Goal: Transaction & Acquisition: Book appointment/travel/reservation

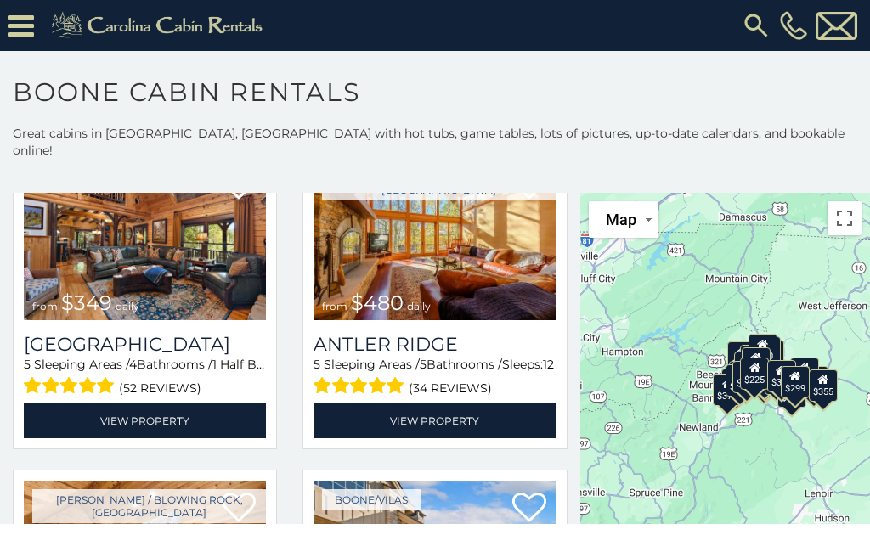
scroll to position [122, 0]
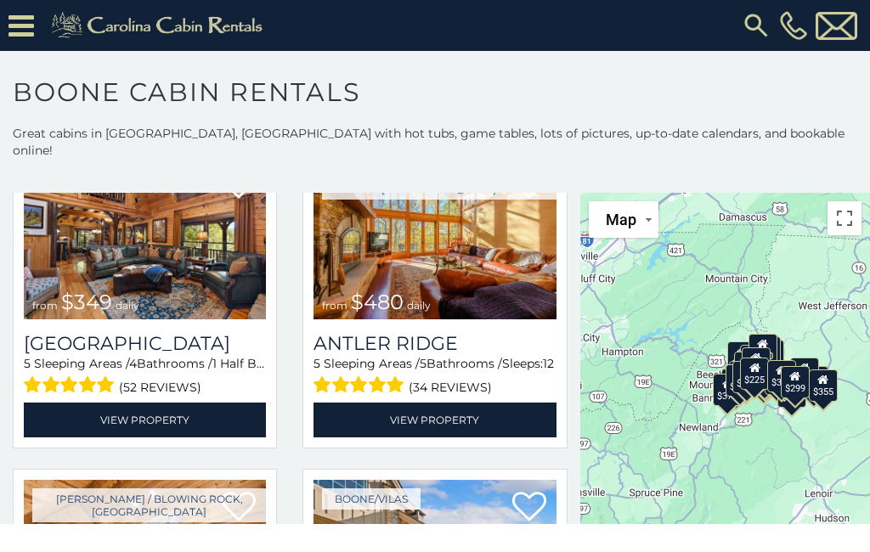
click at [506, 298] on img at bounding box center [435, 238] width 242 height 162
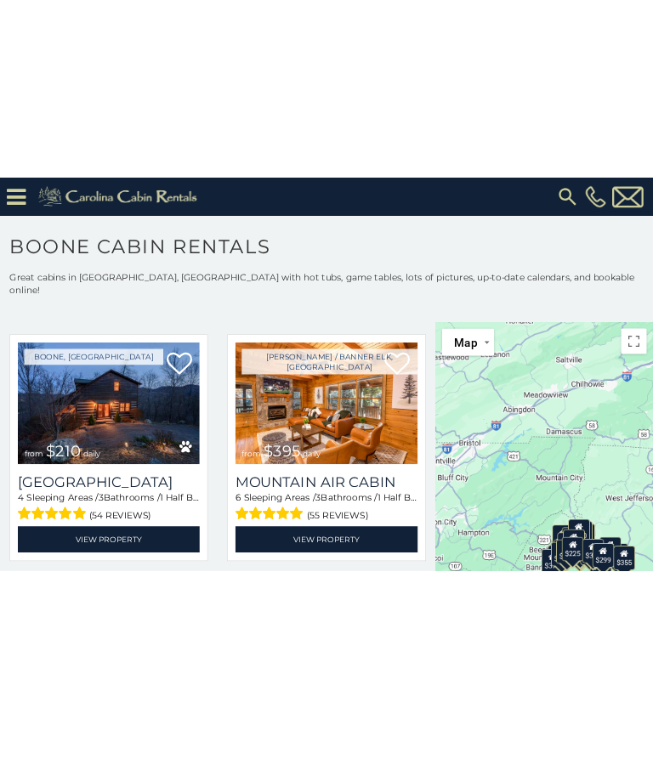
scroll to position [3935, 0]
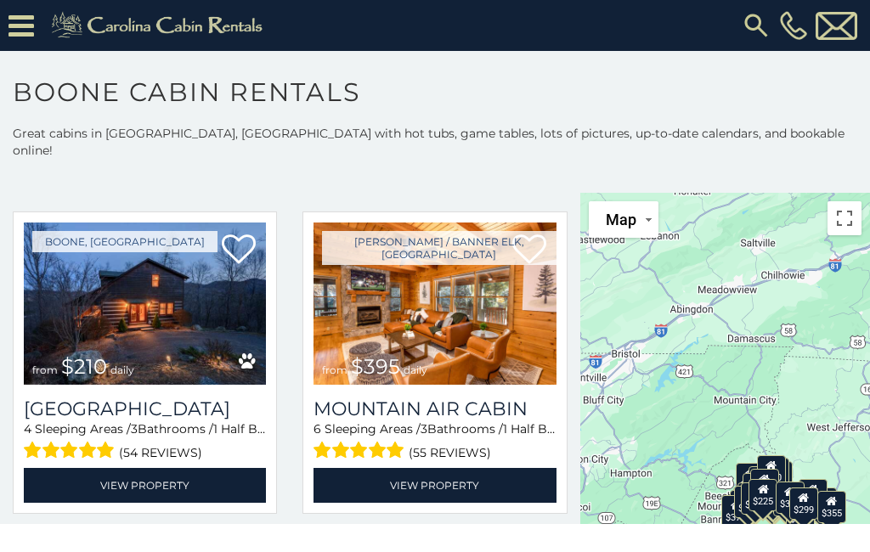
click at [157, 472] on link "View Property" at bounding box center [145, 485] width 242 height 35
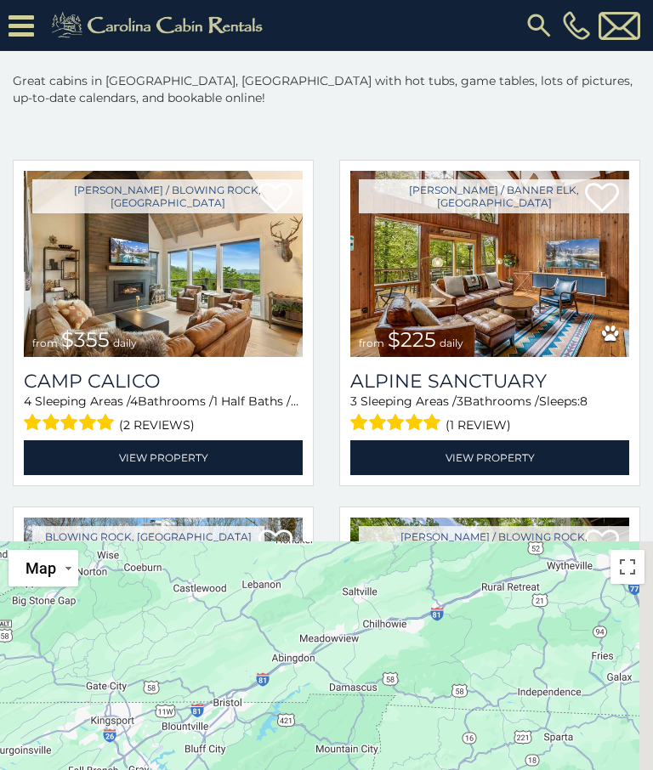
scroll to position [4574, 0]
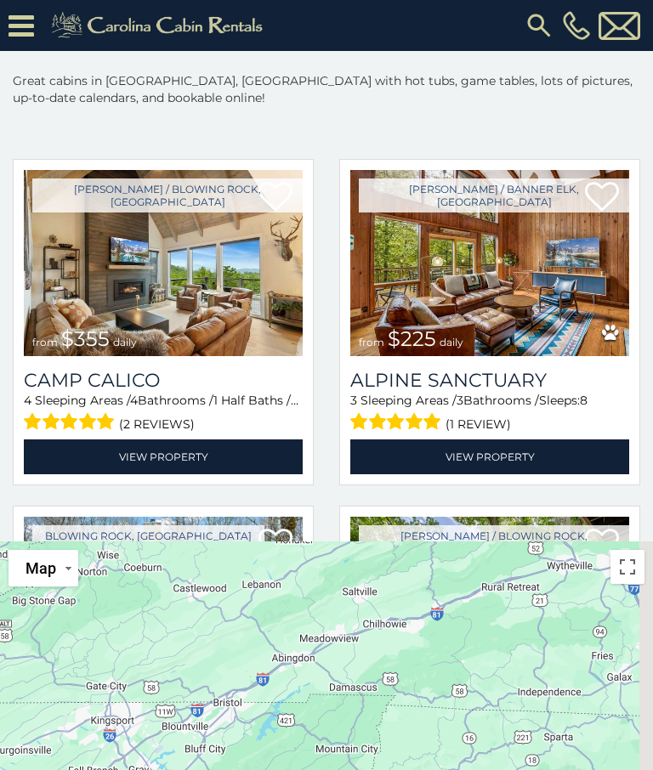
click at [506, 288] on img at bounding box center [489, 263] width 279 height 187
click at [496, 461] on link "View Property" at bounding box center [489, 456] width 279 height 35
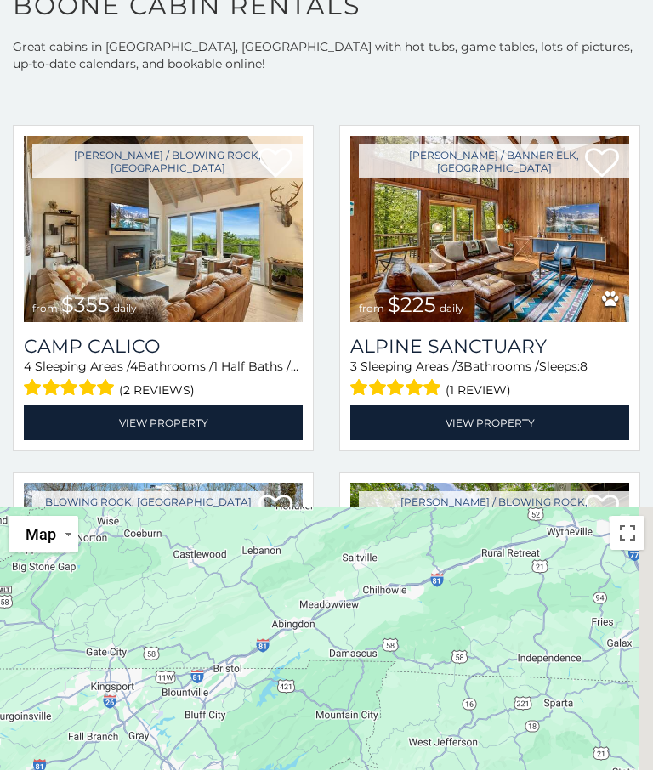
scroll to position [87, 0]
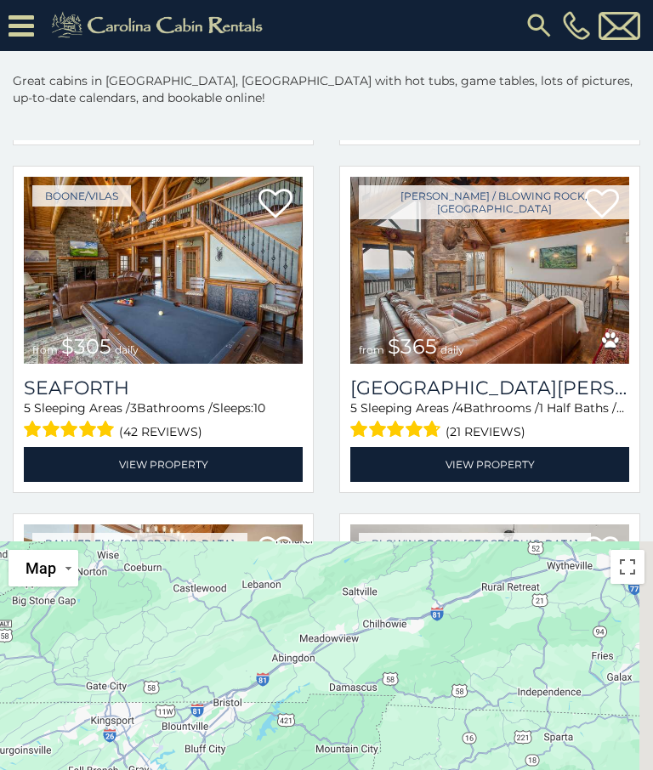
scroll to position [5267, 0]
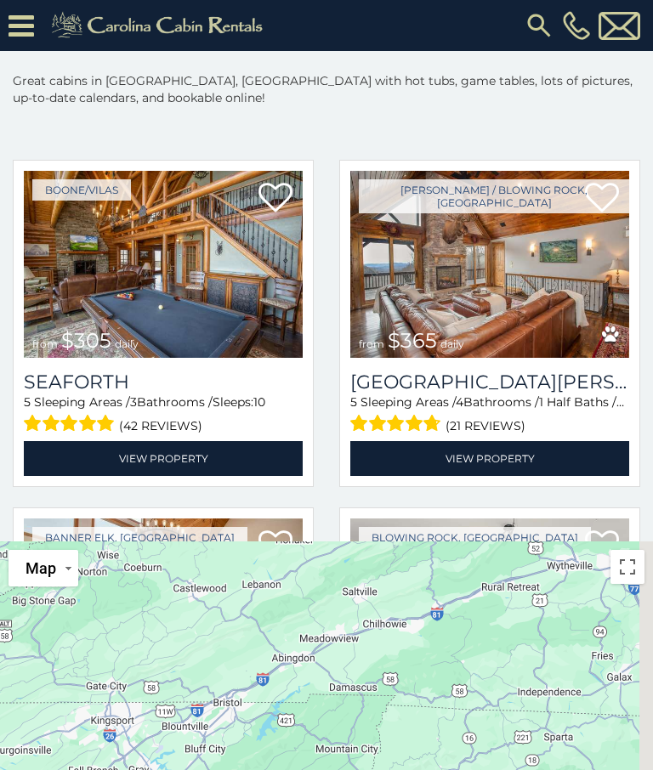
click at [173, 458] on link "View Property" at bounding box center [163, 458] width 279 height 35
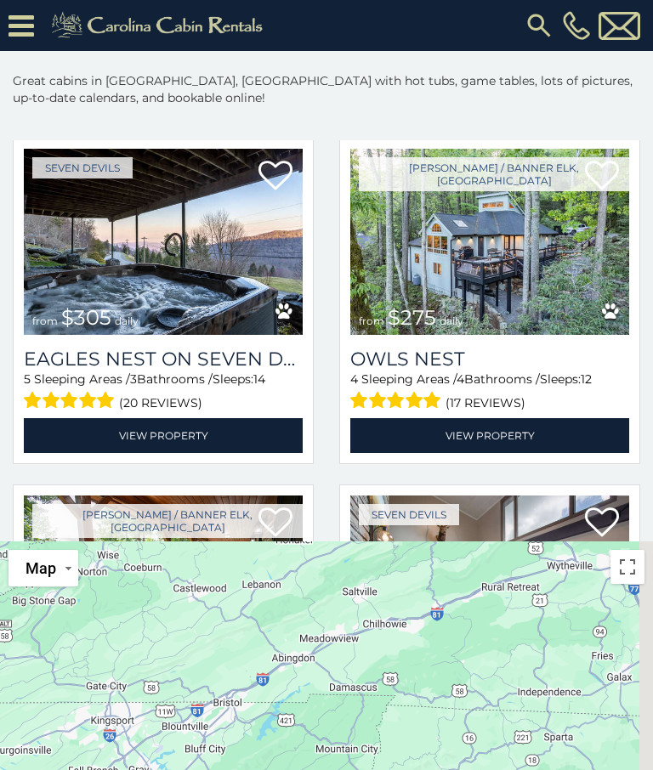
scroll to position [7723, 0]
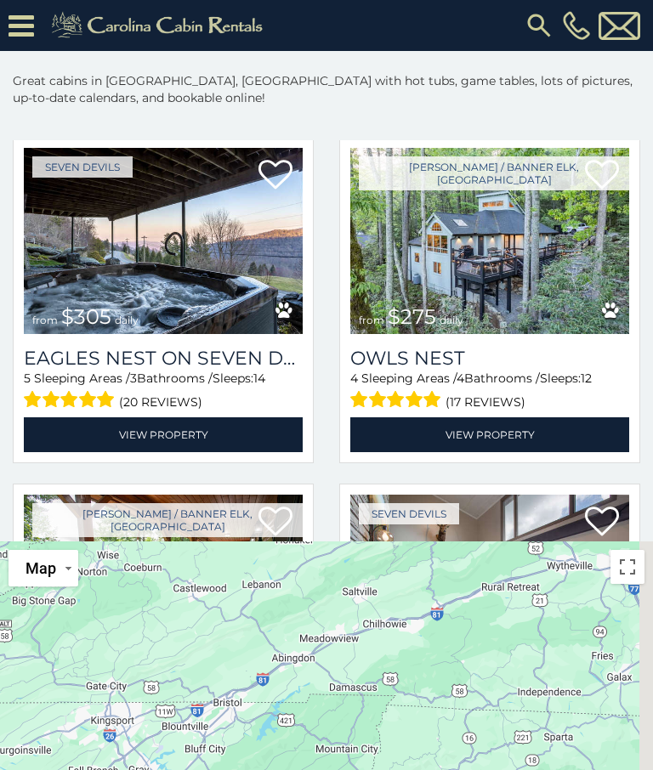
click at [487, 431] on link "View Property" at bounding box center [489, 434] width 279 height 35
click at [24, 23] on icon at bounding box center [20, 26] width 25 height 30
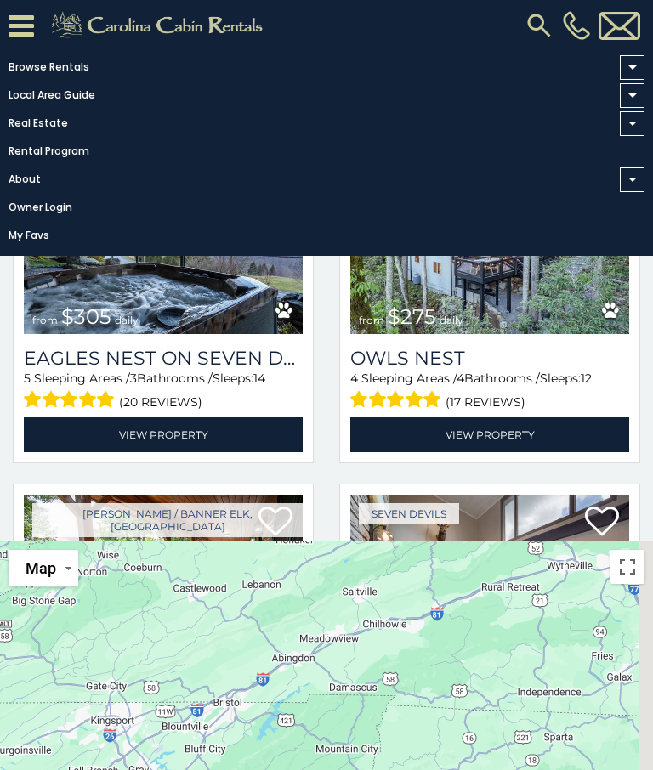
click at [537, 20] on img at bounding box center [538, 25] width 31 height 31
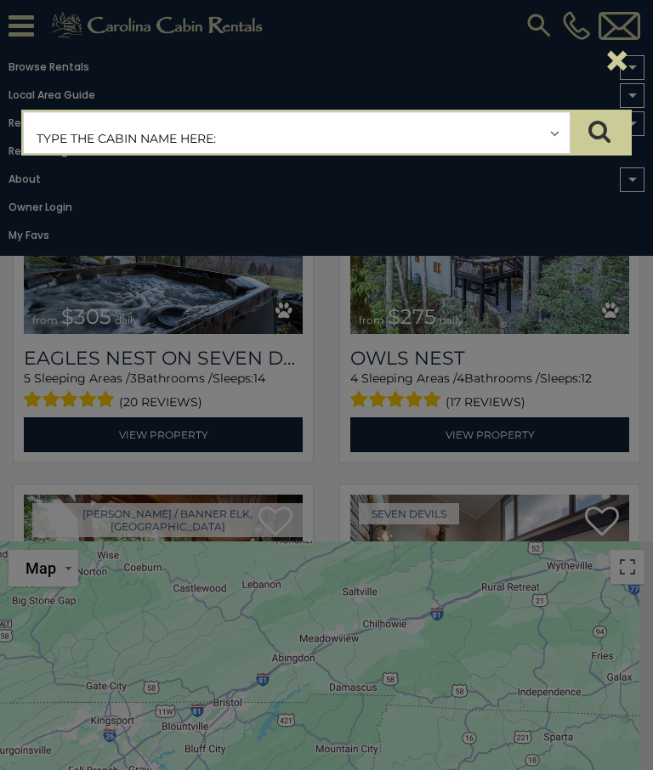
click at [111, 127] on input "text" at bounding box center [297, 133] width 546 height 42
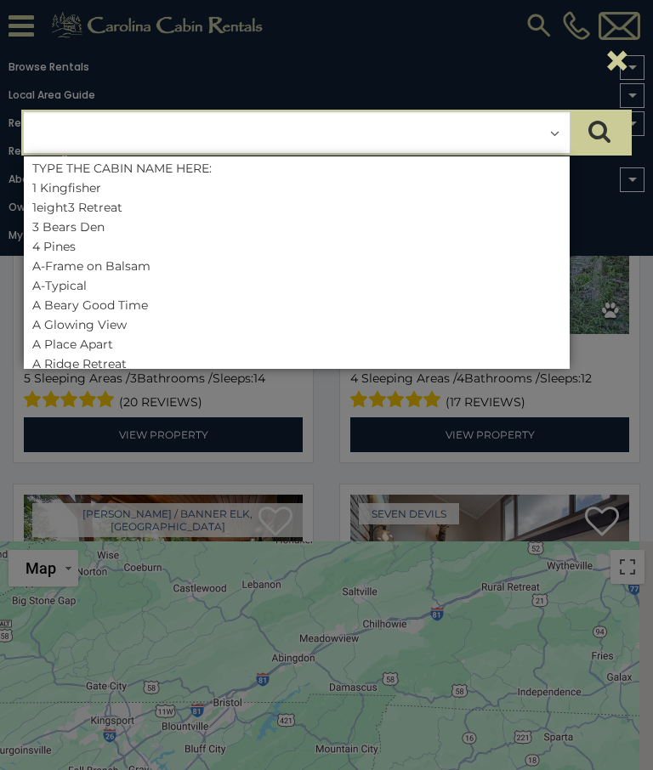
scroll to position [86, 0]
click at [556, 132] on input "text" at bounding box center [297, 133] width 546 height 42
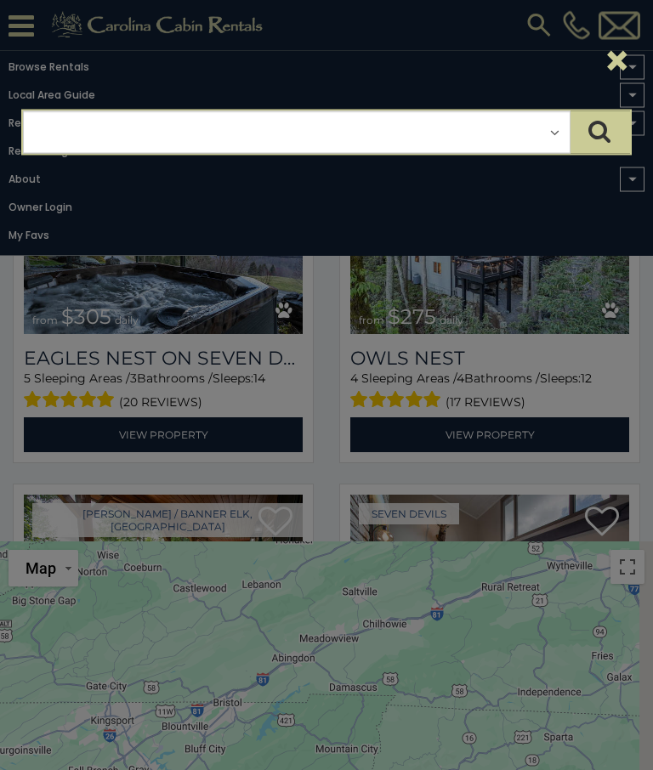
click at [422, 56] on div "×" at bounding box center [326, 60] width 636 height 71
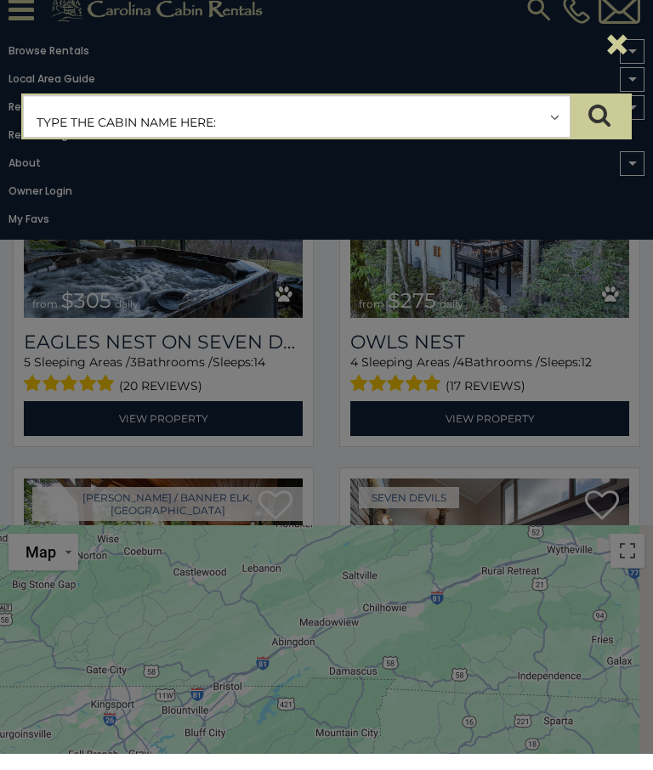
click at [621, 60] on button "×" at bounding box center [616, 61] width 29 height 48
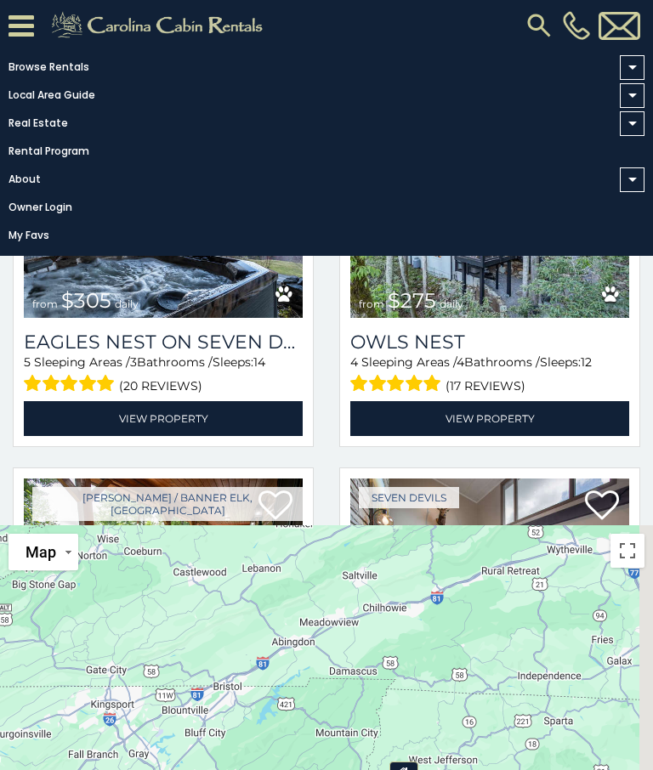
click at [22, 17] on icon at bounding box center [20, 26] width 25 height 30
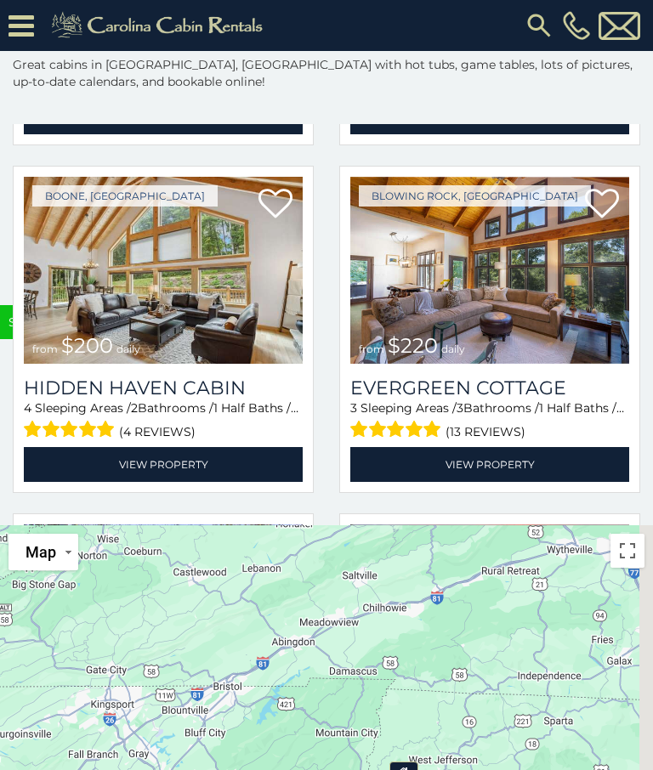
scroll to position [9765, 0]
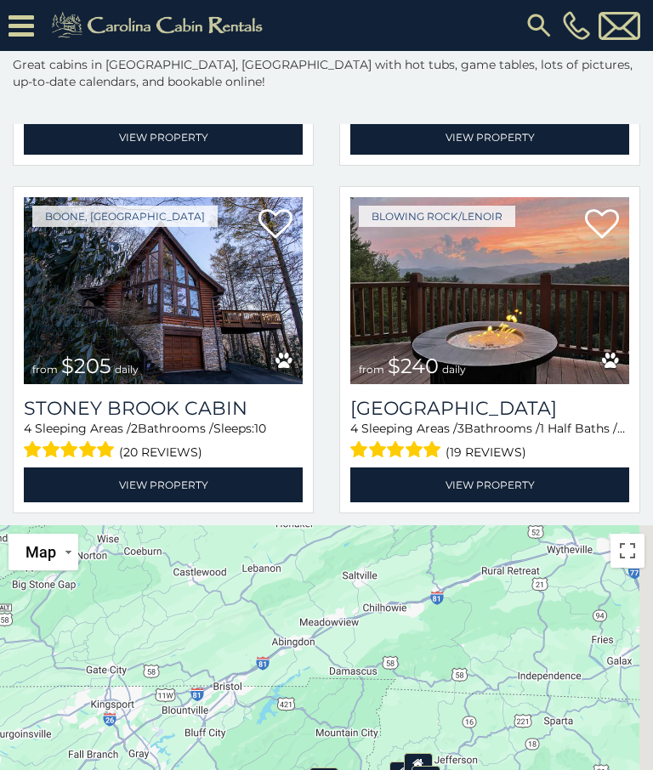
scroll to position [10091, 0]
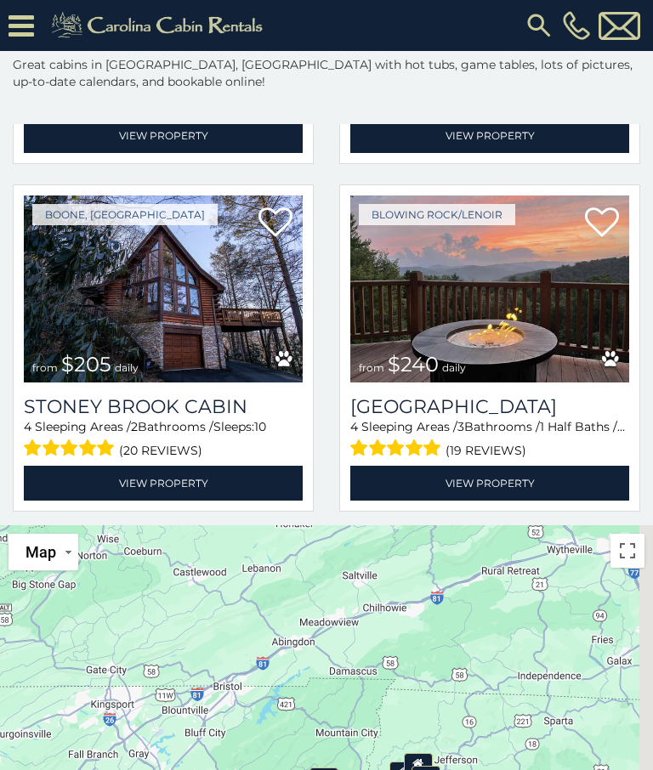
click at [479, 483] on link "View Property" at bounding box center [489, 483] width 279 height 35
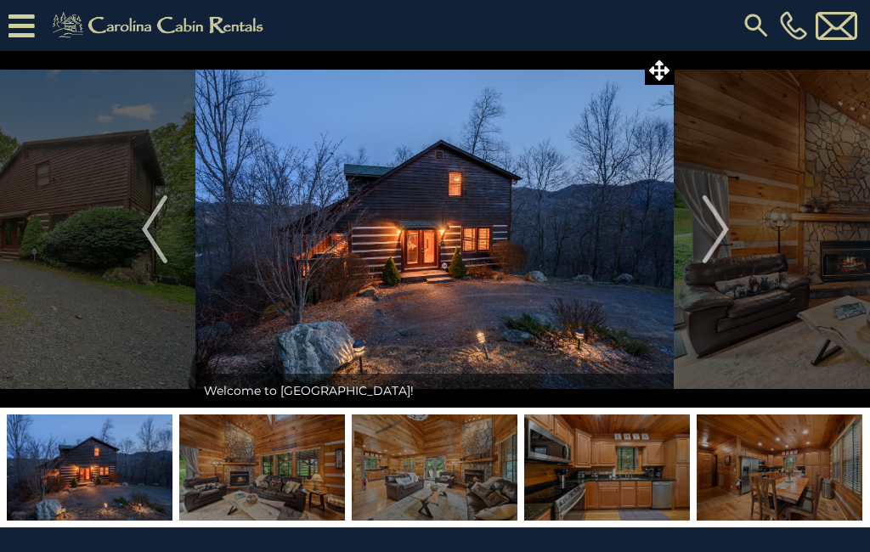
click at [718, 218] on img "Next" at bounding box center [715, 229] width 25 height 68
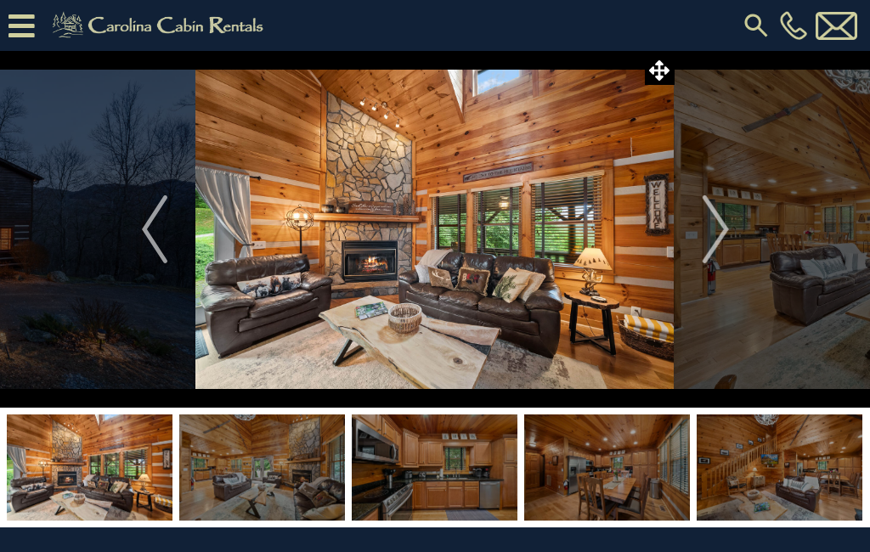
click at [717, 229] on img "Next" at bounding box center [715, 229] width 25 height 68
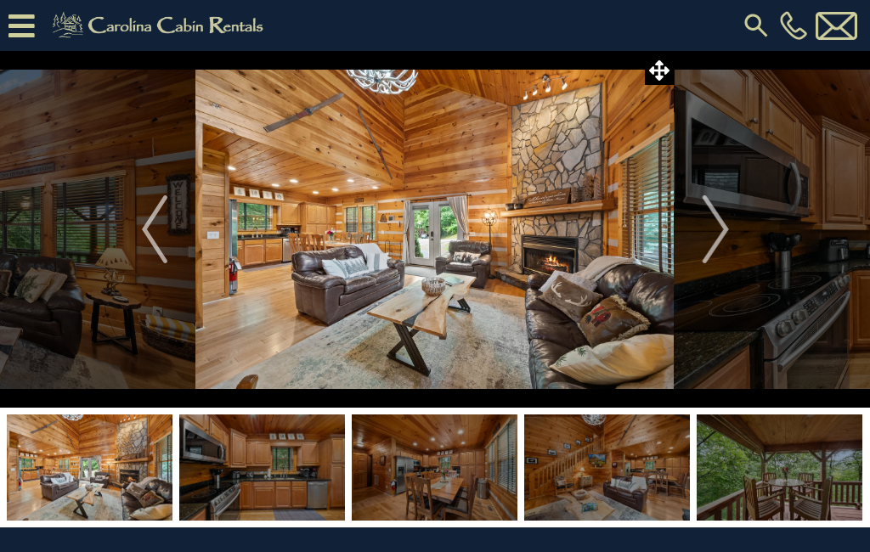
click at [712, 225] on img "Next" at bounding box center [715, 229] width 25 height 68
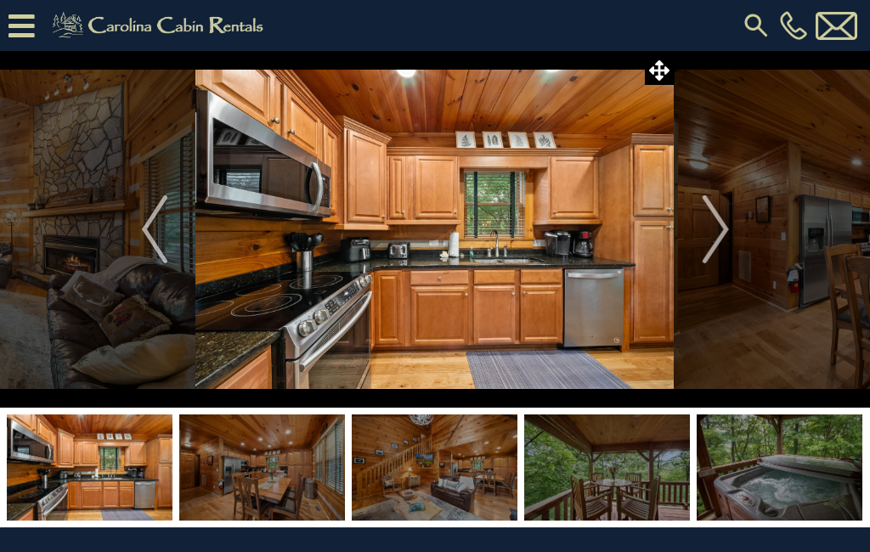
click at [716, 226] on img "Next" at bounding box center [715, 229] width 25 height 68
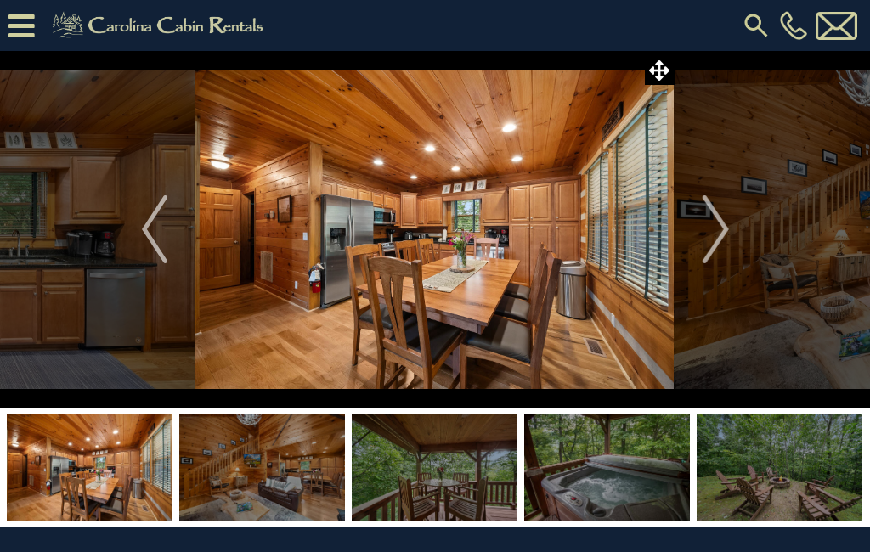
click at [718, 225] on img "Next" at bounding box center [715, 229] width 25 height 68
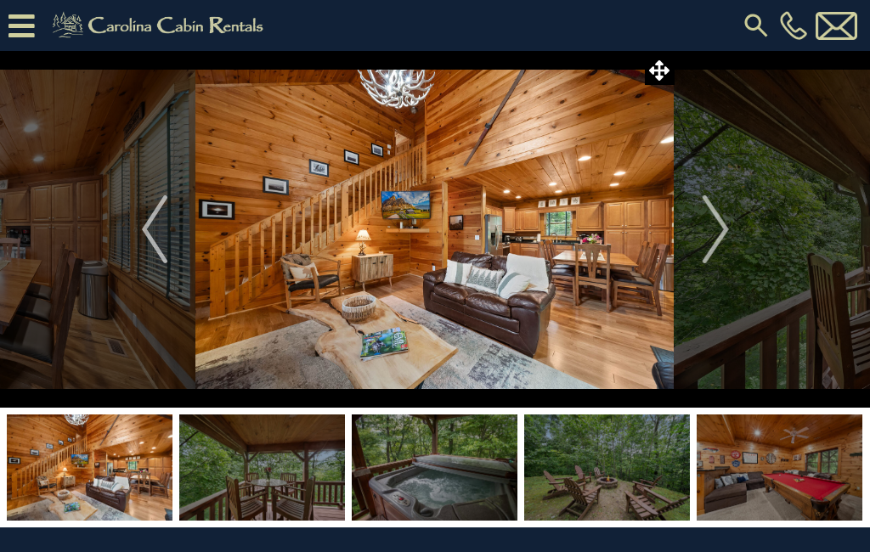
click at [706, 228] on img "Next" at bounding box center [715, 229] width 25 height 68
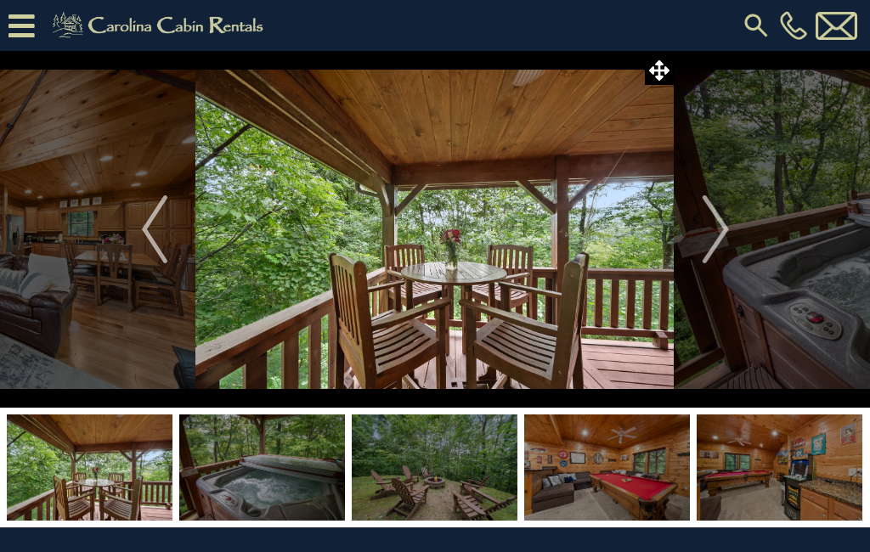
click at [706, 231] on img "Next" at bounding box center [715, 229] width 25 height 68
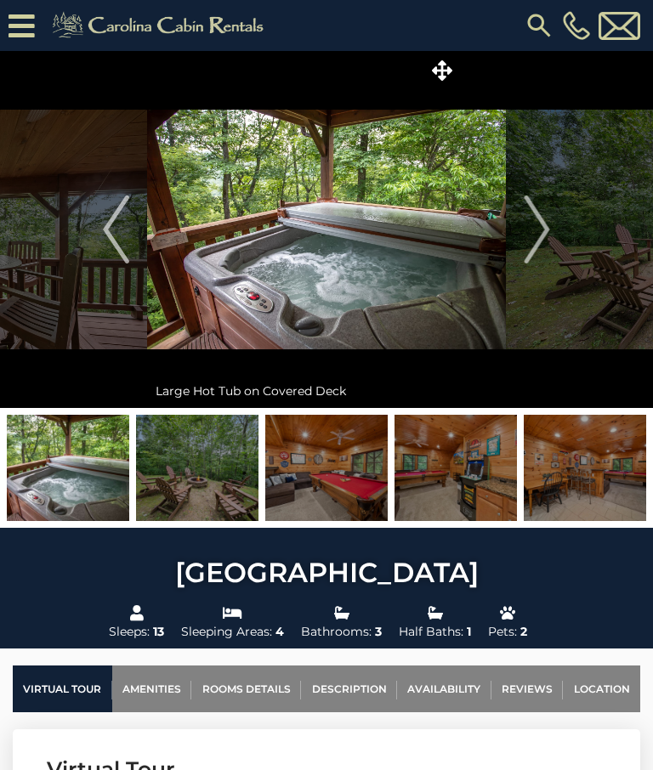
click at [543, 229] on img "Next" at bounding box center [535, 229] width 25 height 68
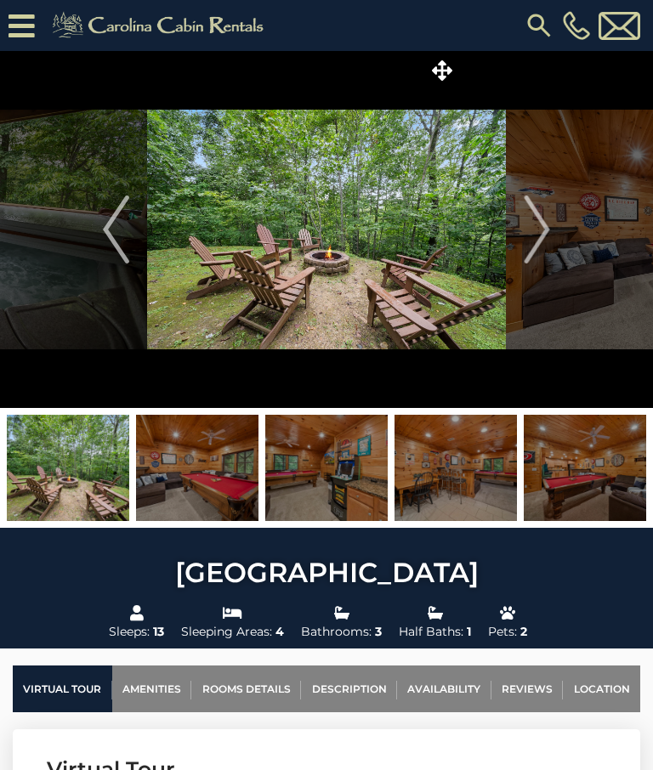
click at [538, 224] on img "Next" at bounding box center [535, 229] width 25 height 68
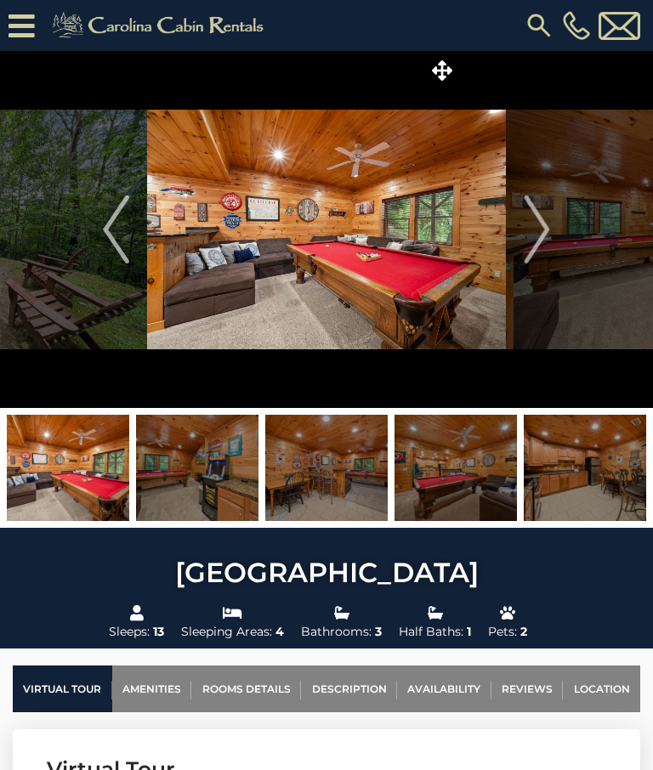
click at [538, 226] on img "Next" at bounding box center [535, 229] width 25 height 68
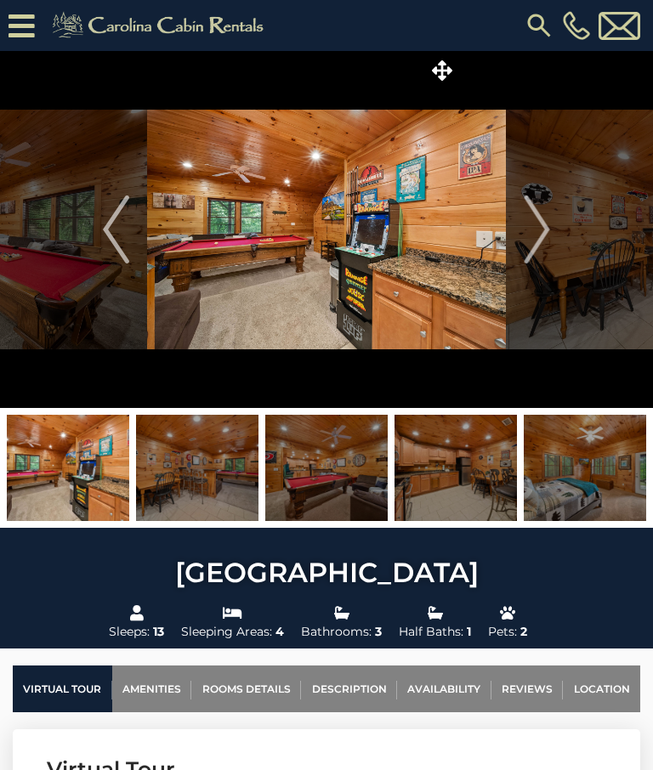
click at [540, 223] on img "Next" at bounding box center [535, 229] width 25 height 68
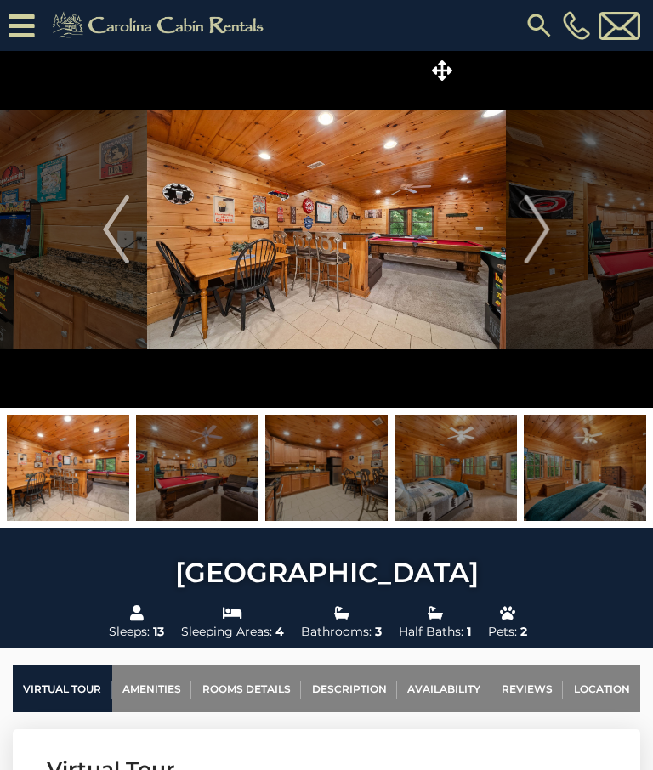
click at [534, 229] on img "Next" at bounding box center [535, 229] width 25 height 68
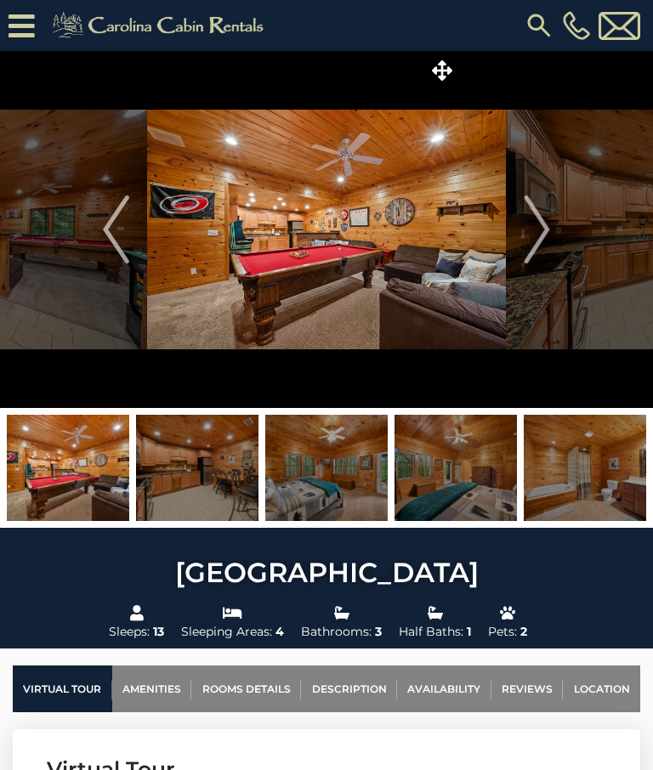
click at [537, 229] on img "Next" at bounding box center [535, 229] width 25 height 68
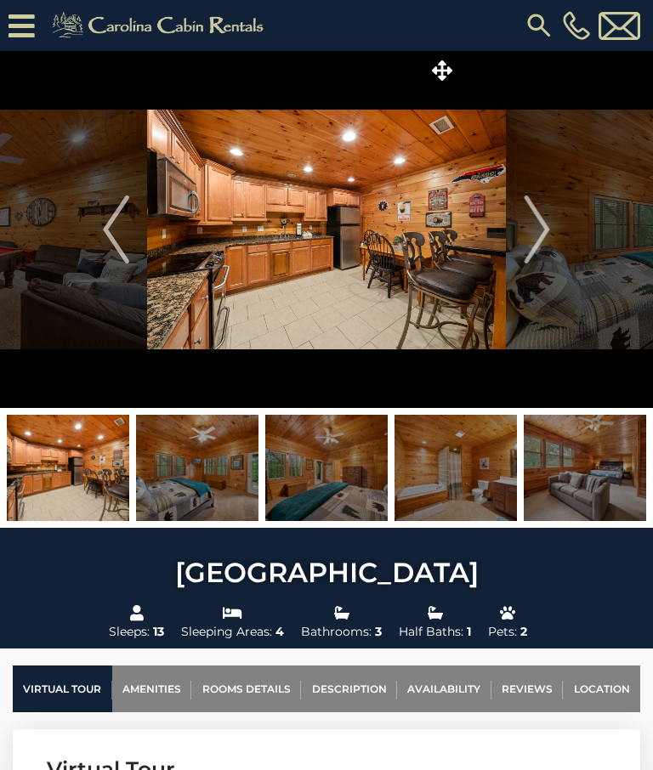
click at [539, 231] on img "Next" at bounding box center [535, 229] width 25 height 68
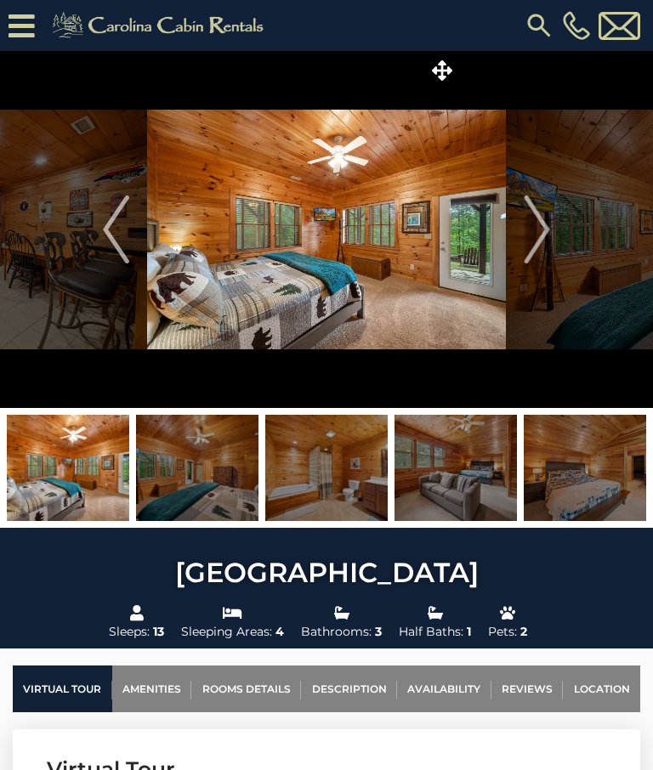
click at [538, 226] on img "Next" at bounding box center [535, 229] width 25 height 68
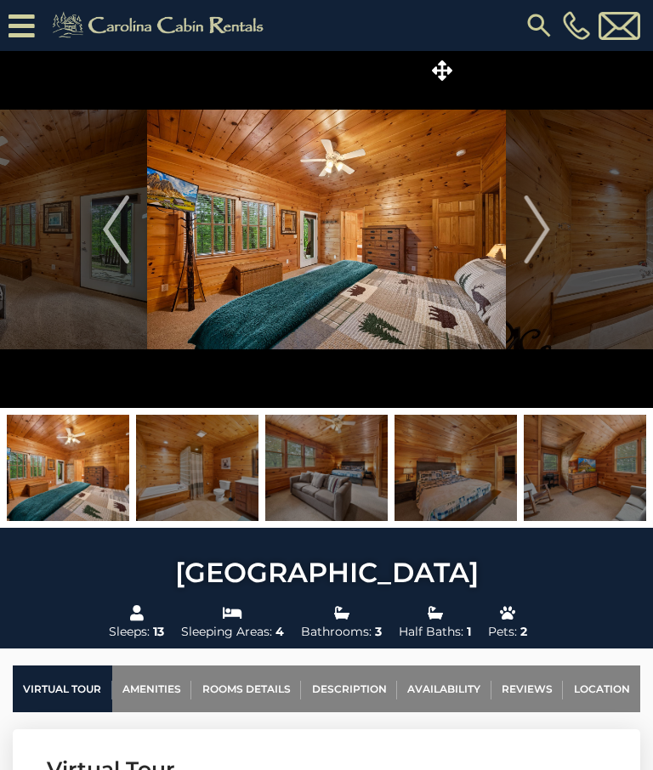
click at [533, 223] on img "Next" at bounding box center [535, 229] width 25 height 68
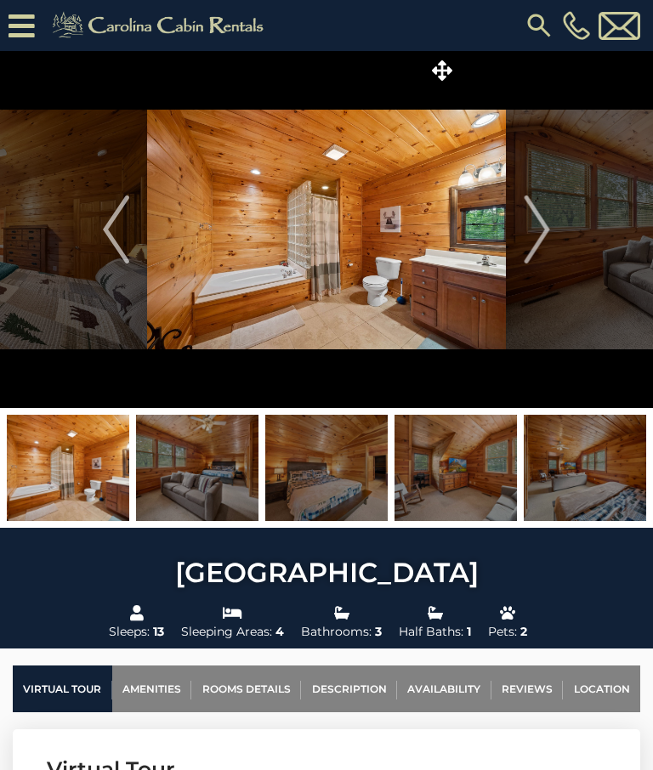
click at [536, 224] on img "Next" at bounding box center [535, 229] width 25 height 68
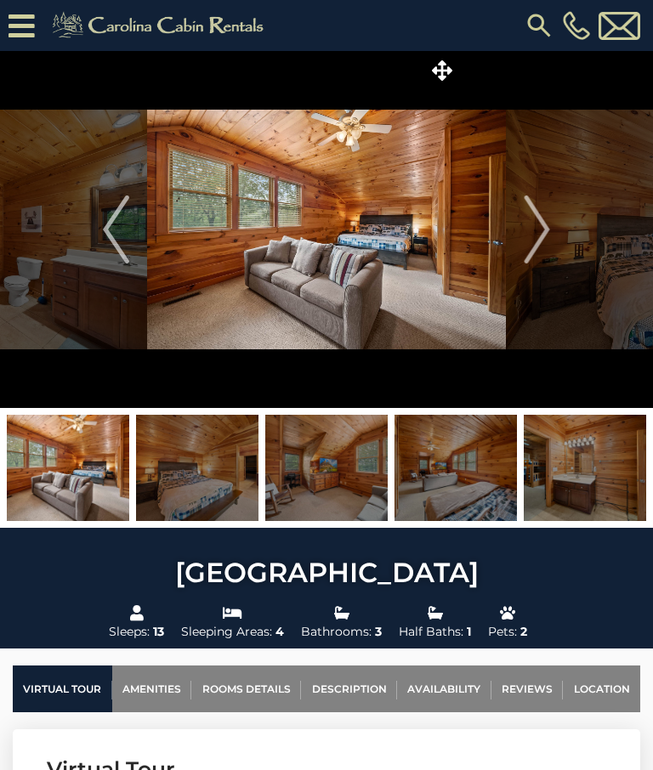
click at [537, 229] on img "Next" at bounding box center [535, 229] width 25 height 68
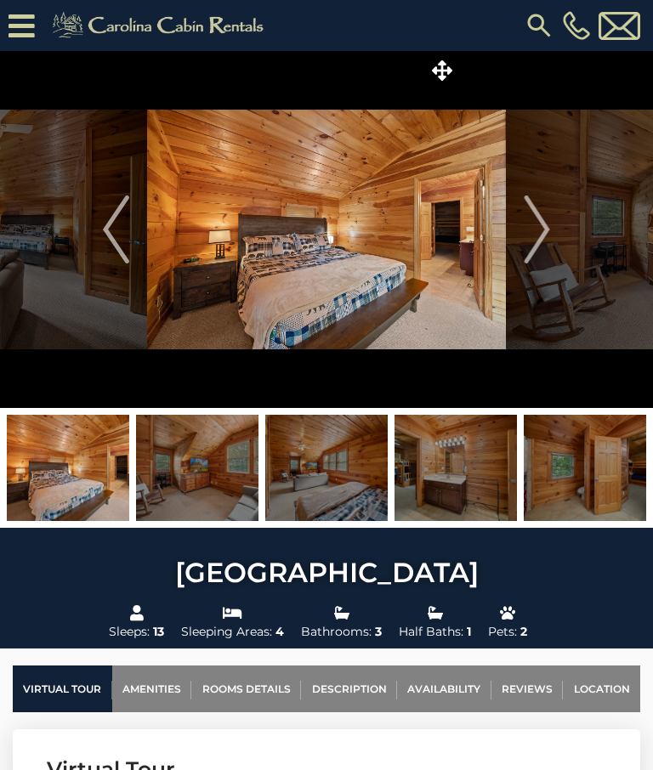
click at [538, 218] on img "Next" at bounding box center [535, 229] width 25 height 68
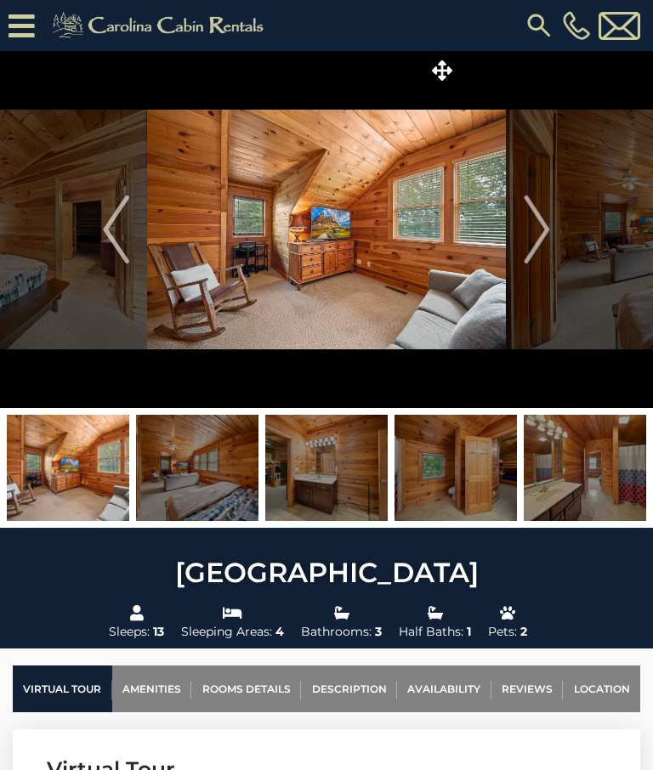
click at [539, 225] on img "Next" at bounding box center [535, 229] width 25 height 68
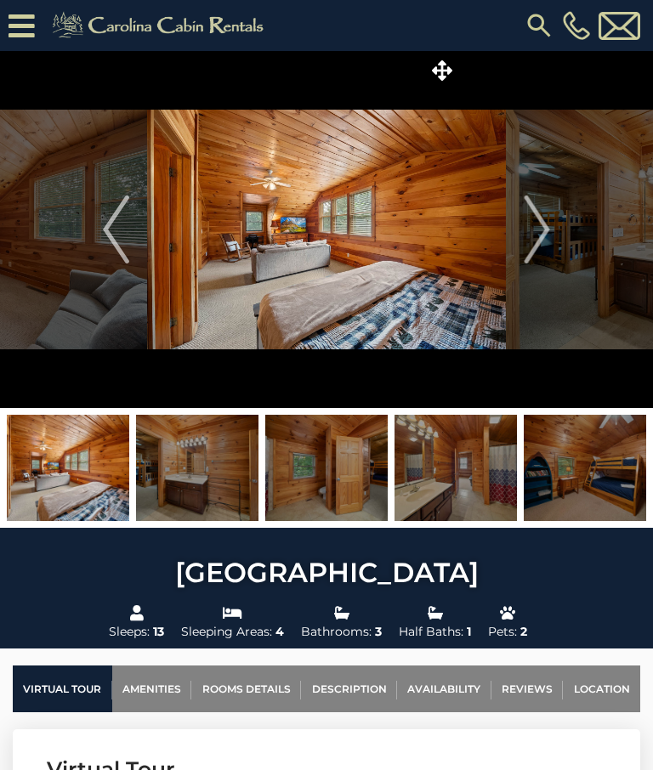
click at [537, 223] on img "Next" at bounding box center [535, 229] width 25 height 68
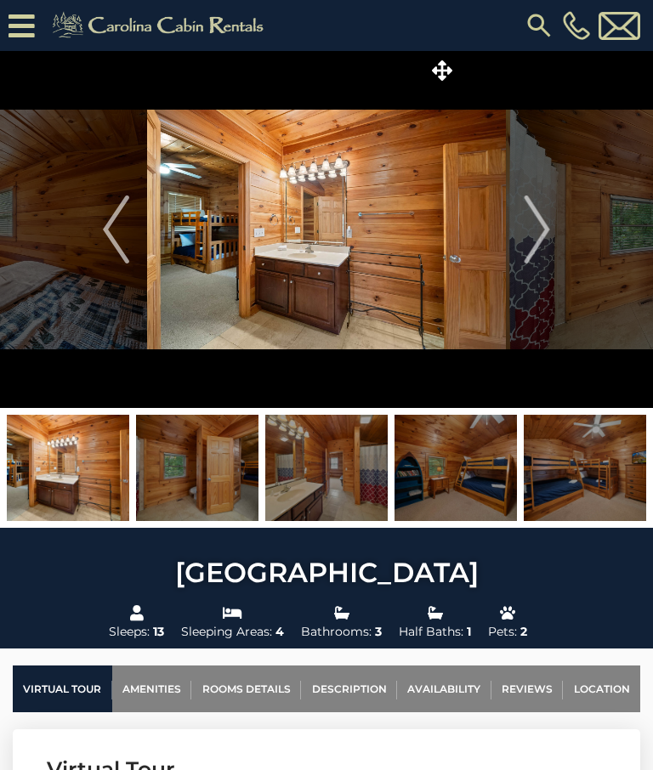
click at [539, 225] on img "Next" at bounding box center [535, 229] width 25 height 68
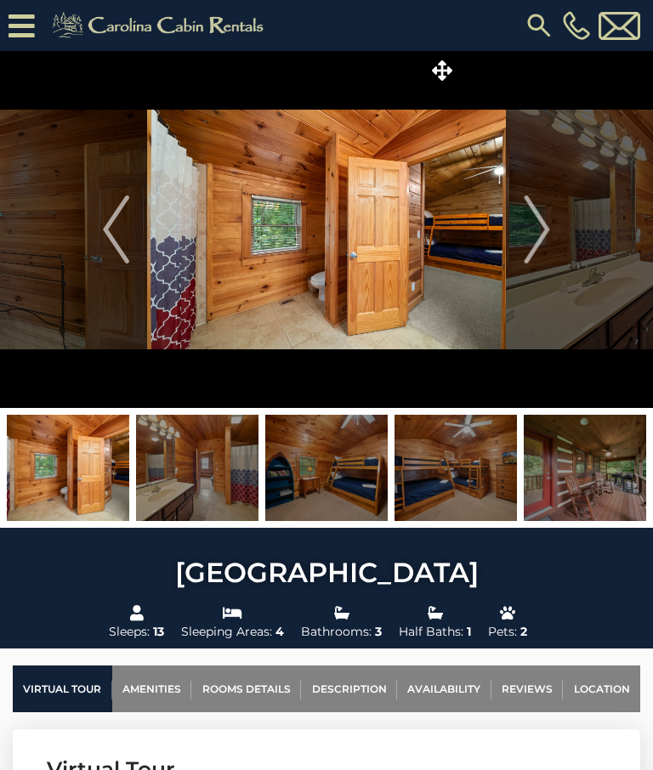
click at [537, 223] on img "Next" at bounding box center [535, 229] width 25 height 68
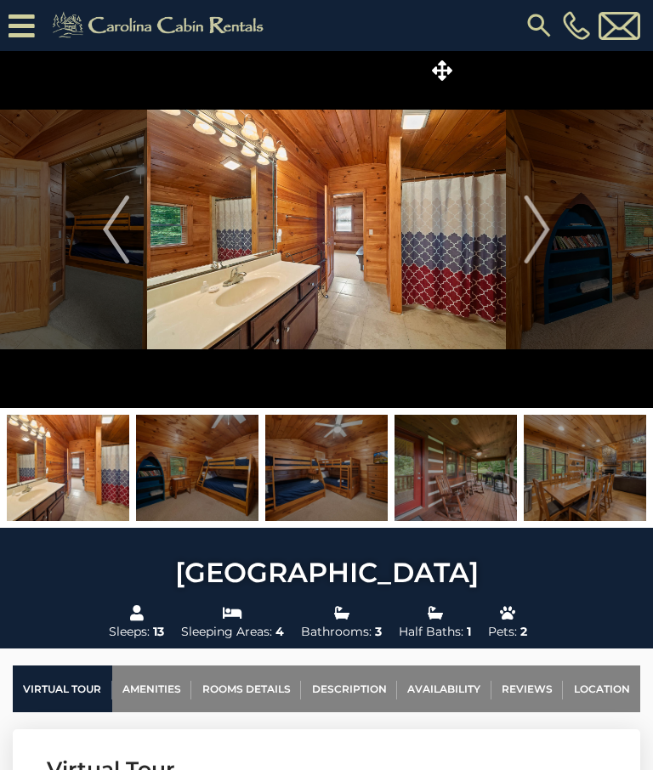
click at [534, 234] on img "Next" at bounding box center [535, 229] width 25 height 68
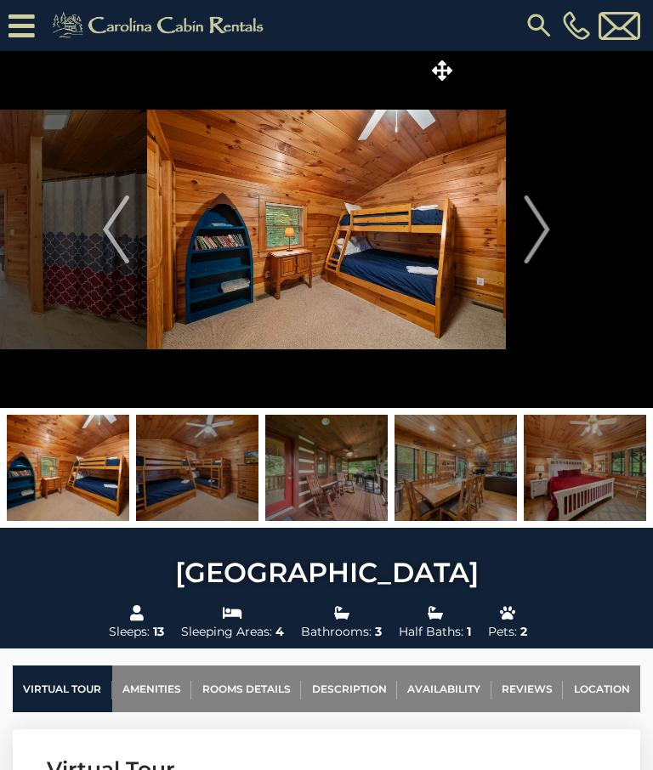
click at [534, 228] on img "Next" at bounding box center [535, 229] width 25 height 68
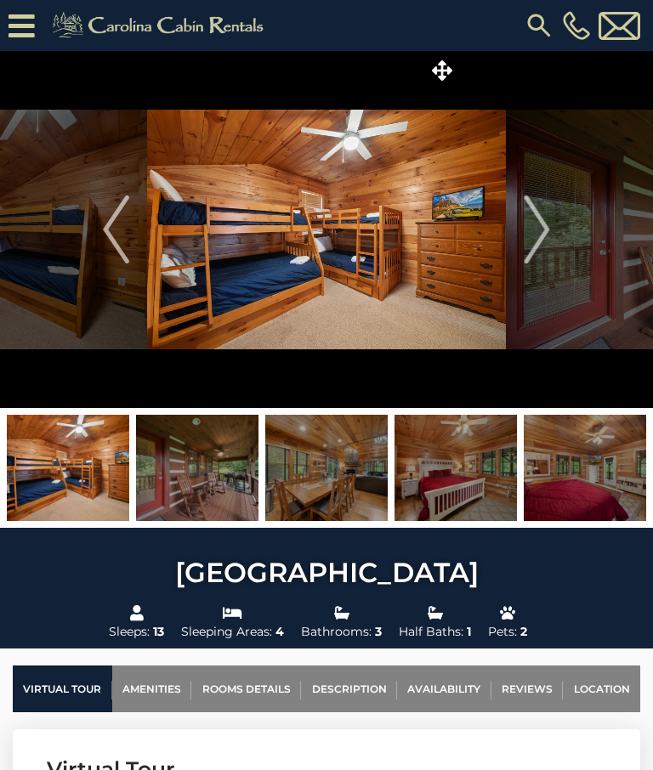
click at [532, 230] on img "Next" at bounding box center [535, 229] width 25 height 68
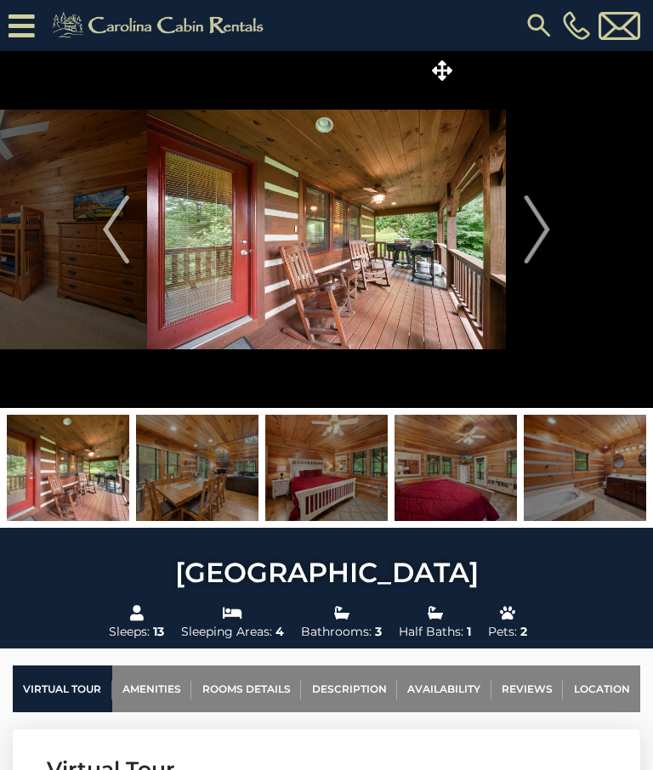
click at [543, 229] on img "Next" at bounding box center [535, 229] width 25 height 68
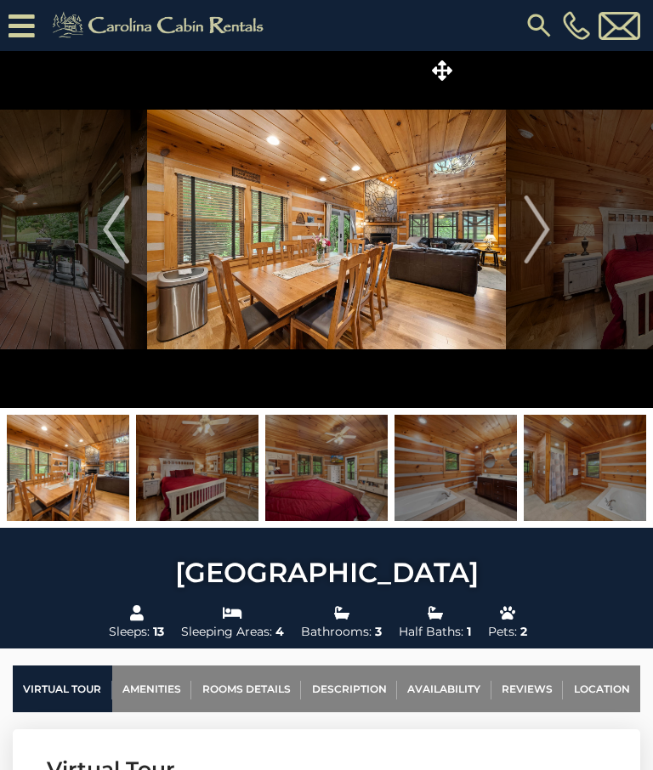
click at [537, 229] on img "Next" at bounding box center [535, 229] width 25 height 68
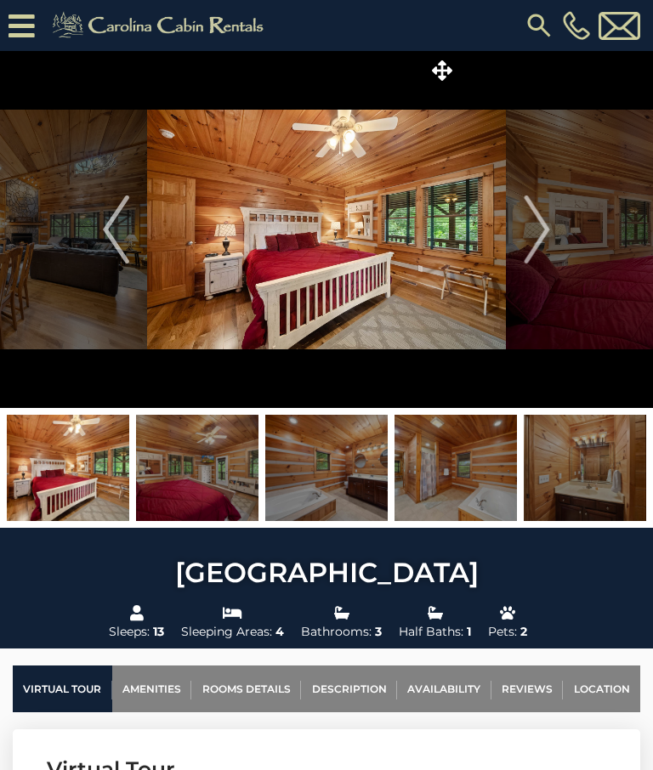
click at [539, 229] on img "Next" at bounding box center [535, 229] width 25 height 68
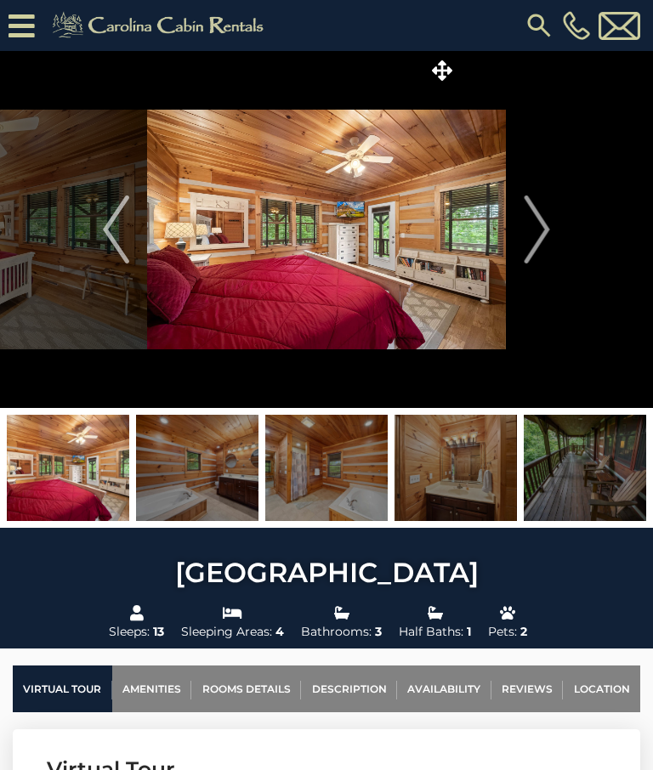
click at [535, 230] on img "Next" at bounding box center [535, 229] width 25 height 68
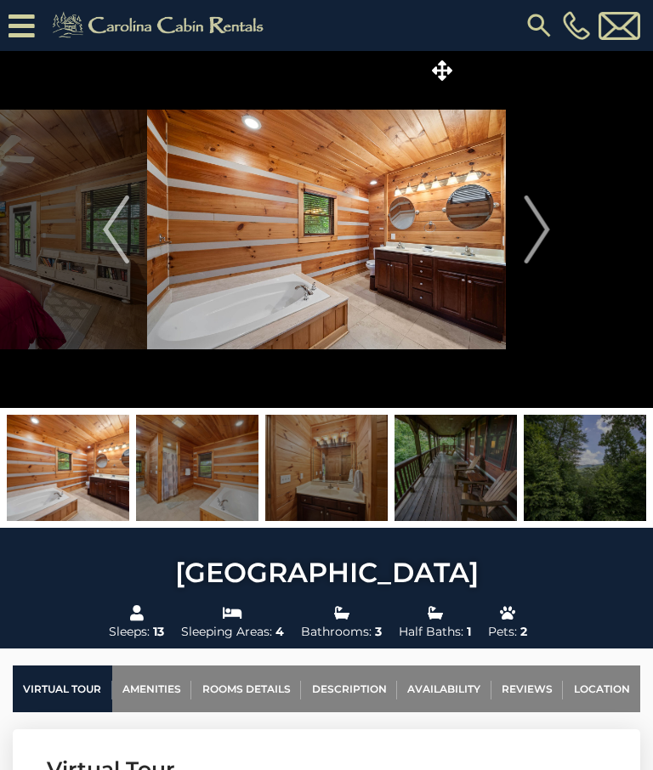
click at [529, 223] on img "Next" at bounding box center [535, 229] width 25 height 68
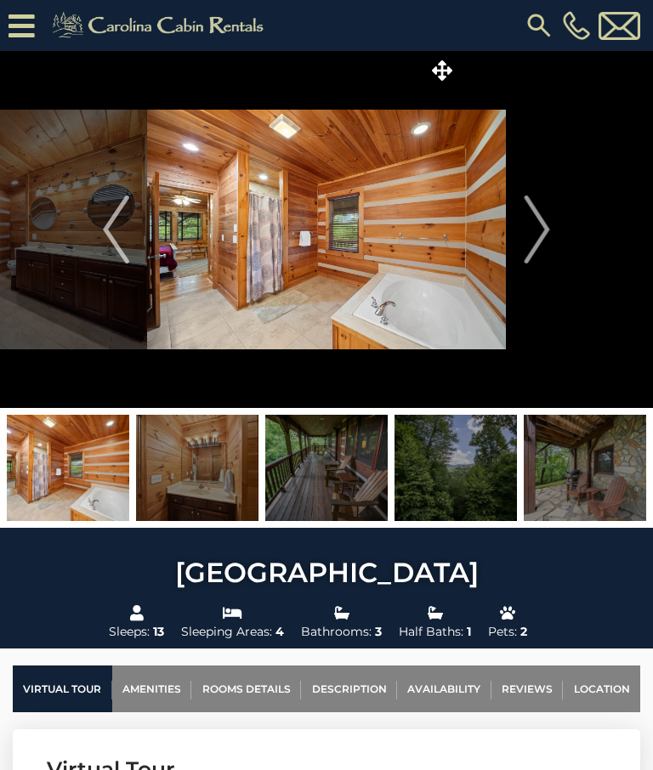
click at [534, 228] on img "Next" at bounding box center [535, 229] width 25 height 68
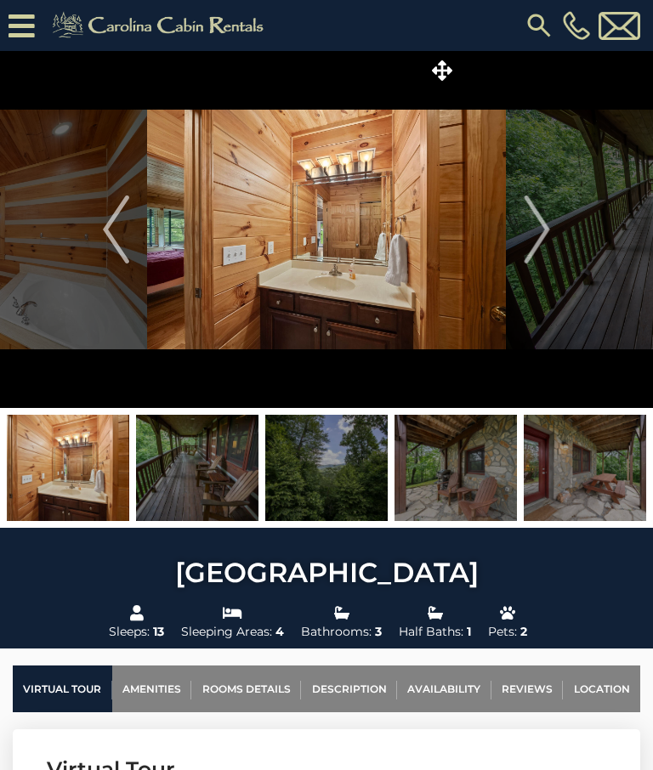
click at [539, 226] on img "Next" at bounding box center [535, 229] width 25 height 68
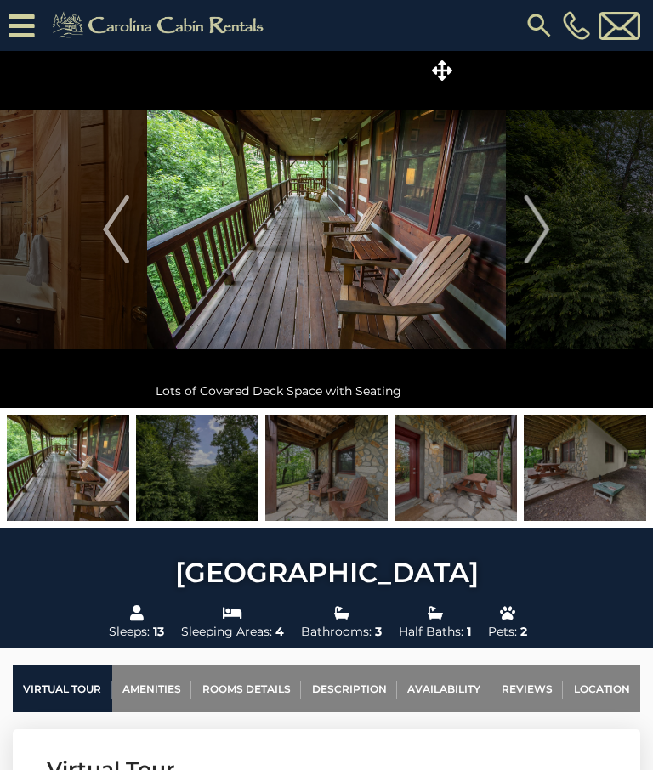
click at [538, 231] on img "Next" at bounding box center [535, 229] width 25 height 68
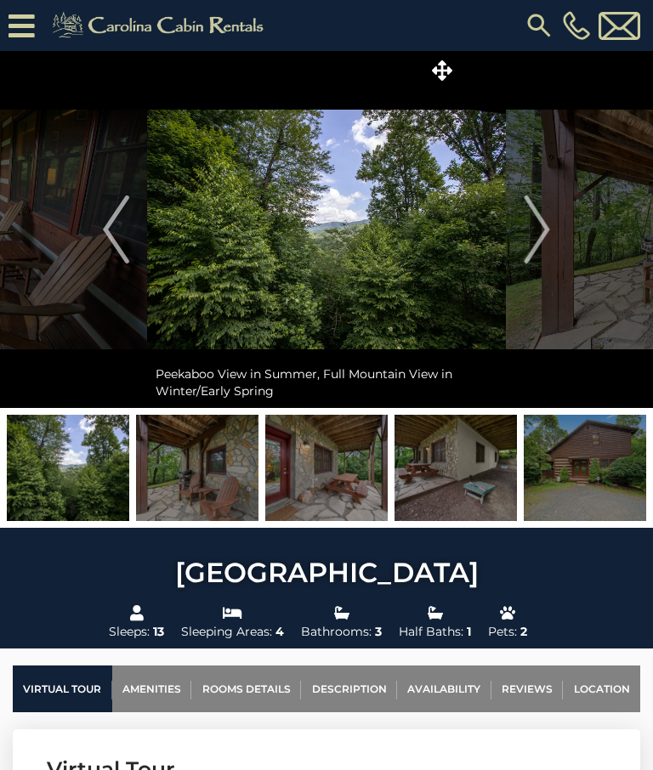
click at [537, 240] on img "Next" at bounding box center [535, 229] width 25 height 68
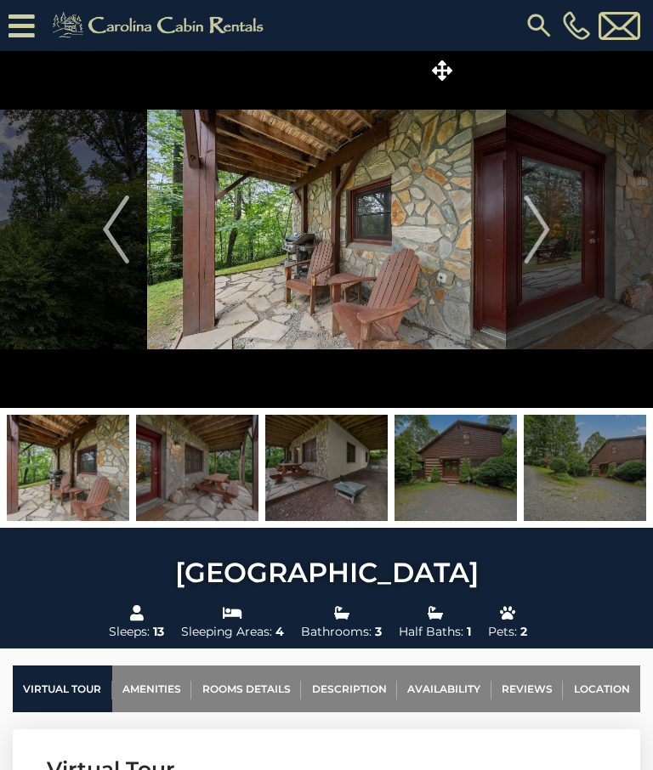
click at [537, 225] on img "Next" at bounding box center [535, 229] width 25 height 68
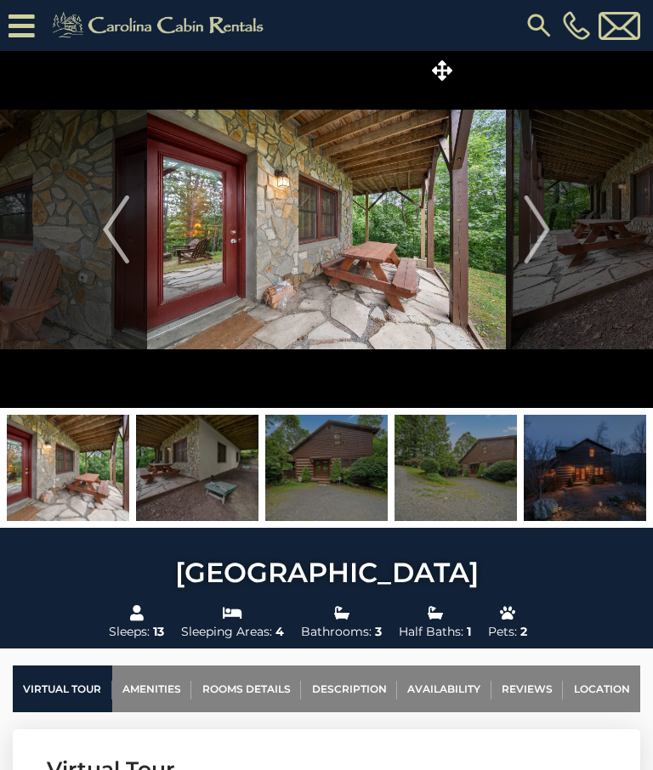
click at [534, 226] on img "Next" at bounding box center [535, 229] width 25 height 68
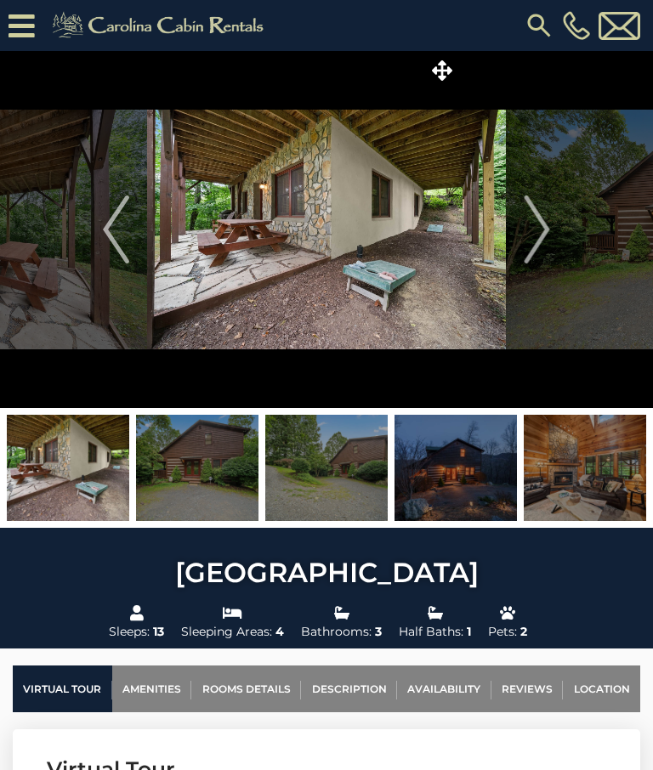
click at [536, 215] on img "Next" at bounding box center [535, 229] width 25 height 68
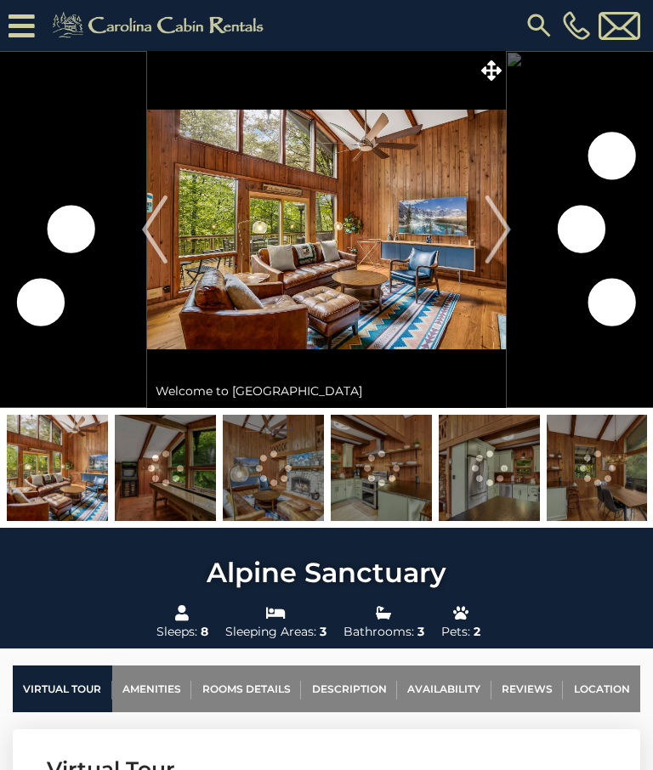
click at [496, 228] on img "Next" at bounding box center [497, 229] width 25 height 68
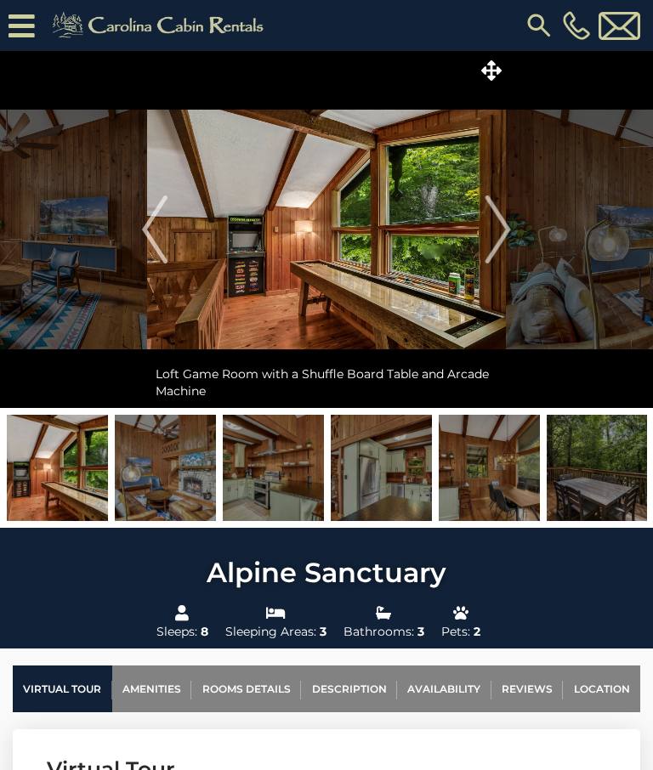
click at [501, 224] on img "Next" at bounding box center [497, 229] width 25 height 68
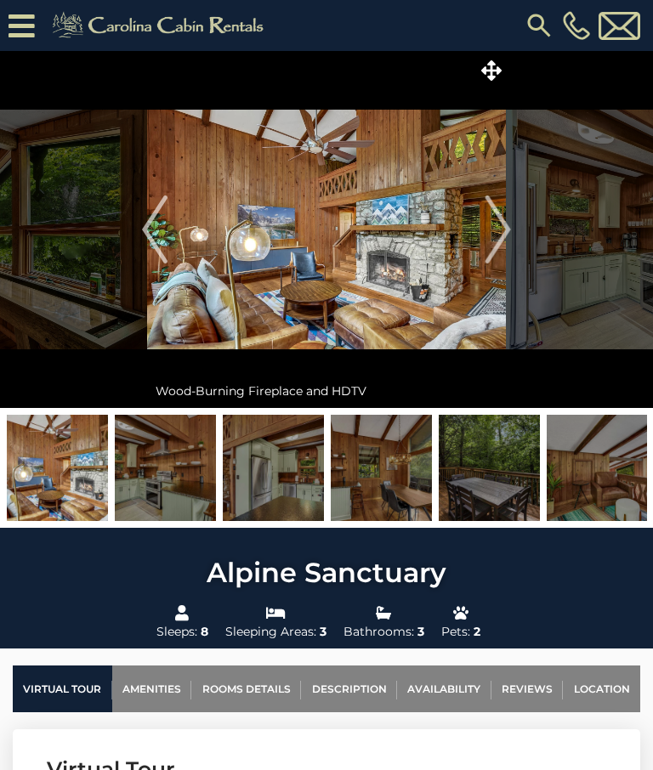
click at [503, 231] on img "Next" at bounding box center [497, 229] width 25 height 68
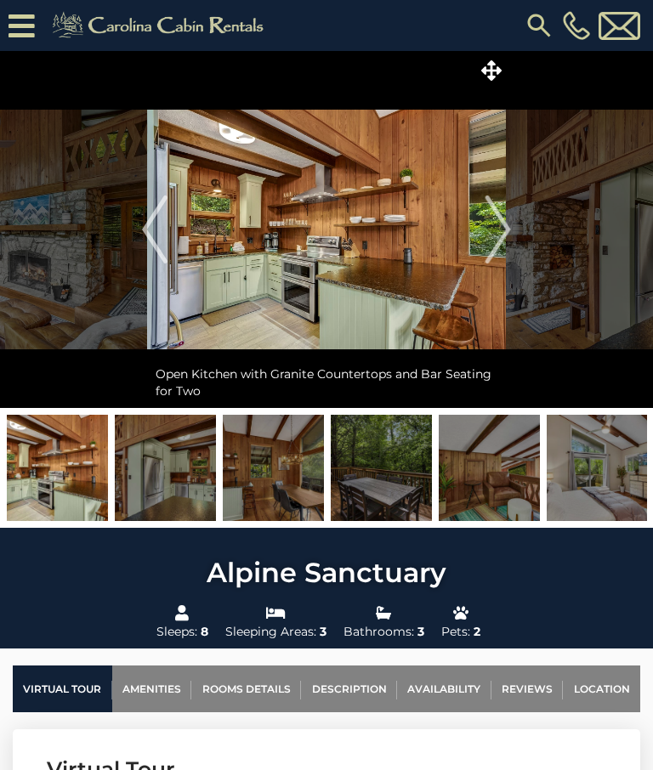
click at [500, 229] on img "Next" at bounding box center [497, 229] width 25 height 68
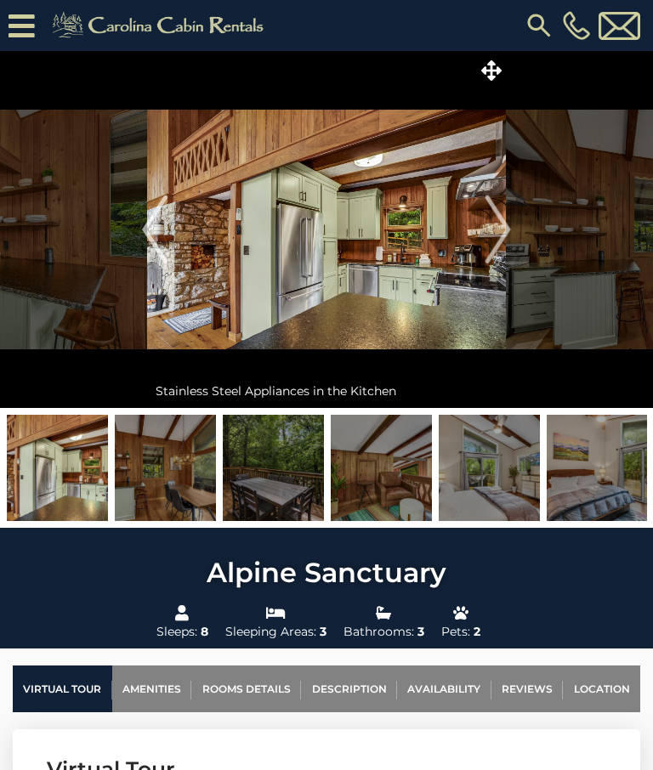
click at [497, 227] on img "Next" at bounding box center [497, 229] width 25 height 68
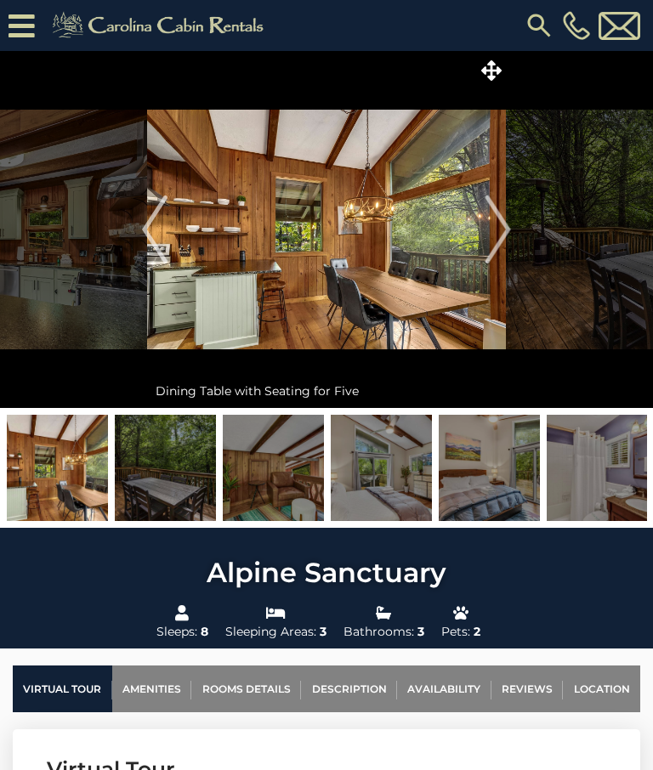
click at [497, 226] on img "Next" at bounding box center [497, 229] width 25 height 68
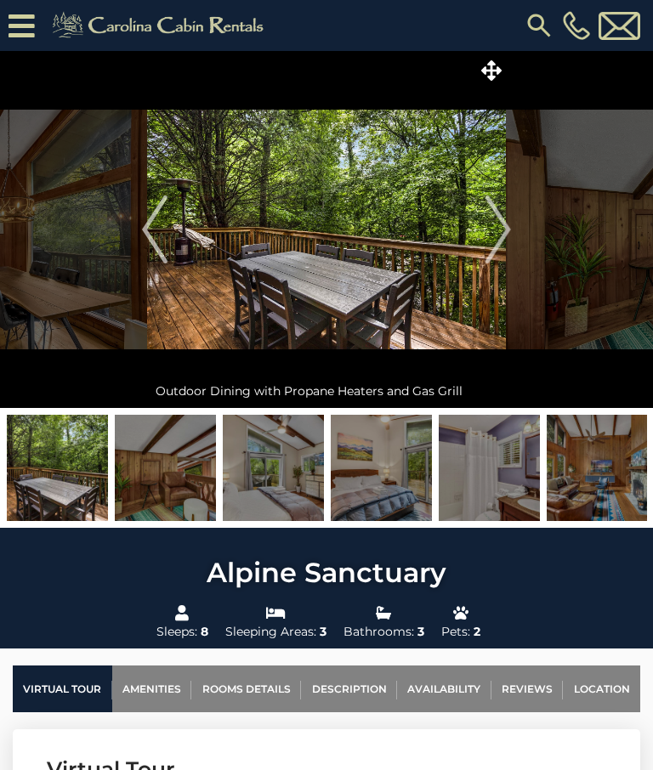
click at [499, 228] on img "Next" at bounding box center [497, 229] width 25 height 68
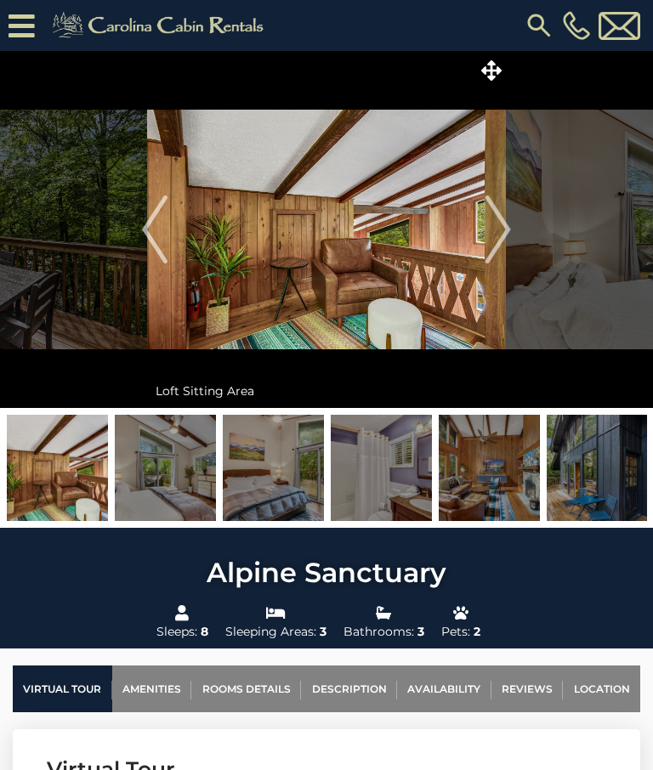
click at [495, 230] on img "Next" at bounding box center [497, 229] width 25 height 68
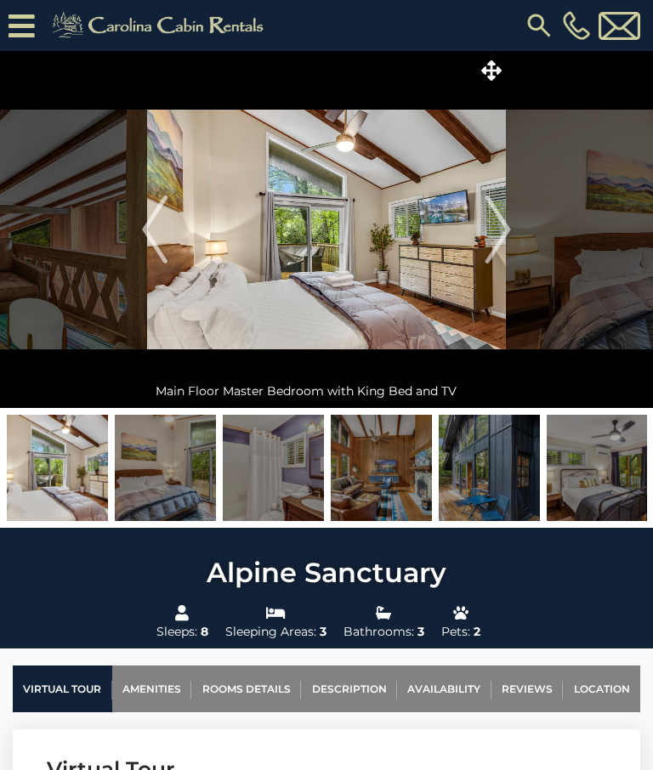
click at [495, 230] on img "Next" at bounding box center [497, 229] width 25 height 68
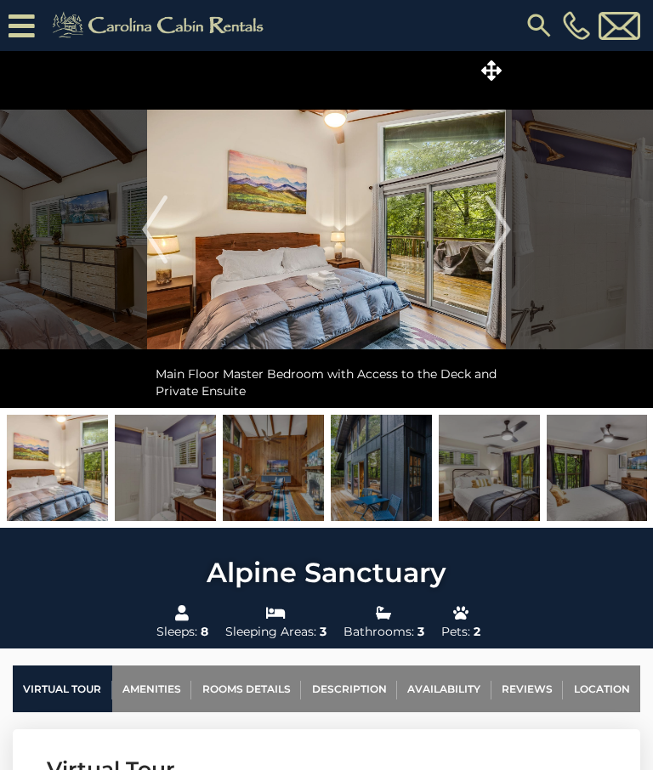
click at [495, 226] on img "Next" at bounding box center [497, 229] width 25 height 68
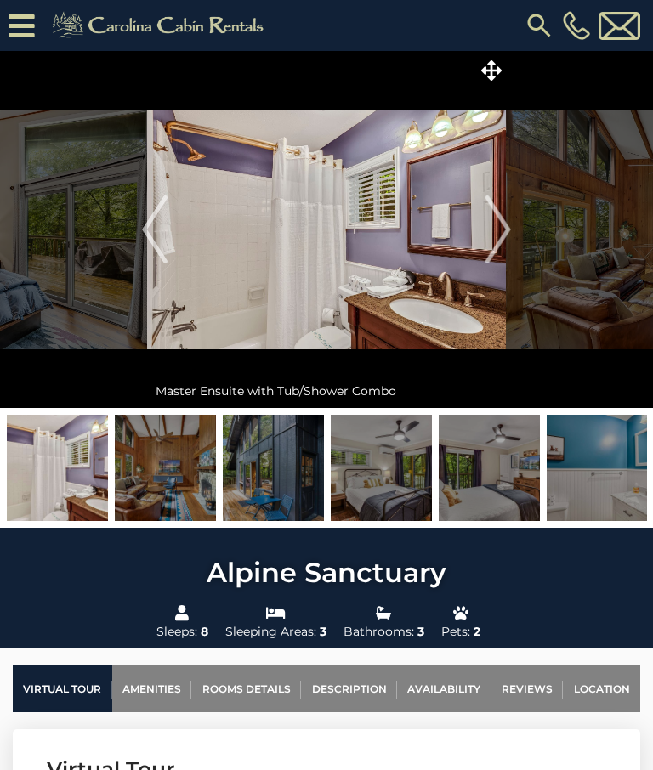
click at [490, 220] on img "Next" at bounding box center [497, 229] width 25 height 68
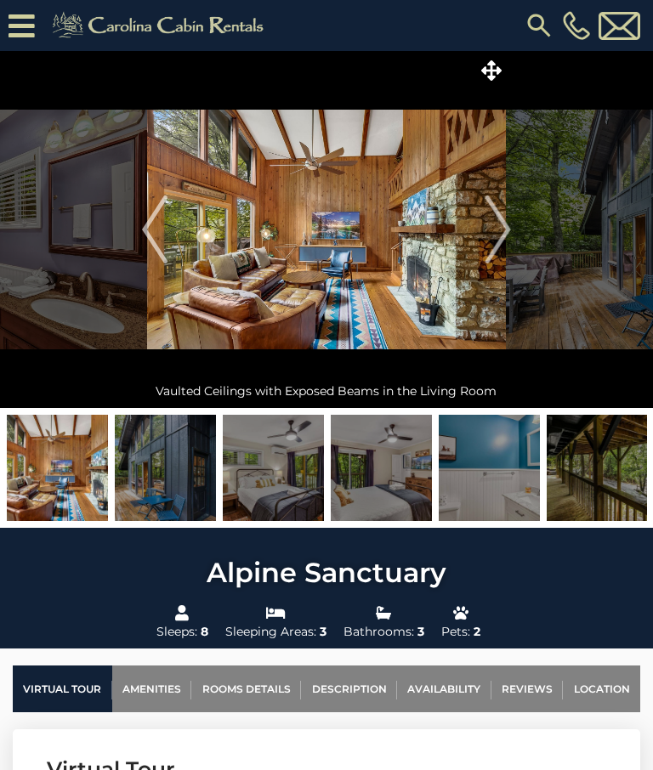
click at [495, 225] on img "Next" at bounding box center [497, 229] width 25 height 68
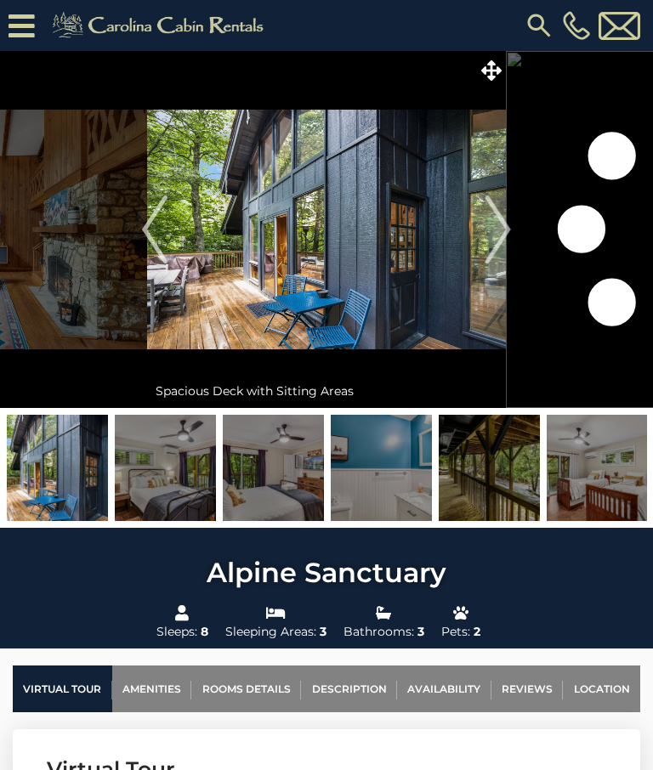
click at [490, 226] on img "Next" at bounding box center [497, 229] width 25 height 68
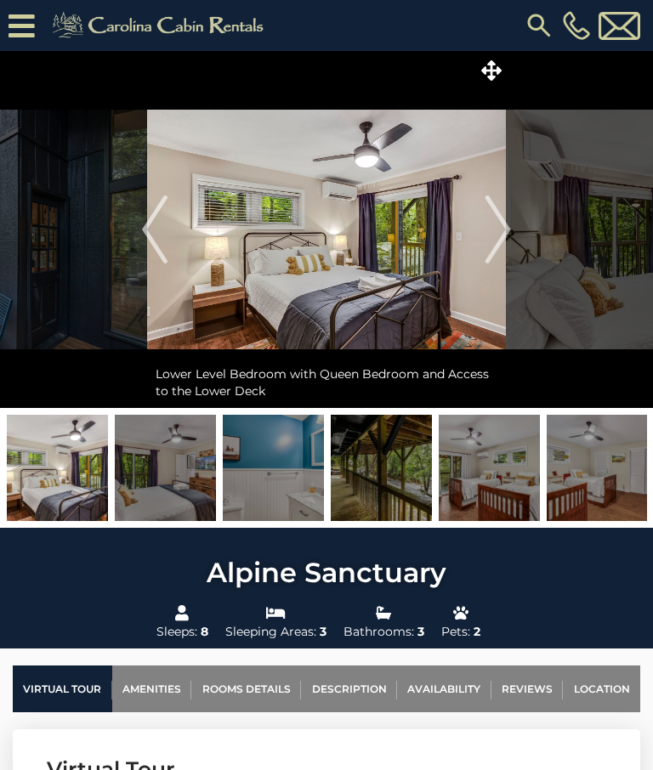
click at [500, 229] on img "Next" at bounding box center [497, 229] width 25 height 68
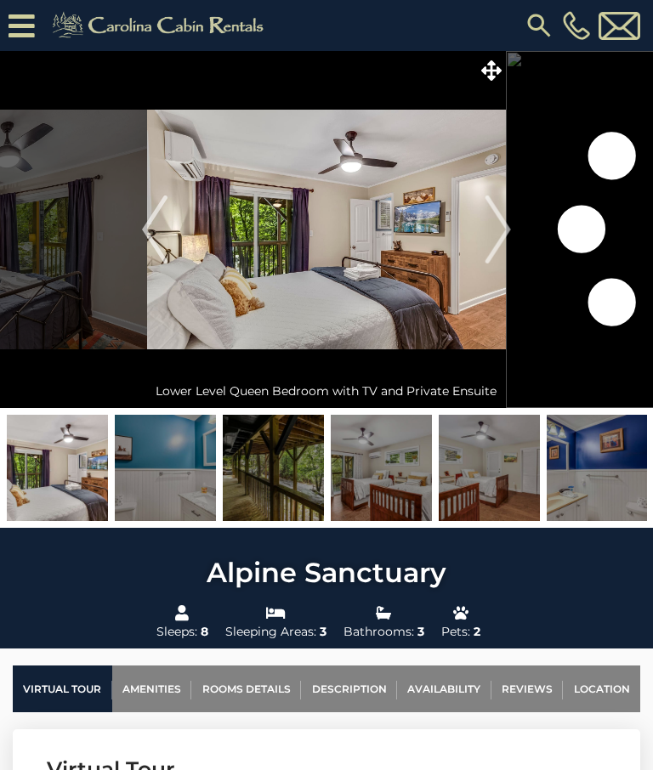
click at [498, 225] on img "Next" at bounding box center [497, 229] width 25 height 68
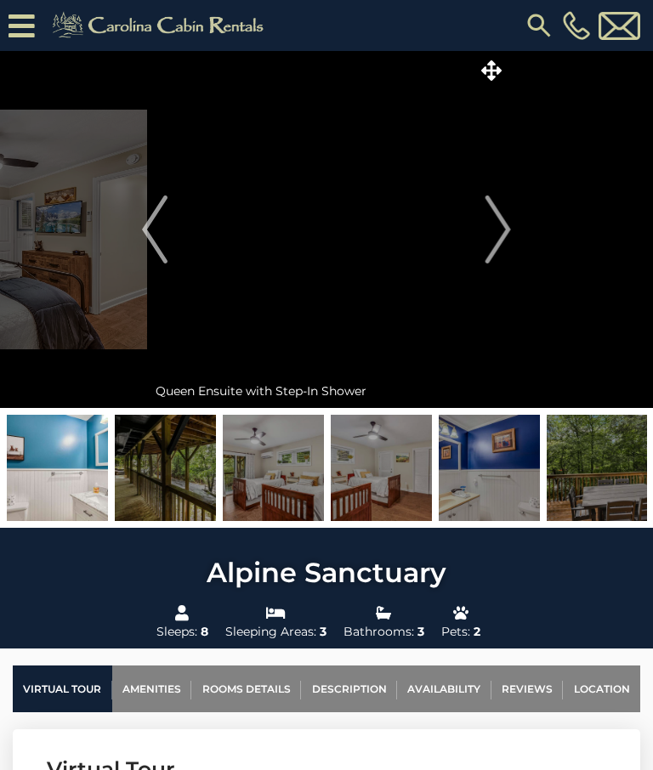
click at [500, 228] on img "Next" at bounding box center [497, 229] width 25 height 68
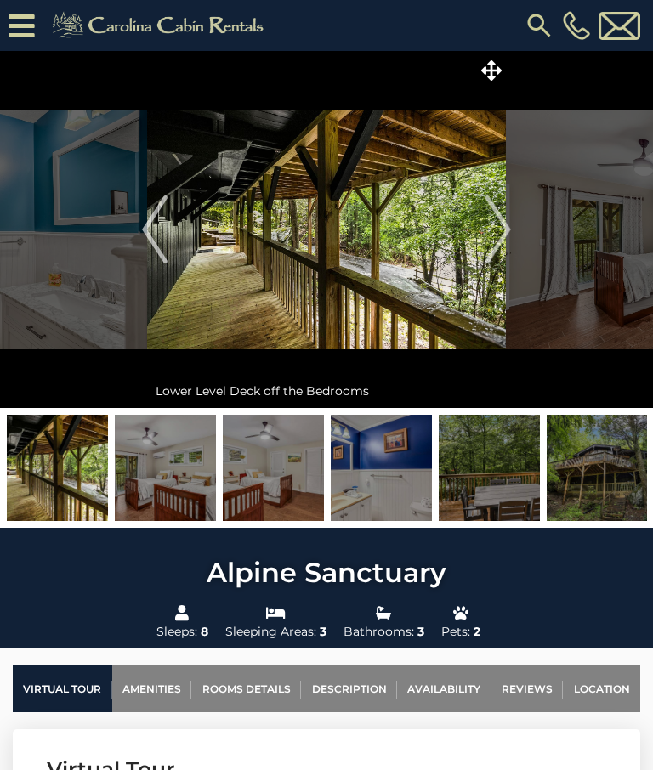
click at [496, 230] on img "Next" at bounding box center [497, 229] width 25 height 68
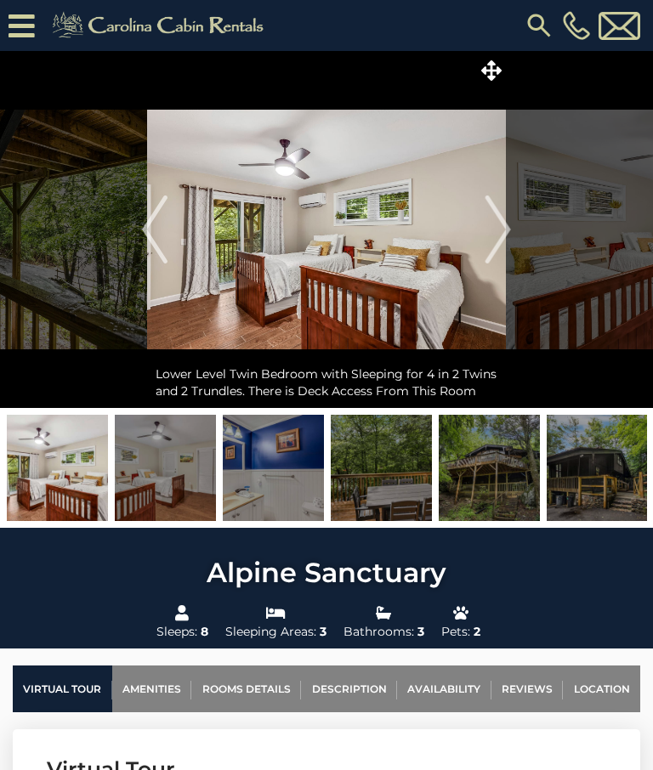
click at [497, 229] on img "Next" at bounding box center [497, 229] width 25 height 68
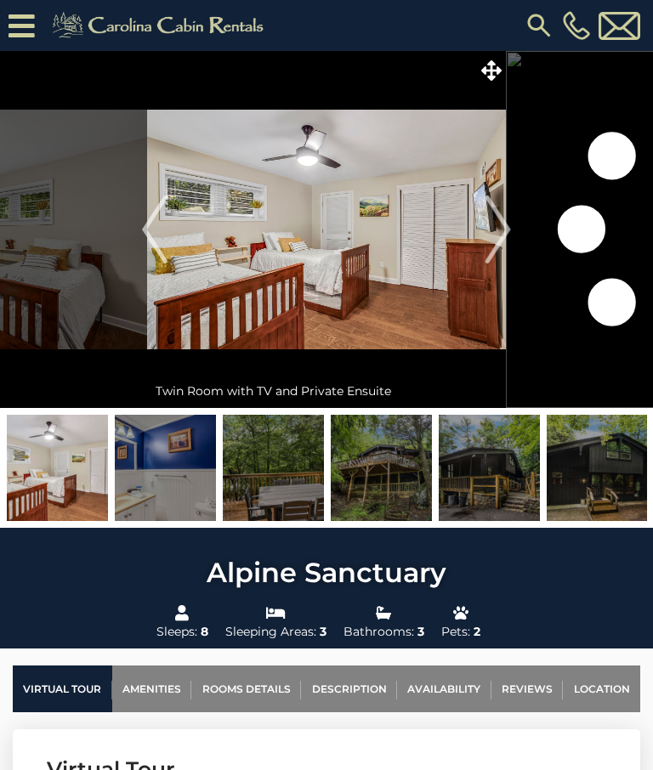
click at [500, 235] on img "Next" at bounding box center [497, 229] width 25 height 68
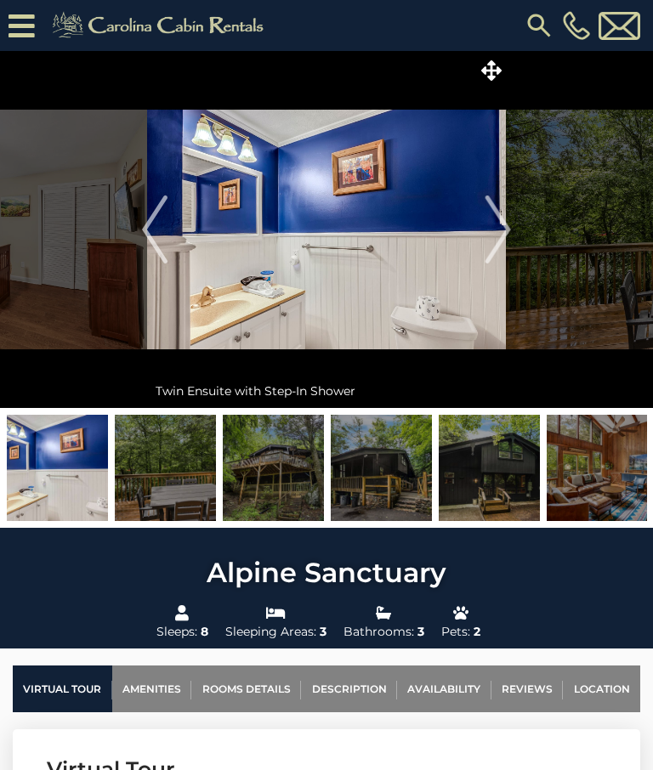
click at [504, 222] on img "Next" at bounding box center [497, 229] width 25 height 68
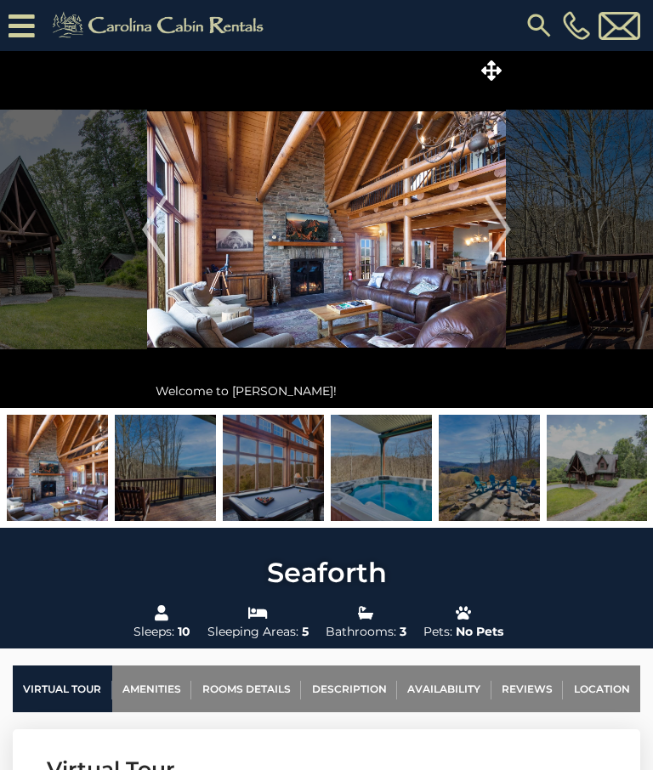
click at [492, 240] on img "Next" at bounding box center [497, 229] width 25 height 68
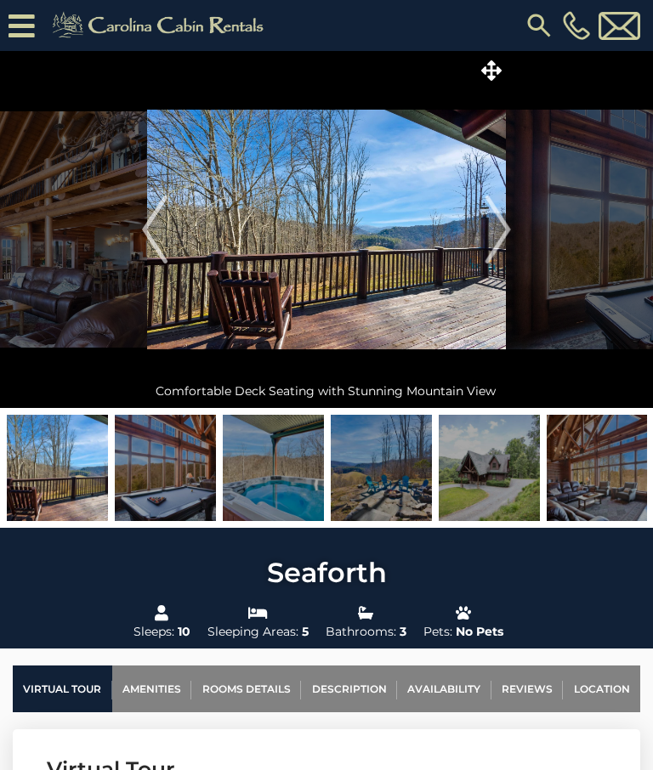
click at [500, 224] on img "Next" at bounding box center [497, 229] width 25 height 68
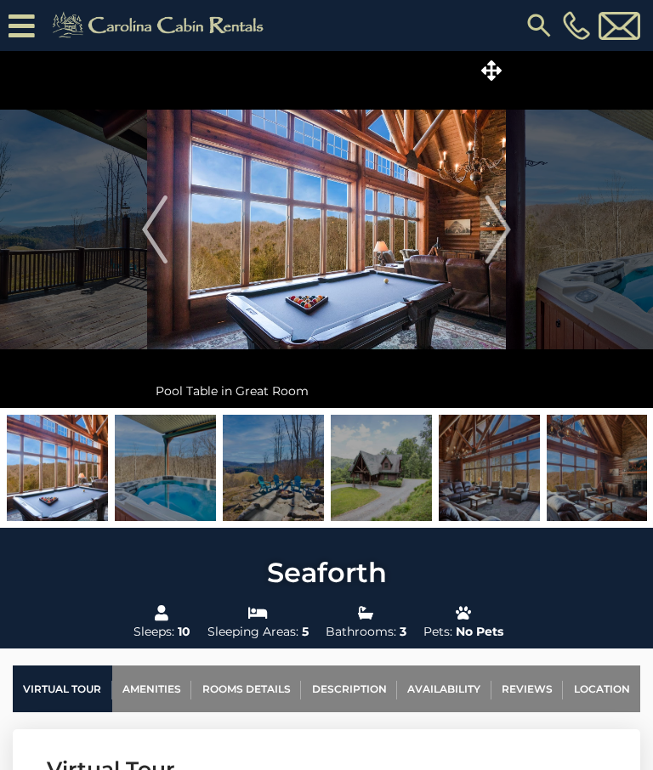
click at [504, 224] on img "Next" at bounding box center [497, 229] width 25 height 68
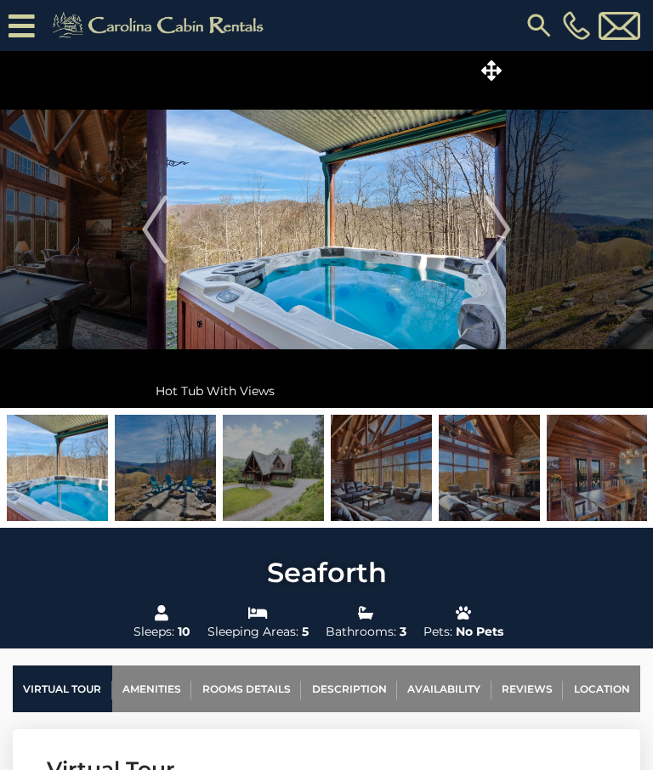
click at [497, 224] on img "Next" at bounding box center [497, 229] width 25 height 68
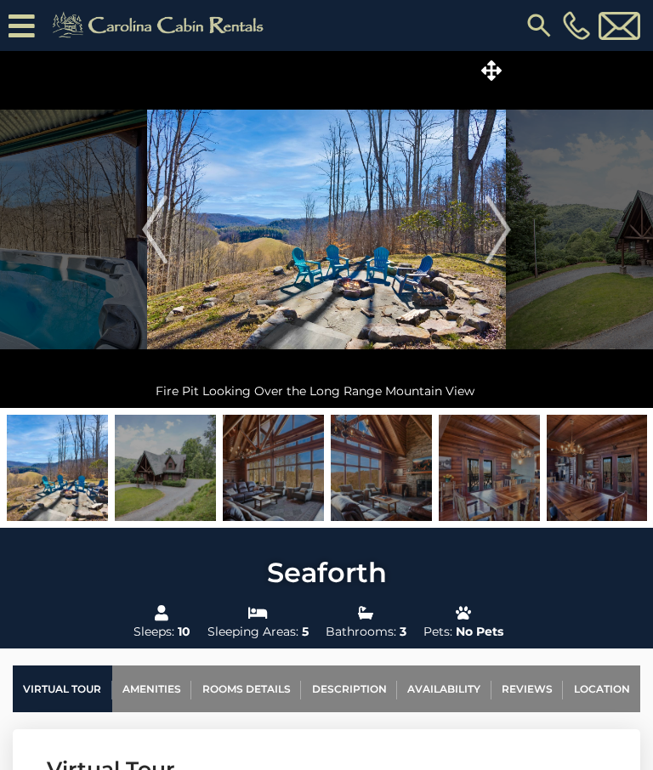
click at [502, 229] on img "Next" at bounding box center [497, 229] width 25 height 68
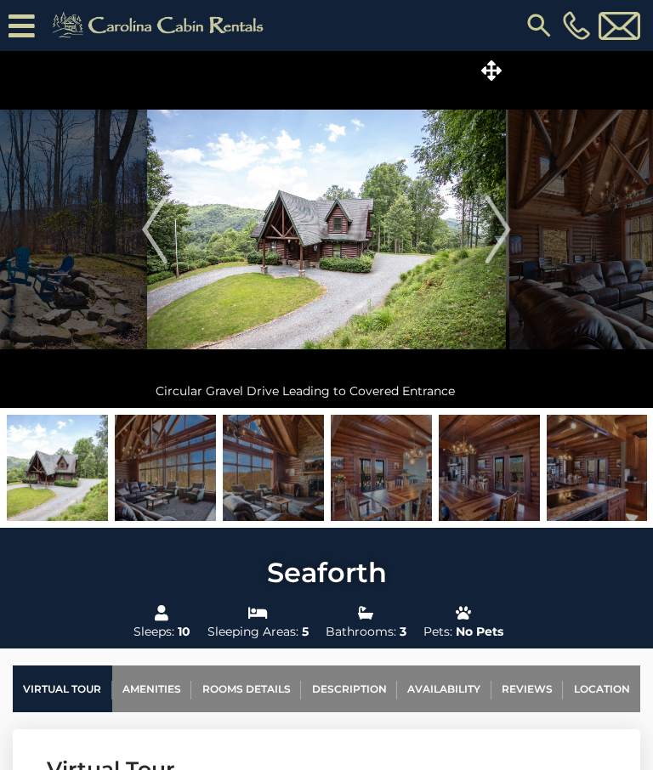
click at [501, 228] on img "Next" at bounding box center [497, 229] width 25 height 68
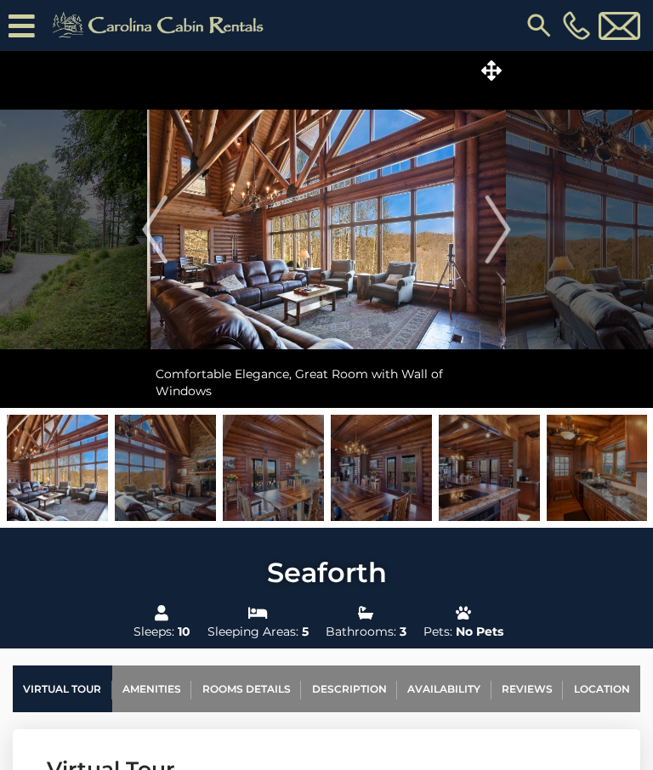
click at [495, 228] on img "Next" at bounding box center [497, 229] width 25 height 68
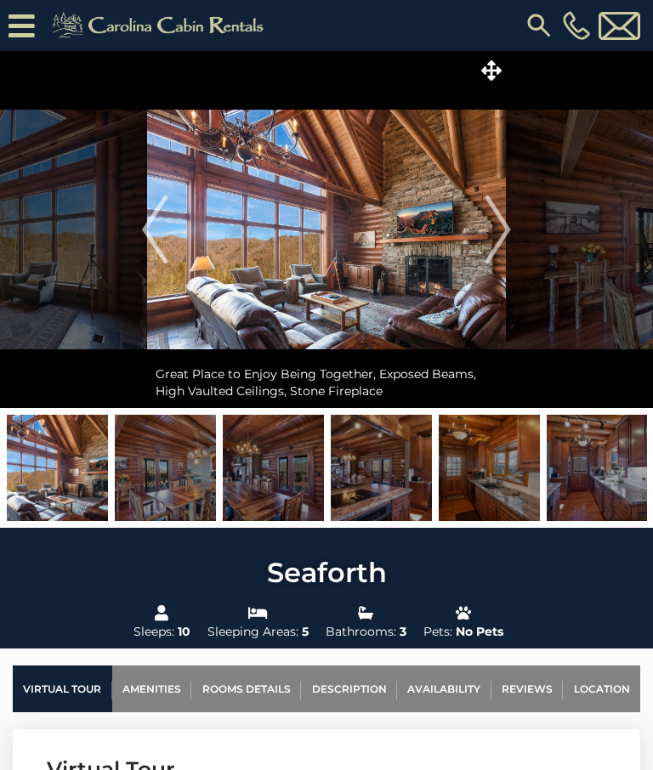
click at [501, 229] on img "Next" at bounding box center [497, 229] width 25 height 68
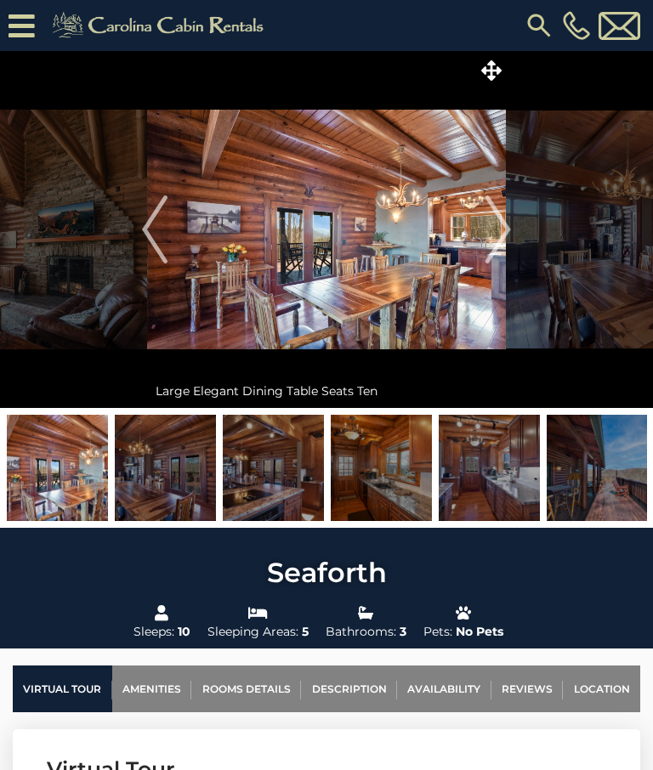
click at [499, 231] on img "Next" at bounding box center [497, 229] width 25 height 68
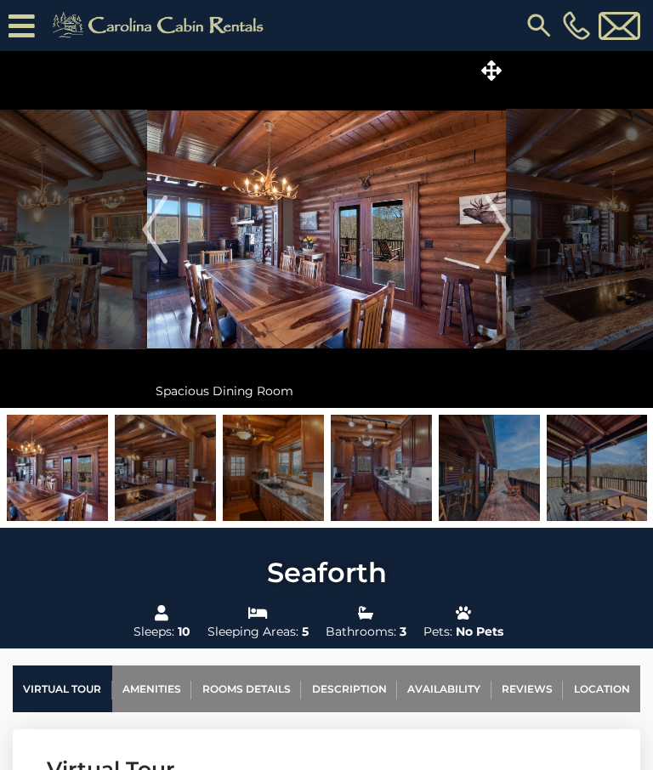
click at [498, 234] on img "Next" at bounding box center [497, 229] width 25 height 68
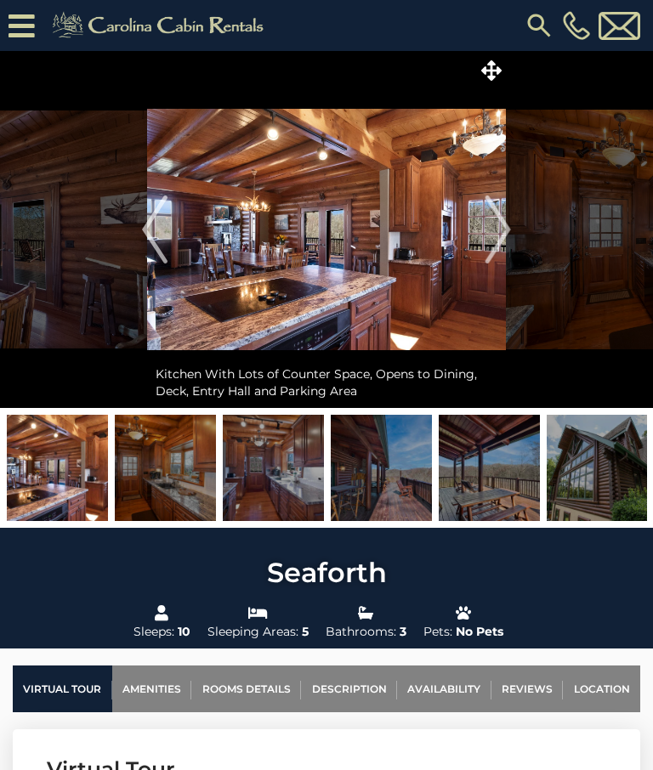
click at [500, 234] on img "Next" at bounding box center [497, 229] width 25 height 68
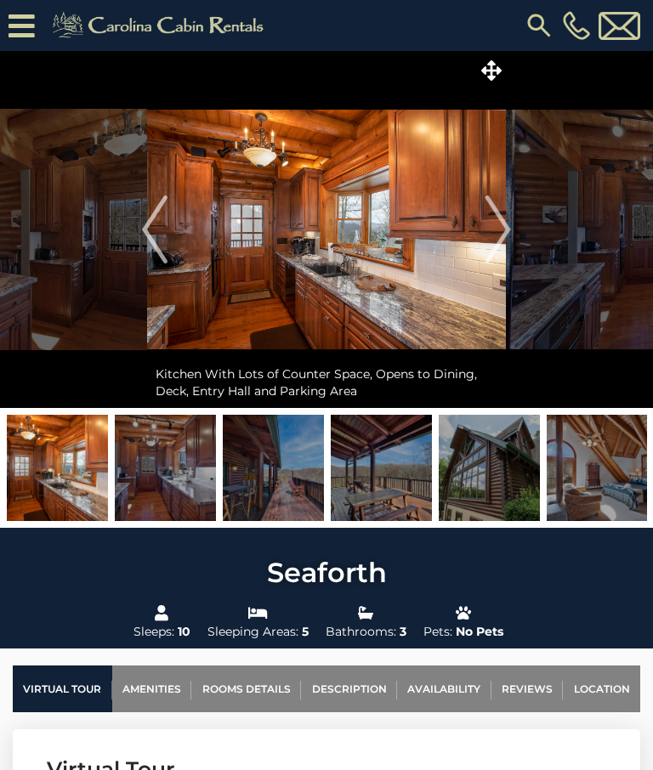
click at [499, 233] on img "Next" at bounding box center [497, 229] width 25 height 68
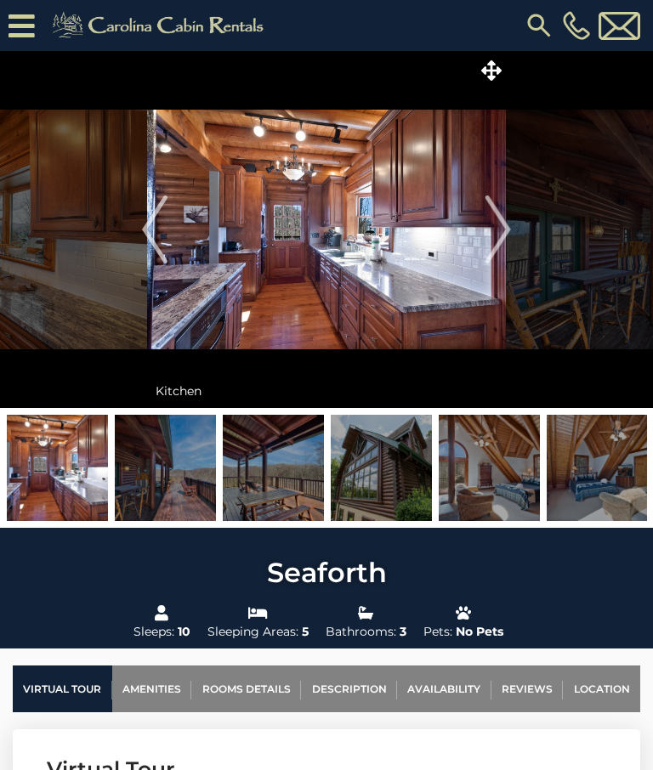
click at [493, 228] on img "Next" at bounding box center [497, 229] width 25 height 68
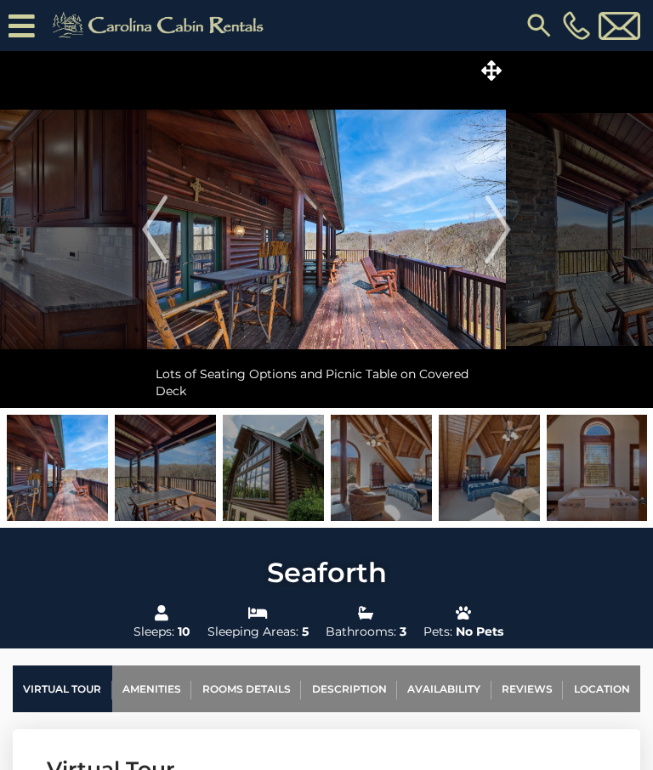
click at [502, 227] on img "Next" at bounding box center [497, 229] width 25 height 68
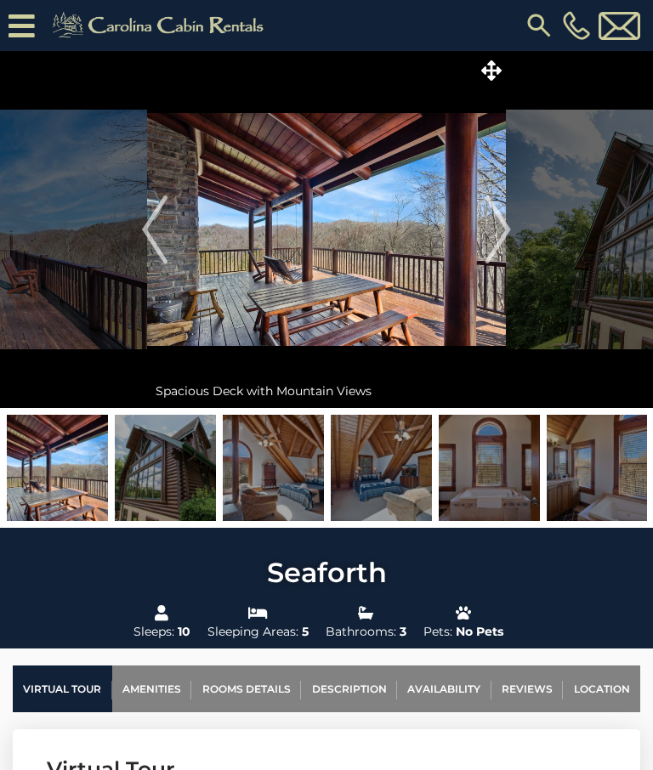
click at [497, 230] on img "Next" at bounding box center [497, 229] width 25 height 68
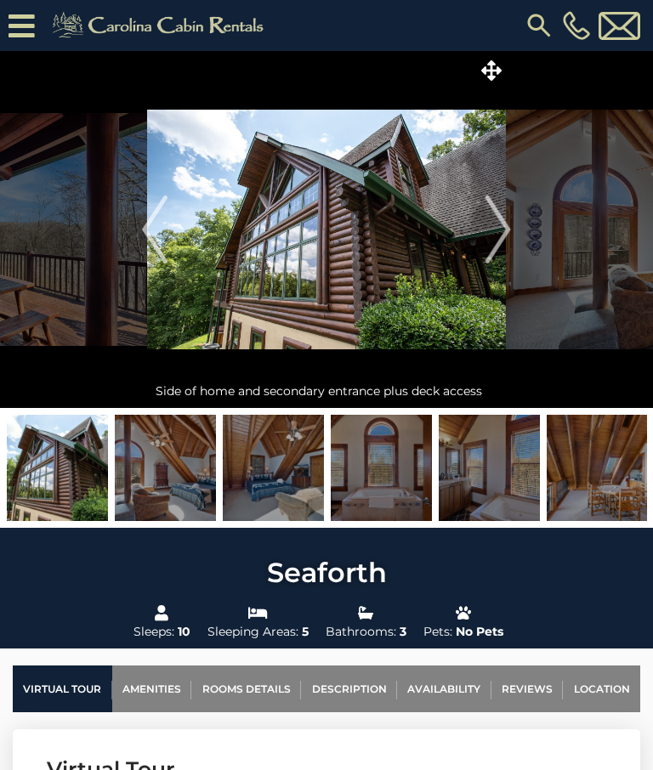
click at [497, 233] on img "Next" at bounding box center [497, 229] width 25 height 68
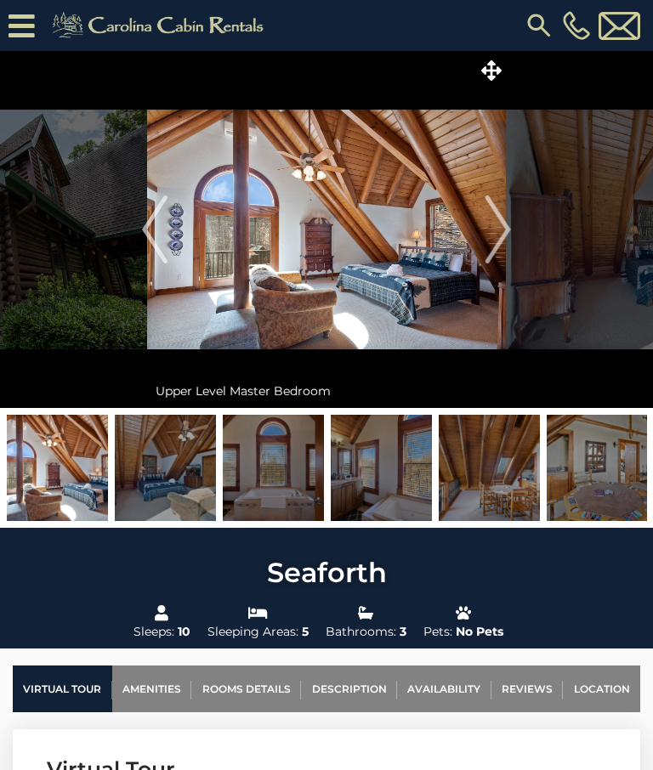
click at [498, 224] on img "Next" at bounding box center [497, 229] width 25 height 68
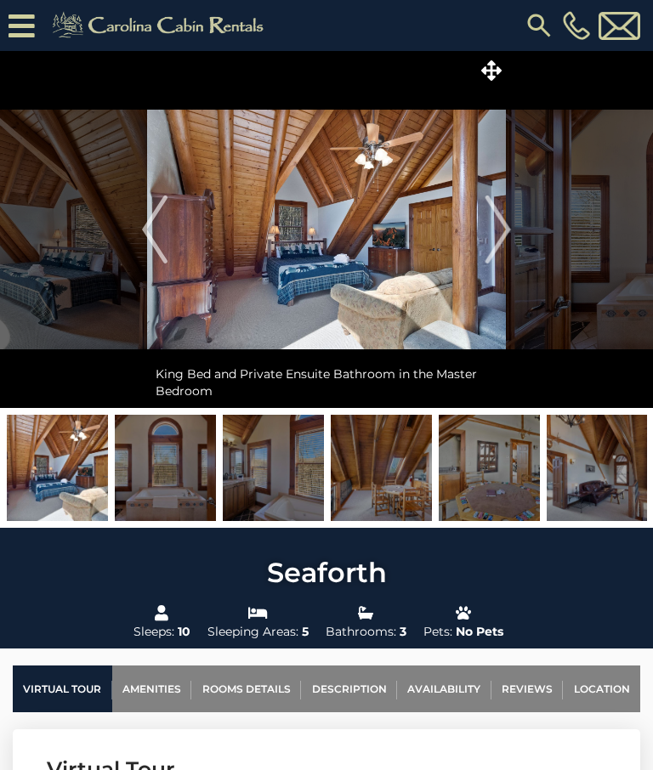
click at [504, 223] on img "Next" at bounding box center [497, 229] width 25 height 68
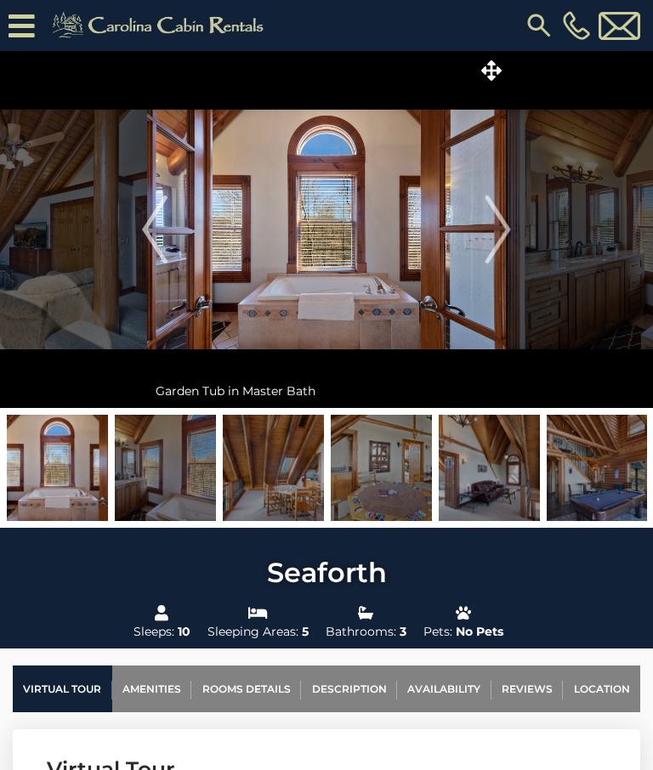
click at [495, 228] on img "Next" at bounding box center [497, 229] width 25 height 68
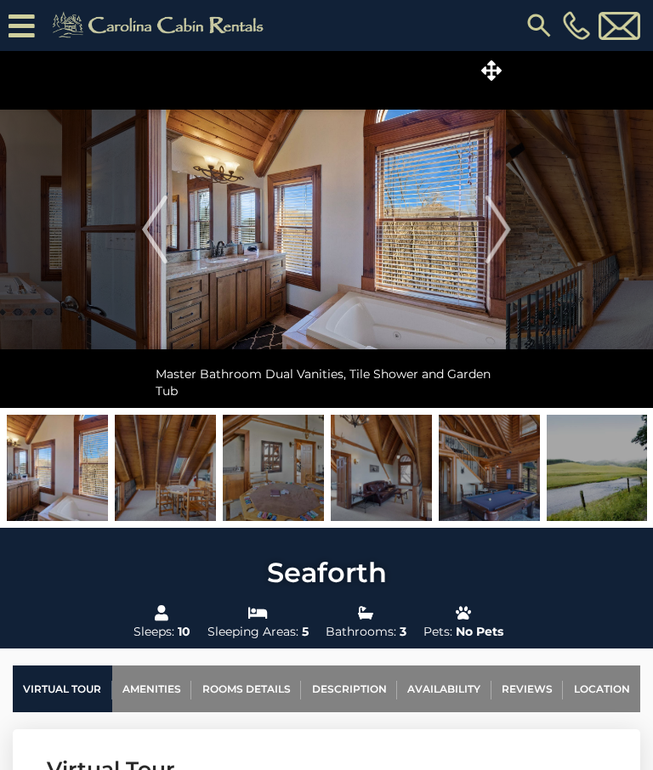
click at [495, 238] on img "Next" at bounding box center [497, 229] width 25 height 68
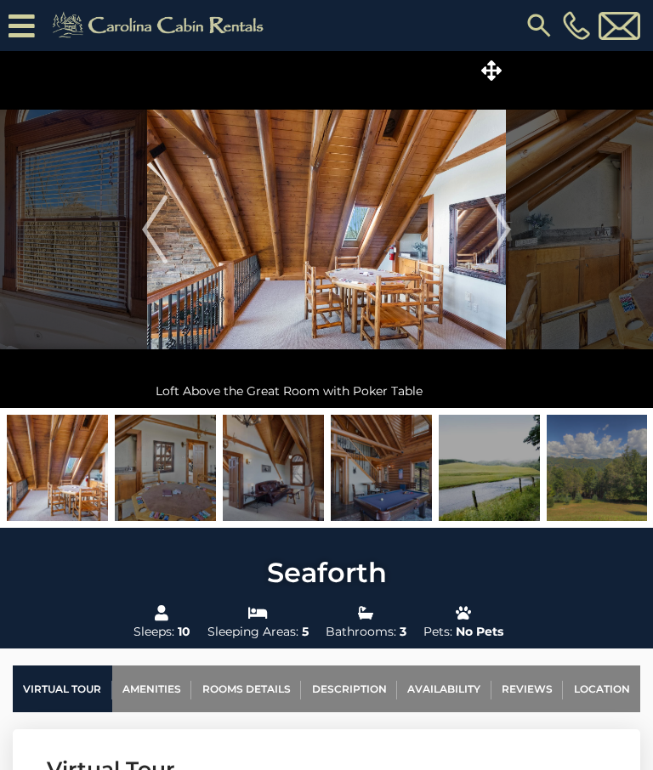
click at [495, 239] on img "Next" at bounding box center [497, 229] width 25 height 68
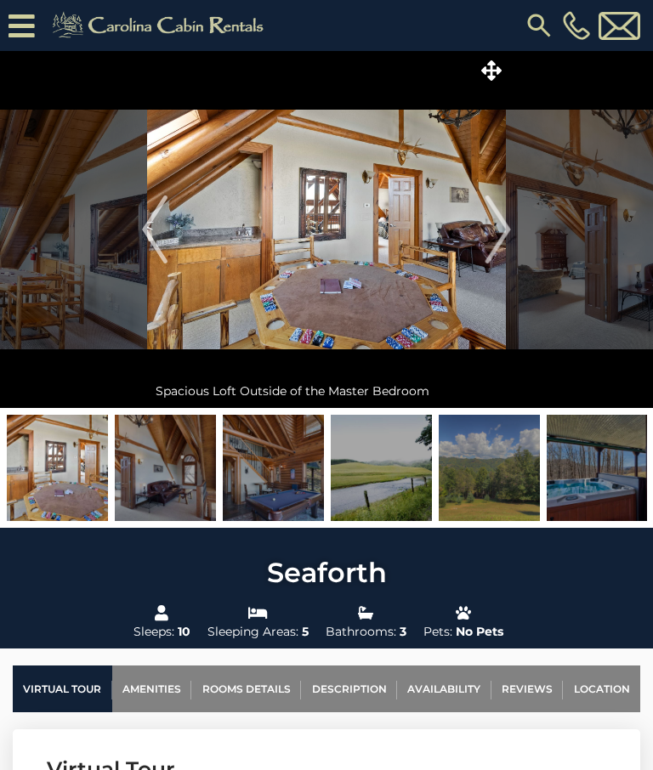
click at [496, 226] on img "Next" at bounding box center [497, 229] width 25 height 68
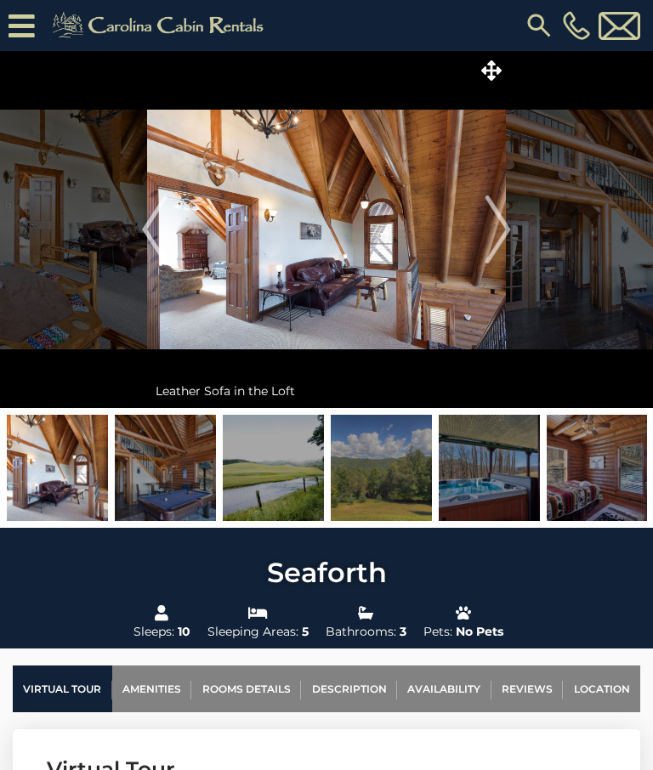
click at [499, 226] on img "Next" at bounding box center [497, 229] width 25 height 68
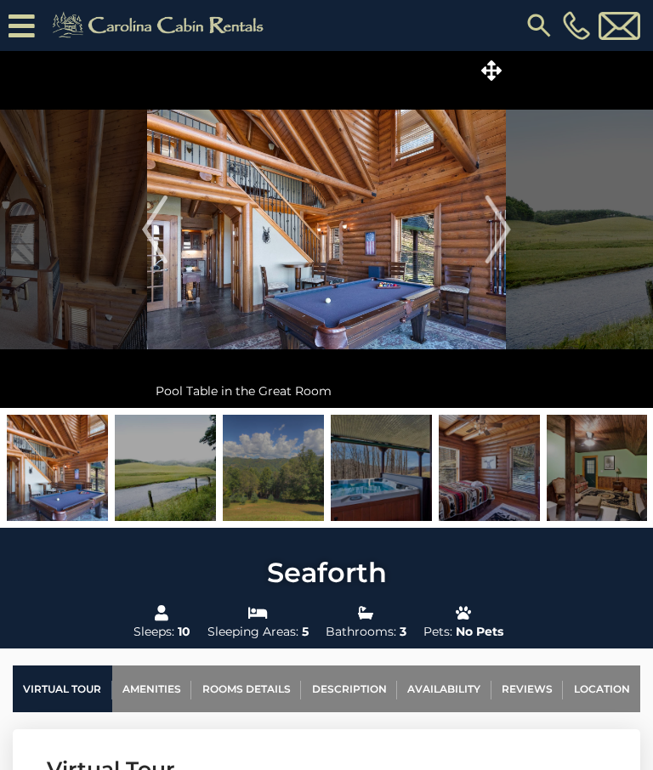
click at [495, 229] on img "Next" at bounding box center [497, 229] width 25 height 68
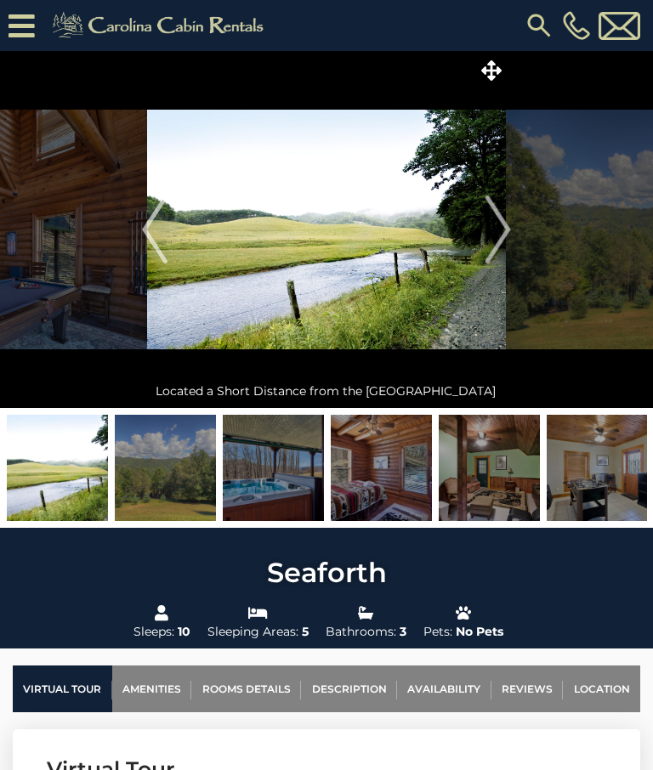
click at [496, 224] on img "Next" at bounding box center [497, 229] width 25 height 68
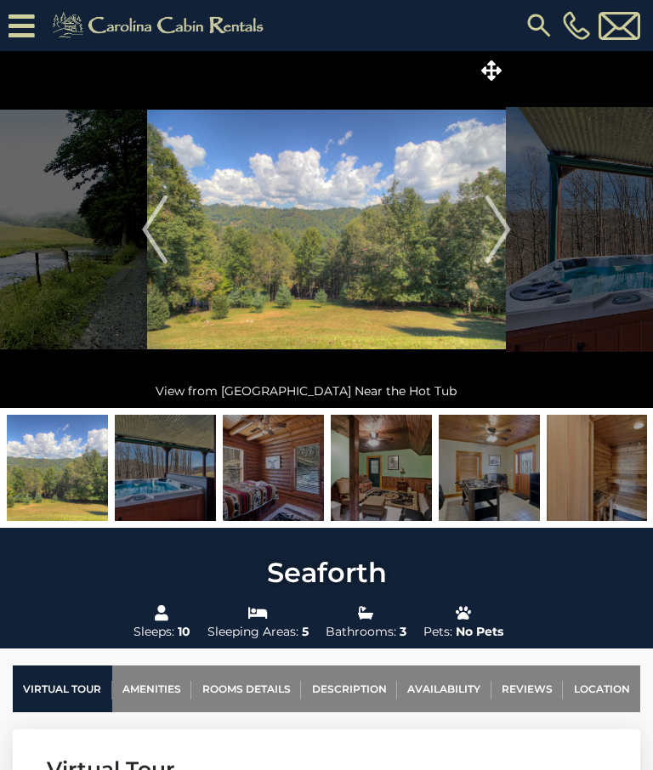
click at [498, 225] on img "Next" at bounding box center [497, 229] width 25 height 68
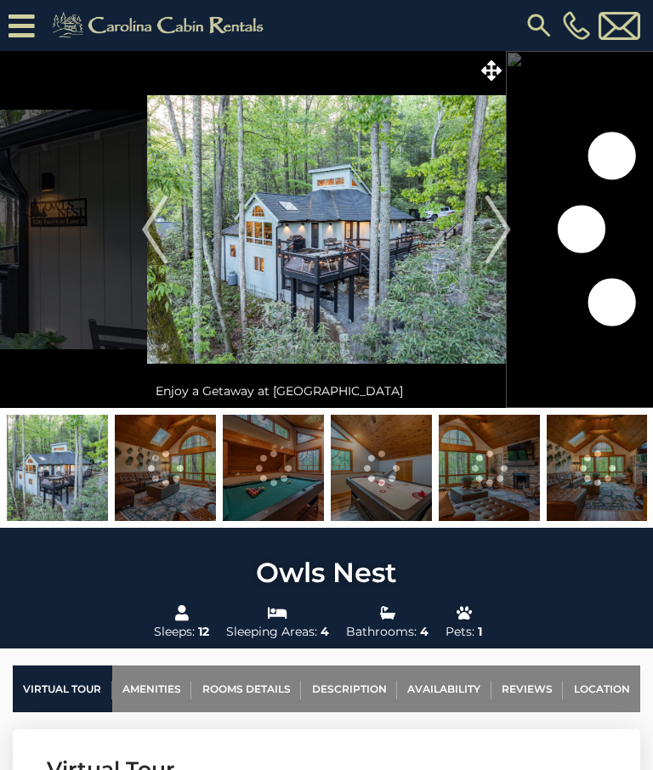
click at [500, 229] on img "Next" at bounding box center [497, 229] width 25 height 68
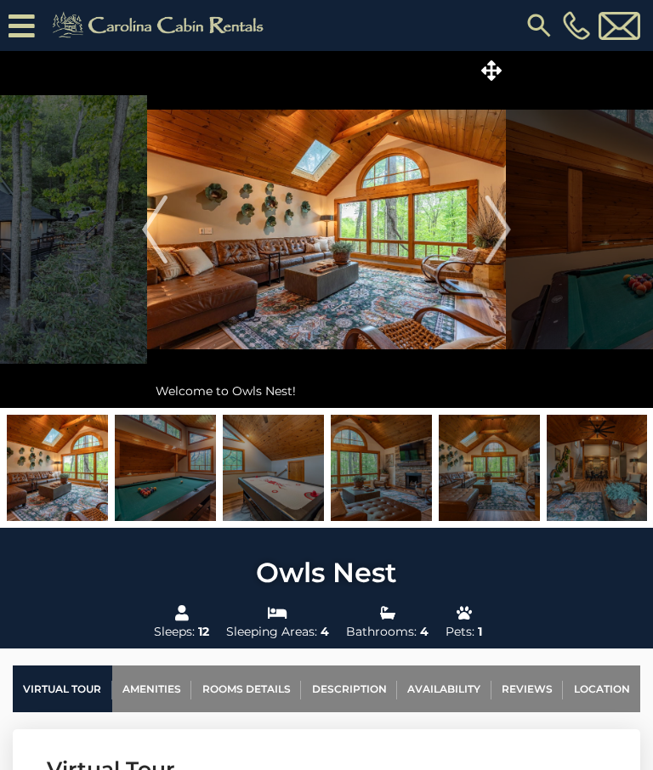
click at [499, 223] on img "Next" at bounding box center [497, 229] width 25 height 68
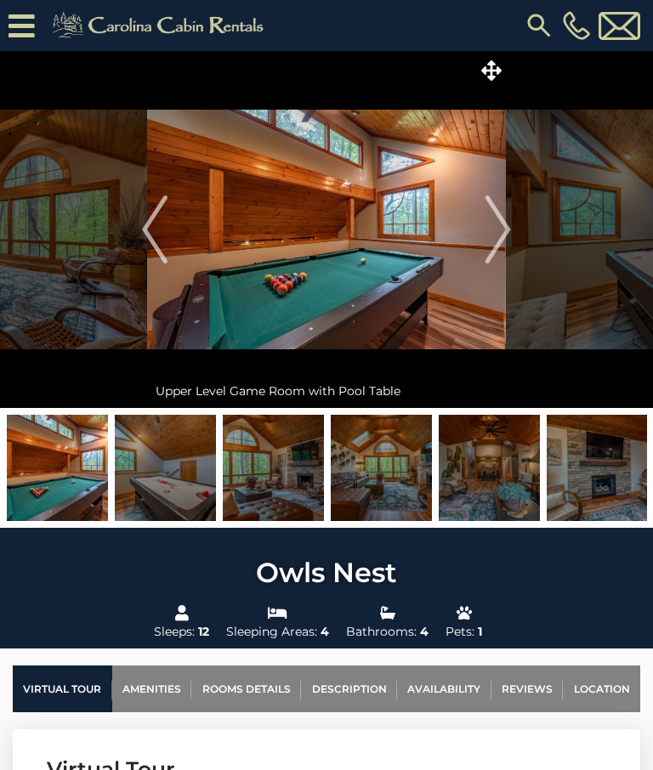
click at [490, 230] on img "Next" at bounding box center [497, 229] width 25 height 68
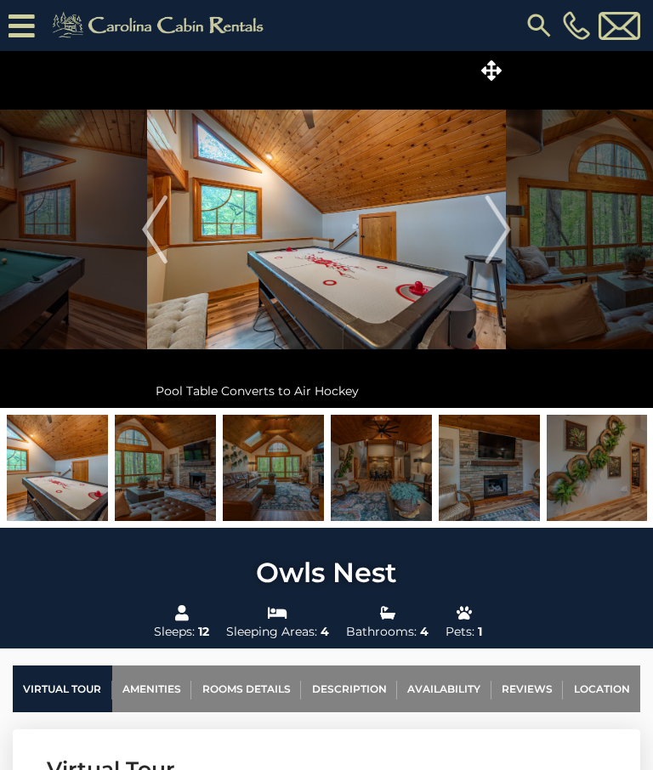
click at [500, 231] on img "Next" at bounding box center [497, 229] width 25 height 68
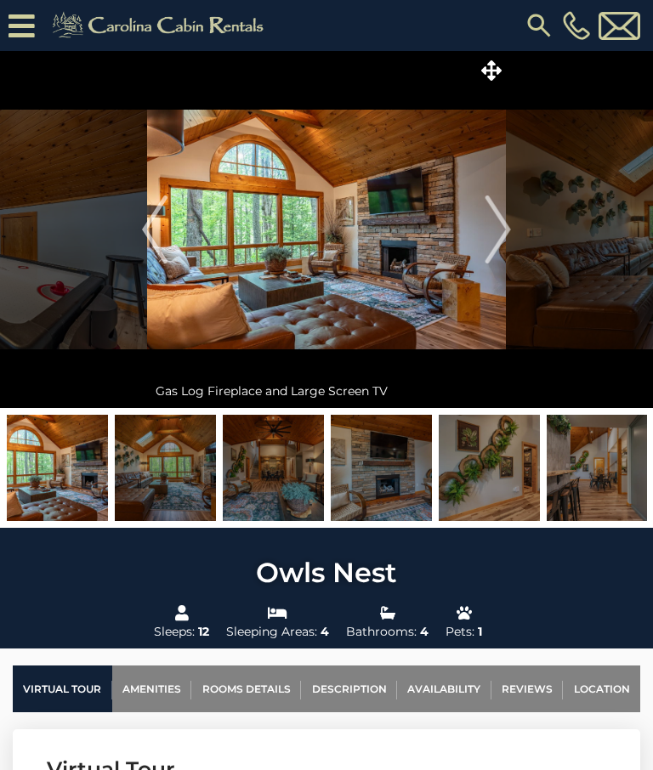
click at [498, 221] on img "Next" at bounding box center [497, 229] width 25 height 68
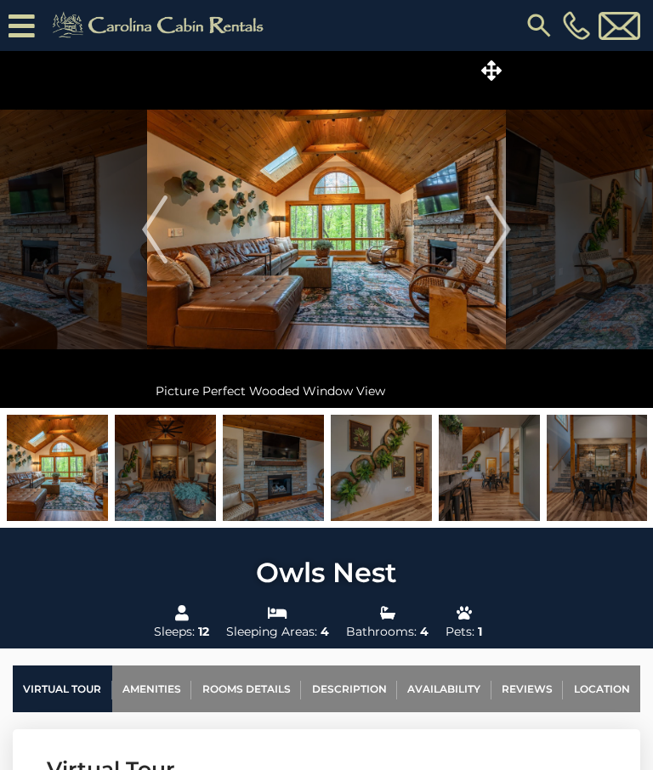
click at [502, 224] on img "Next" at bounding box center [497, 229] width 25 height 68
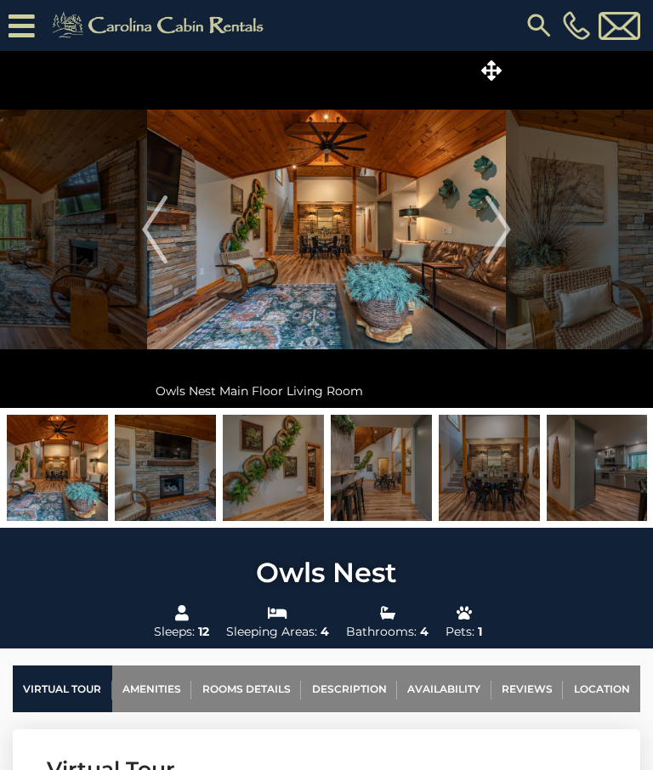
click at [496, 229] on img "Next" at bounding box center [497, 229] width 25 height 68
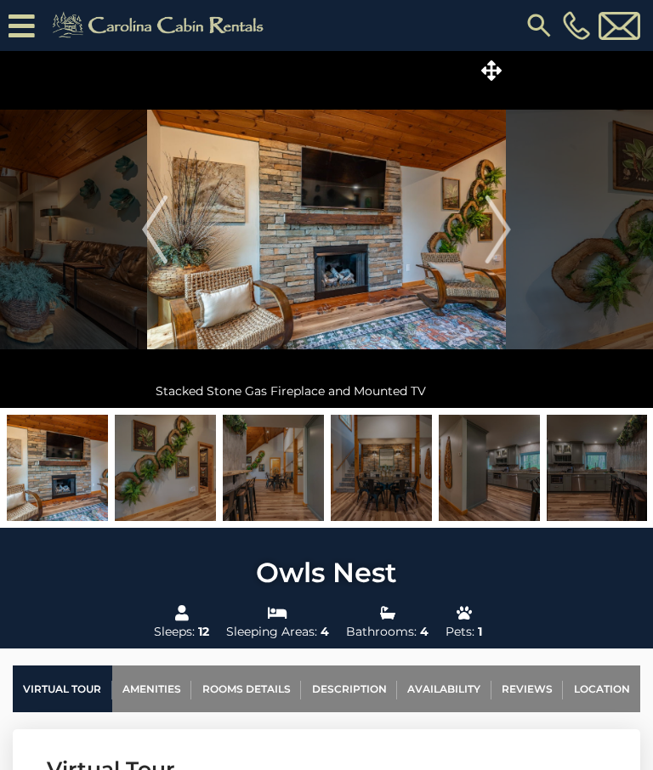
click at [502, 229] on img "Next" at bounding box center [497, 229] width 25 height 68
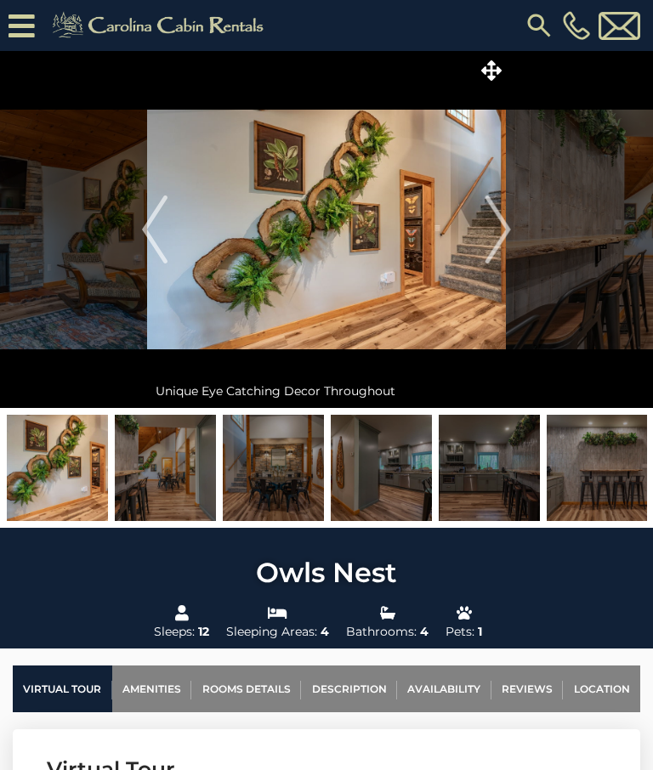
click at [501, 237] on img "Next" at bounding box center [497, 229] width 25 height 68
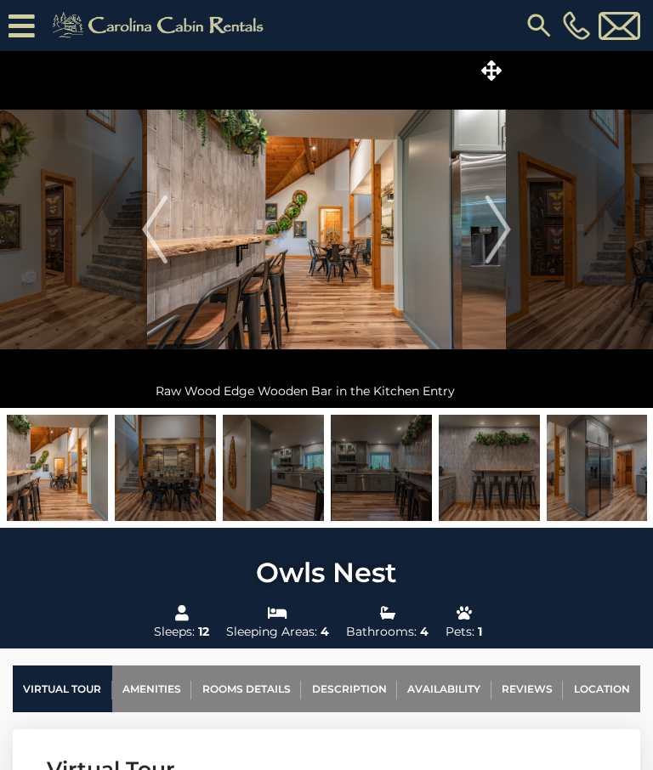
click at [503, 227] on img "Next" at bounding box center [497, 229] width 25 height 68
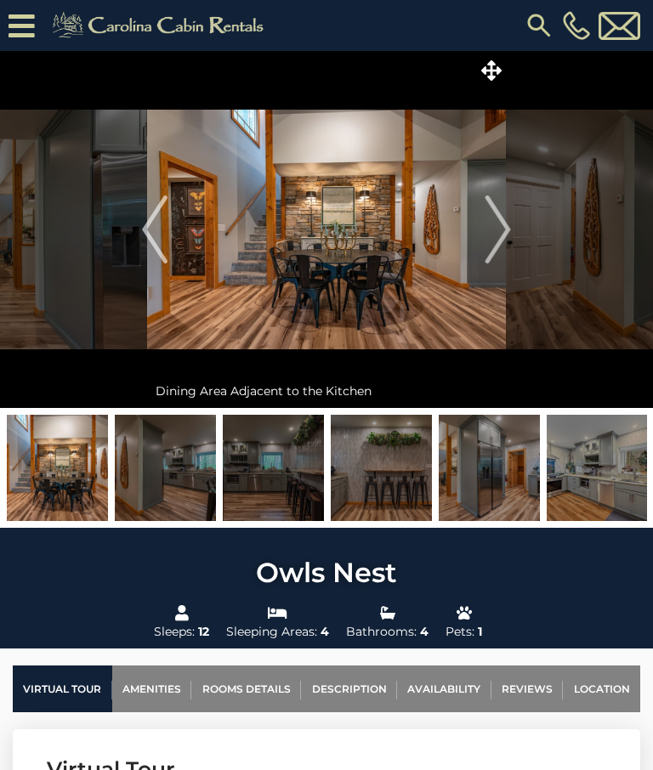
click at [496, 228] on img "Next" at bounding box center [497, 229] width 25 height 68
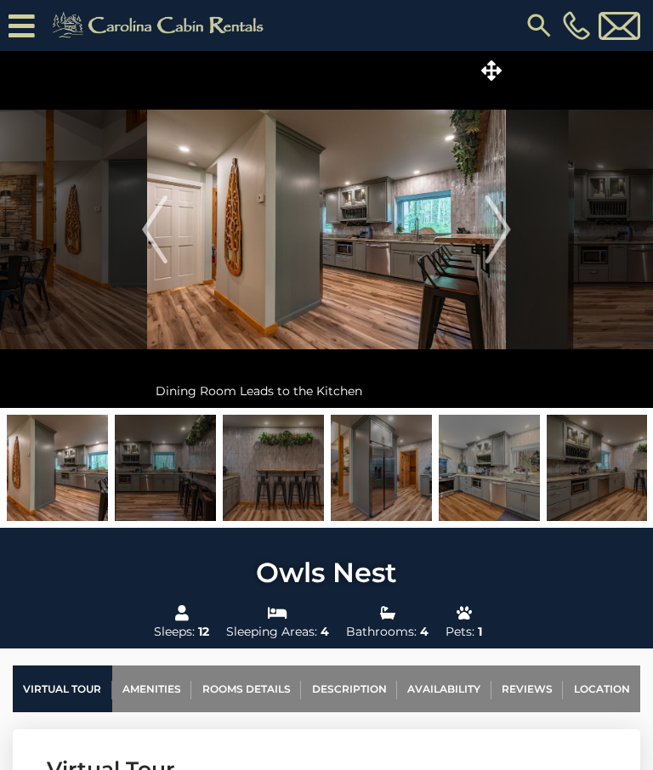
click at [496, 226] on img "Next" at bounding box center [497, 229] width 25 height 68
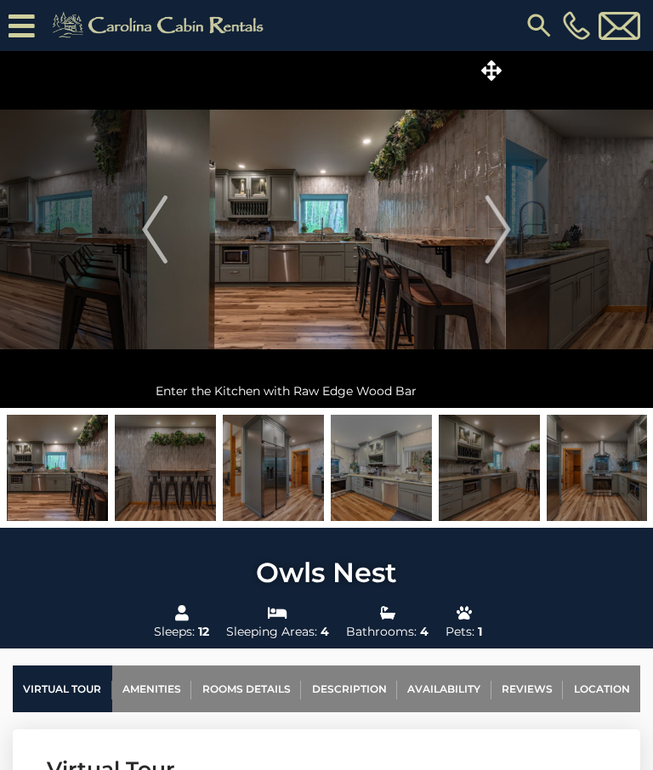
click at [490, 229] on img "Next" at bounding box center [497, 229] width 25 height 68
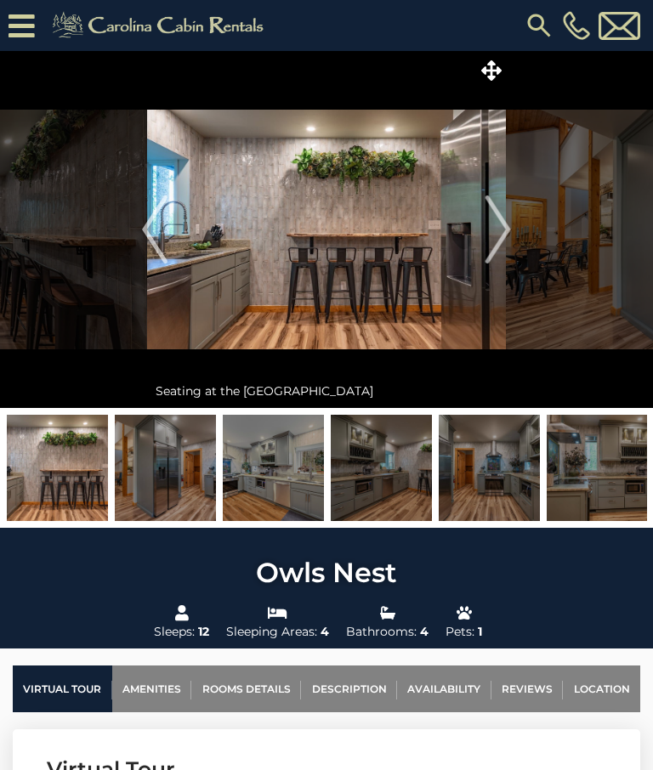
click at [490, 234] on img "Next" at bounding box center [497, 229] width 25 height 68
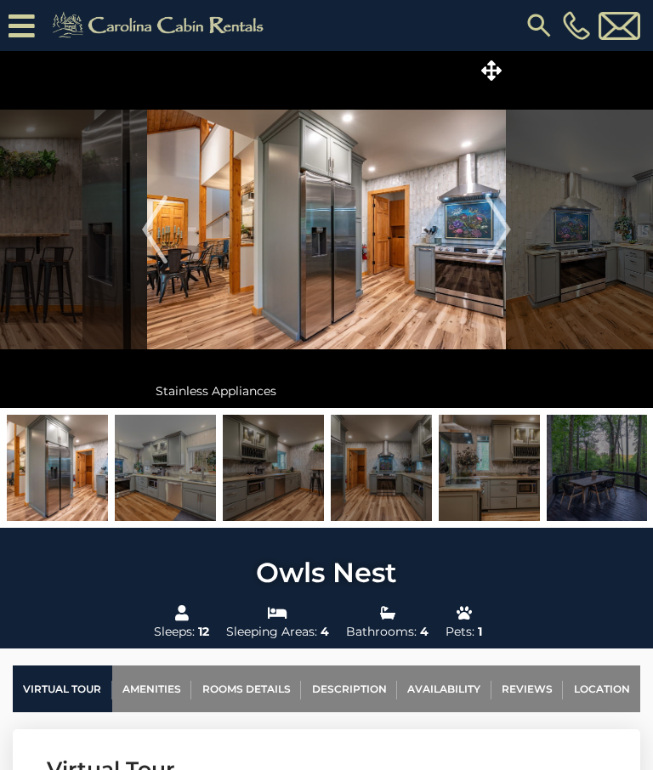
click at [494, 221] on img "Next" at bounding box center [497, 229] width 25 height 68
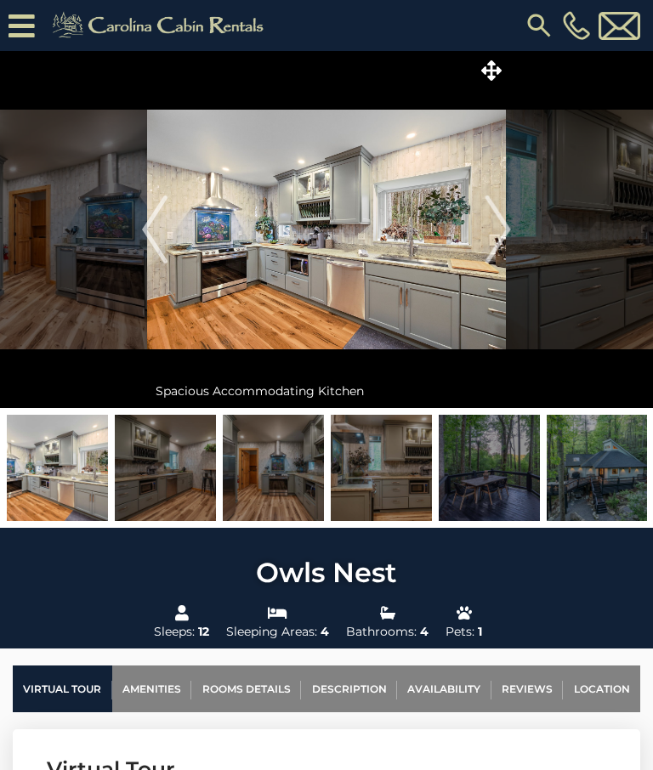
click at [497, 230] on img "Next" at bounding box center [497, 229] width 25 height 68
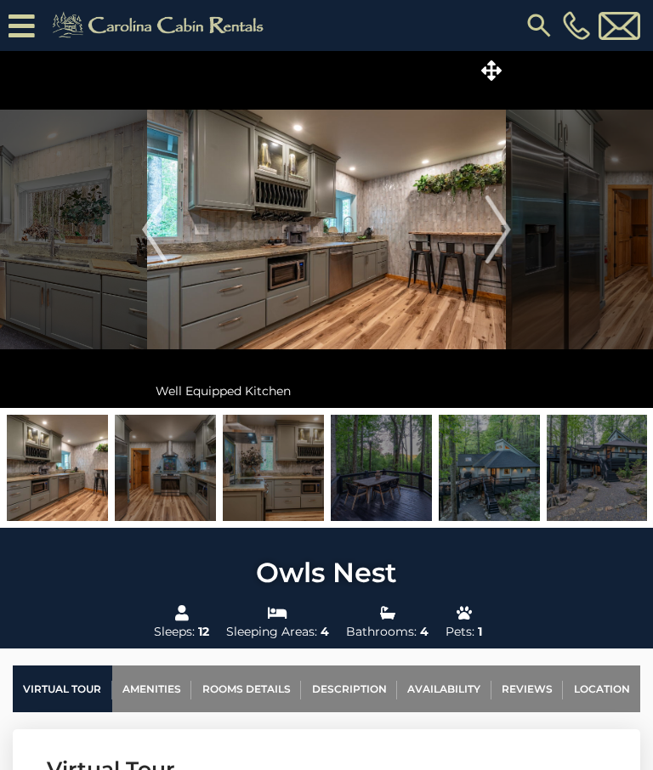
click at [497, 229] on img "Next" at bounding box center [497, 229] width 25 height 68
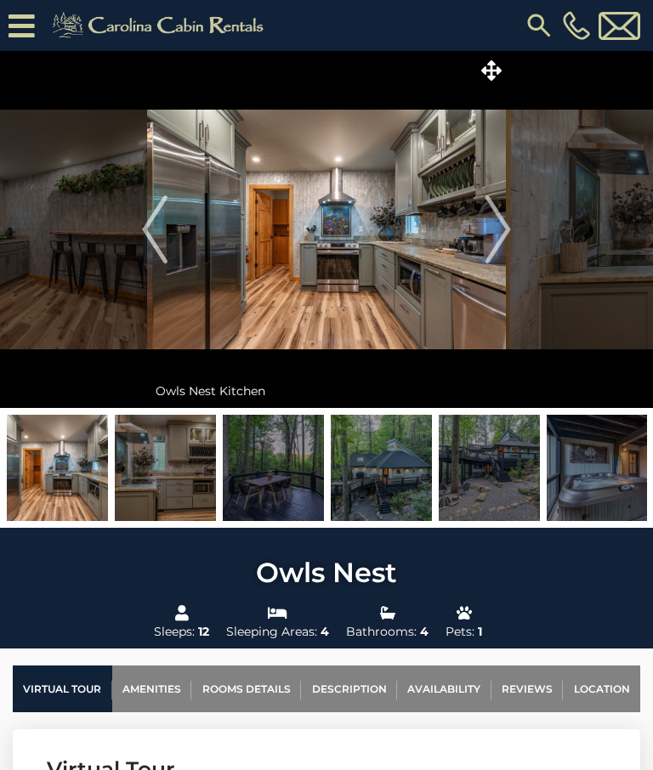
click at [491, 223] on img "Next" at bounding box center [497, 229] width 25 height 68
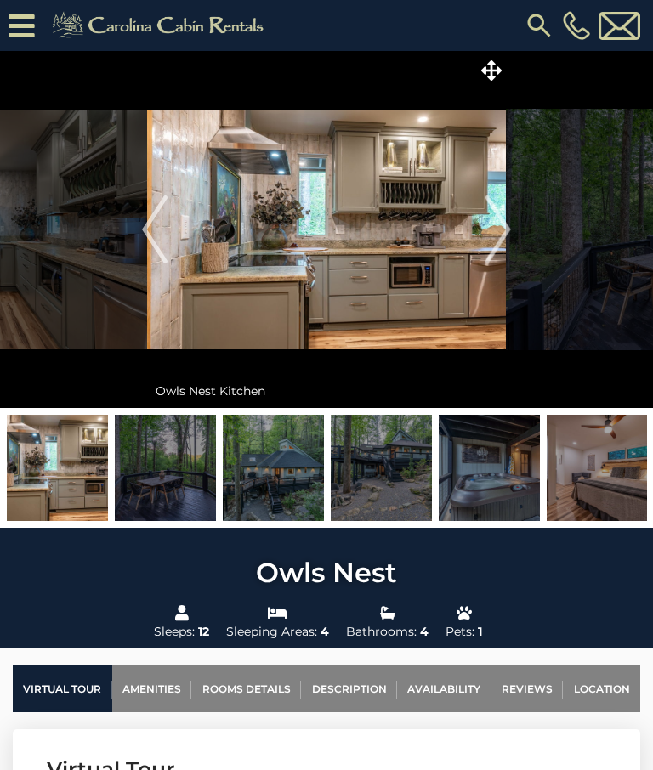
click at [495, 228] on img "Next" at bounding box center [497, 229] width 25 height 68
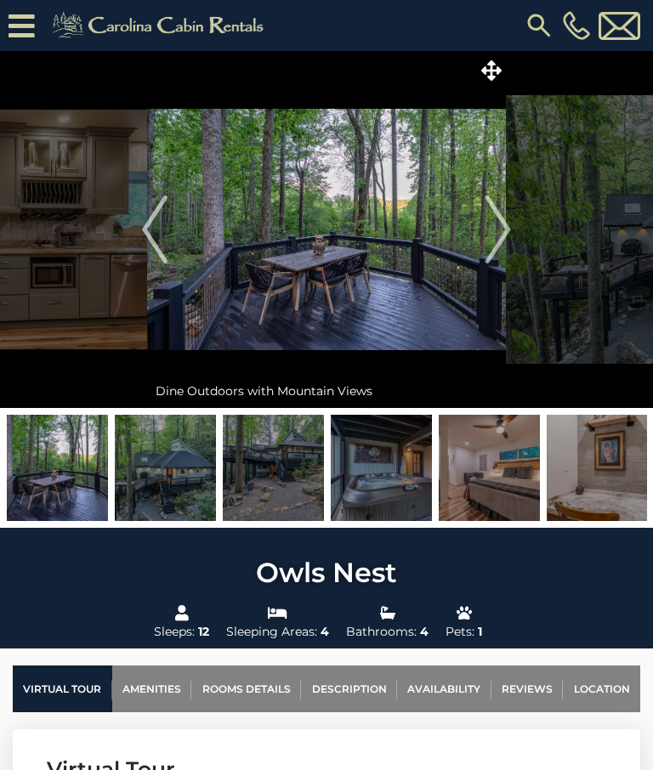
click at [504, 227] on img "Next" at bounding box center [497, 229] width 25 height 68
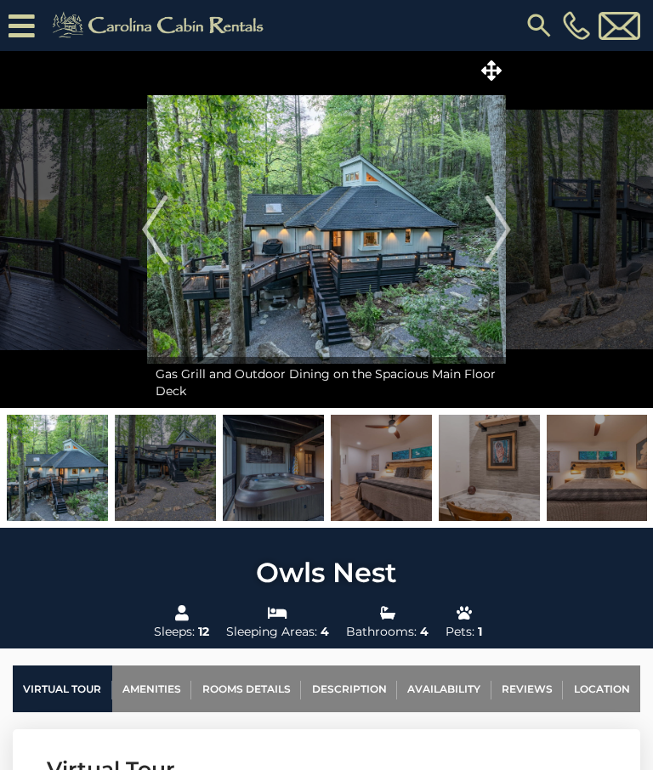
click at [506, 227] on img "Next" at bounding box center [497, 229] width 25 height 68
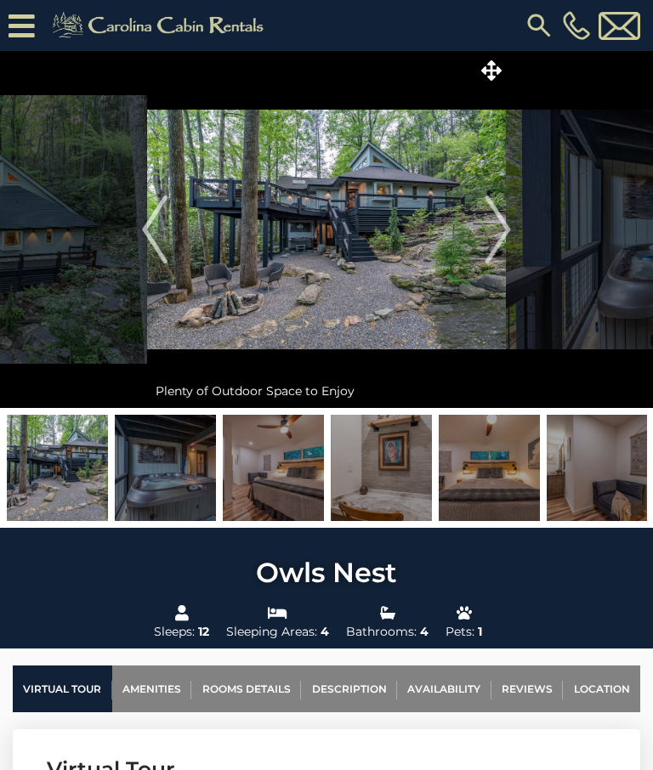
click at [496, 222] on img "Next" at bounding box center [497, 229] width 25 height 68
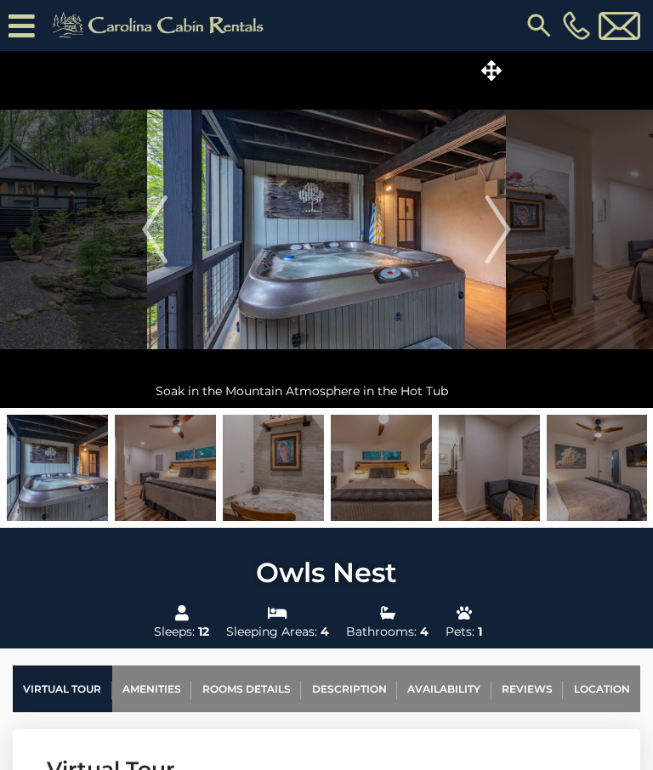
click at [505, 228] on img "Next" at bounding box center [497, 229] width 25 height 68
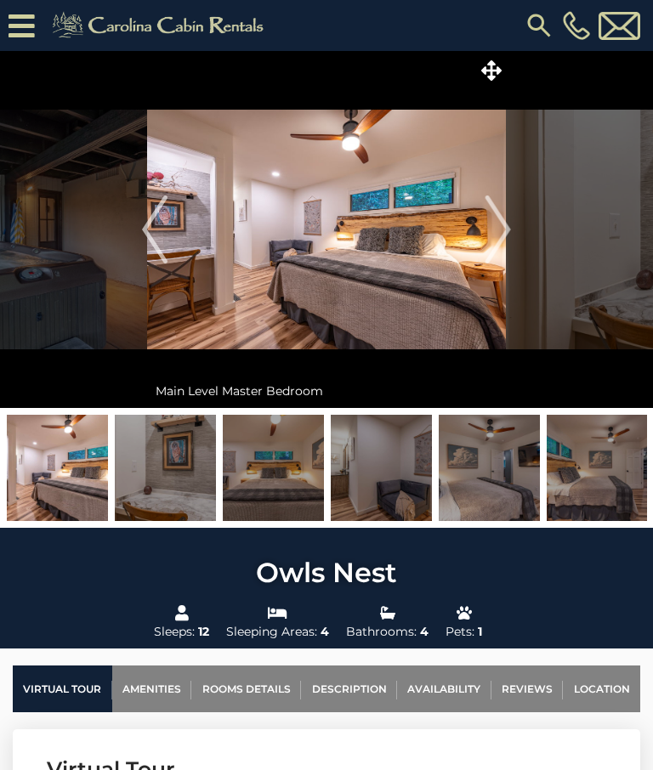
click at [498, 229] on img "Next" at bounding box center [497, 229] width 25 height 68
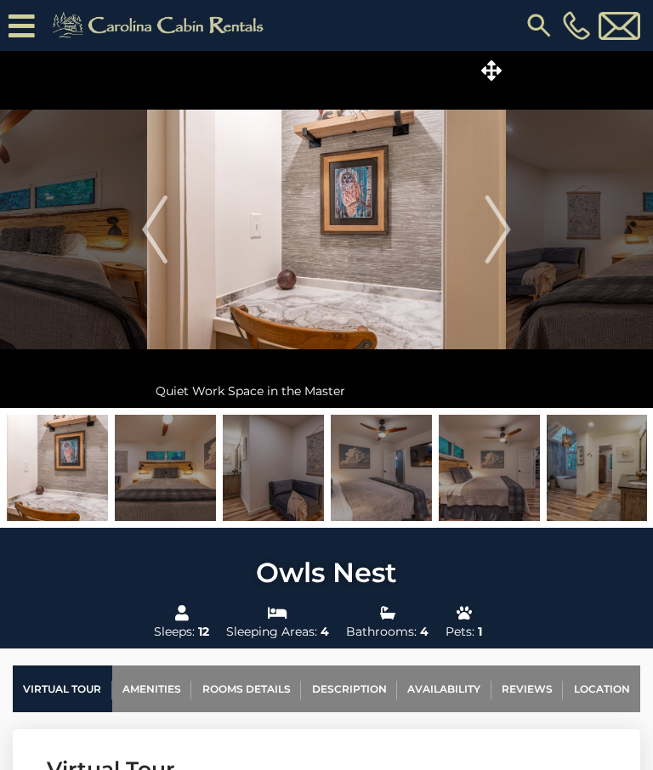
click at [495, 227] on img "Next" at bounding box center [497, 229] width 25 height 68
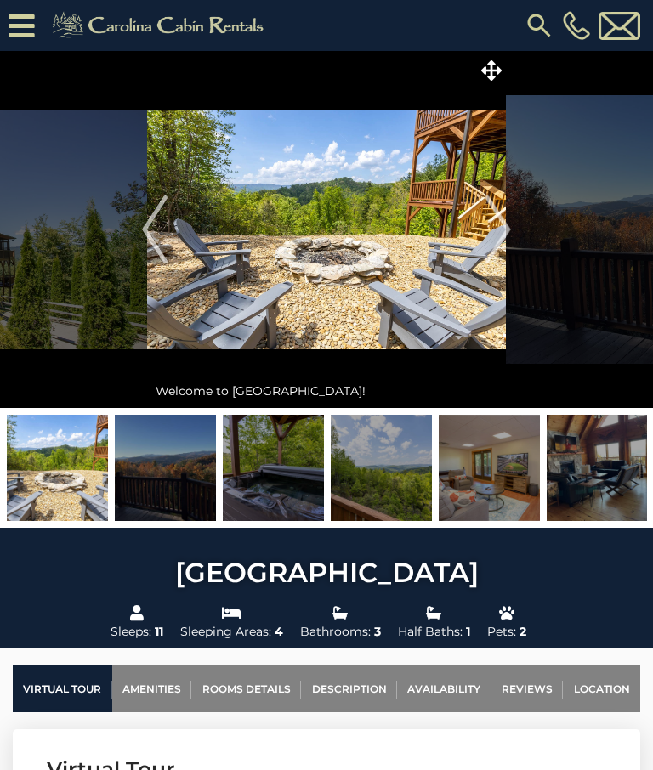
click at [495, 218] on img "Next" at bounding box center [497, 229] width 25 height 68
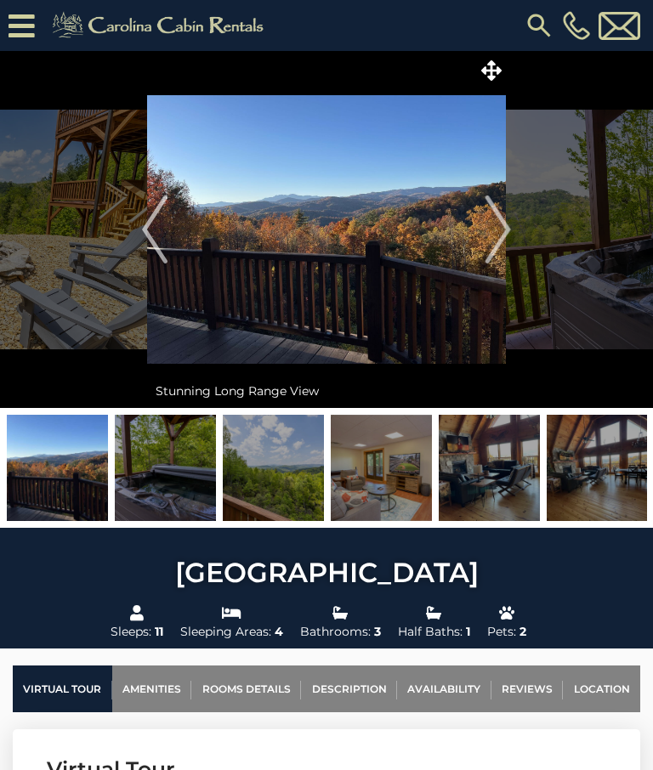
click at [498, 228] on img "Next" at bounding box center [497, 229] width 25 height 68
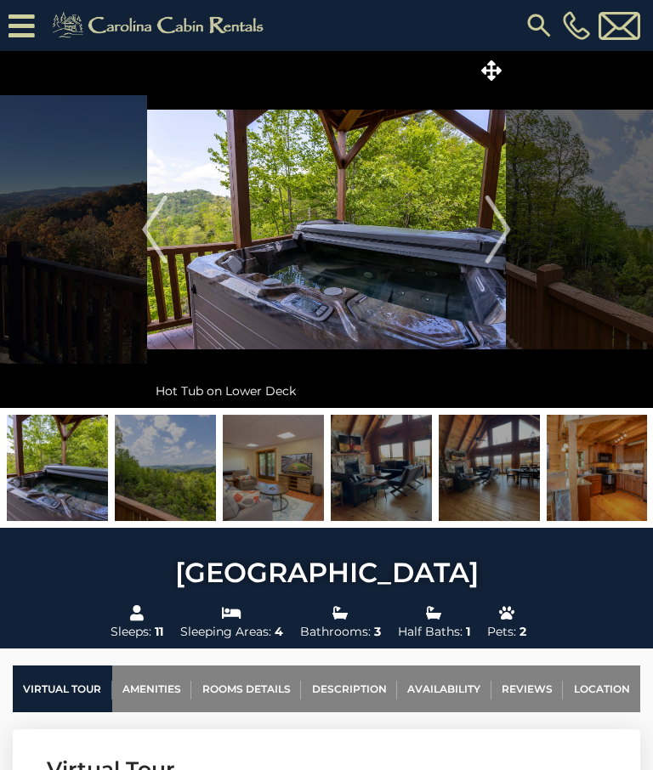
click at [497, 228] on img "Next" at bounding box center [497, 229] width 25 height 68
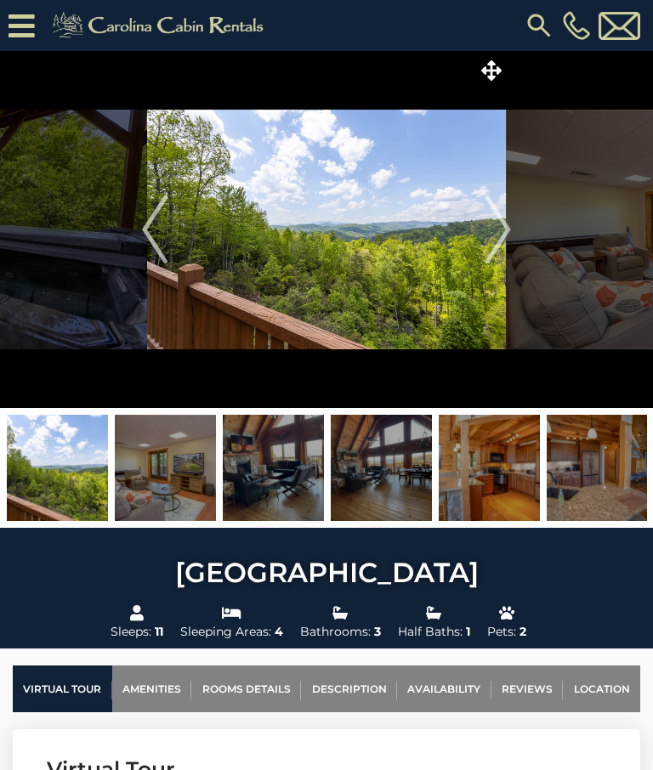
click at [500, 229] on img "Next" at bounding box center [497, 229] width 25 height 68
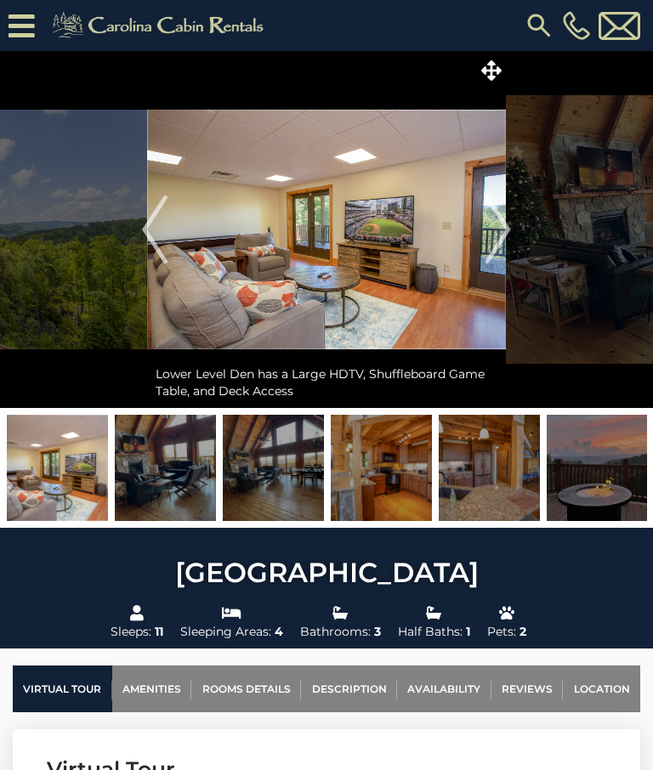
click at [501, 225] on img "Next" at bounding box center [497, 229] width 25 height 68
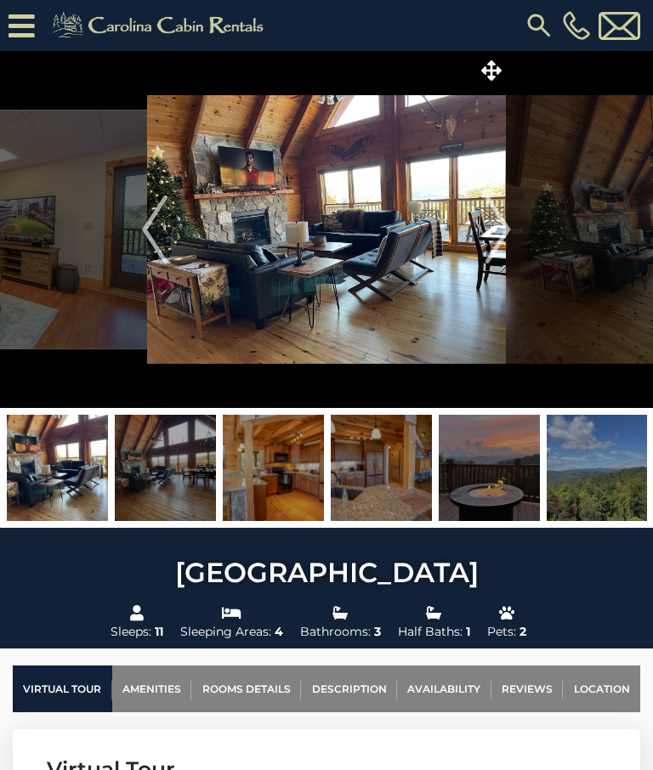
click at [496, 224] on img "Next" at bounding box center [497, 229] width 25 height 68
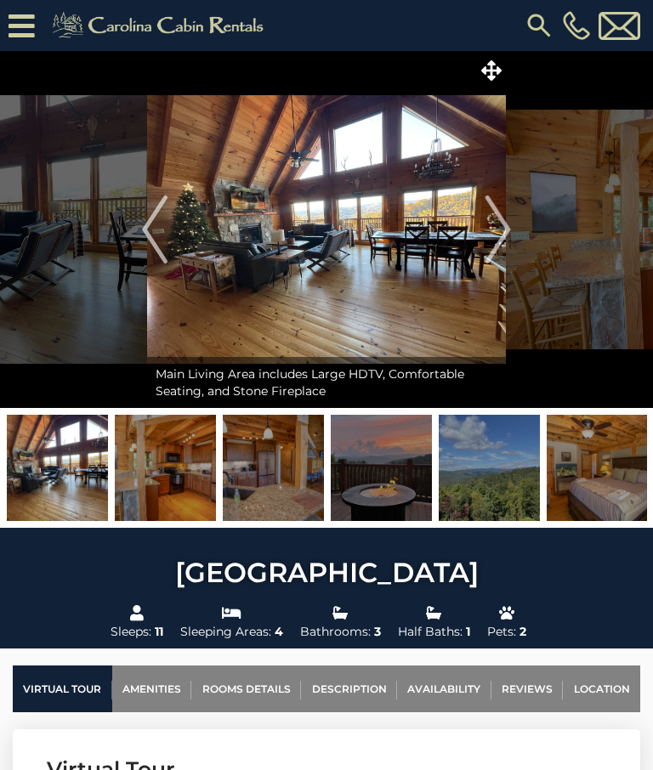
click at [497, 229] on img "Next" at bounding box center [497, 229] width 25 height 68
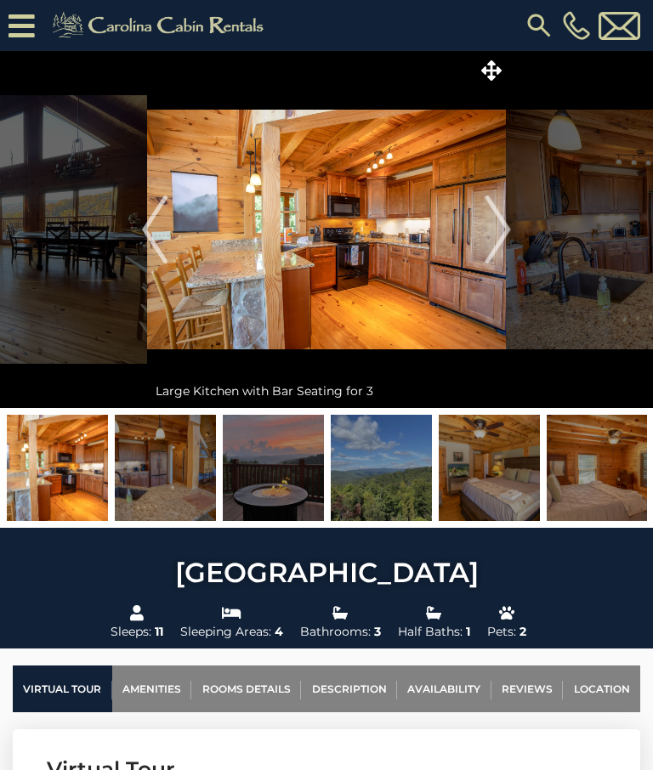
click at [500, 229] on img "Next" at bounding box center [497, 229] width 25 height 68
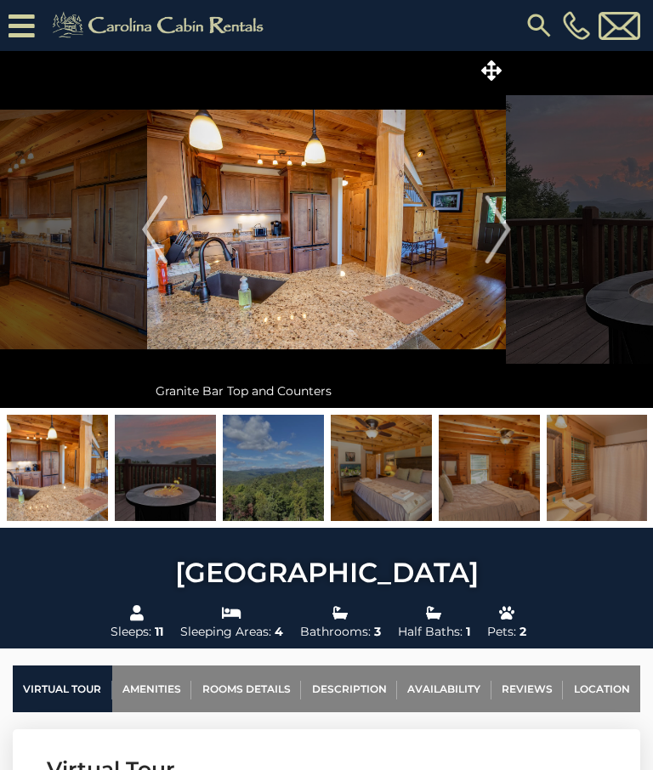
click at [498, 223] on img "Next" at bounding box center [497, 229] width 25 height 68
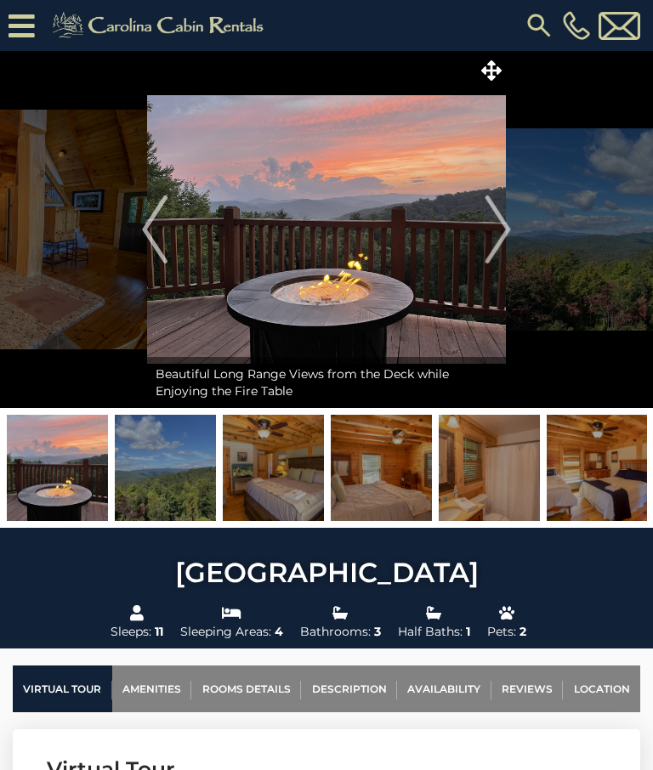
click at [500, 226] on img "Next" at bounding box center [497, 229] width 25 height 68
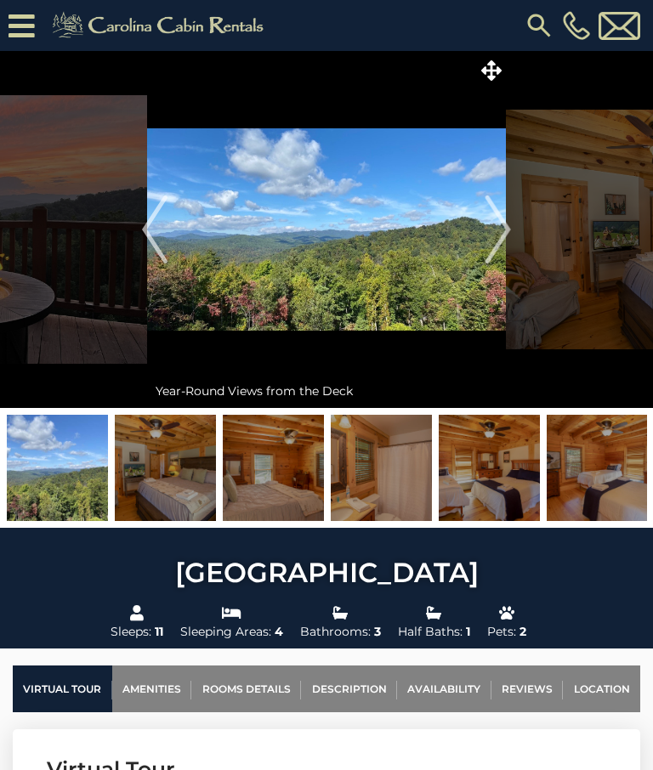
click at [495, 223] on img "Next" at bounding box center [497, 229] width 25 height 68
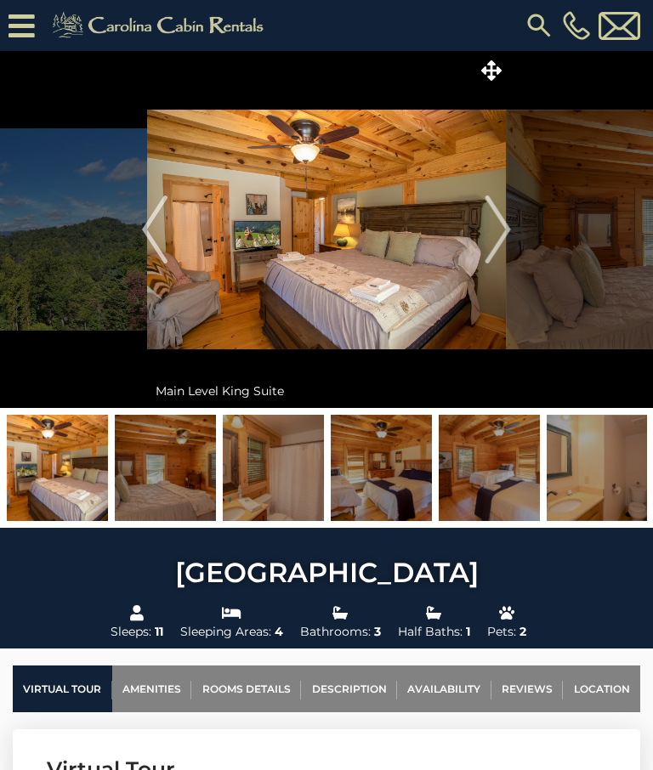
click at [497, 231] on img "Next" at bounding box center [497, 229] width 25 height 68
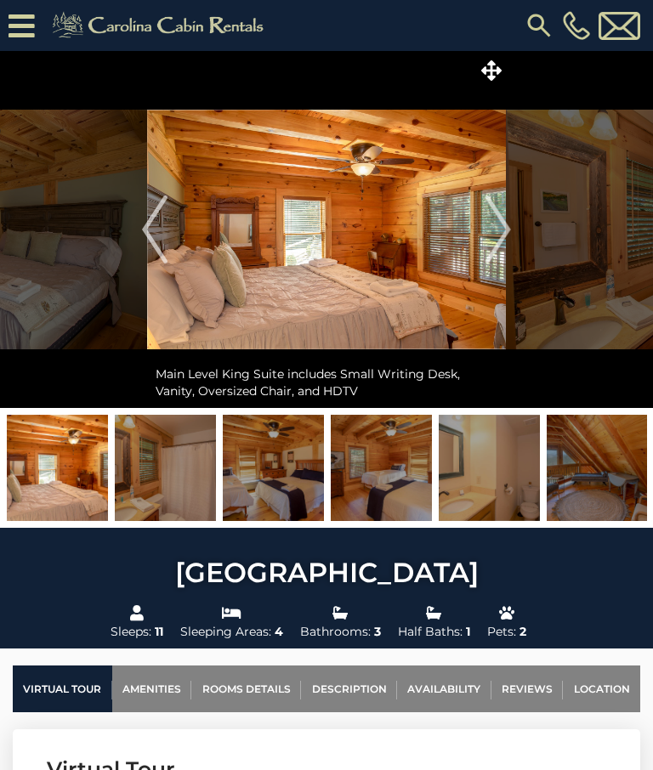
click at [497, 231] on img "Next" at bounding box center [497, 229] width 25 height 68
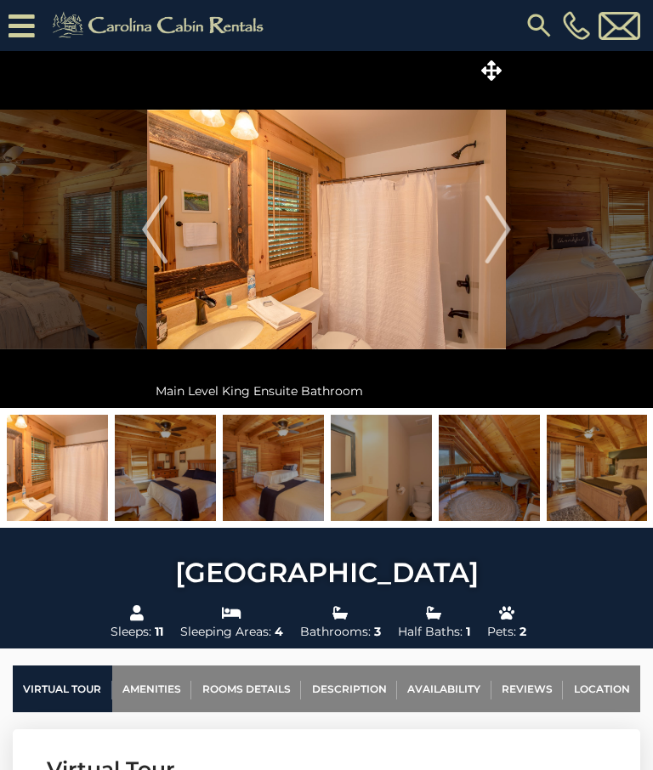
click at [500, 231] on img "Next" at bounding box center [497, 229] width 25 height 68
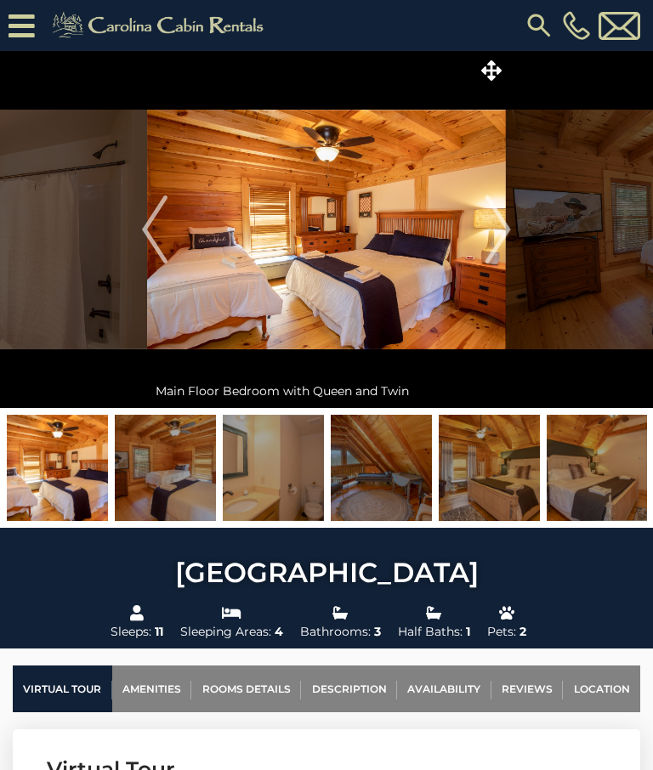
click at [495, 222] on img "Next" at bounding box center [497, 229] width 25 height 68
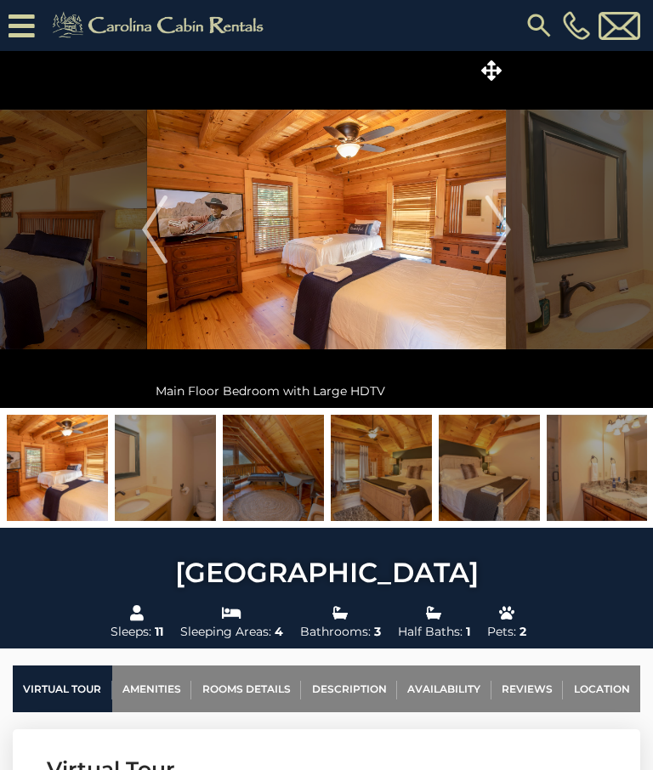
click at [502, 224] on img "Next" at bounding box center [497, 229] width 25 height 68
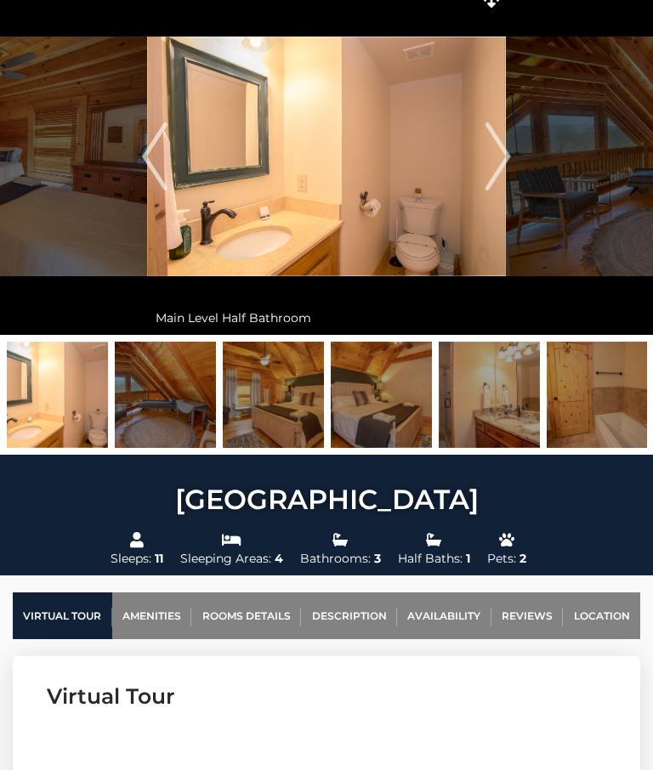
scroll to position [73, 0]
click at [449, 616] on link "Availability" at bounding box center [444, 615] width 94 height 47
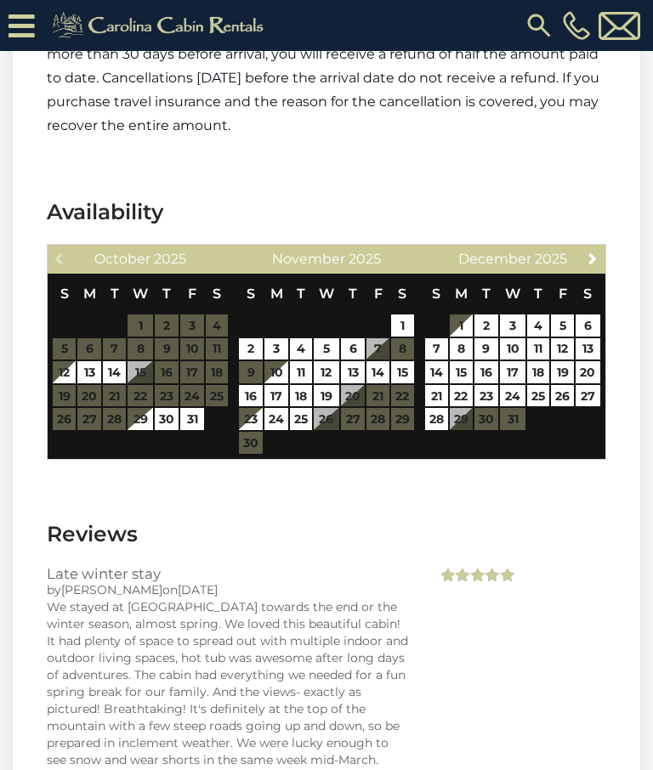
scroll to position [3242, 0]
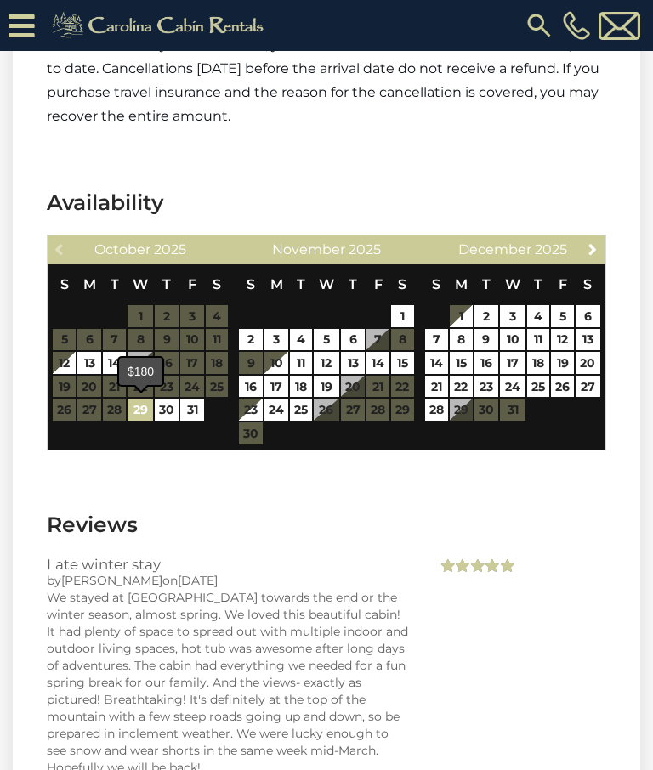
click at [140, 410] on link "29" at bounding box center [139, 410] width 25 height 22
type input "**********"
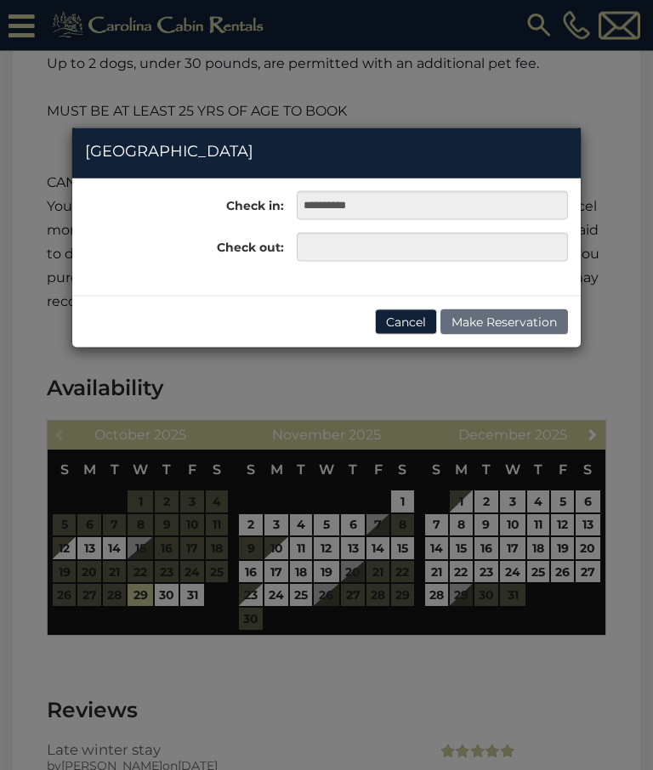
scroll to position [3058, 0]
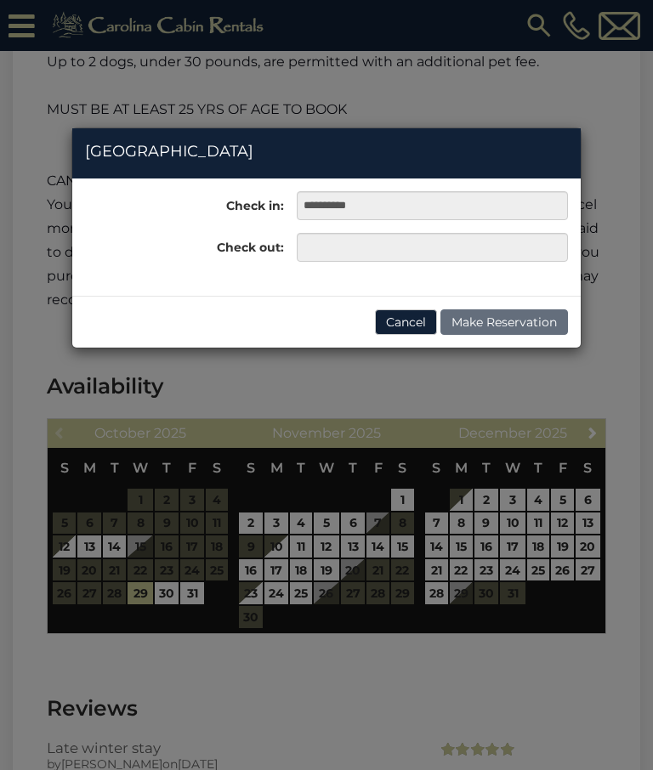
click at [253, 519] on div "**********" at bounding box center [326, 385] width 653 height 770
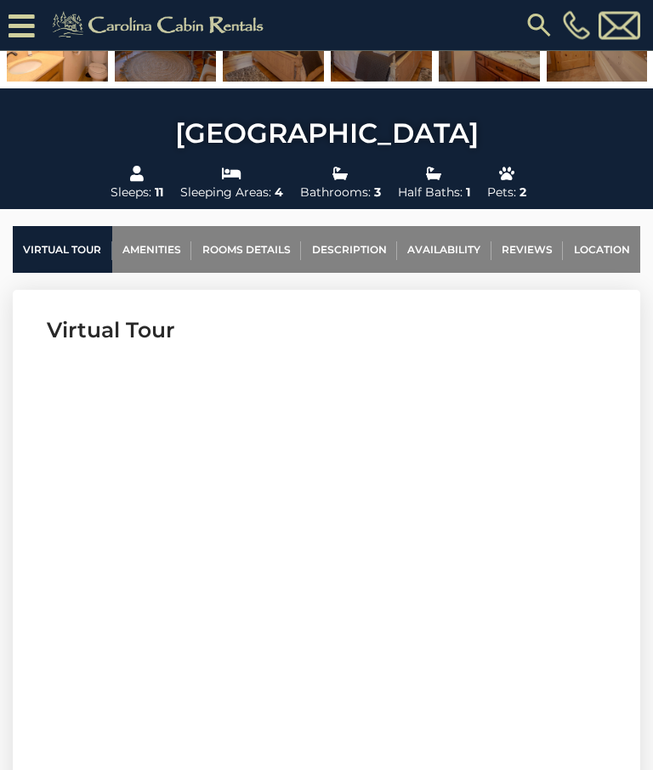
scroll to position [473, 0]
click at [438, 248] on link "Availability" at bounding box center [444, 249] width 94 height 47
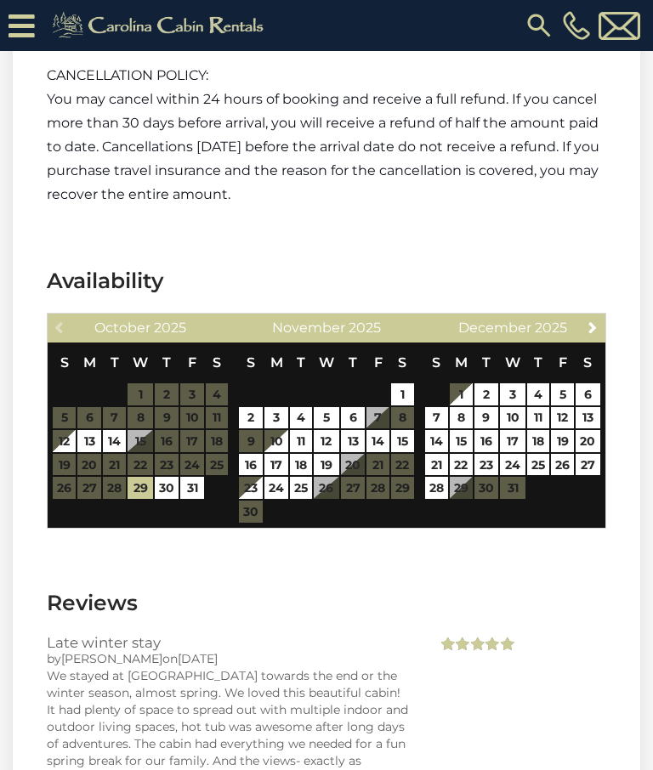
scroll to position [3162, 0]
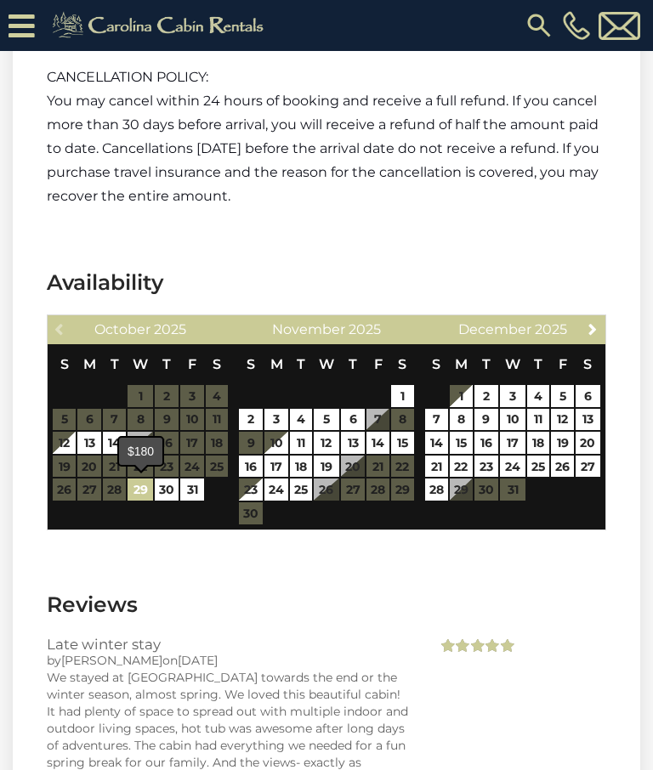
click at [145, 493] on link "29" at bounding box center [139, 489] width 25 height 22
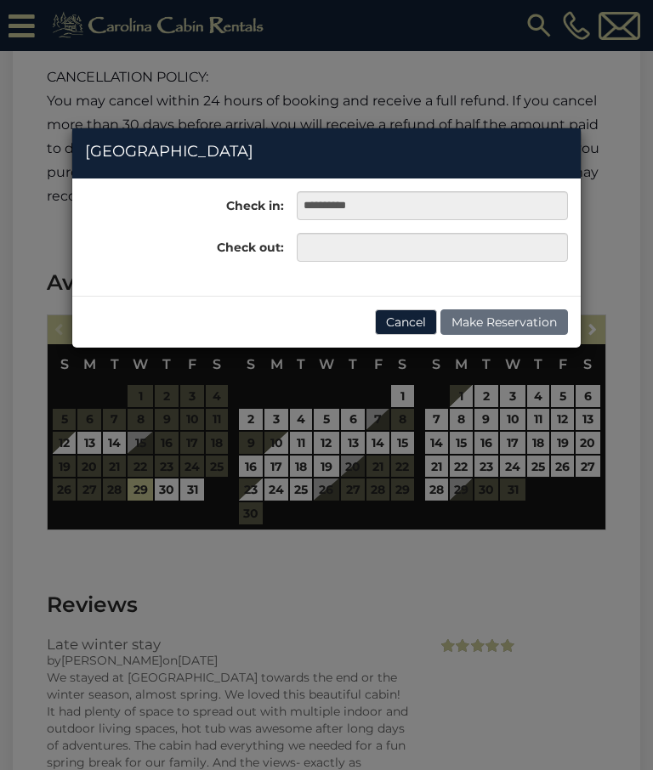
click at [252, 418] on div "**********" at bounding box center [326, 385] width 653 height 770
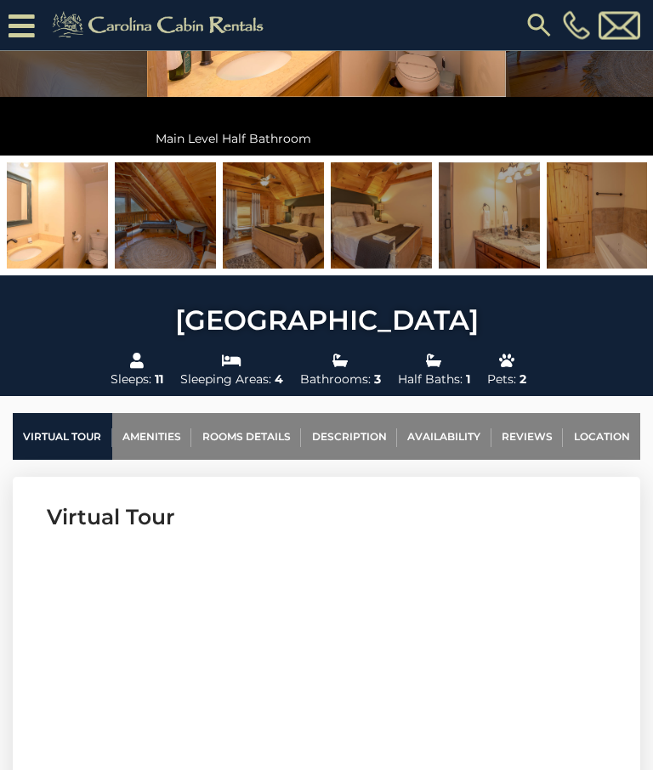
scroll to position [313, 0]
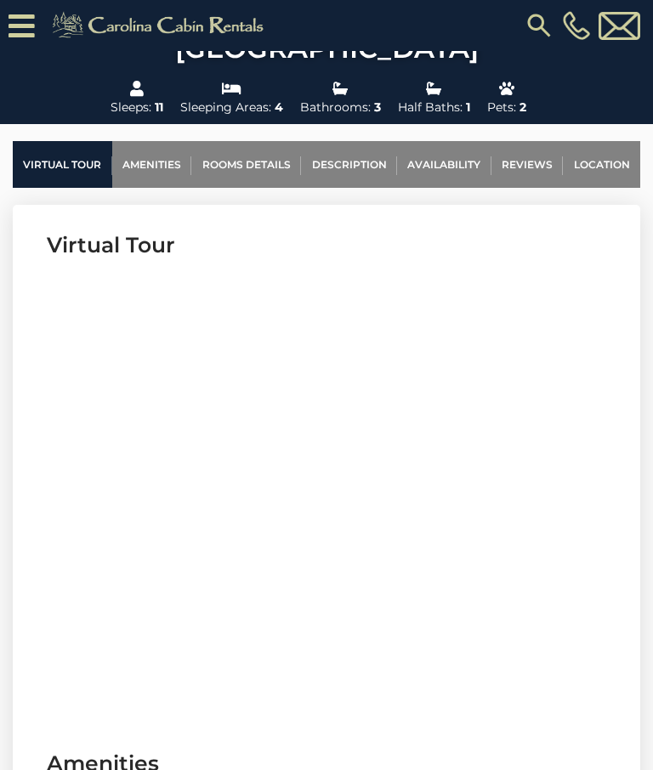
click at [444, 161] on link "Availability" at bounding box center [444, 164] width 94 height 47
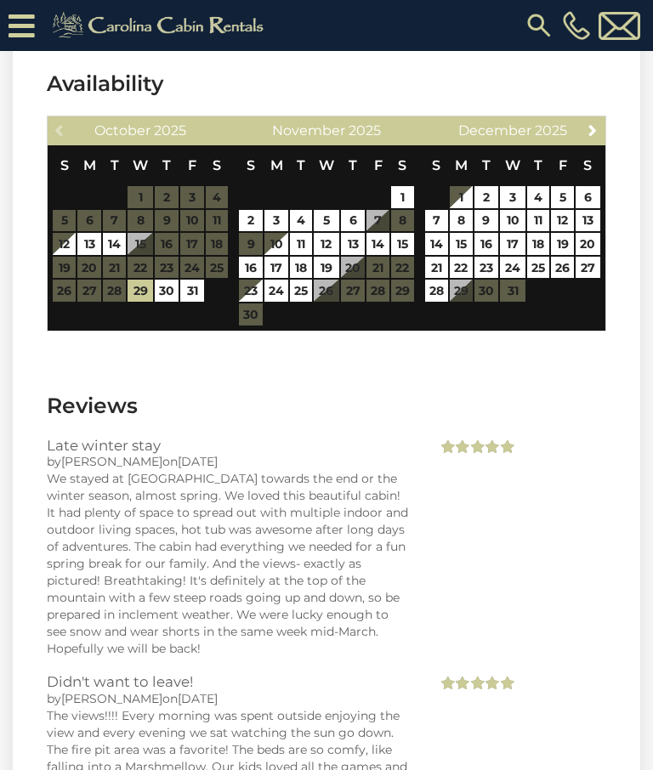
scroll to position [3349, 0]
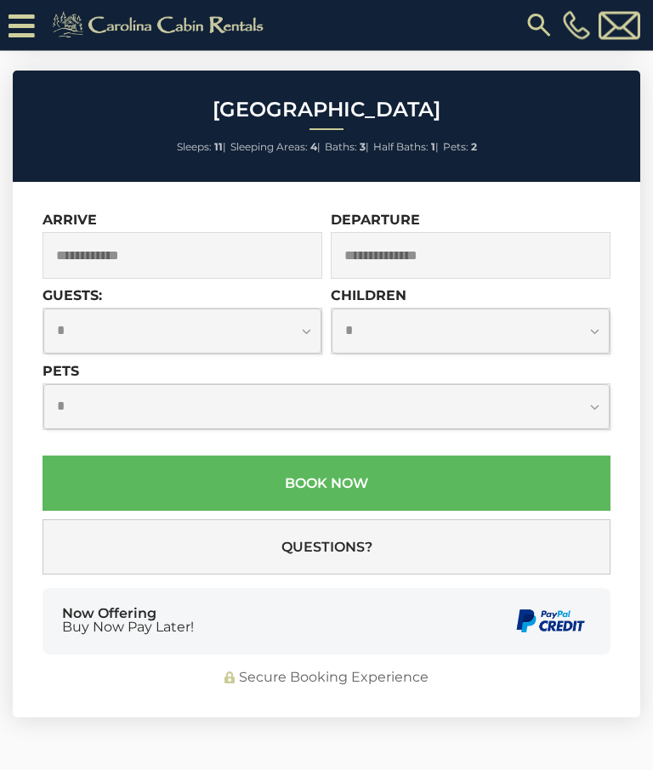
click at [131, 233] on input "text" at bounding box center [182, 256] width 280 height 47
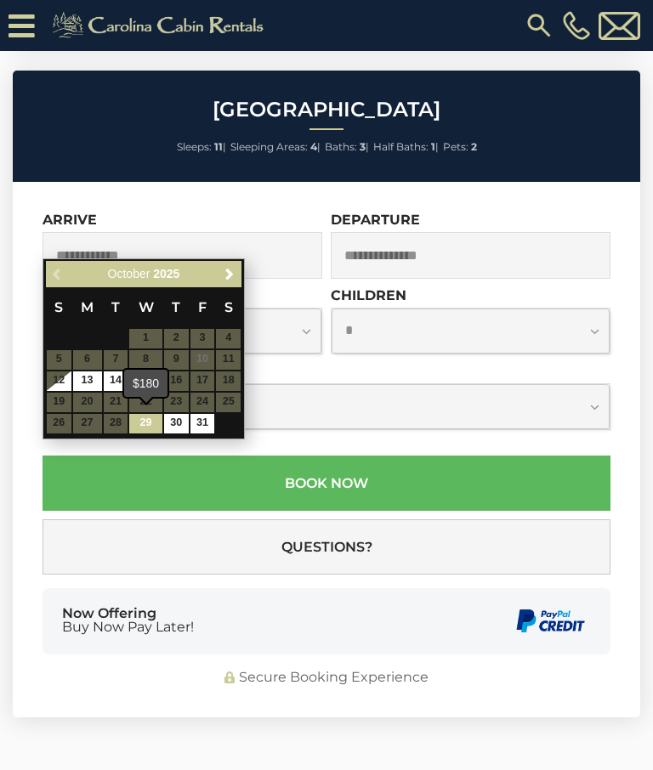
click at [149, 422] on link "29" at bounding box center [145, 424] width 32 height 20
type input "**********"
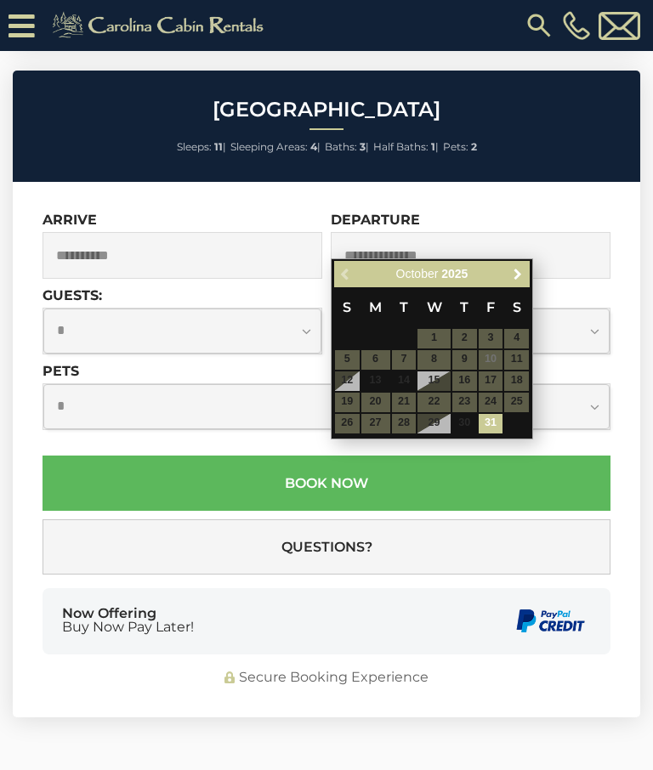
click at [518, 276] on span "Next" at bounding box center [518, 275] width 14 height 14
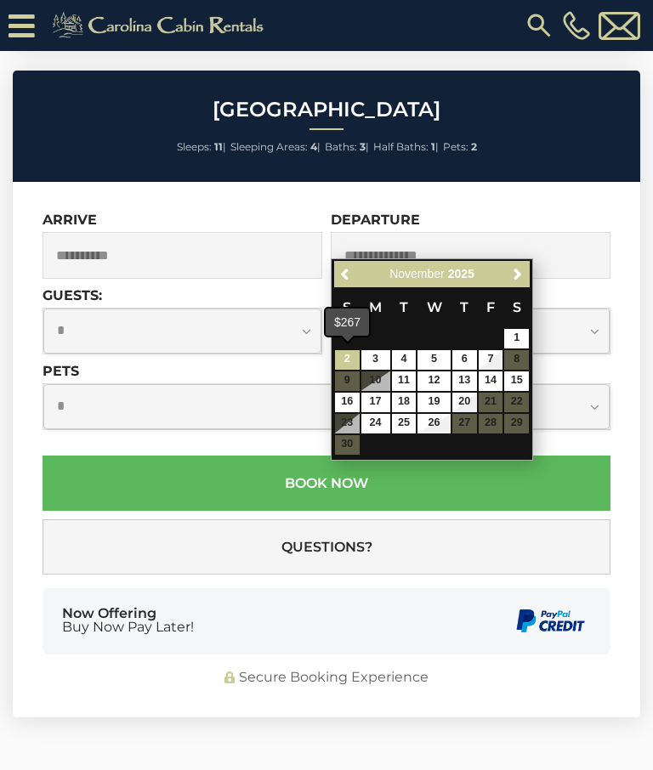
click at [347, 361] on link "2" at bounding box center [347, 360] width 25 height 20
type input "**********"
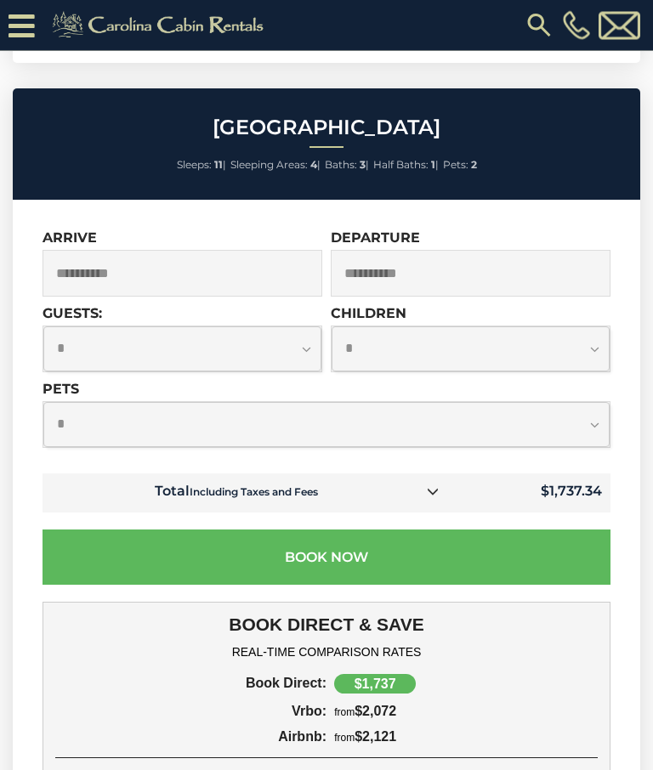
scroll to position [5125, 0]
click at [92, 402] on select "**********" at bounding box center [326, 424] width 566 height 45
select select "*"
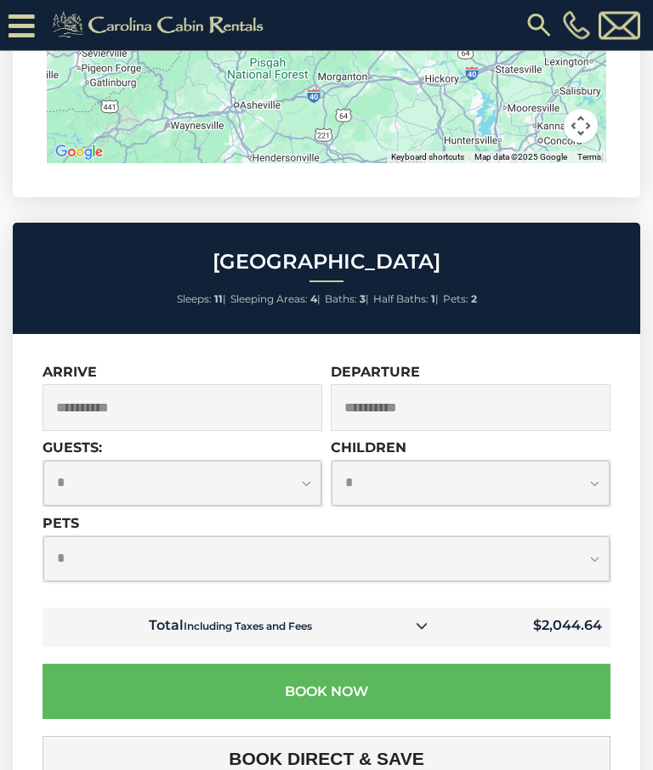
scroll to position [4990, 0]
click at [97, 461] on select "**********" at bounding box center [182, 483] width 278 height 45
select select "*"
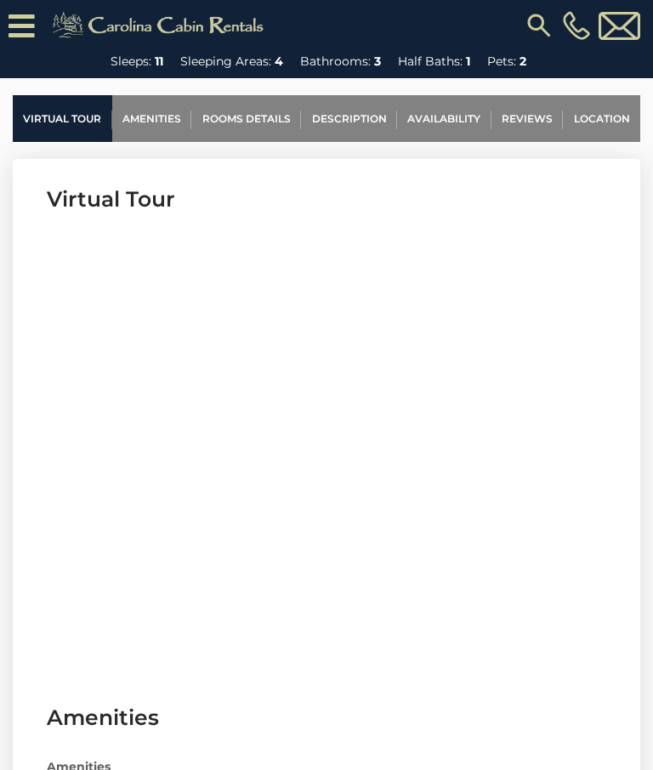
scroll to position [660, 0]
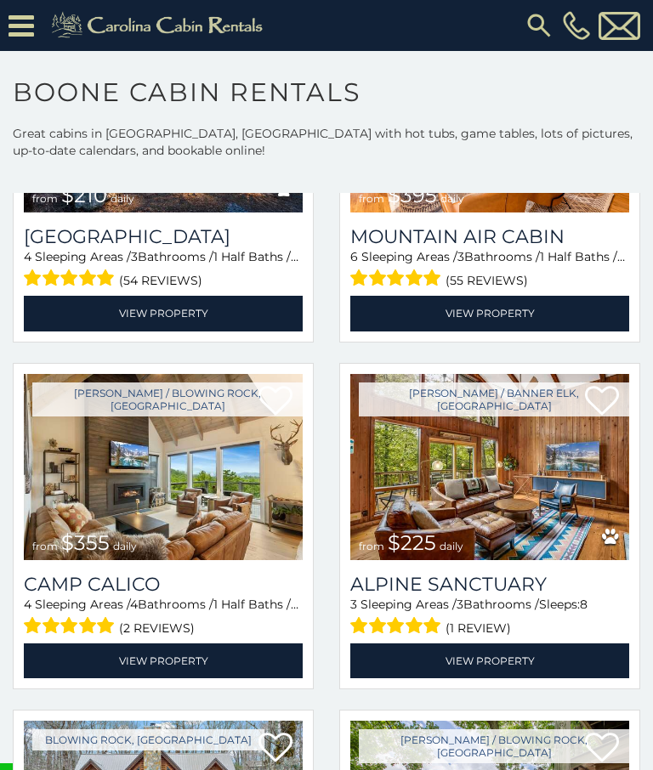
scroll to position [4477, 0]
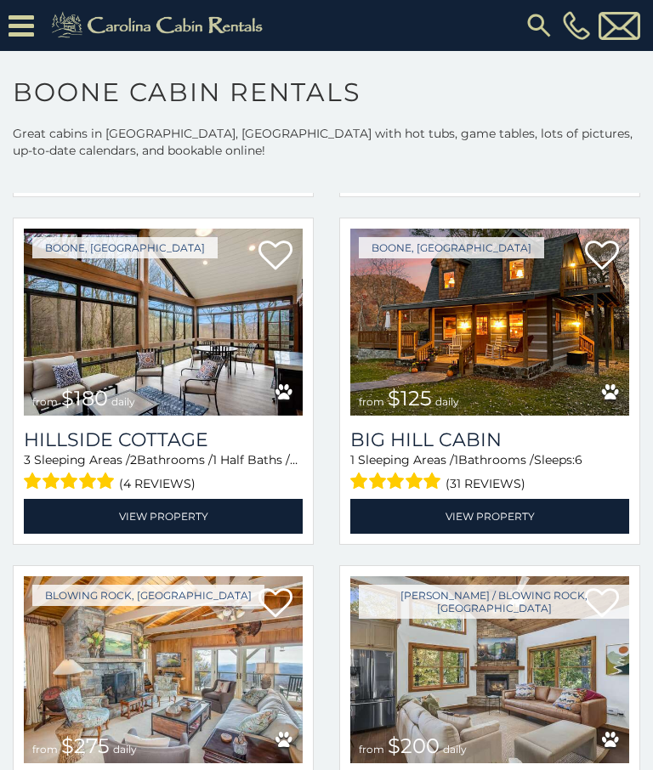
scroll to position [11864, 0]
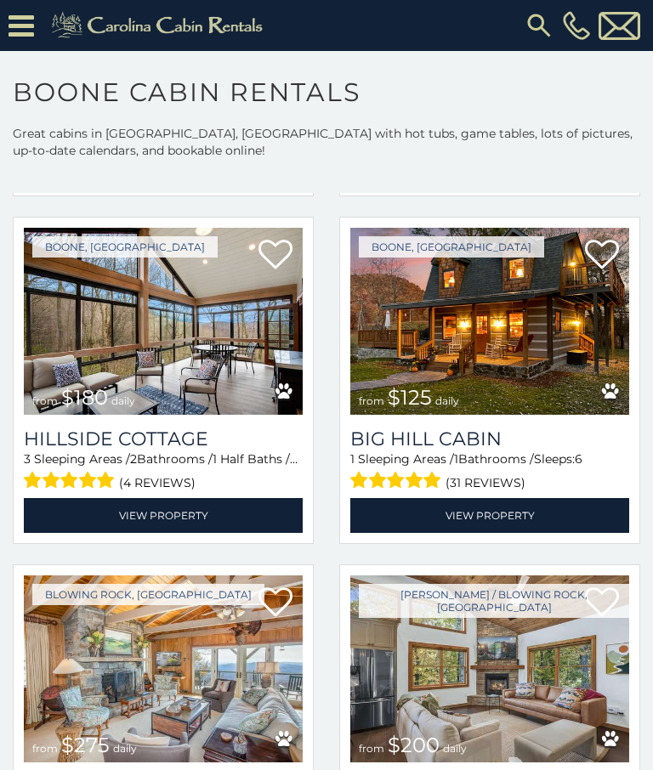
click at [494, 511] on link "View Property" at bounding box center [489, 515] width 279 height 35
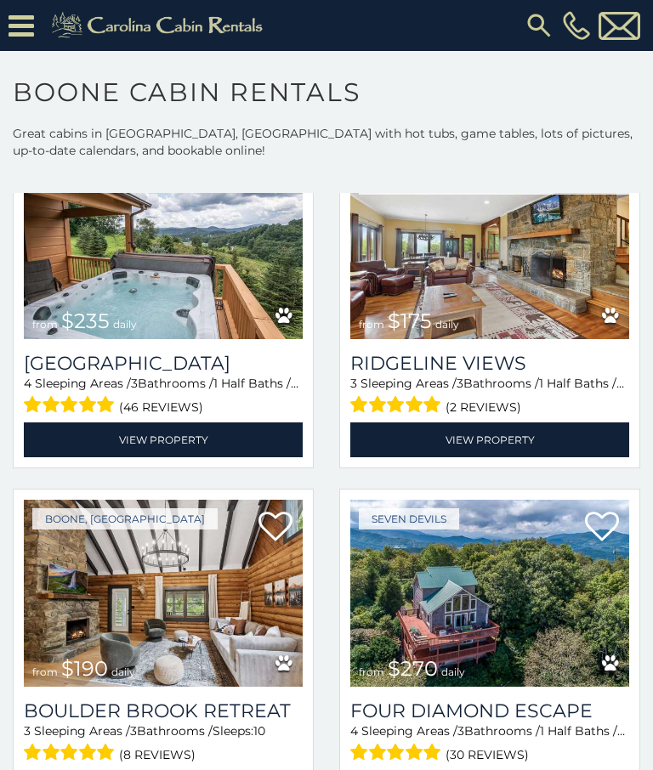
scroll to position [12651, 0]
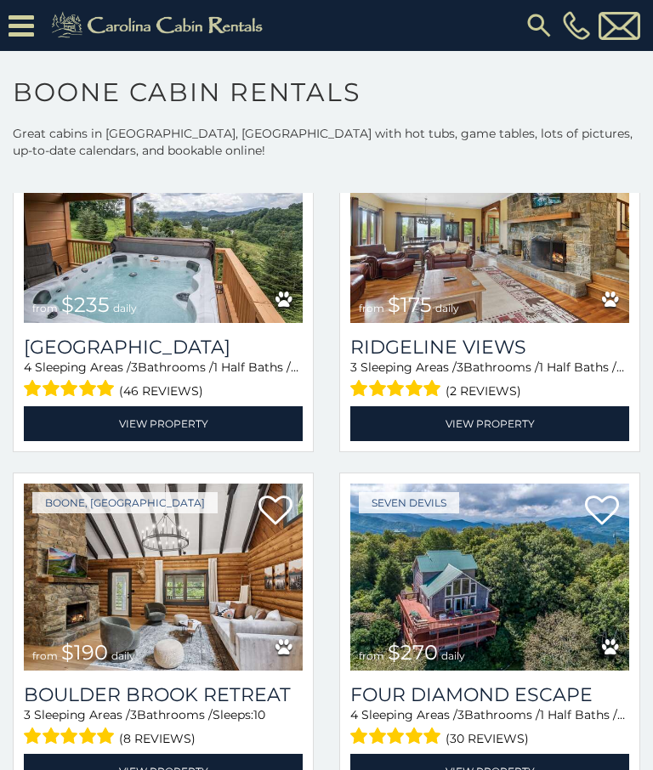
click at [184, 420] on link "View Property" at bounding box center [163, 423] width 279 height 35
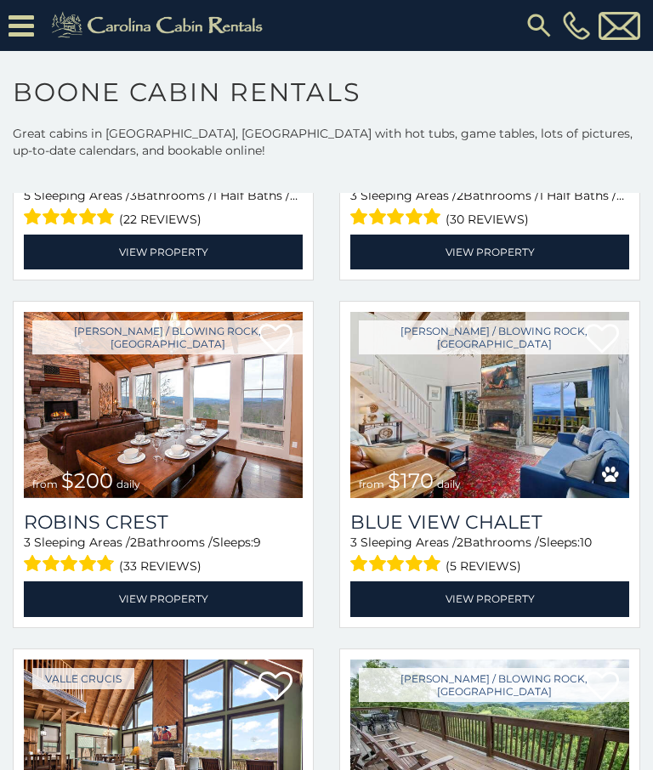
scroll to position [13528, 0]
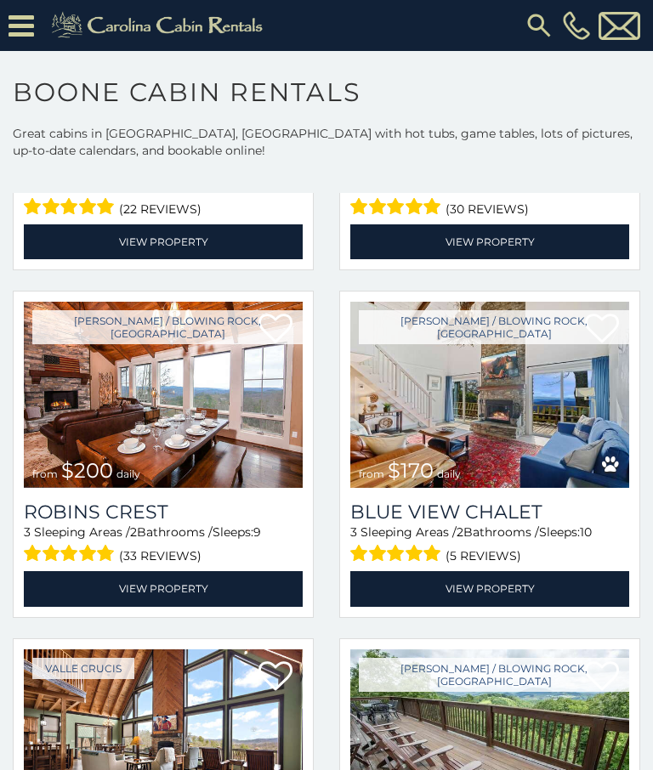
click at [495, 585] on link "View Property" at bounding box center [489, 588] width 279 height 35
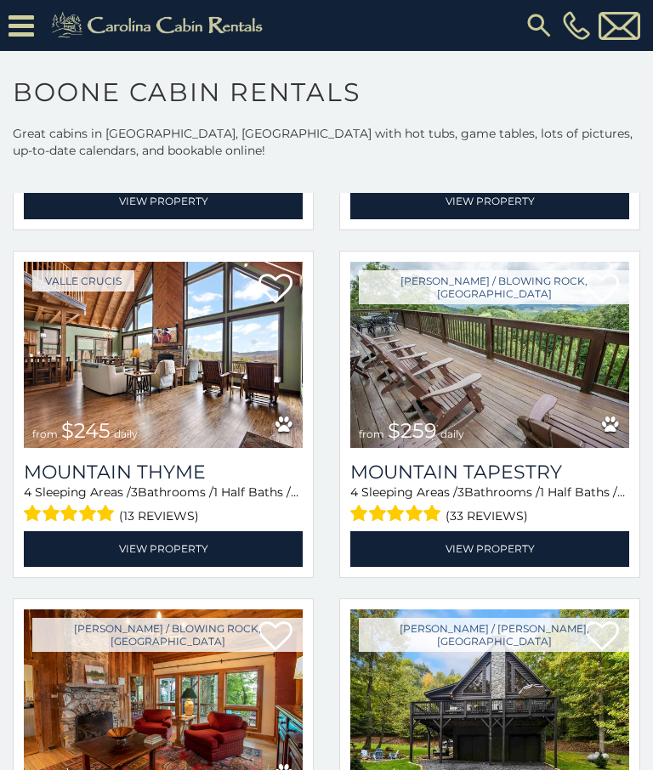
scroll to position [13922, 0]
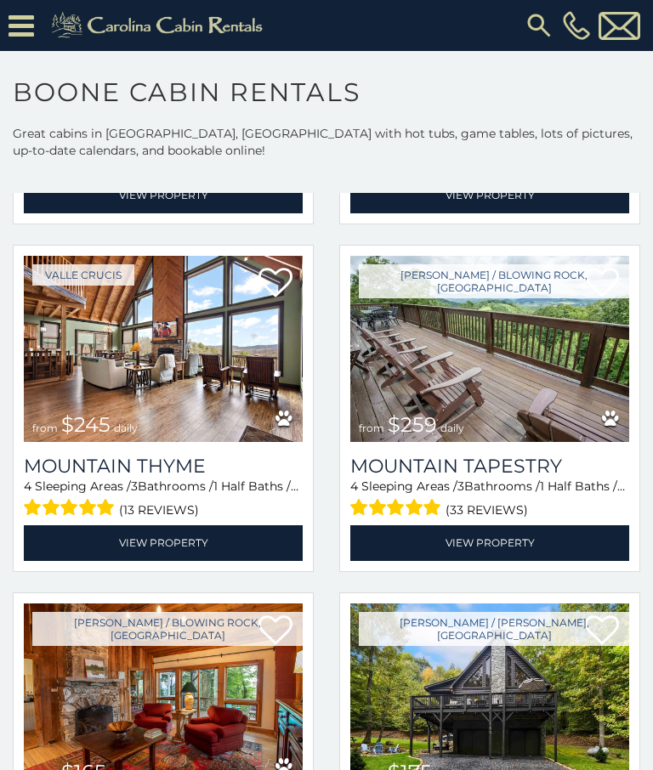
click at [495, 543] on link "View Property" at bounding box center [489, 542] width 279 height 35
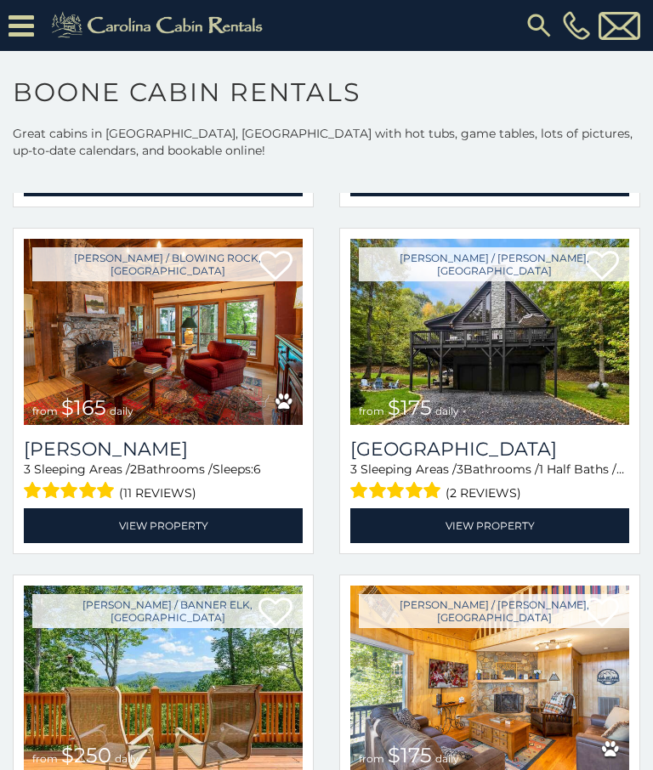
scroll to position [14281, 0]
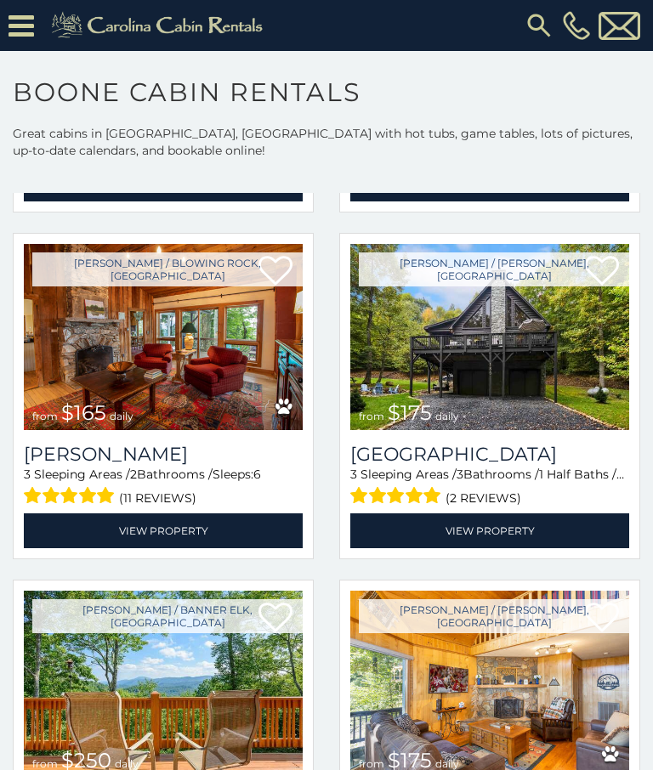
click at [485, 533] on link "View Property" at bounding box center [489, 530] width 279 height 35
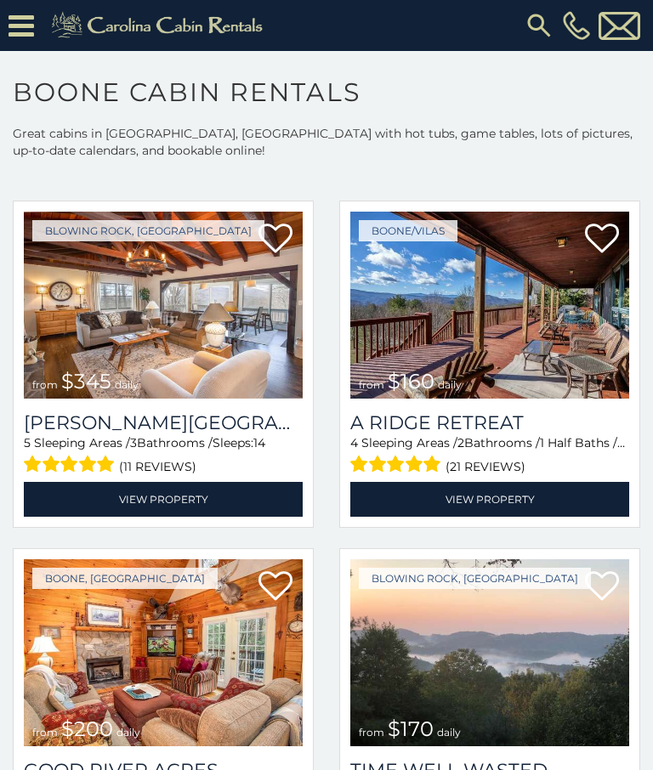
scroll to position [15013, 0]
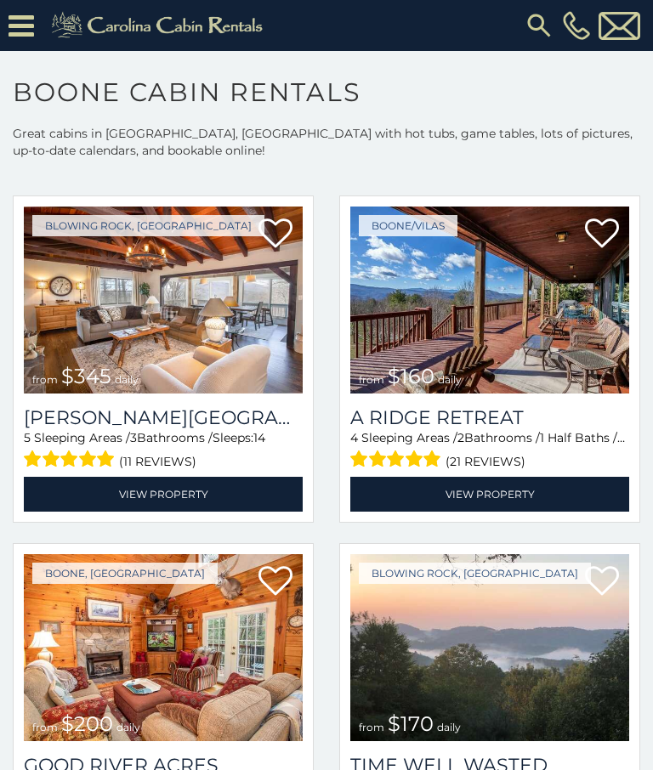
click at [486, 492] on link "View Property" at bounding box center [489, 494] width 279 height 35
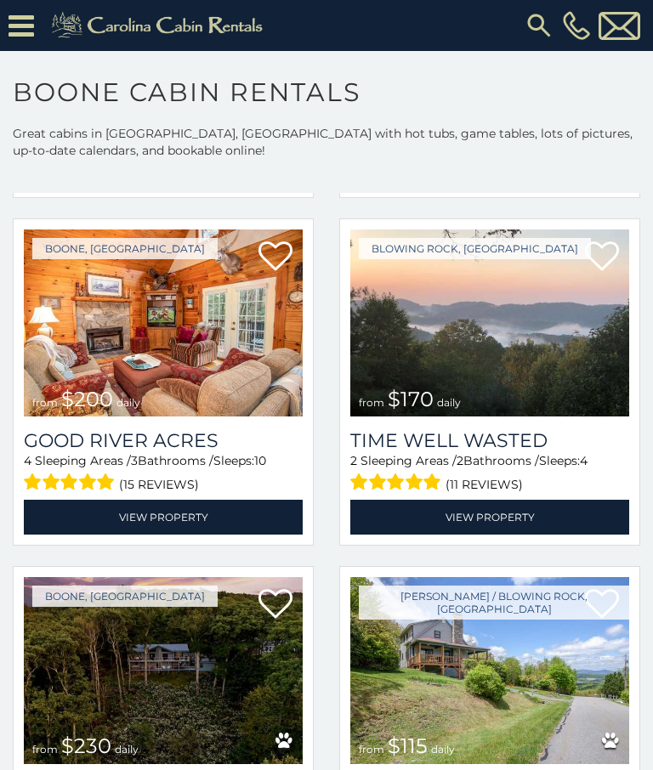
scroll to position [15352, 0]
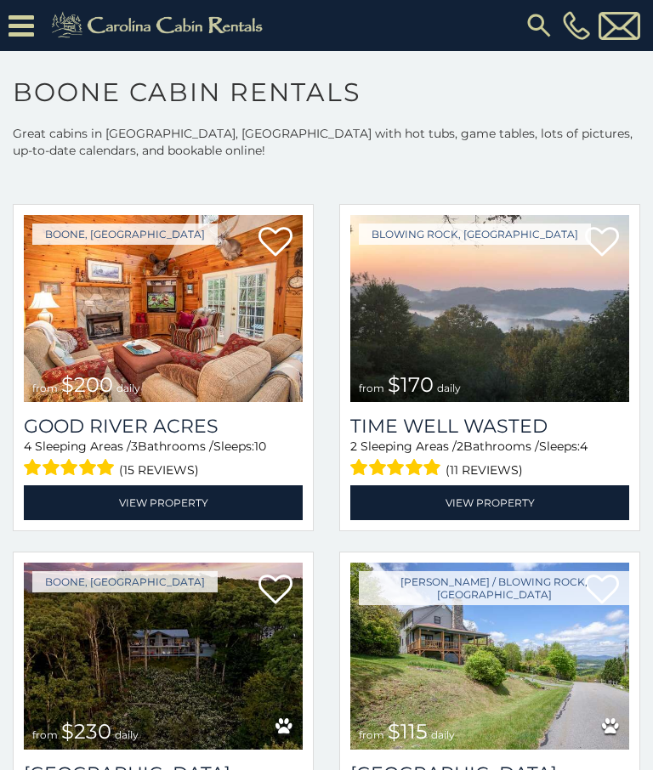
click at [496, 503] on link "View Property" at bounding box center [489, 502] width 279 height 35
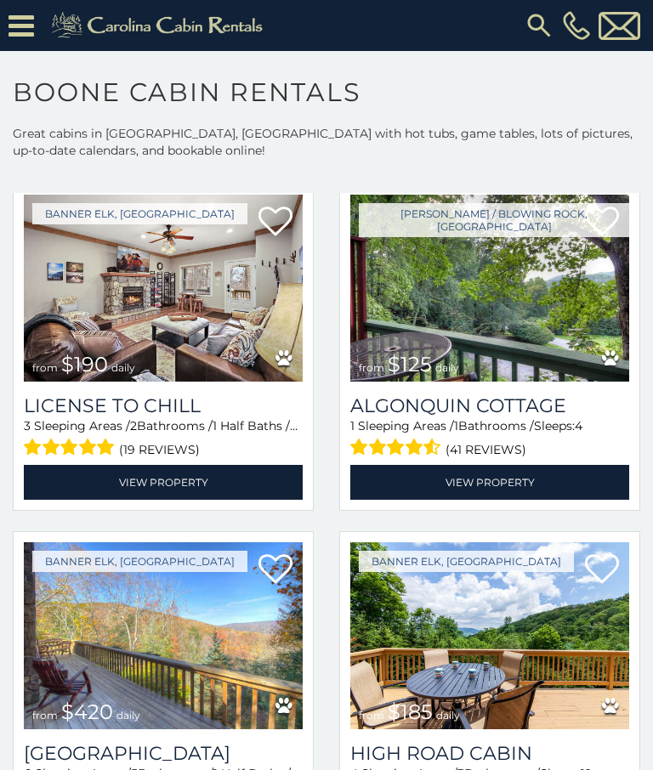
scroll to position [17813, 0]
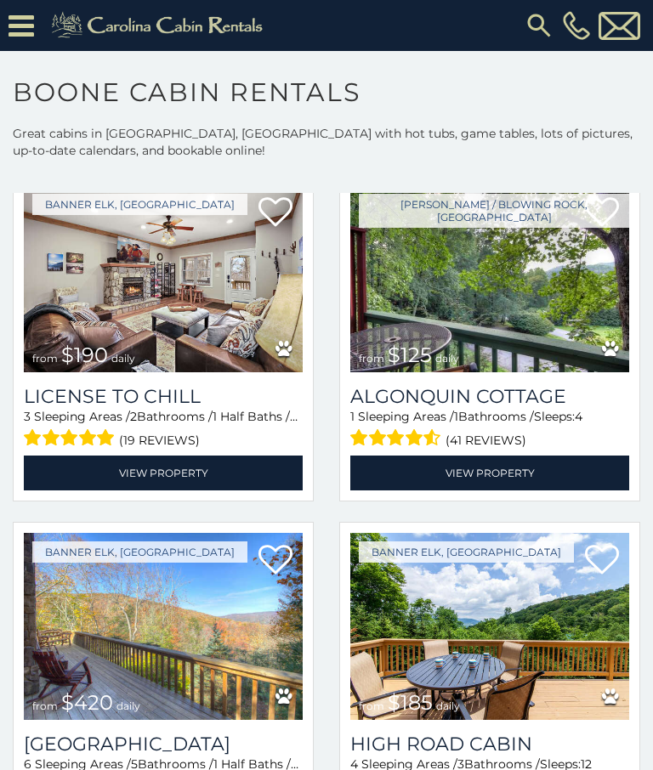
click at [494, 478] on link "View Property" at bounding box center [489, 472] width 279 height 35
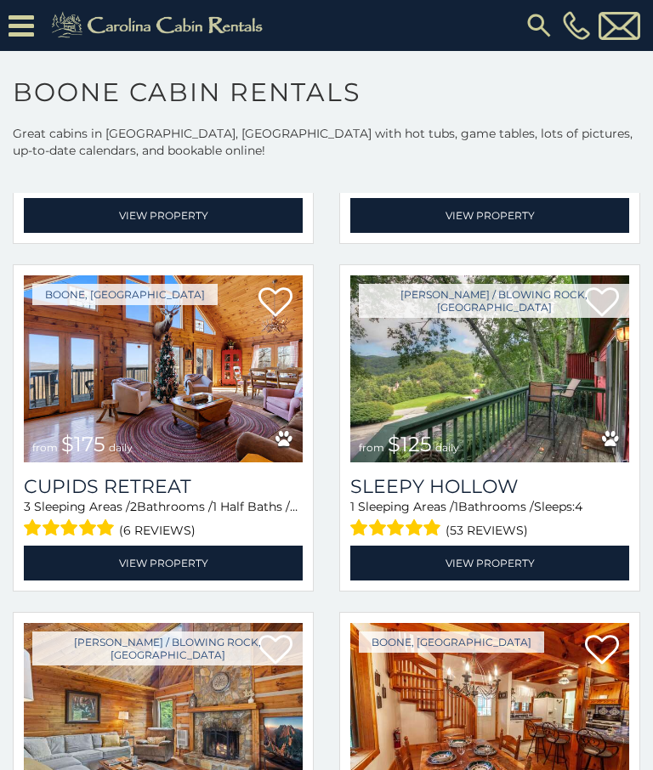
scroll to position [18767, 0]
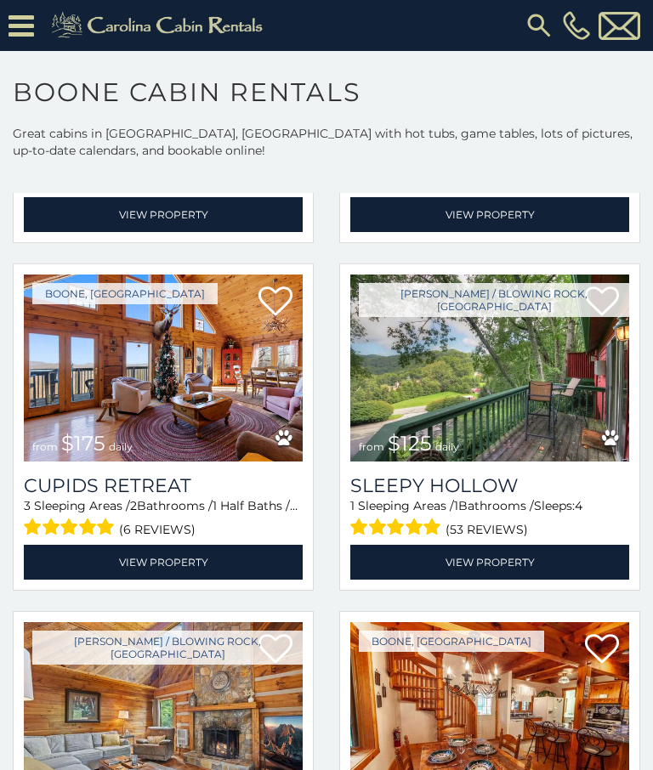
click at [165, 569] on link "View Property" at bounding box center [163, 562] width 279 height 35
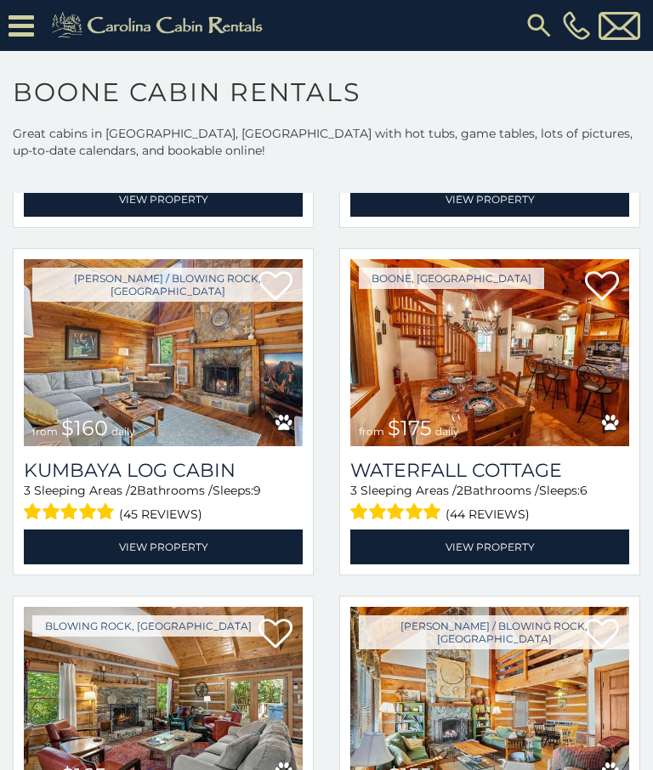
scroll to position [19149, 0]
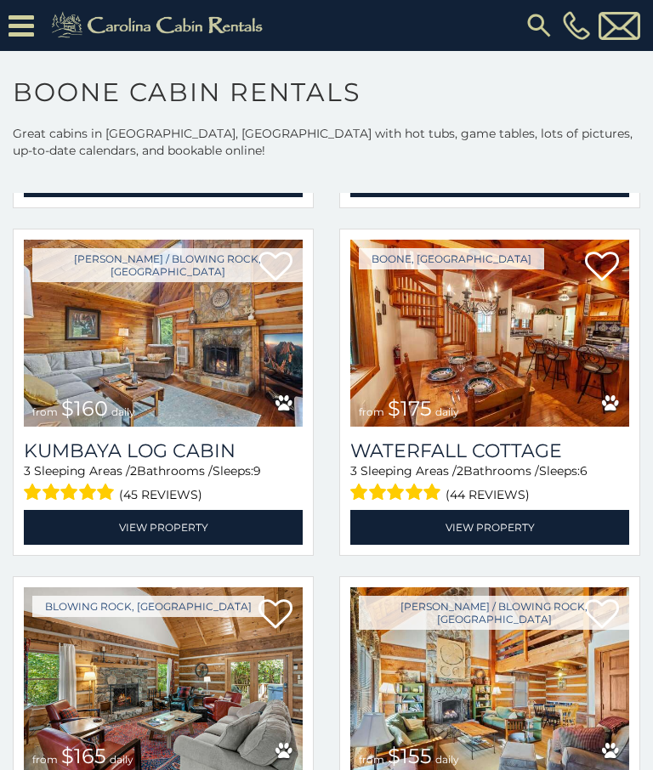
click at [500, 529] on link "View Property" at bounding box center [489, 527] width 279 height 35
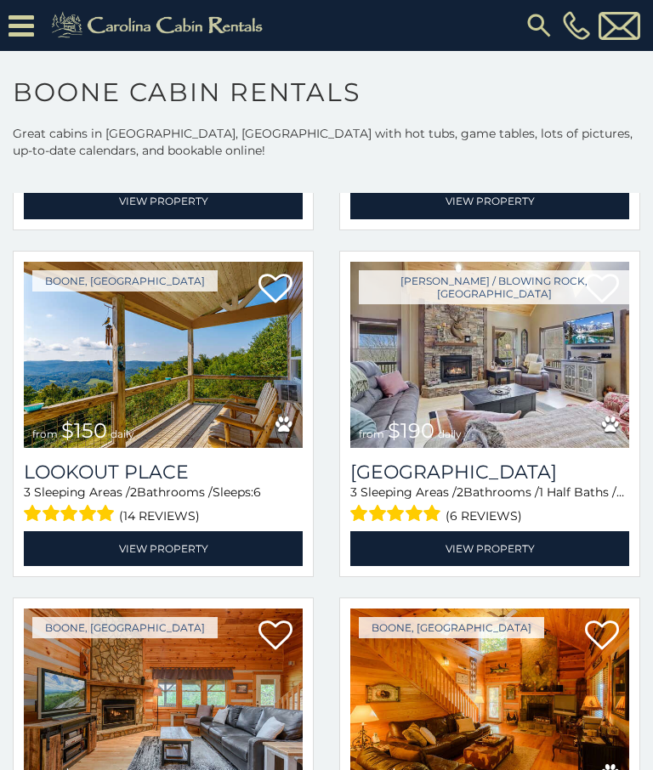
scroll to position [20518, 0]
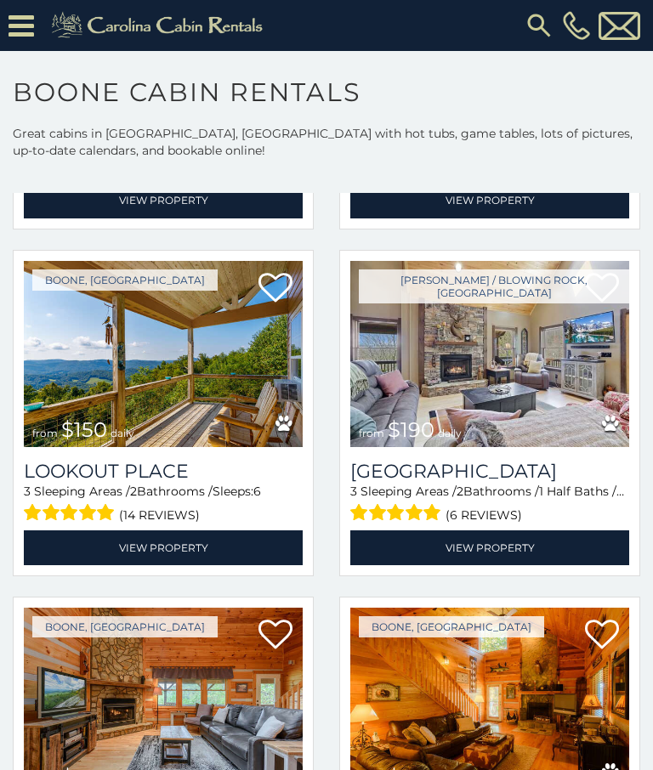
click at [167, 549] on link "View Property" at bounding box center [163, 547] width 279 height 35
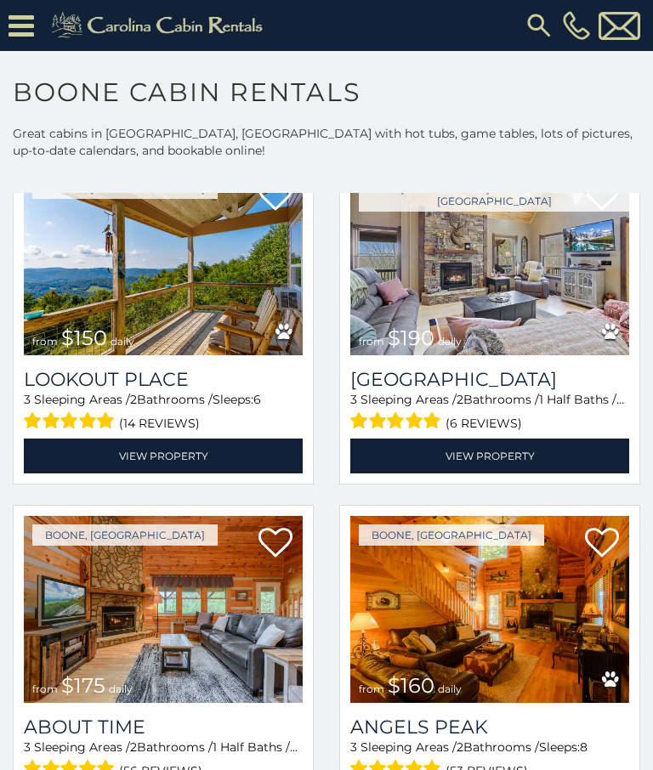
scroll to position [20616, 0]
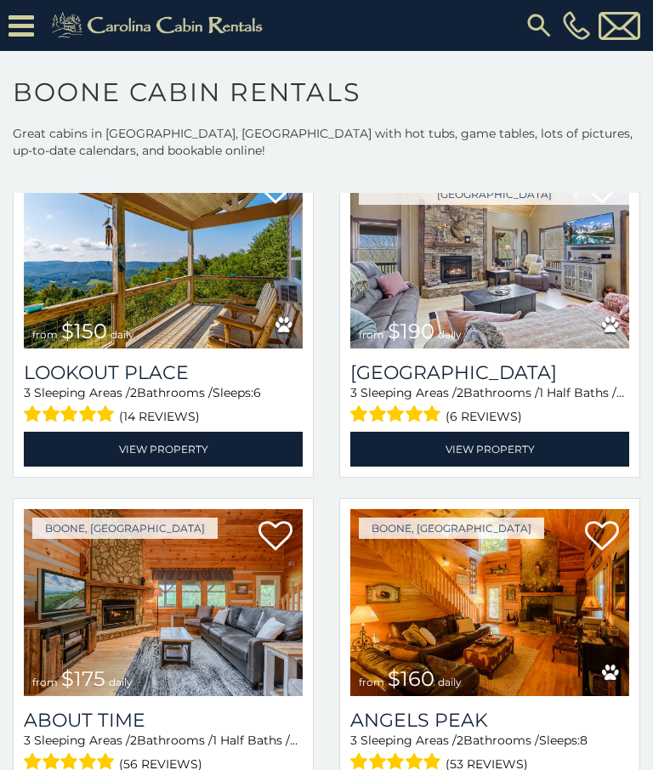
click at [494, 452] on link "View Property" at bounding box center [489, 449] width 279 height 35
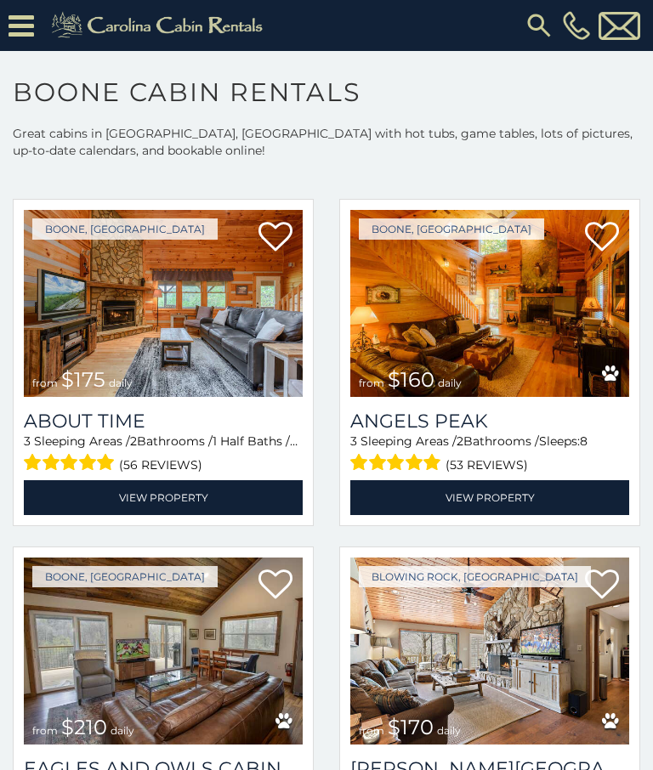
scroll to position [20916, 0]
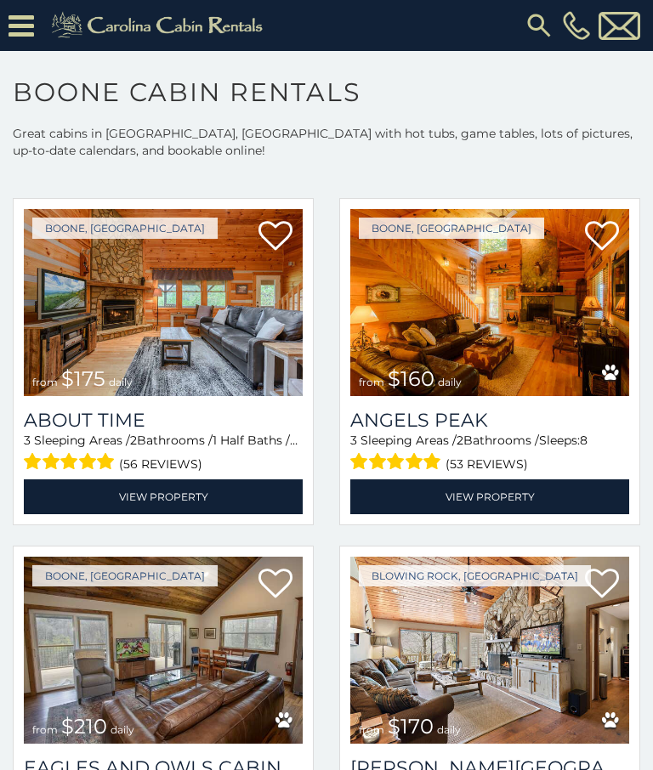
click at [489, 498] on link "View Property" at bounding box center [489, 496] width 279 height 35
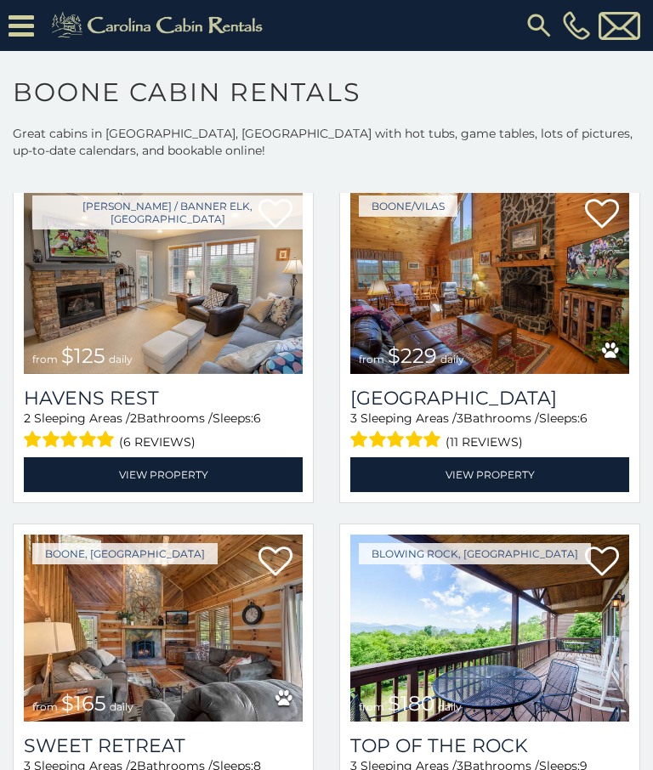
scroll to position [22679, 0]
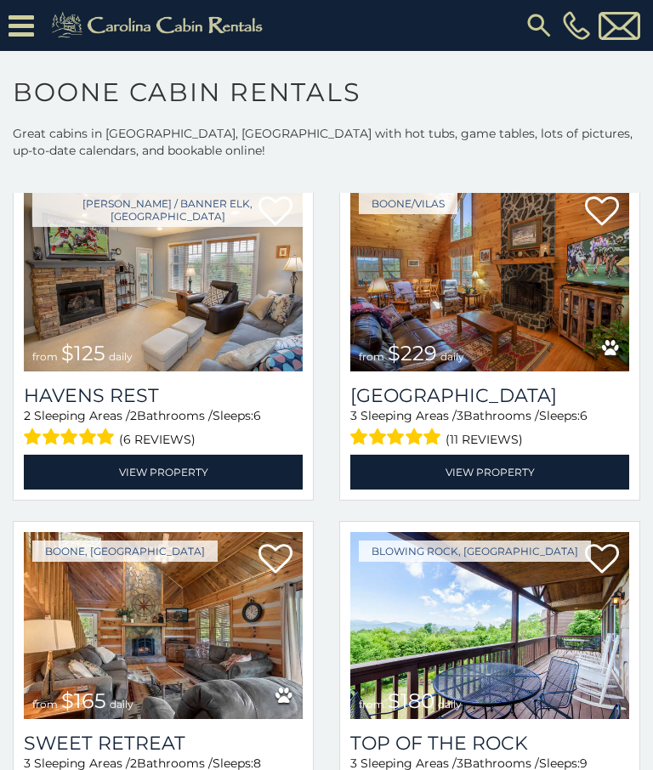
click at [500, 472] on link "View Property" at bounding box center [489, 472] width 279 height 35
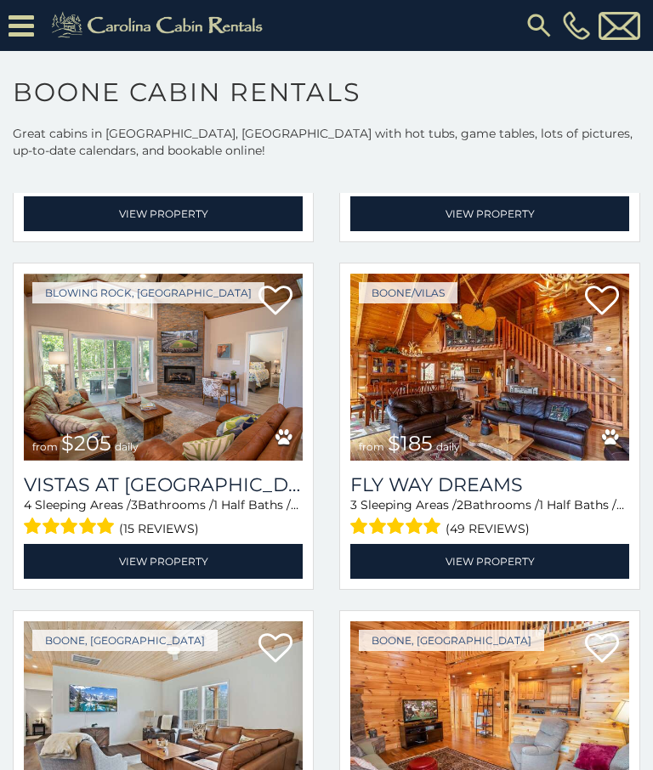
scroll to position [23979, 0]
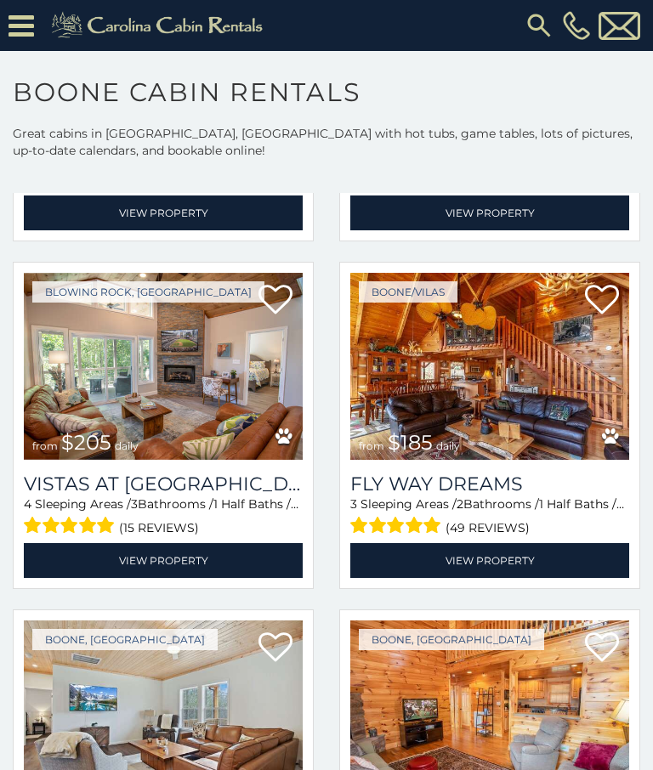
click at [178, 562] on link "View Property" at bounding box center [163, 560] width 279 height 35
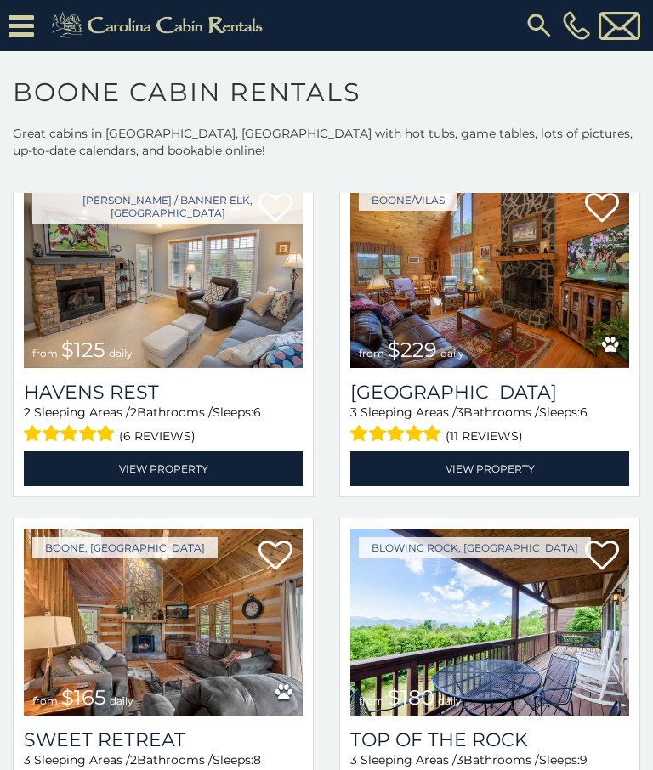
scroll to position [22684, 0]
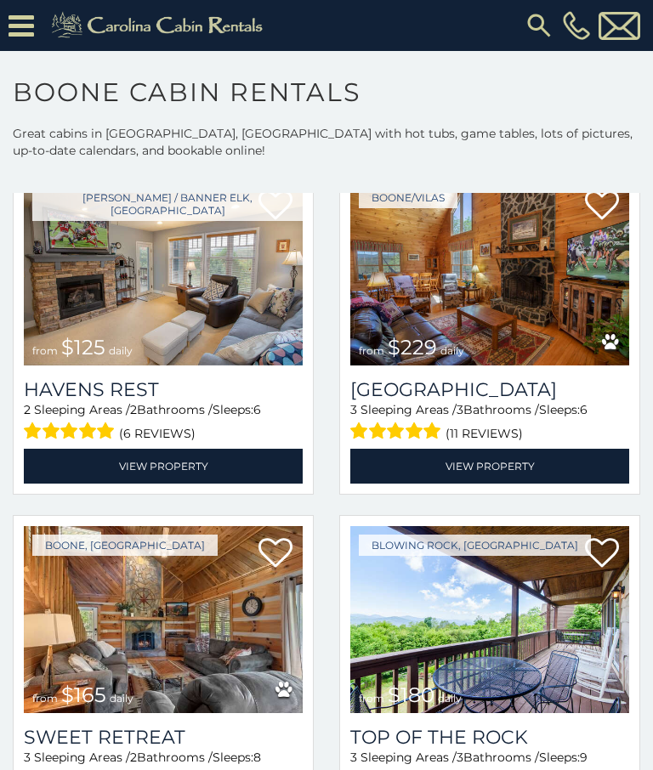
click at [488, 398] on h3 "River Valley View" at bounding box center [489, 389] width 279 height 23
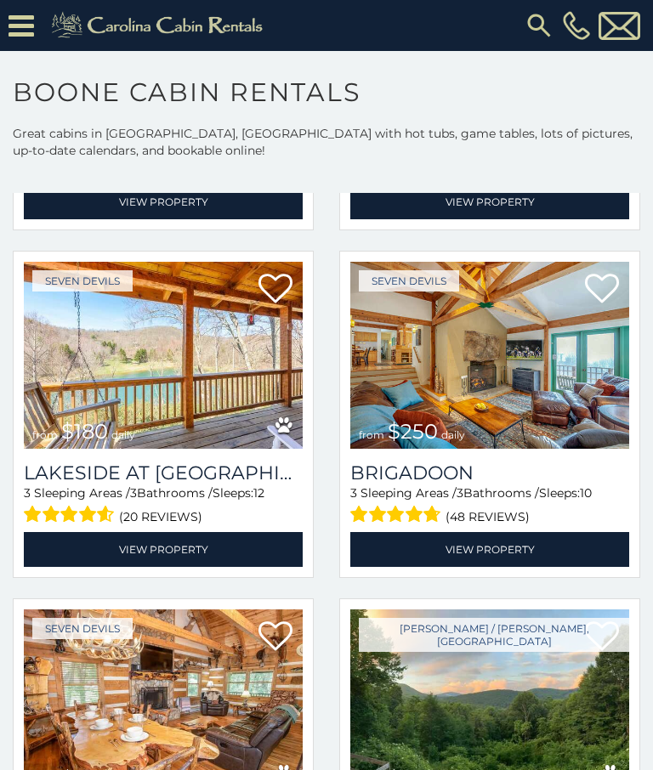
scroll to position [27123, 0]
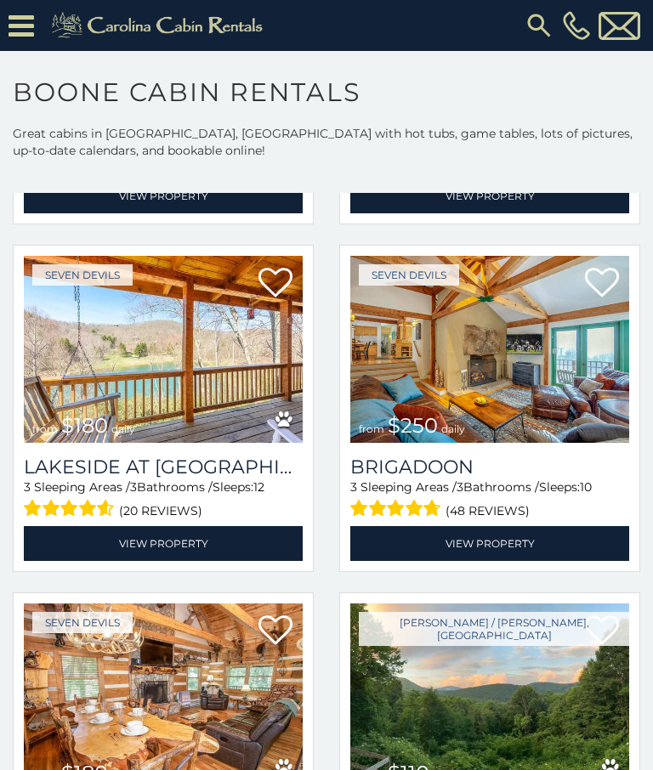
click at [183, 547] on link "View Property" at bounding box center [163, 543] width 279 height 35
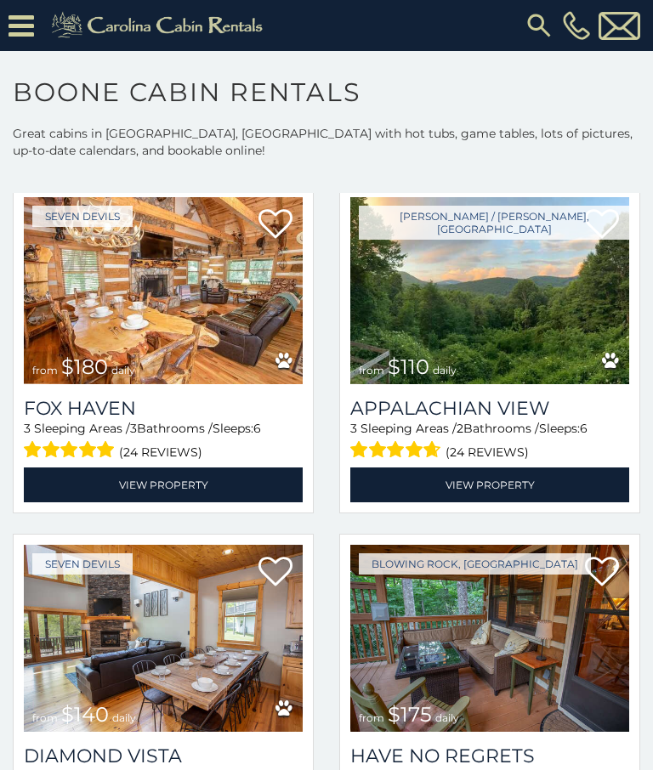
scroll to position [27535, 0]
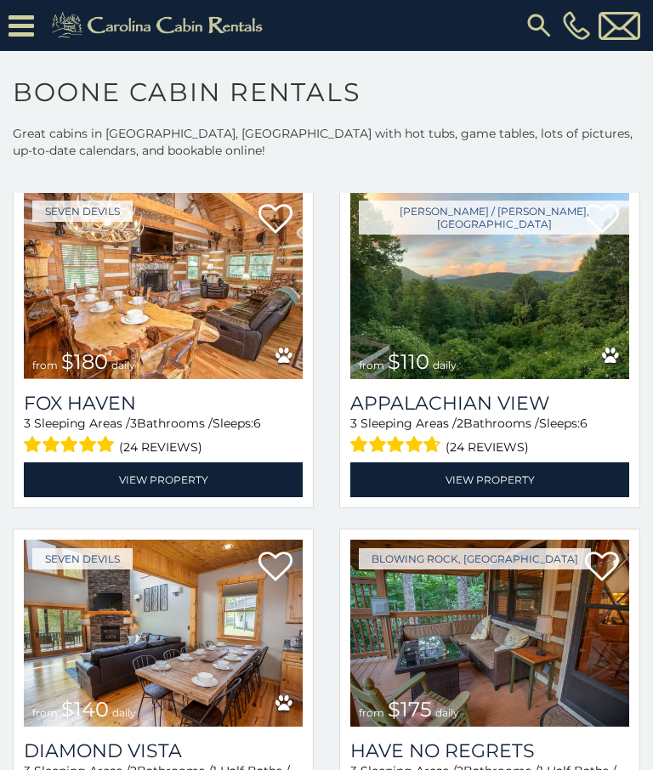
click at [488, 487] on link "View Property" at bounding box center [489, 479] width 279 height 35
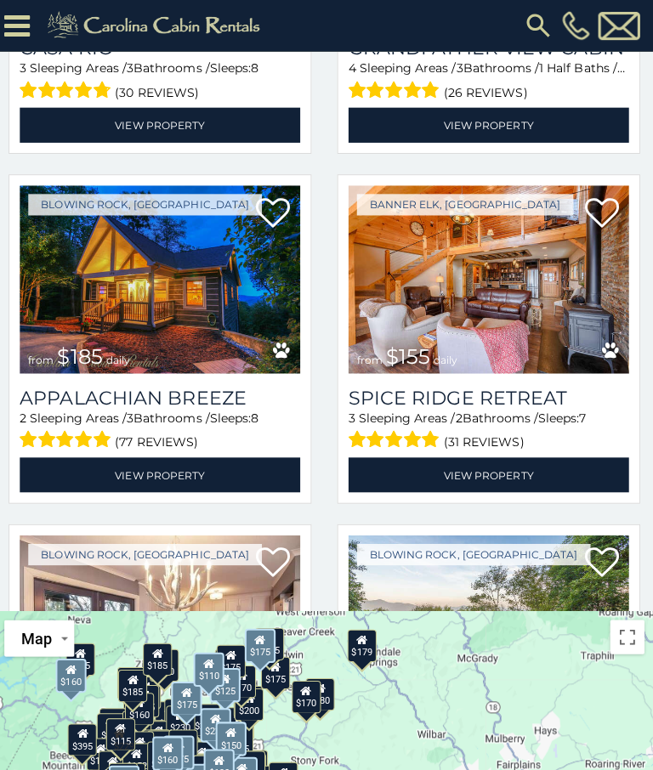
scroll to position [30116, 0]
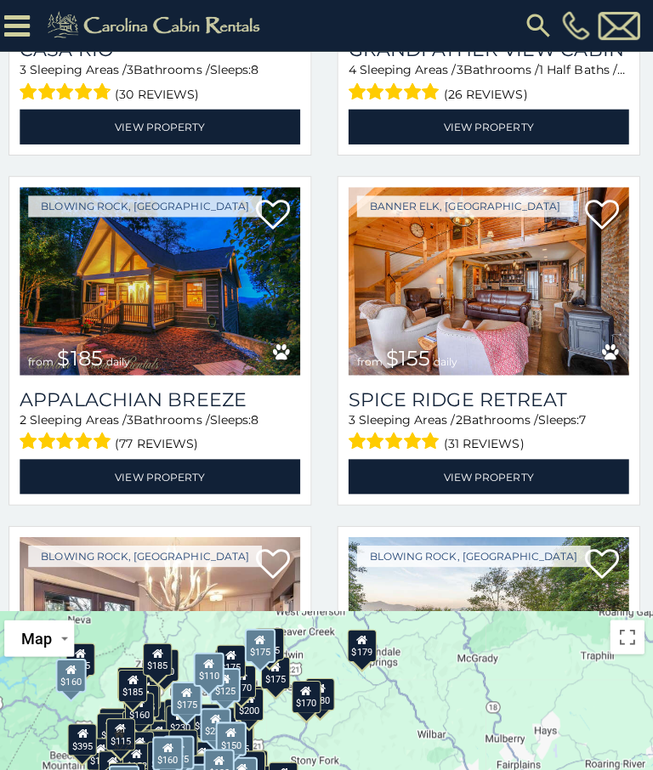
click at [162, 474] on link "View Property" at bounding box center [163, 473] width 279 height 35
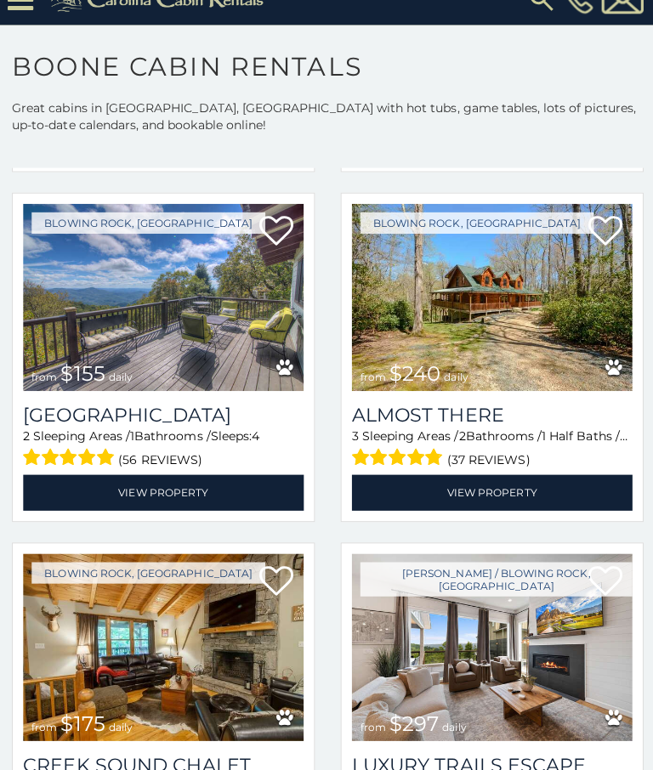
scroll to position [32707, 0]
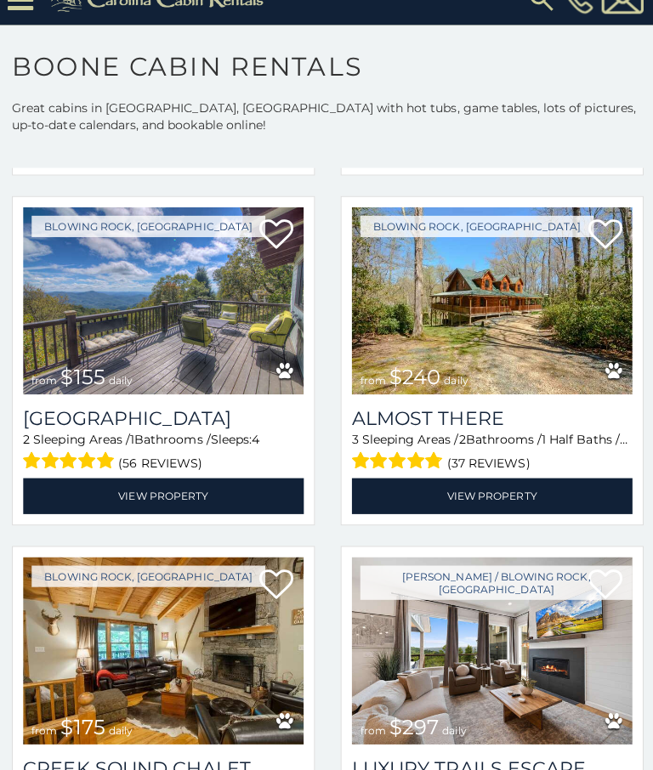
click at [155, 495] on link "View Property" at bounding box center [163, 492] width 279 height 35
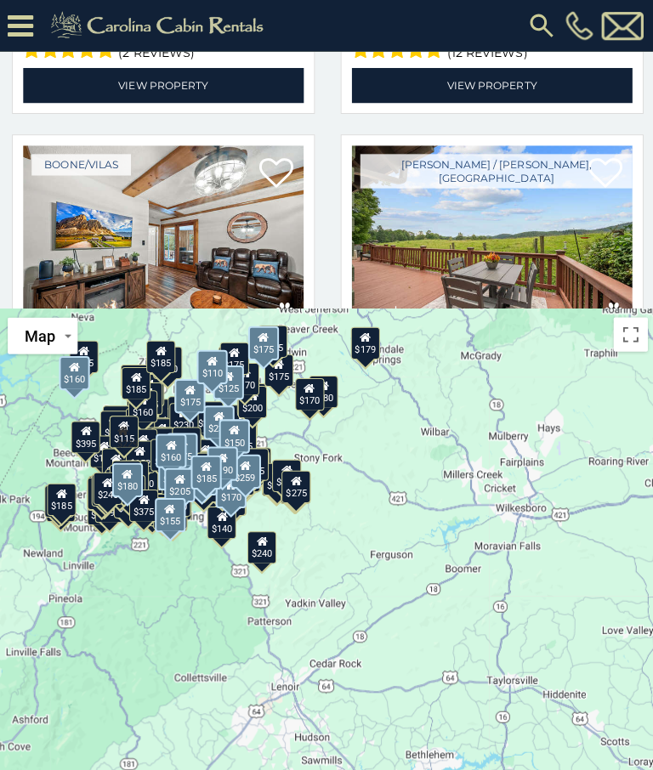
scroll to position [642, 0]
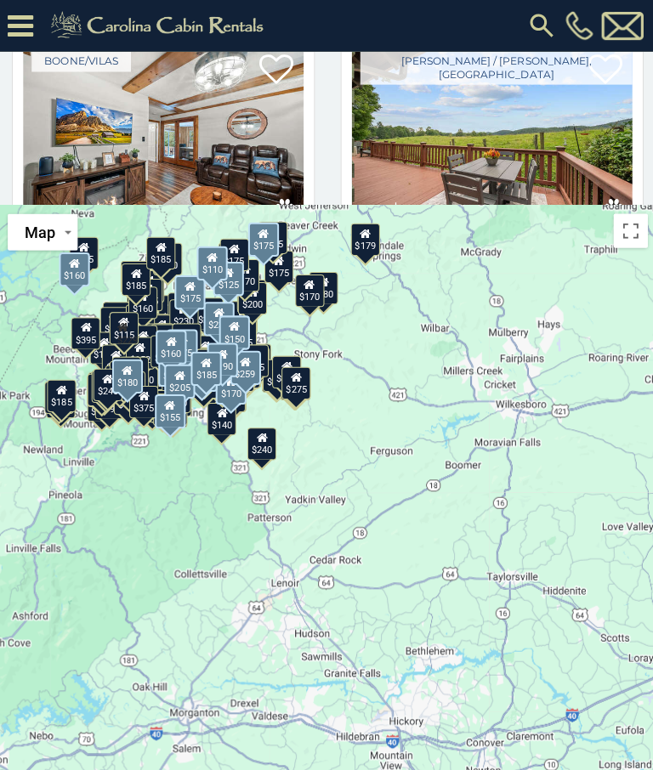
click at [632, 769] on button "Map camera controls" at bounding box center [627, 785] width 34 height 34
click at [627, 227] on button "Toggle fullscreen view" at bounding box center [627, 229] width 34 height 34
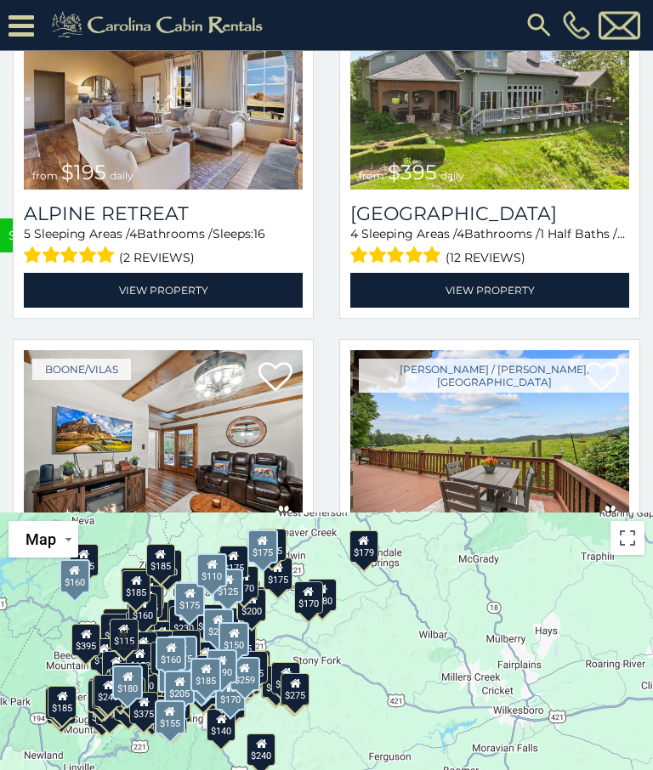
scroll to position [0, 0]
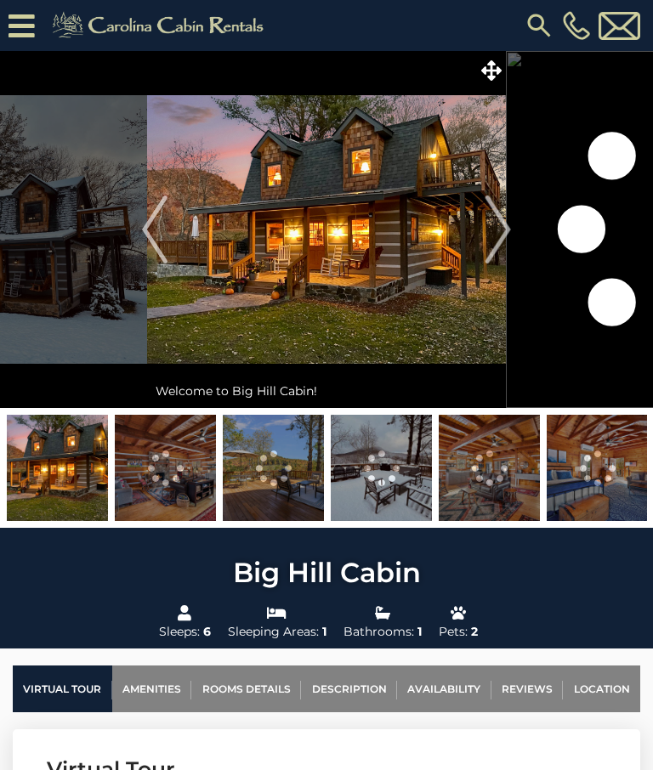
click at [489, 227] on img "Next" at bounding box center [497, 229] width 25 height 68
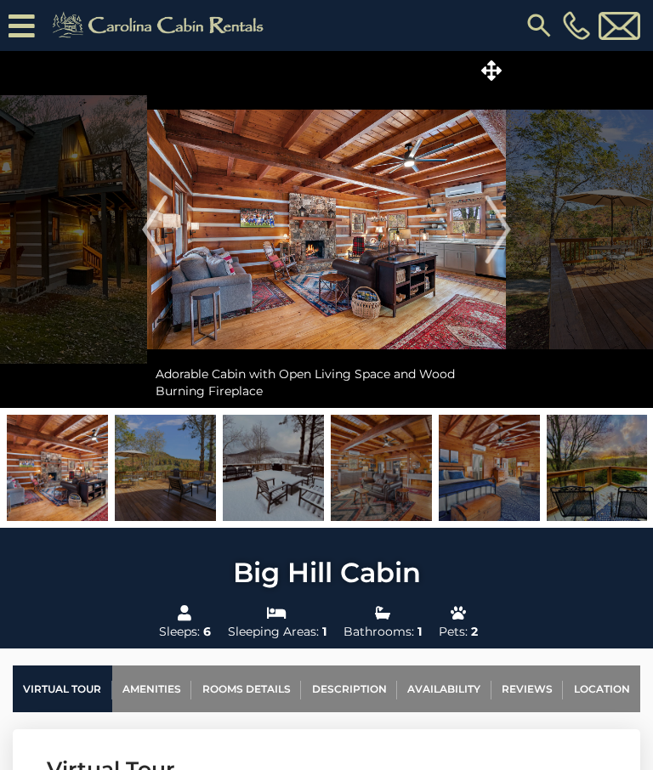
click at [493, 226] on img "Next" at bounding box center [497, 229] width 25 height 68
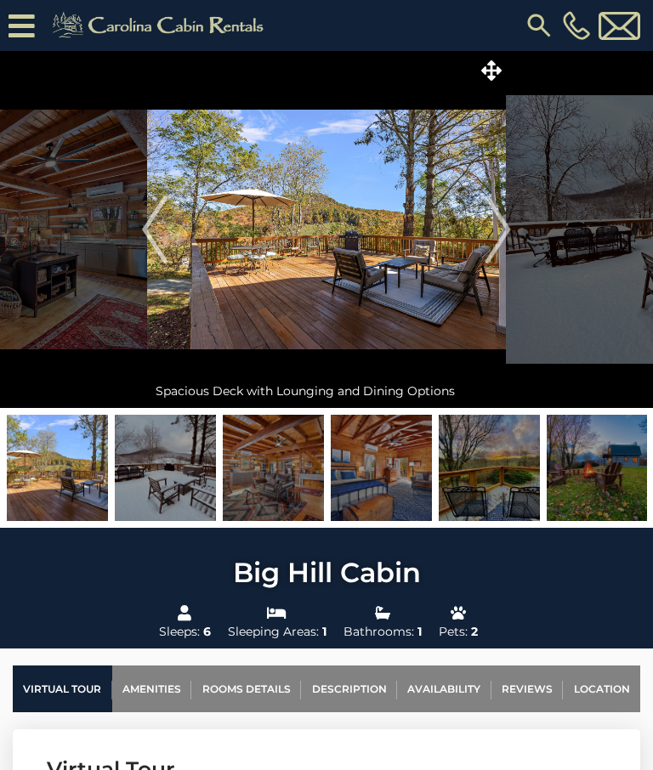
click at [496, 230] on img "Next" at bounding box center [497, 229] width 25 height 68
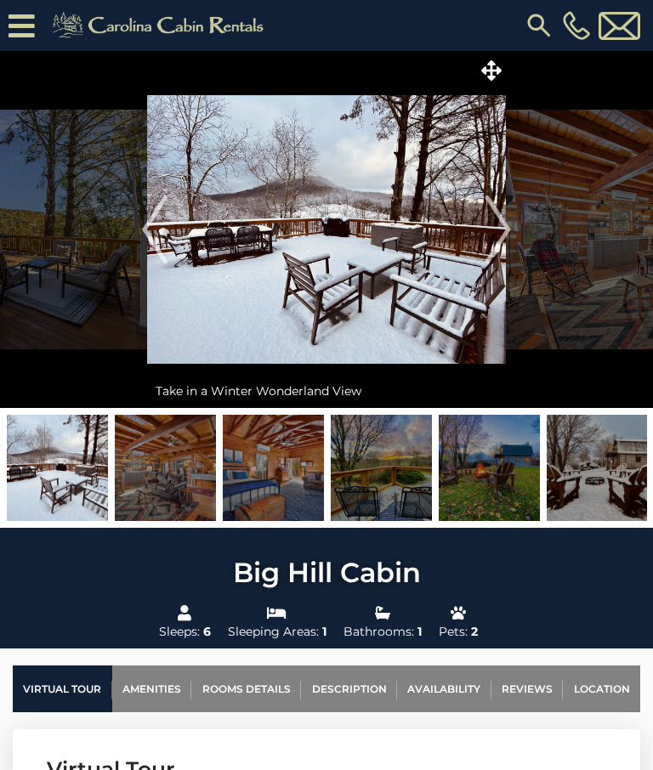
click at [498, 234] on img "Next" at bounding box center [497, 229] width 25 height 68
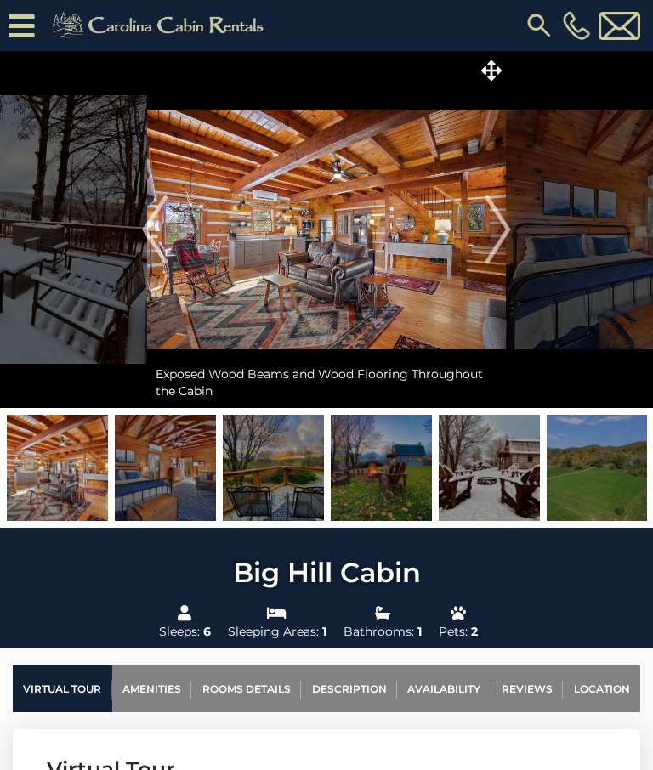
click at [498, 228] on img "Next" at bounding box center [497, 229] width 25 height 68
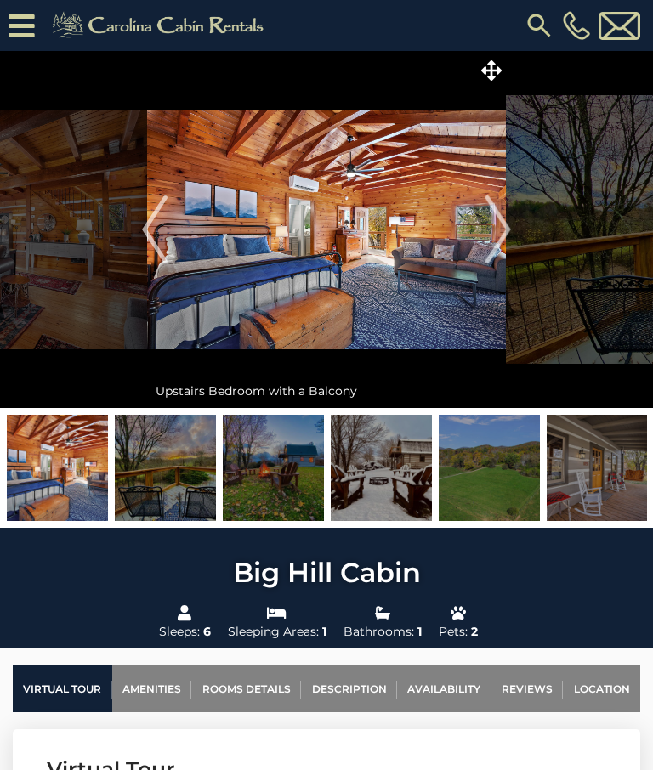
click at [498, 225] on img "Next" at bounding box center [497, 229] width 25 height 68
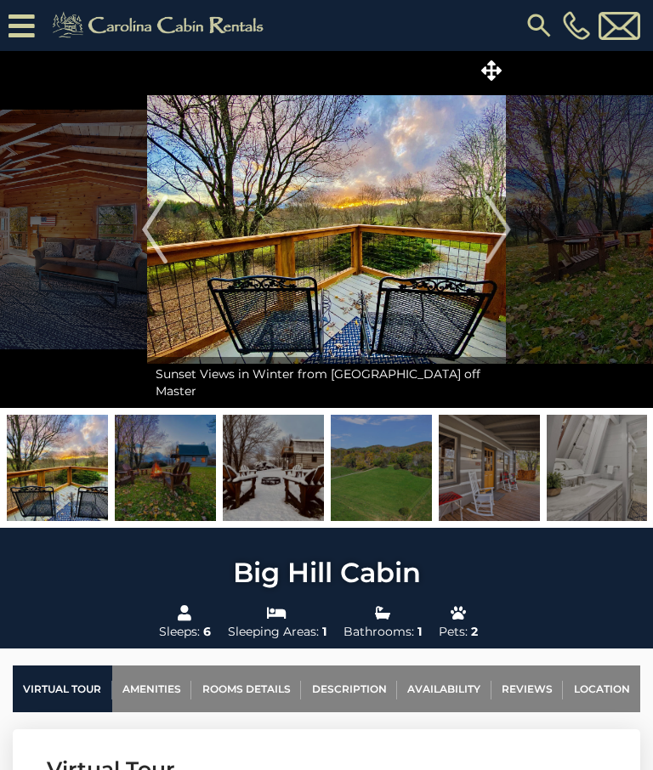
click at [495, 221] on img "Next" at bounding box center [497, 229] width 25 height 68
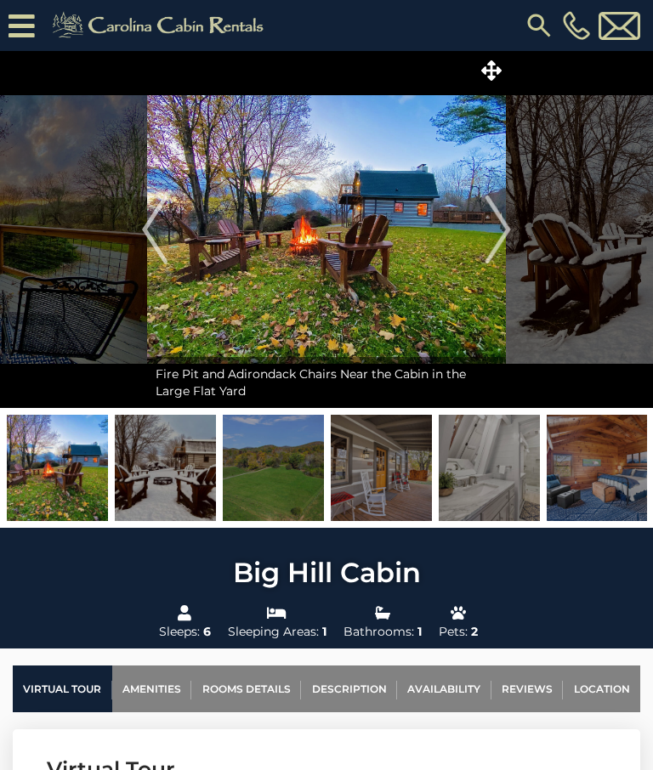
click at [500, 233] on img "Next" at bounding box center [497, 229] width 25 height 68
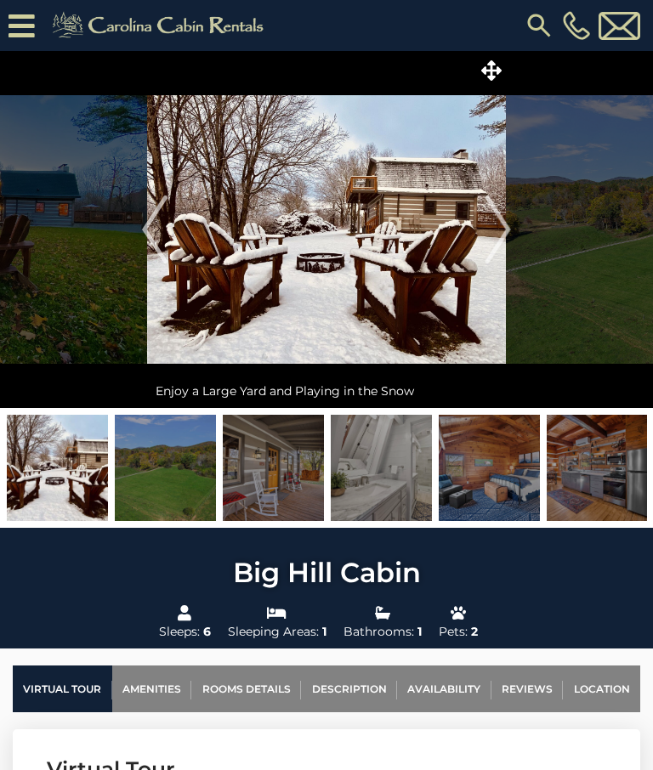
click at [503, 229] on img "Next" at bounding box center [497, 229] width 25 height 68
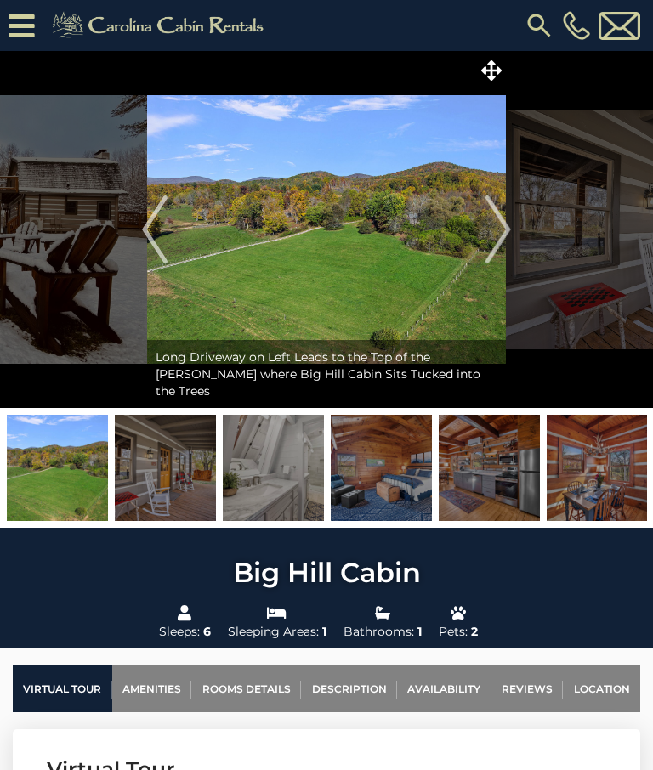
click at [495, 226] on img "Next" at bounding box center [497, 229] width 25 height 68
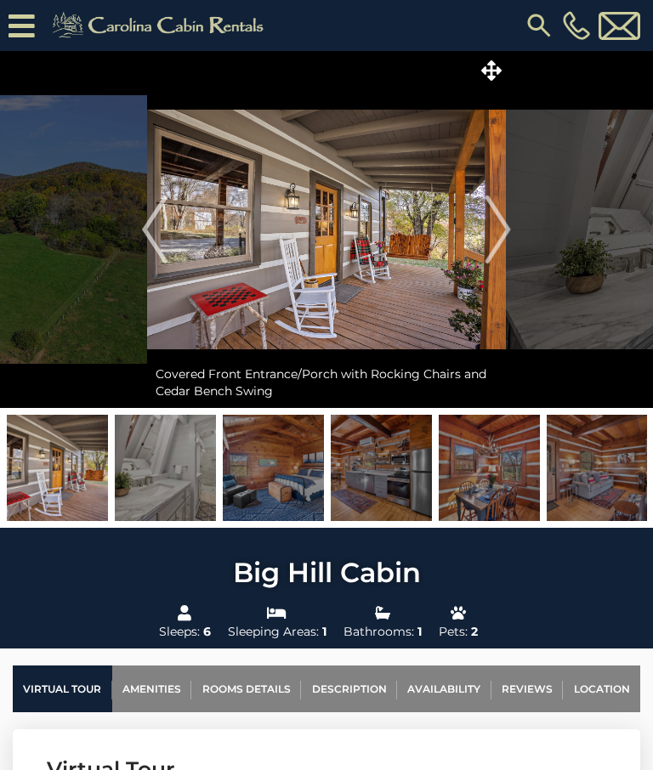
click at [497, 223] on img "Next" at bounding box center [497, 229] width 25 height 68
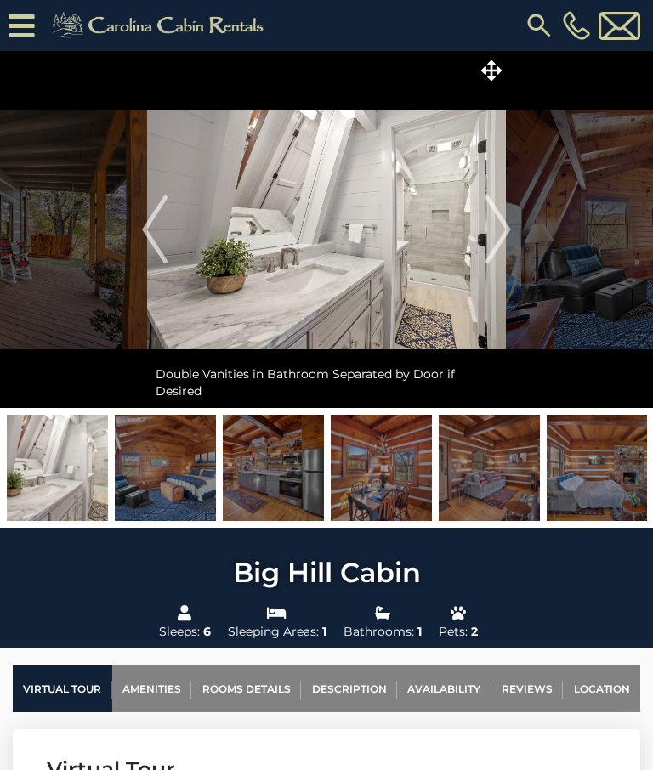
click at [498, 228] on img "Next" at bounding box center [497, 229] width 25 height 68
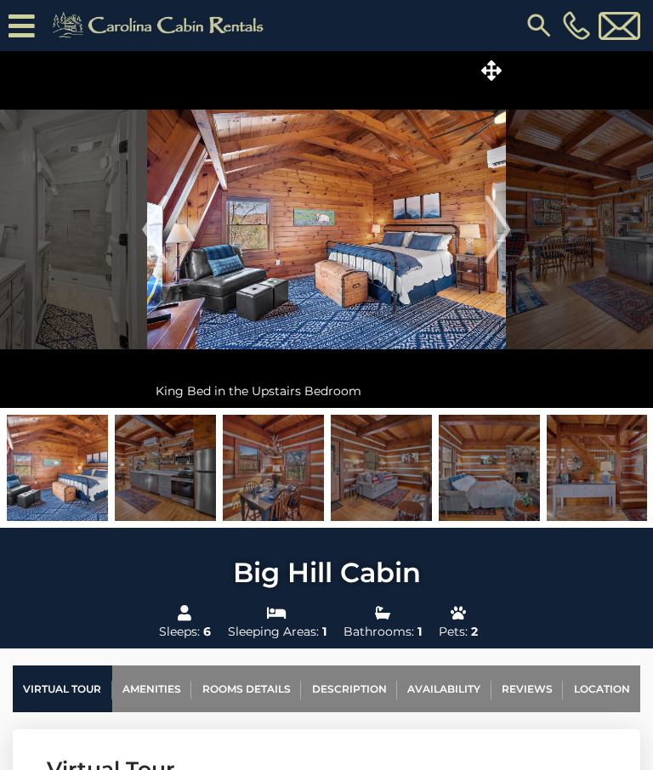
click at [495, 228] on img "Next" at bounding box center [497, 229] width 25 height 68
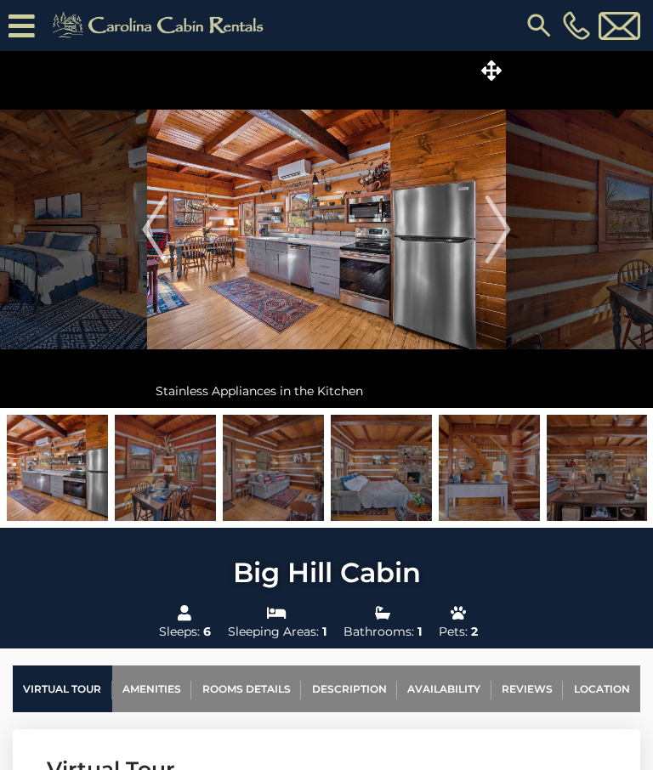
click at [495, 234] on img "Next" at bounding box center [497, 229] width 25 height 68
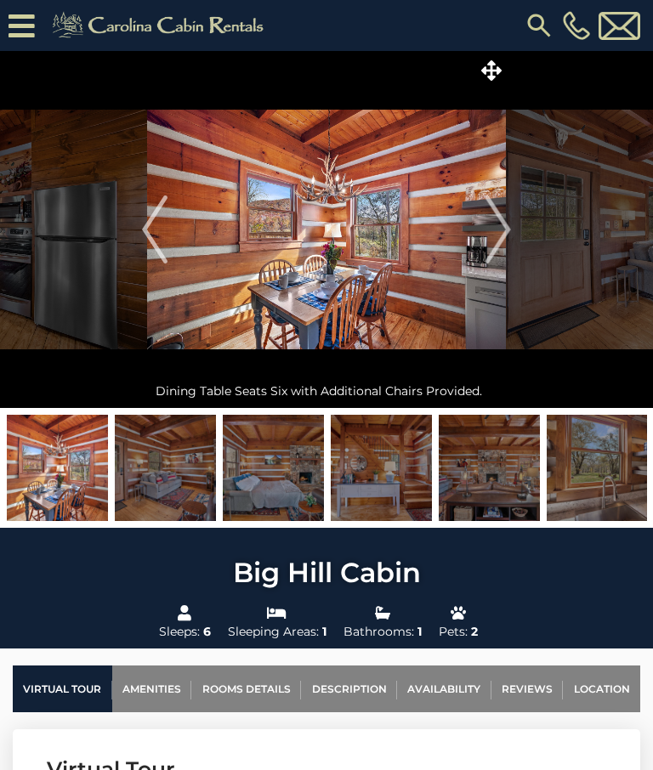
click at [498, 228] on img "Next" at bounding box center [497, 229] width 25 height 68
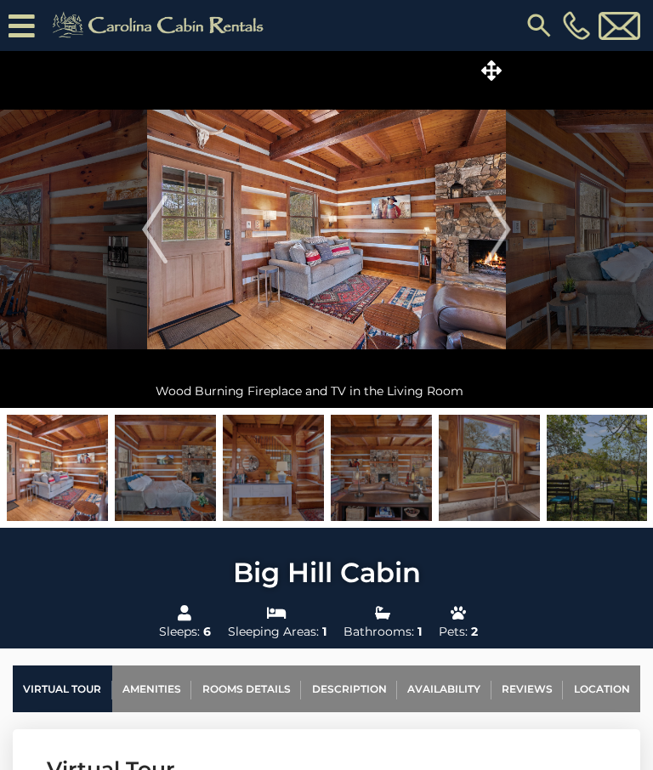
click at [494, 229] on img "Next" at bounding box center [497, 229] width 25 height 68
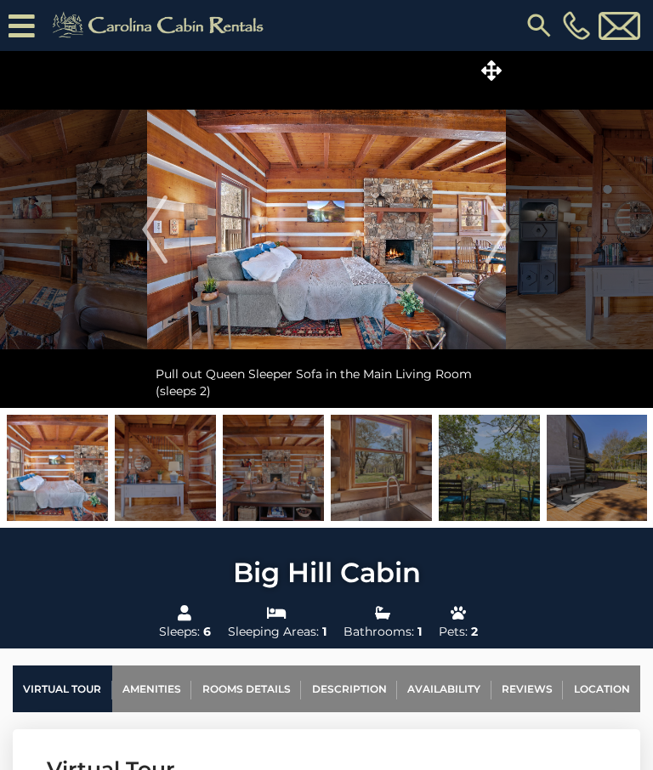
click at [498, 240] on img "Next" at bounding box center [497, 229] width 25 height 68
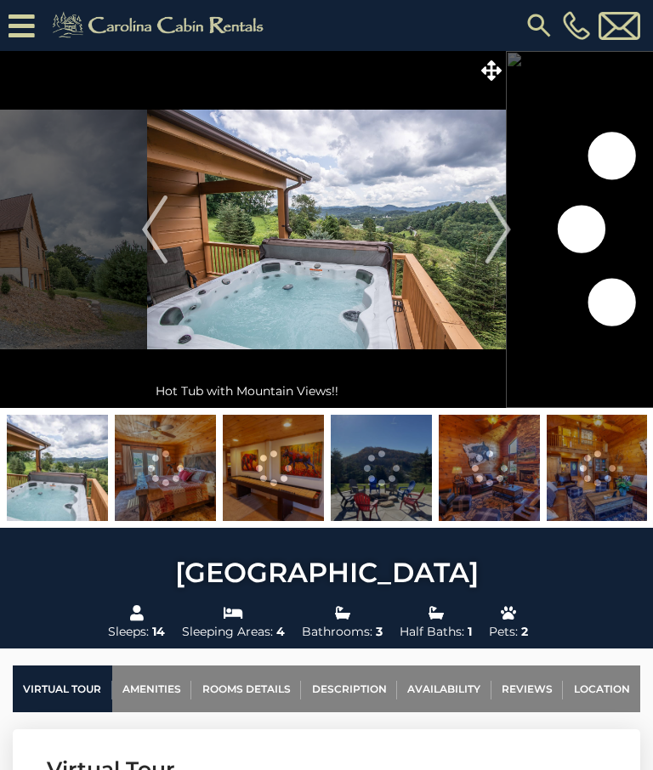
click at [495, 215] on img "Next" at bounding box center [497, 229] width 25 height 68
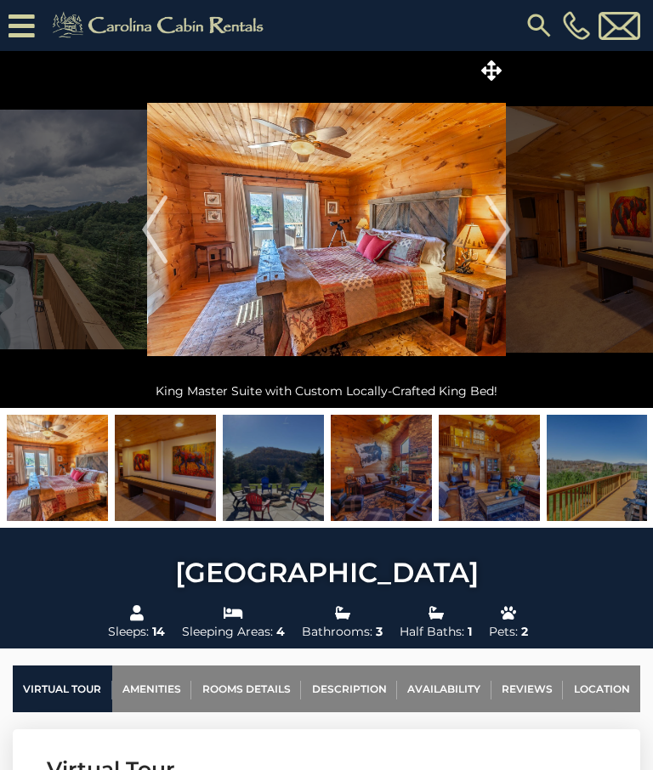
click at [496, 226] on img "Next" at bounding box center [497, 229] width 25 height 68
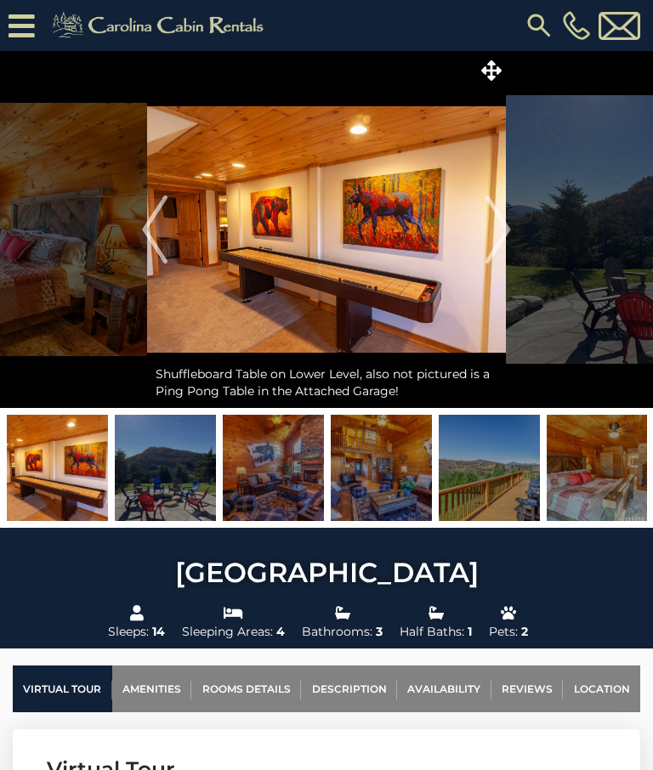
click at [499, 223] on img "Next" at bounding box center [497, 229] width 25 height 68
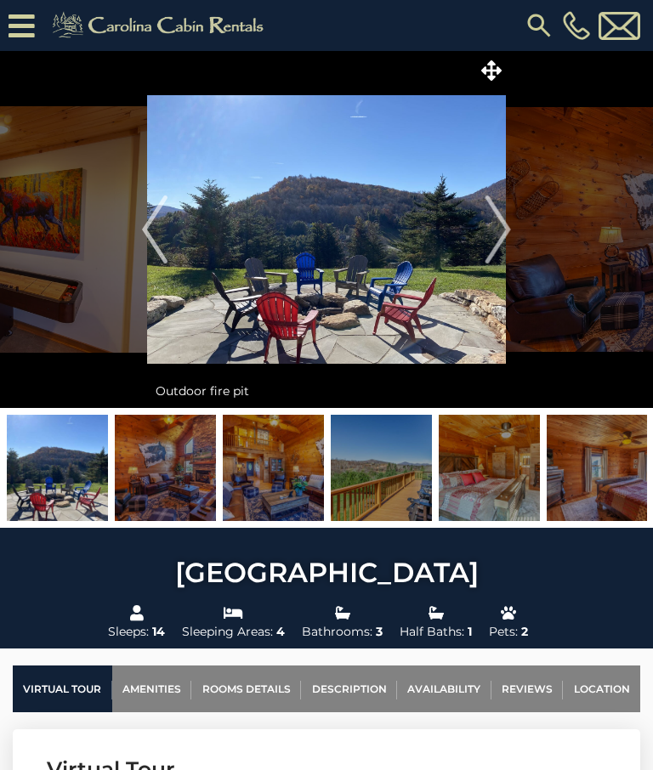
click at [499, 226] on img "Next" at bounding box center [497, 229] width 25 height 68
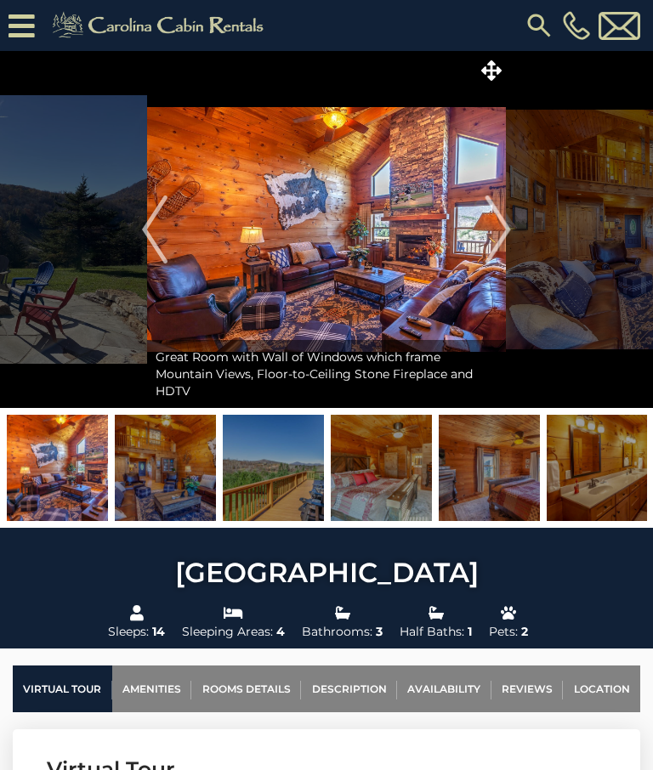
click at [495, 229] on img "Next" at bounding box center [497, 229] width 25 height 68
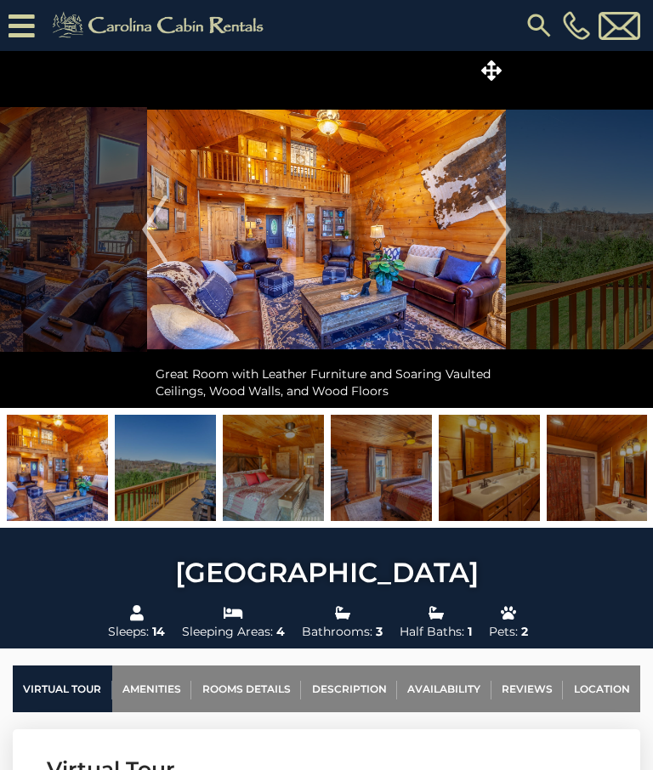
click at [497, 223] on img "Next" at bounding box center [497, 229] width 25 height 68
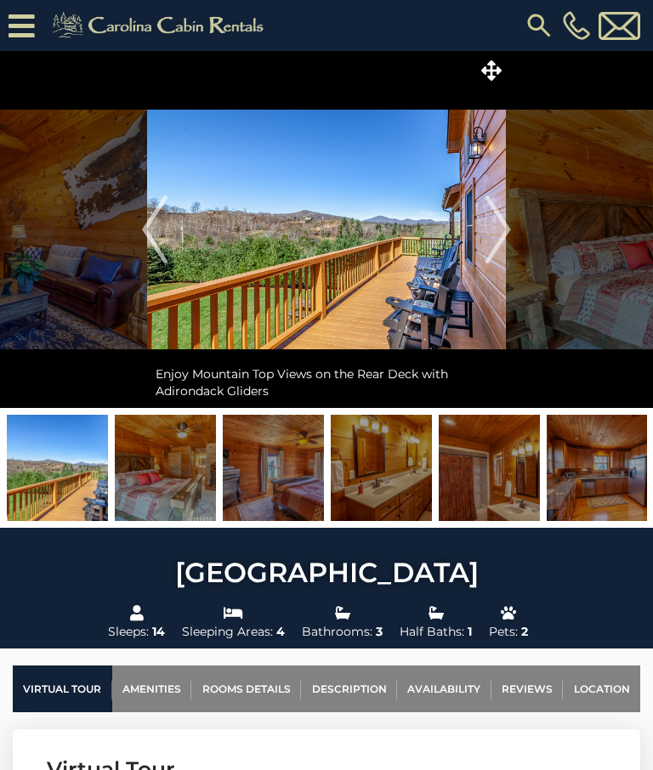
click at [496, 225] on img "Next" at bounding box center [497, 229] width 25 height 68
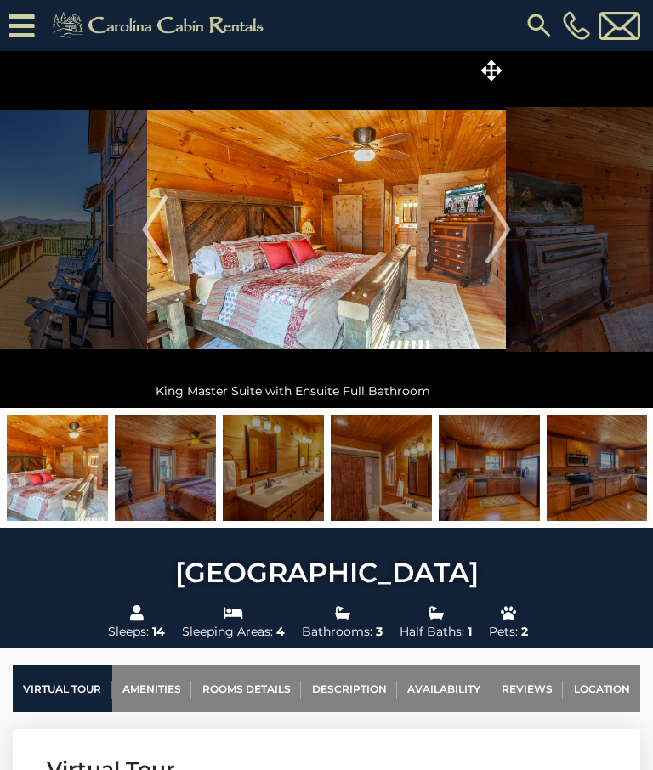
click at [495, 230] on img "Next" at bounding box center [497, 229] width 25 height 68
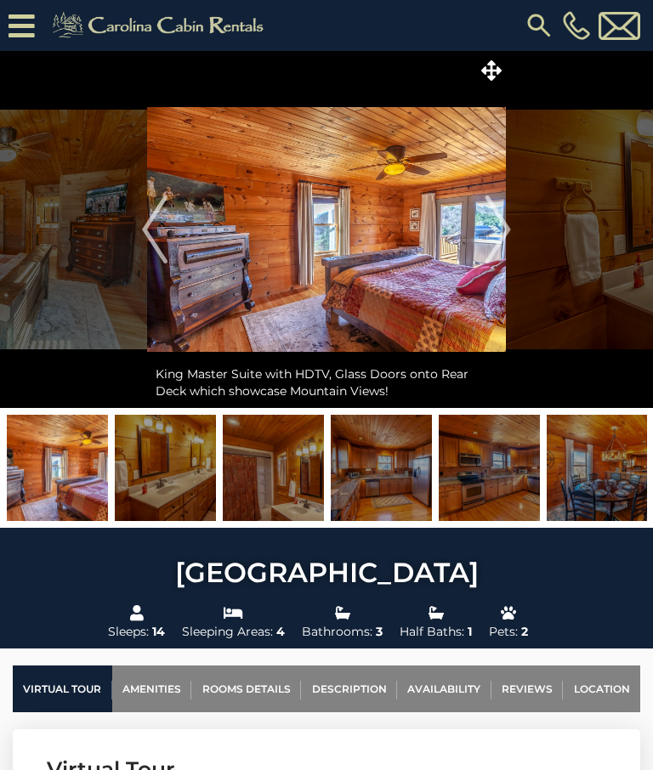
click at [501, 230] on img "Next" at bounding box center [497, 229] width 25 height 68
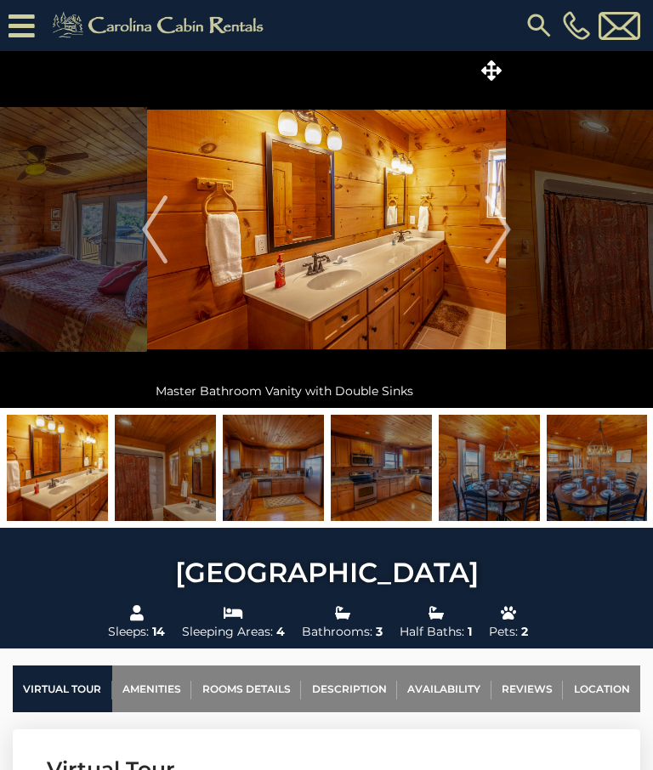
click at [495, 228] on img "Next" at bounding box center [497, 229] width 25 height 68
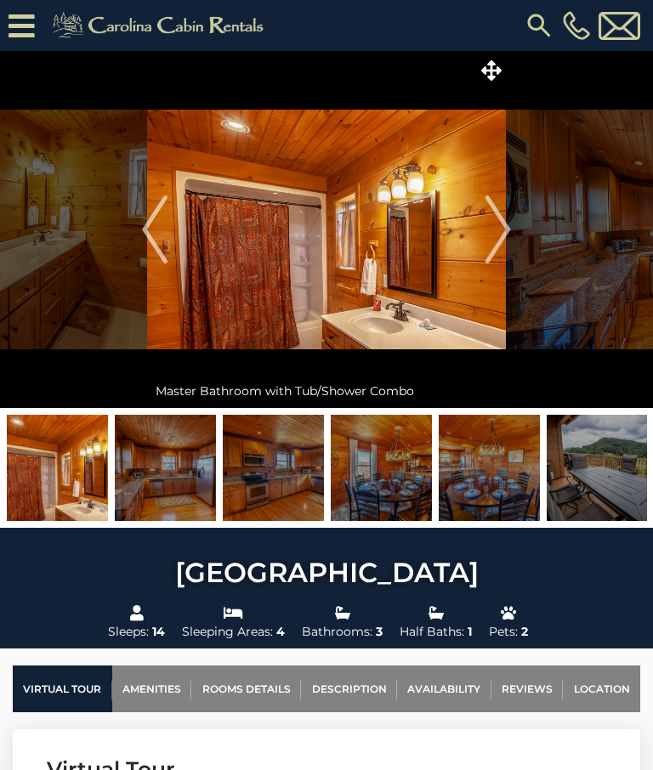
click at [495, 229] on img "Next" at bounding box center [497, 229] width 25 height 68
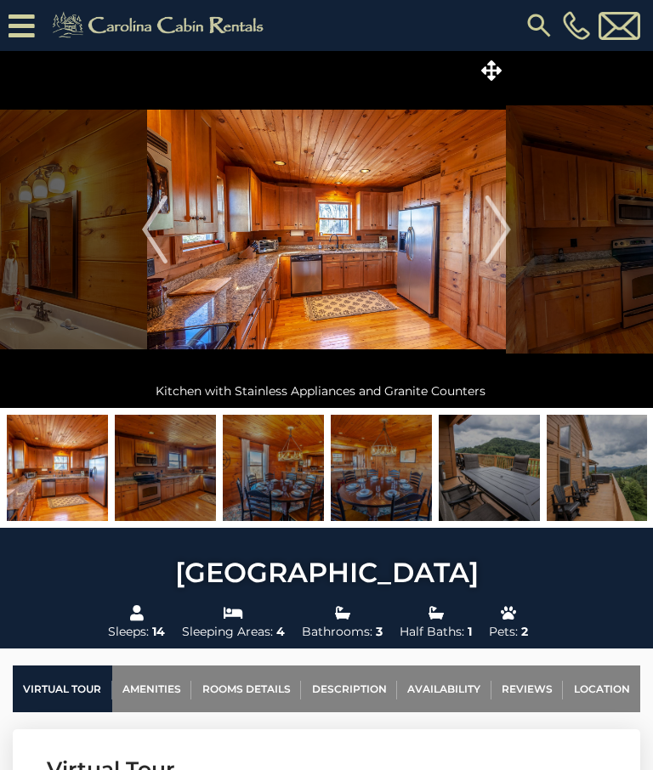
click at [496, 226] on img "Next" at bounding box center [497, 229] width 25 height 68
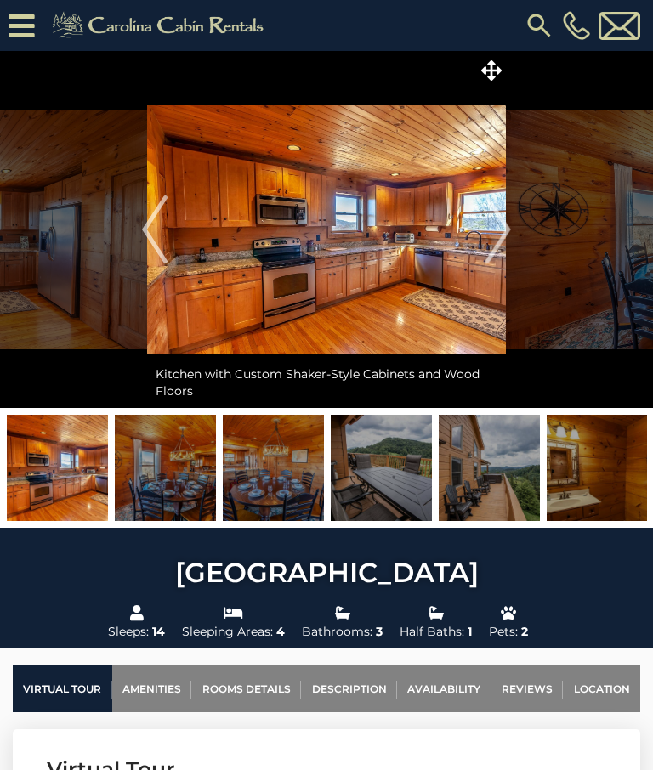
click at [496, 225] on img "Next" at bounding box center [497, 229] width 25 height 68
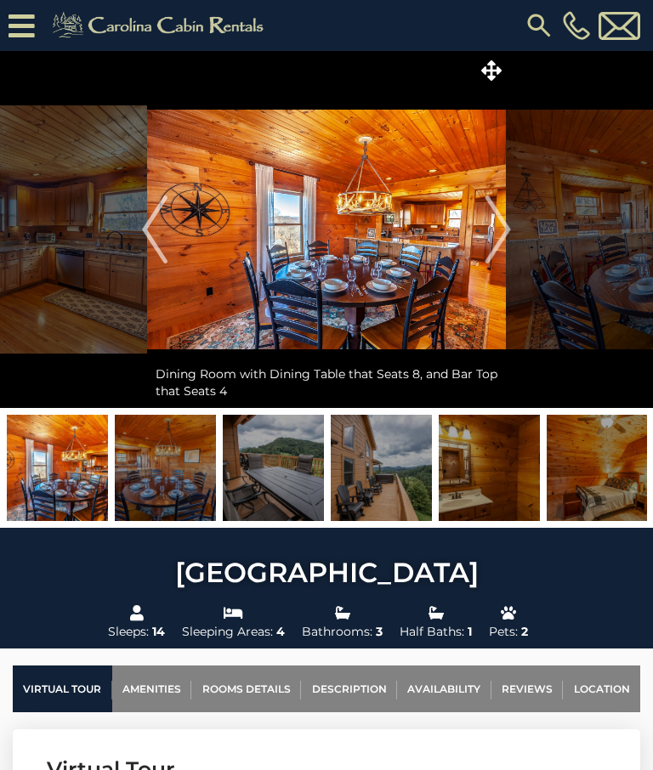
click at [498, 231] on img "Next" at bounding box center [497, 229] width 25 height 68
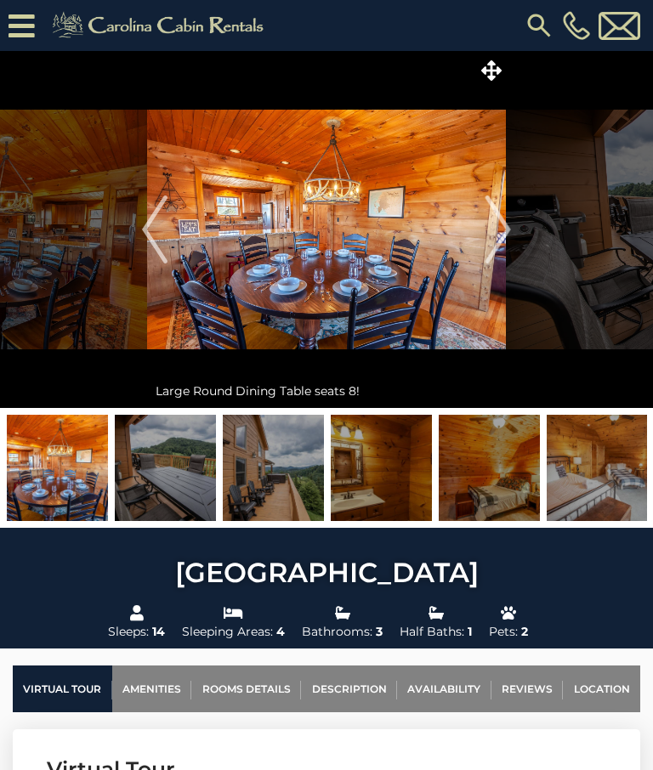
click at [498, 224] on img "Next" at bounding box center [497, 229] width 25 height 68
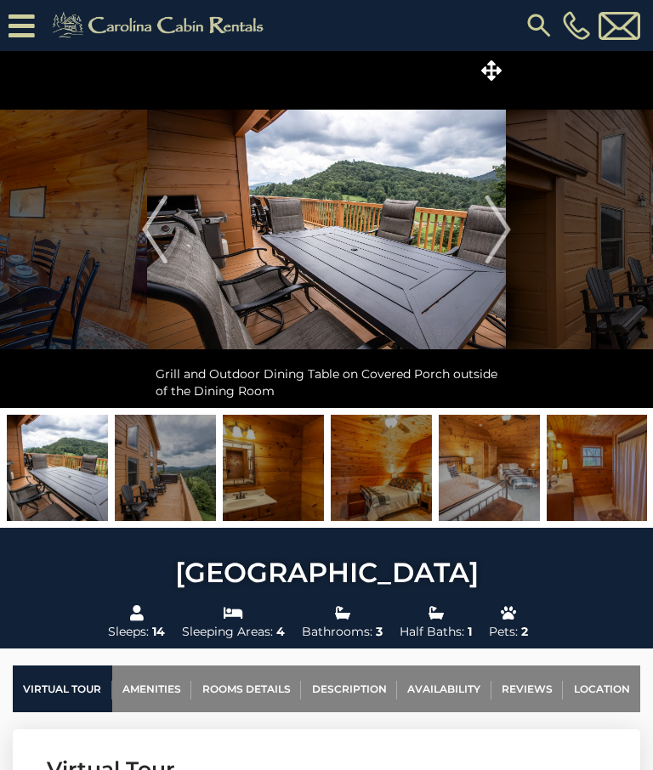
click at [495, 224] on img "Next" at bounding box center [497, 229] width 25 height 68
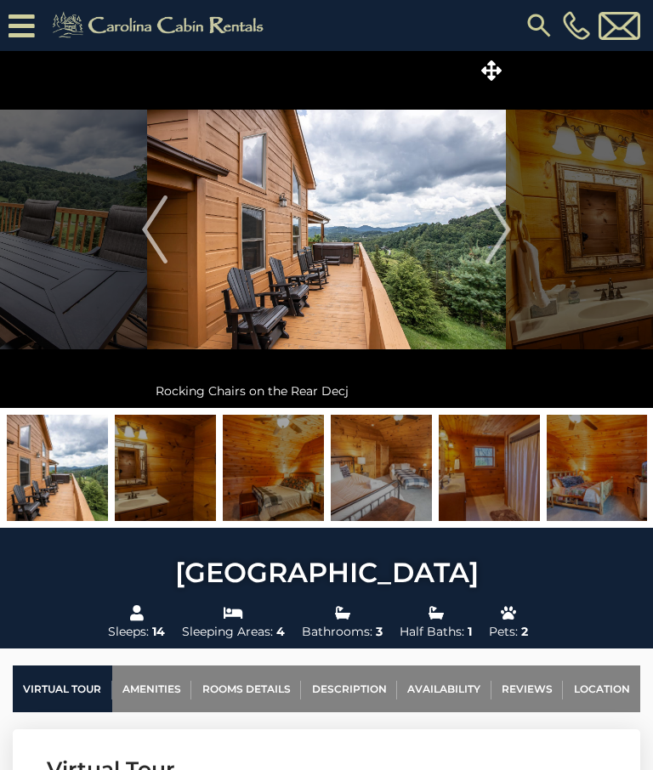
click at [501, 225] on img "Next" at bounding box center [497, 229] width 25 height 68
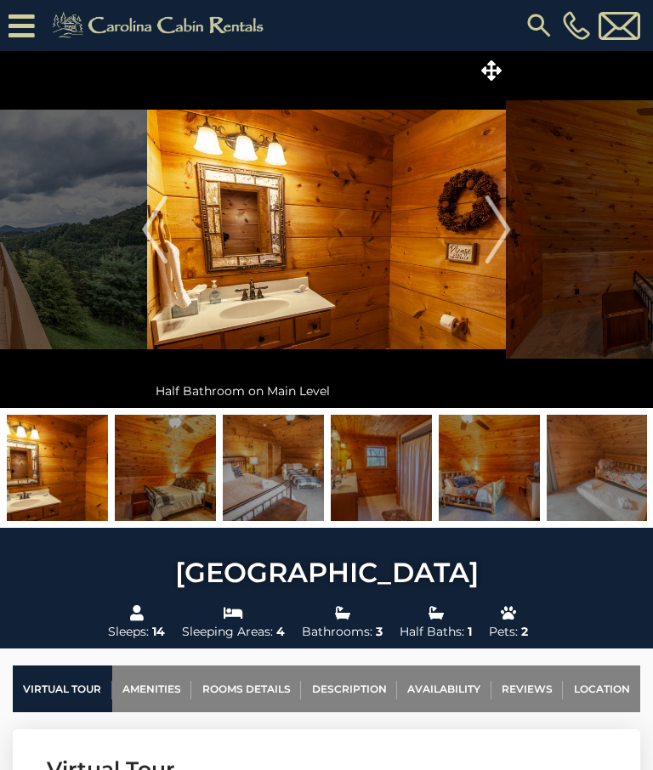
click at [495, 223] on img "Next" at bounding box center [497, 229] width 25 height 68
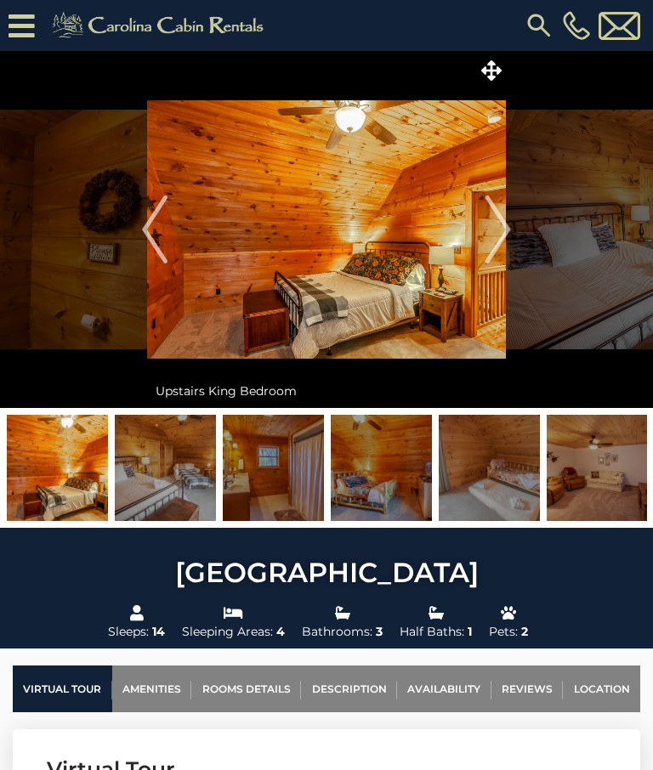
click at [491, 229] on img "Next" at bounding box center [497, 229] width 25 height 68
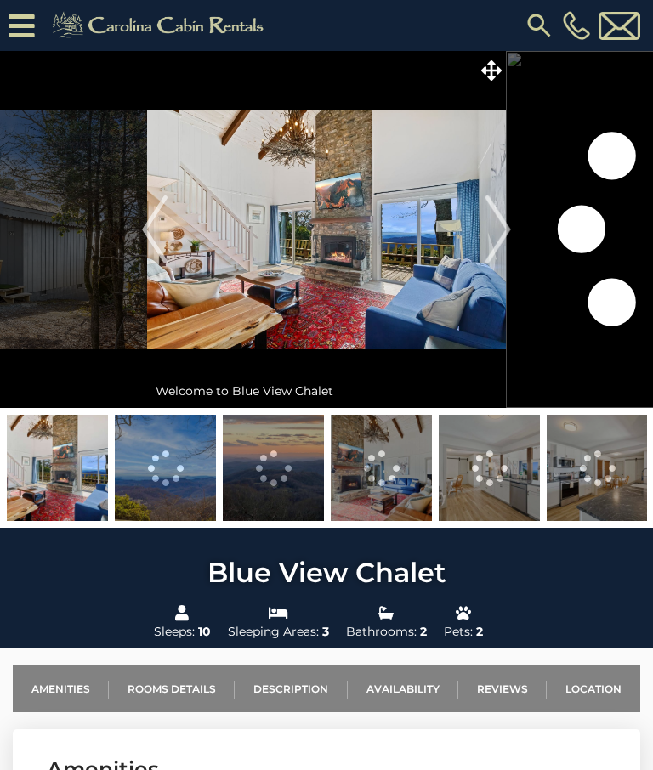
click at [501, 225] on img "Next" at bounding box center [497, 229] width 25 height 68
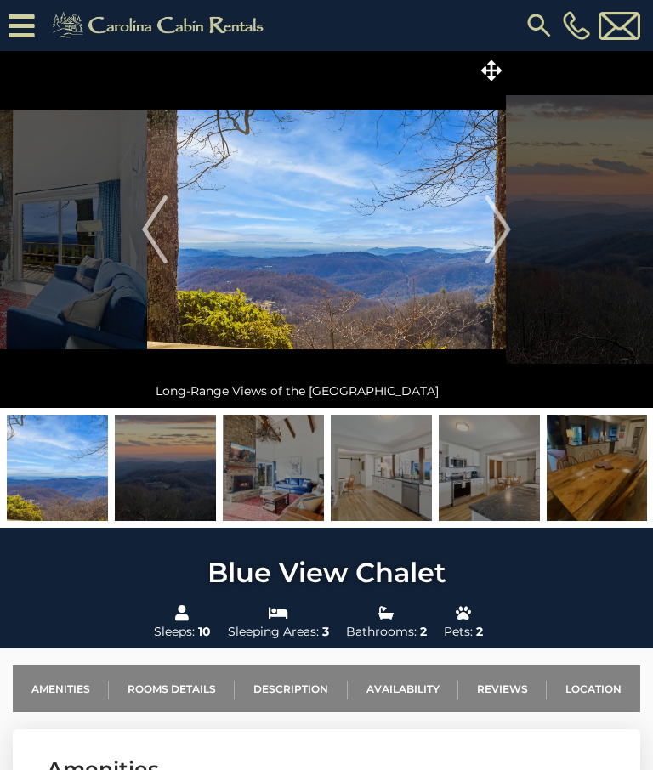
click at [500, 226] on img "Next" at bounding box center [497, 229] width 25 height 68
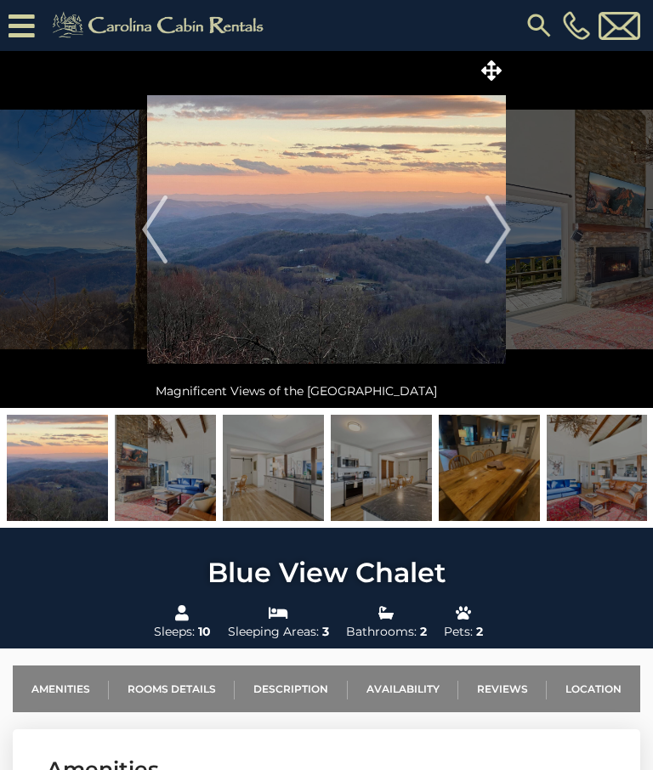
click at [502, 227] on img "Next" at bounding box center [497, 229] width 25 height 68
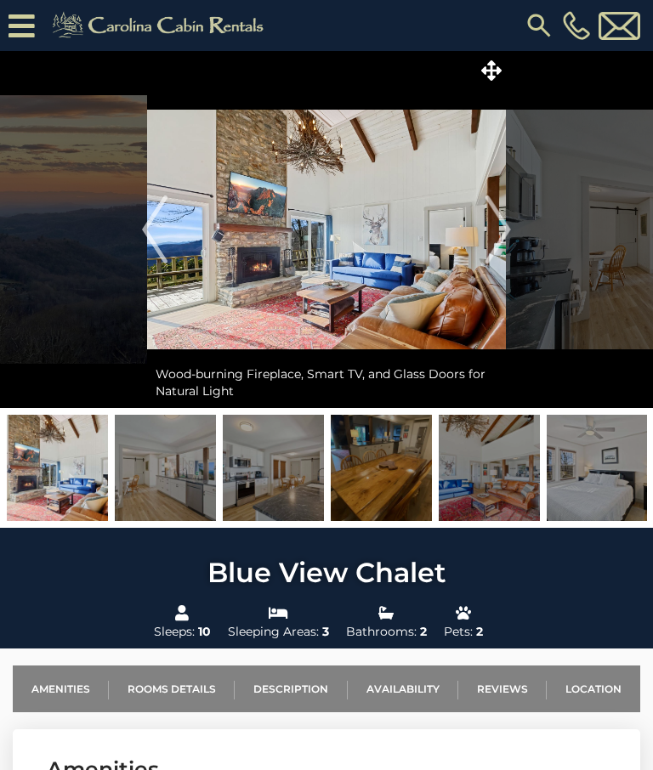
click at [504, 222] on img "Next" at bounding box center [497, 229] width 25 height 68
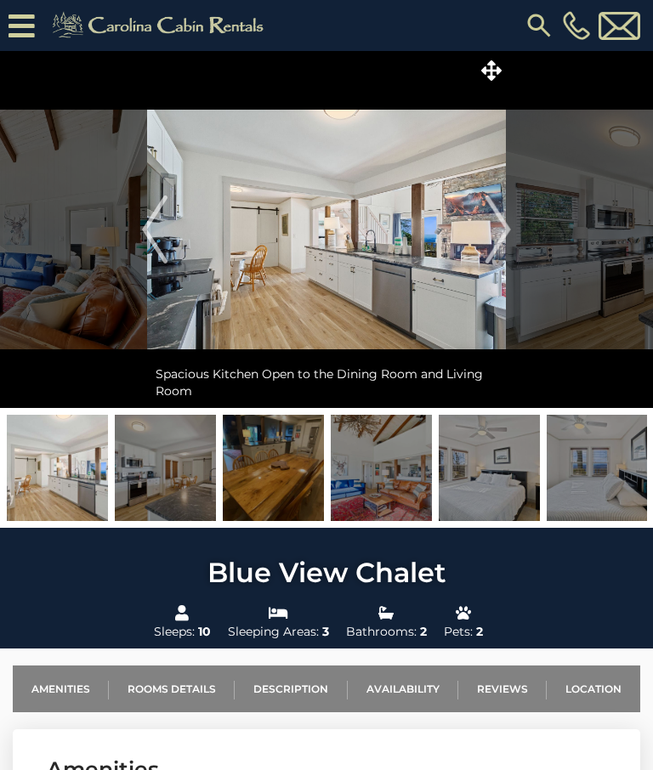
click at [503, 226] on img "Next" at bounding box center [497, 229] width 25 height 68
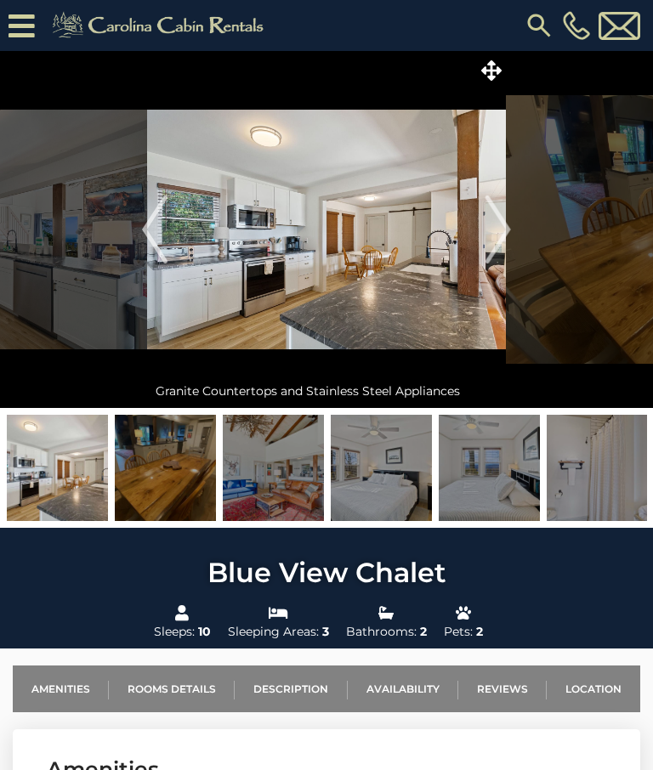
click at [501, 227] on img "Next" at bounding box center [497, 229] width 25 height 68
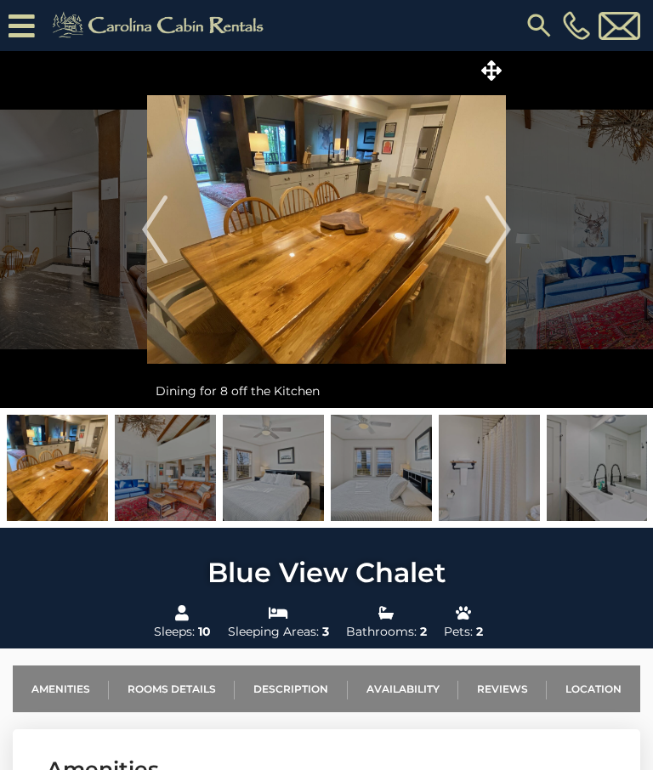
click at [506, 228] on img "Next" at bounding box center [497, 229] width 25 height 68
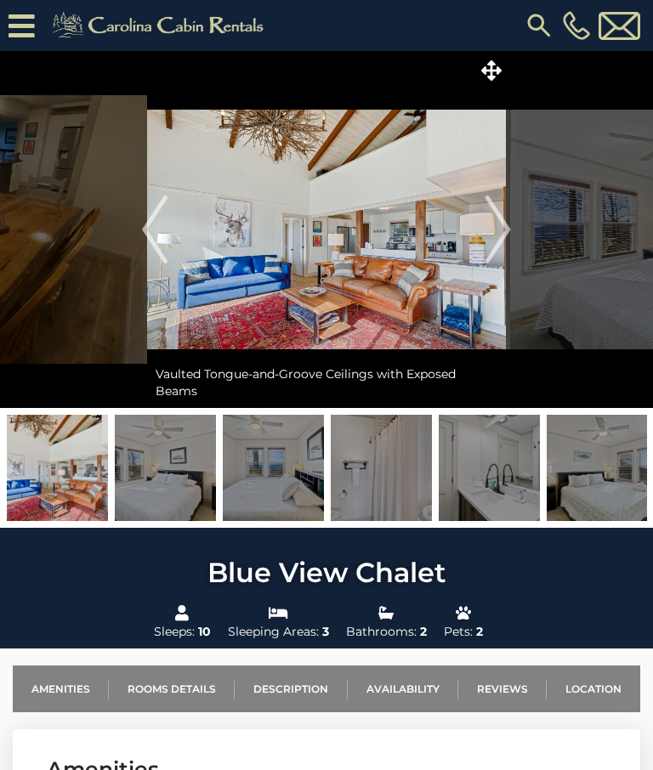
click at [505, 234] on img "Next" at bounding box center [497, 229] width 25 height 68
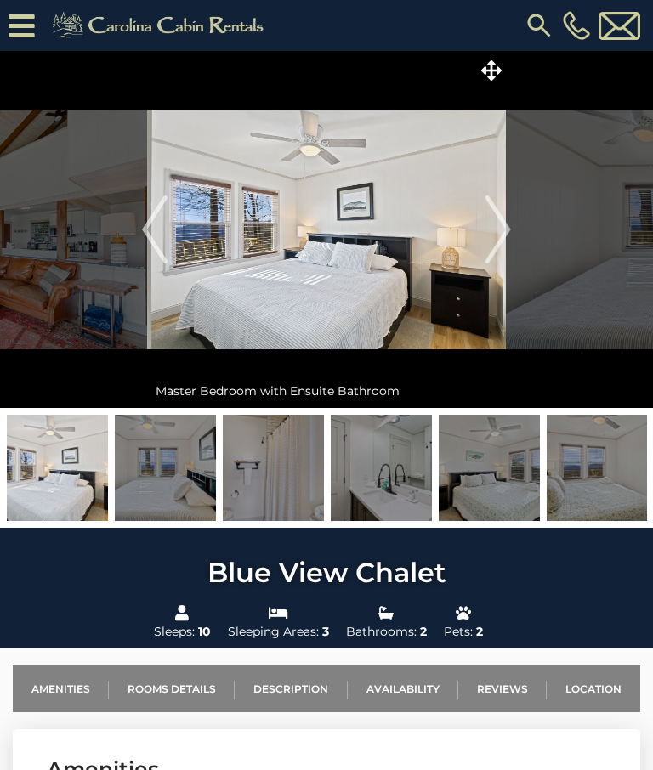
click at [502, 233] on img "Next" at bounding box center [497, 229] width 25 height 68
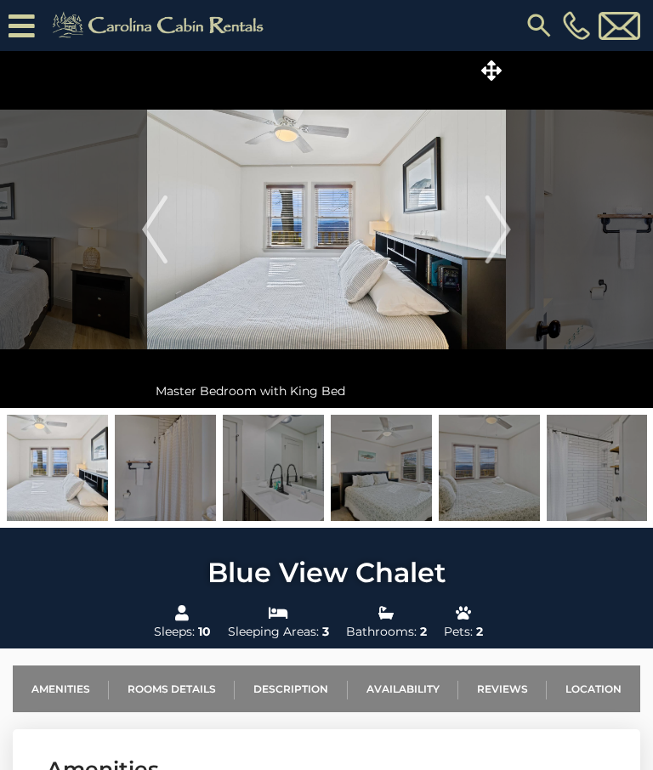
click at [499, 232] on img "Next" at bounding box center [497, 229] width 25 height 68
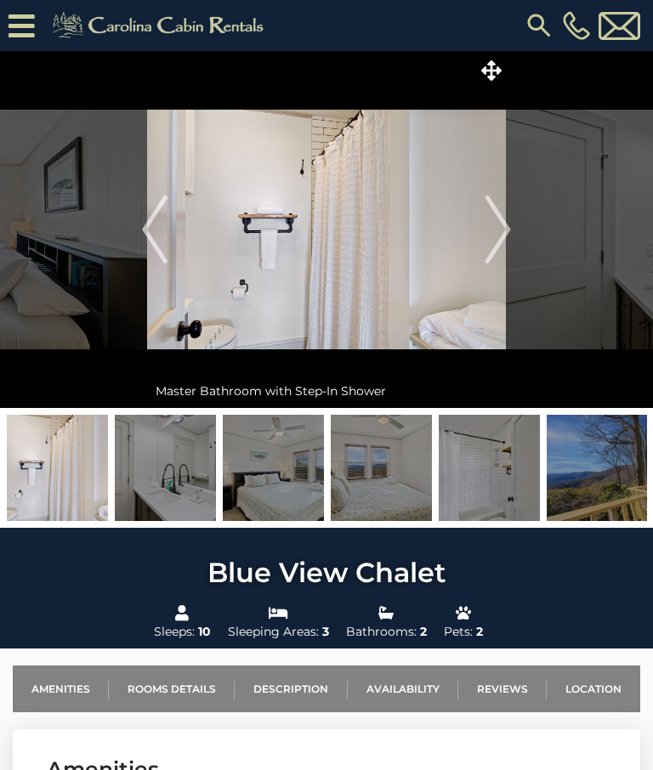
click at [500, 231] on img "Next" at bounding box center [497, 229] width 25 height 68
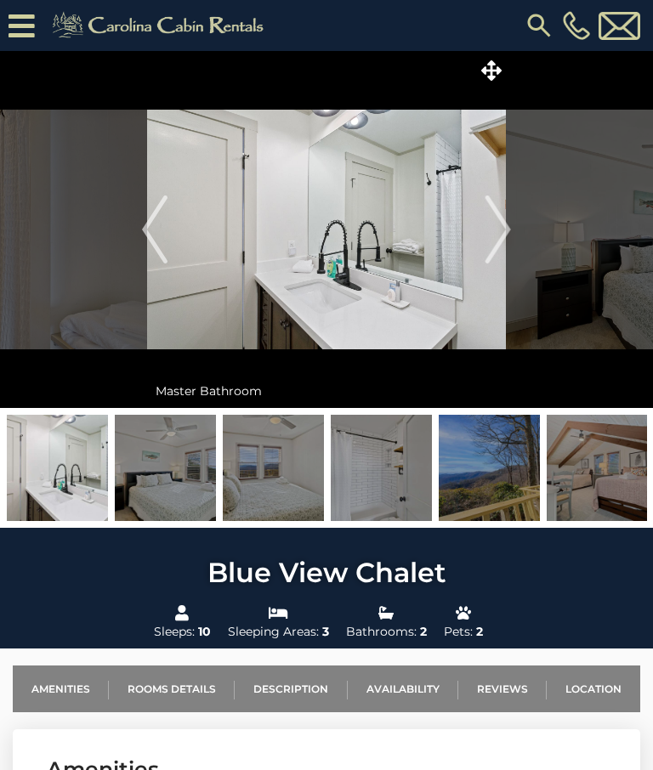
click at [498, 233] on img "Next" at bounding box center [497, 229] width 25 height 68
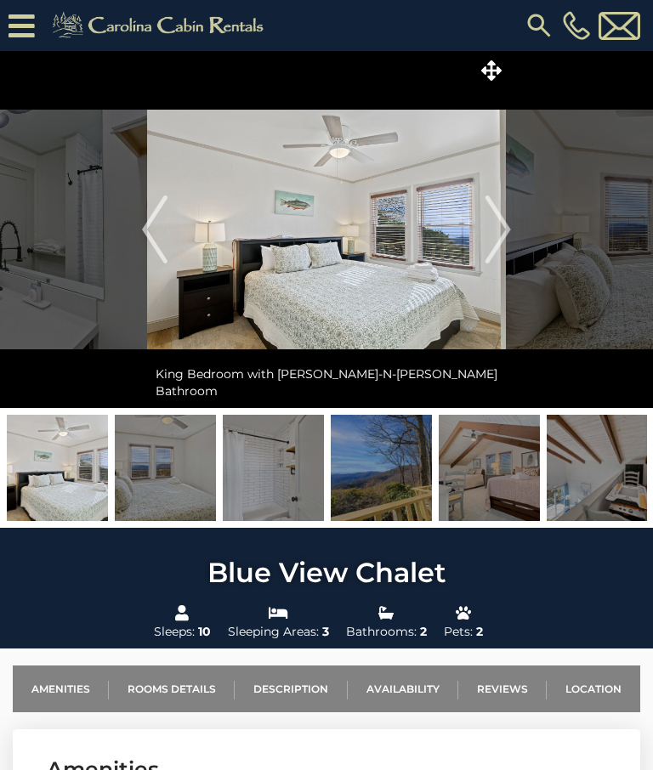
click at [499, 223] on img "Next" at bounding box center [497, 229] width 25 height 68
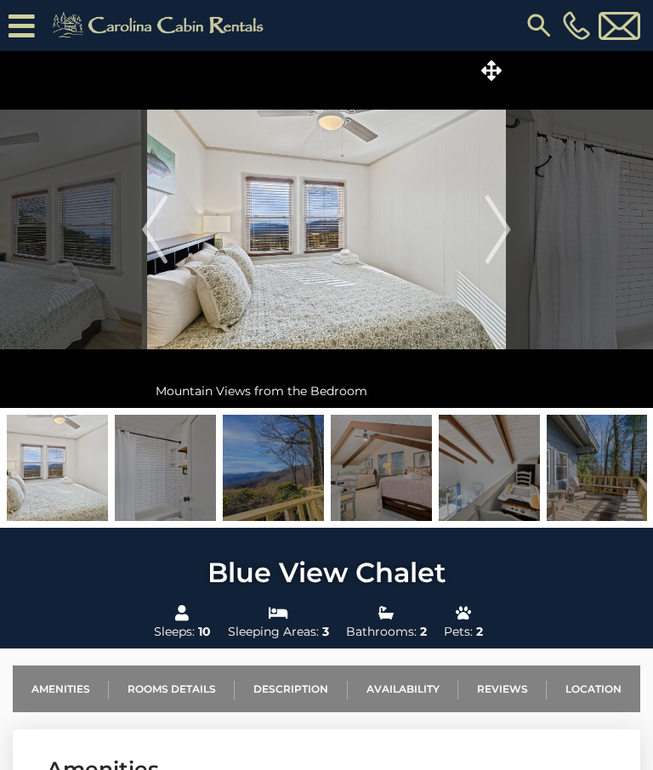
click at [494, 236] on img "Next" at bounding box center [497, 229] width 25 height 68
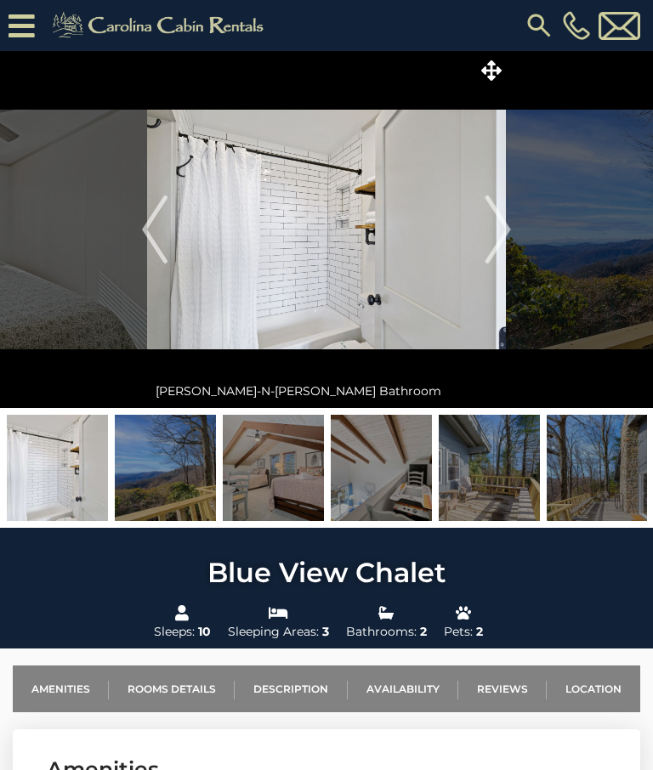
click at [494, 229] on img "Next" at bounding box center [497, 229] width 25 height 68
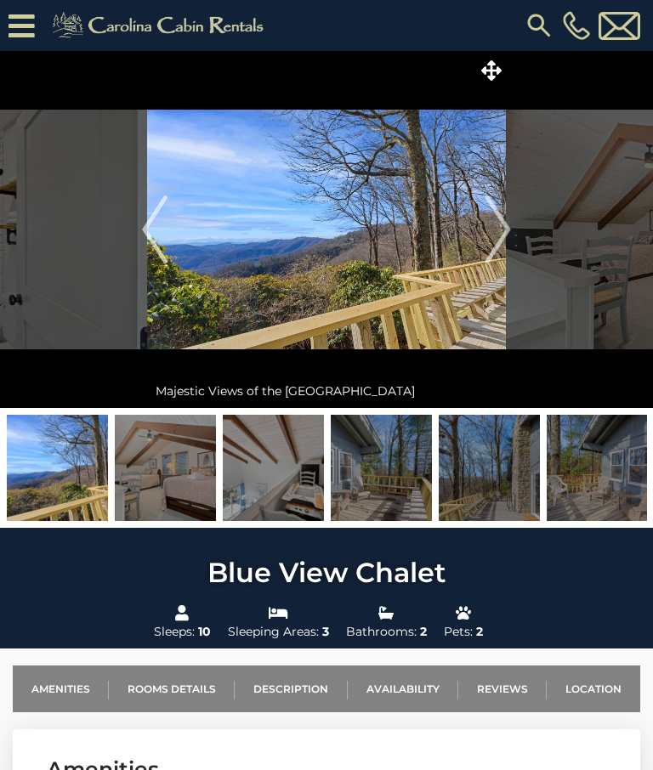
click at [503, 229] on img "Next" at bounding box center [497, 229] width 25 height 68
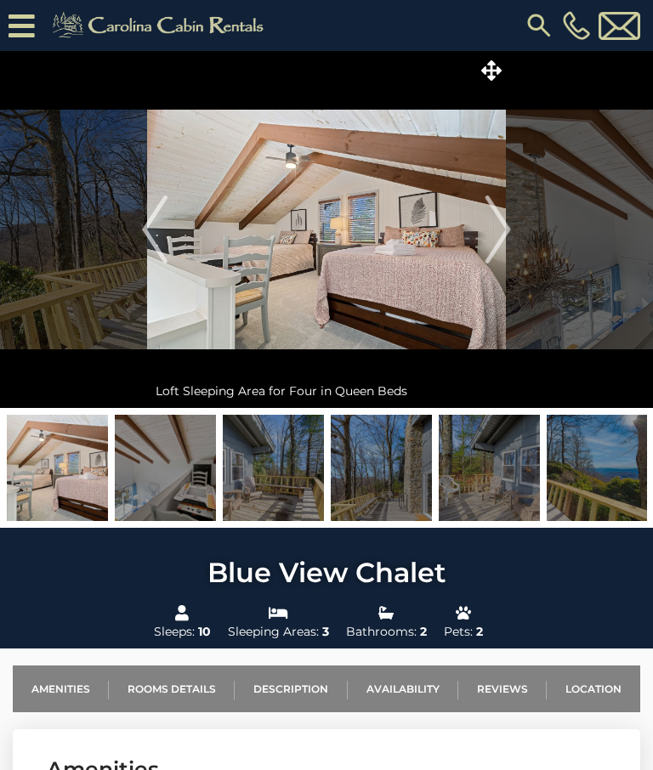
click at [496, 225] on img "Next" at bounding box center [497, 229] width 25 height 68
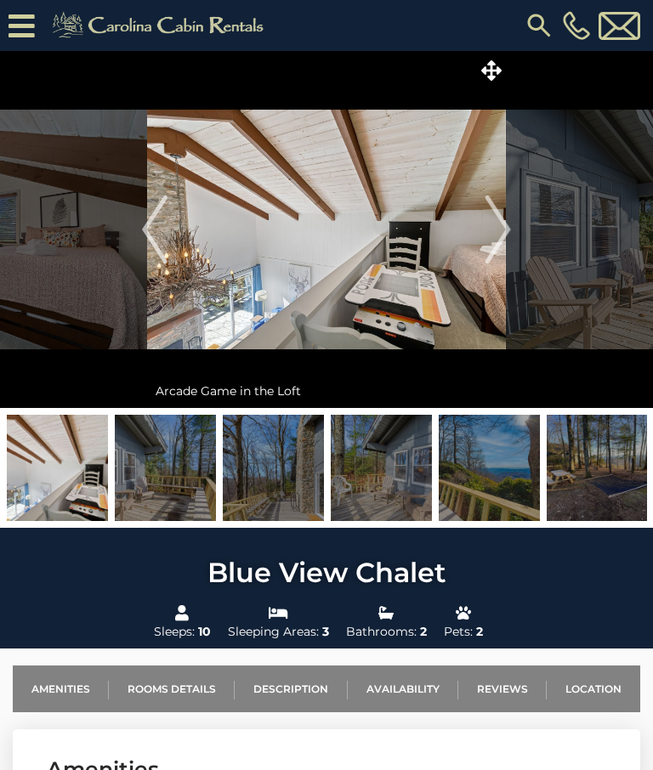
click at [498, 229] on img "Next" at bounding box center [497, 229] width 25 height 68
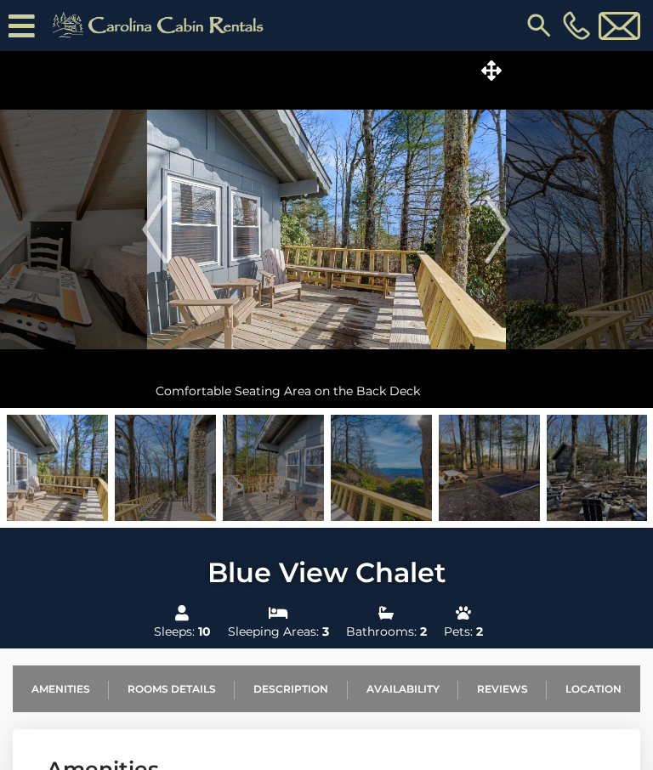
click at [506, 225] on img "Next" at bounding box center [497, 229] width 25 height 68
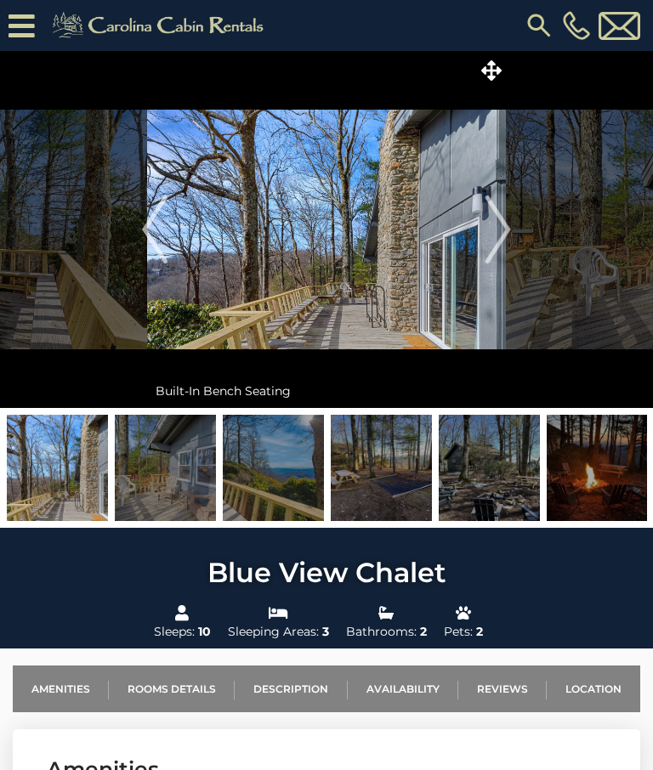
click at [506, 229] on img "Next" at bounding box center [497, 229] width 25 height 68
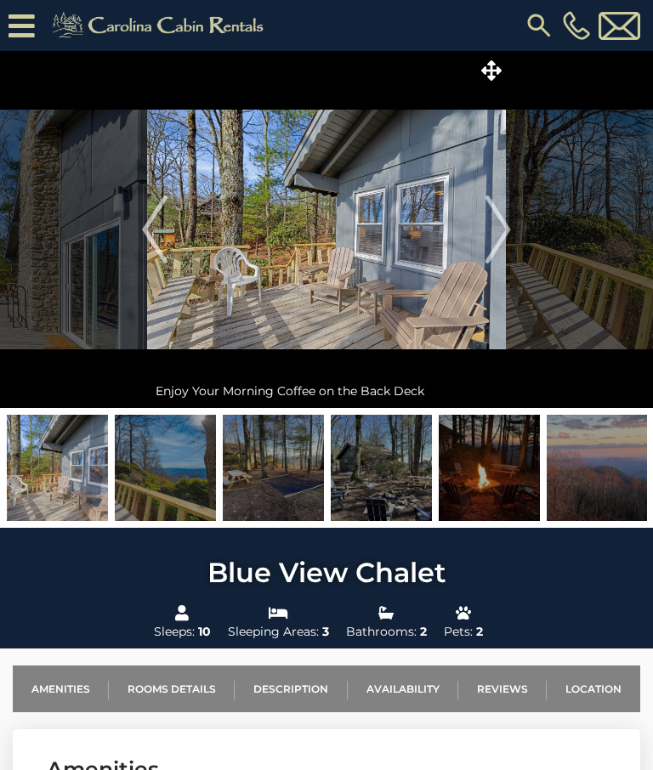
click at [506, 236] on img "Next" at bounding box center [497, 229] width 25 height 68
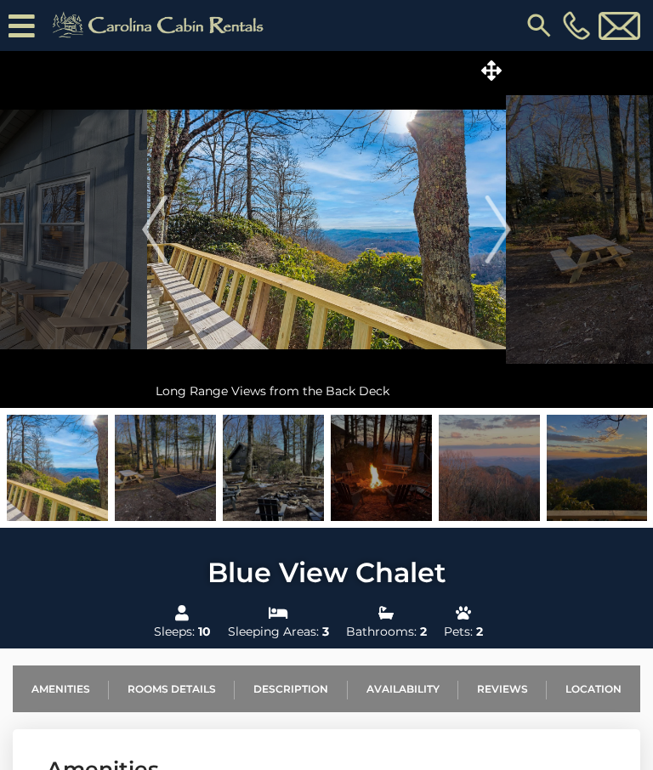
click at [498, 239] on img "Next" at bounding box center [497, 229] width 25 height 68
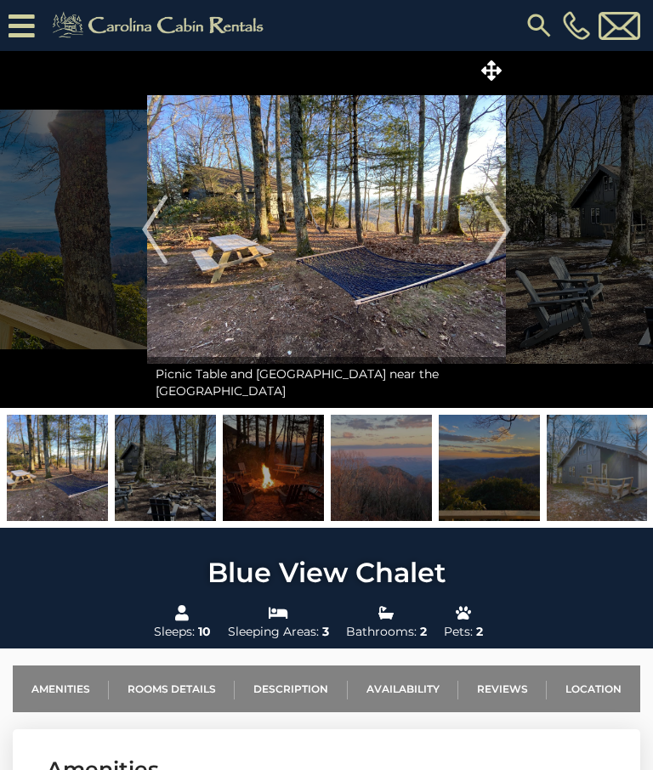
click at [500, 227] on img "Next" at bounding box center [497, 229] width 25 height 68
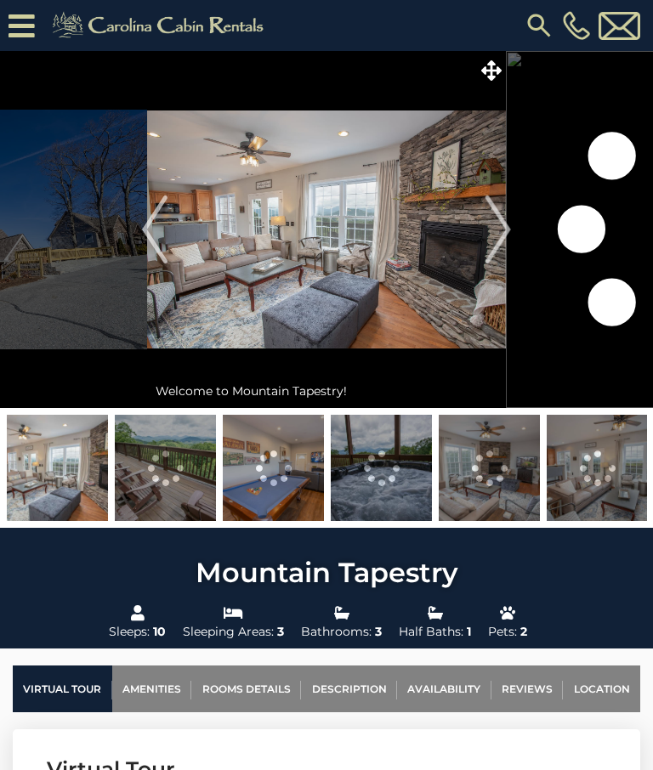
click at [500, 225] on img "Next" at bounding box center [497, 229] width 25 height 68
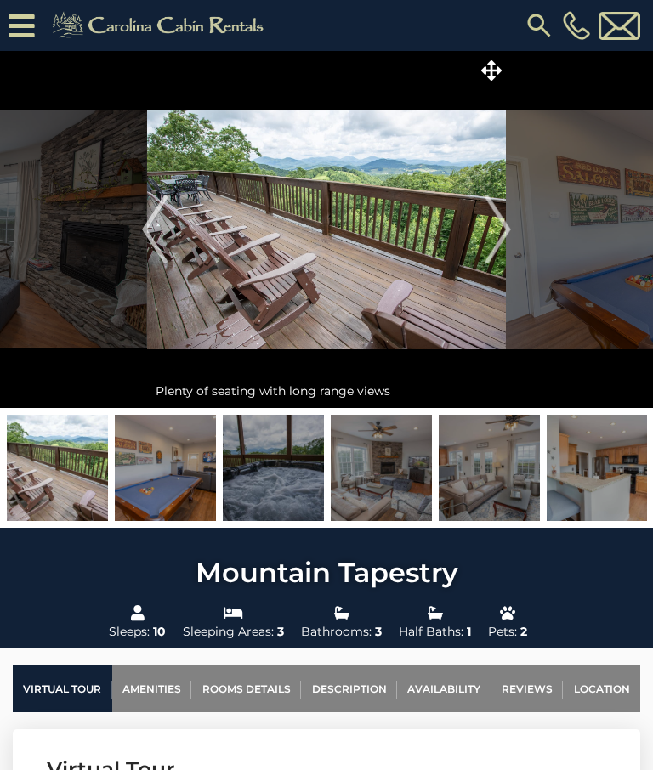
click at [501, 223] on img "Next" at bounding box center [497, 229] width 25 height 68
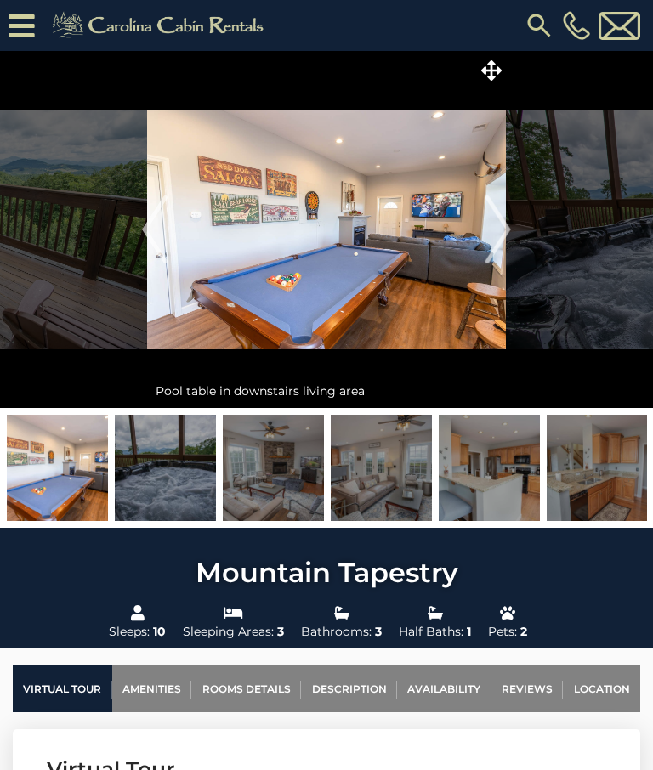
click at [503, 233] on img "Next" at bounding box center [497, 229] width 25 height 68
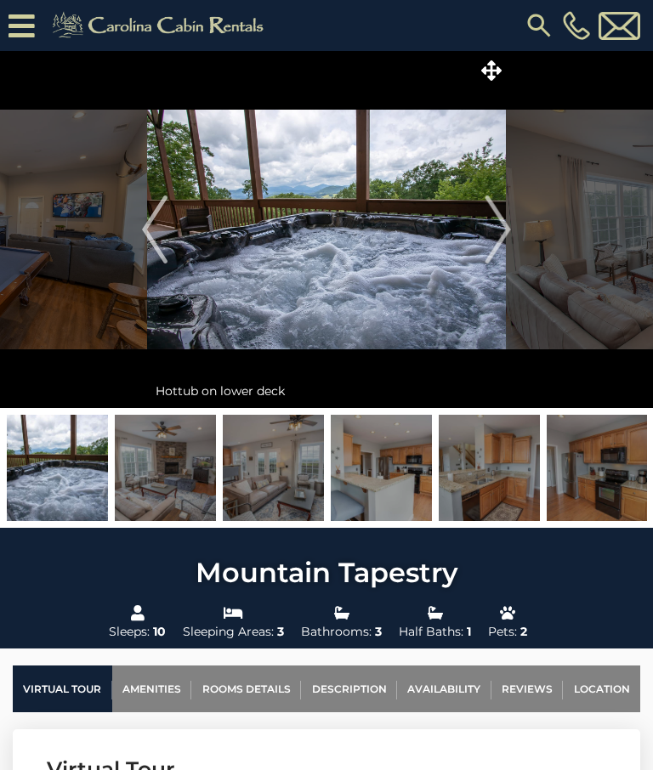
click at [499, 231] on img "Next" at bounding box center [497, 229] width 25 height 68
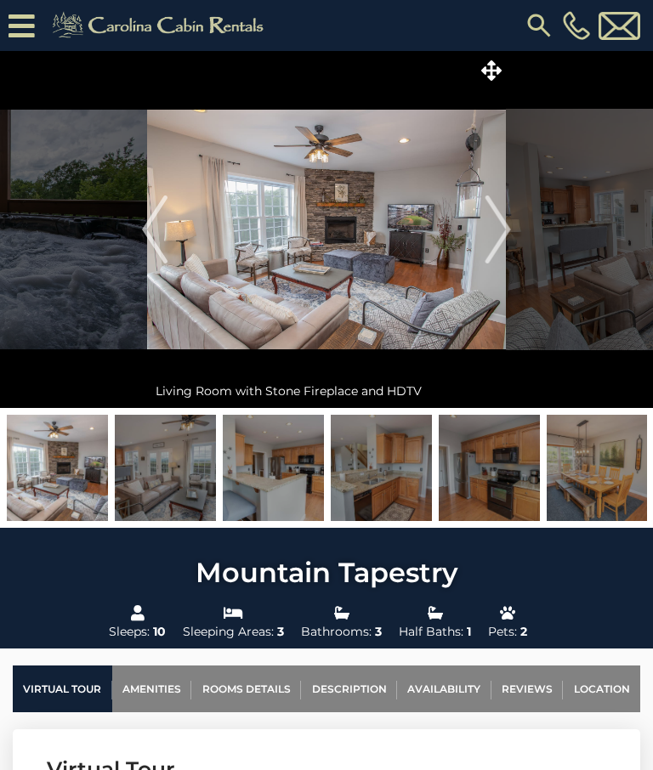
click at [500, 235] on img "Next" at bounding box center [497, 229] width 25 height 68
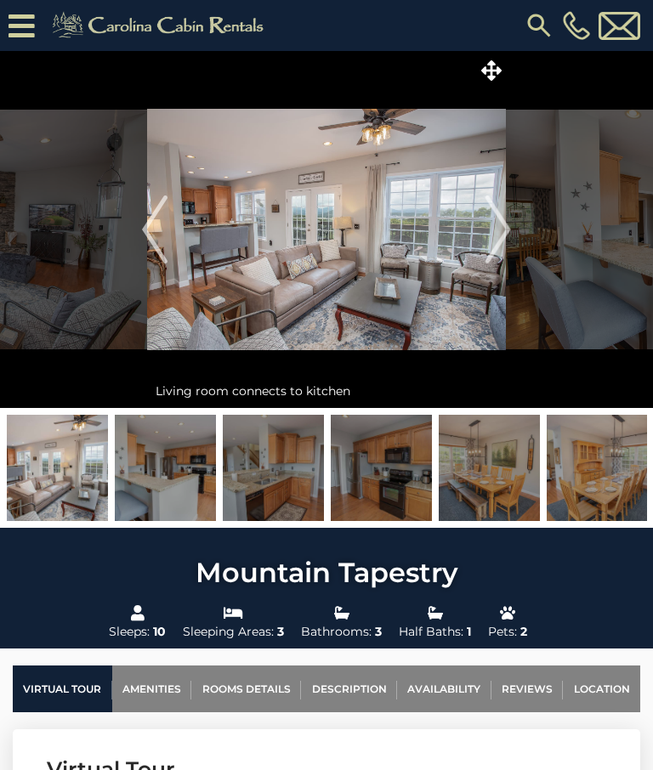
click at [501, 235] on img "Next" at bounding box center [497, 229] width 25 height 68
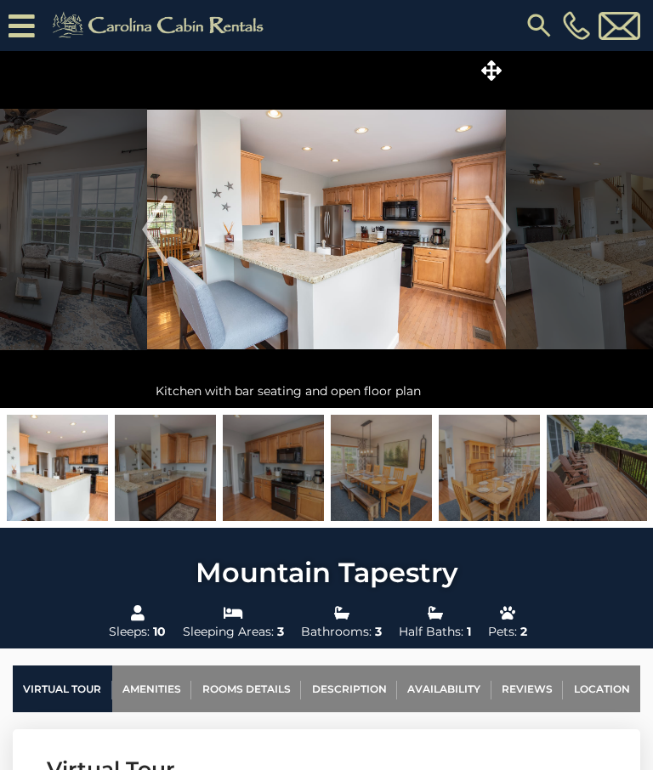
click at [501, 224] on img "Next" at bounding box center [497, 229] width 25 height 68
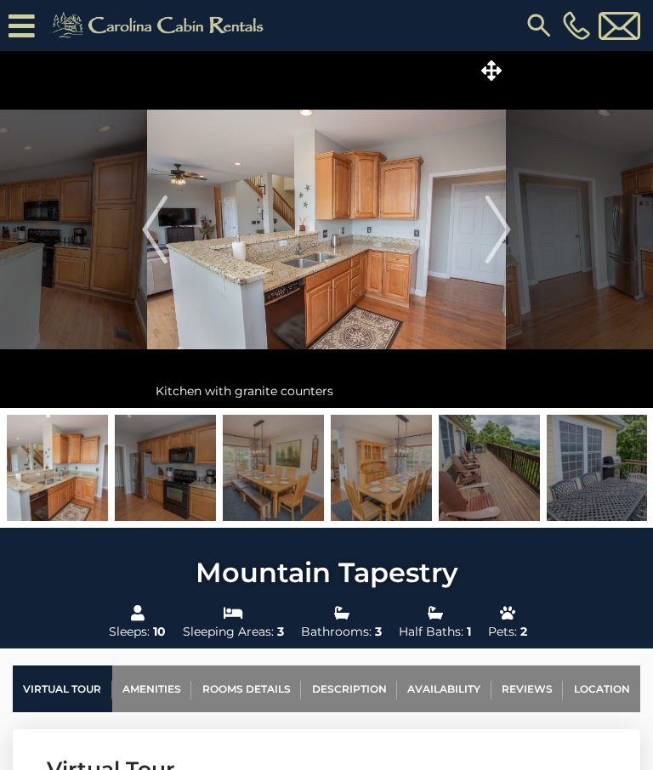
click at [502, 234] on img "Next" at bounding box center [497, 229] width 25 height 68
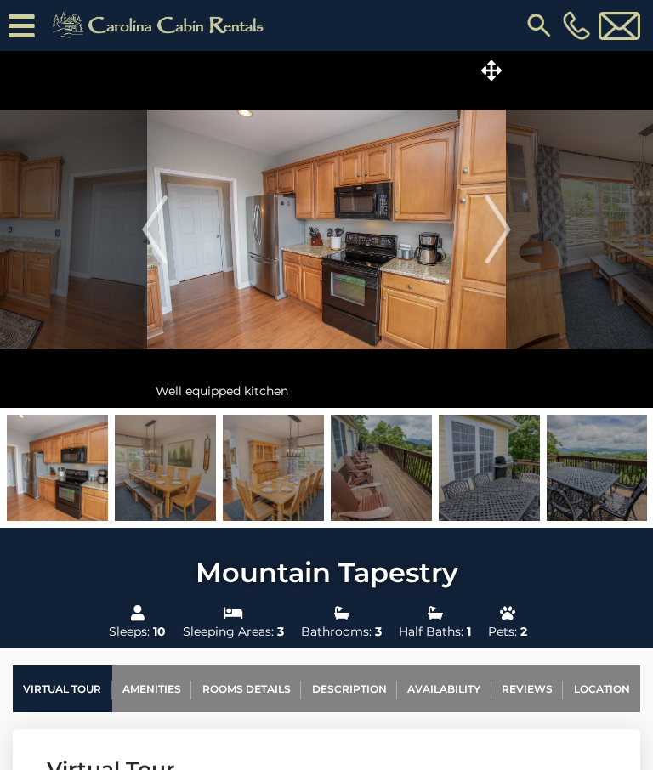
click at [501, 223] on img "Next" at bounding box center [497, 229] width 25 height 68
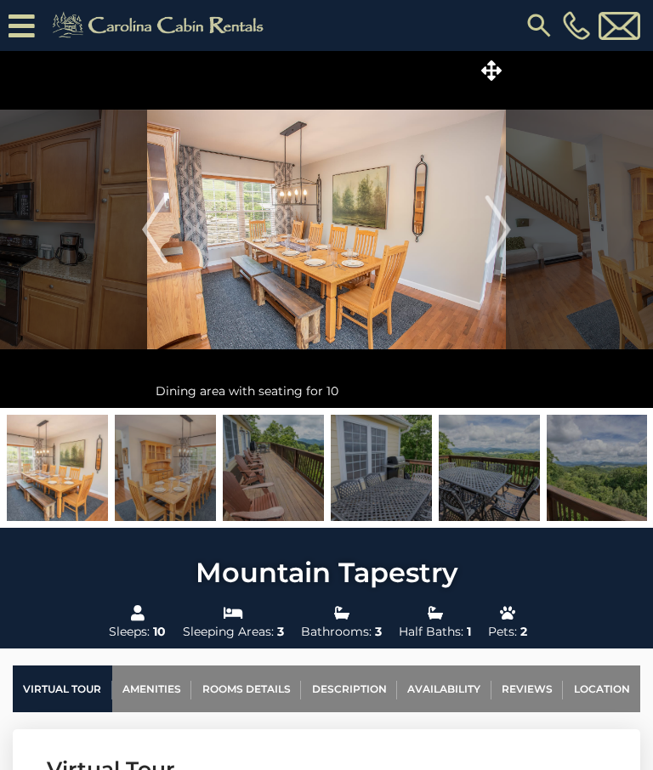
click at [503, 232] on img "Next" at bounding box center [497, 229] width 25 height 68
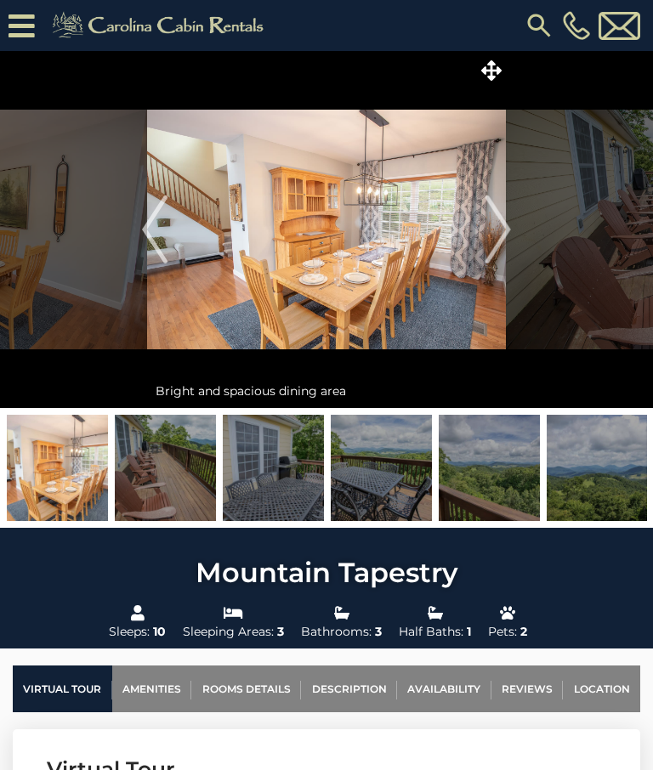
click at [505, 235] on img "Next" at bounding box center [497, 229] width 25 height 68
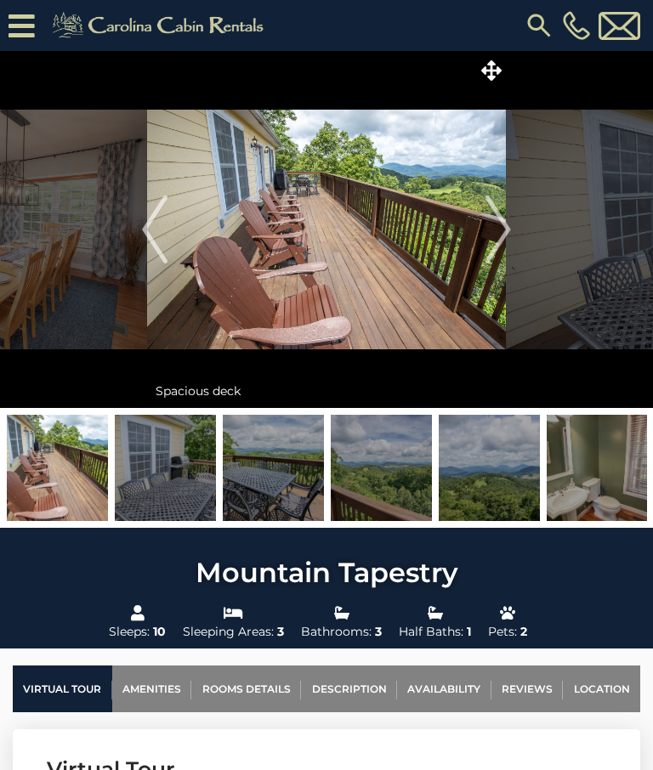
click at [506, 224] on img "Next" at bounding box center [497, 229] width 25 height 68
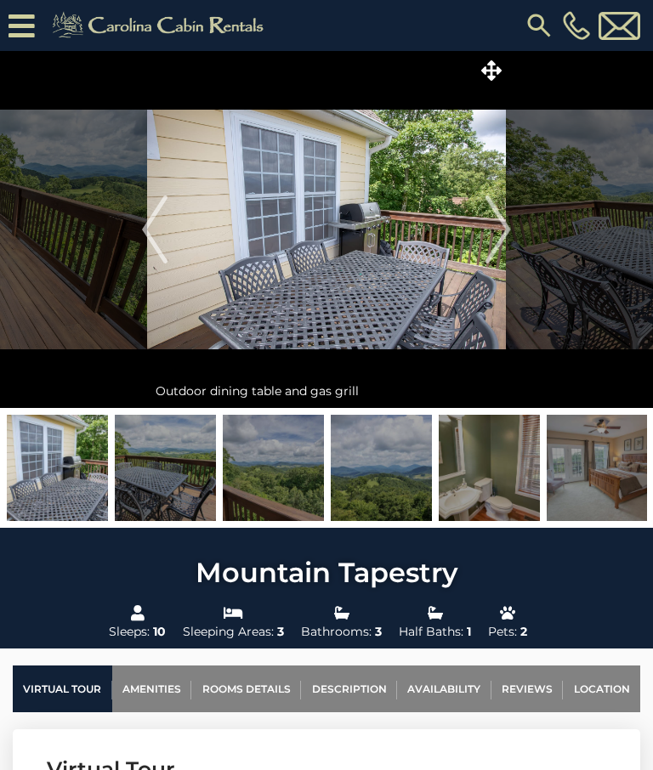
click at [503, 230] on img "Next" at bounding box center [497, 229] width 25 height 68
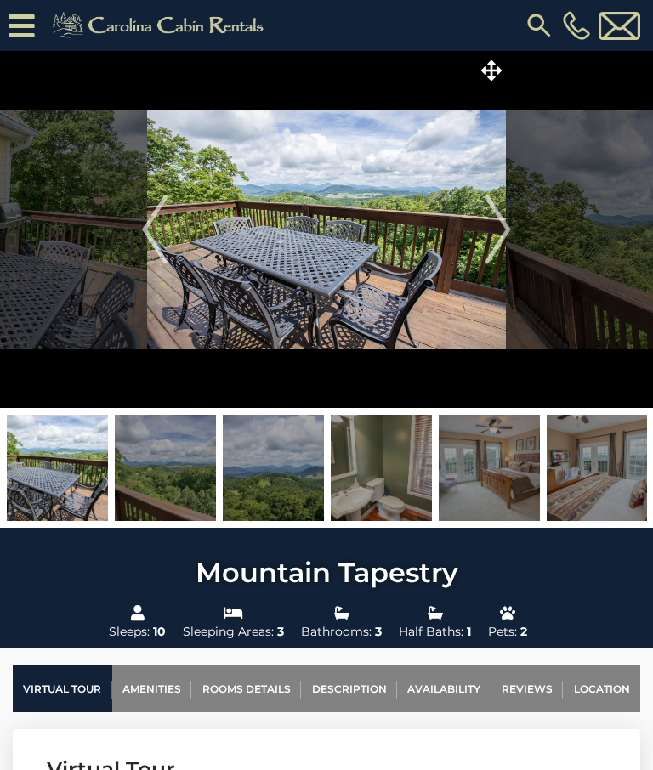
click at [506, 229] on img "Next" at bounding box center [497, 229] width 25 height 68
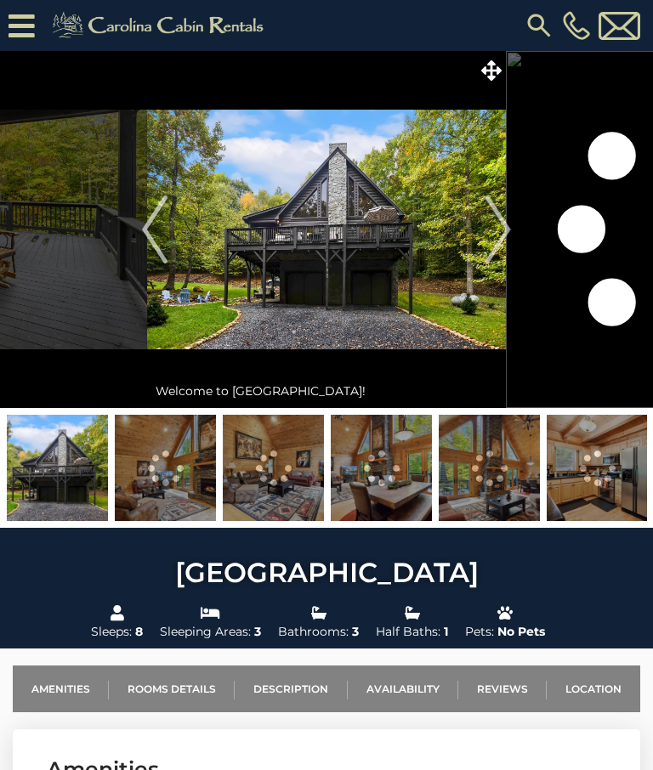
click at [500, 224] on img "Next" at bounding box center [497, 229] width 25 height 68
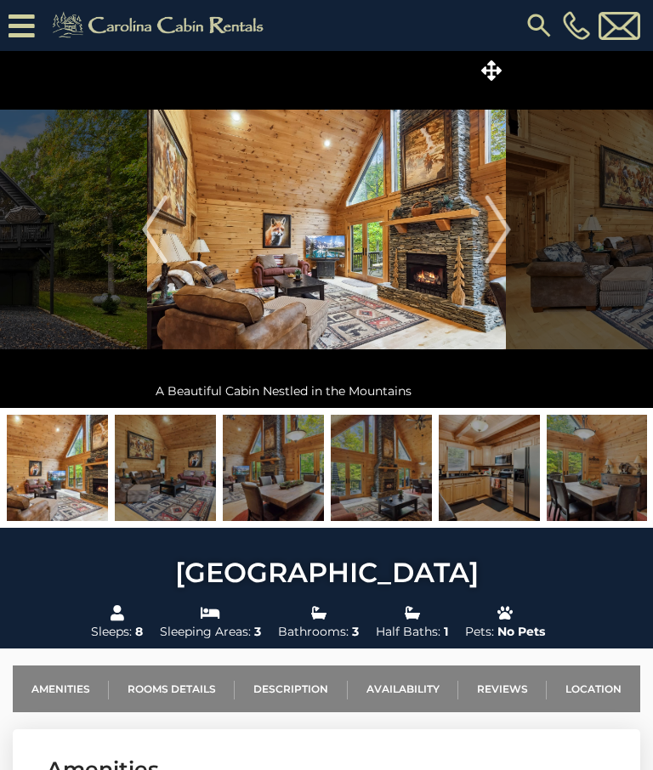
click at [499, 224] on img "Next" at bounding box center [497, 229] width 25 height 68
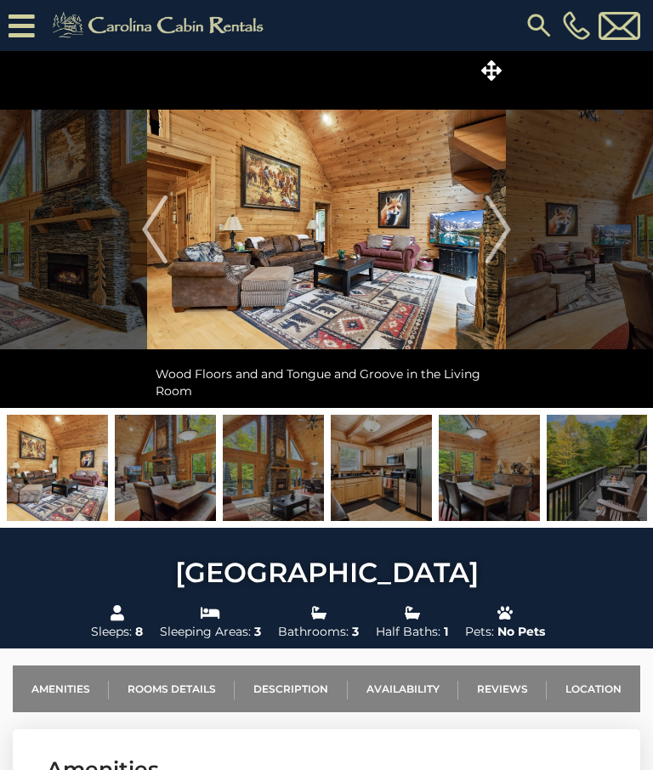
click at [503, 225] on img "Next" at bounding box center [497, 229] width 25 height 68
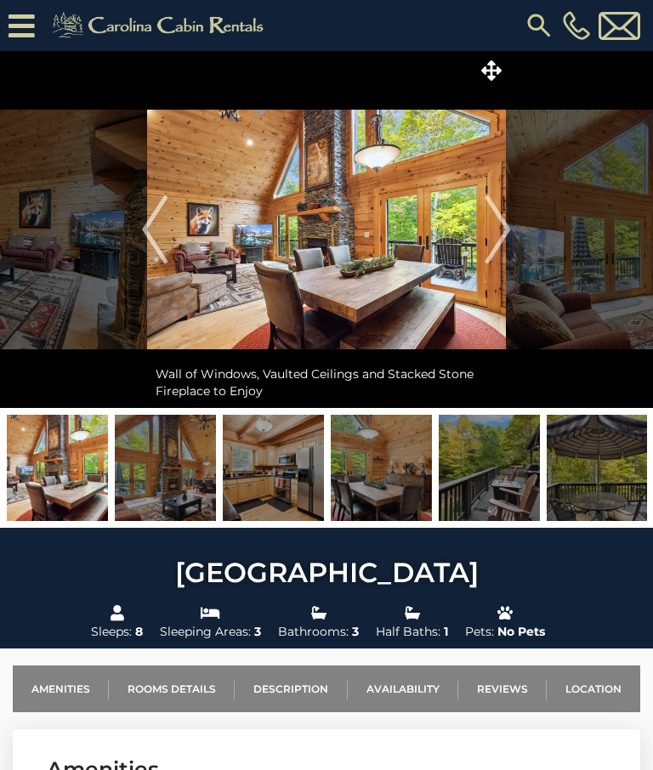
click at [501, 231] on img "Next" at bounding box center [497, 229] width 25 height 68
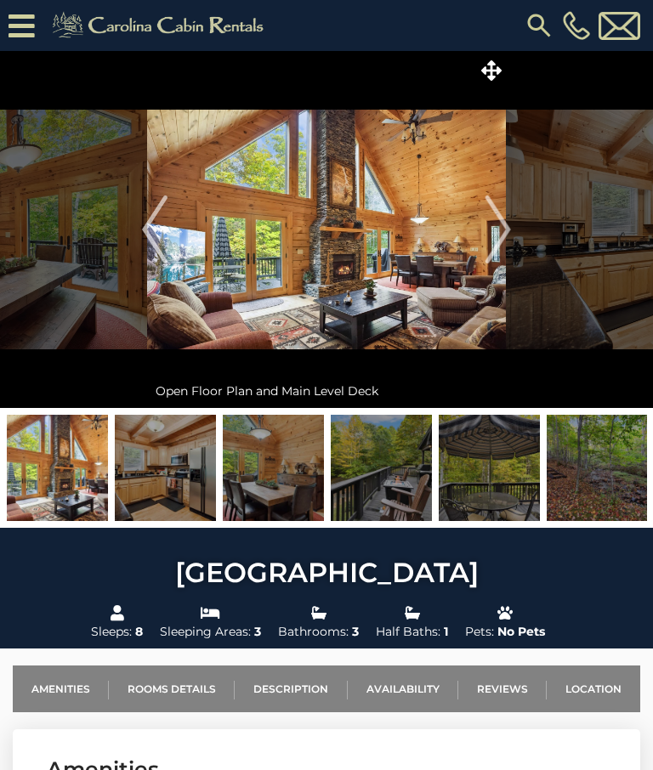
click at [503, 233] on img "Next" at bounding box center [497, 229] width 25 height 68
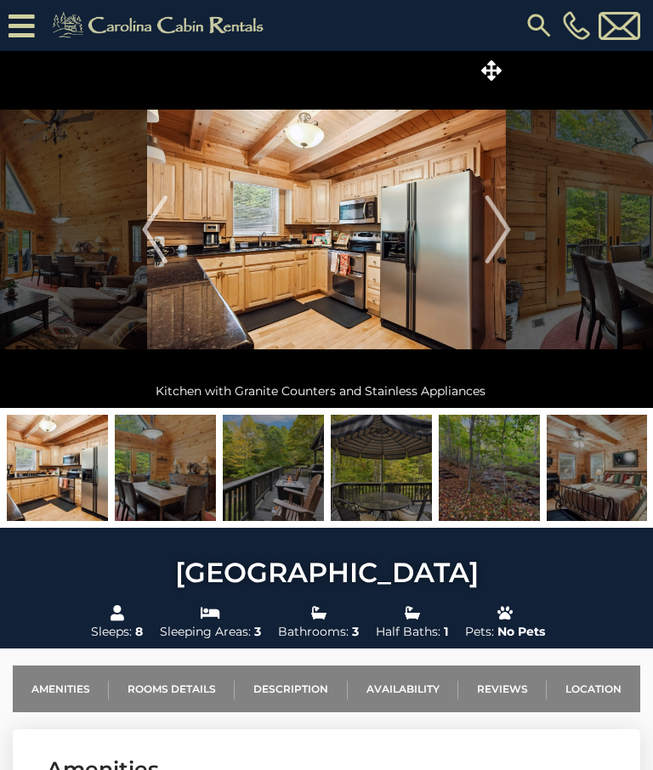
click at [508, 229] on img "Next" at bounding box center [497, 229] width 25 height 68
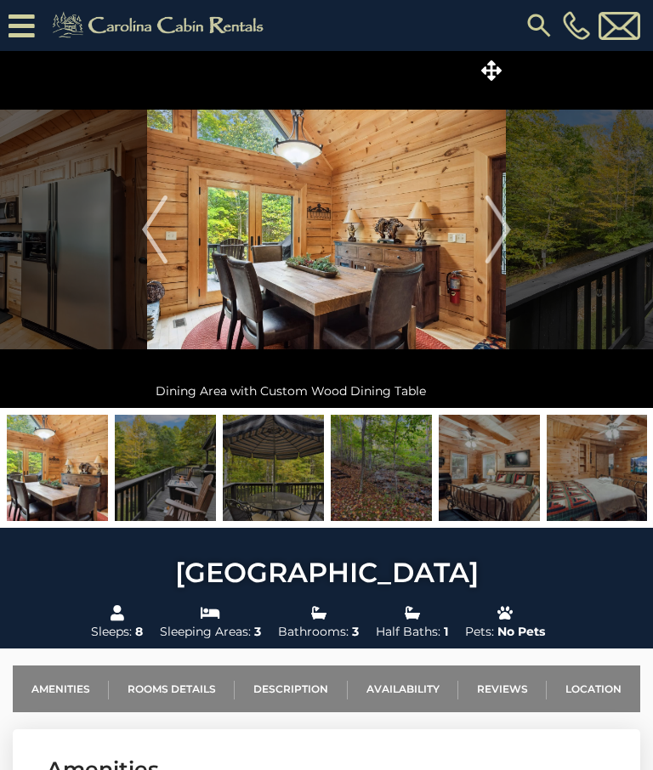
click at [505, 229] on img "Next" at bounding box center [497, 229] width 25 height 68
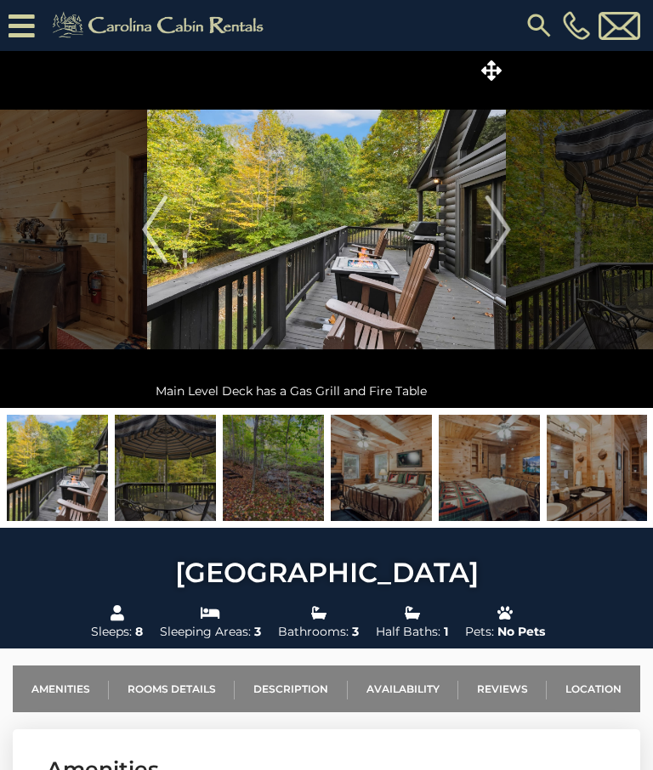
click at [506, 229] on img "Next" at bounding box center [497, 229] width 25 height 68
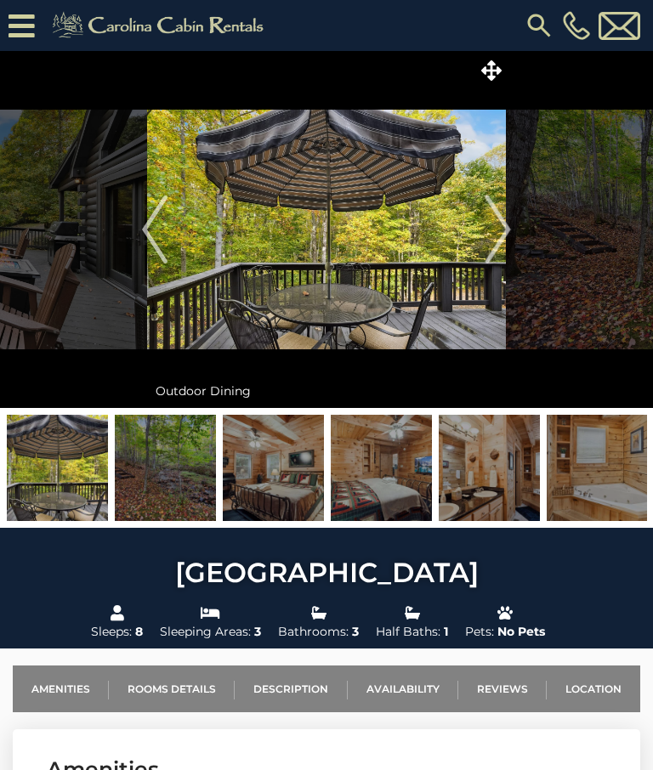
click at [503, 222] on img "Next" at bounding box center [497, 229] width 25 height 68
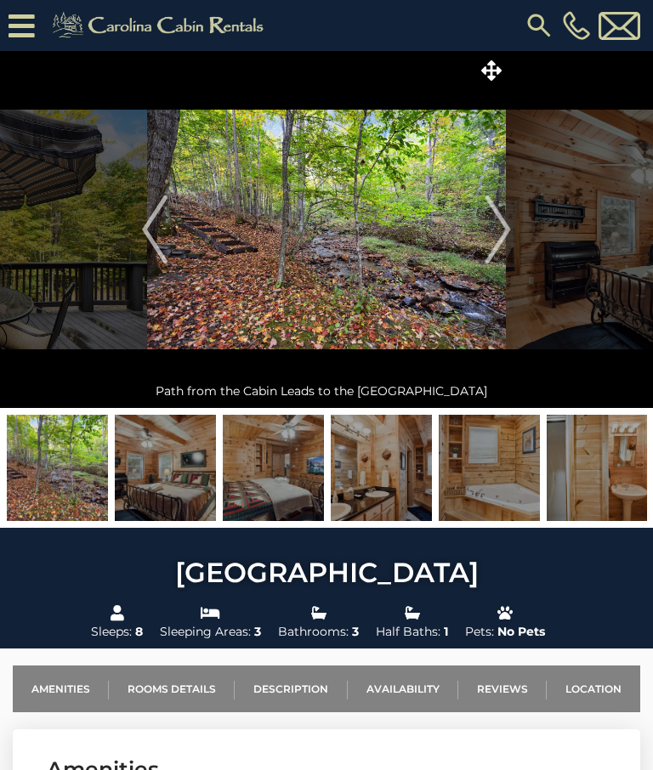
click at [506, 229] on img "Next" at bounding box center [497, 229] width 25 height 68
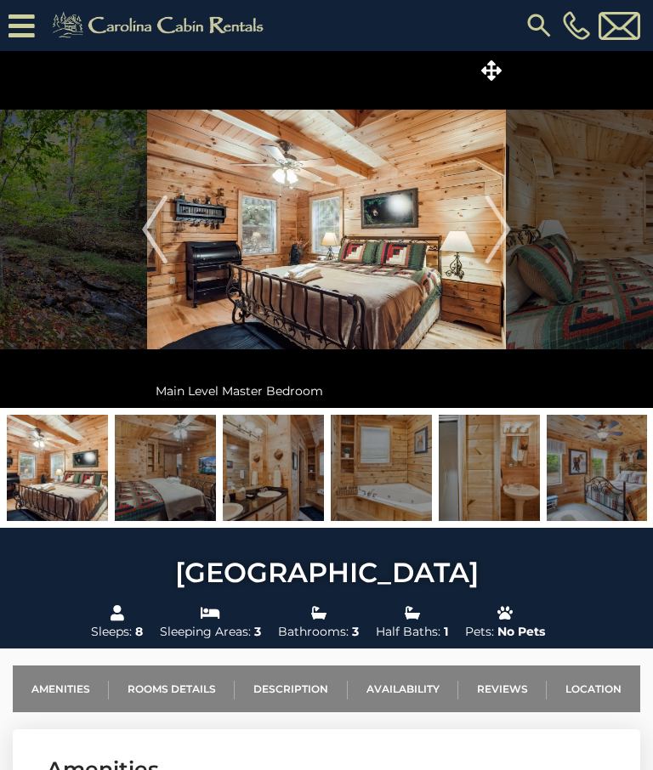
click at [504, 226] on img "Next" at bounding box center [497, 229] width 25 height 68
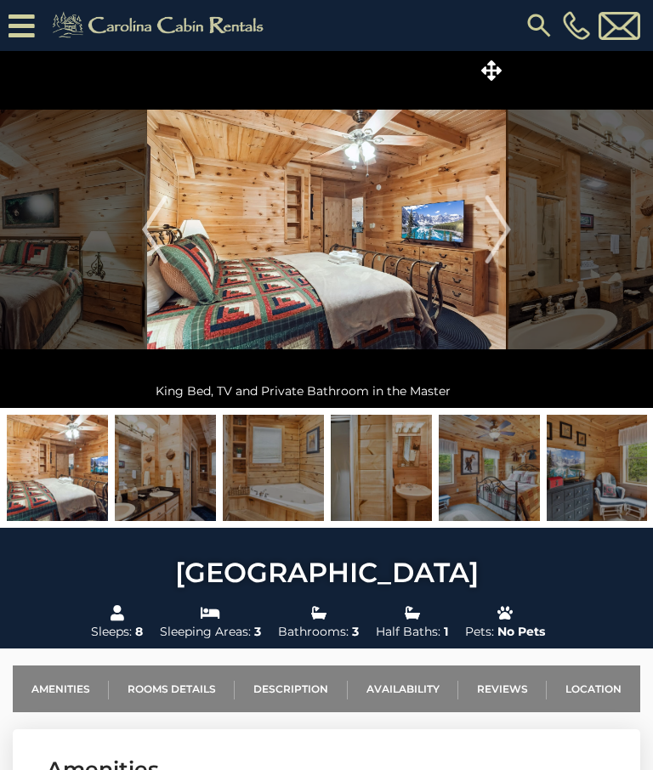
click at [505, 235] on img "Next" at bounding box center [497, 229] width 25 height 68
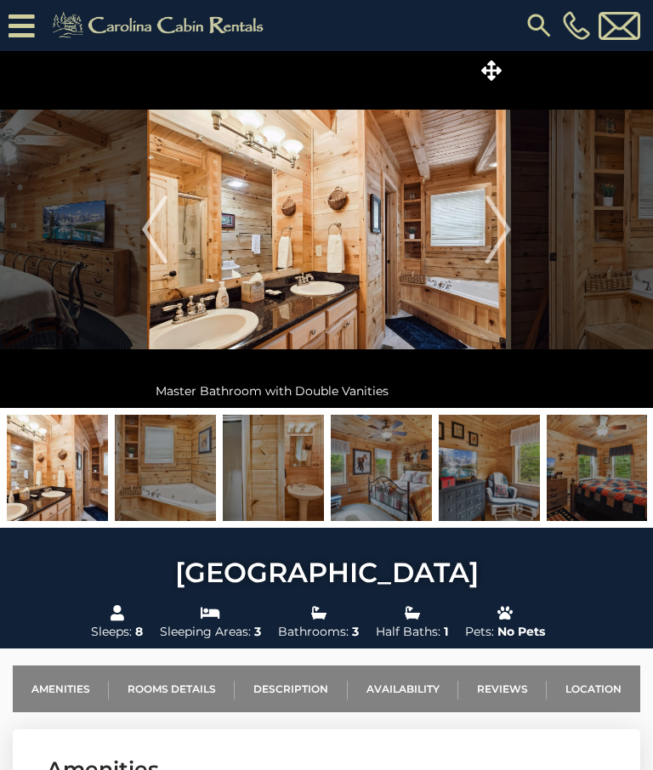
click at [506, 228] on img "Next" at bounding box center [497, 229] width 25 height 68
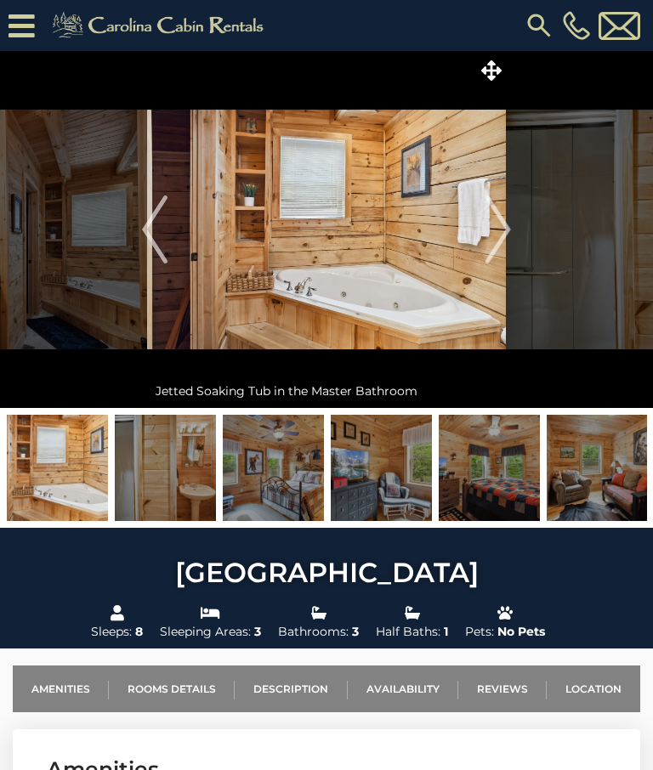
click at [504, 229] on img "Next" at bounding box center [497, 229] width 25 height 68
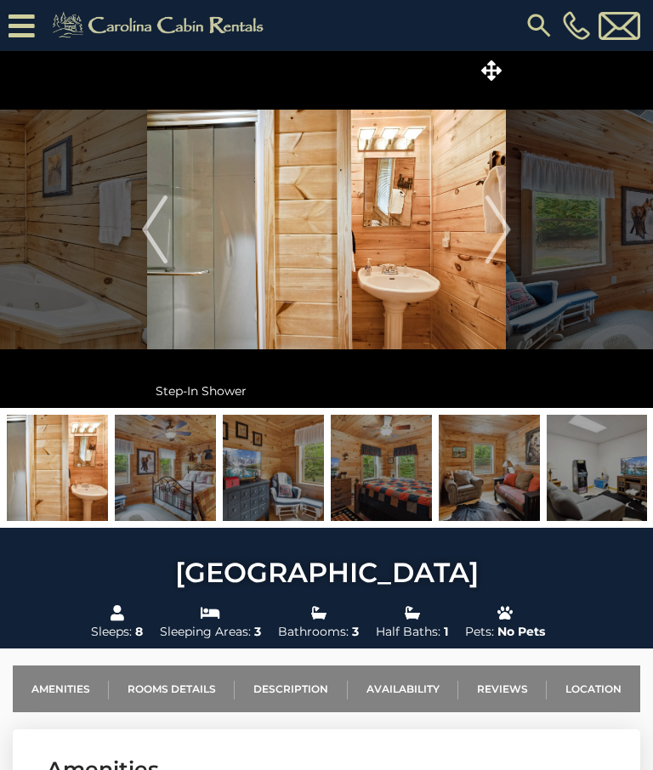
click at [501, 228] on img "Next" at bounding box center [497, 229] width 25 height 68
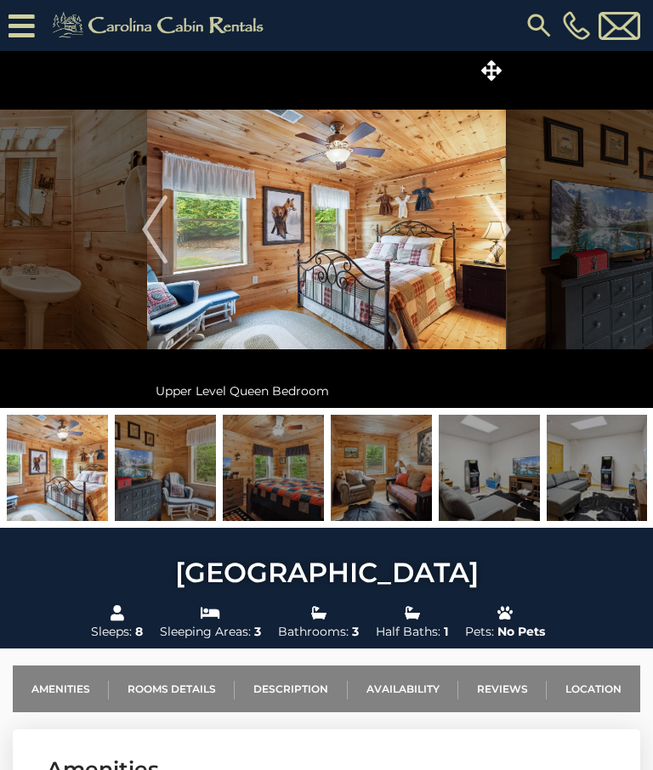
click at [504, 234] on img "Next" at bounding box center [497, 229] width 25 height 68
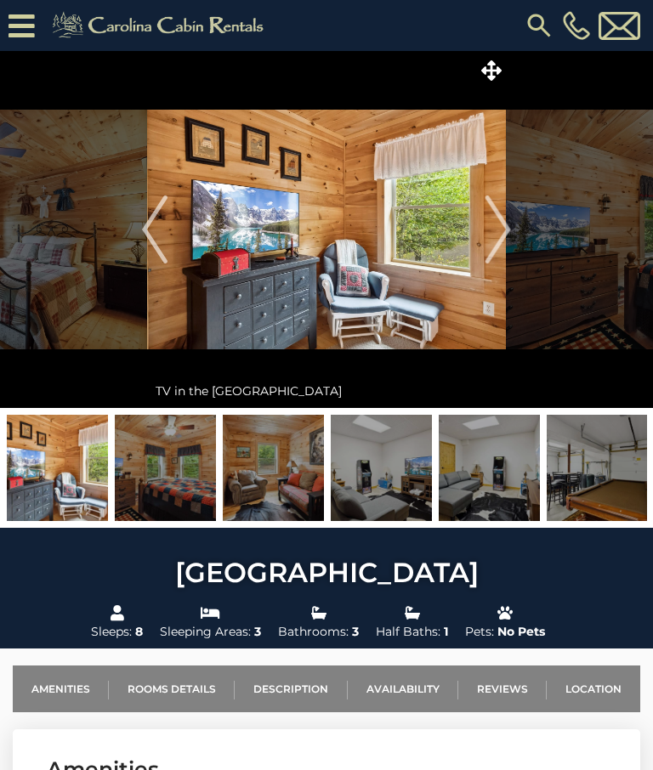
click at [505, 226] on img "Next" at bounding box center [497, 229] width 25 height 68
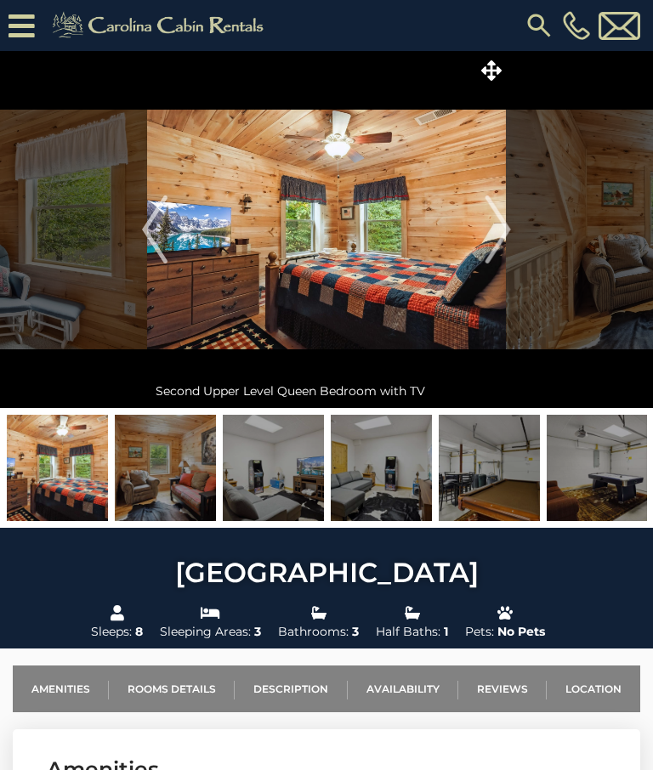
click at [501, 233] on img "Next" at bounding box center [497, 229] width 25 height 68
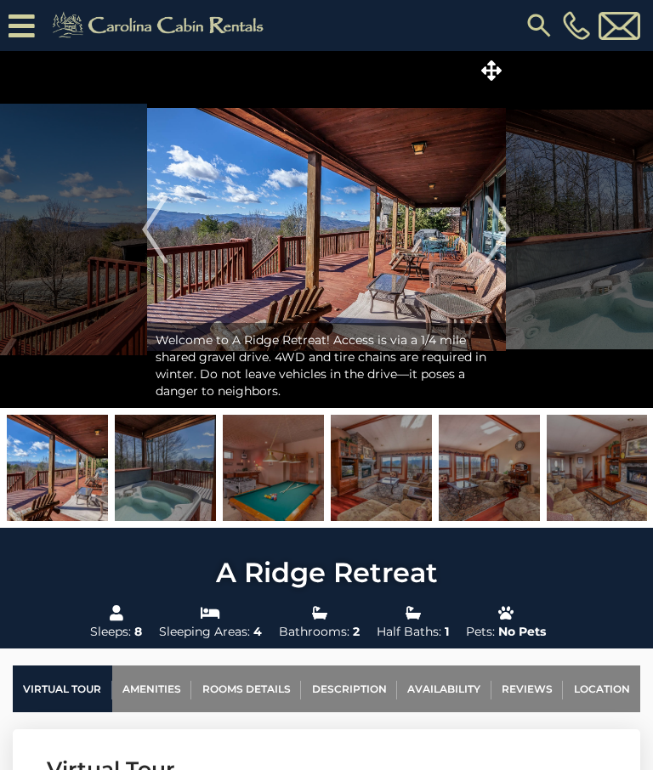
click at [495, 223] on img "Next" at bounding box center [497, 229] width 25 height 68
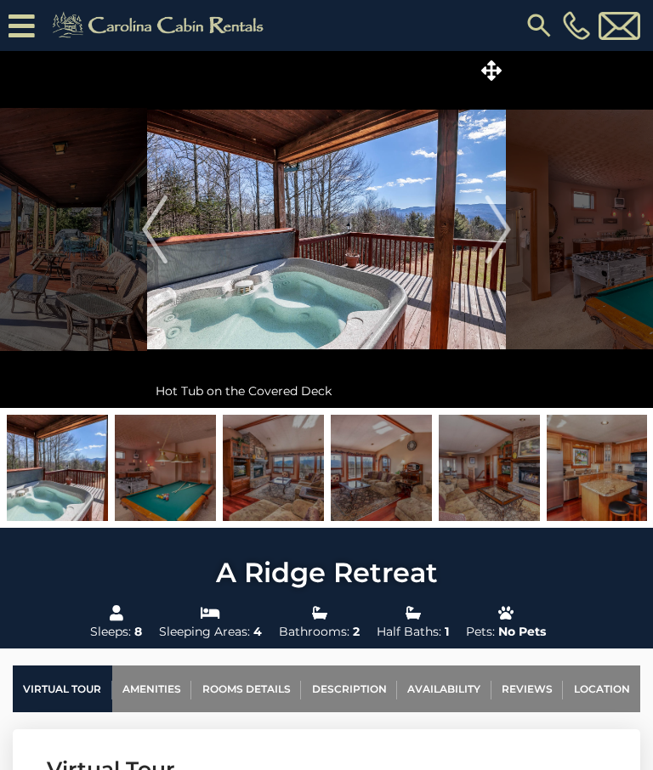
click at [499, 234] on img "Next" at bounding box center [497, 229] width 25 height 68
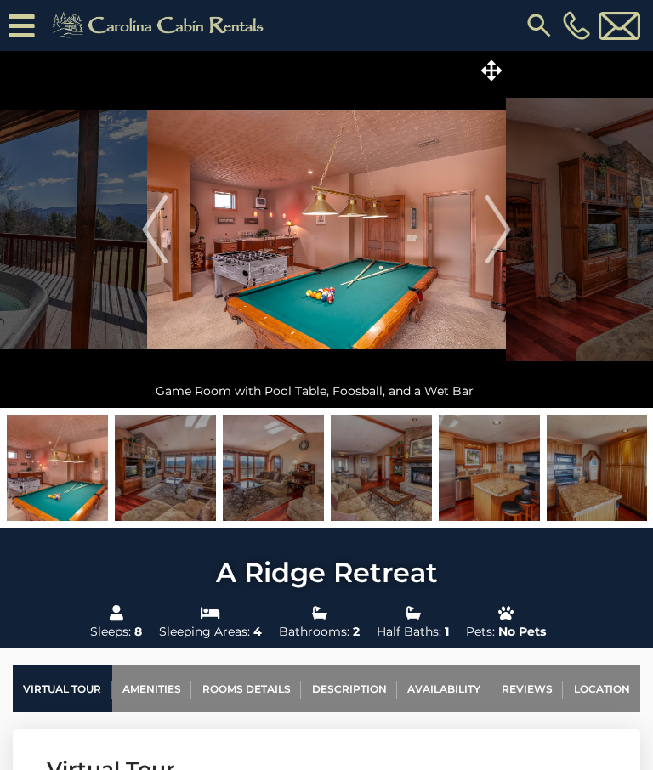
click at [504, 224] on img "Next" at bounding box center [497, 229] width 25 height 68
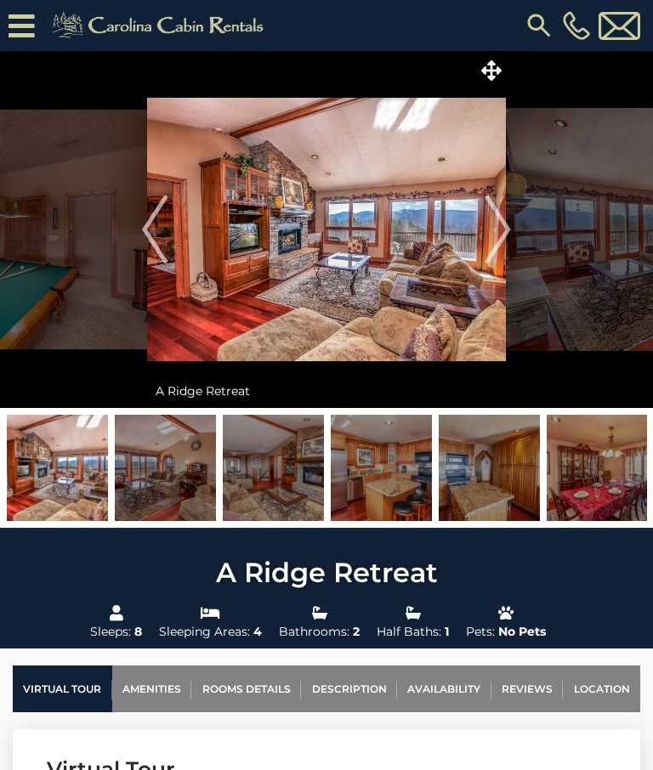
click at [502, 235] on img "Next" at bounding box center [497, 229] width 25 height 68
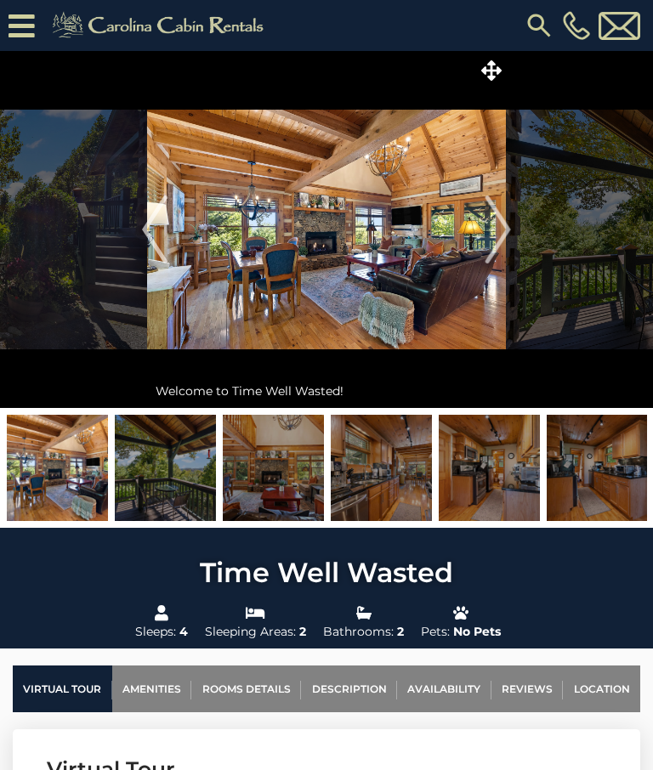
click at [497, 229] on img "Next" at bounding box center [497, 229] width 25 height 68
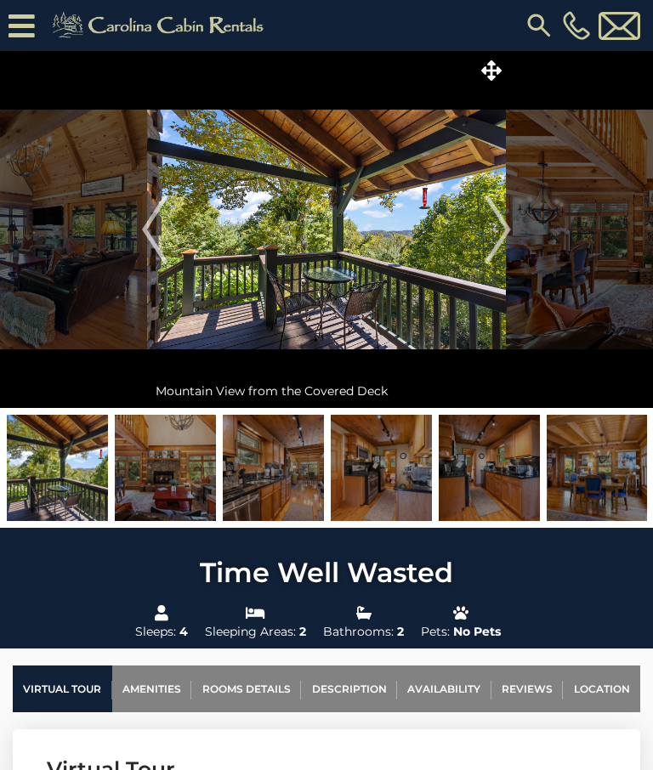
click at [496, 228] on img "Next" at bounding box center [497, 229] width 25 height 68
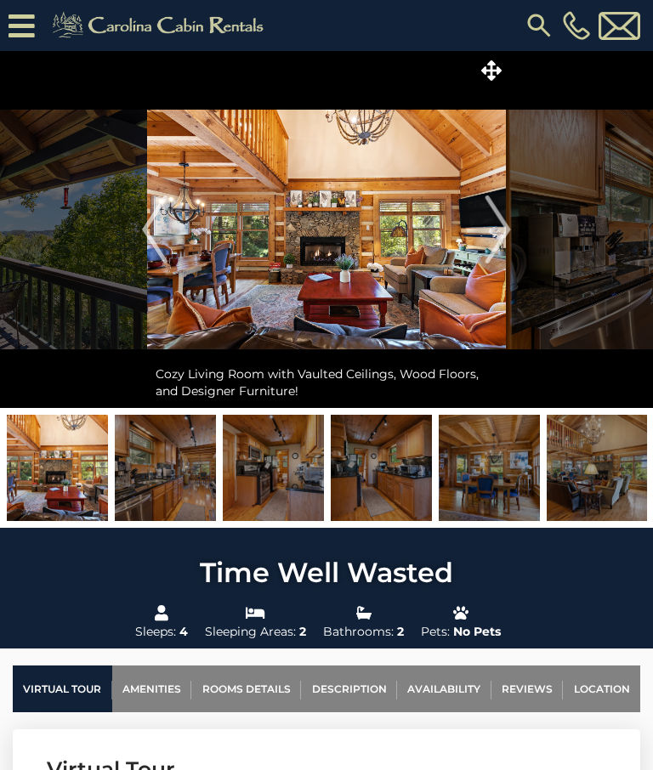
click at [499, 224] on img "Next" at bounding box center [497, 229] width 25 height 68
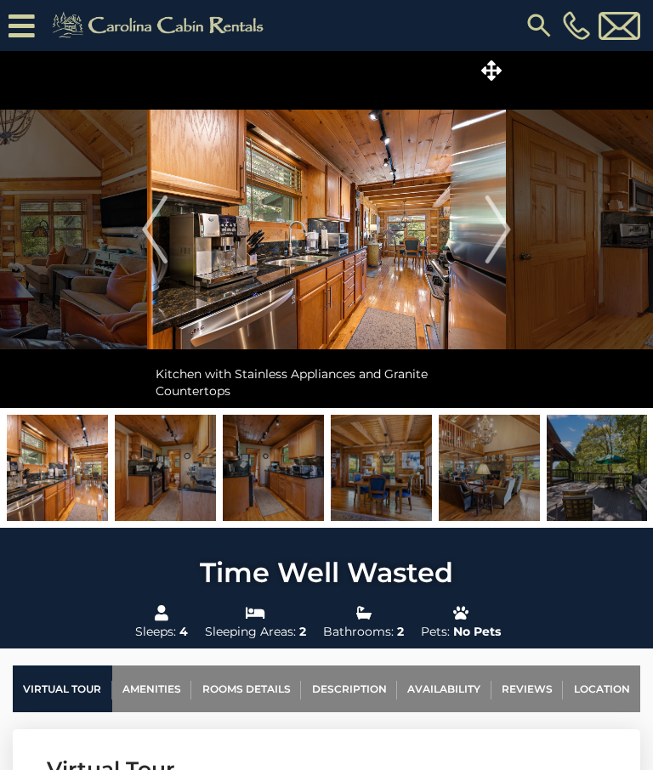
click at [500, 227] on img "Next" at bounding box center [497, 229] width 25 height 68
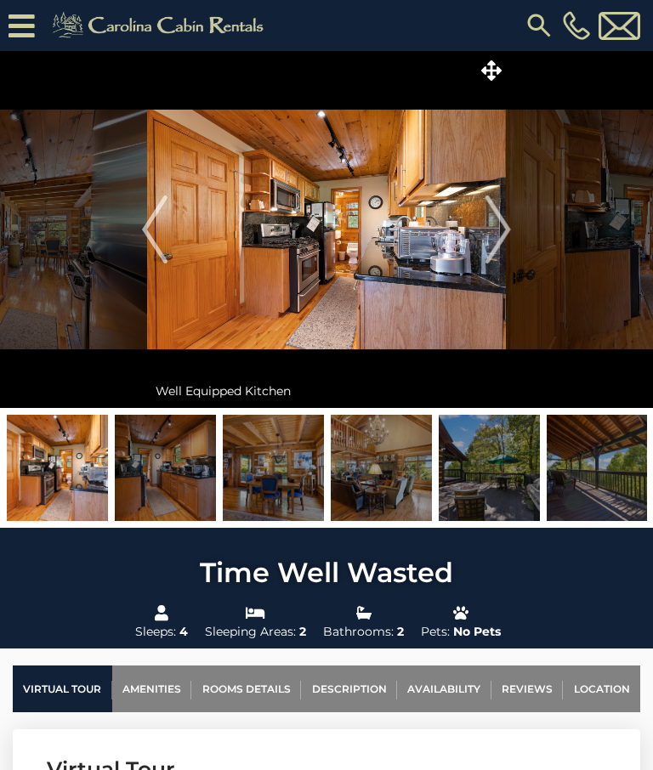
click at [499, 231] on img "Next" at bounding box center [497, 229] width 25 height 68
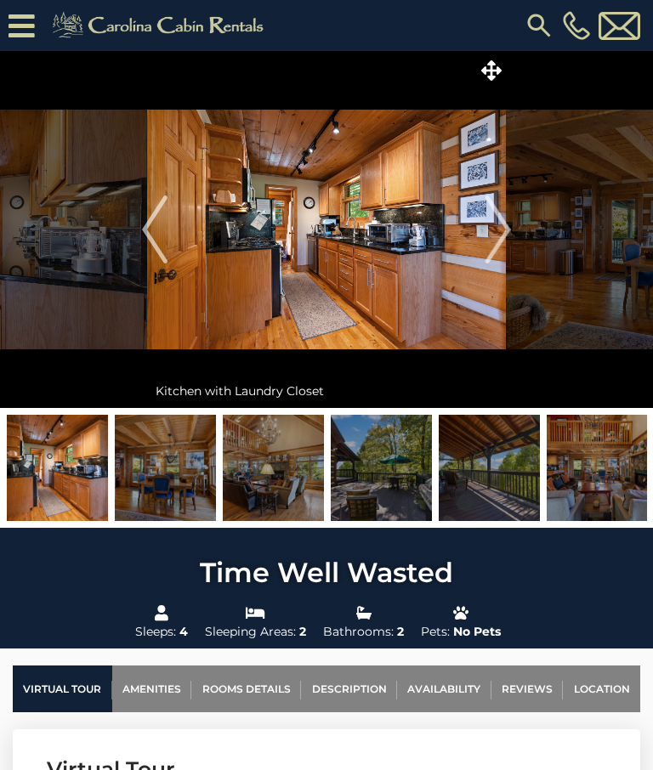
click at [498, 230] on img "Next" at bounding box center [497, 229] width 25 height 68
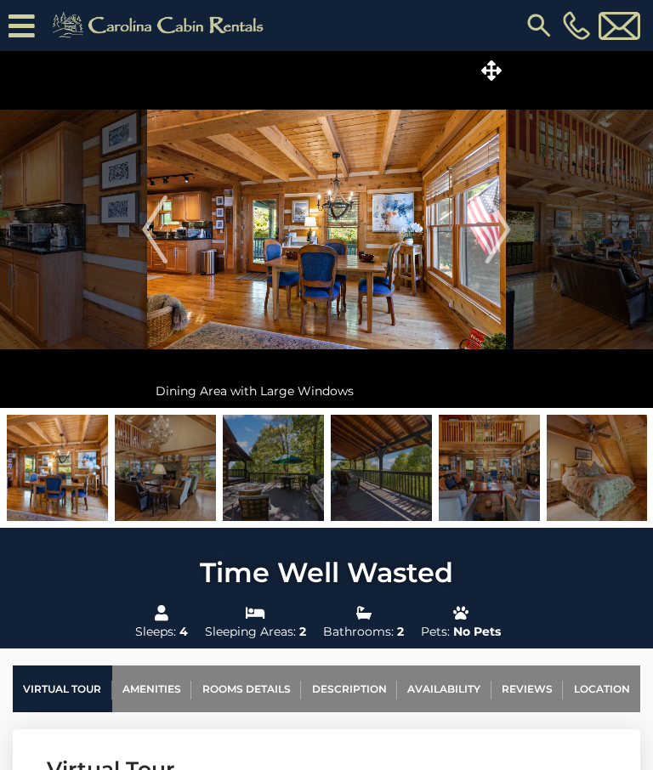
click at [501, 228] on img "Next" at bounding box center [497, 229] width 25 height 68
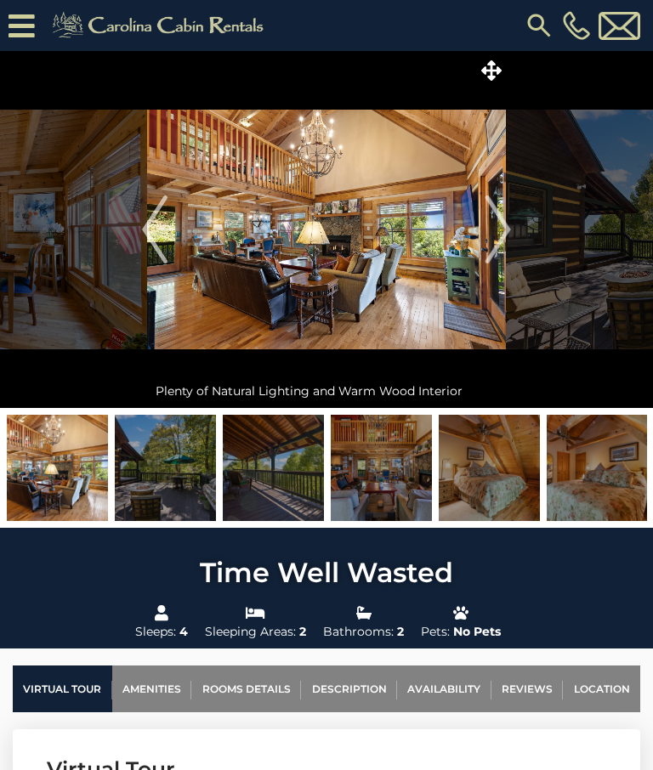
click at [500, 228] on img "Next" at bounding box center [497, 229] width 25 height 68
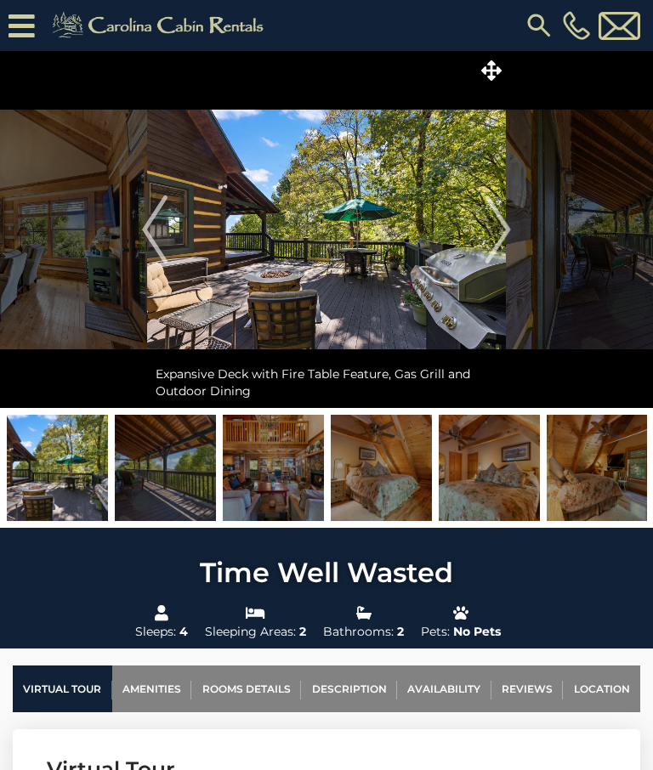
click at [500, 221] on img "Next" at bounding box center [497, 229] width 25 height 68
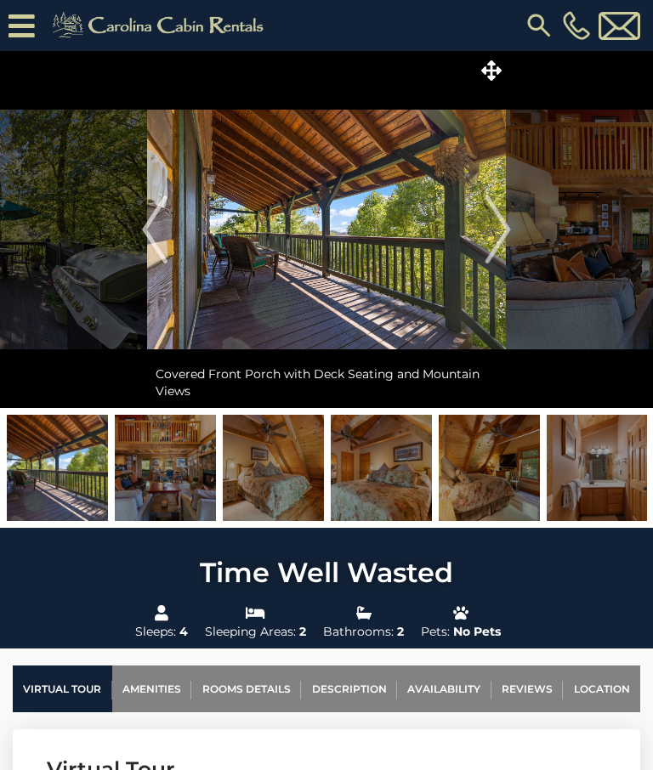
click at [502, 233] on img "Next" at bounding box center [497, 229] width 25 height 68
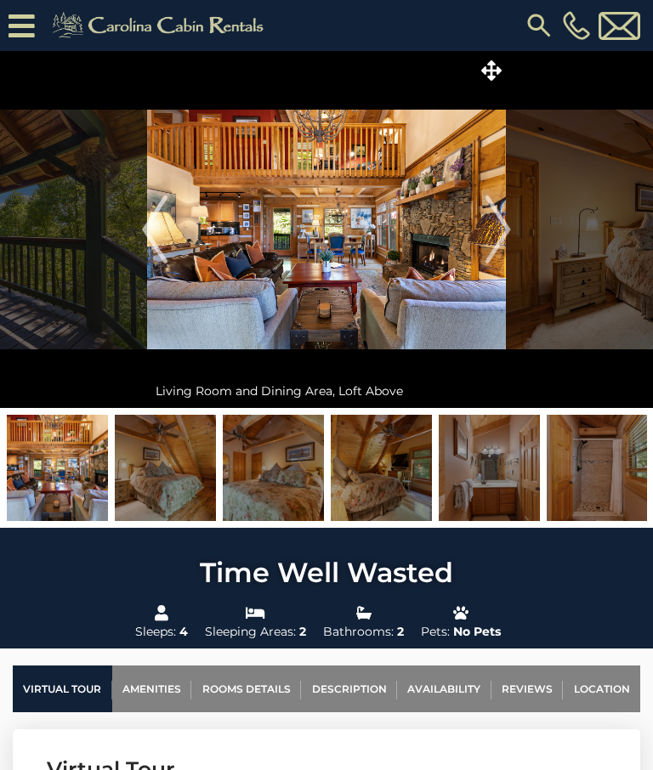
click at [496, 234] on img "Next" at bounding box center [497, 229] width 25 height 68
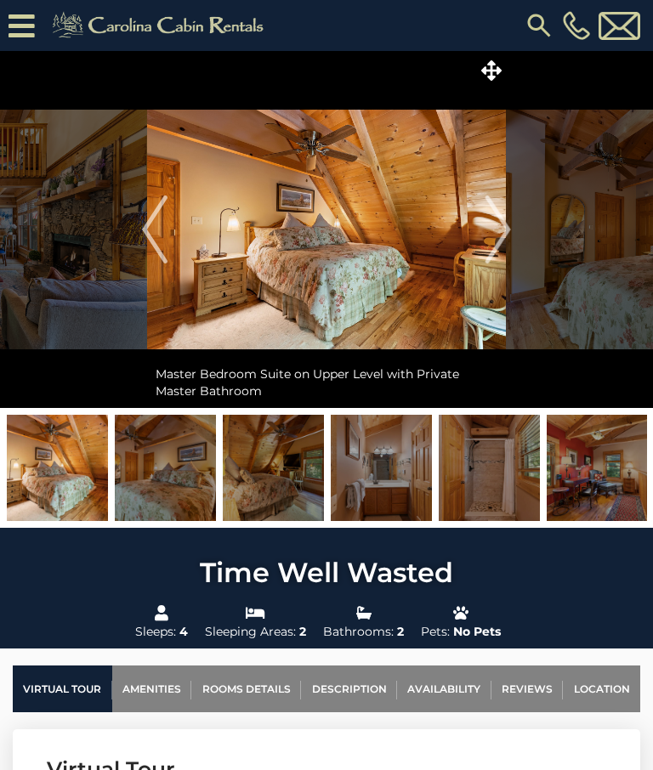
click at [502, 229] on img "Next" at bounding box center [497, 229] width 25 height 68
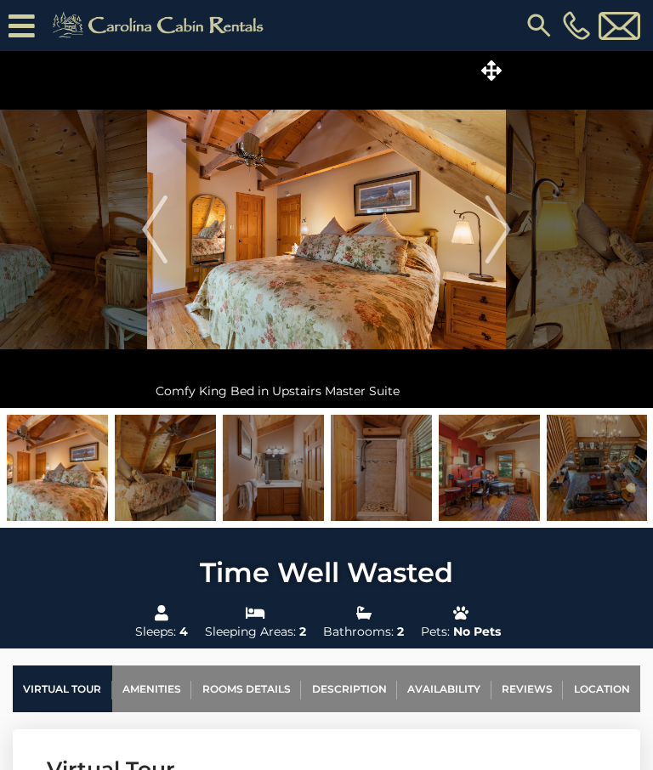
click at [495, 236] on img "Next" at bounding box center [497, 229] width 25 height 68
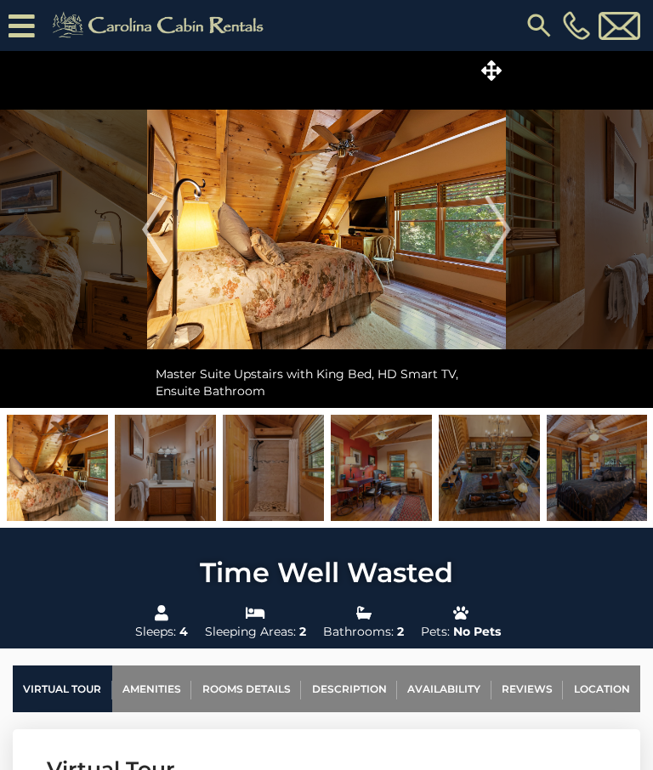
click at [499, 229] on img "Next" at bounding box center [497, 229] width 25 height 68
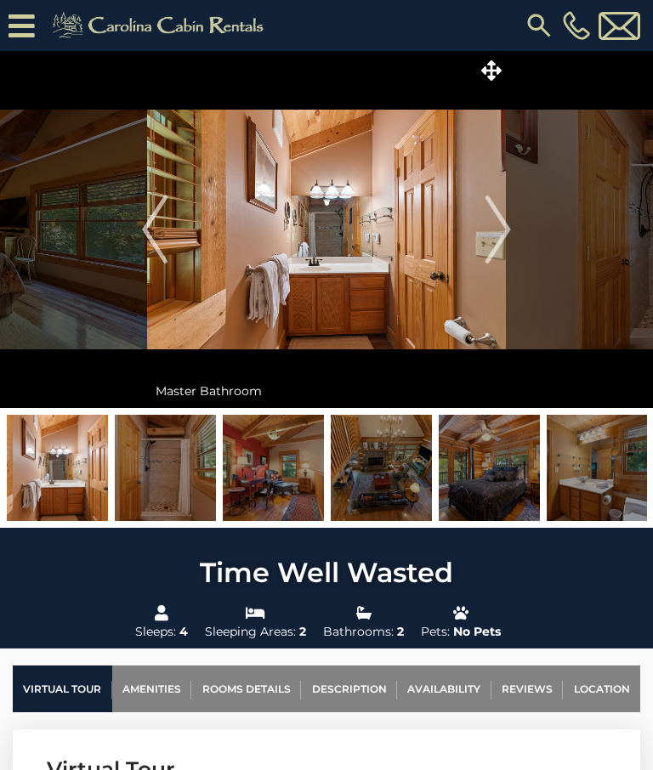
click at [500, 230] on img "Next" at bounding box center [497, 229] width 25 height 68
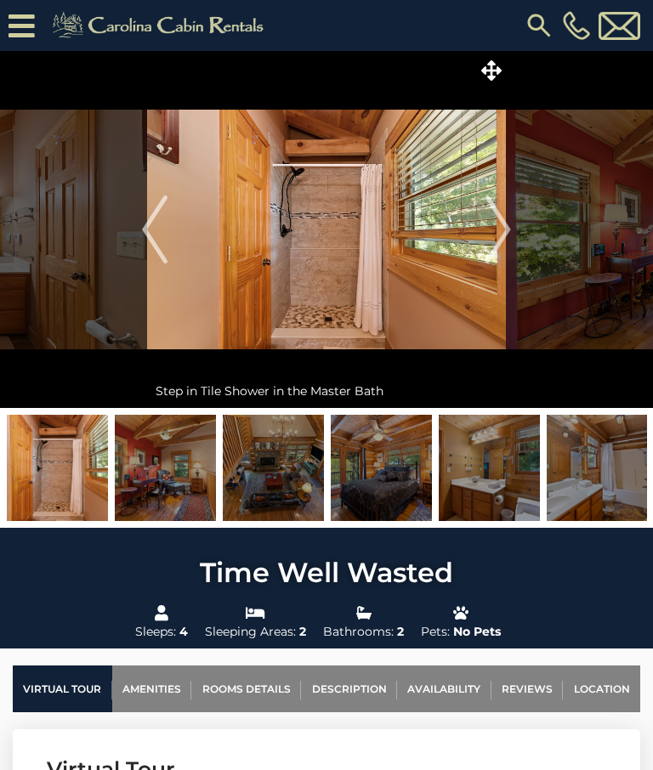
click at [504, 224] on img "Next" at bounding box center [497, 229] width 25 height 68
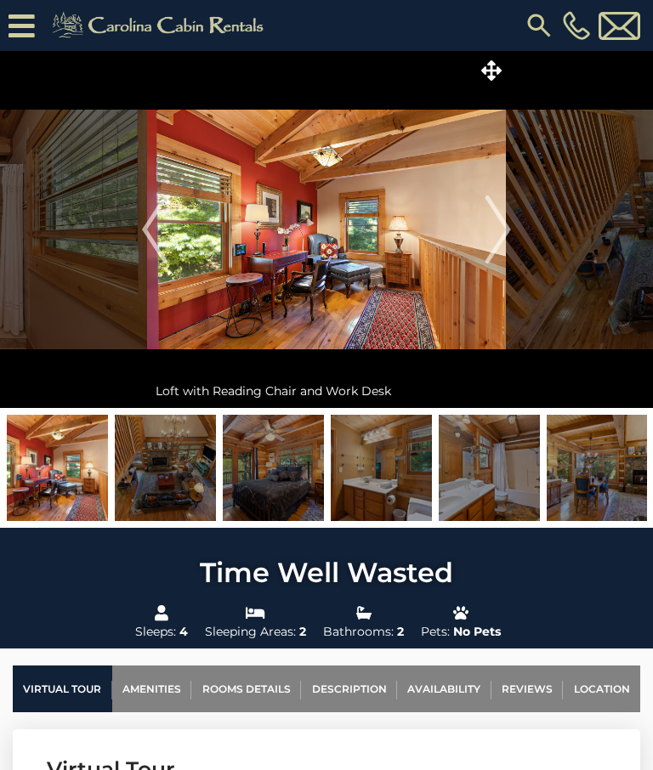
click at [495, 221] on img "Next" at bounding box center [497, 229] width 25 height 68
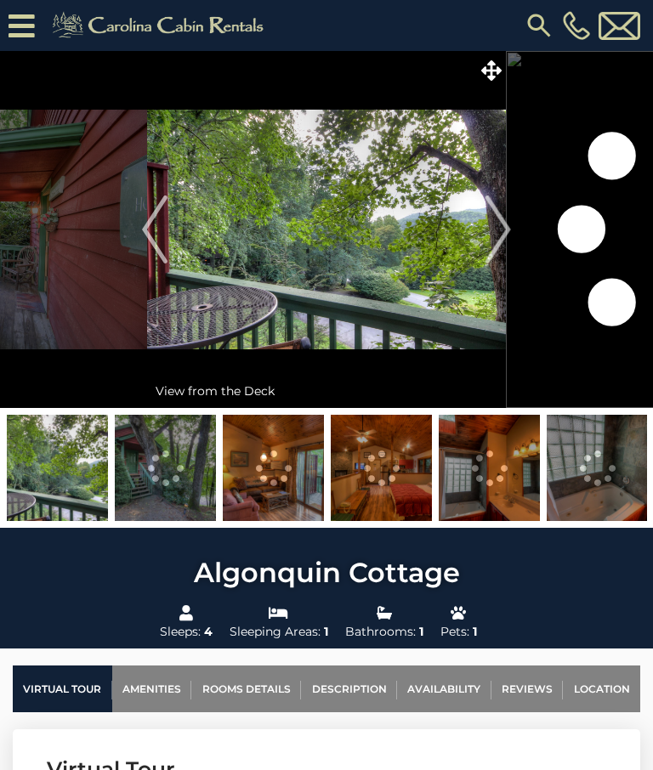
click at [500, 224] on img "Next" at bounding box center [497, 229] width 25 height 68
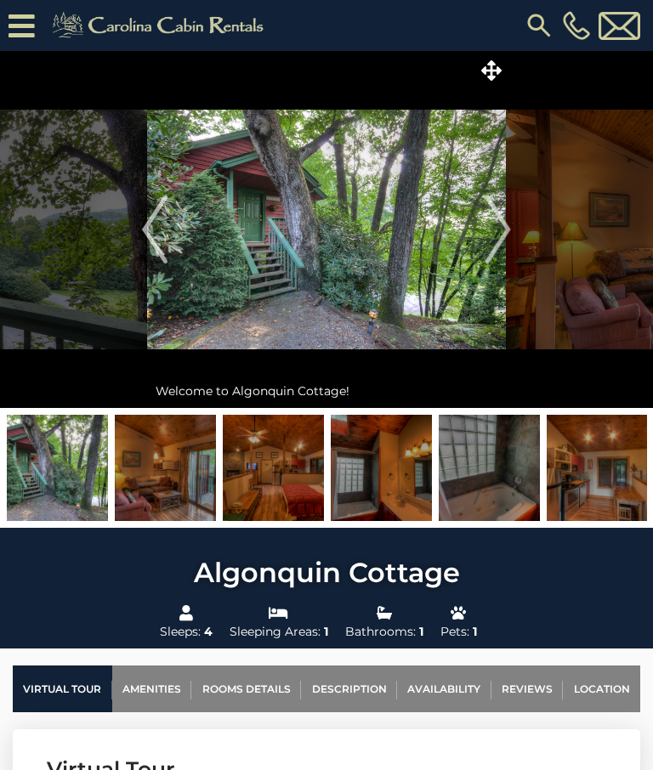
click at [495, 229] on img "Next" at bounding box center [497, 229] width 25 height 68
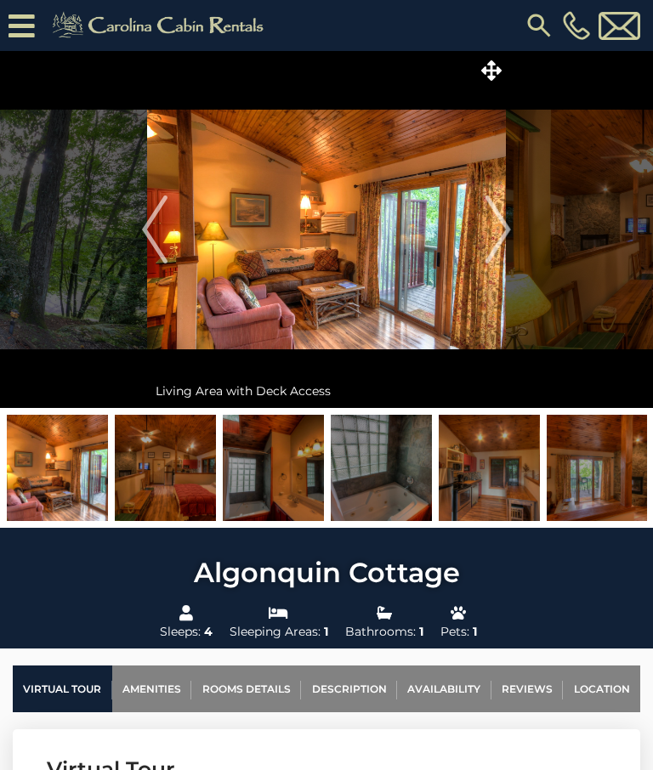
click at [500, 229] on img "Next" at bounding box center [497, 229] width 25 height 68
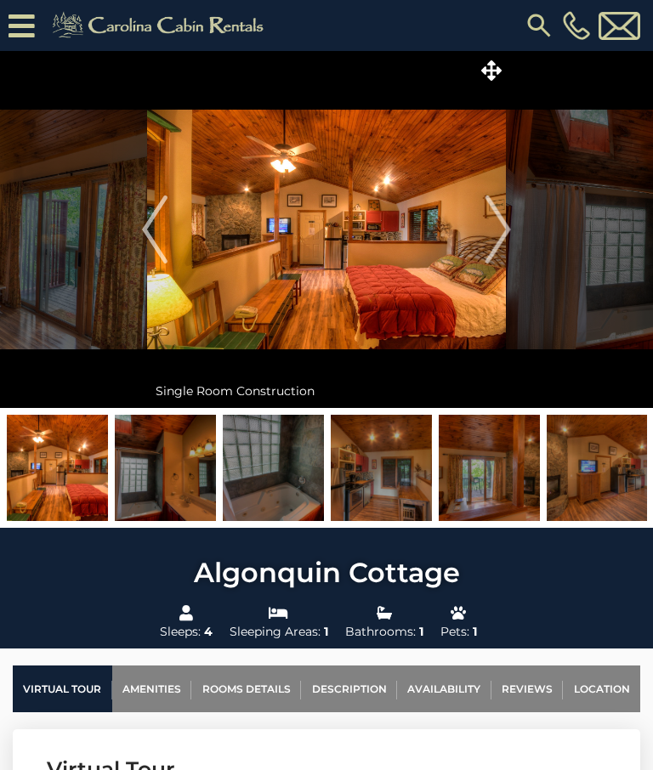
click at [502, 223] on img "Next" at bounding box center [497, 229] width 25 height 68
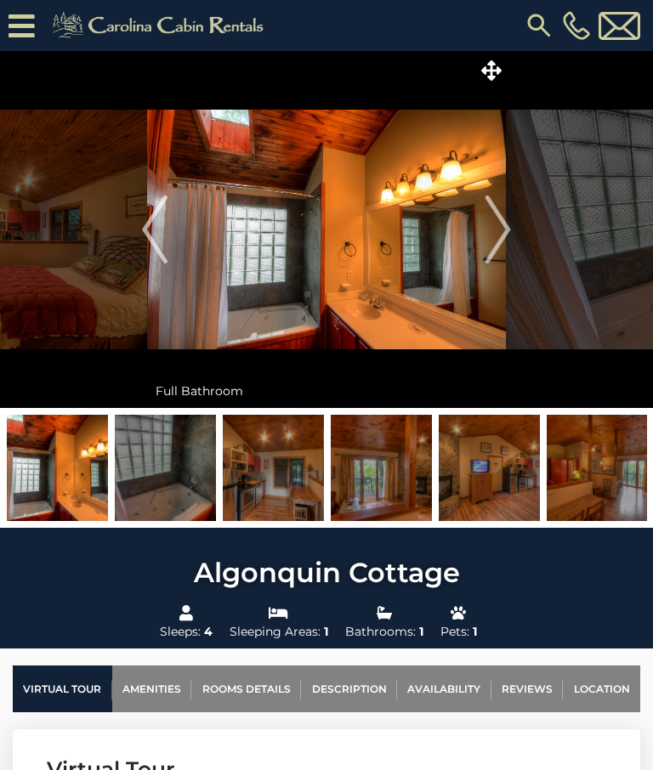
click at [500, 235] on img "Next" at bounding box center [497, 229] width 25 height 68
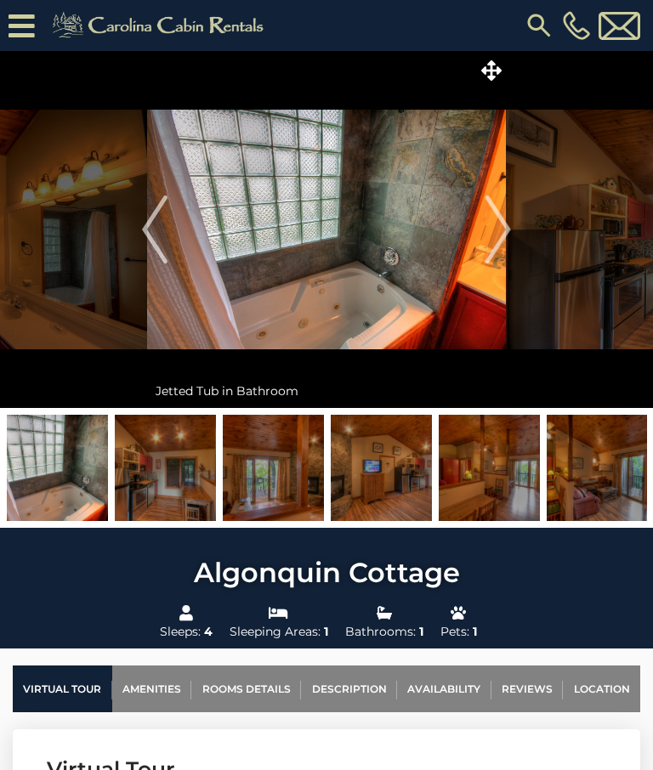
click at [503, 230] on img "Next" at bounding box center [497, 229] width 25 height 68
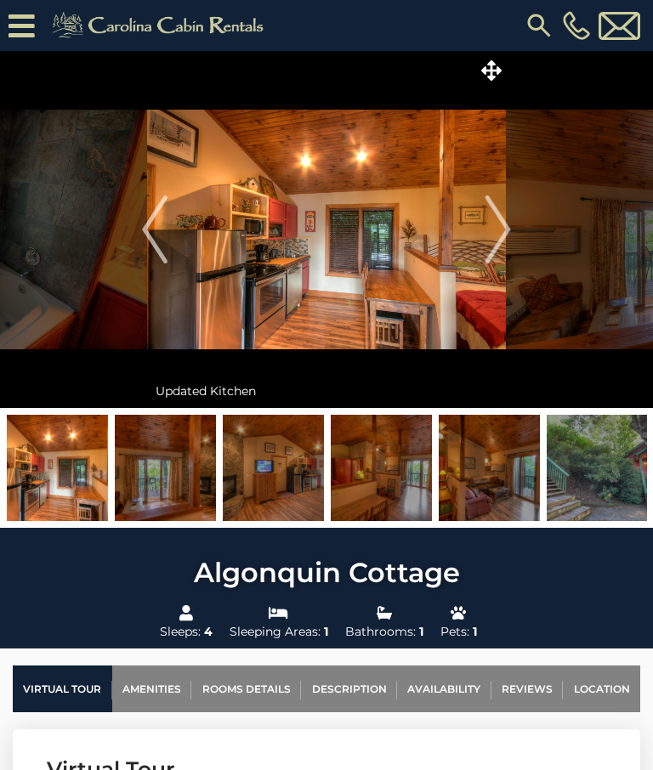
click at [503, 227] on img "Next" at bounding box center [497, 229] width 25 height 68
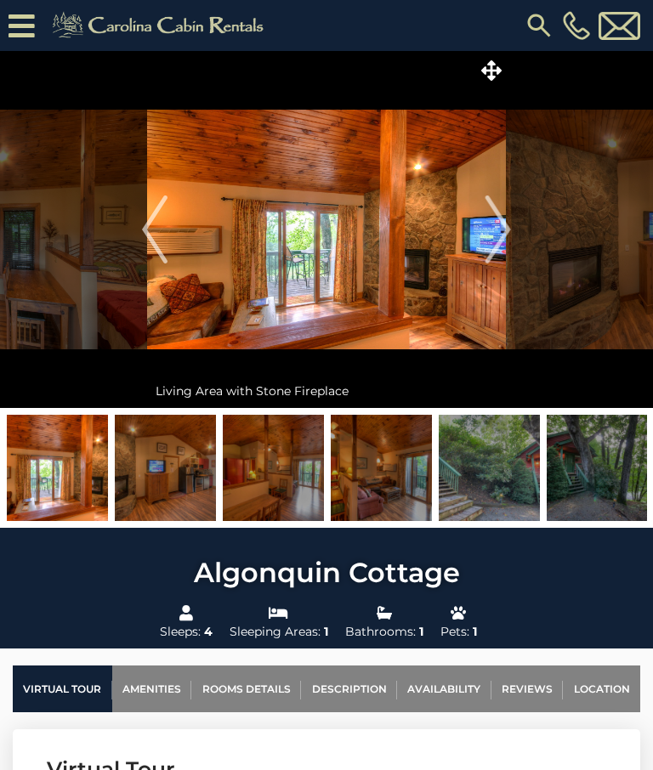
click at [504, 232] on img "Next" at bounding box center [497, 229] width 25 height 68
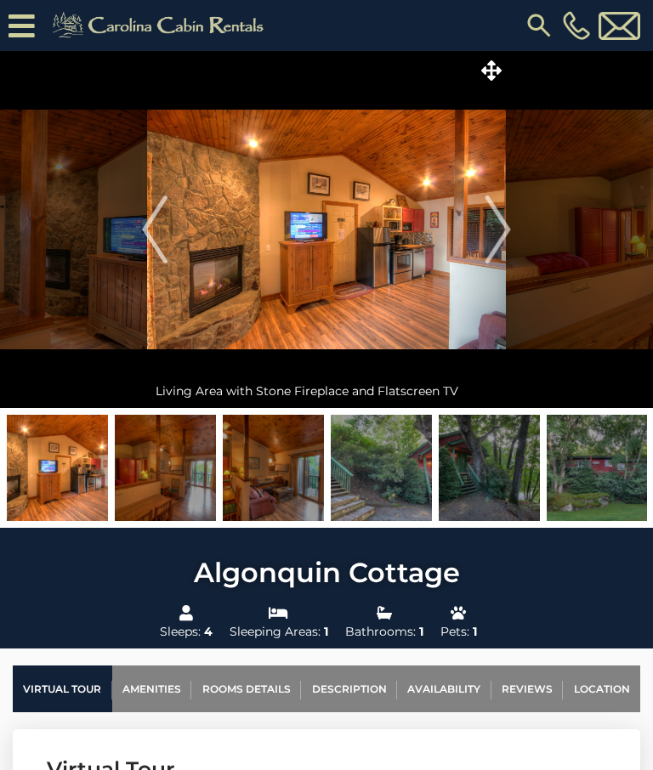
click at [500, 235] on img "Next" at bounding box center [497, 229] width 25 height 68
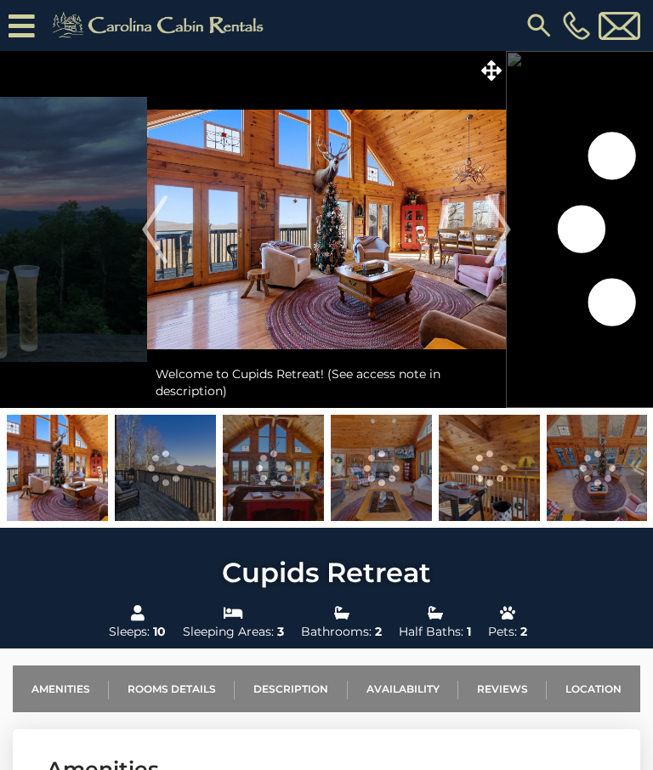
click at [497, 228] on img "Next" at bounding box center [497, 229] width 25 height 68
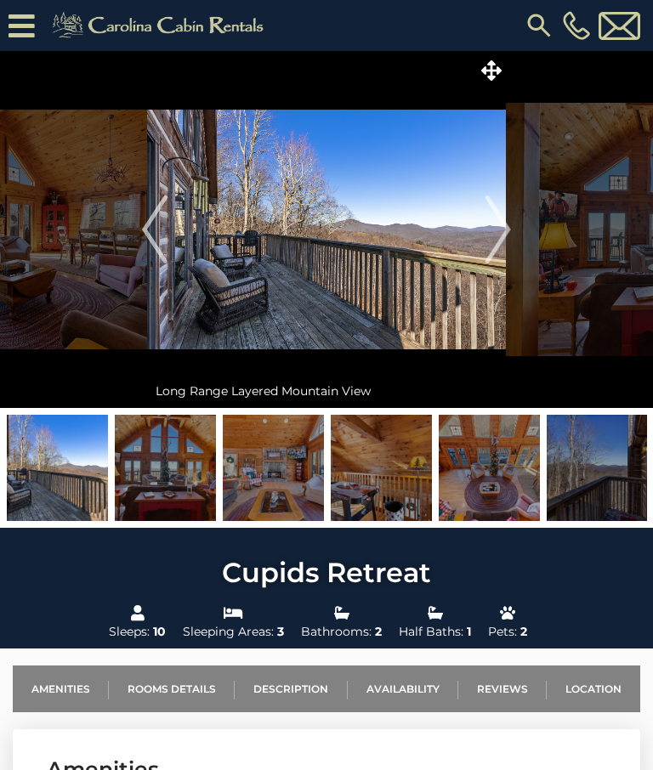
click at [497, 224] on img "Next" at bounding box center [497, 229] width 25 height 68
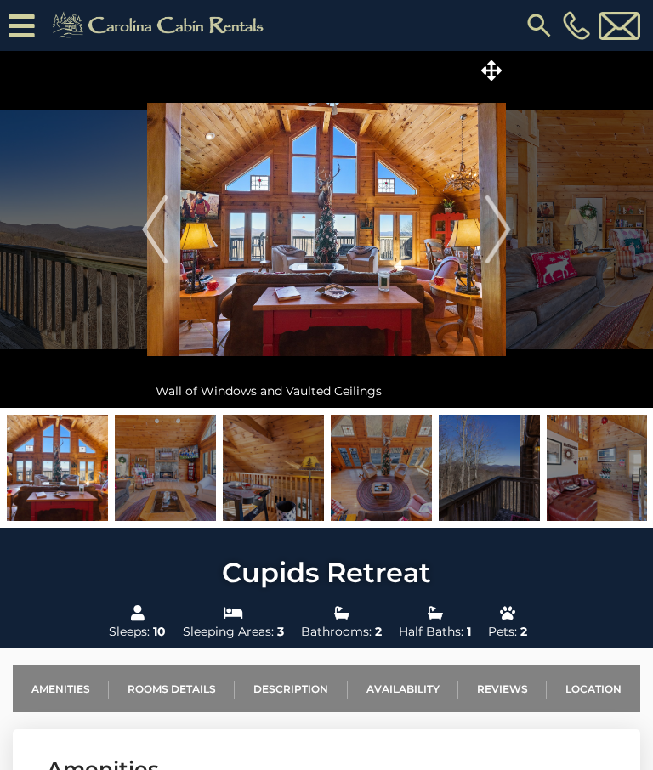
click at [495, 231] on img "Next" at bounding box center [497, 229] width 25 height 68
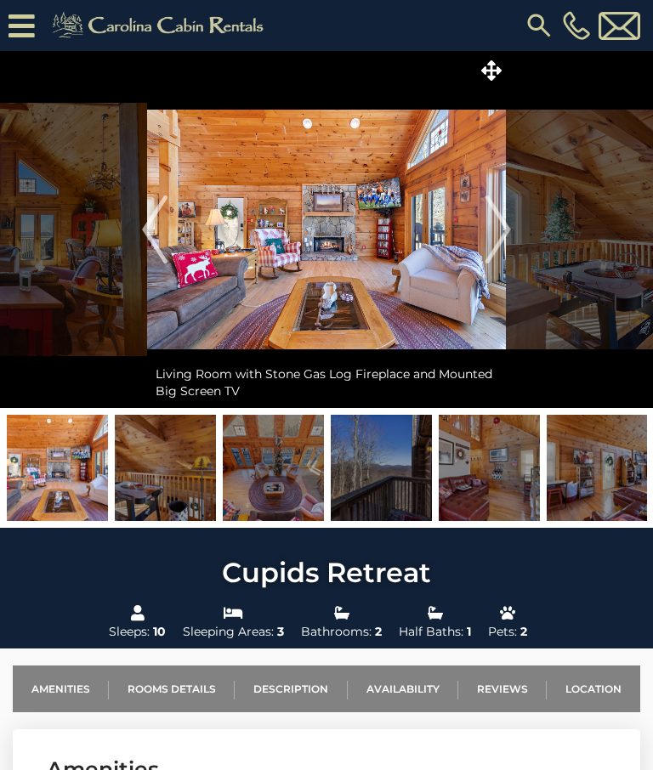
click at [502, 226] on img "Next" at bounding box center [497, 229] width 25 height 68
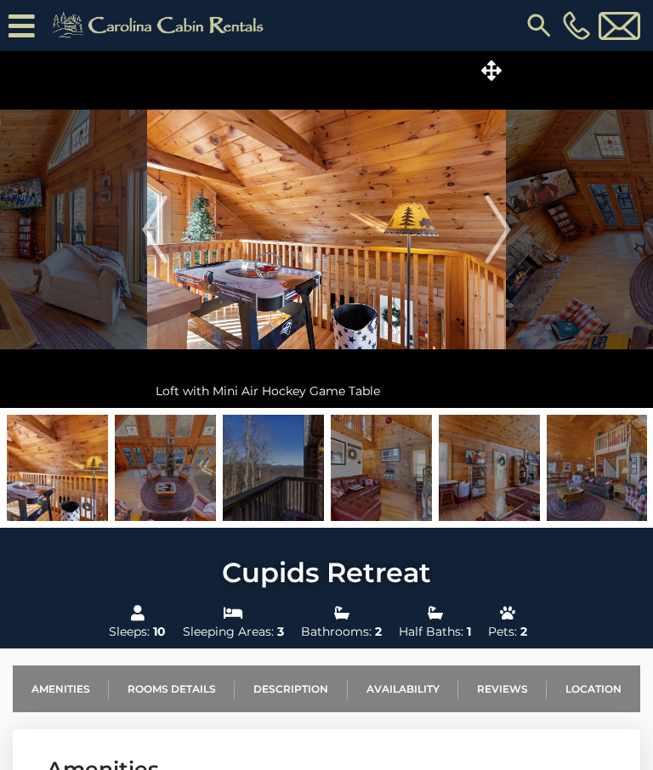
click at [501, 225] on img "Next" at bounding box center [497, 229] width 25 height 68
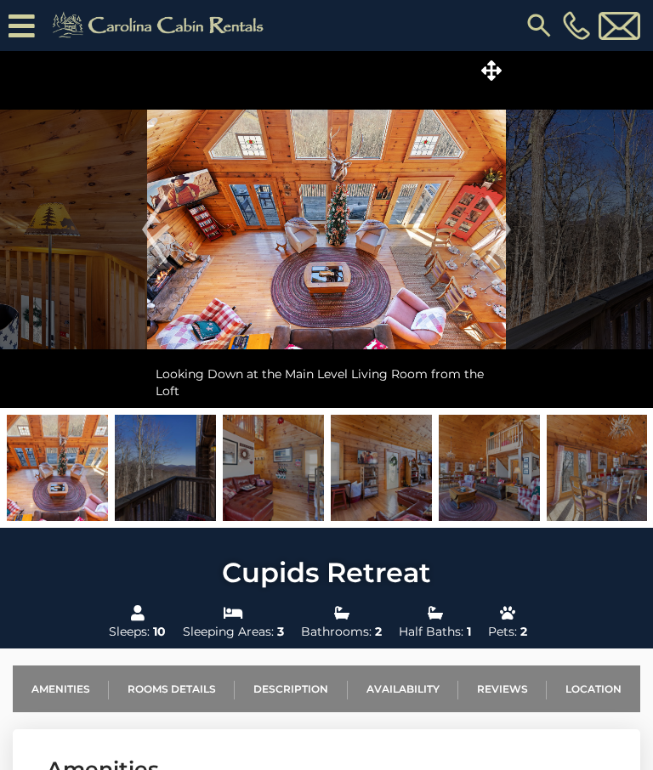
click at [501, 234] on img "Next" at bounding box center [497, 229] width 25 height 68
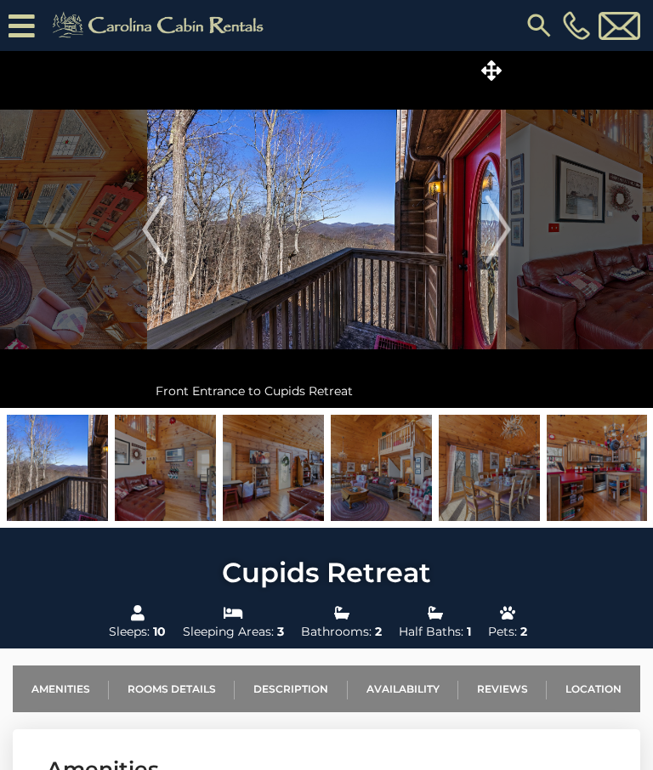
click at [496, 231] on img "Next" at bounding box center [497, 229] width 25 height 68
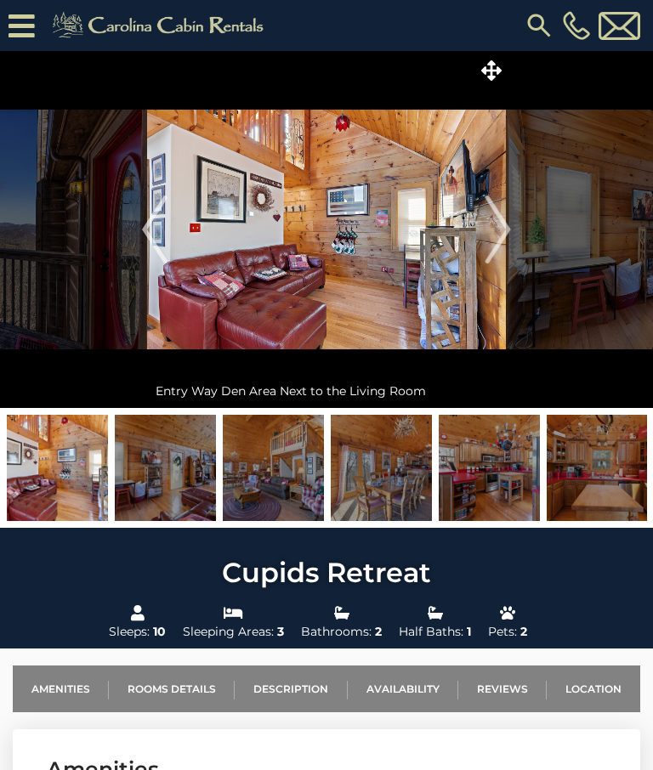
click at [504, 230] on img "Next" at bounding box center [497, 229] width 25 height 68
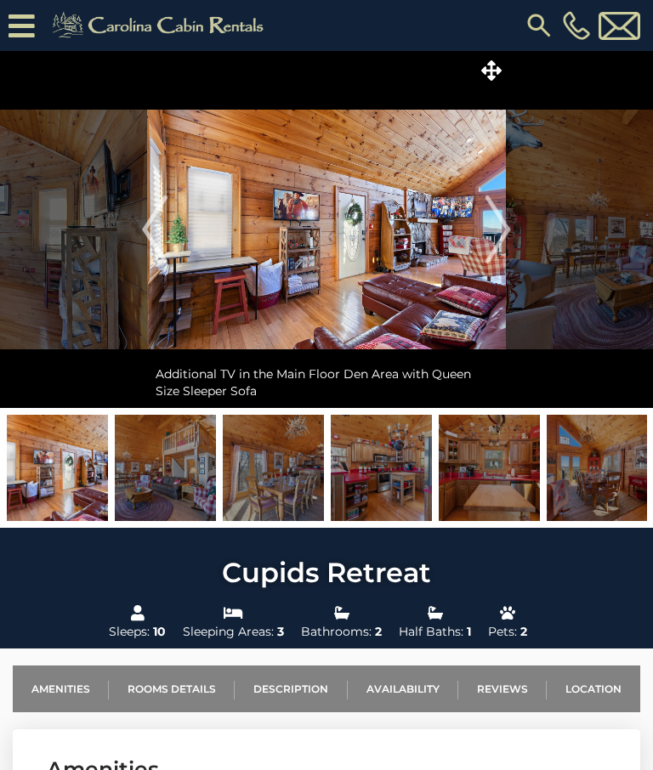
click at [502, 228] on img "Next" at bounding box center [497, 229] width 25 height 68
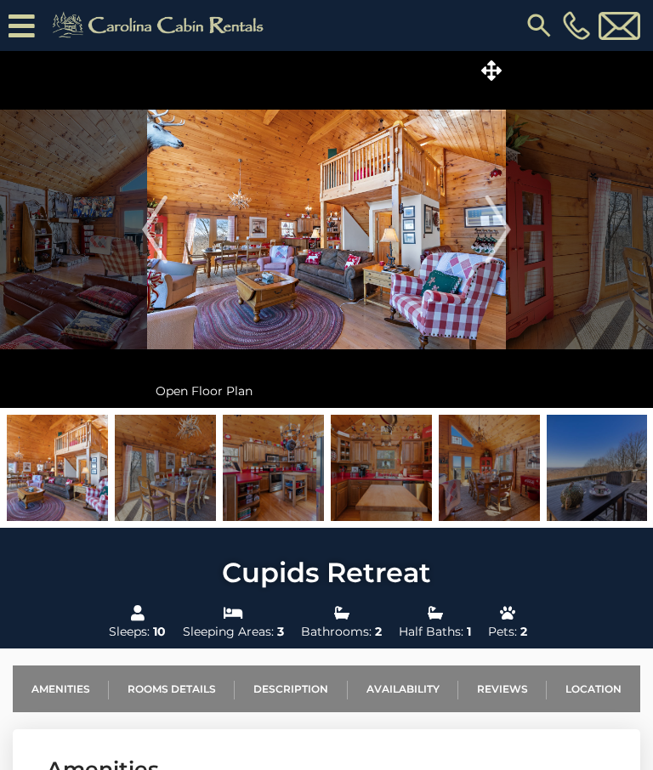
click at [506, 229] on img "Next" at bounding box center [497, 229] width 25 height 68
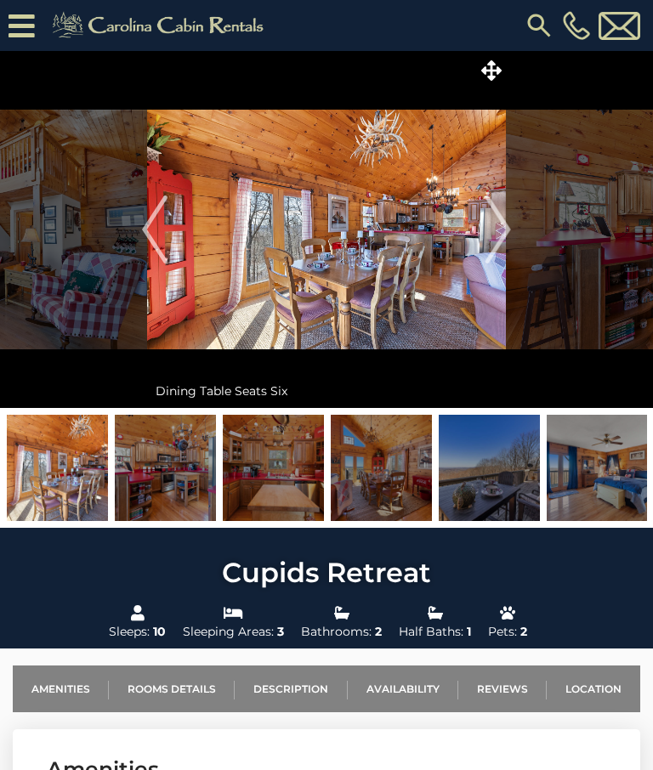
click at [504, 220] on img "Next" at bounding box center [497, 229] width 25 height 68
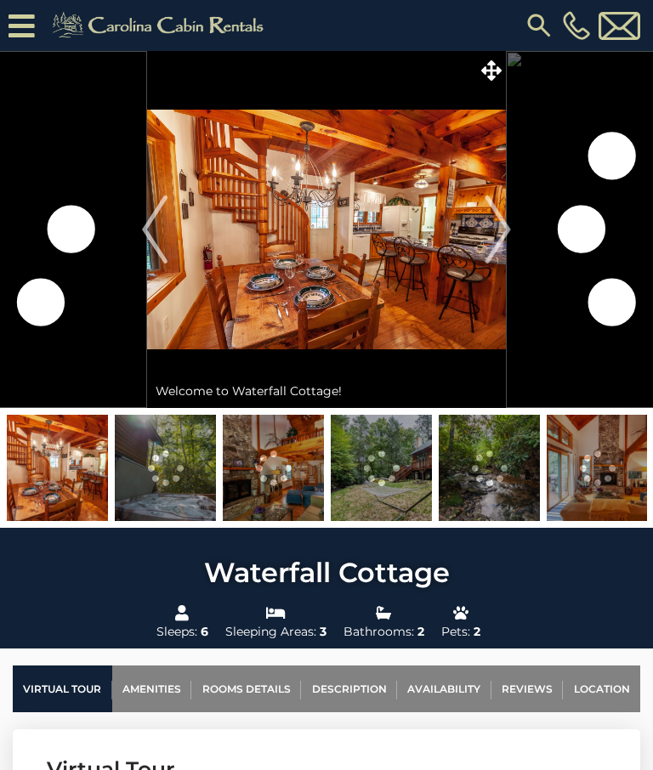
click at [496, 223] on img "Next" at bounding box center [497, 229] width 25 height 68
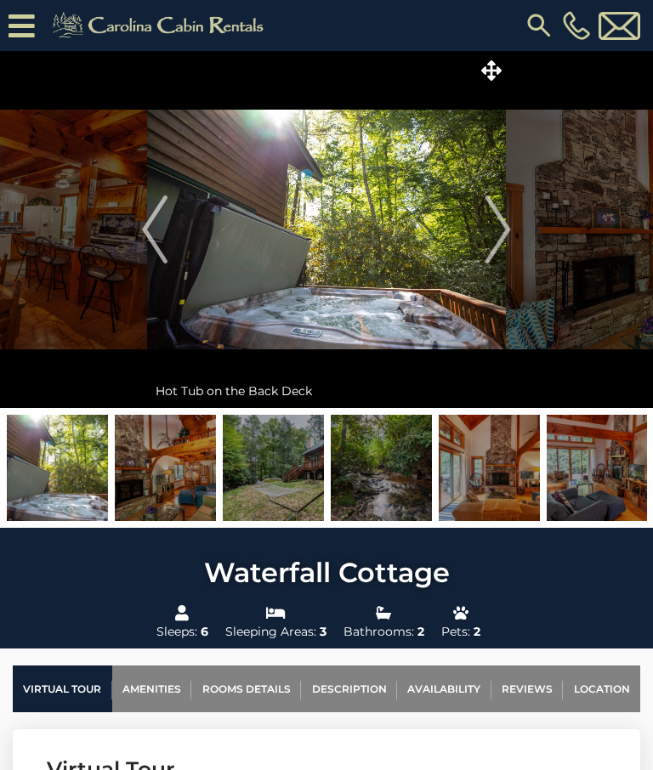
click at [501, 231] on img "Next" at bounding box center [497, 229] width 25 height 68
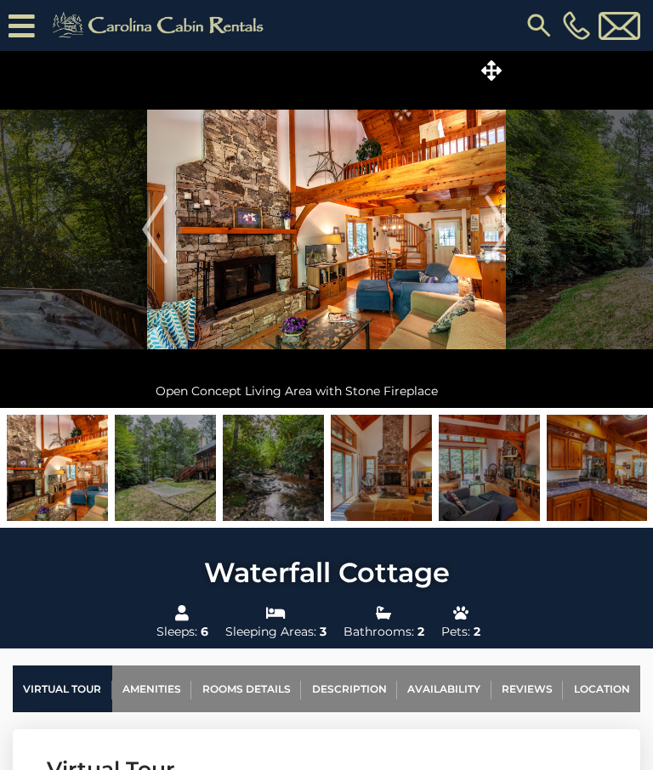
click at [503, 229] on img "Next" at bounding box center [497, 229] width 25 height 68
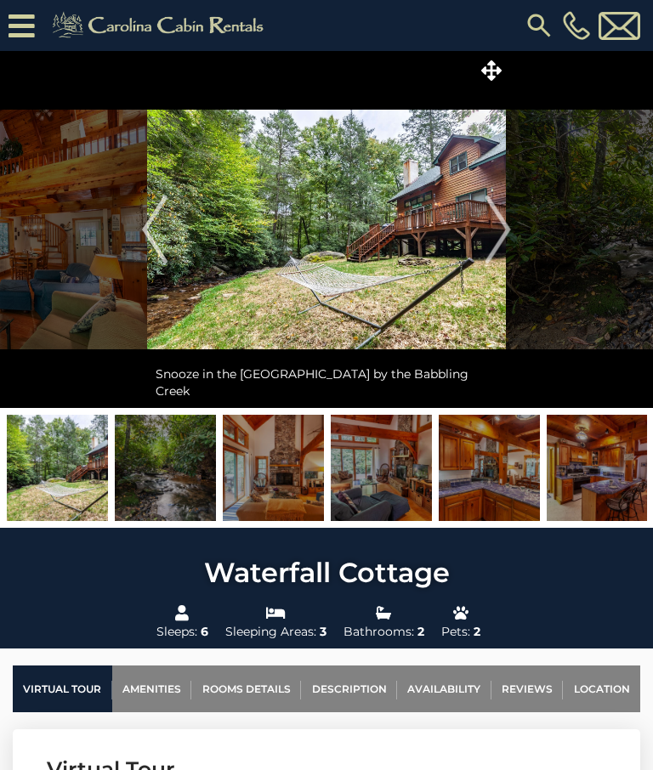
click at [500, 228] on img "Next" at bounding box center [497, 229] width 25 height 68
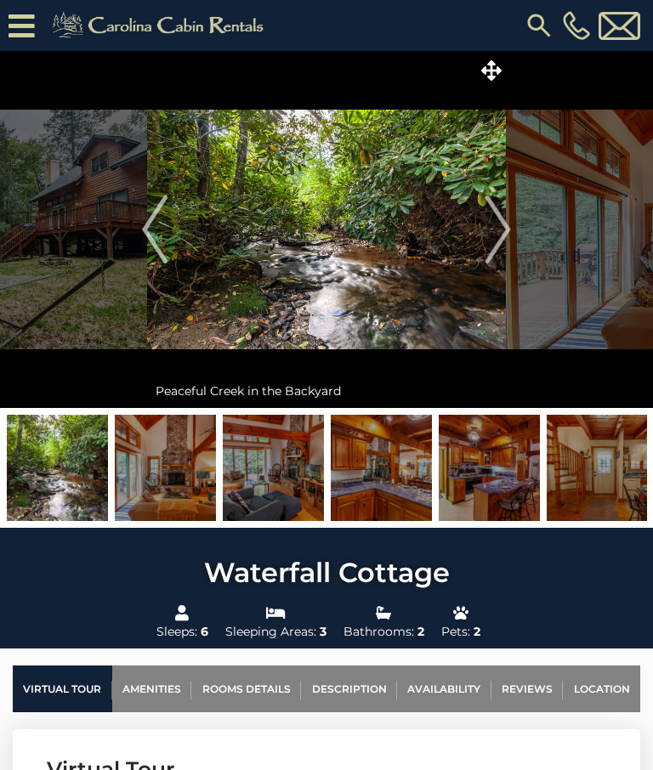
click at [500, 224] on img "Next" at bounding box center [497, 229] width 25 height 68
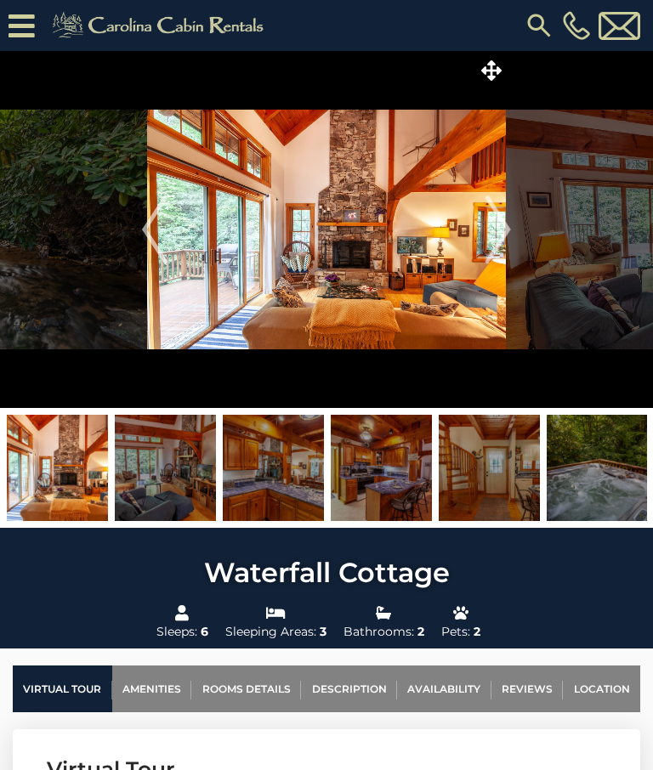
click at [495, 229] on img "Next" at bounding box center [497, 229] width 25 height 68
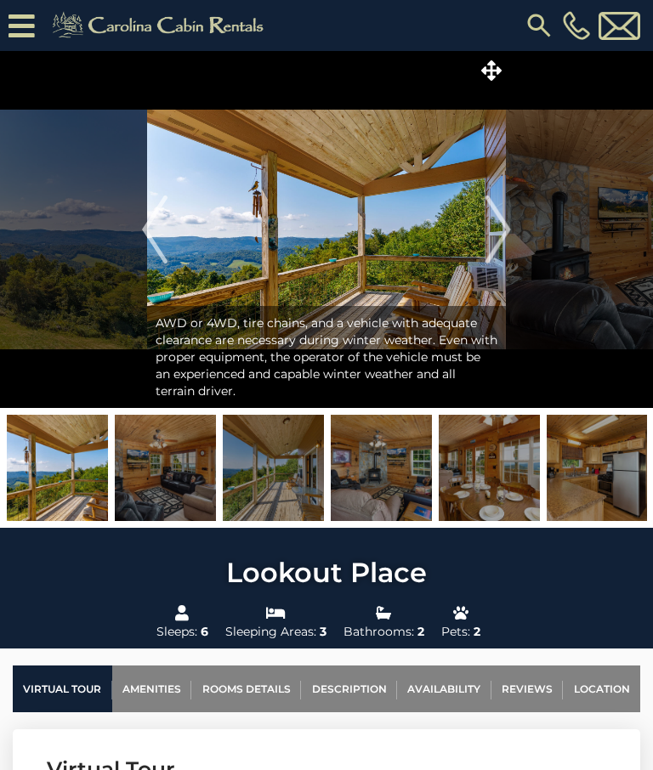
click at [499, 226] on img "Next" at bounding box center [497, 229] width 25 height 68
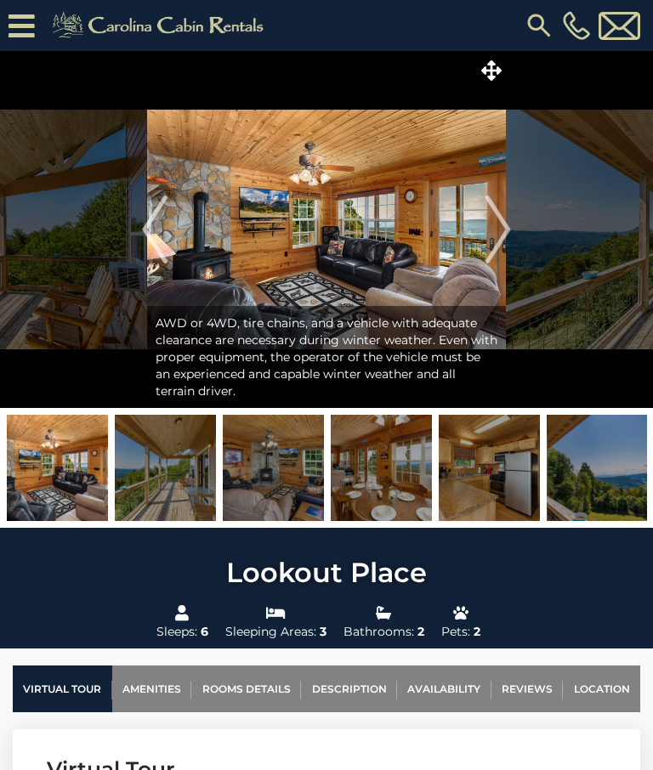
click at [502, 228] on img "Next" at bounding box center [497, 229] width 25 height 68
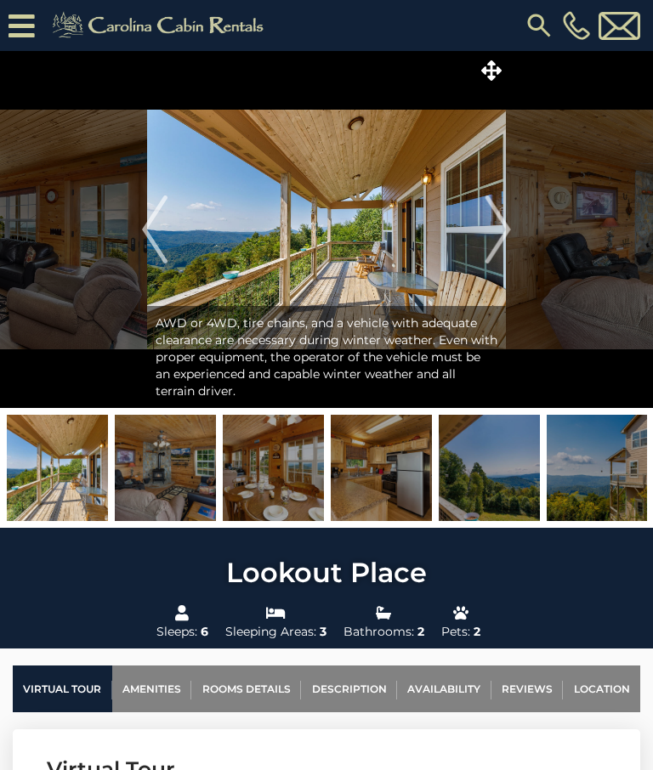
click at [505, 223] on img "Next" at bounding box center [497, 229] width 25 height 68
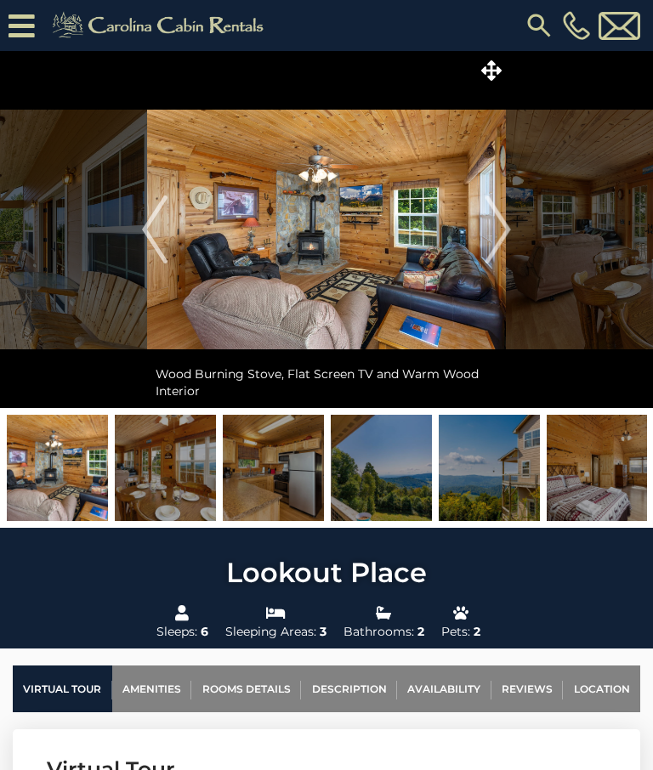
click at [501, 224] on img "Next" at bounding box center [497, 229] width 25 height 68
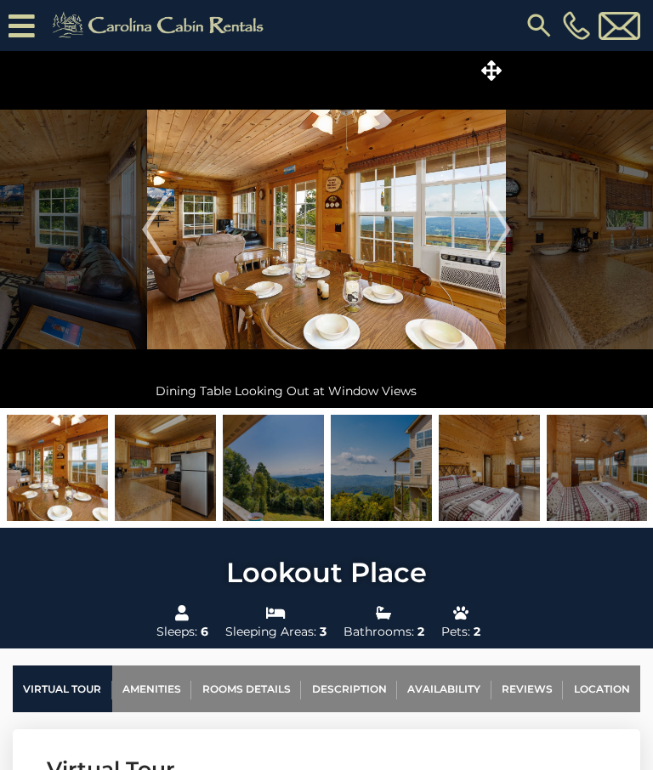
click at [499, 225] on img "Next" at bounding box center [497, 229] width 25 height 68
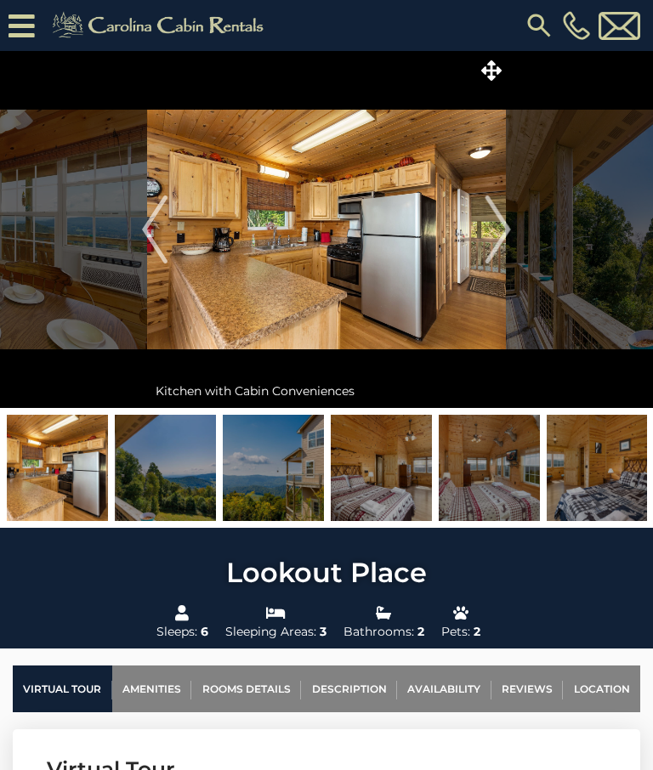
click at [499, 229] on img "Next" at bounding box center [497, 229] width 25 height 68
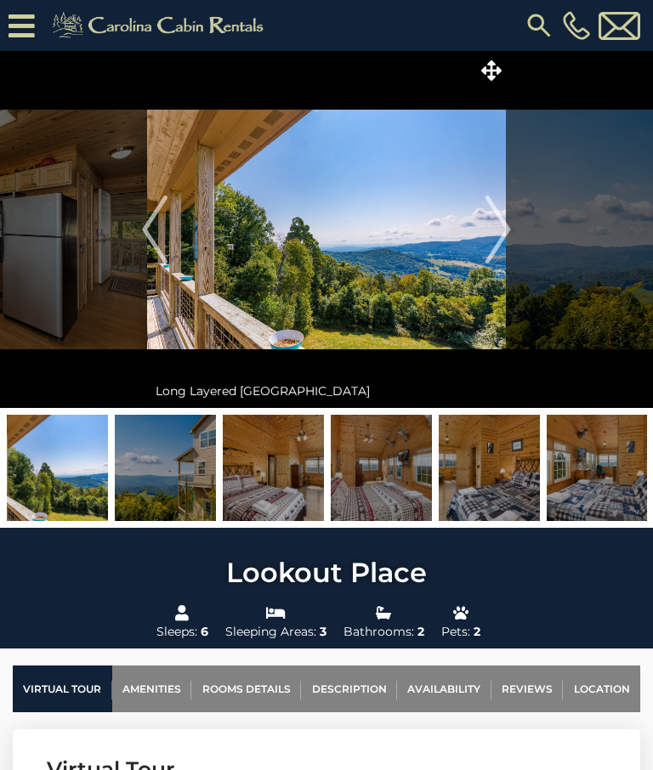
click at [500, 226] on img "Next" at bounding box center [497, 229] width 25 height 68
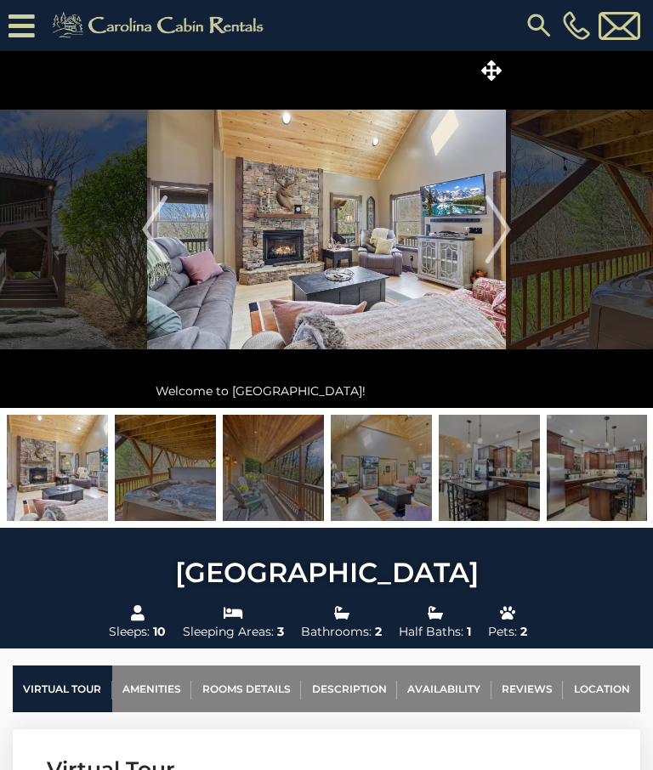
click at [504, 227] on img "Next" at bounding box center [497, 229] width 25 height 68
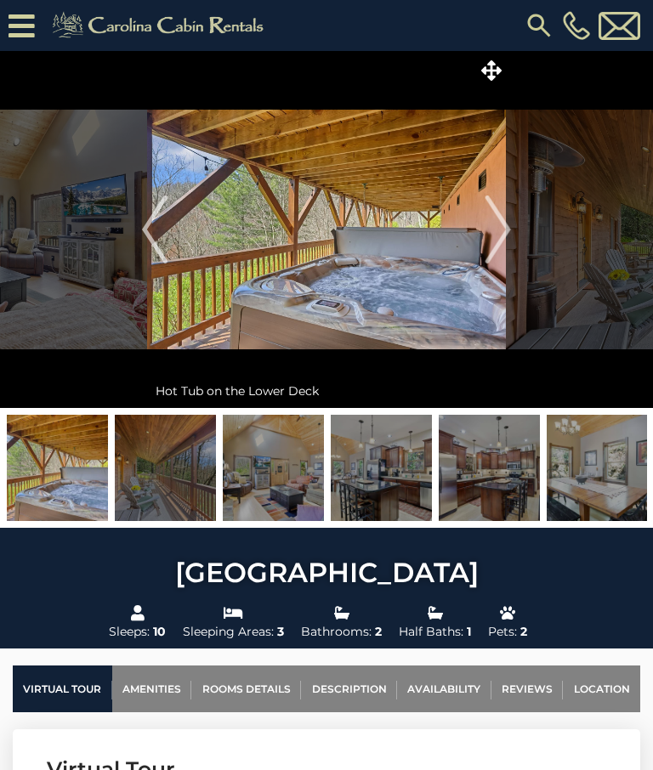
click at [493, 213] on img "Next" at bounding box center [497, 229] width 25 height 68
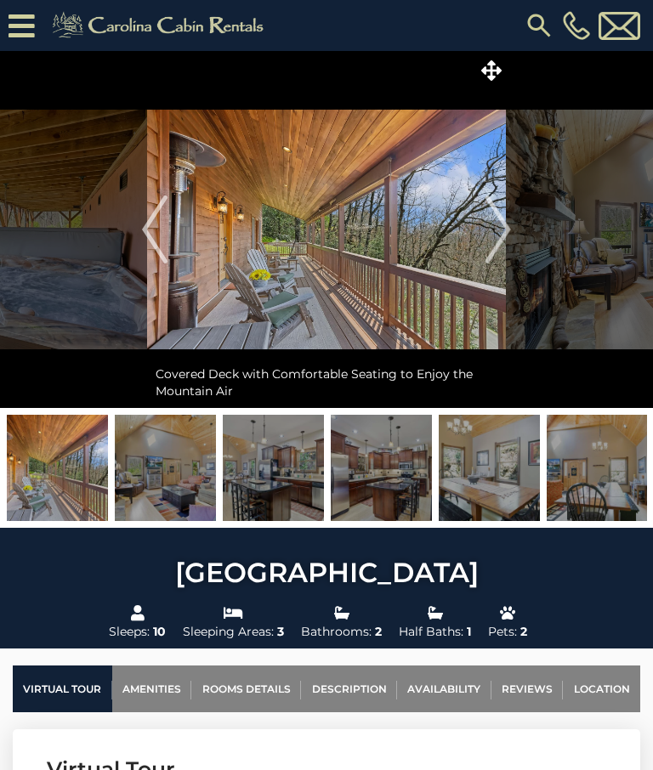
click at [498, 225] on img "Next" at bounding box center [497, 229] width 25 height 68
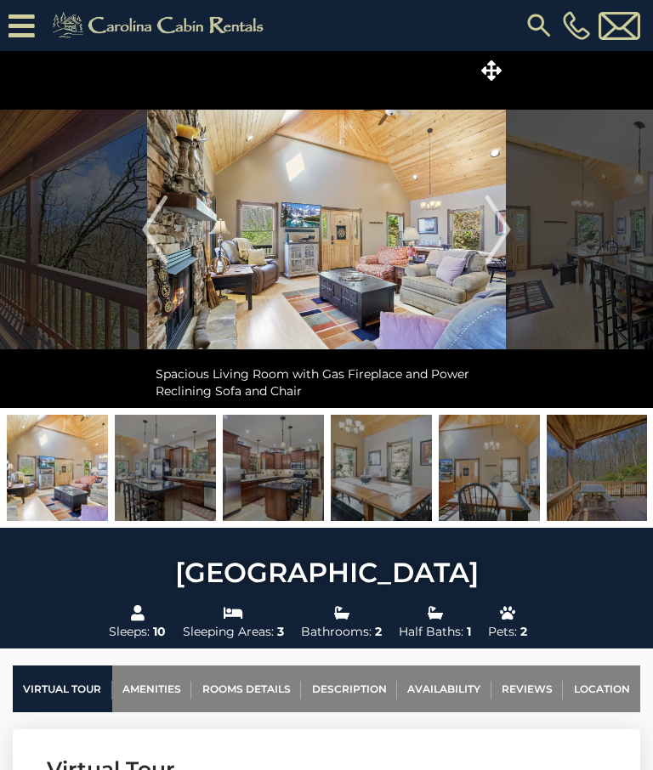
click at [495, 233] on img "Next" at bounding box center [497, 229] width 25 height 68
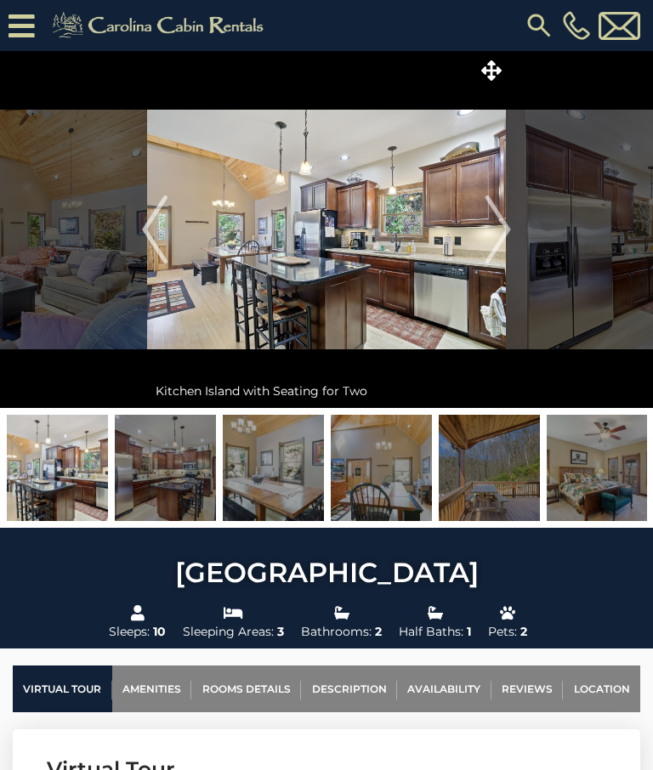
click at [498, 227] on img "Next" at bounding box center [497, 229] width 25 height 68
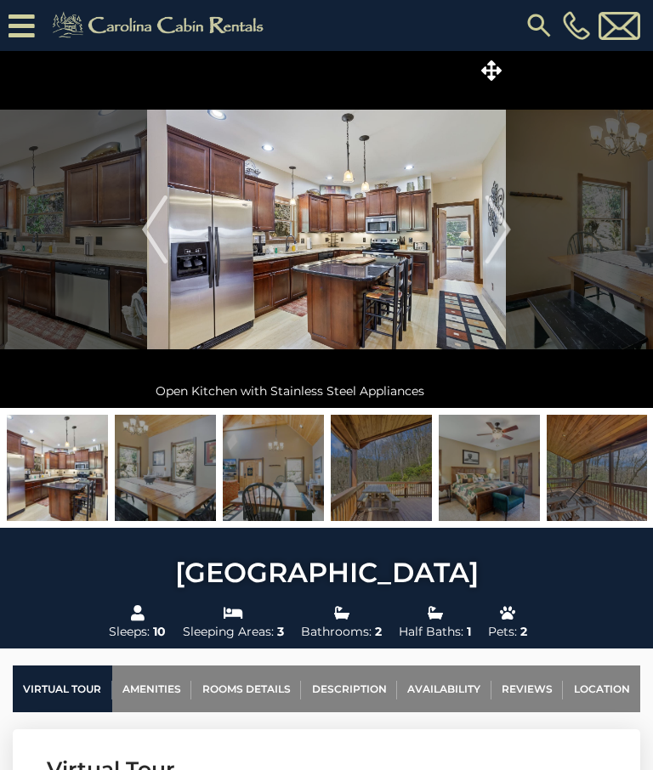
click at [496, 226] on img "Next" at bounding box center [497, 229] width 25 height 68
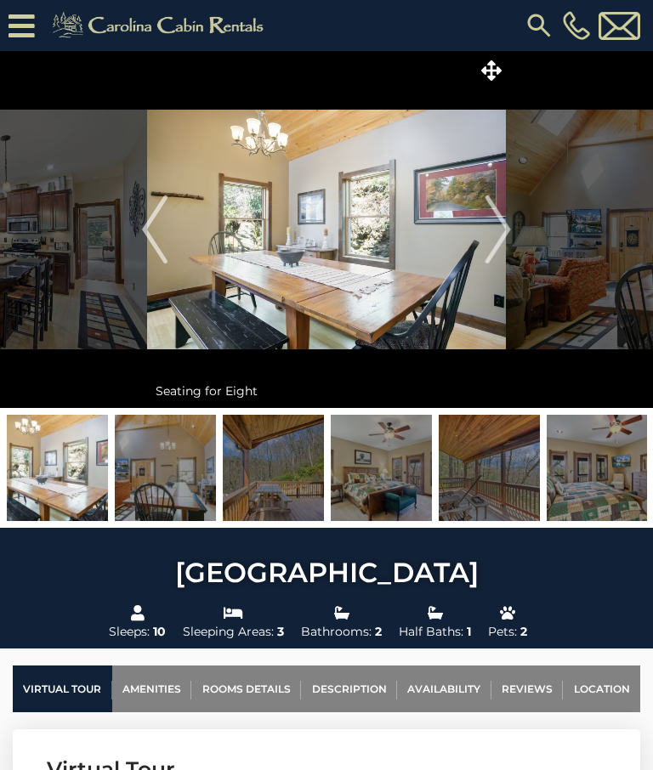
click at [496, 221] on img "Next" at bounding box center [497, 229] width 25 height 68
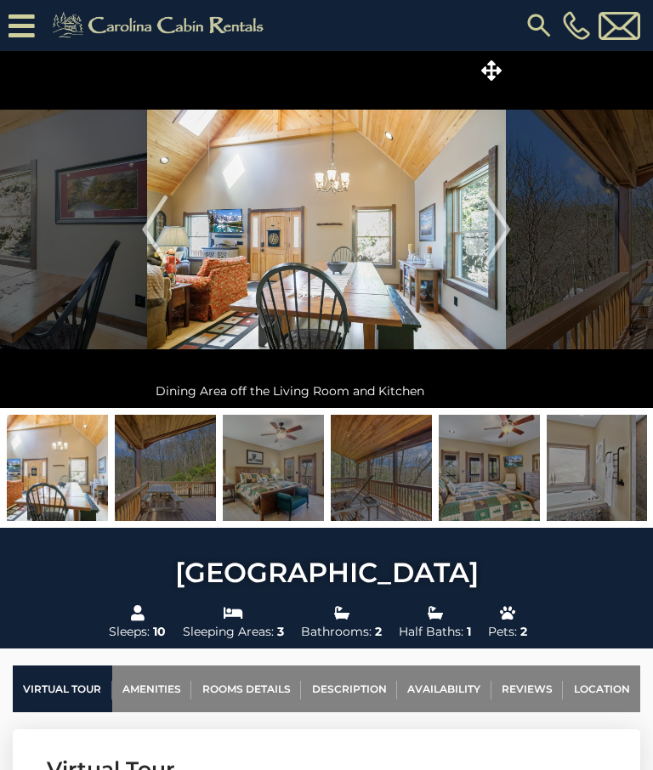
click at [497, 221] on img "Next" at bounding box center [497, 229] width 25 height 68
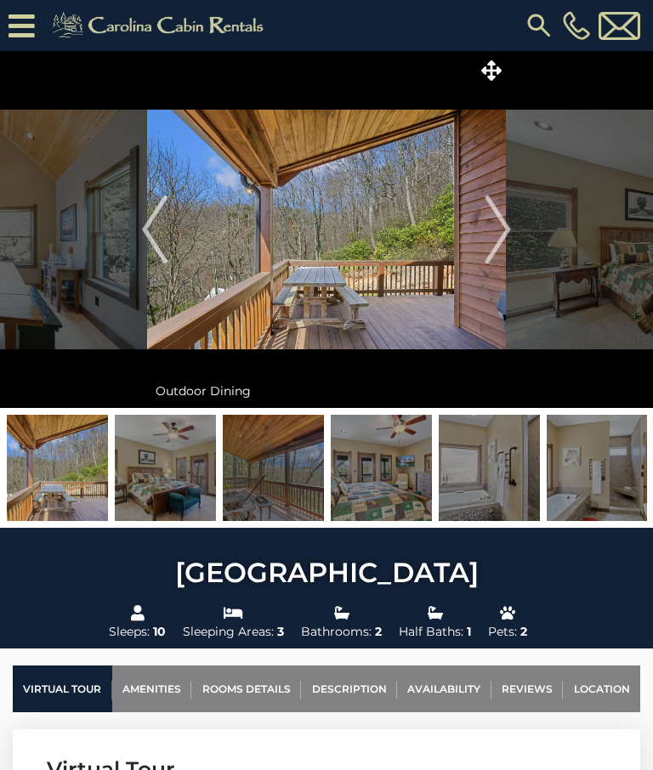
click at [501, 229] on img "Next" at bounding box center [497, 229] width 25 height 68
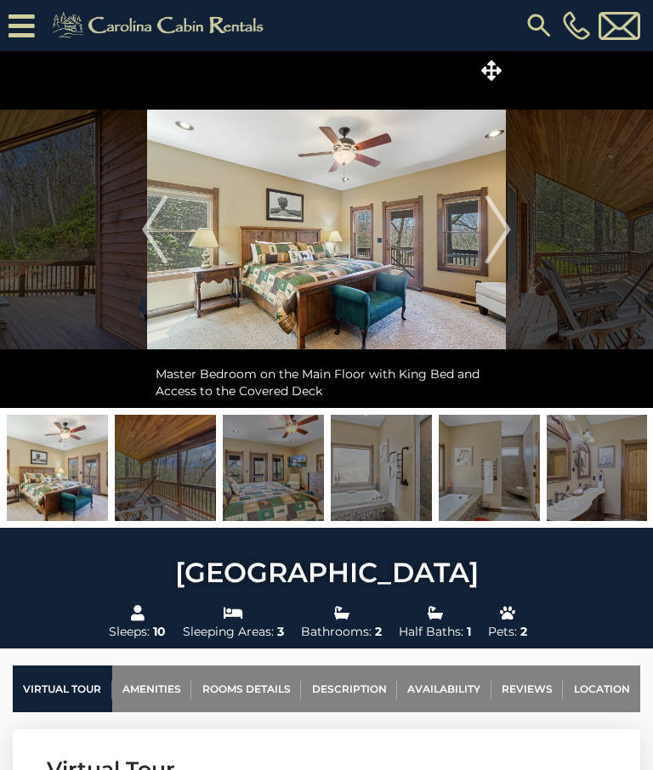
click at [500, 221] on img "Next" at bounding box center [497, 229] width 25 height 68
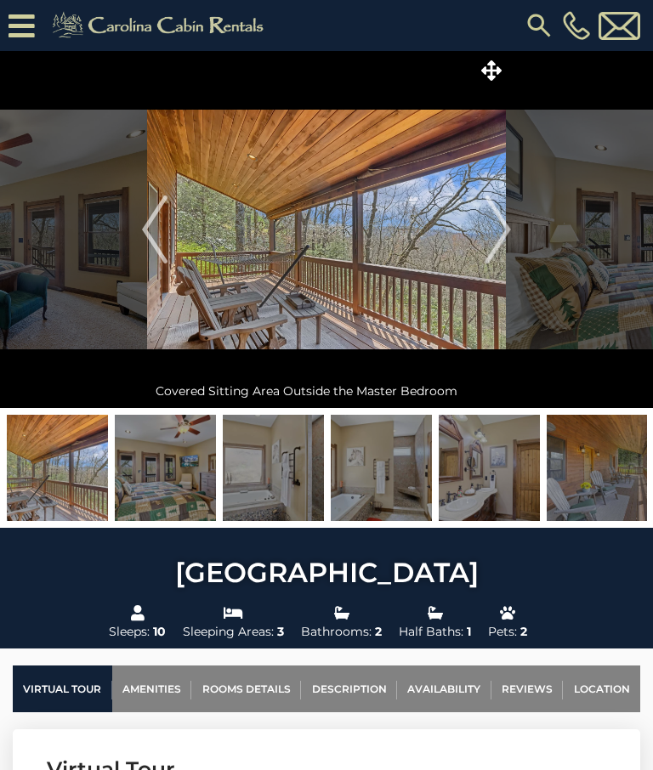
click at [502, 227] on img "Next" at bounding box center [497, 229] width 25 height 68
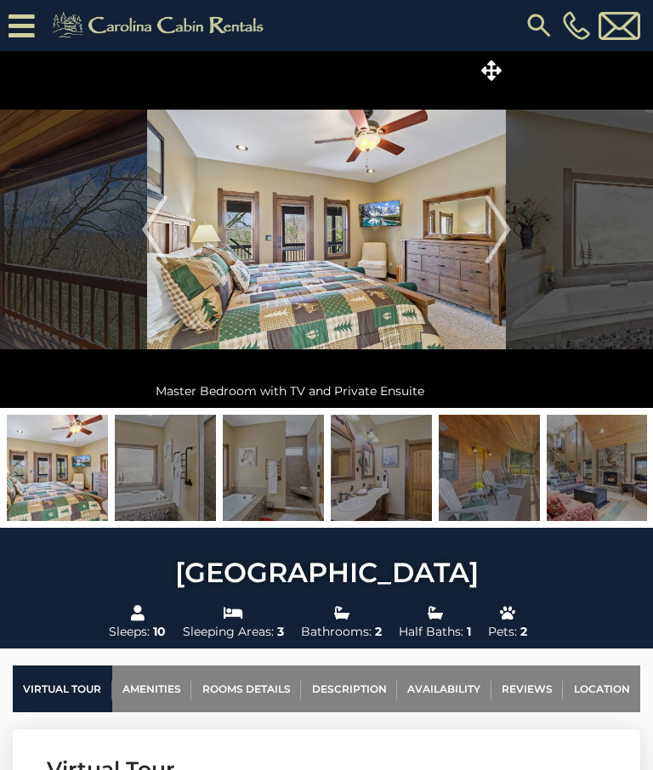
click at [502, 240] on img "Next" at bounding box center [497, 229] width 25 height 68
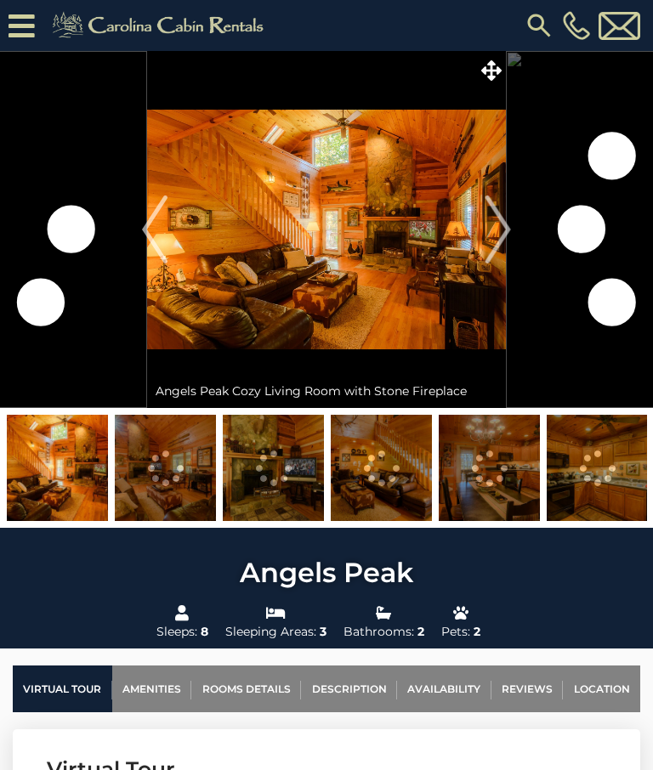
click at [495, 231] on img "Next" at bounding box center [497, 229] width 25 height 68
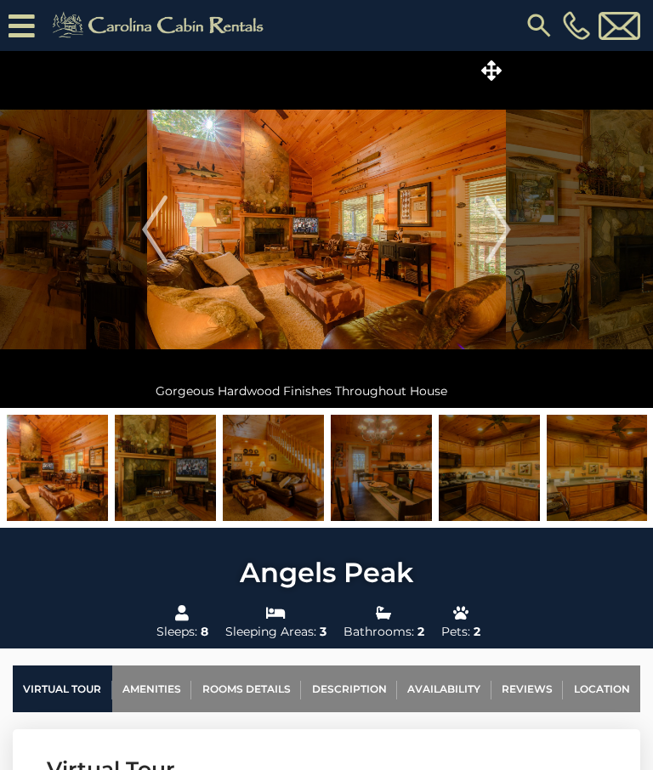
click at [505, 228] on img "Next" at bounding box center [497, 229] width 25 height 68
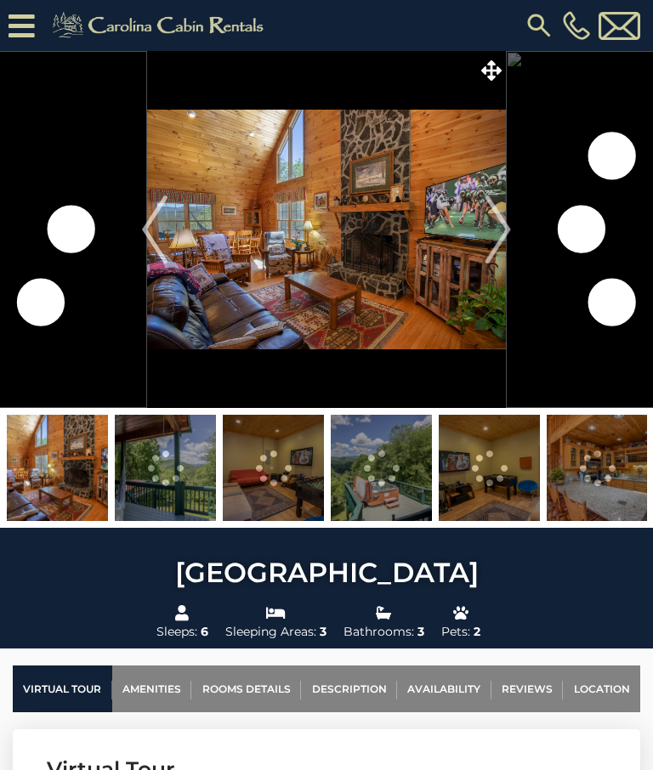
click at [491, 230] on img "Next" at bounding box center [497, 229] width 25 height 68
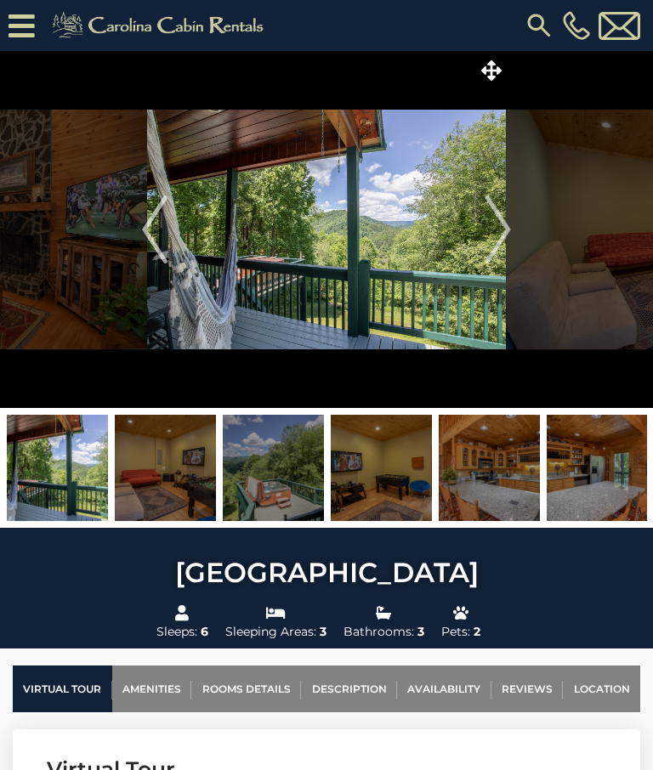
click at [495, 229] on img "Next" at bounding box center [497, 229] width 25 height 68
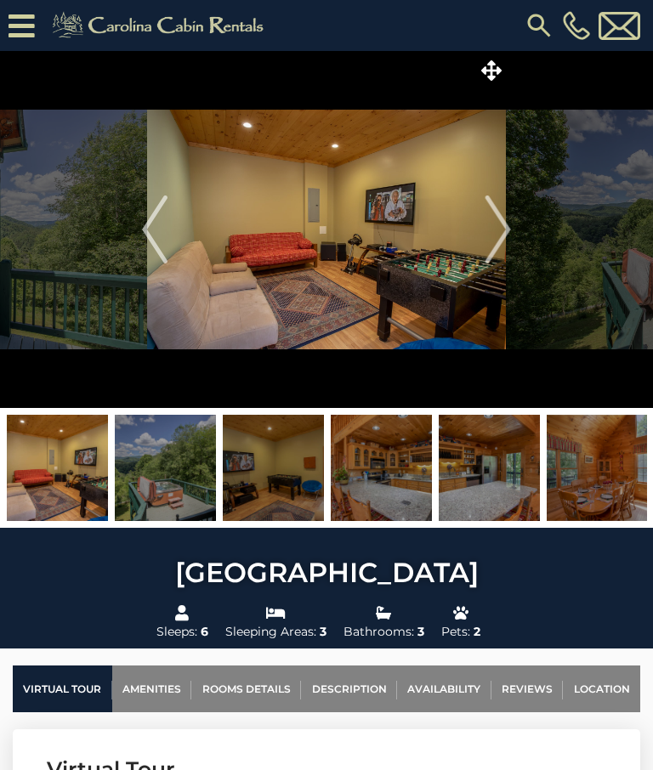
click at [493, 226] on img "Next" at bounding box center [497, 229] width 25 height 68
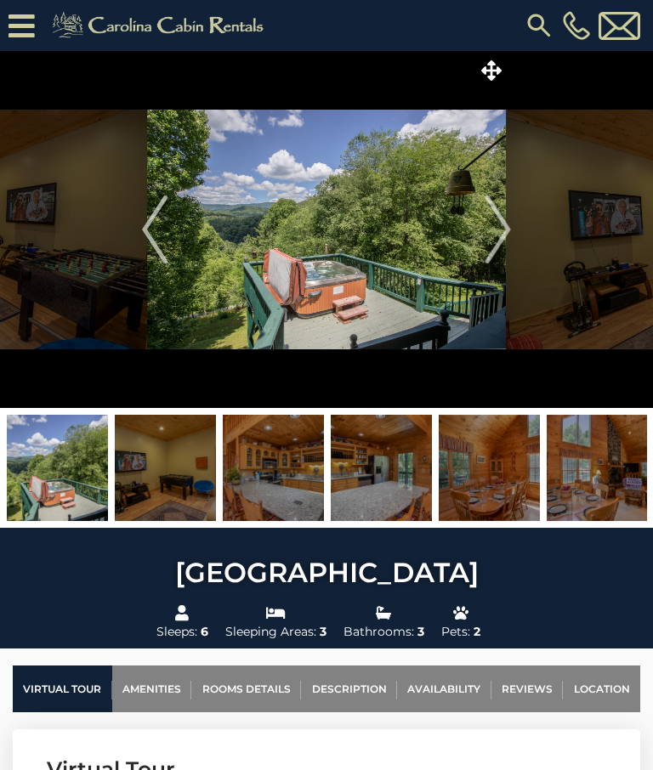
click at [501, 228] on img "Next" at bounding box center [497, 229] width 25 height 68
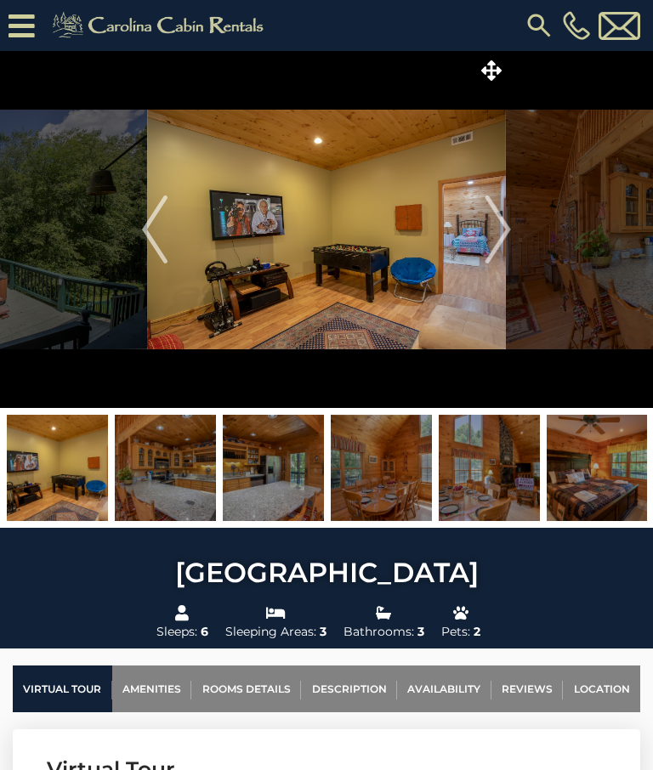
click at [500, 224] on img "Next" at bounding box center [497, 229] width 25 height 68
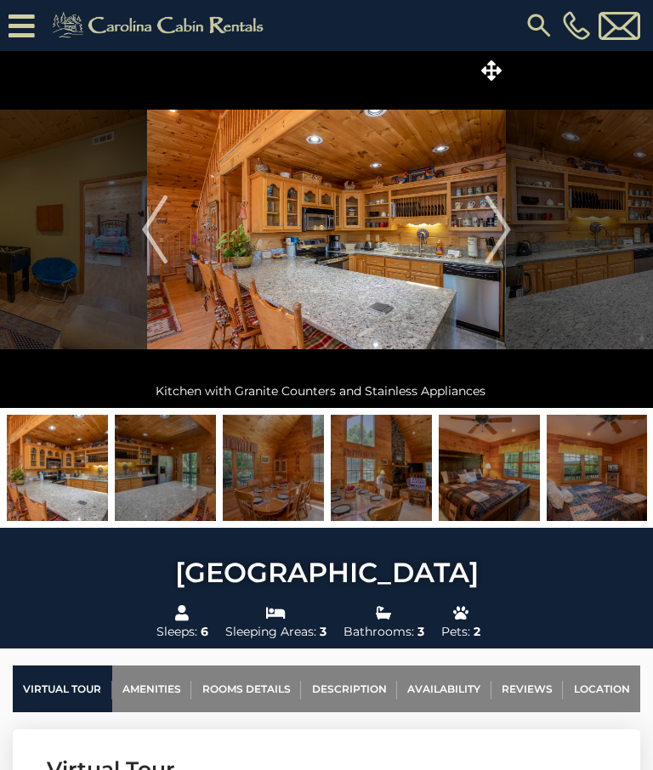
click at [499, 230] on img "Next" at bounding box center [497, 229] width 25 height 68
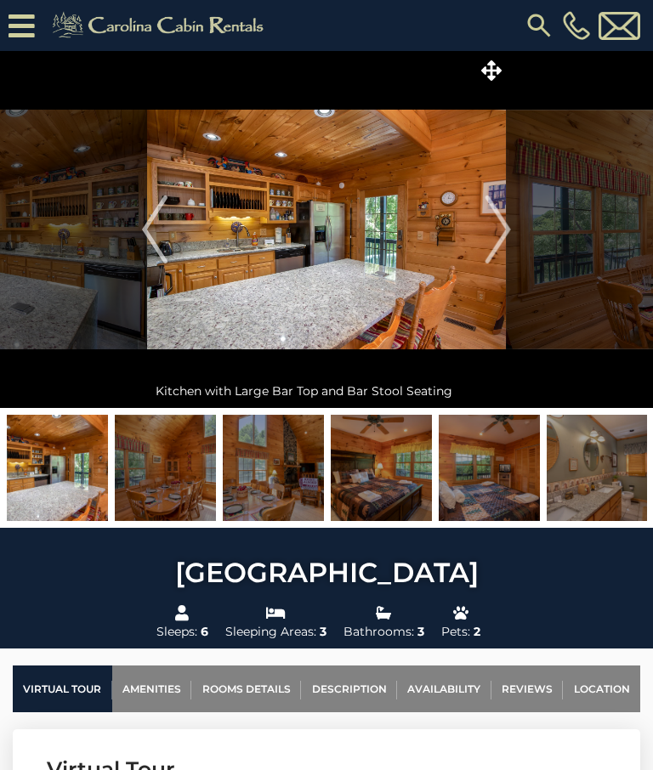
click at [501, 228] on img "Next" at bounding box center [497, 229] width 25 height 68
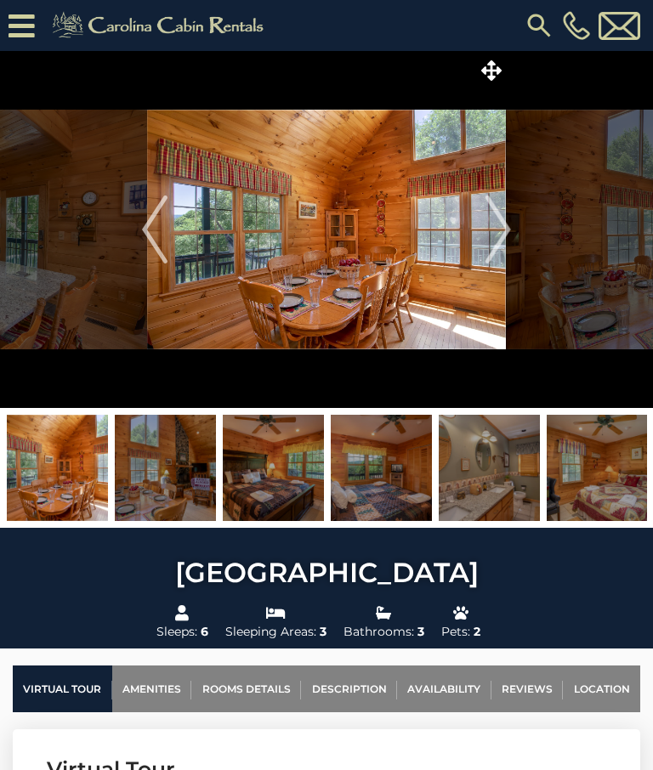
click at [503, 228] on img "Next" at bounding box center [497, 229] width 25 height 68
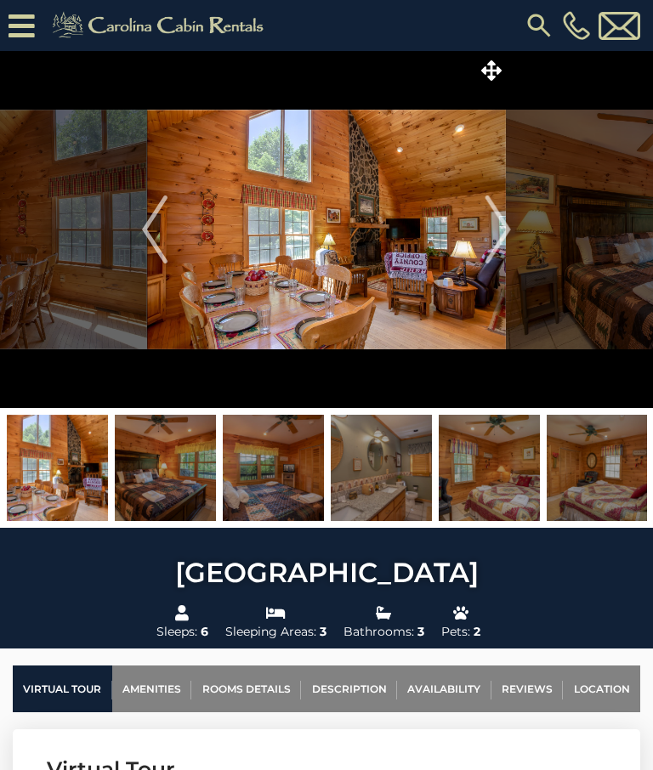
click at [506, 226] on img "Next" at bounding box center [497, 229] width 25 height 68
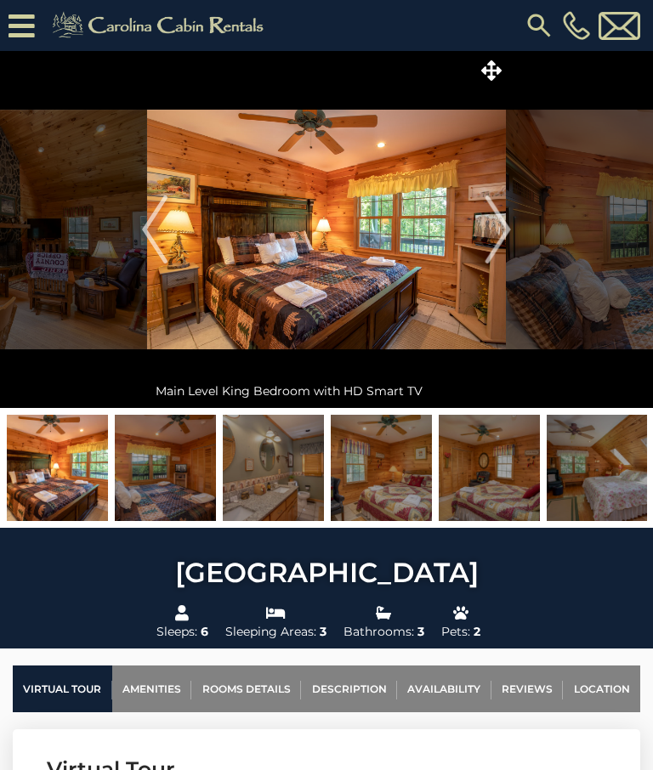
click at [497, 226] on img "Next" at bounding box center [497, 229] width 25 height 68
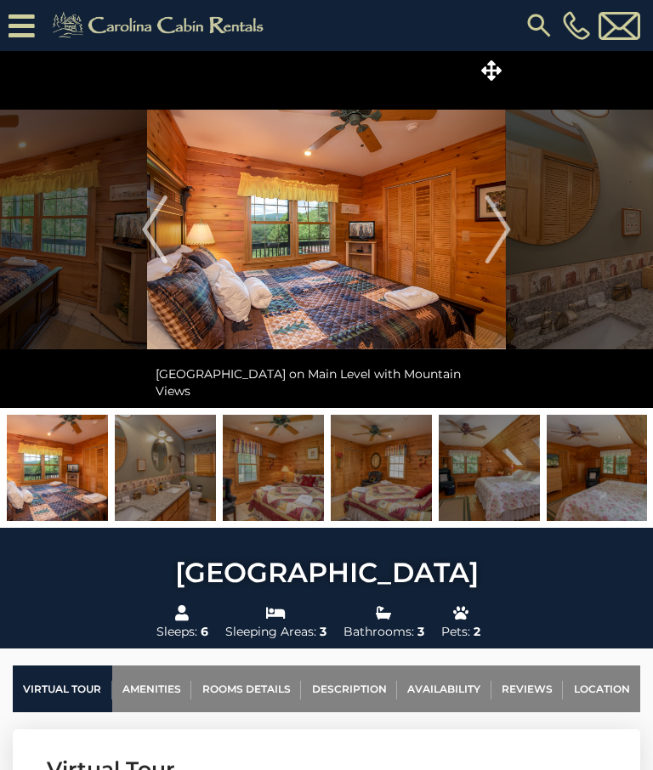
click at [504, 233] on img "Next" at bounding box center [497, 229] width 25 height 68
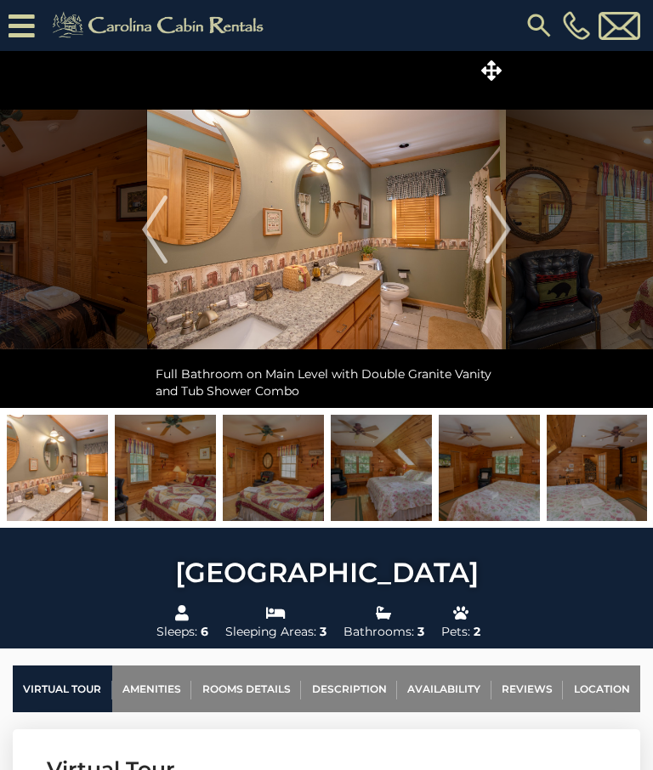
click at [503, 226] on img "Next" at bounding box center [497, 229] width 25 height 68
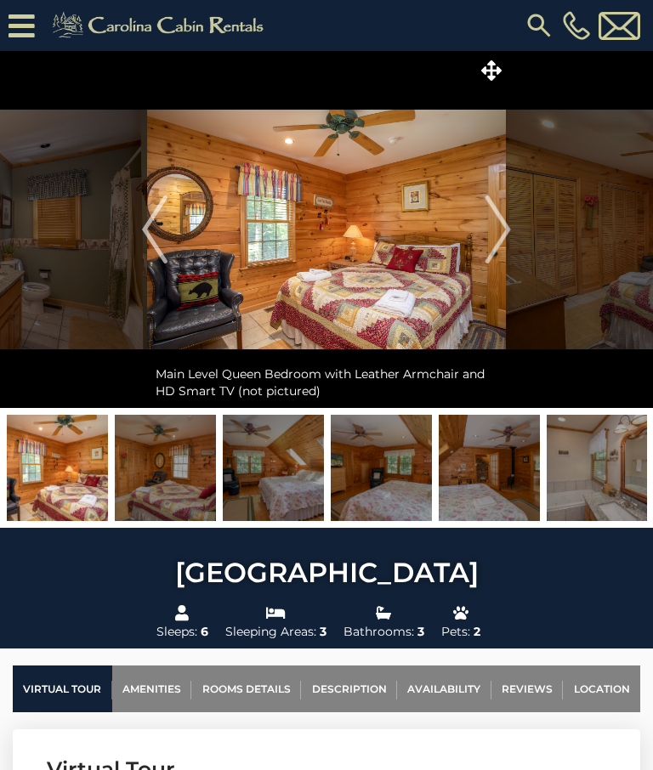
click at [502, 223] on img "Next" at bounding box center [497, 229] width 25 height 68
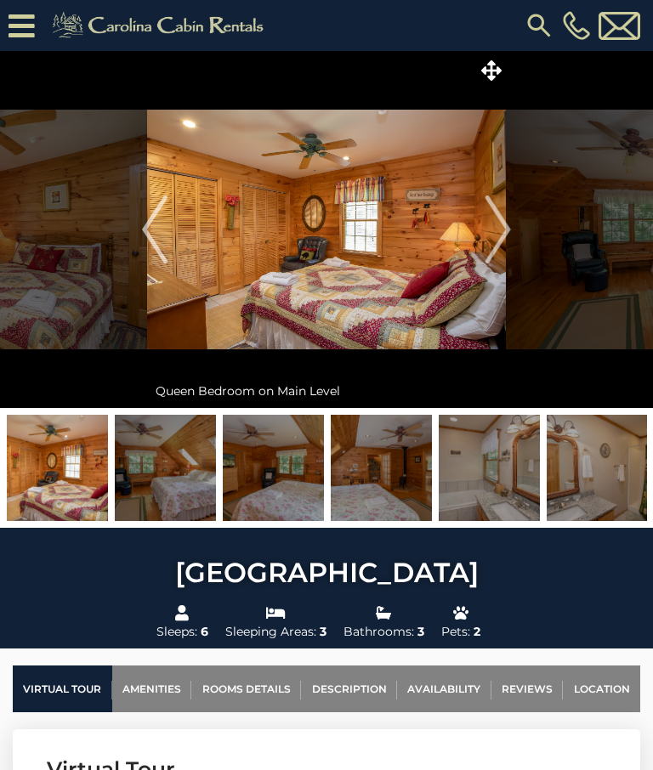
click at [499, 232] on img "Next" at bounding box center [497, 229] width 25 height 68
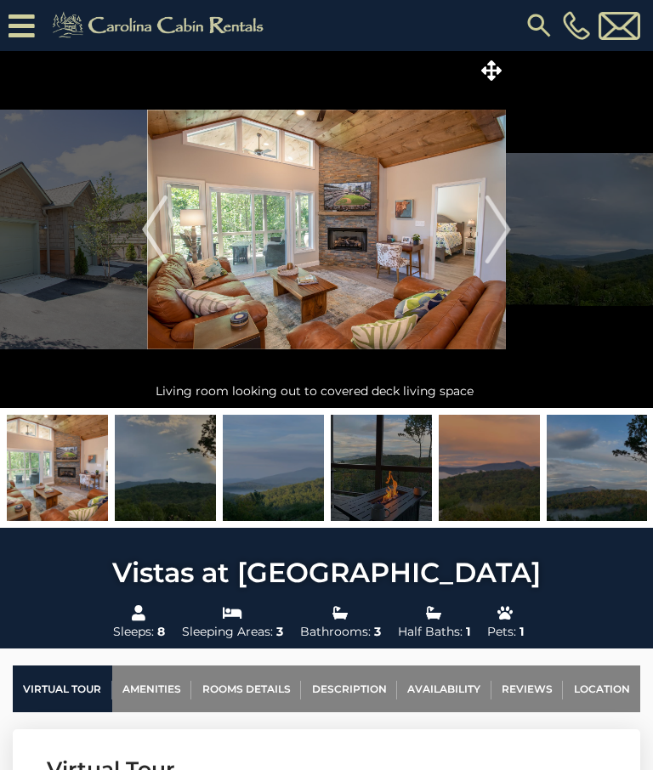
click at [494, 219] on img "Next" at bounding box center [497, 229] width 25 height 68
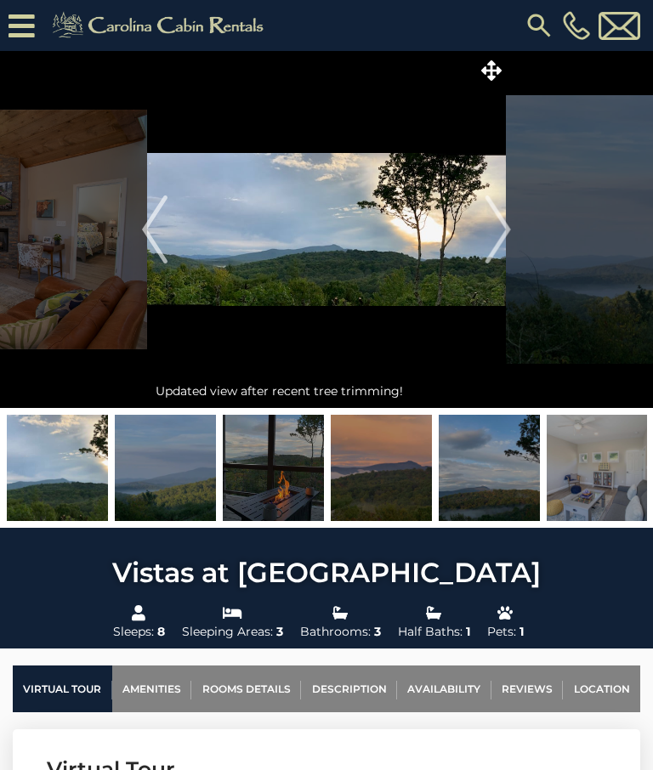
click at [500, 225] on img "Next" at bounding box center [497, 229] width 25 height 68
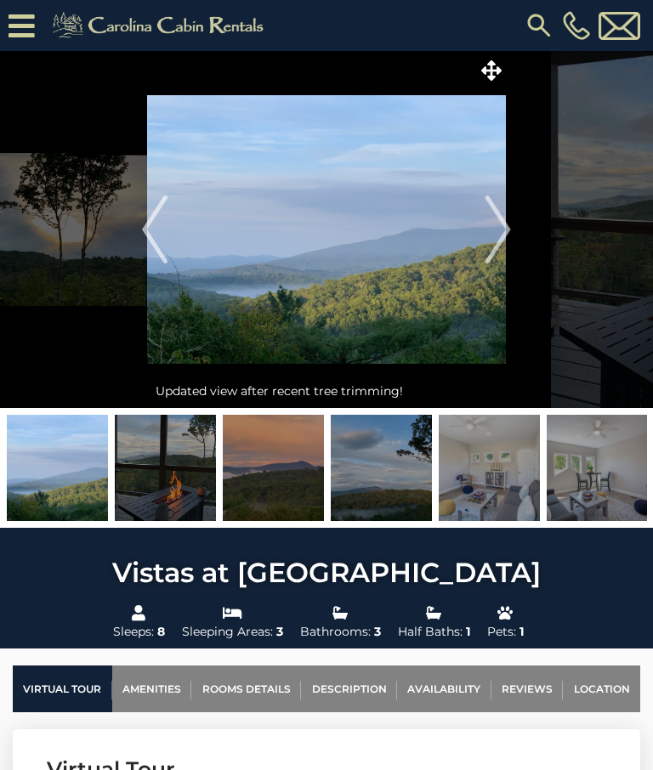
click at [506, 236] on img "Next" at bounding box center [497, 229] width 25 height 68
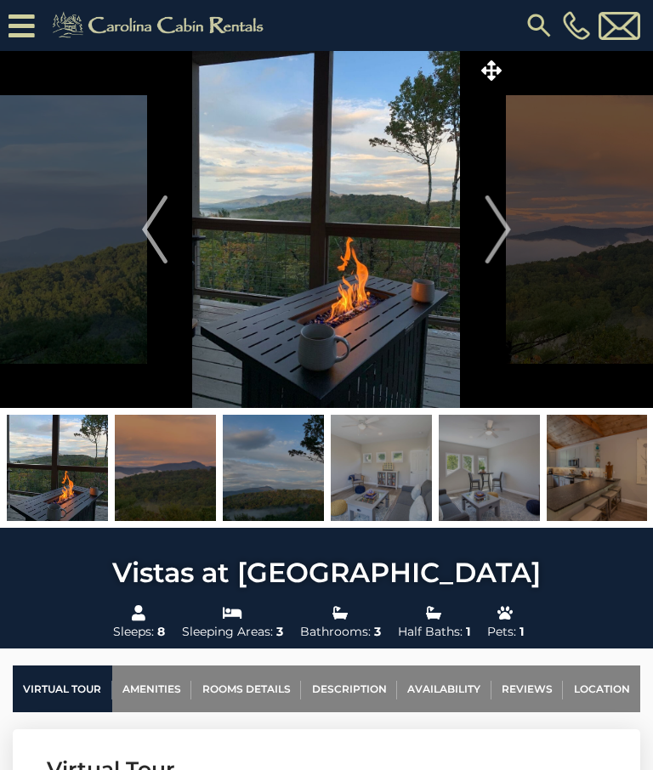
click at [495, 224] on img "Next" at bounding box center [497, 229] width 25 height 68
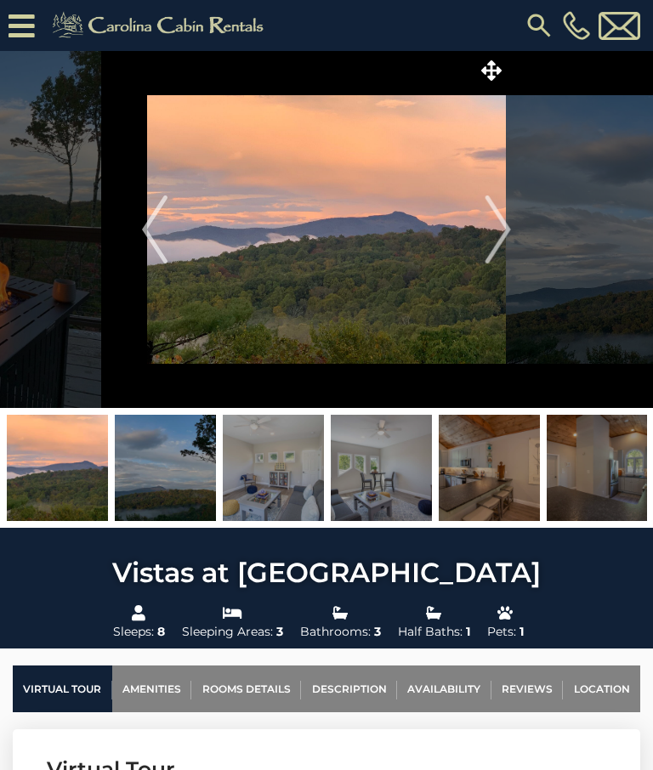
click at [501, 225] on img "Next" at bounding box center [497, 229] width 25 height 68
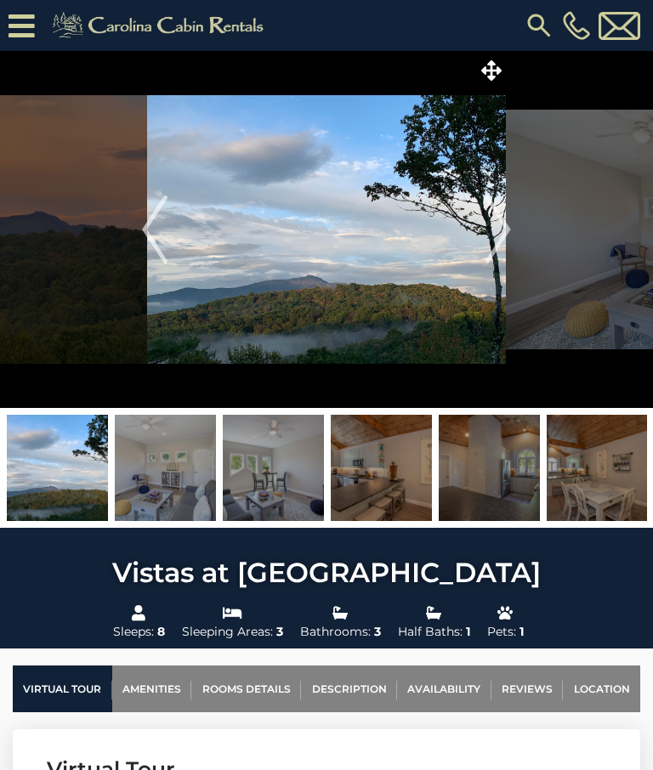
click at [502, 231] on img "Next" at bounding box center [497, 229] width 25 height 68
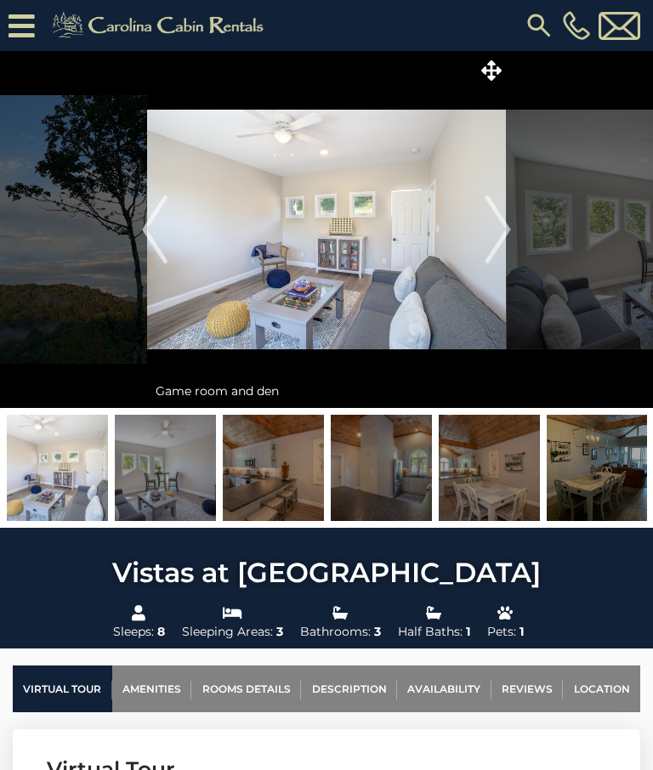
click at [500, 229] on img "Next" at bounding box center [497, 229] width 25 height 68
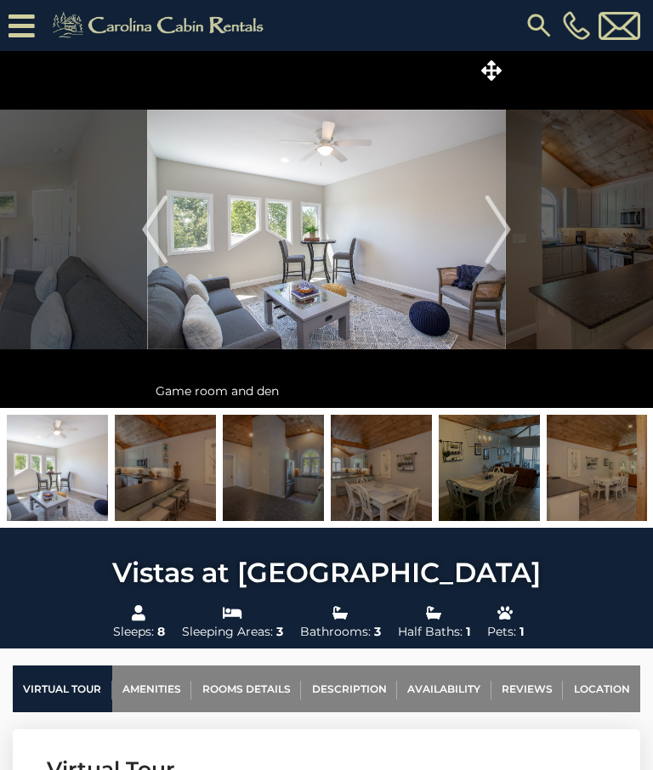
click at [500, 226] on img "Next" at bounding box center [497, 229] width 25 height 68
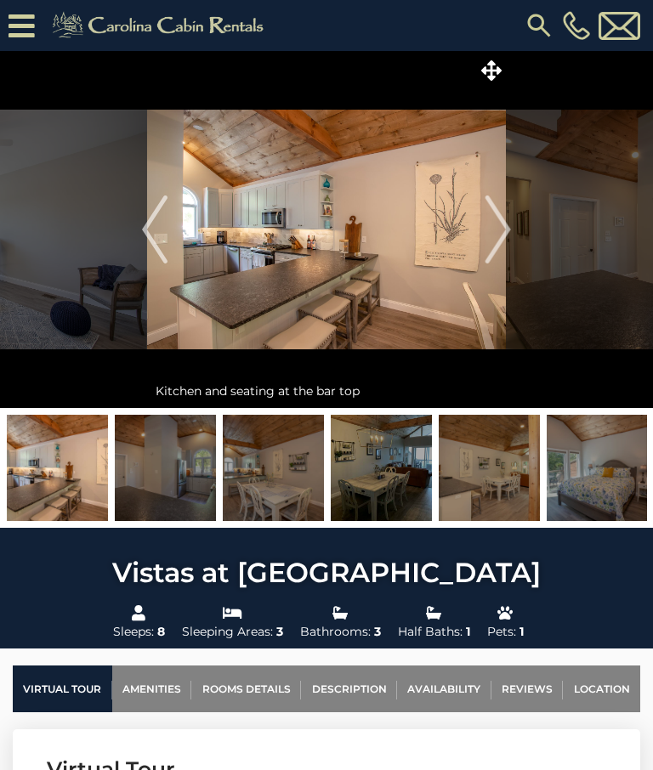
click at [500, 224] on img "Next" at bounding box center [497, 229] width 25 height 68
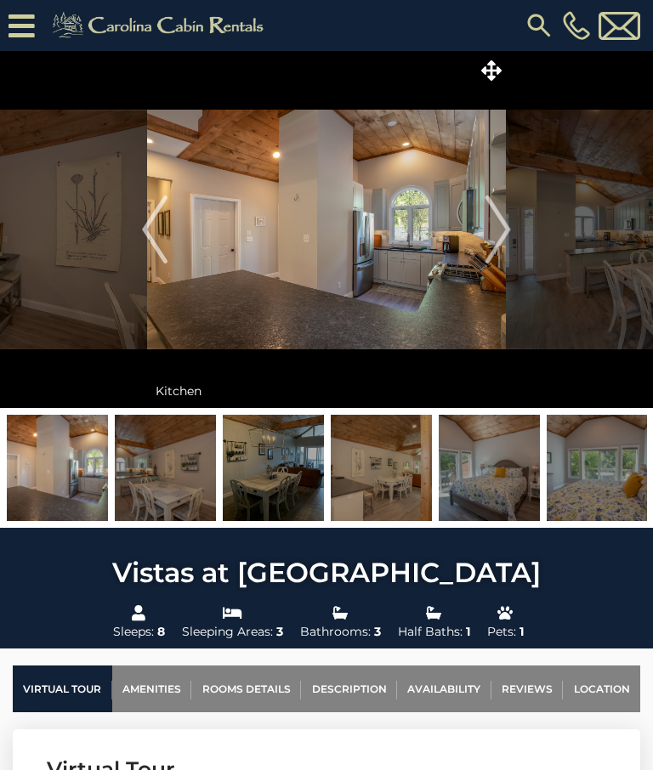
click at [499, 229] on img "Next" at bounding box center [497, 229] width 25 height 68
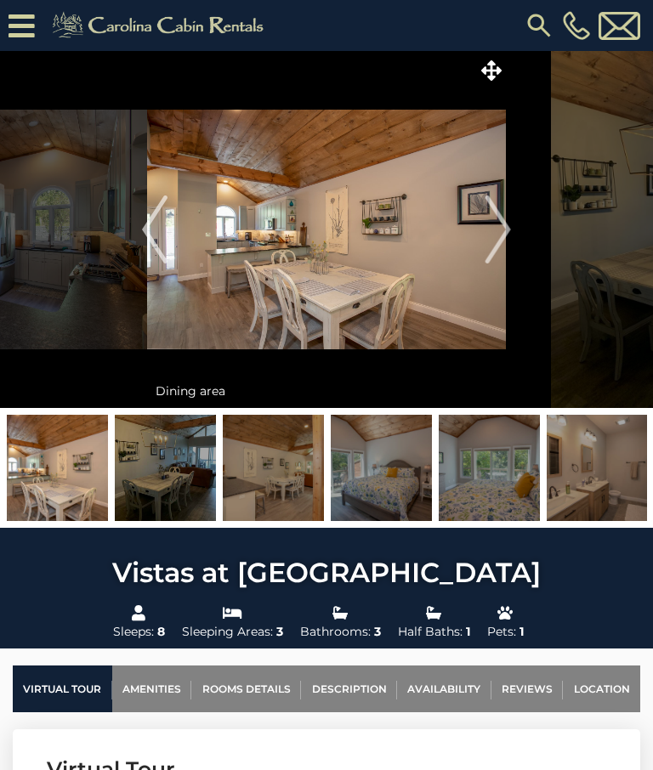
click at [500, 218] on img "Next" at bounding box center [497, 229] width 25 height 68
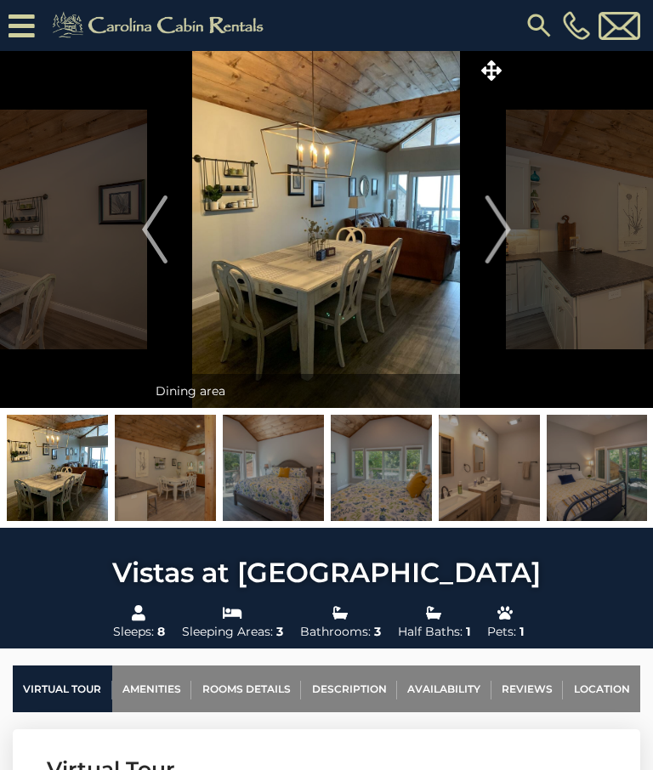
click at [499, 222] on img "Next" at bounding box center [497, 229] width 25 height 68
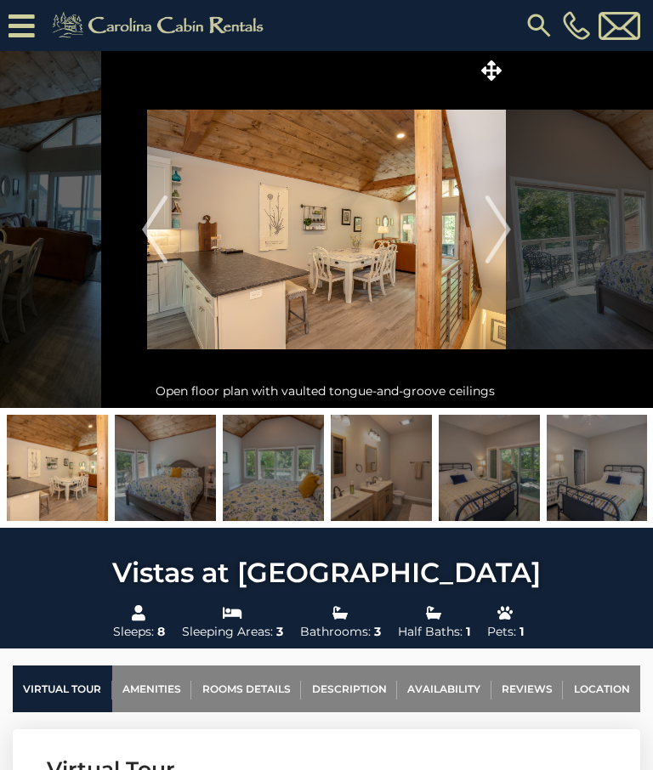
click at [500, 223] on img "Next" at bounding box center [497, 229] width 25 height 68
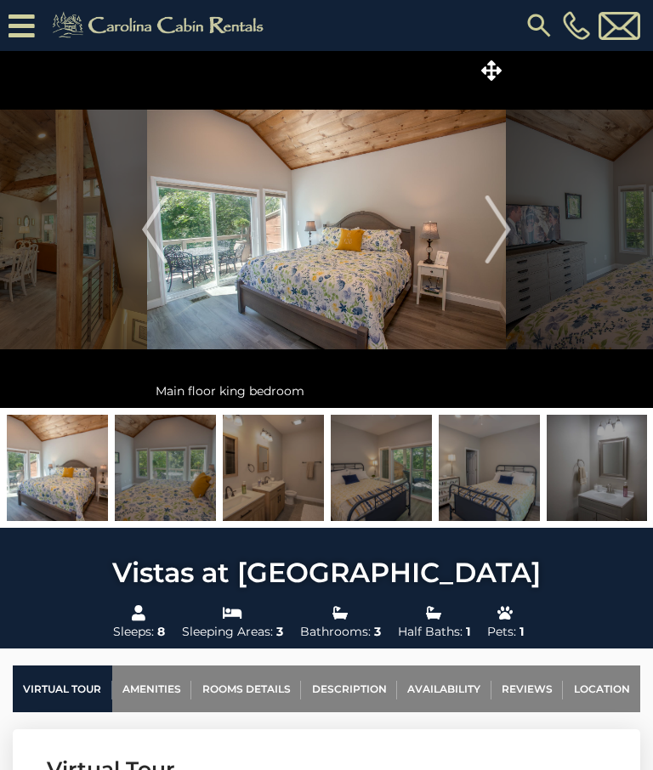
click at [502, 228] on img "Next" at bounding box center [497, 229] width 25 height 68
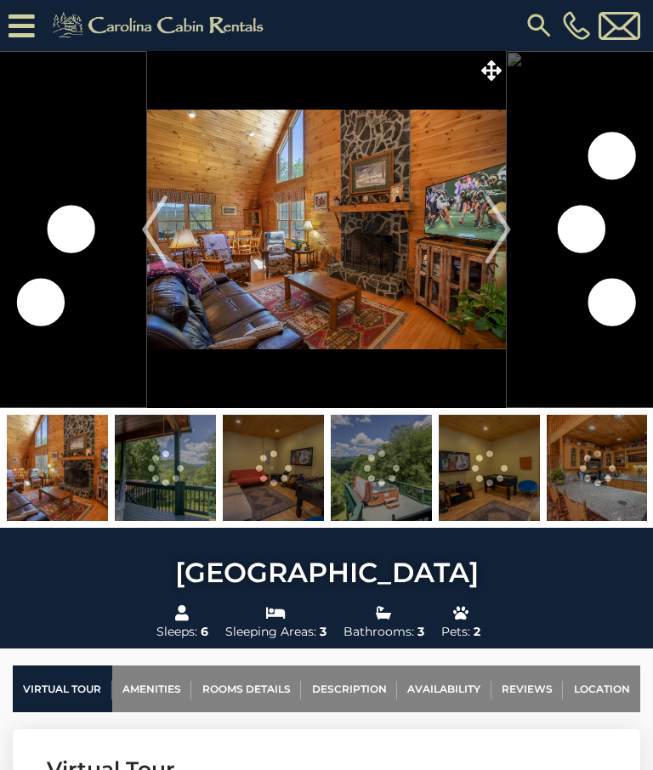
click at [499, 223] on img "Next" at bounding box center [497, 229] width 25 height 68
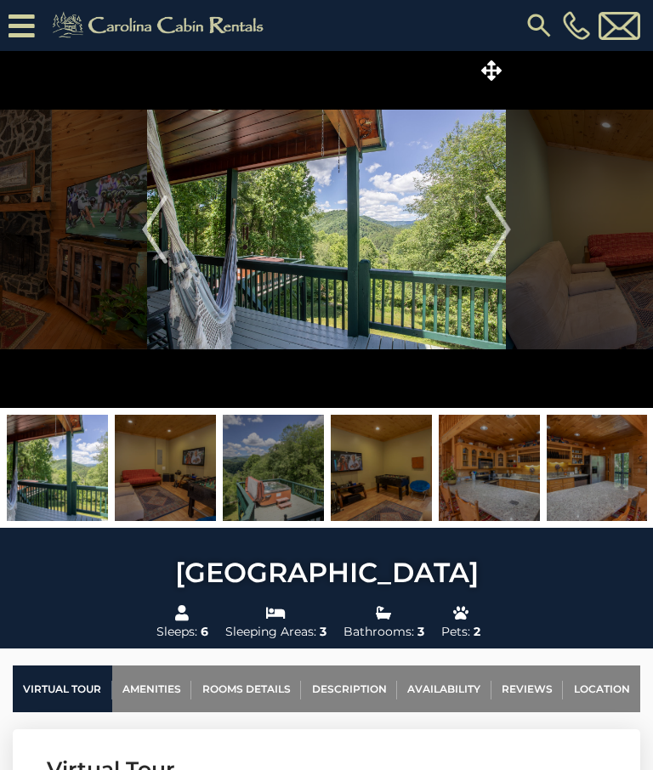
click at [489, 218] on img "Next" at bounding box center [497, 229] width 25 height 68
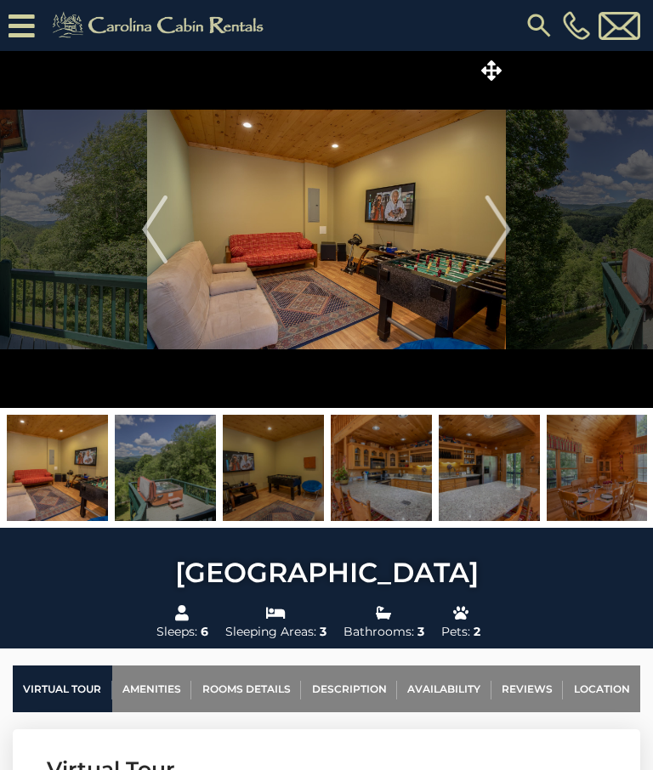
click at [497, 222] on img "Next" at bounding box center [497, 229] width 25 height 68
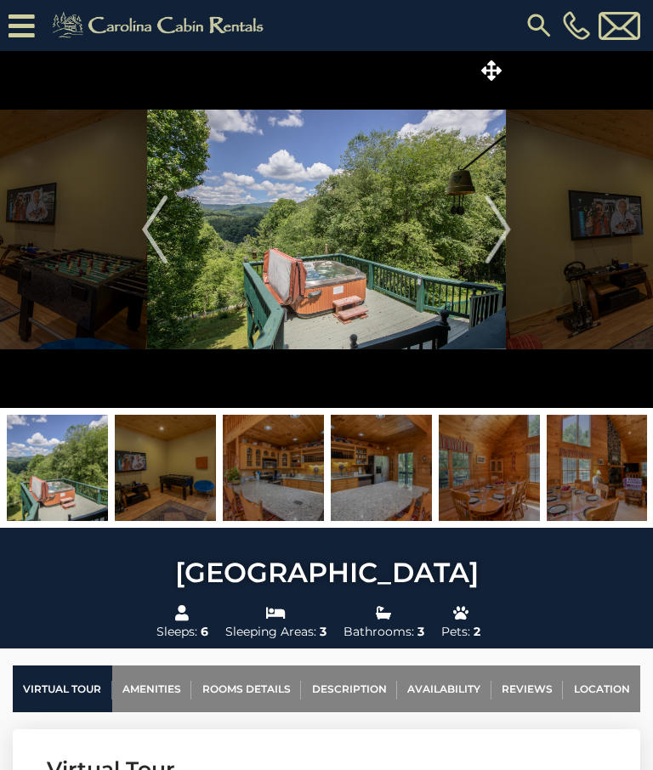
click at [492, 231] on img "Next" at bounding box center [497, 229] width 25 height 68
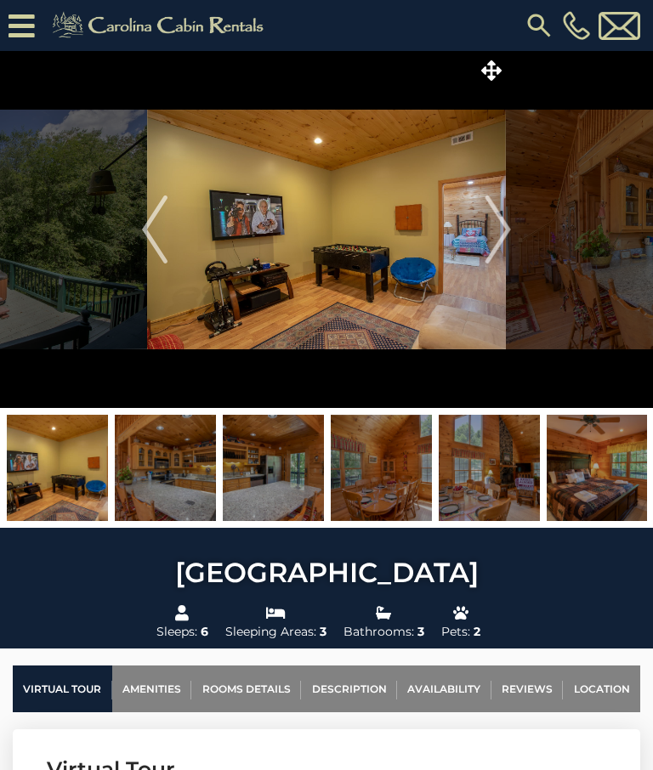
click at [497, 228] on img "Next" at bounding box center [497, 229] width 25 height 68
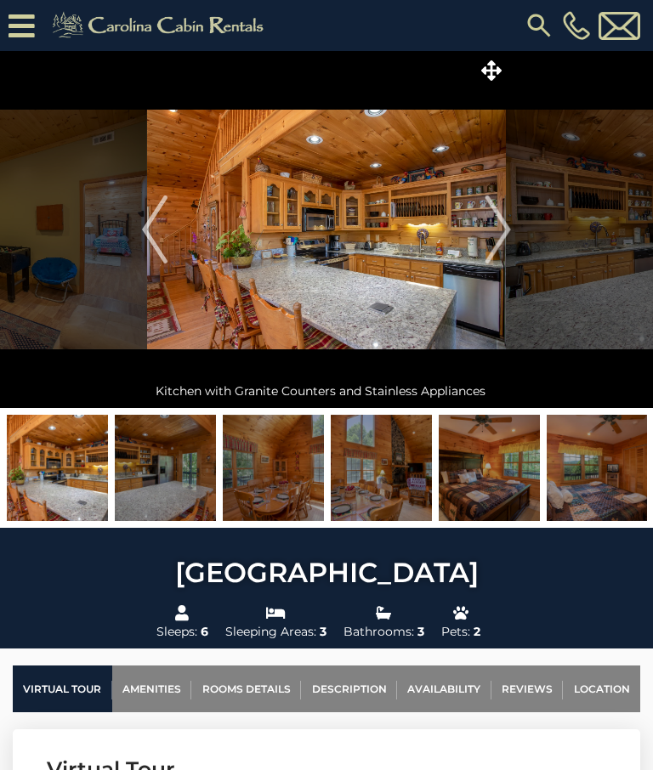
click at [498, 228] on img "Next" at bounding box center [497, 229] width 25 height 68
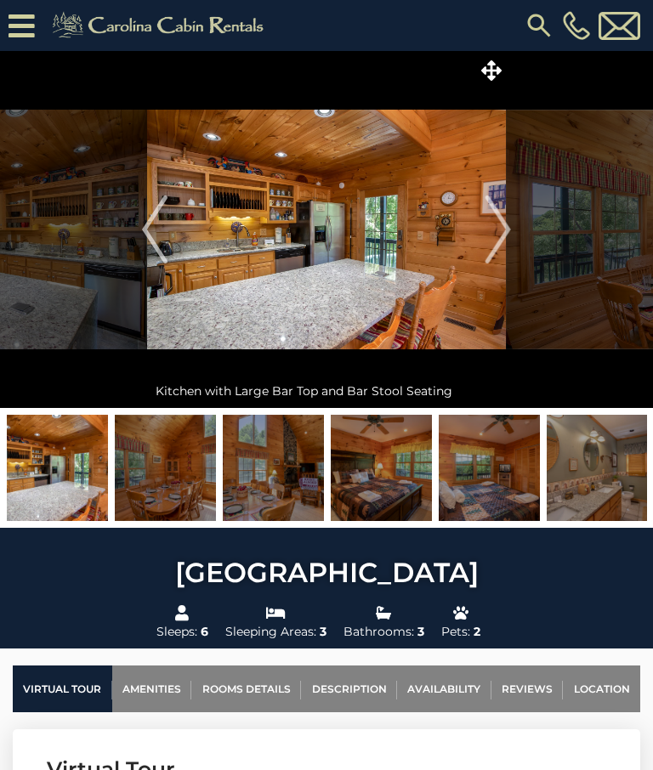
click at [500, 230] on img "Next" at bounding box center [497, 229] width 25 height 68
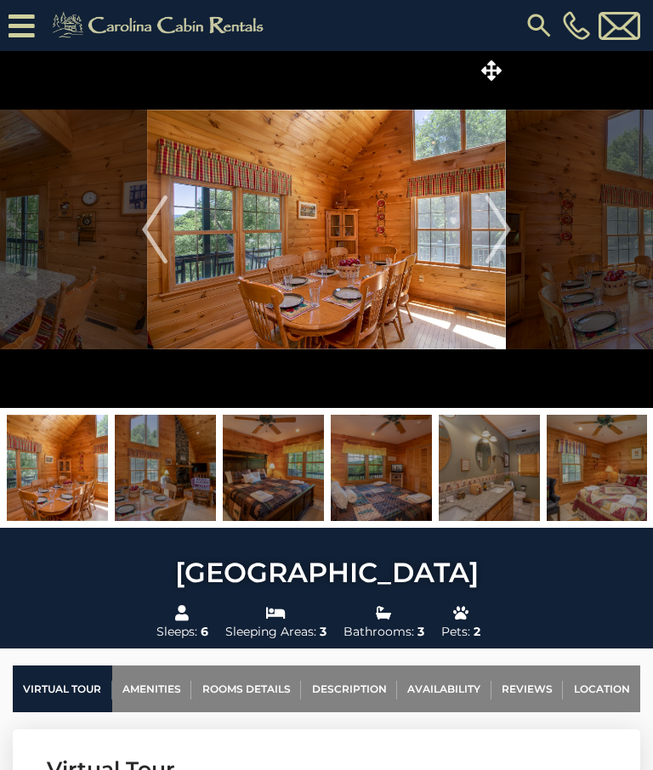
click at [499, 223] on img "Next" at bounding box center [497, 229] width 25 height 68
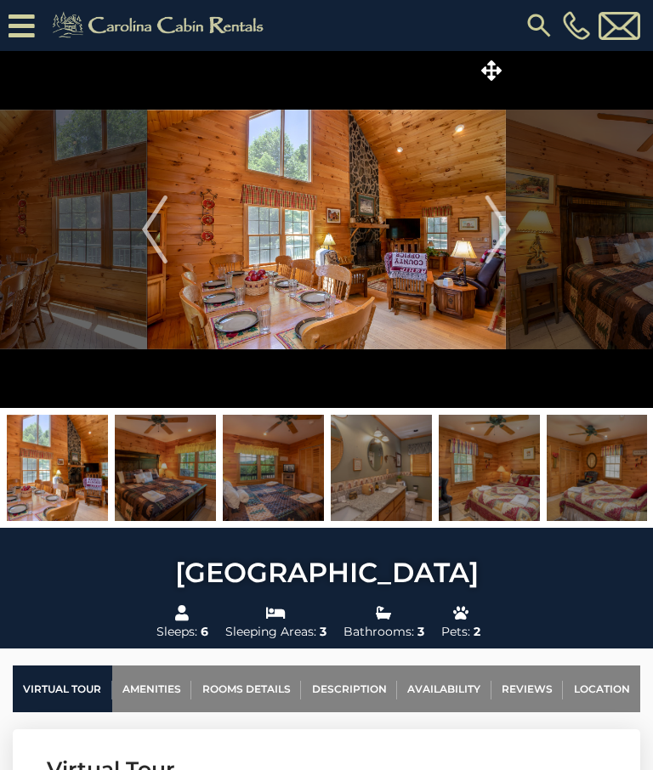
click at [503, 229] on img "Next" at bounding box center [497, 229] width 25 height 68
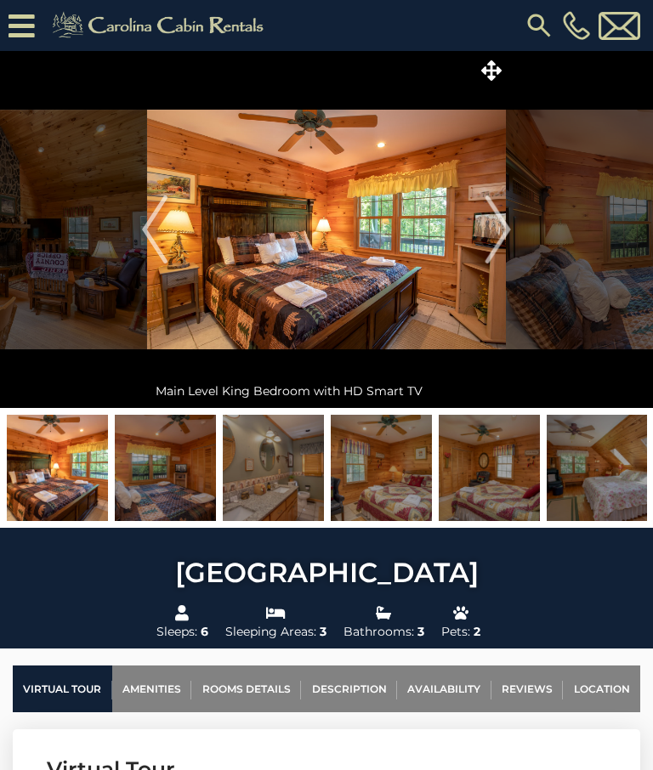
click at [503, 224] on img "Next" at bounding box center [497, 229] width 25 height 68
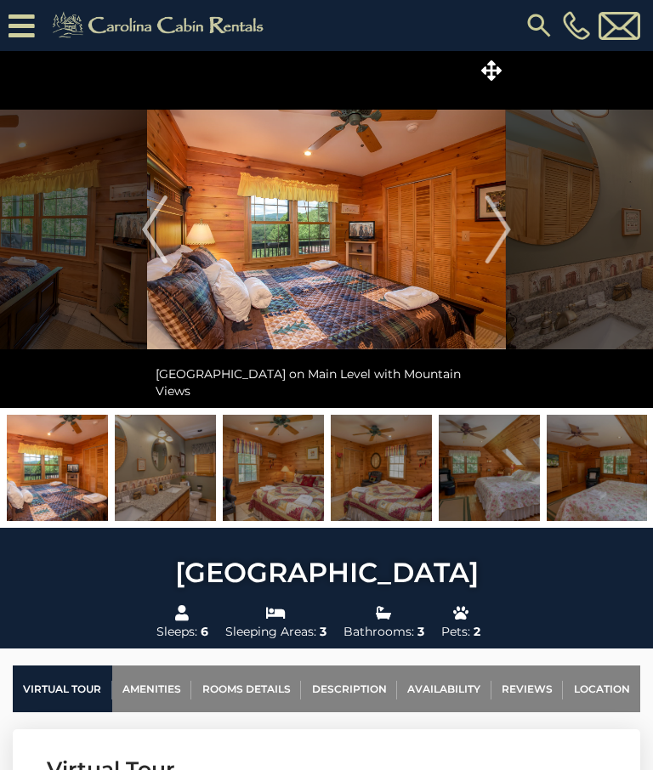
click at [497, 232] on img "Next" at bounding box center [497, 229] width 25 height 68
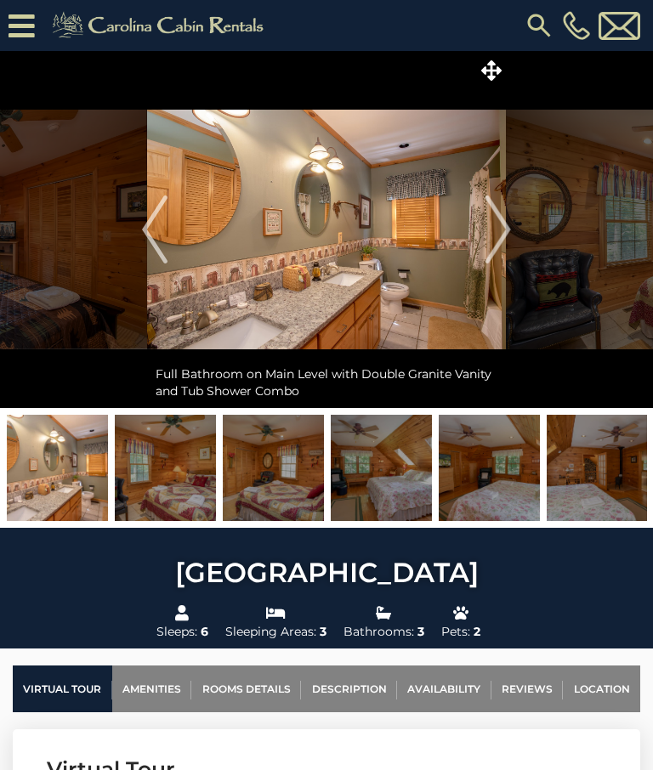
click at [503, 227] on img "Next" at bounding box center [497, 229] width 25 height 68
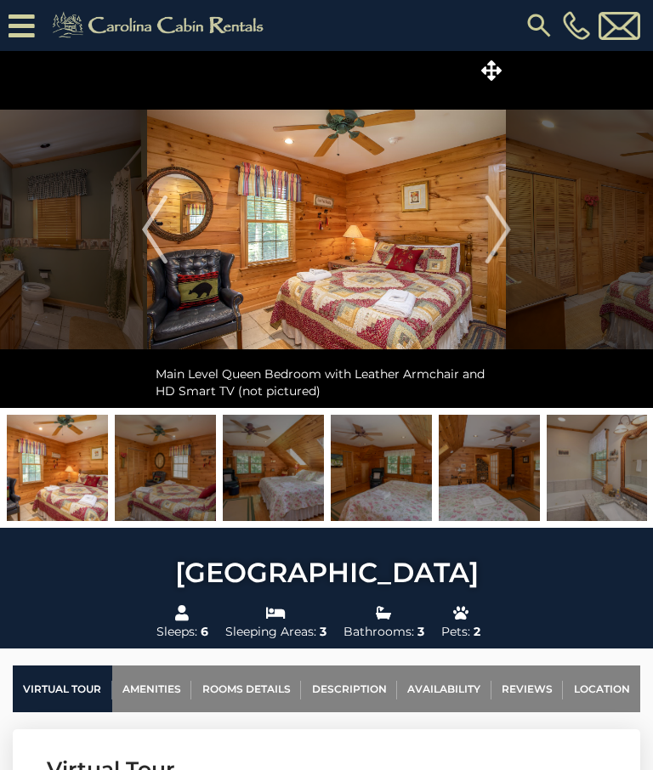
click at [500, 228] on img "Next" at bounding box center [497, 229] width 25 height 68
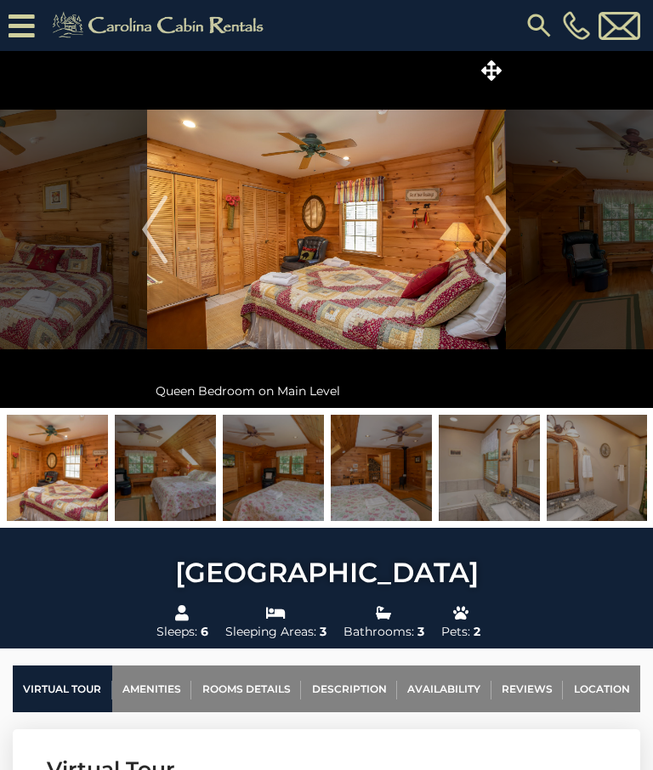
click at [495, 221] on img "Next" at bounding box center [497, 229] width 25 height 68
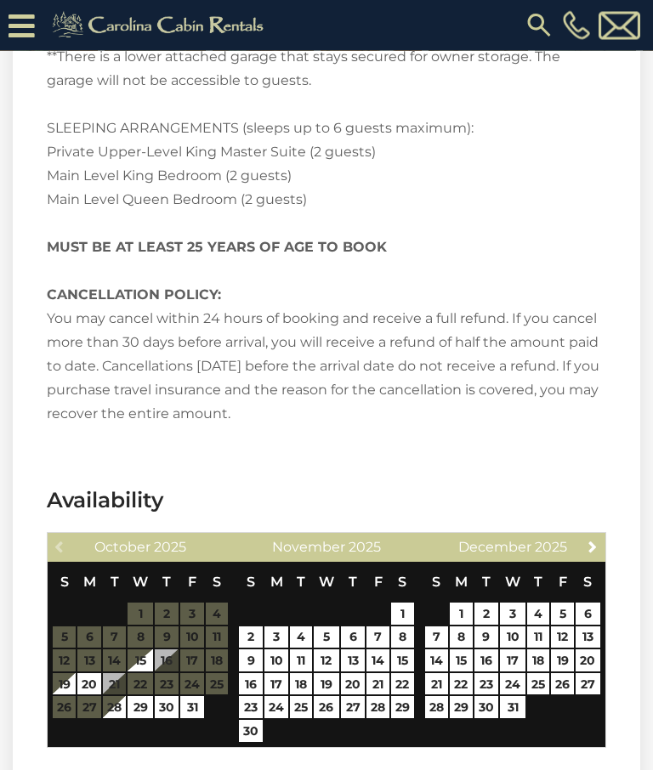
scroll to position [3069, 0]
click at [306, 696] on link "25" at bounding box center [301, 707] width 22 height 22
type input "**********"
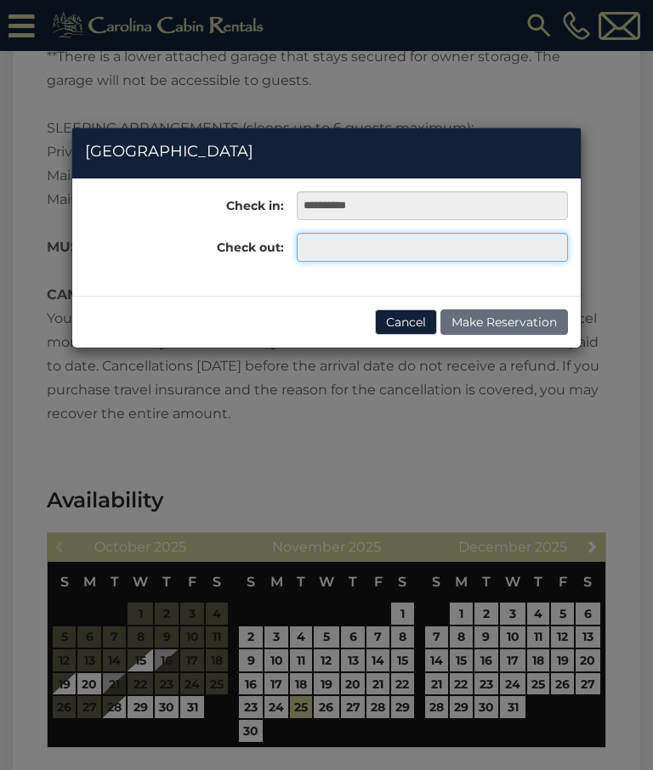
click at [336, 236] on input "text" at bounding box center [432, 247] width 271 height 29
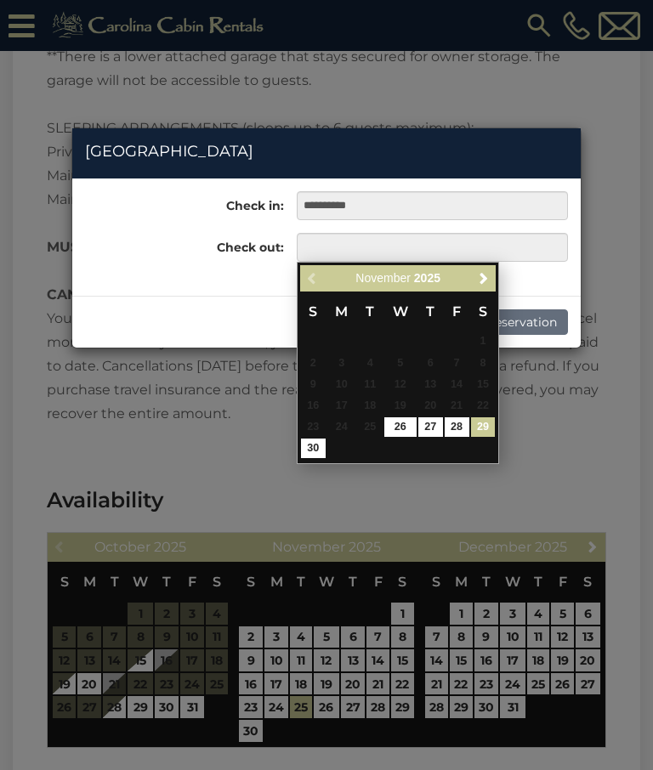
click at [486, 418] on link "29" at bounding box center [483, 427] width 25 height 20
type input "**********"
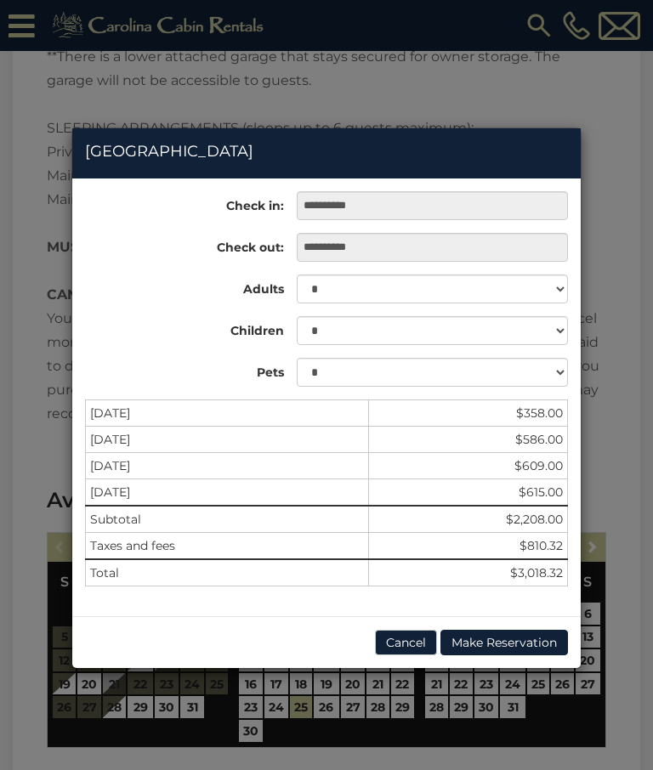
click at [615, 87] on div "**********" at bounding box center [326, 385] width 653 height 770
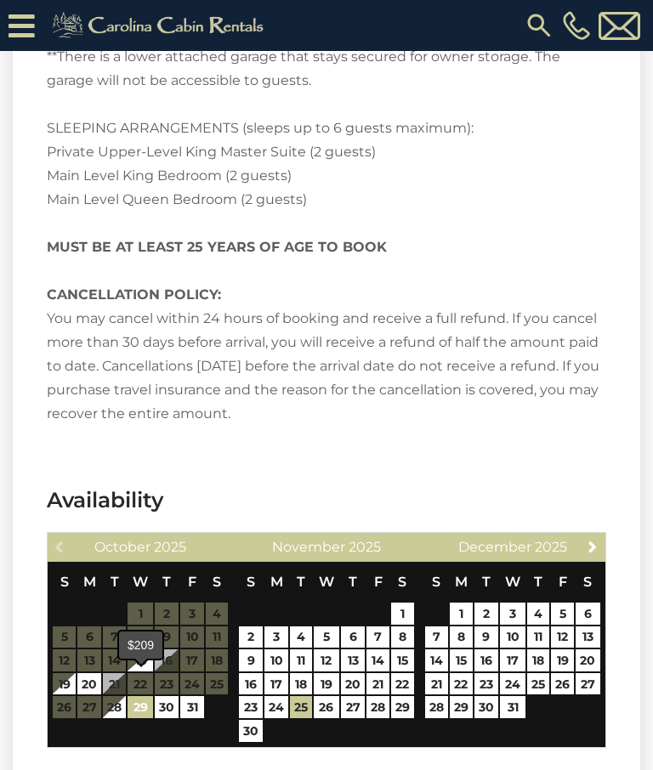
click at [139, 696] on link "29" at bounding box center [139, 707] width 25 height 22
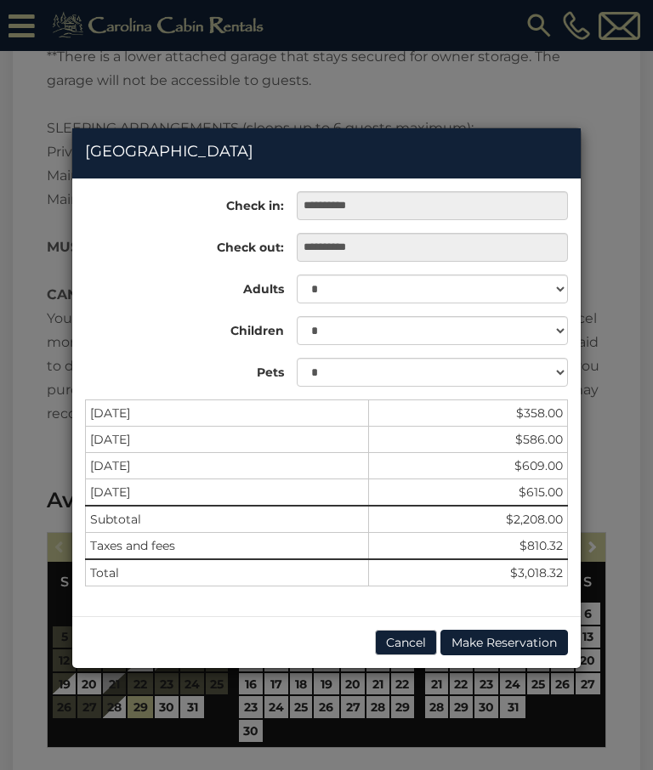
click at [400, 634] on button "Cancel" at bounding box center [406, 642] width 62 height 25
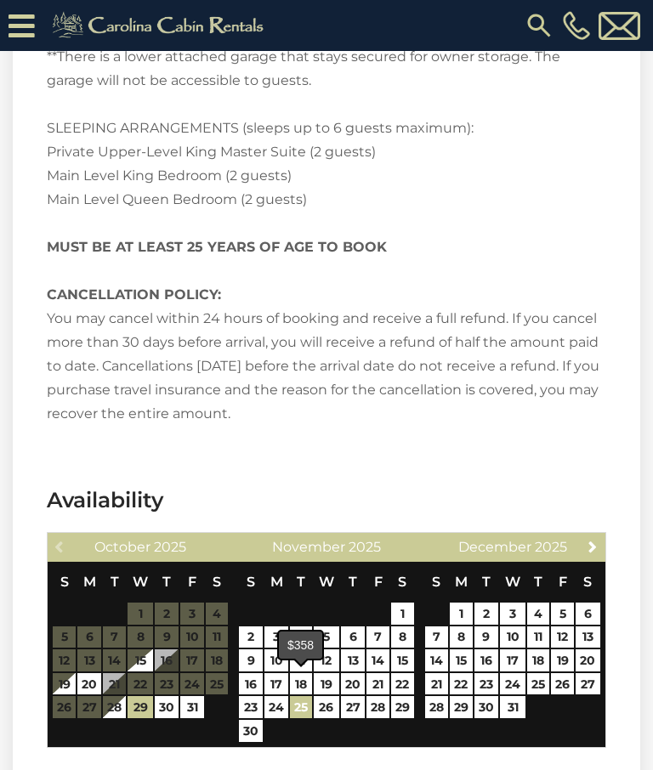
click at [303, 696] on link "25" at bounding box center [301, 707] width 22 height 22
type input "**********"
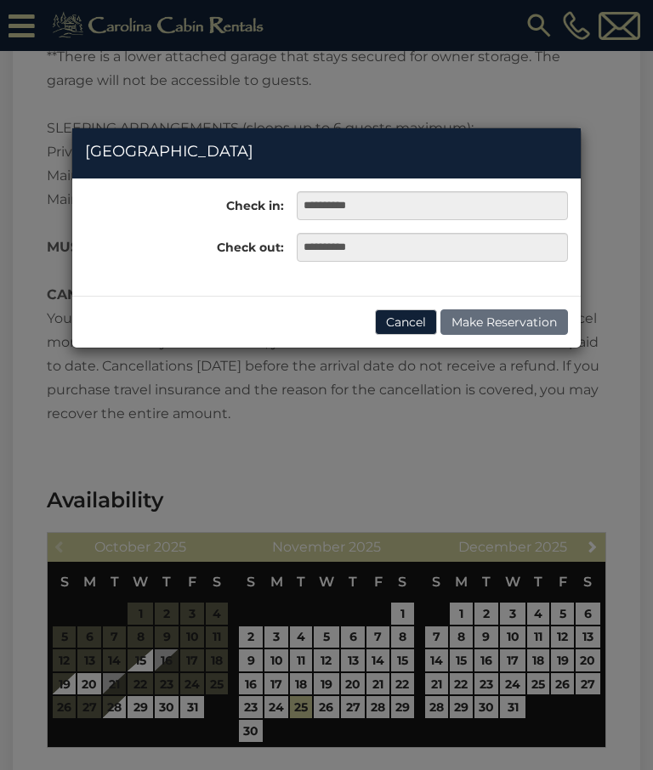
click at [407, 684] on div "**********" at bounding box center [326, 385] width 653 height 770
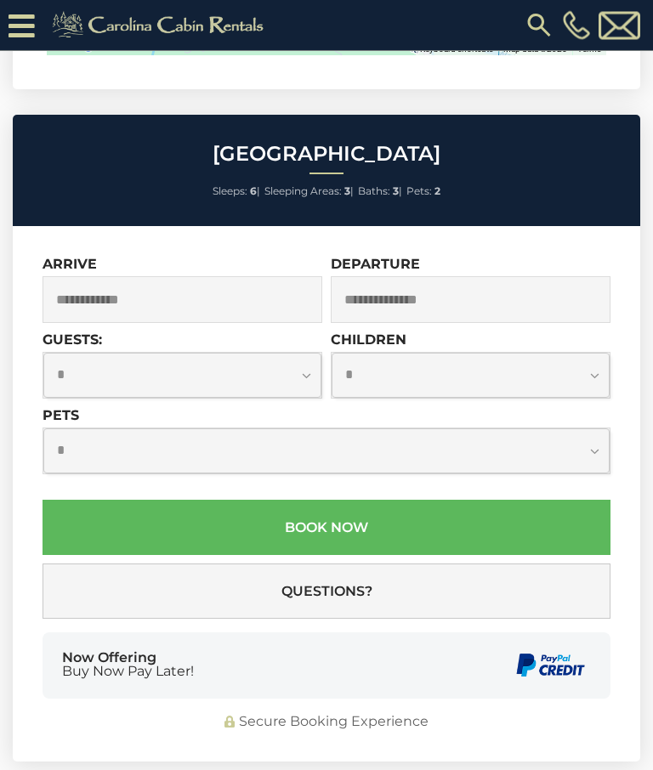
scroll to position [4628, 0]
click at [110, 276] on input "text" at bounding box center [182, 299] width 280 height 47
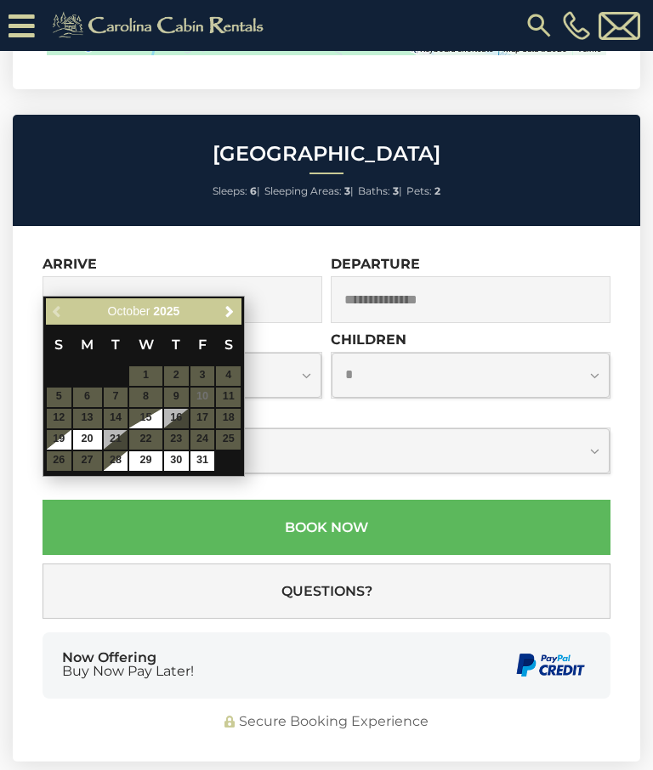
click at [223, 305] on span "Next" at bounding box center [230, 312] width 14 height 14
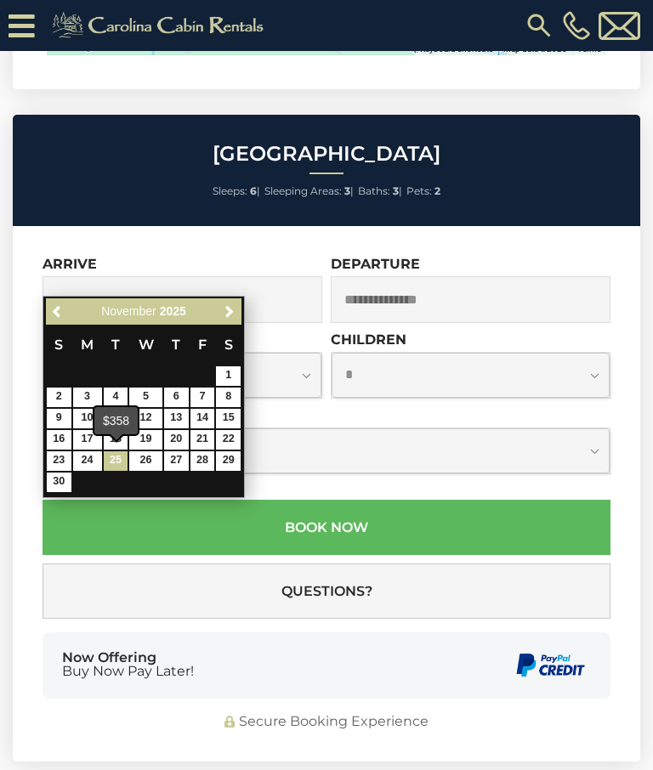
click at [121, 460] on link "25" at bounding box center [116, 461] width 25 height 20
type input "**********"
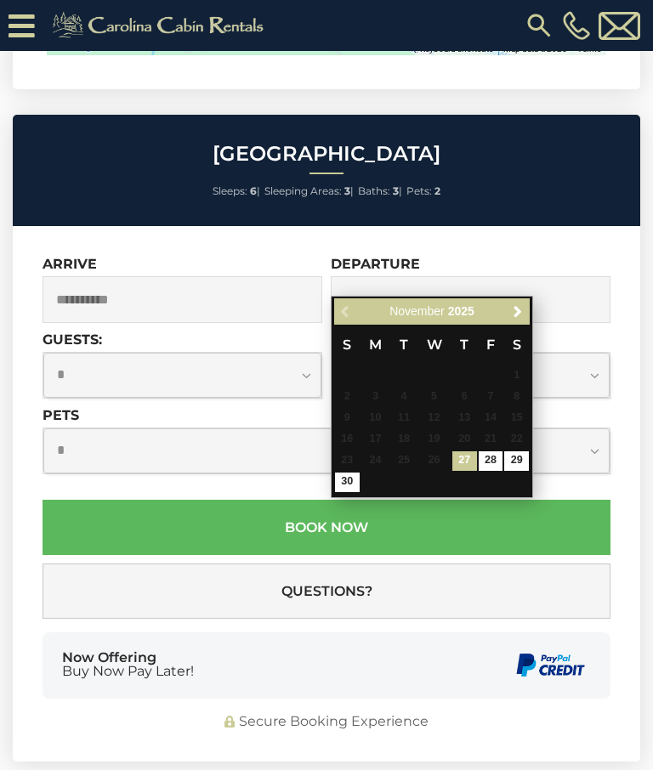
click at [517, 341] on span "S" at bounding box center [516, 344] width 8 height 16
click at [518, 455] on link "29" at bounding box center [516, 461] width 25 height 20
type input "**********"
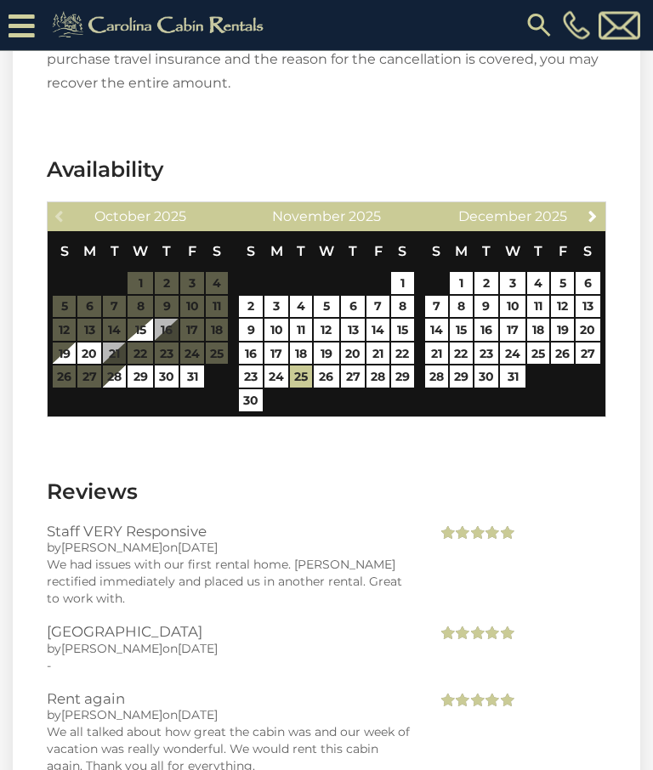
scroll to position [3400, 0]
click at [142, 365] on link "29" at bounding box center [139, 376] width 25 height 22
type input "**********"
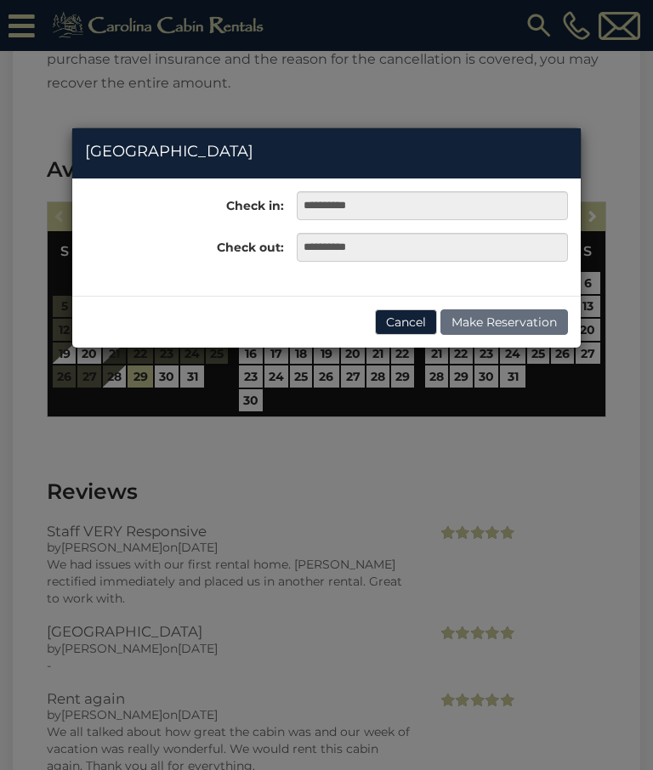
click at [408, 317] on button "Cancel" at bounding box center [406, 321] width 62 height 25
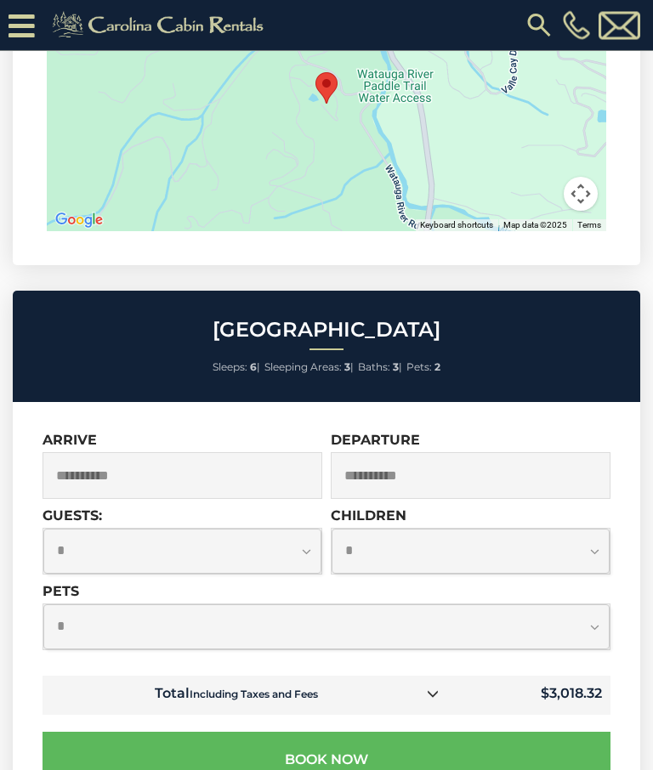
scroll to position [4485, 0]
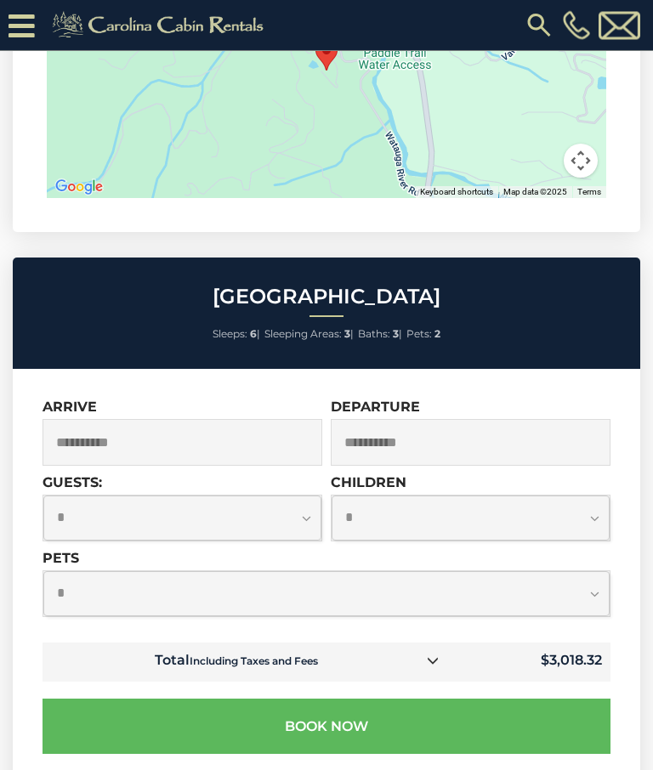
click at [104, 420] on input "**********" at bounding box center [182, 443] width 280 height 47
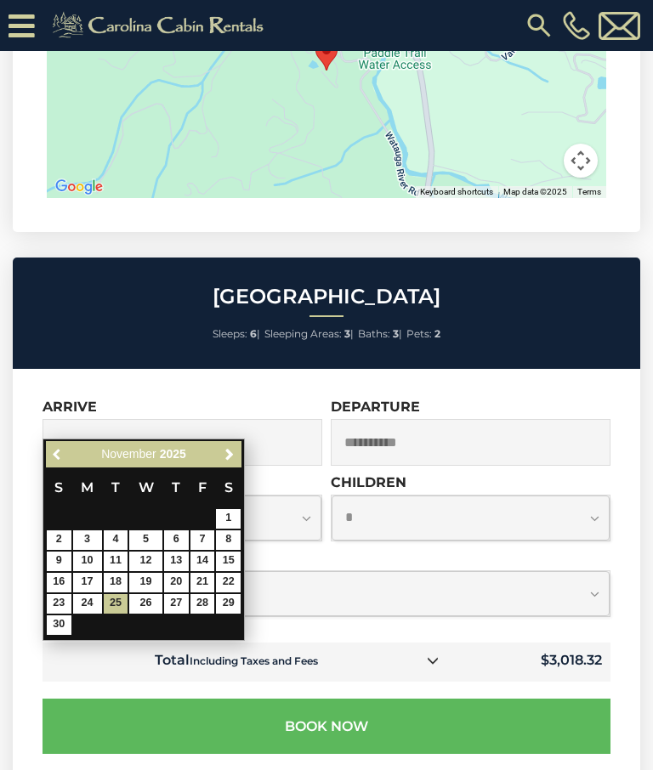
click at [59, 454] on span "Previous" at bounding box center [58, 455] width 14 height 14
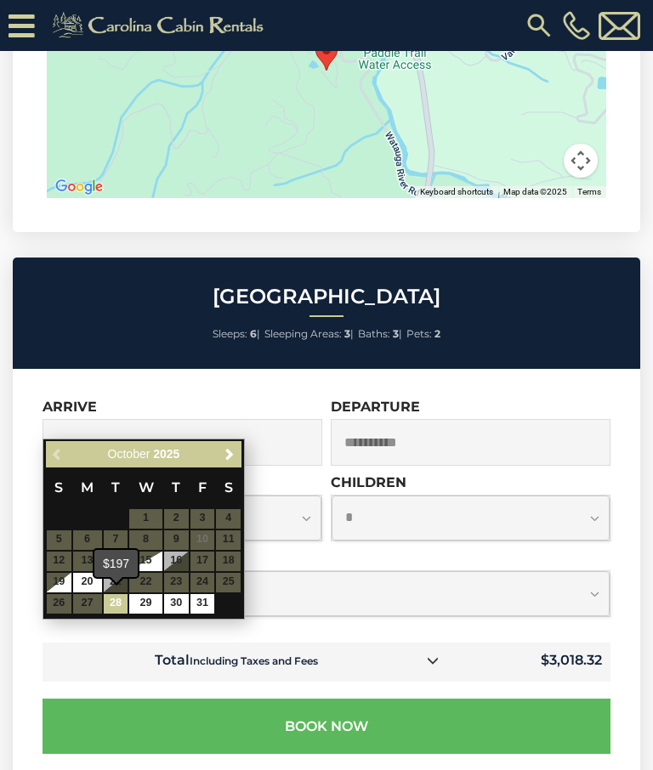
click at [120, 602] on link "28" at bounding box center [116, 604] width 25 height 20
type input "**********"
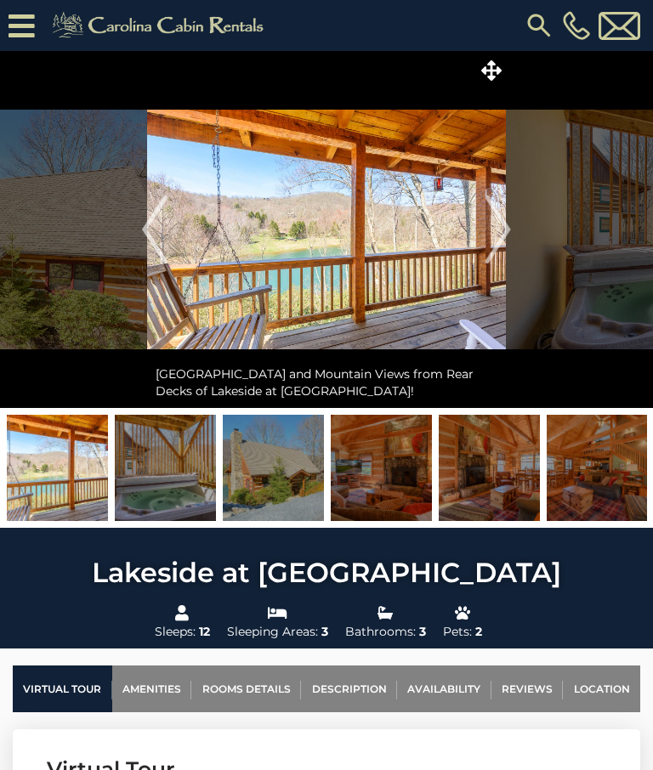
click at [506, 215] on img "Next" at bounding box center [497, 229] width 25 height 68
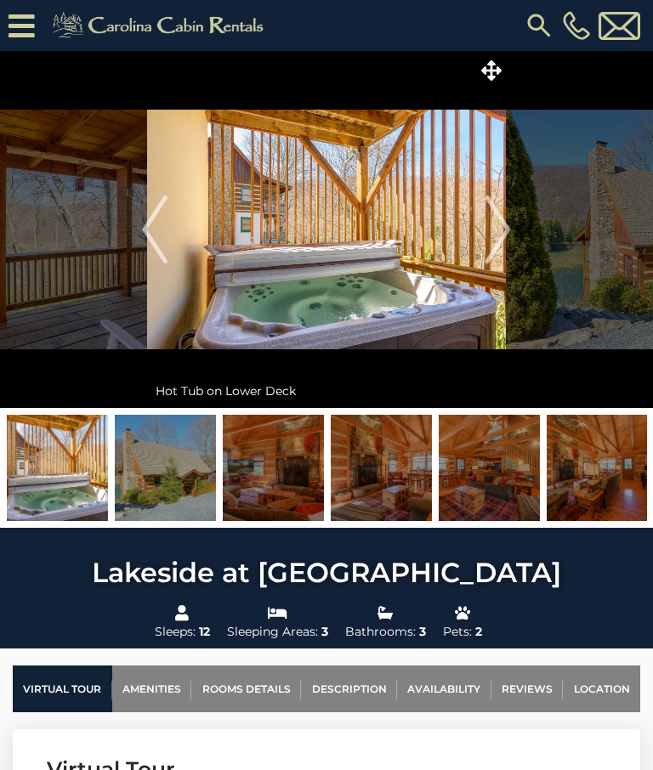
click at [505, 227] on img "Next" at bounding box center [497, 229] width 25 height 68
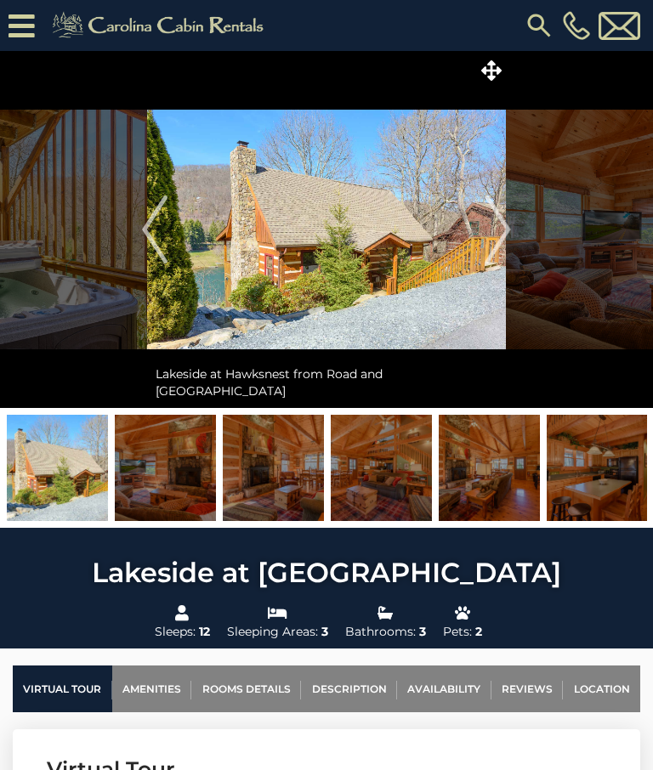
click at [497, 231] on img "Next" at bounding box center [497, 229] width 25 height 68
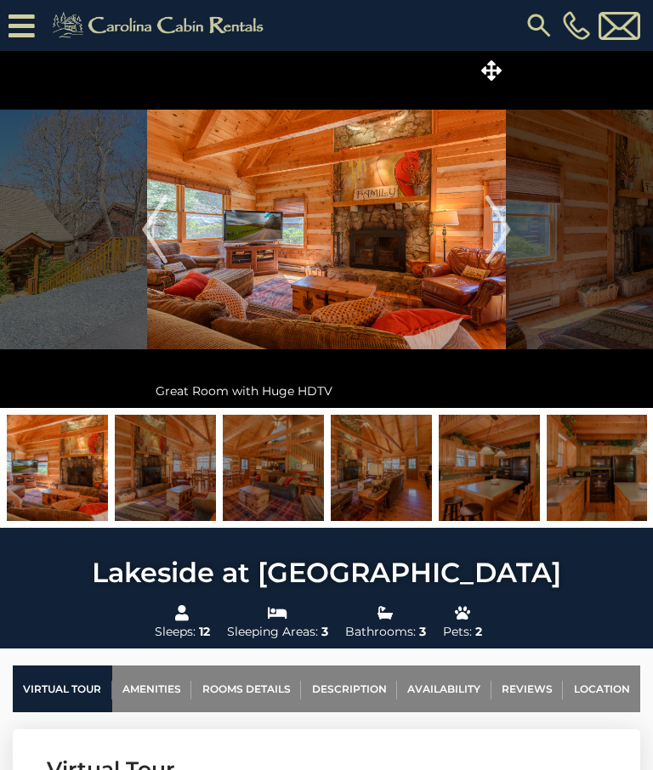
click at [498, 229] on img "Next" at bounding box center [497, 229] width 25 height 68
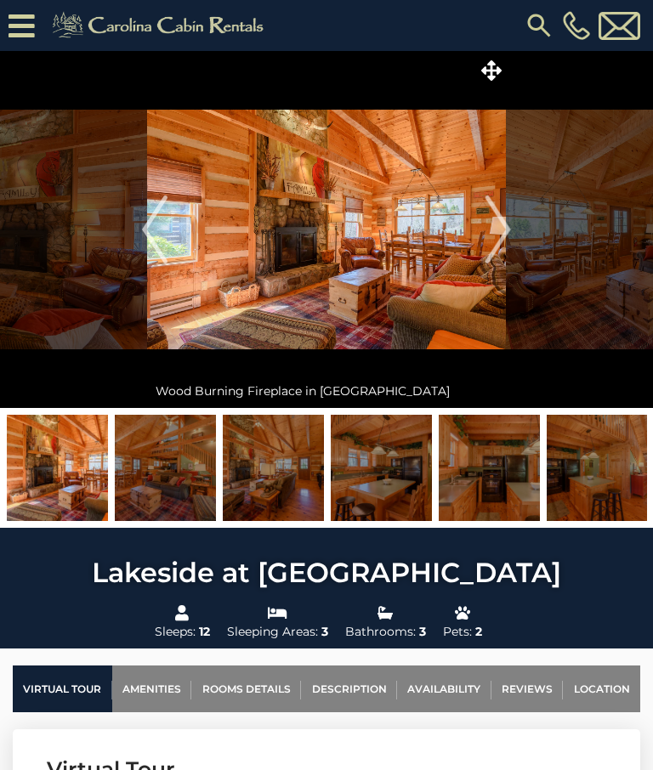
click at [501, 223] on img "Next" at bounding box center [497, 229] width 25 height 68
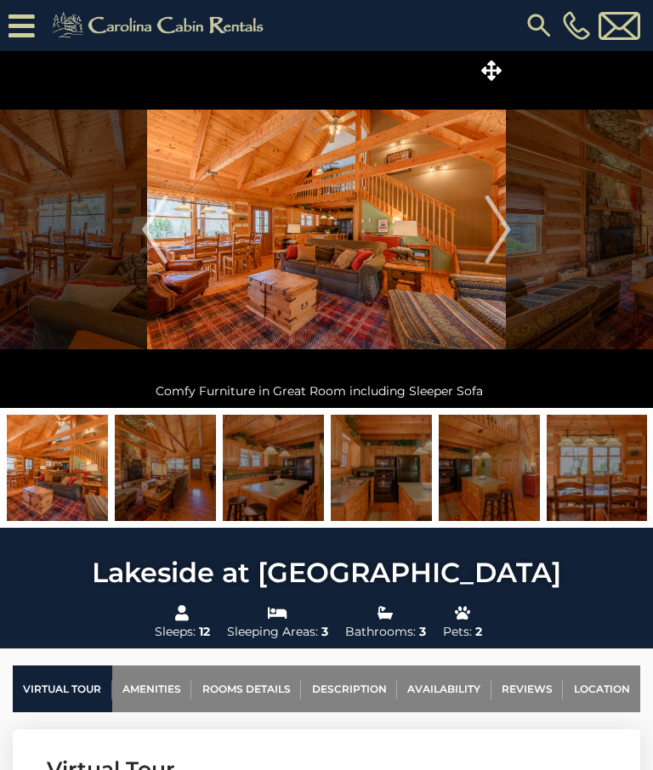
click at [497, 233] on img "Next" at bounding box center [497, 229] width 25 height 68
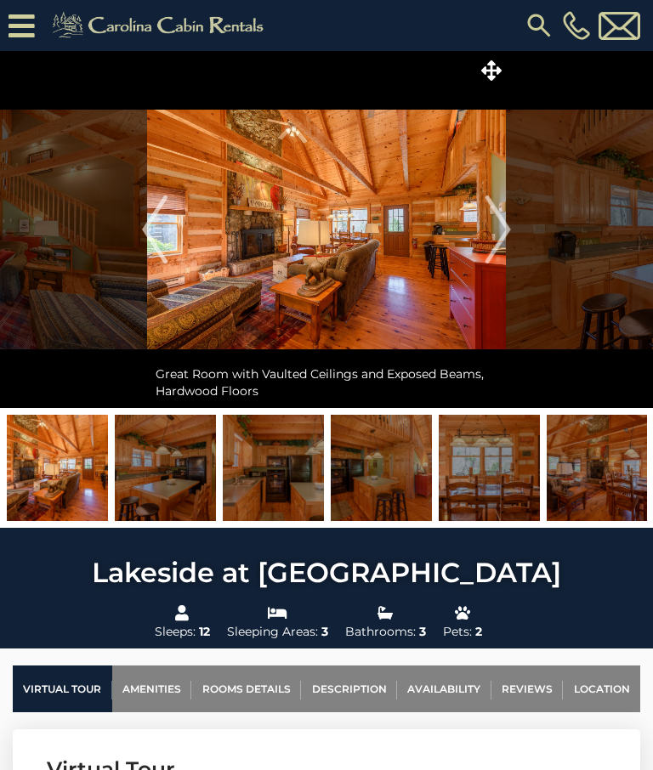
click at [496, 226] on img "Next" at bounding box center [497, 229] width 25 height 68
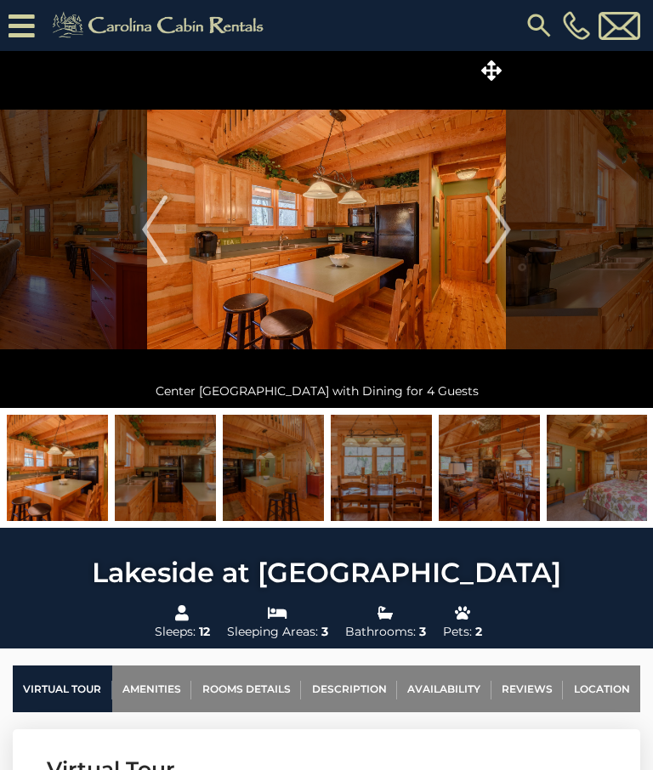
click at [500, 230] on img "Next" at bounding box center [497, 229] width 25 height 68
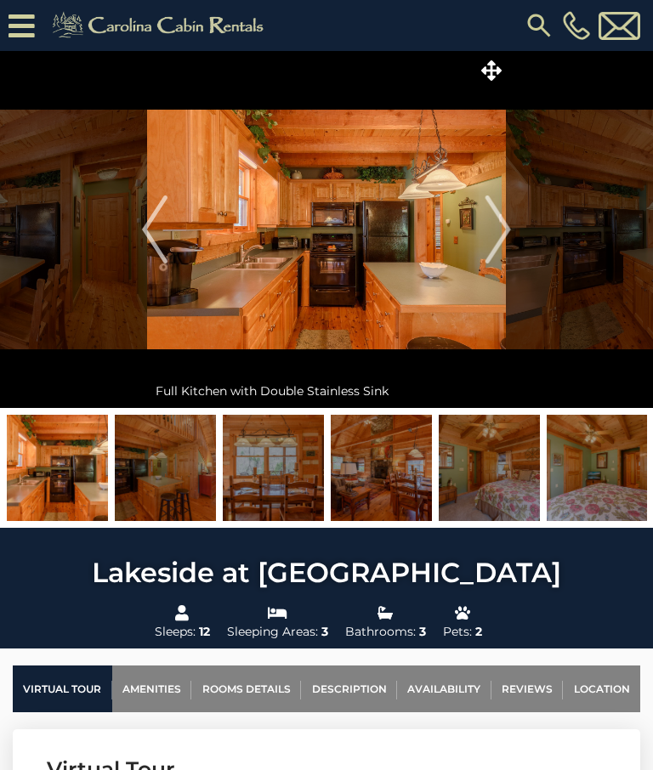
click at [496, 235] on img "Next" at bounding box center [497, 229] width 25 height 68
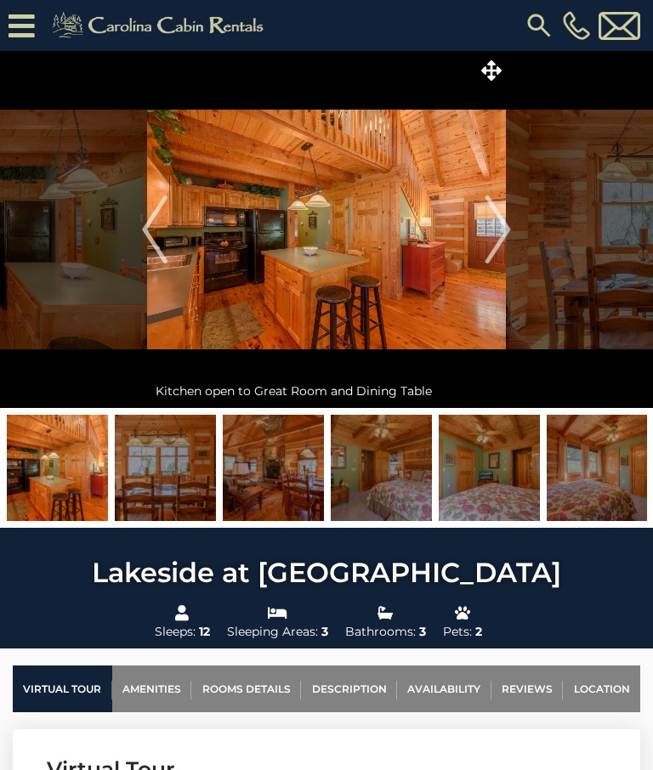
click at [502, 226] on img "Next" at bounding box center [497, 229] width 25 height 68
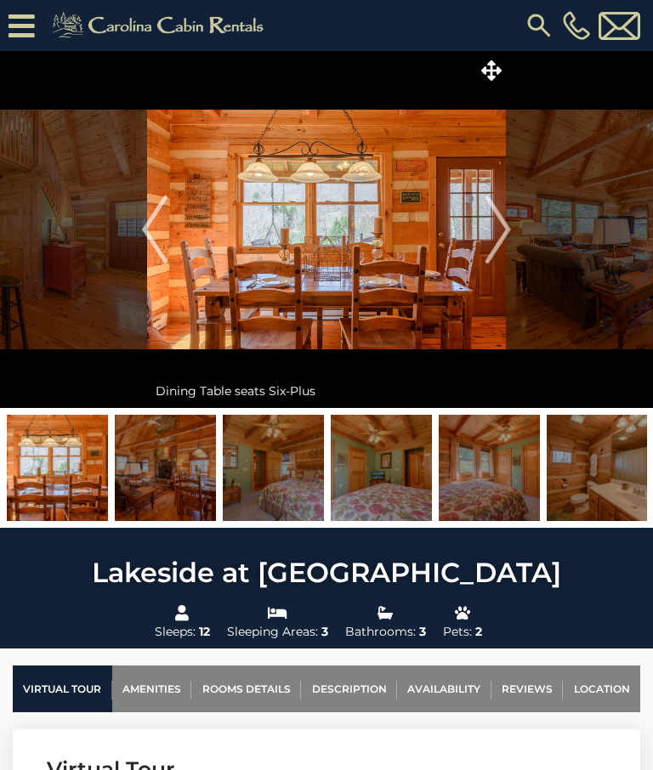
click at [503, 224] on img "Next" at bounding box center [497, 229] width 25 height 68
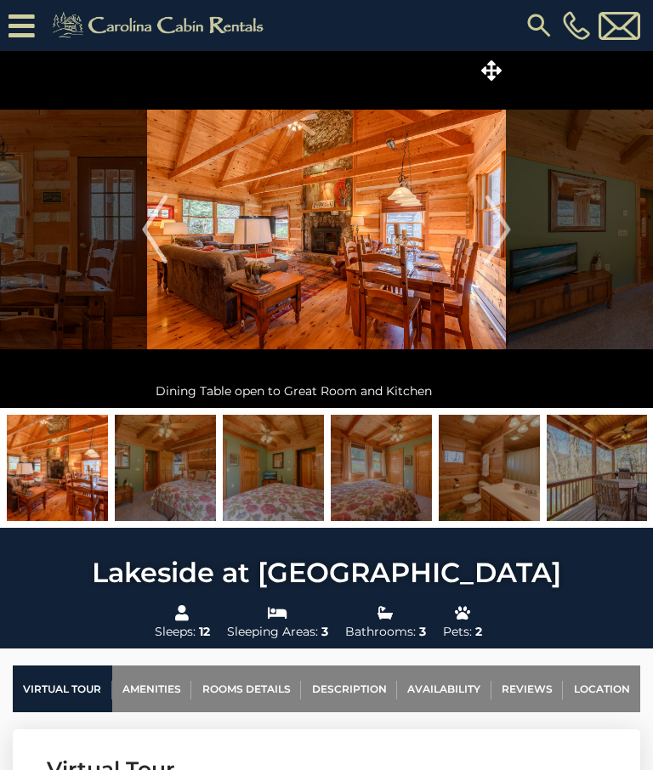
click at [504, 226] on img "Next" at bounding box center [497, 229] width 25 height 68
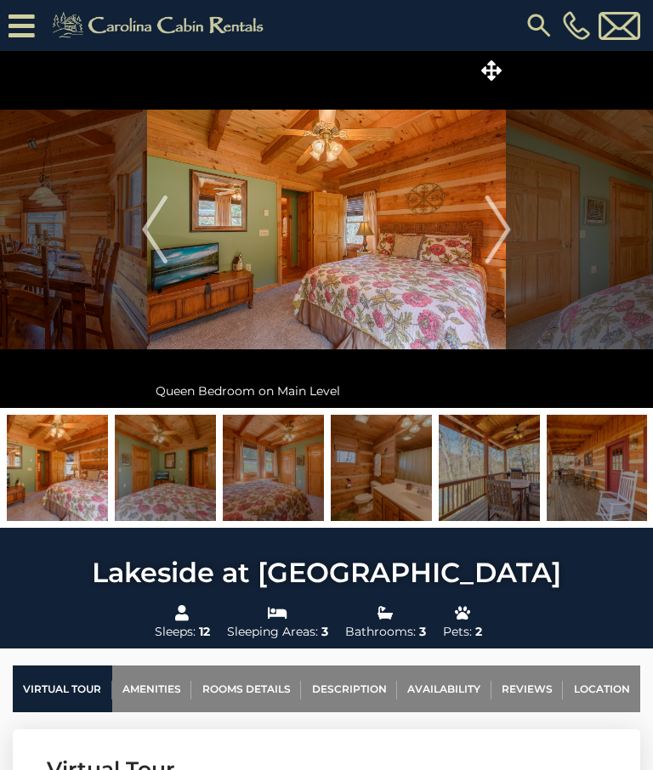
click at [509, 230] on img "Next" at bounding box center [497, 229] width 25 height 68
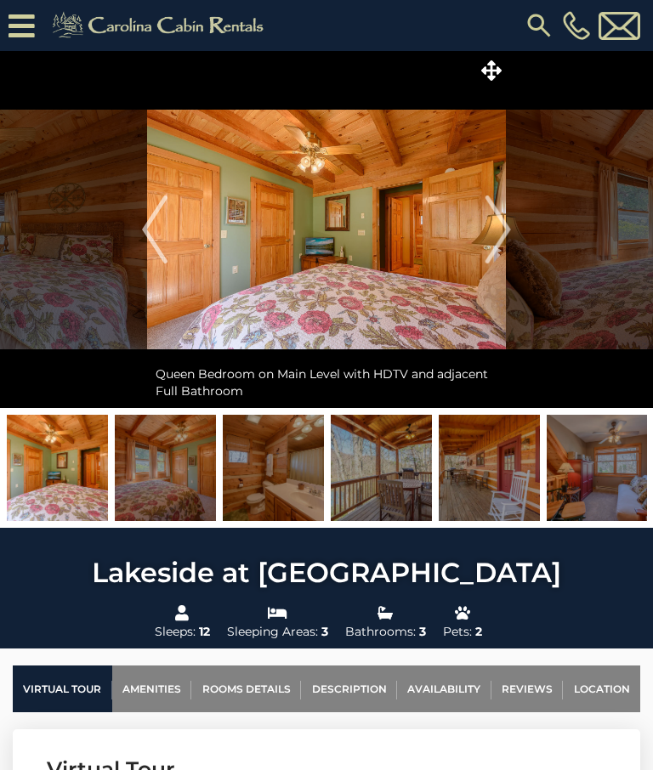
click at [506, 235] on img "Next" at bounding box center [497, 229] width 25 height 68
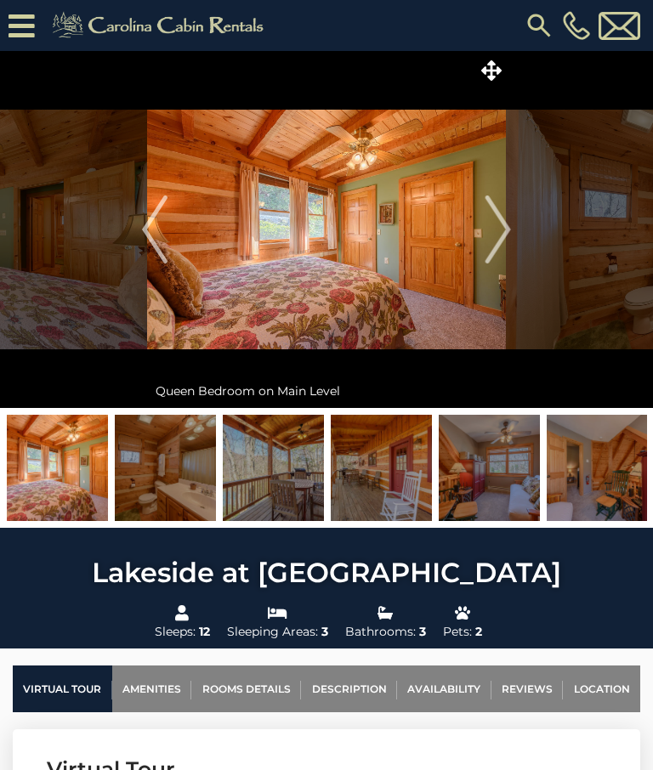
click at [506, 229] on img "Next" at bounding box center [497, 229] width 25 height 68
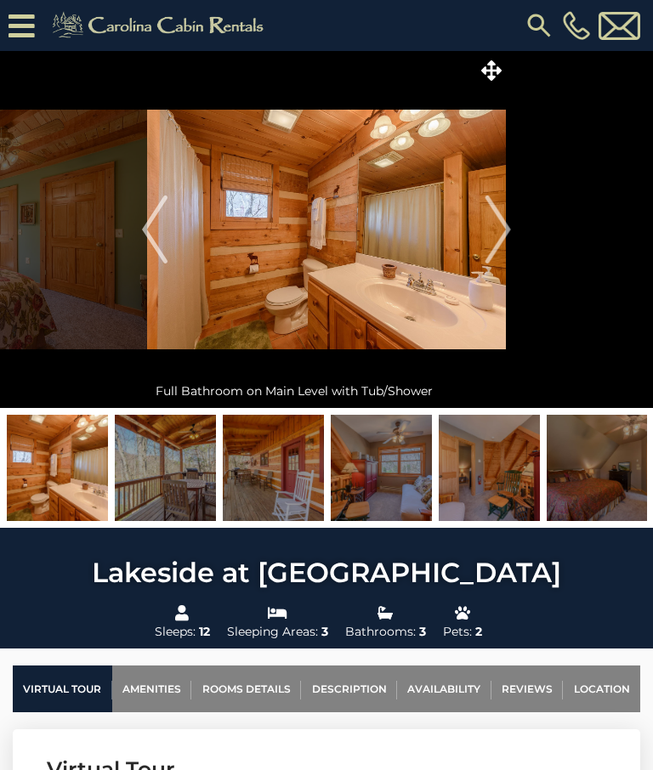
click at [501, 230] on img "Next" at bounding box center [497, 229] width 25 height 68
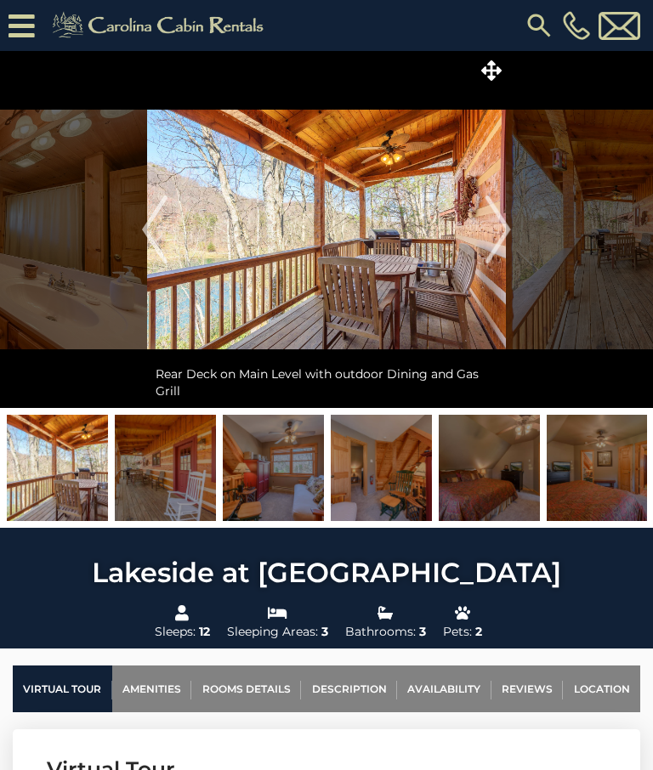
click at [501, 231] on img "Next" at bounding box center [497, 229] width 25 height 68
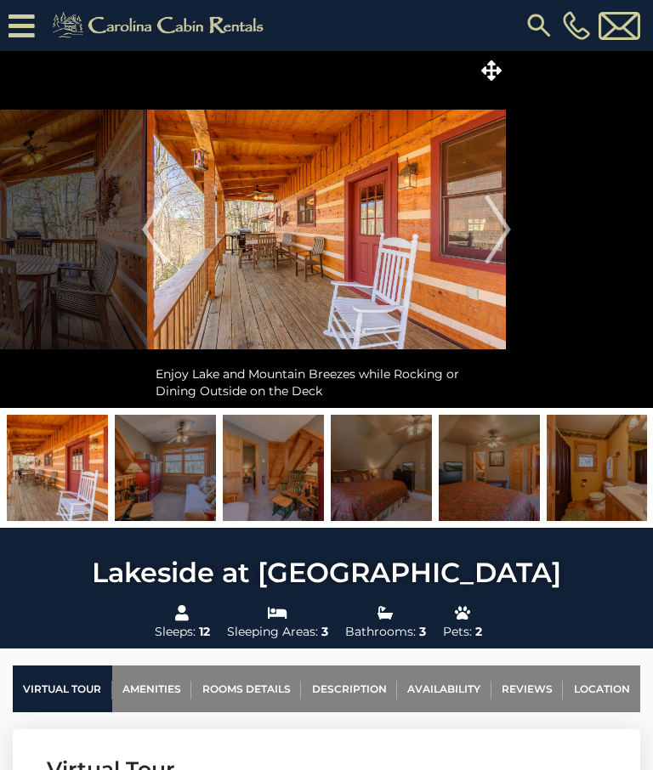
click at [500, 230] on img "Next" at bounding box center [497, 229] width 25 height 68
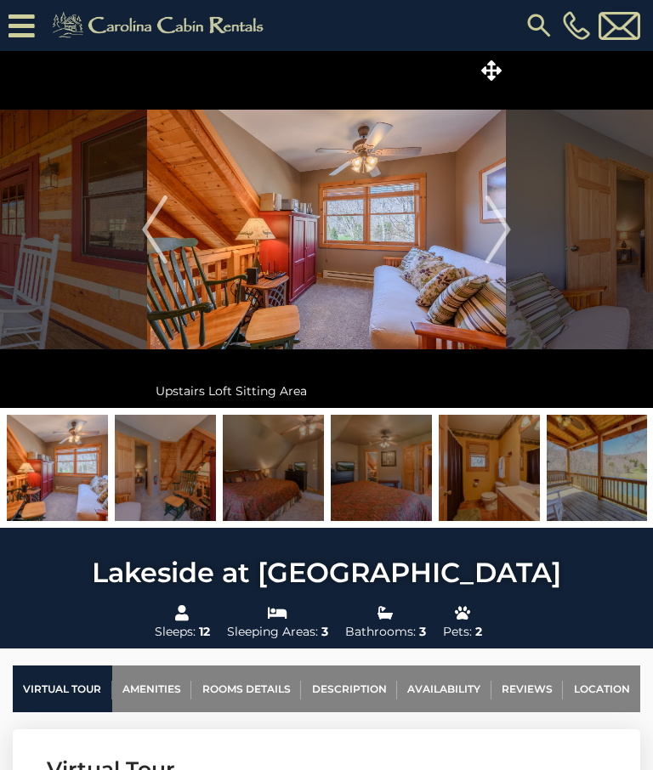
click at [501, 223] on img "Next" at bounding box center [497, 229] width 25 height 68
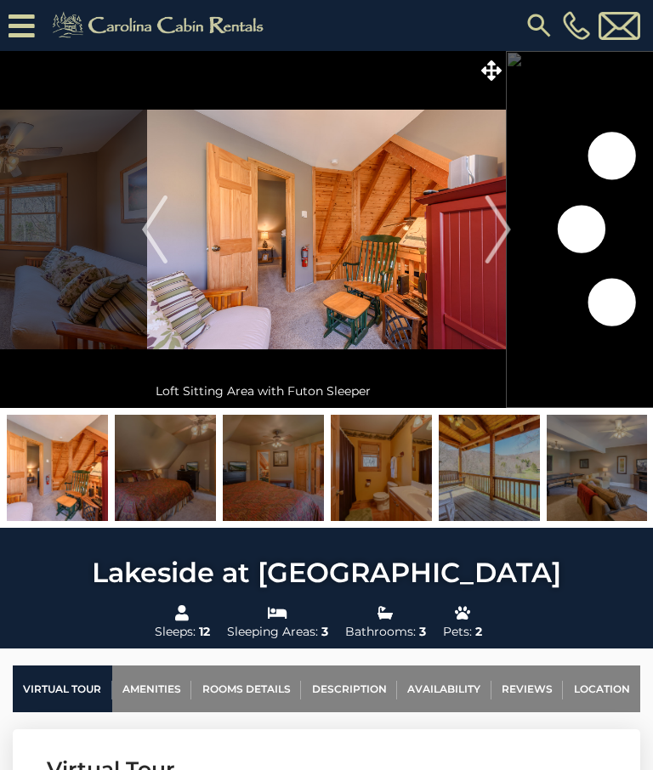
click at [500, 234] on img "Next" at bounding box center [497, 229] width 25 height 68
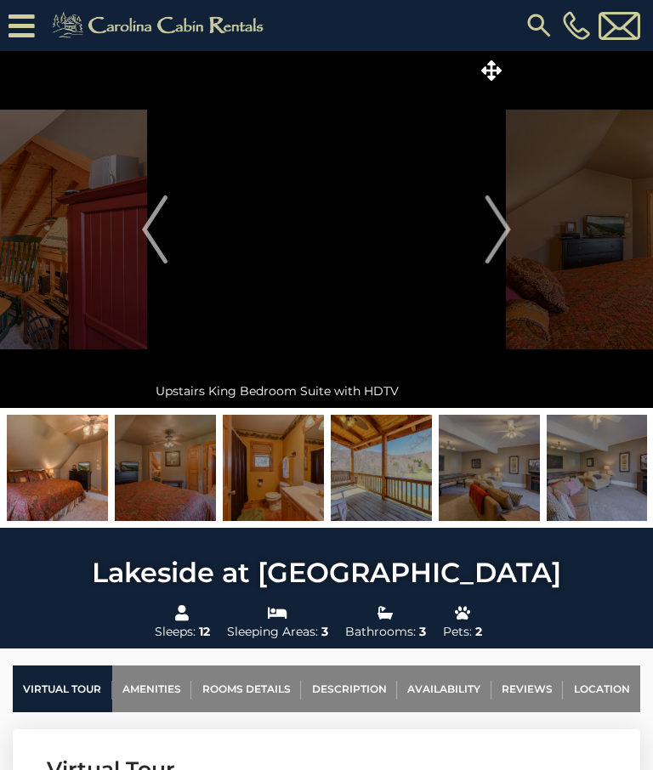
click at [505, 235] on img "Next" at bounding box center [497, 229] width 25 height 68
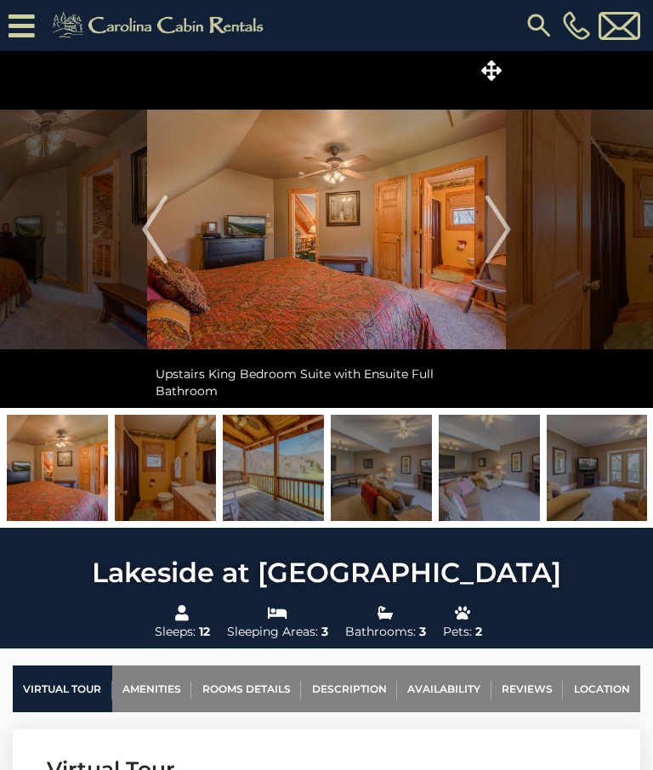
click at [502, 232] on img "Next" at bounding box center [497, 229] width 25 height 68
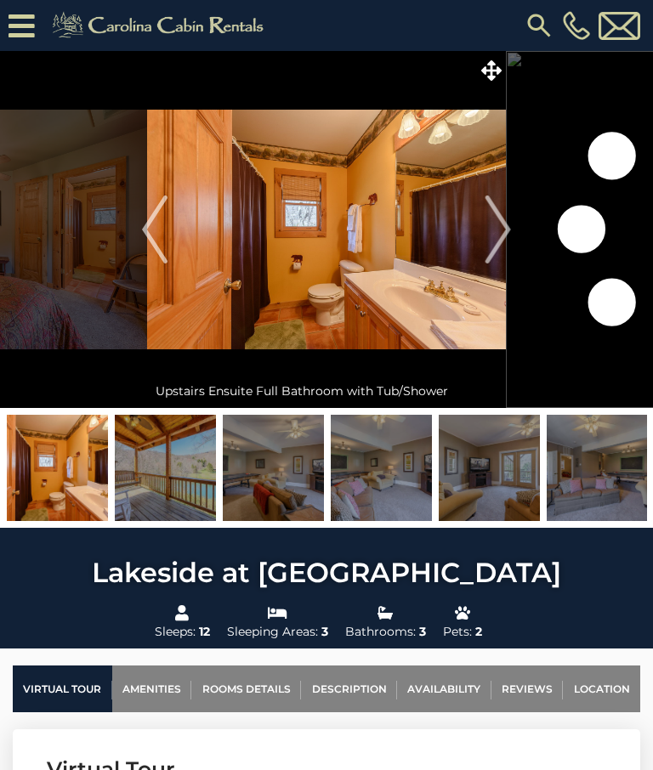
click at [498, 234] on img "Next" at bounding box center [497, 229] width 25 height 68
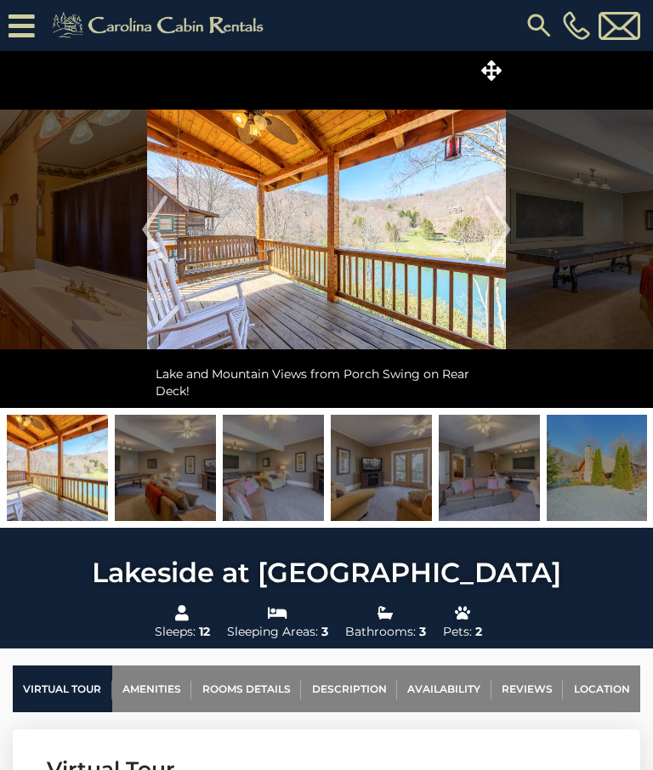
click at [506, 228] on img "Next" at bounding box center [497, 229] width 25 height 68
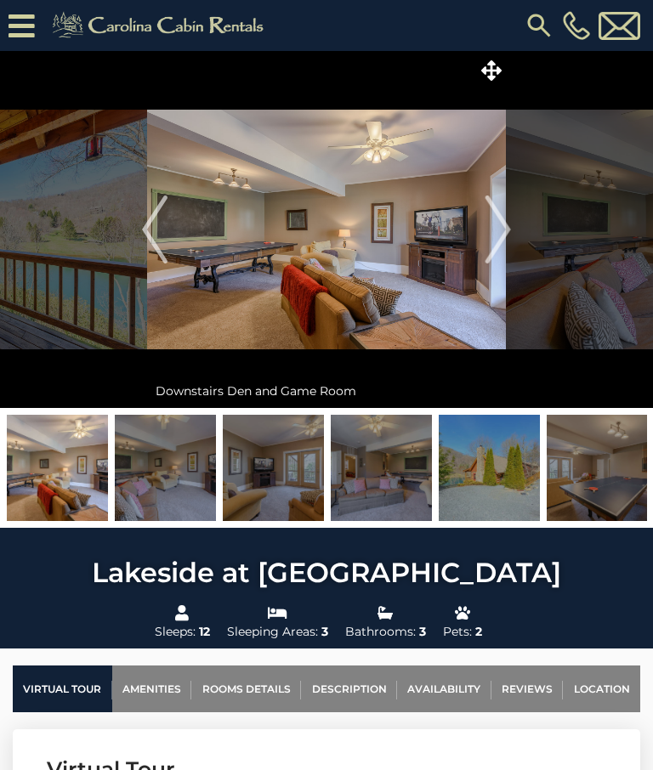
click at [150, 225] on img "Previous" at bounding box center [154, 229] width 25 height 68
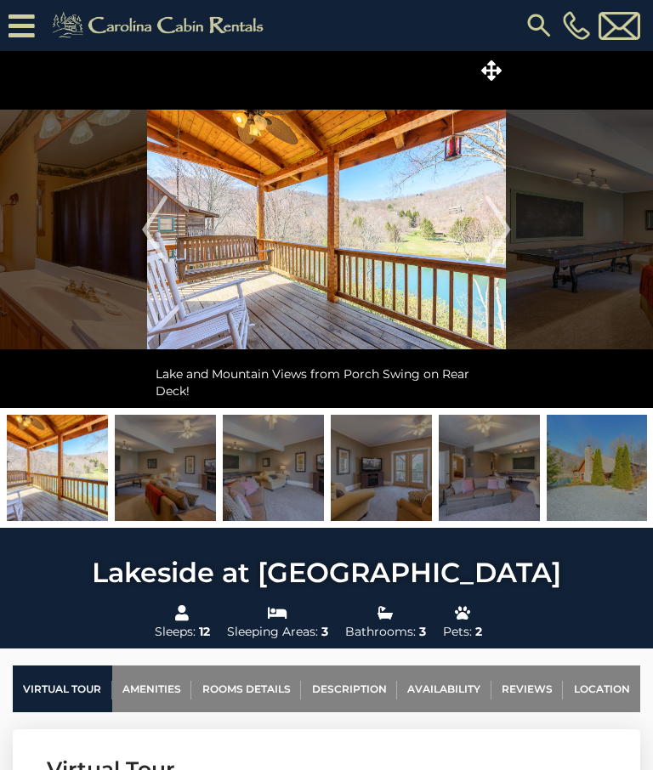
click at [499, 229] on img "Next" at bounding box center [497, 229] width 25 height 68
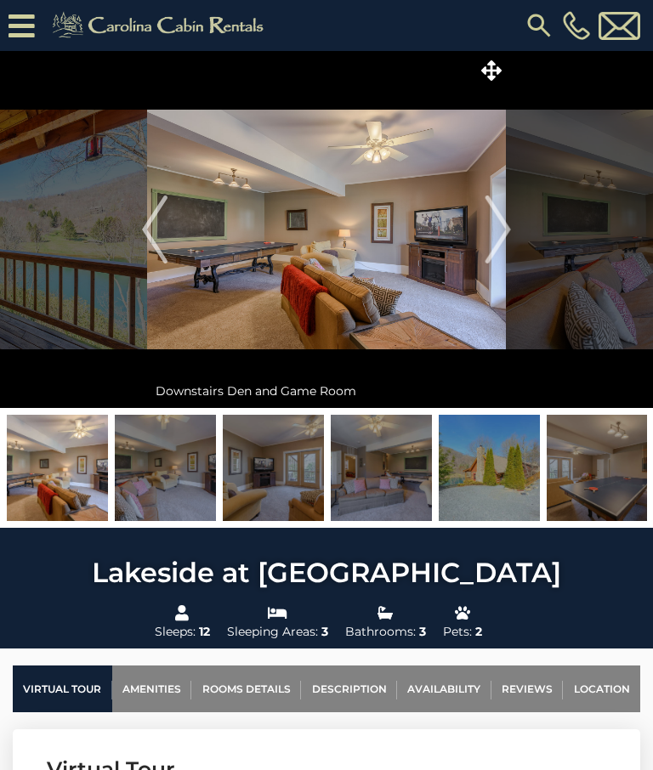
click at [503, 239] on img "Next" at bounding box center [497, 229] width 25 height 68
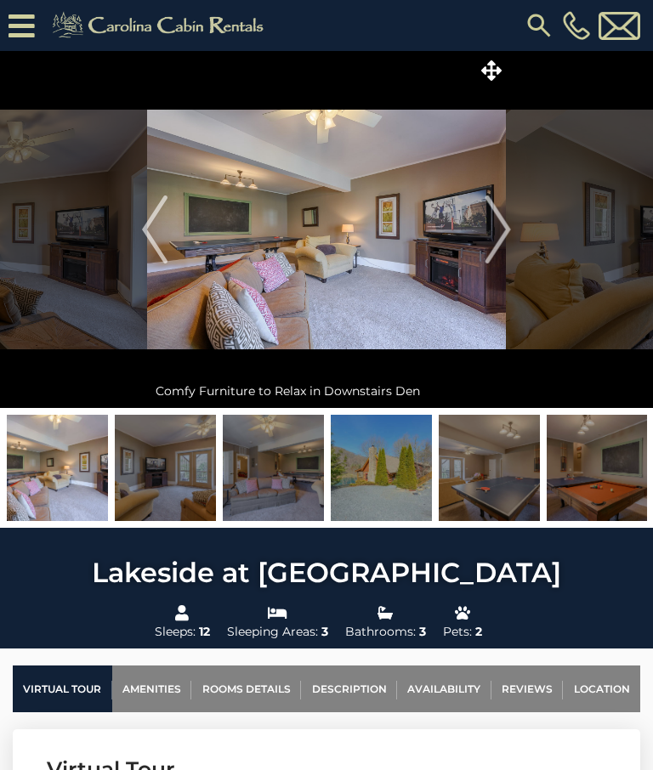
click at [503, 230] on img "Next" at bounding box center [497, 229] width 25 height 68
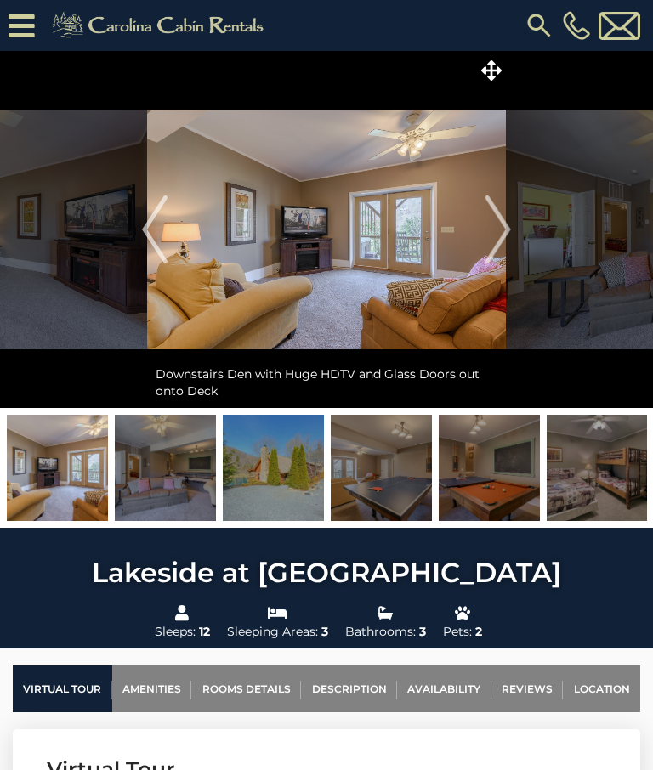
click at [502, 236] on img "Next" at bounding box center [497, 229] width 25 height 68
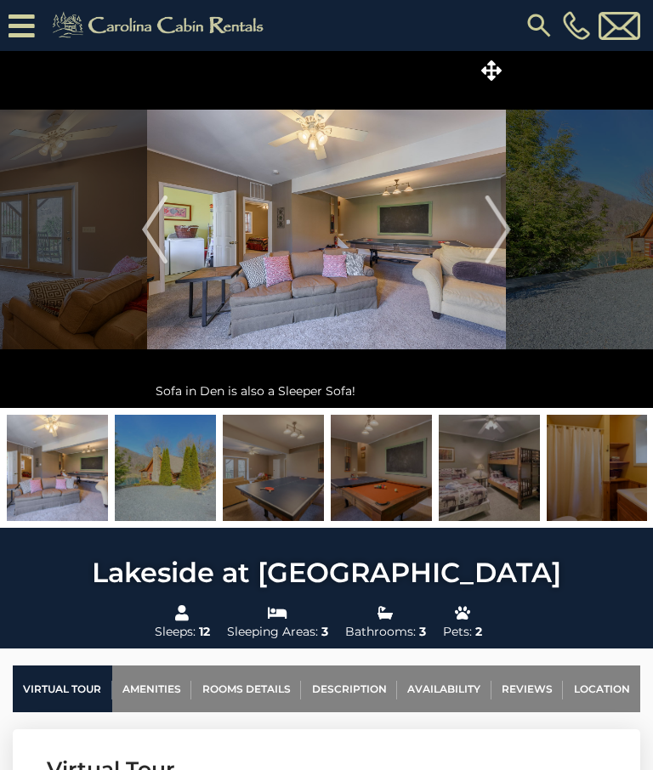
click at [500, 229] on img "Next" at bounding box center [497, 229] width 25 height 68
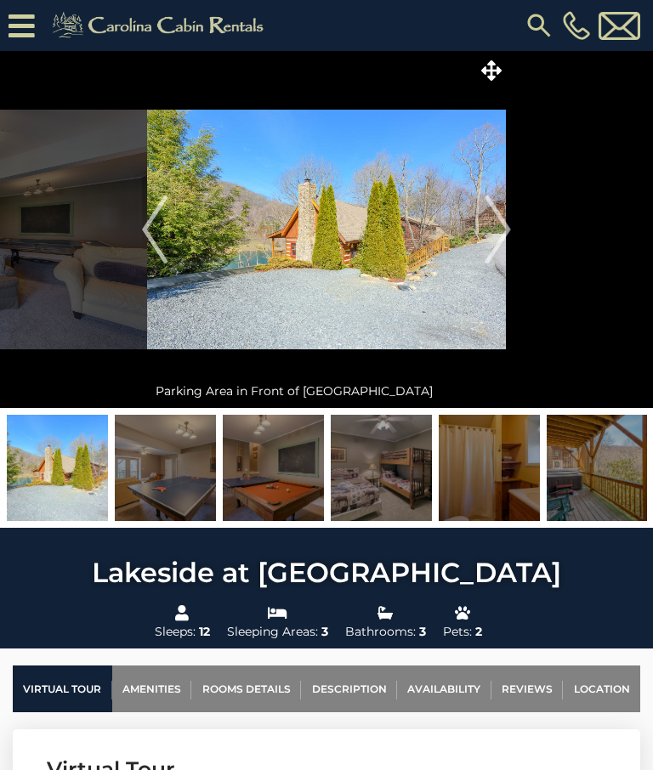
click at [497, 227] on img "Next" at bounding box center [497, 229] width 25 height 68
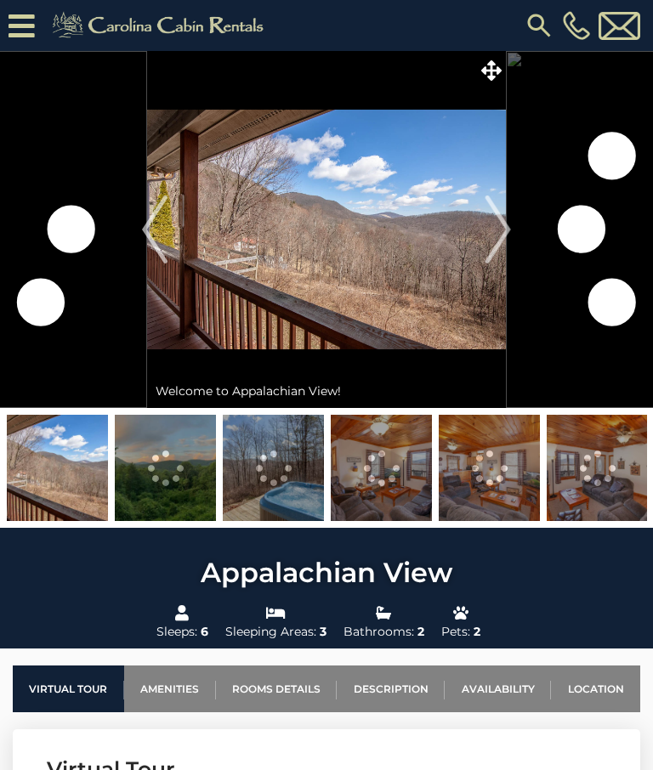
click at [502, 219] on img "Next" at bounding box center [497, 229] width 25 height 68
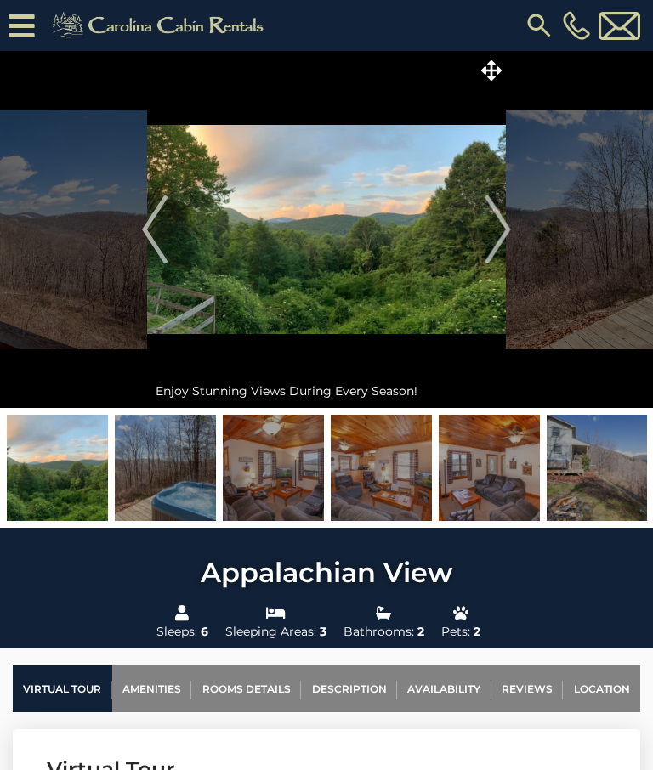
click at [505, 229] on img "Next" at bounding box center [497, 229] width 25 height 68
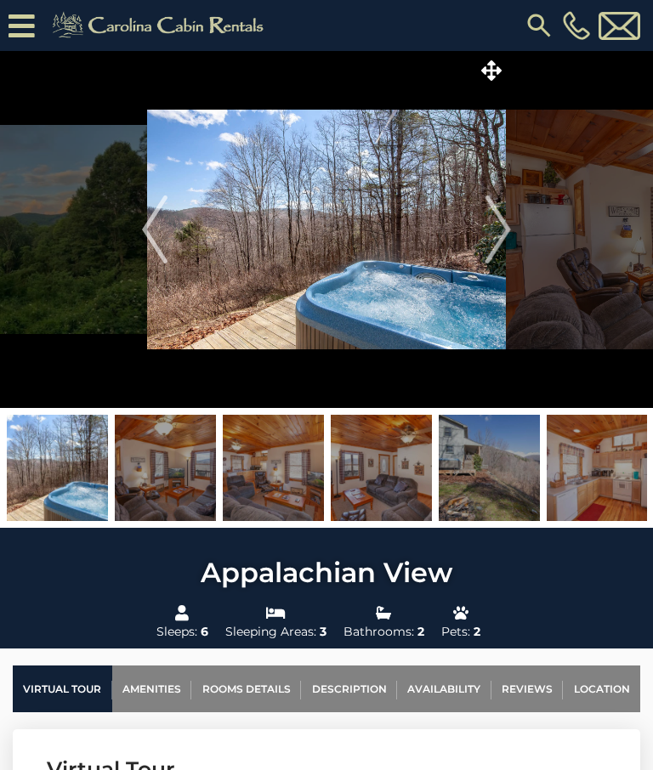
click at [500, 218] on img "Next" at bounding box center [497, 229] width 25 height 68
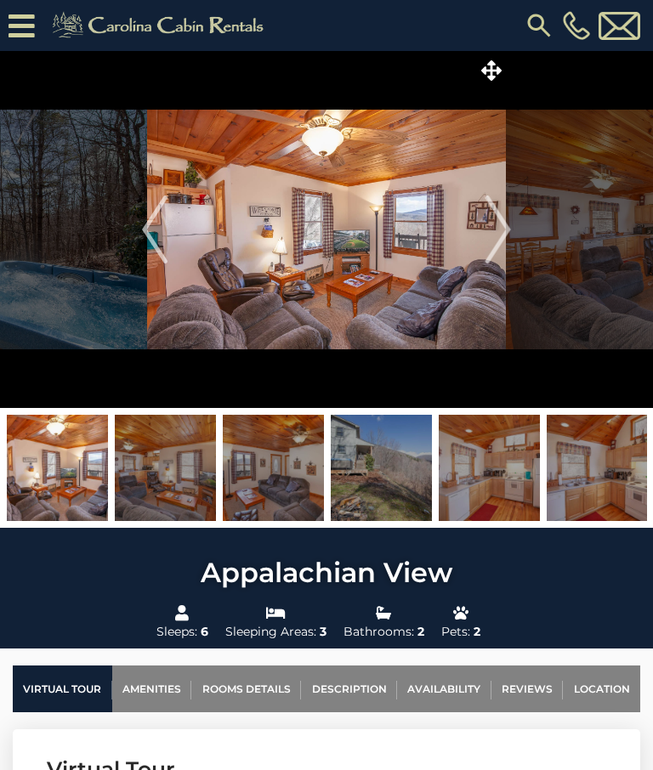
click at [500, 222] on img "Next" at bounding box center [497, 229] width 25 height 68
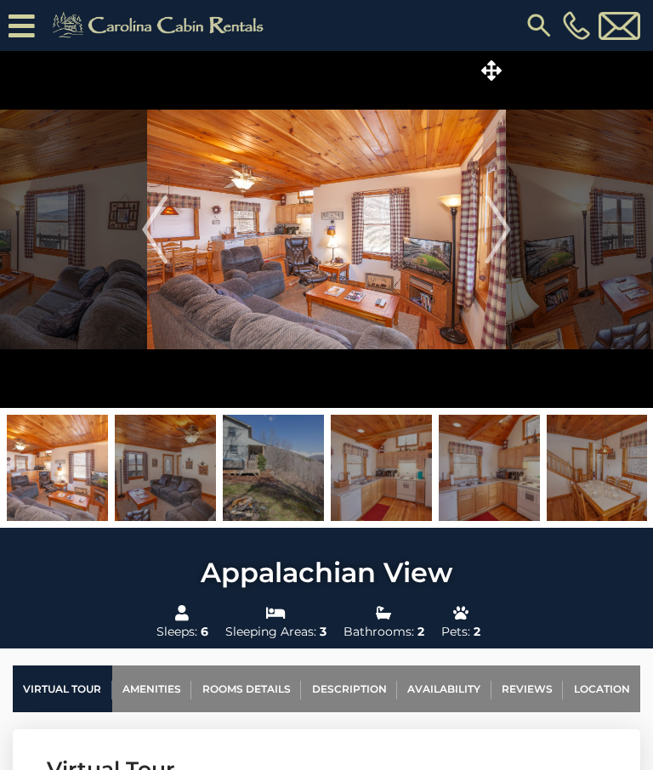
click at [505, 228] on img "Next" at bounding box center [497, 229] width 25 height 68
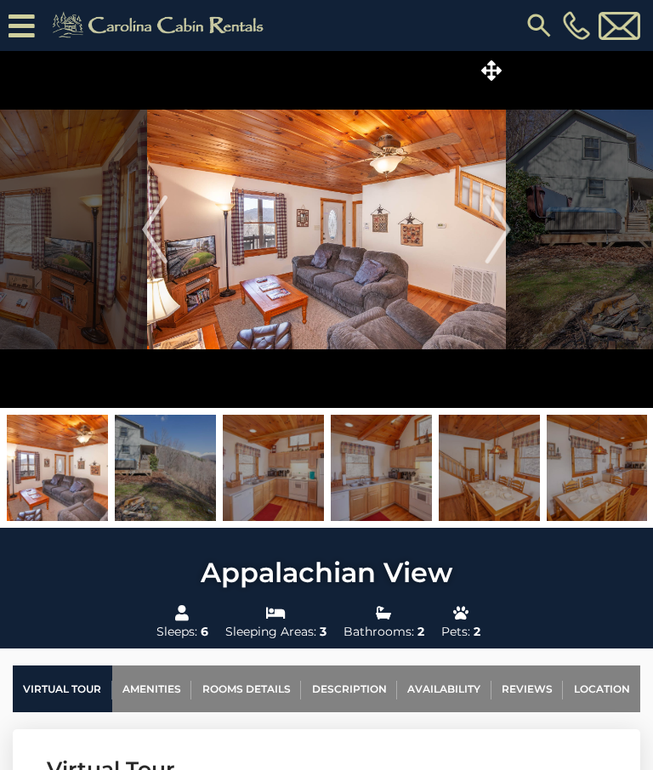
click at [507, 227] on img "Next" at bounding box center [497, 229] width 25 height 68
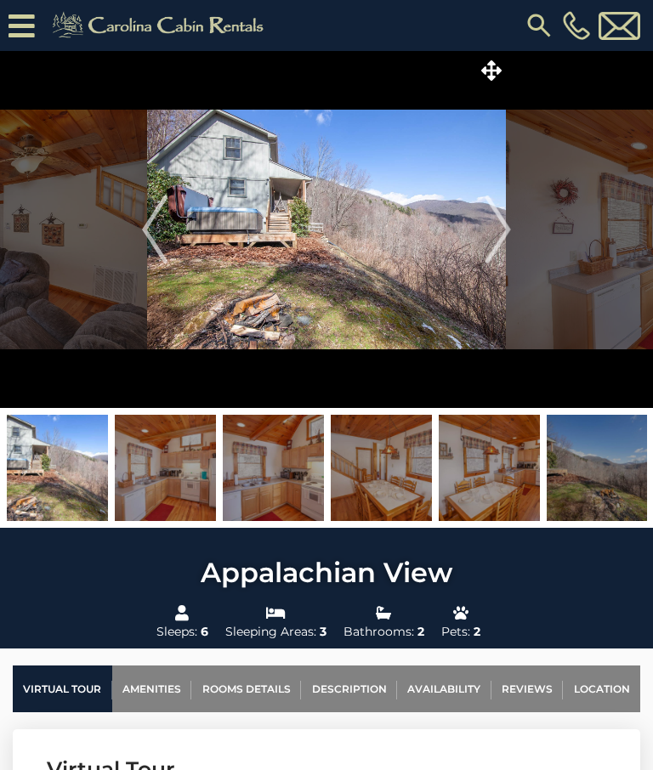
click at [497, 230] on img "Next" at bounding box center [497, 229] width 25 height 68
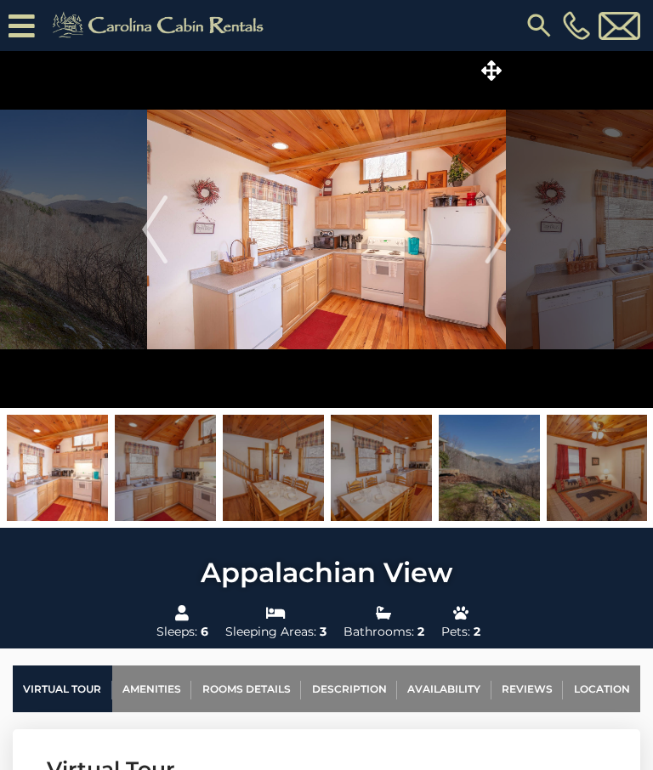
click at [500, 226] on img "Next" at bounding box center [497, 229] width 25 height 68
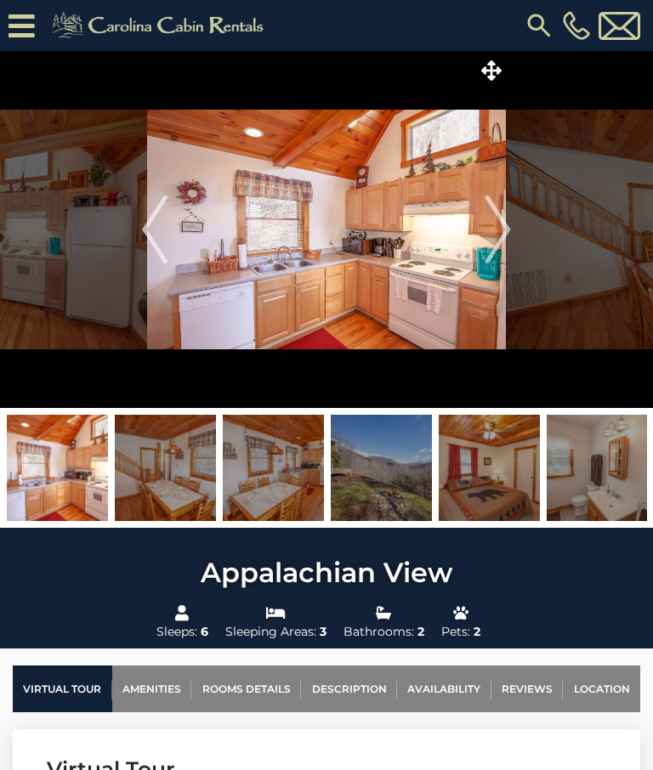
click at [500, 228] on img "Next" at bounding box center [497, 229] width 25 height 68
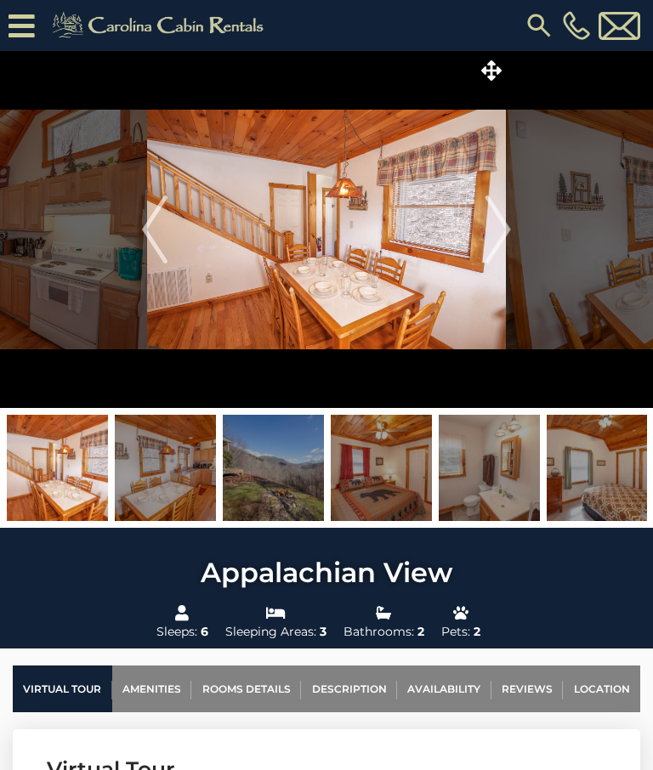
click at [505, 222] on img "Next" at bounding box center [497, 229] width 25 height 68
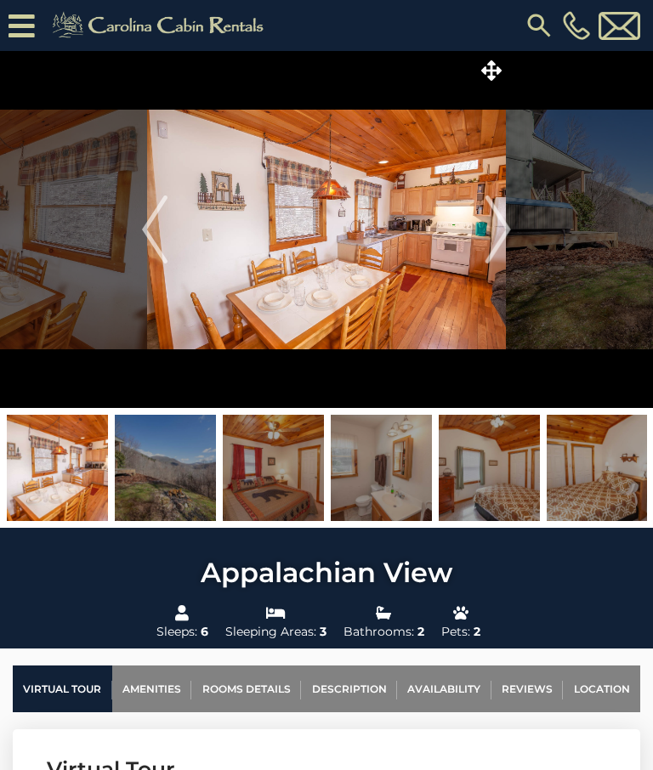
click at [500, 229] on img "Next" at bounding box center [497, 229] width 25 height 68
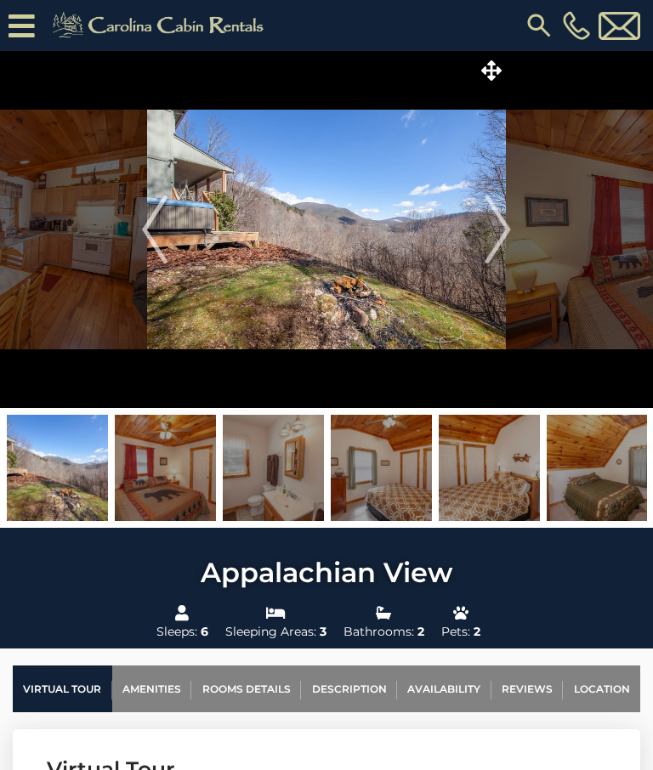
click at [501, 233] on img "Next" at bounding box center [497, 229] width 25 height 68
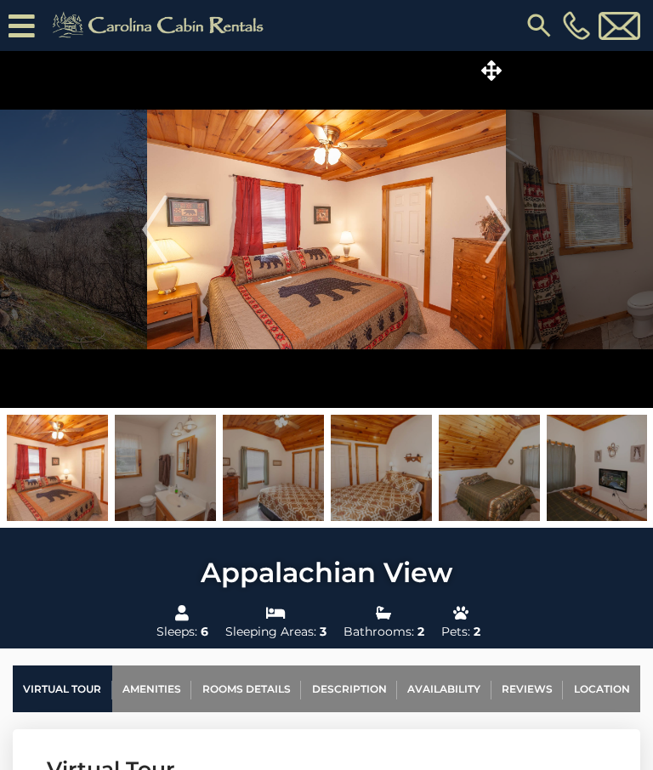
click at [500, 227] on img "Next" at bounding box center [497, 229] width 25 height 68
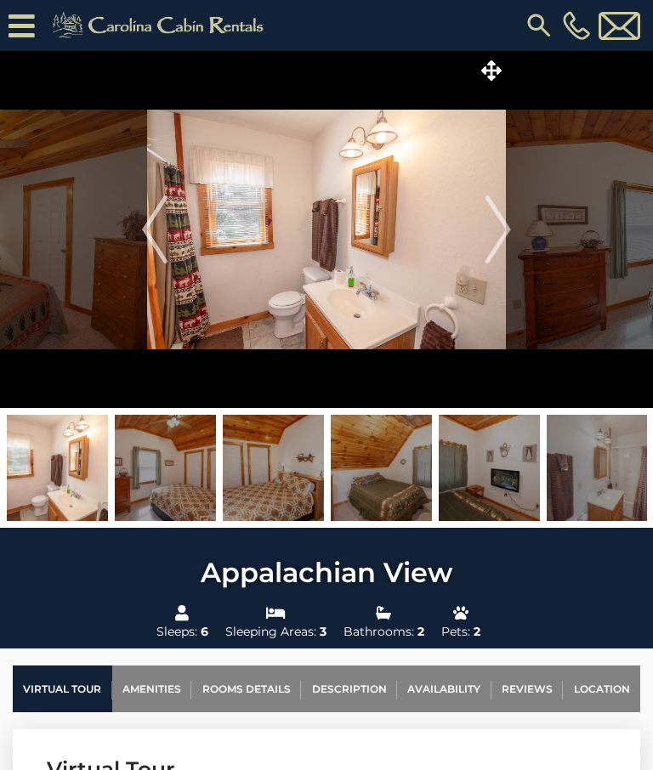
click at [502, 229] on img "Next" at bounding box center [497, 229] width 25 height 68
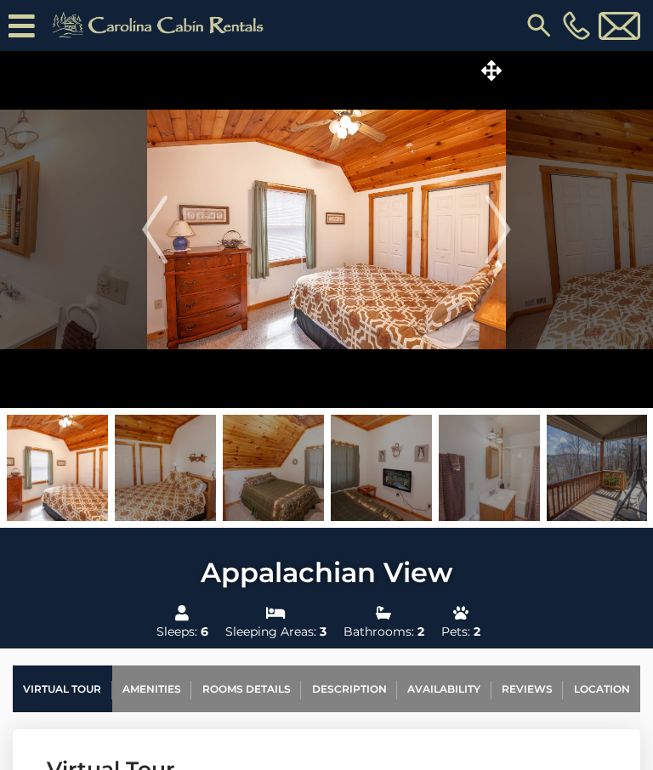
click at [503, 226] on img "Next" at bounding box center [497, 229] width 25 height 68
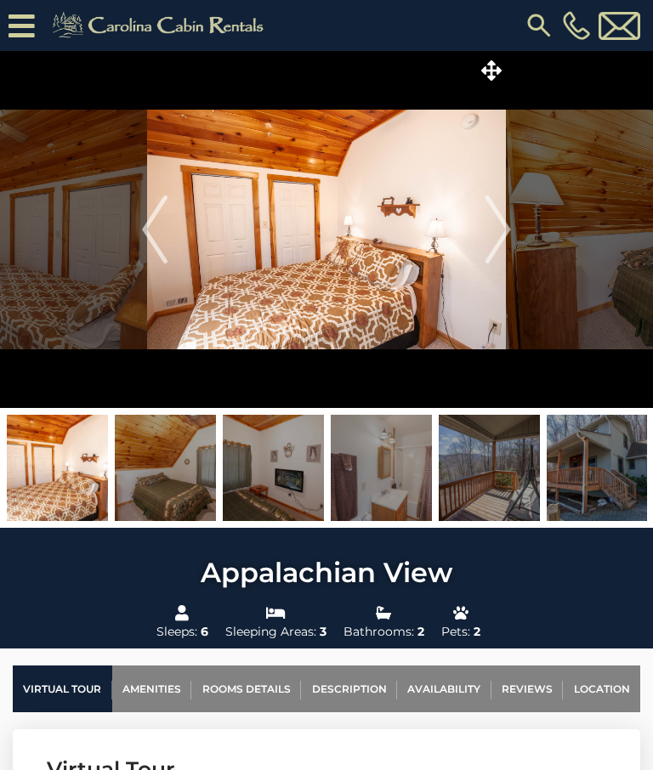
click at [485, 227] on img "Next" at bounding box center [497, 229] width 25 height 68
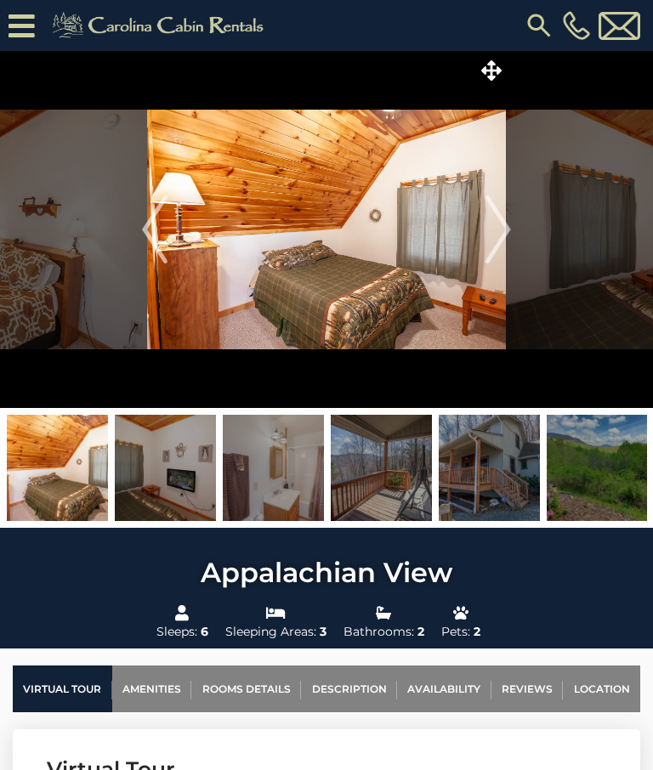
click at [494, 228] on img "Next" at bounding box center [497, 229] width 25 height 68
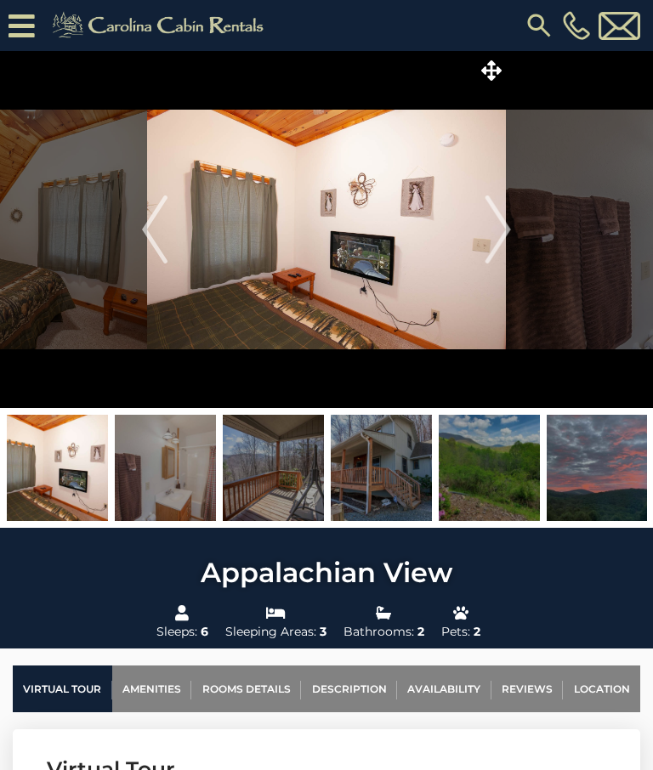
click at [500, 227] on img "Next" at bounding box center [497, 229] width 25 height 68
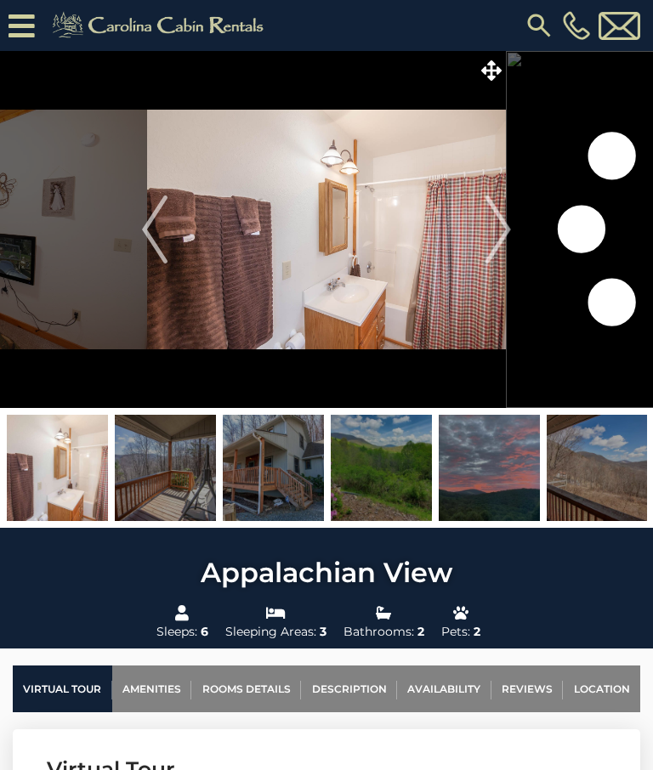
click at [502, 221] on img "Next" at bounding box center [497, 229] width 25 height 68
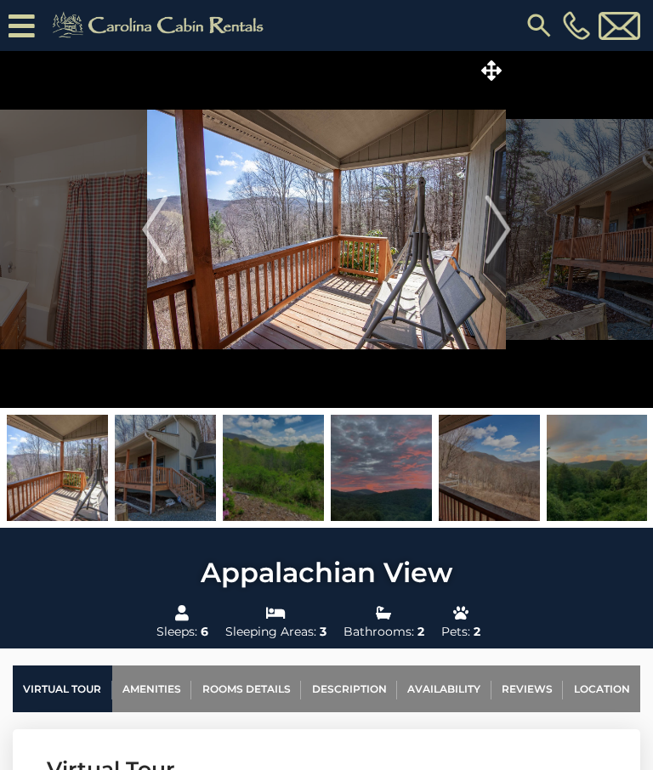
click at [500, 229] on img "Next" at bounding box center [497, 229] width 25 height 68
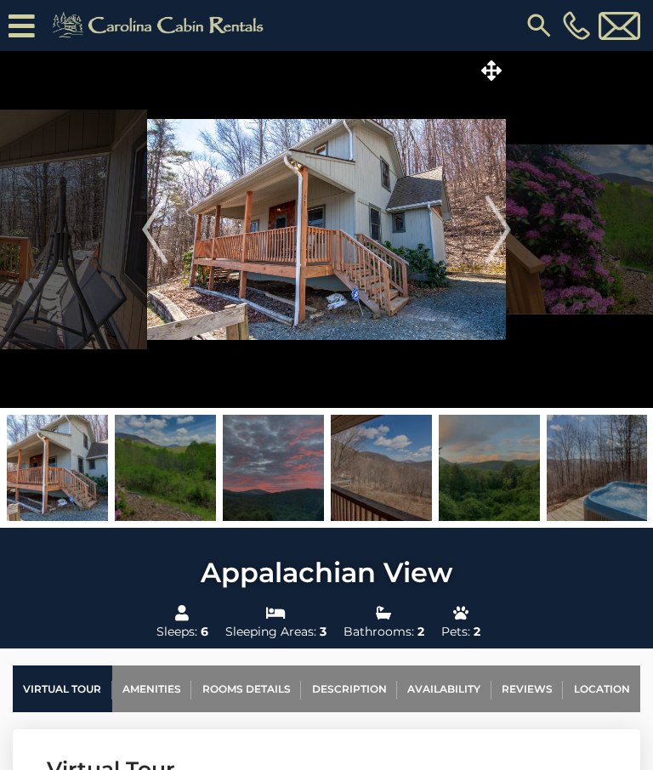
click at [502, 229] on img "Next" at bounding box center [497, 229] width 25 height 68
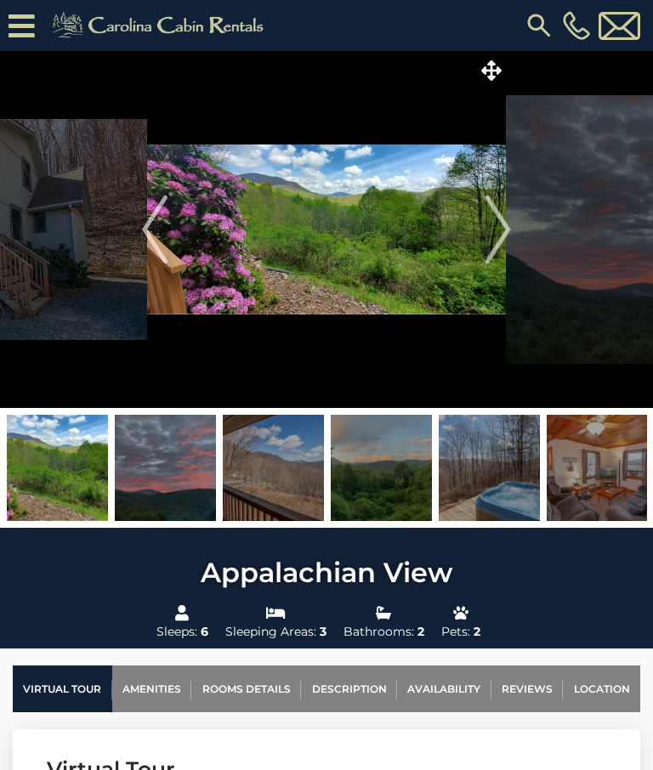
click at [151, 226] on img "Previous" at bounding box center [154, 229] width 25 height 68
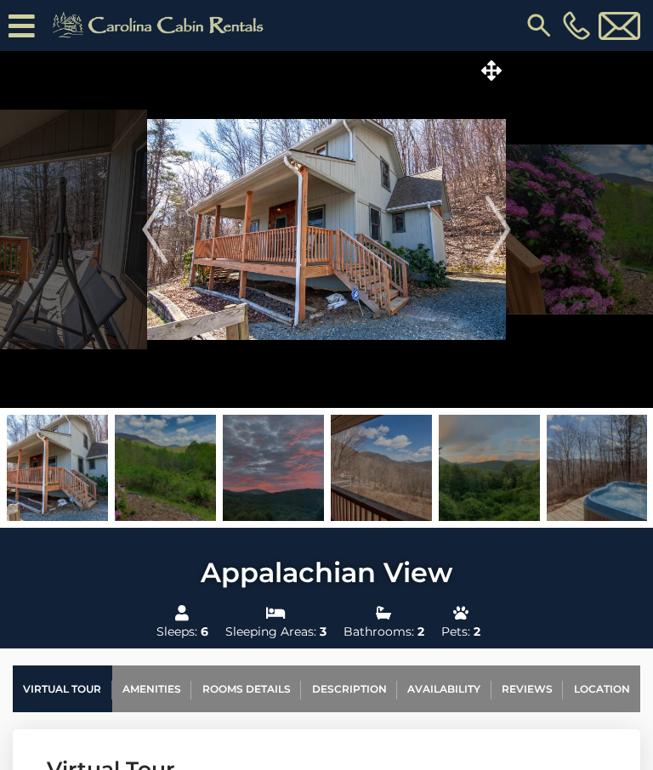
click at [489, 232] on img "Next" at bounding box center [497, 229] width 25 height 68
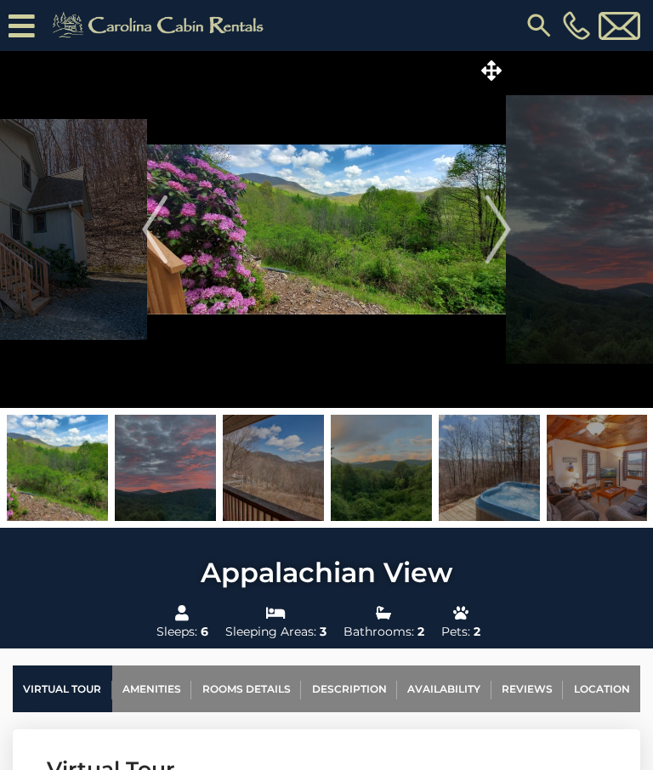
click at [491, 222] on img "Next" at bounding box center [497, 229] width 25 height 68
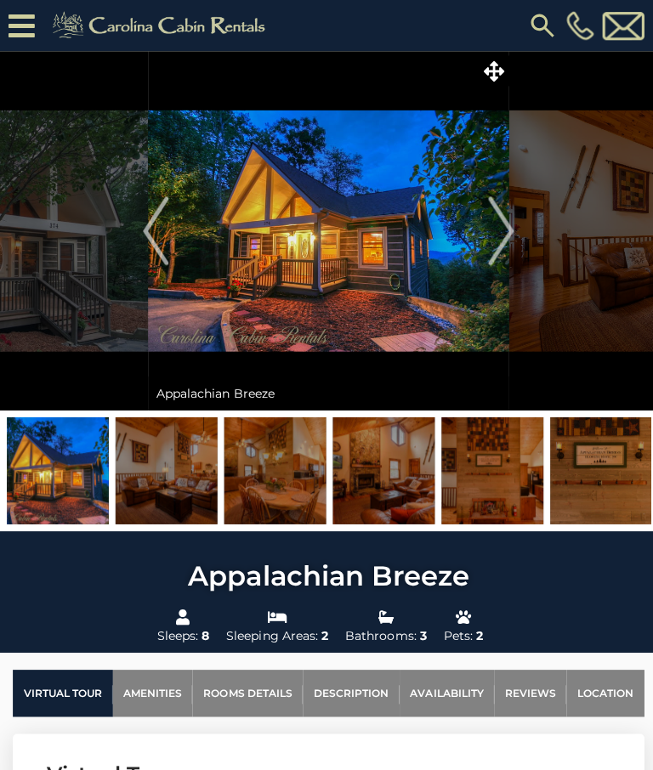
click at [501, 227] on img "Next" at bounding box center [497, 229] width 25 height 68
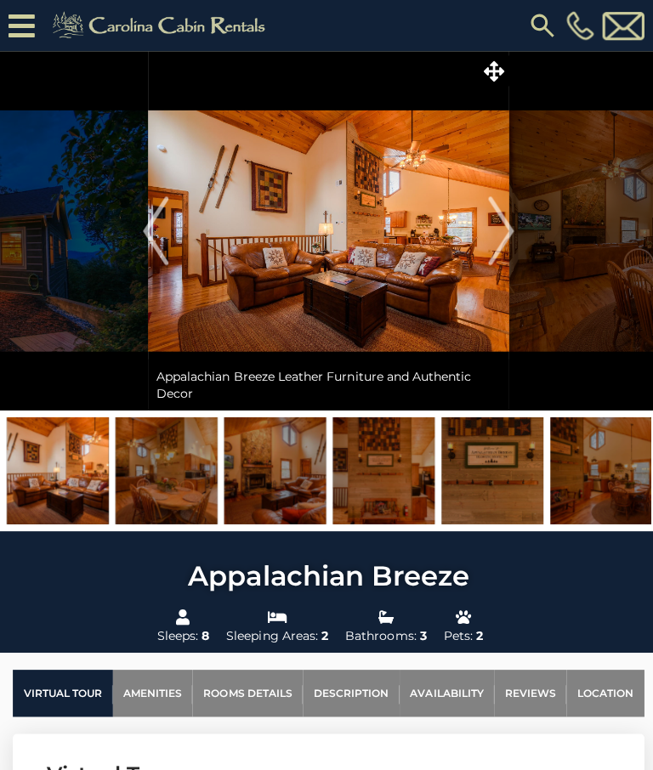
click at [504, 228] on img "Next" at bounding box center [497, 229] width 25 height 68
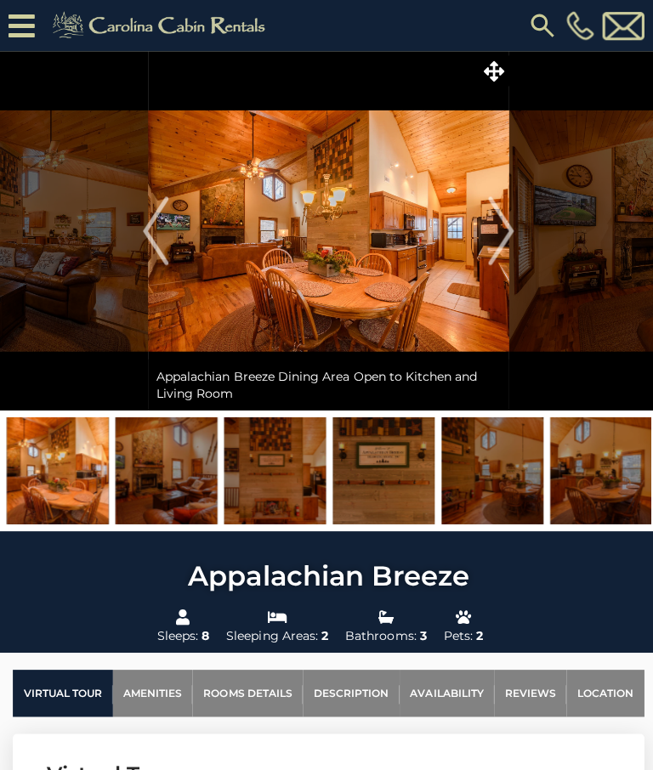
click at [506, 224] on img "Next" at bounding box center [497, 229] width 25 height 68
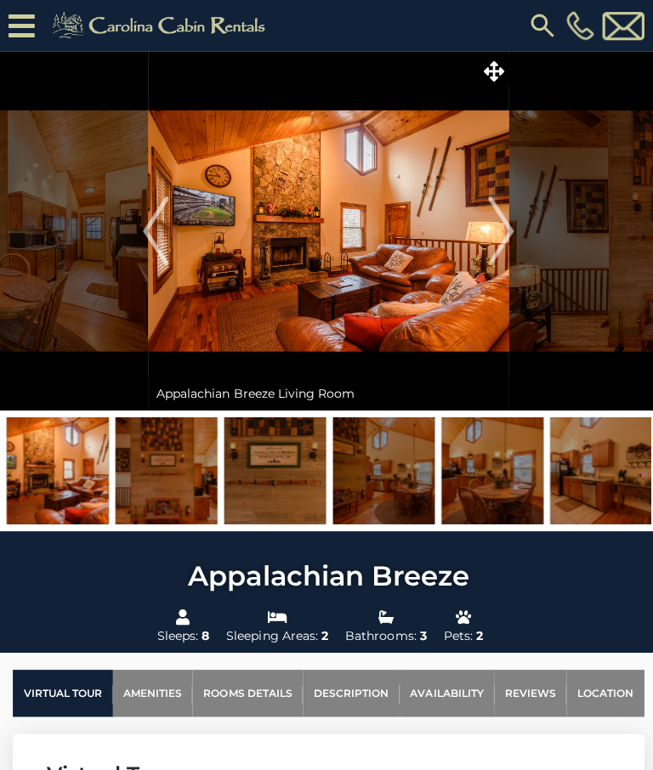
click at [501, 227] on img "Next" at bounding box center [497, 229] width 25 height 68
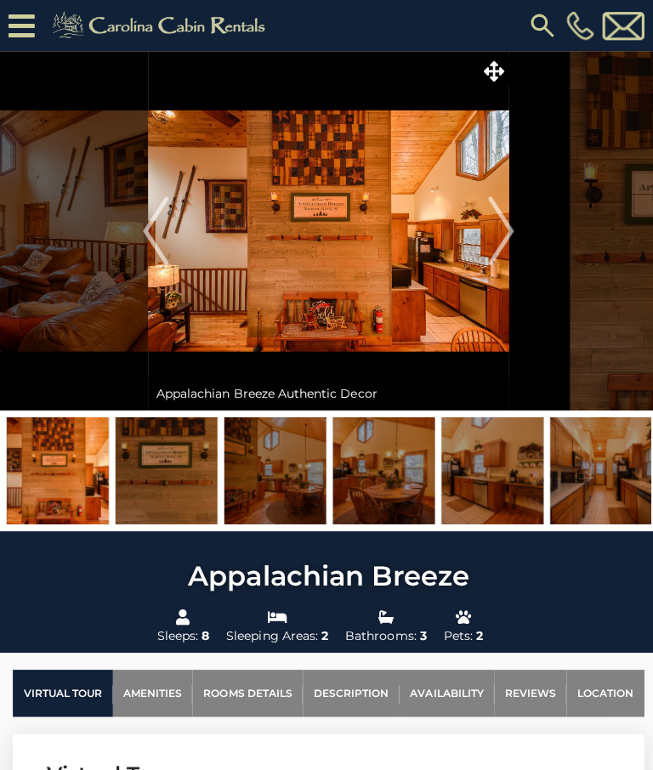
click at [503, 226] on img "Next" at bounding box center [497, 229] width 25 height 68
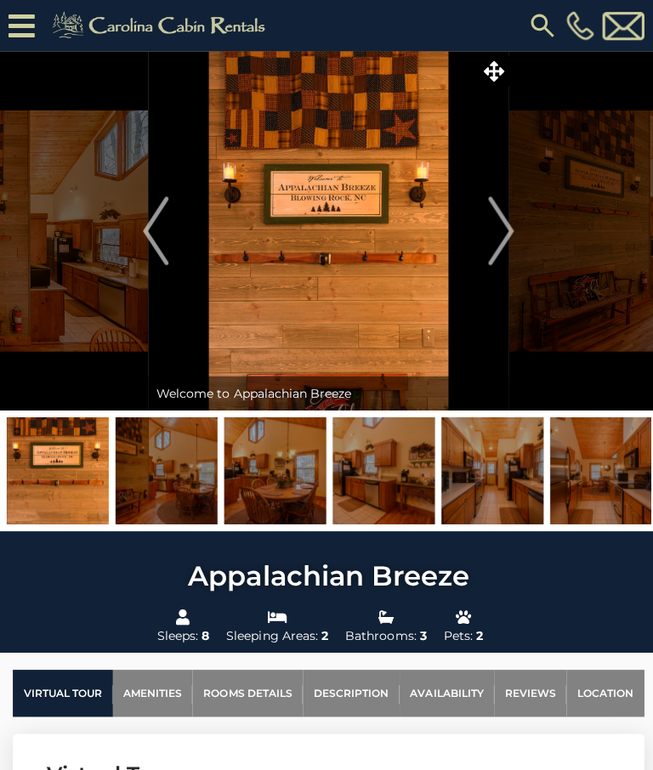
click at [498, 237] on img "Next" at bounding box center [497, 229] width 25 height 68
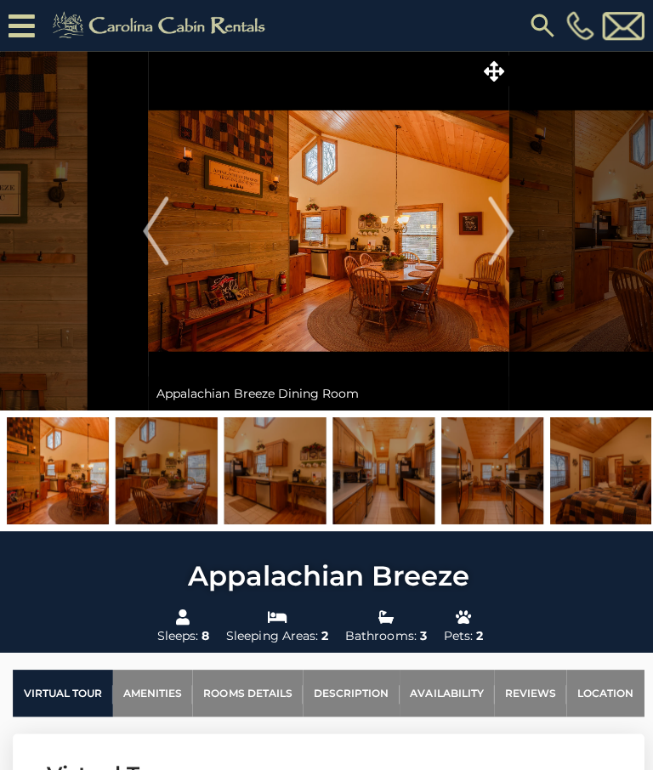
click at [506, 228] on img "Next" at bounding box center [497, 229] width 25 height 68
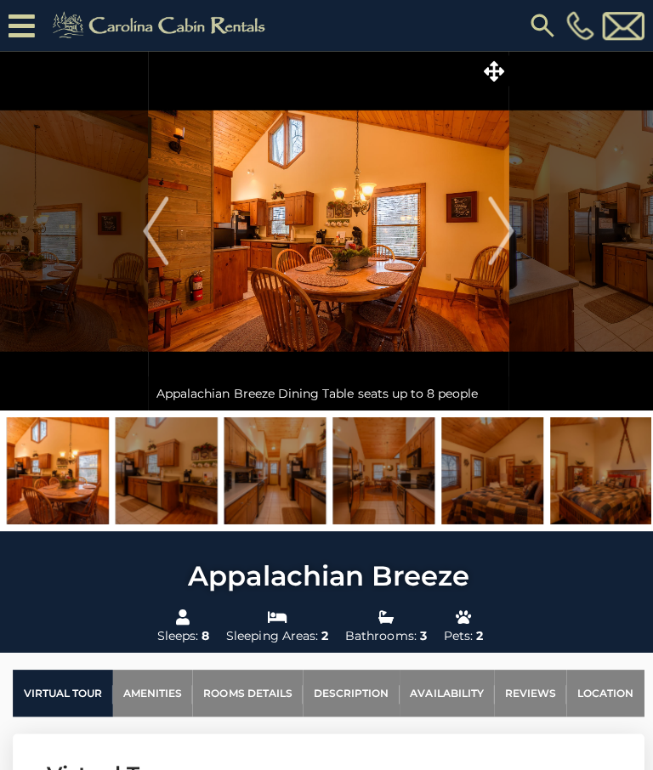
click at [497, 226] on img "Next" at bounding box center [497, 229] width 25 height 68
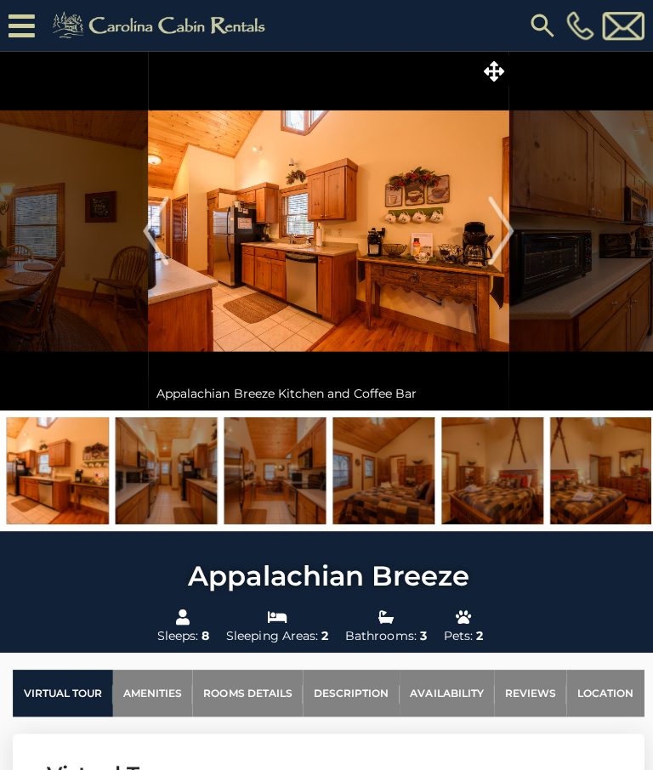
click at [500, 226] on img "Next" at bounding box center [497, 229] width 25 height 68
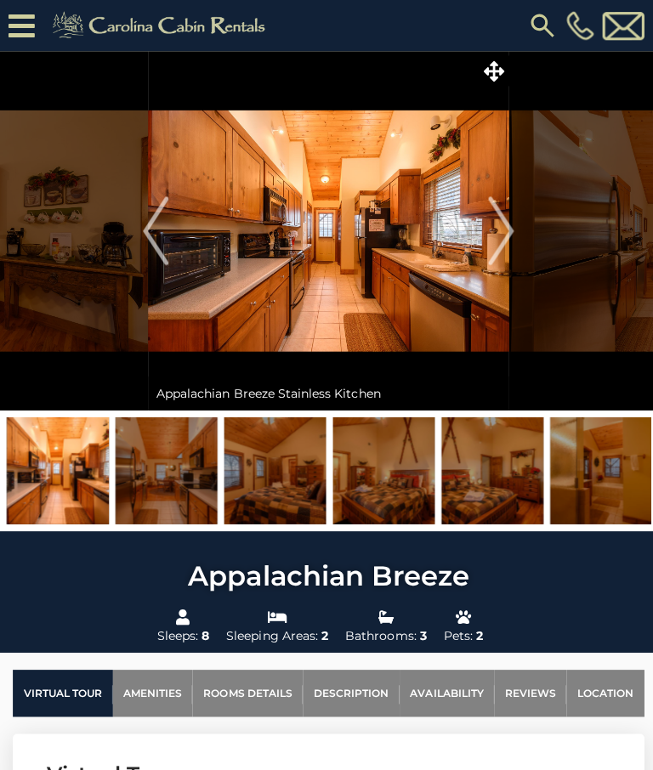
click at [500, 229] on img "Next" at bounding box center [497, 229] width 25 height 68
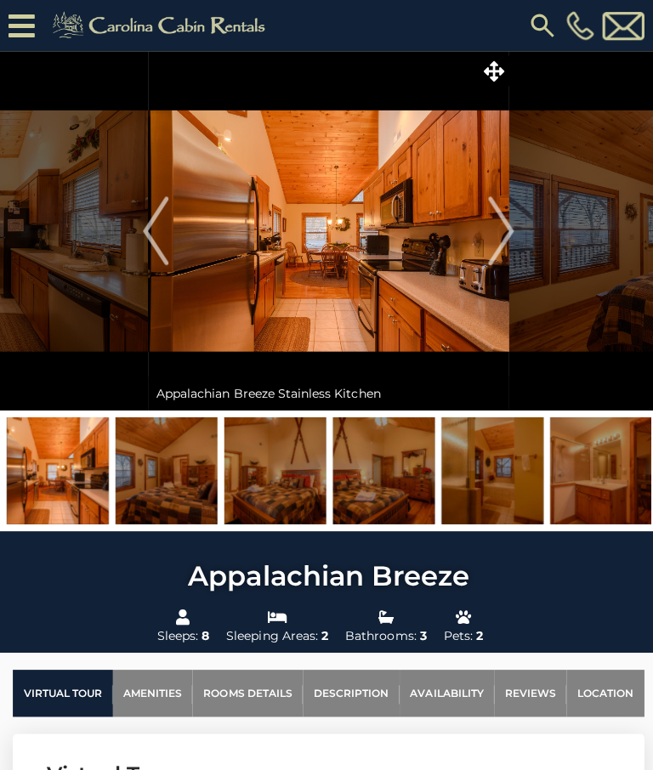
click at [499, 223] on img "Next" at bounding box center [497, 229] width 25 height 68
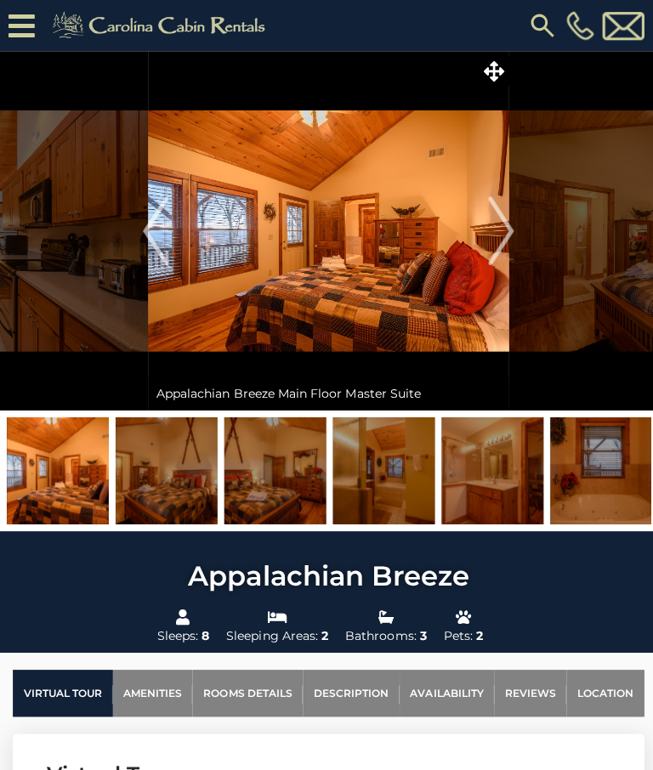
click at [506, 224] on img "Next" at bounding box center [497, 229] width 25 height 68
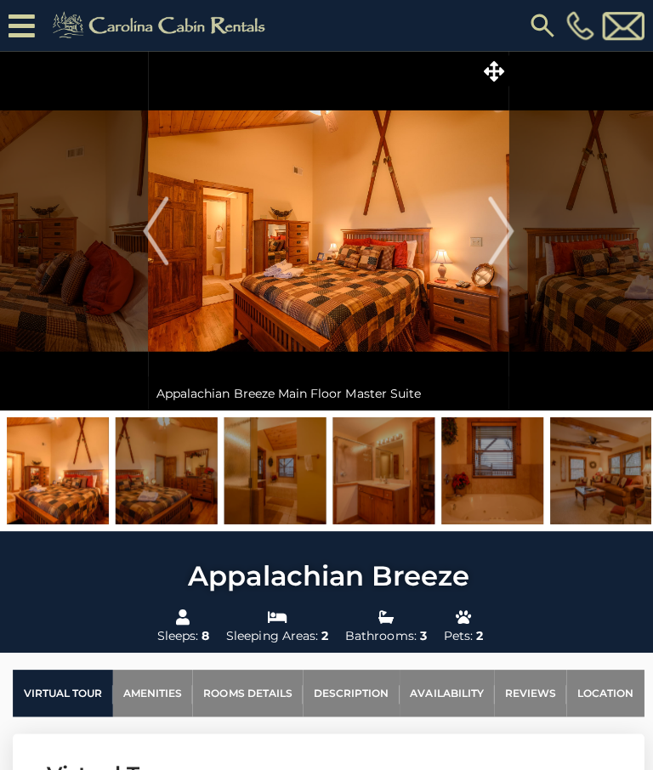
click at [504, 231] on img "Next" at bounding box center [497, 229] width 25 height 68
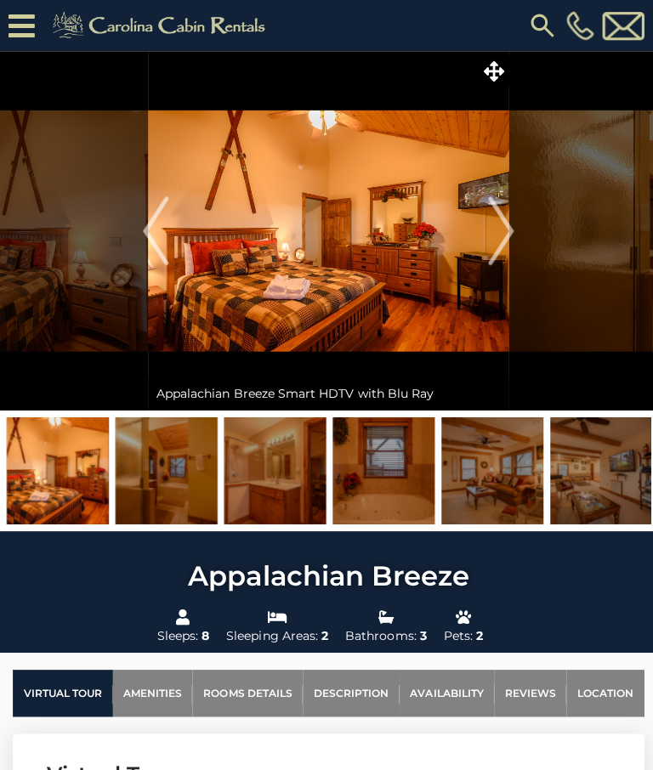
click at [504, 227] on img "Next" at bounding box center [497, 229] width 25 height 68
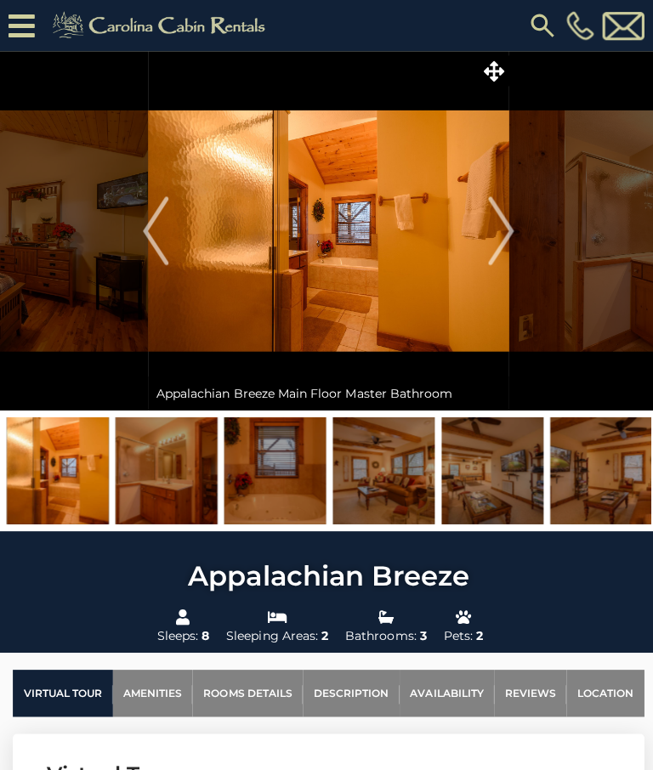
click at [506, 219] on img "Next" at bounding box center [497, 229] width 25 height 68
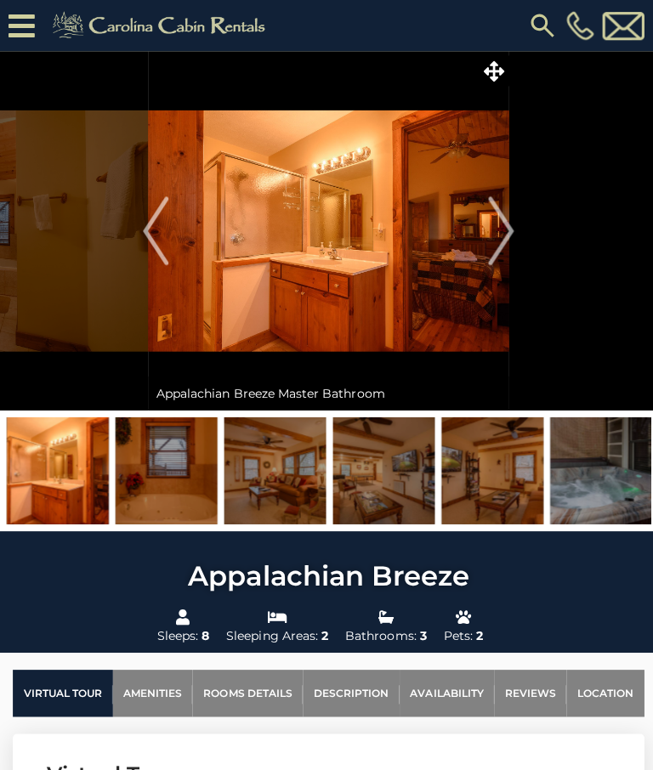
click at [502, 234] on img "Next" at bounding box center [497, 229] width 25 height 68
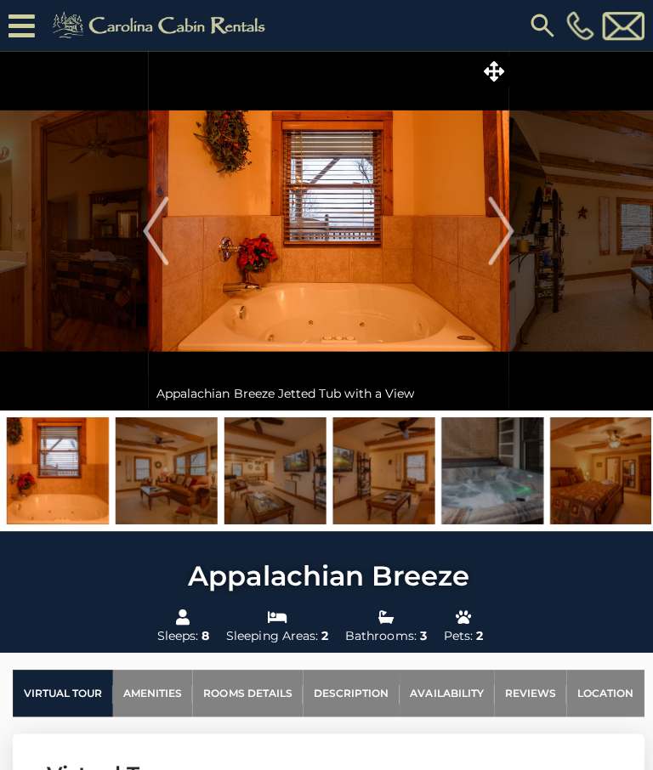
click at [500, 229] on img "Next" at bounding box center [497, 229] width 25 height 68
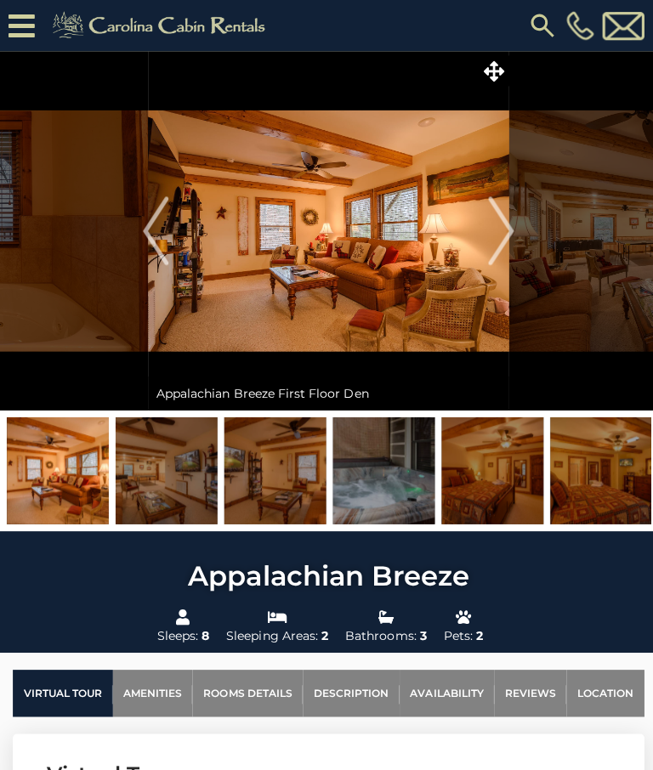
click at [503, 222] on img "Next" at bounding box center [497, 229] width 25 height 68
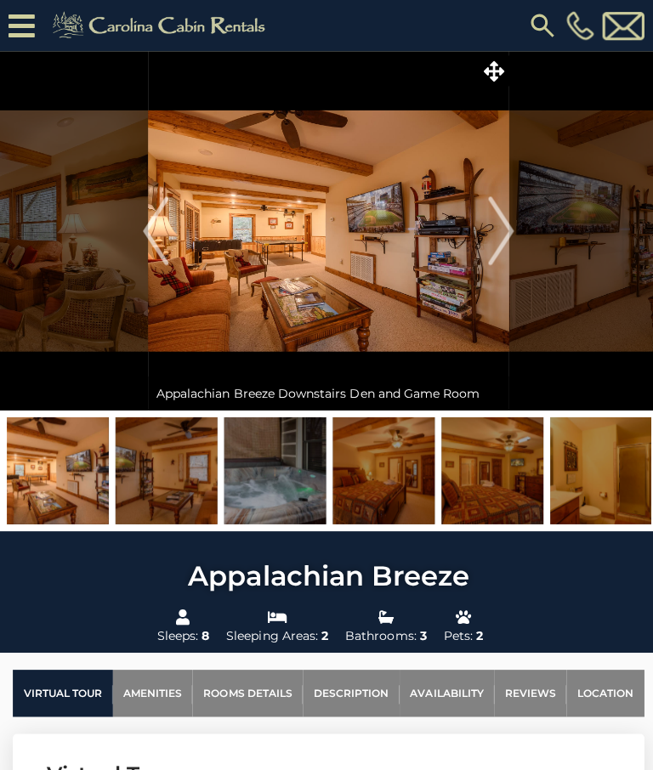
click at [506, 233] on img "Next" at bounding box center [497, 229] width 25 height 68
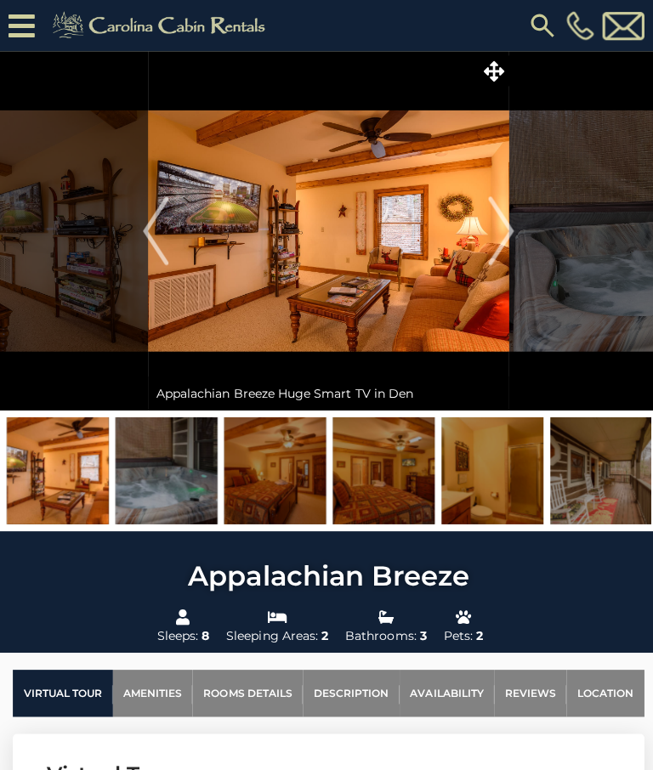
click at [501, 235] on img "Next" at bounding box center [497, 229] width 25 height 68
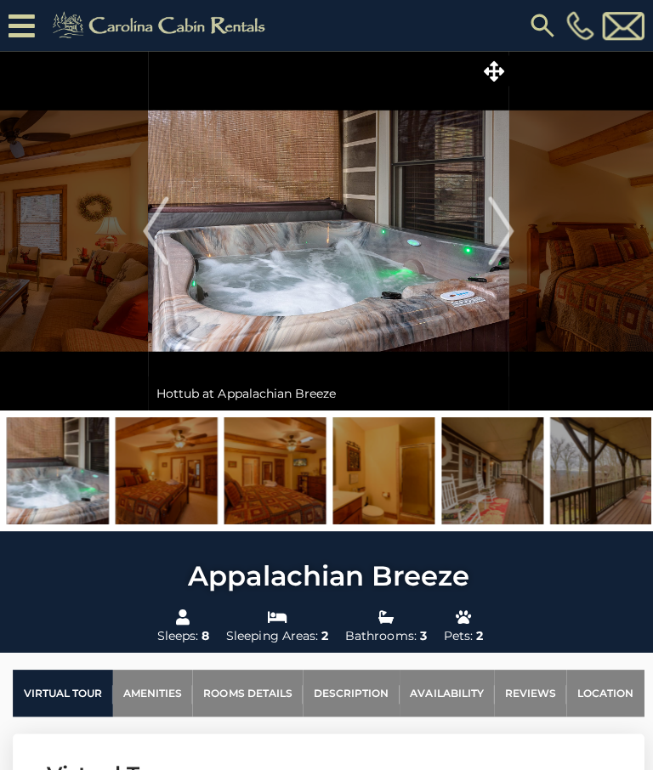
click at [503, 229] on img "Next" at bounding box center [497, 229] width 25 height 68
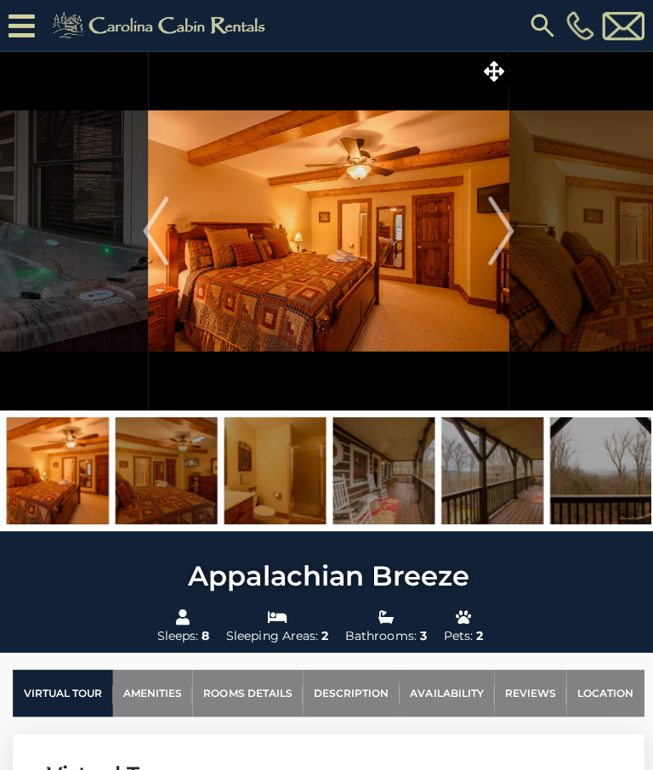
click at [500, 234] on img "Next" at bounding box center [497, 229] width 25 height 68
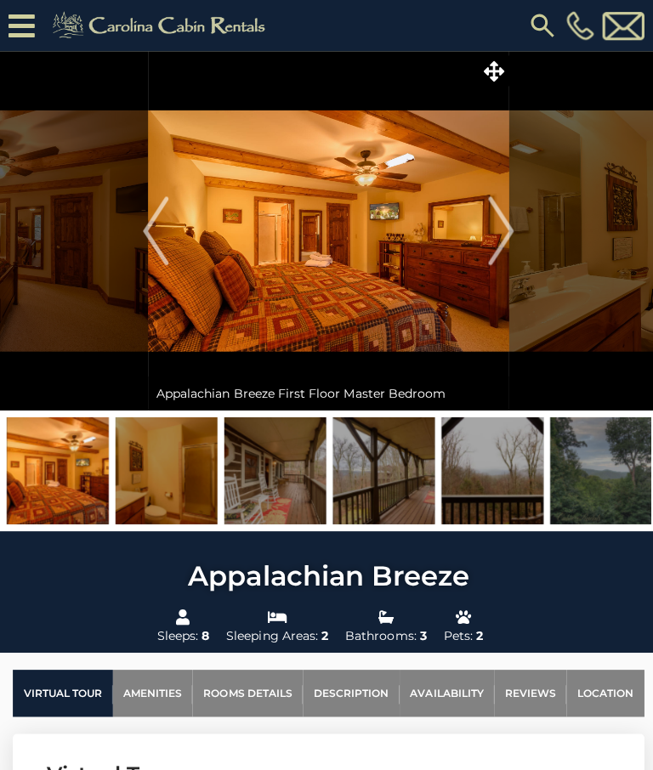
click at [496, 235] on img "Next" at bounding box center [497, 229] width 25 height 68
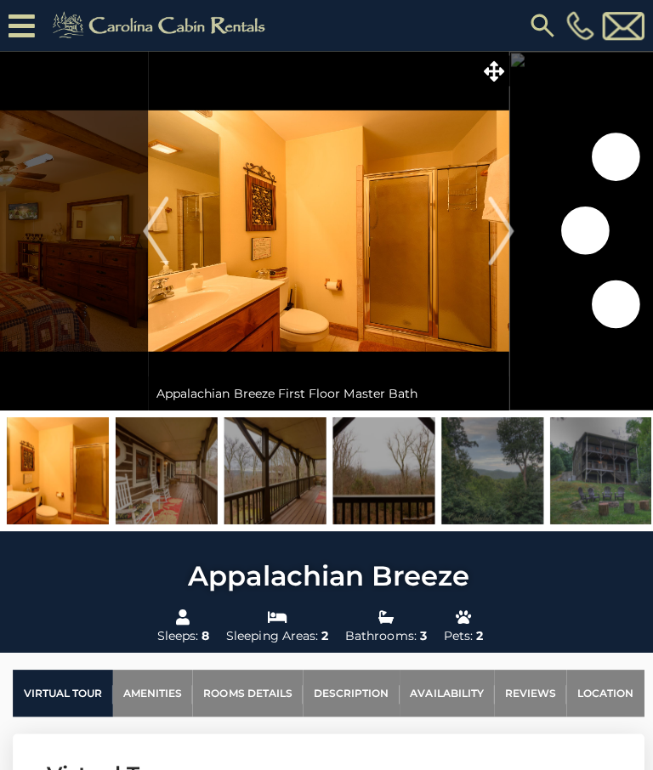
click at [497, 228] on img "Next" at bounding box center [497, 229] width 25 height 68
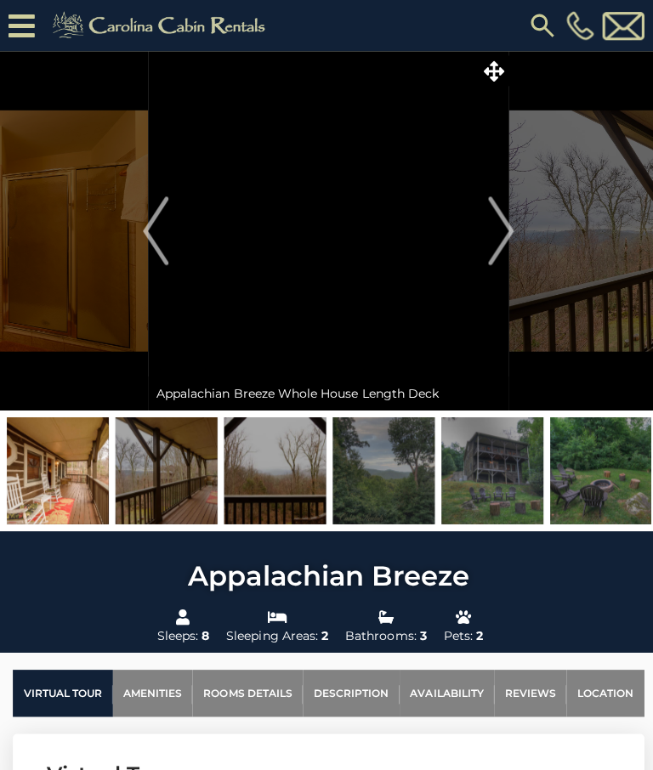
click at [505, 228] on img "Next" at bounding box center [497, 229] width 25 height 68
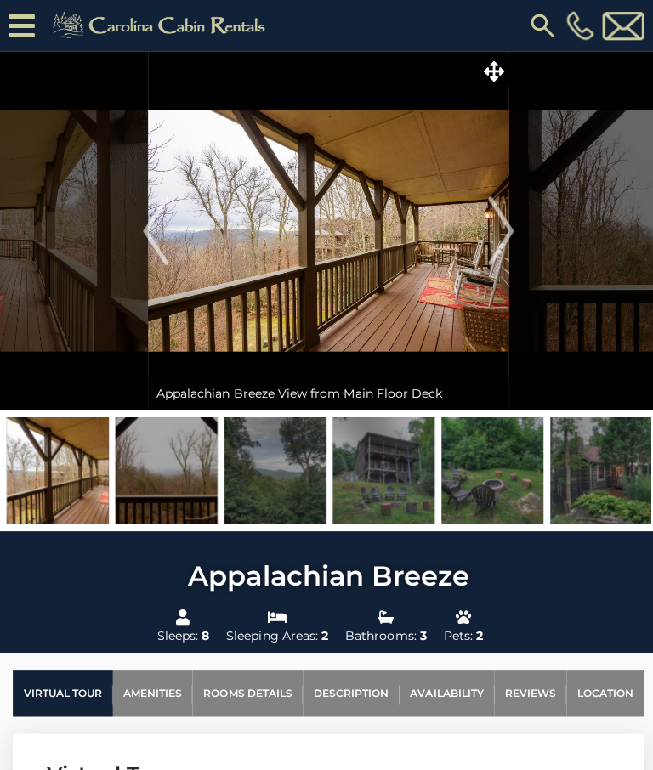
click at [504, 225] on img "Next" at bounding box center [497, 229] width 25 height 68
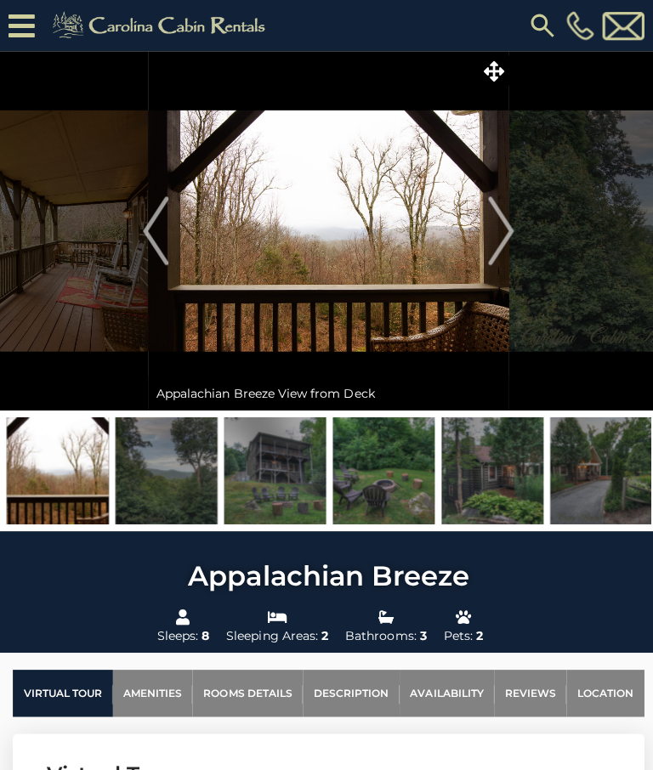
click at [506, 228] on img "Next" at bounding box center [497, 229] width 25 height 68
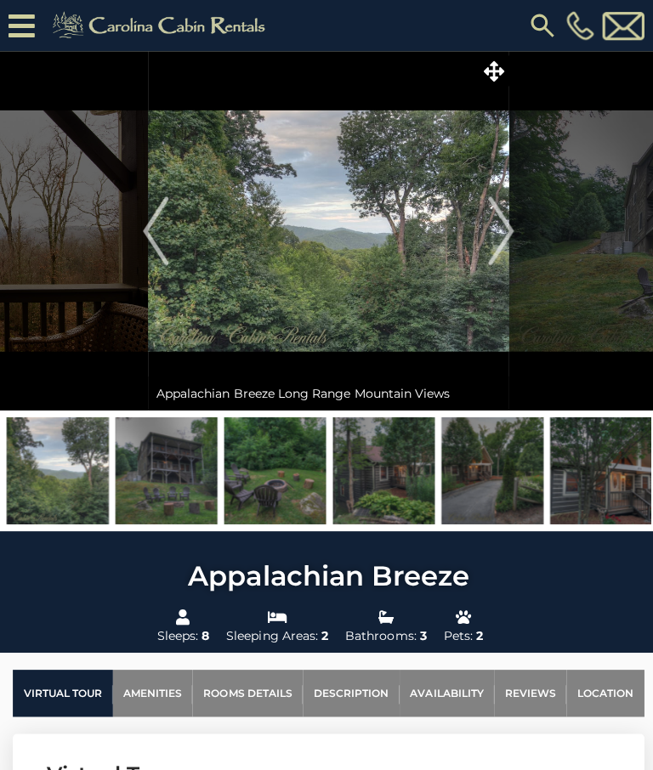
click at [502, 225] on img "Next" at bounding box center [497, 229] width 25 height 68
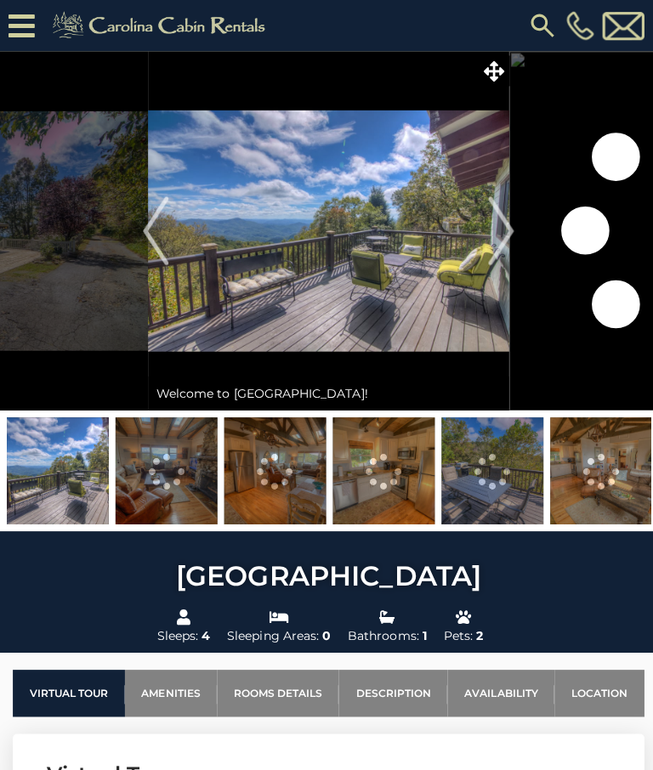
click at [497, 233] on img "Next" at bounding box center [497, 229] width 25 height 68
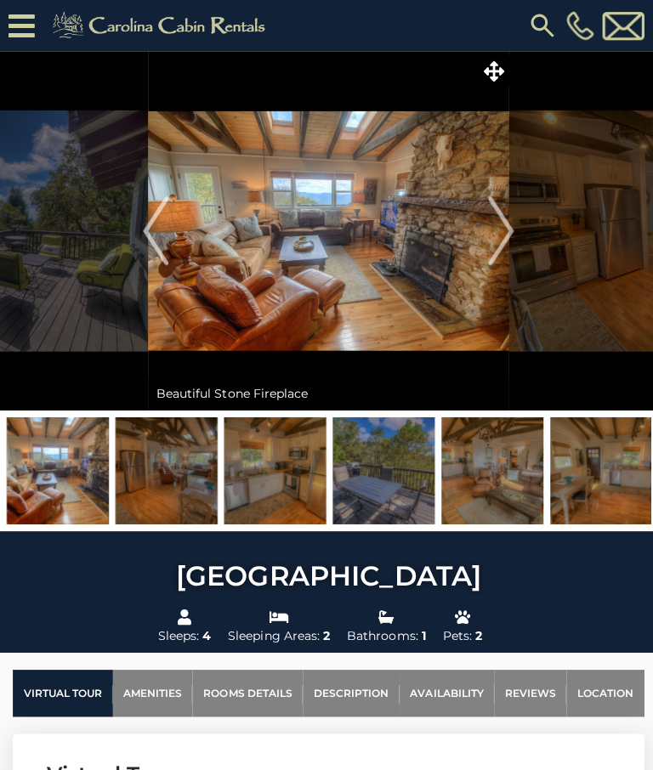
click at [493, 228] on img "Next" at bounding box center [497, 229] width 25 height 68
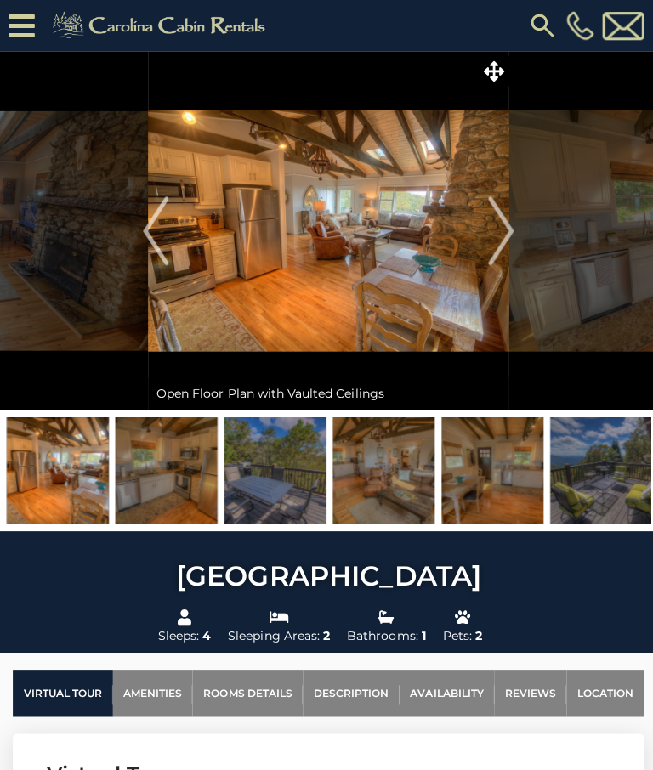
click at [495, 233] on img "Next" at bounding box center [497, 229] width 25 height 68
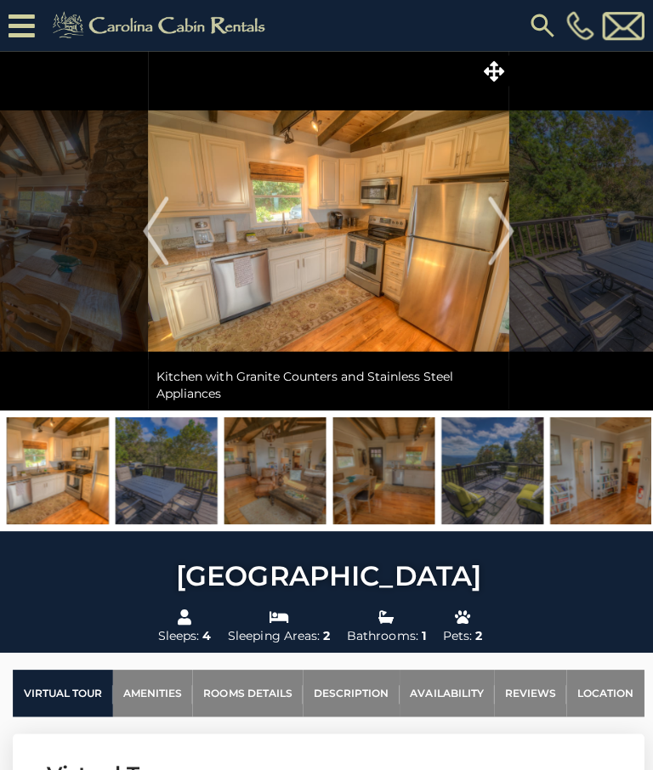
click at [496, 229] on img "Next" at bounding box center [497, 229] width 25 height 68
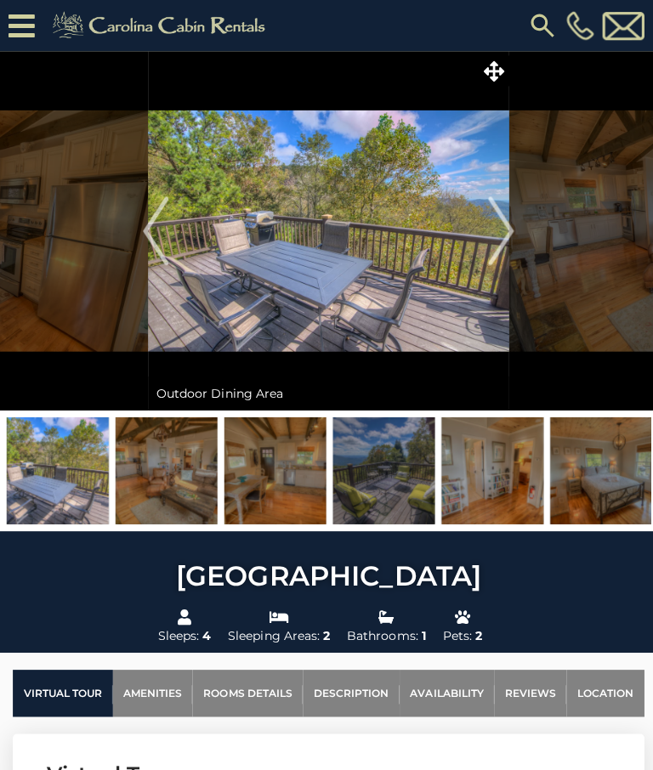
click at [500, 229] on img "Next" at bounding box center [497, 229] width 25 height 68
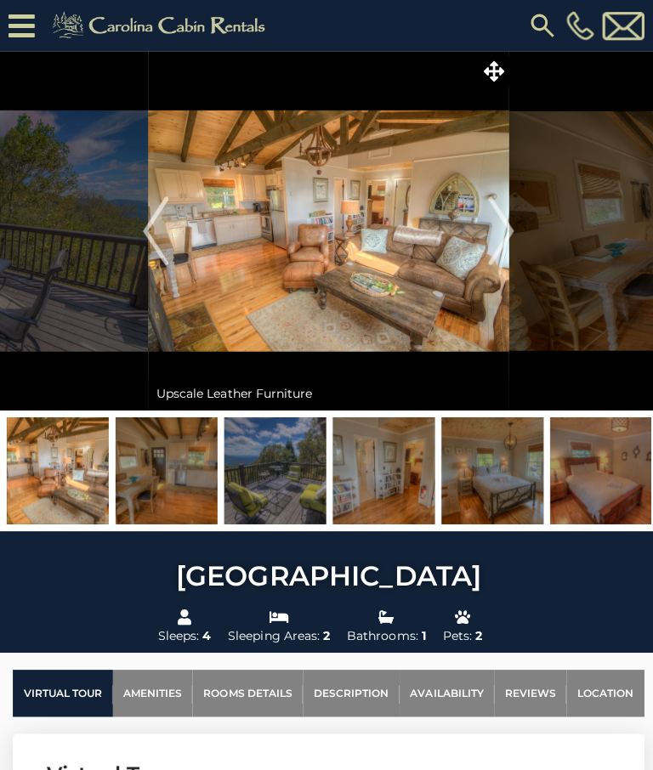
click at [502, 229] on img "Next" at bounding box center [497, 229] width 25 height 68
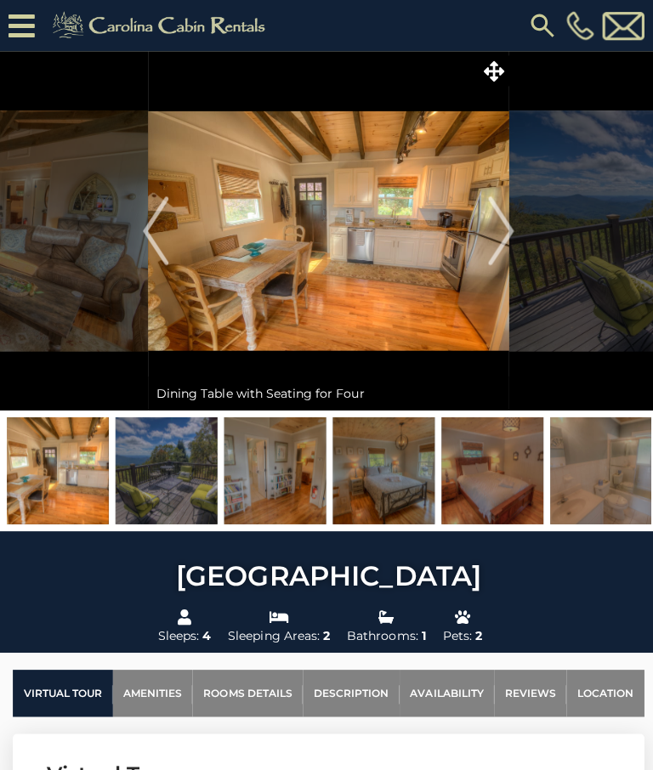
click at [502, 228] on img "Next" at bounding box center [497, 229] width 25 height 68
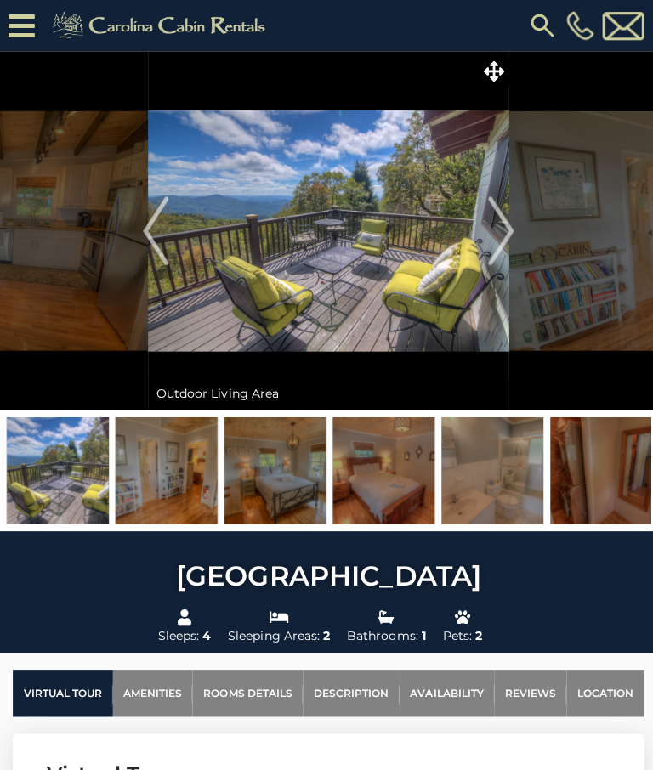
click at [502, 223] on img "Next" at bounding box center [497, 229] width 25 height 68
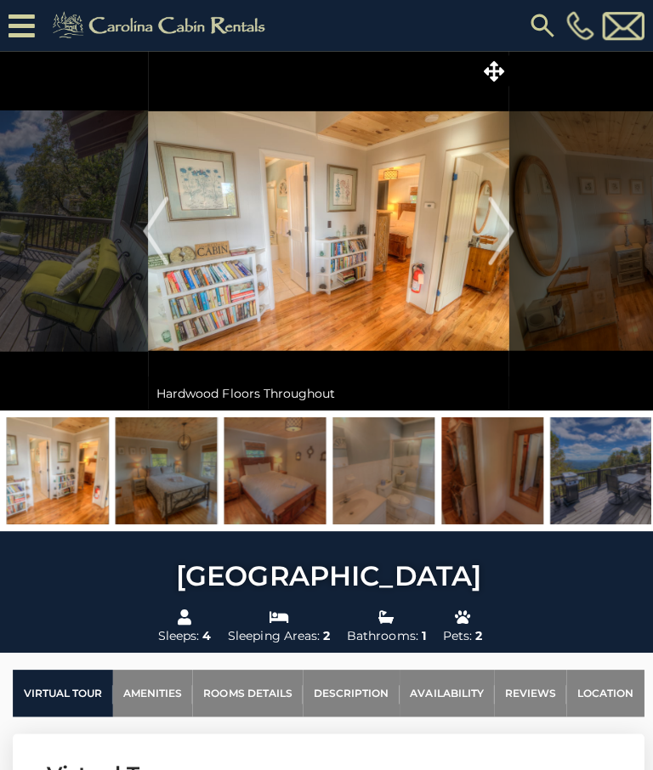
click at [504, 229] on img "Next" at bounding box center [497, 229] width 25 height 68
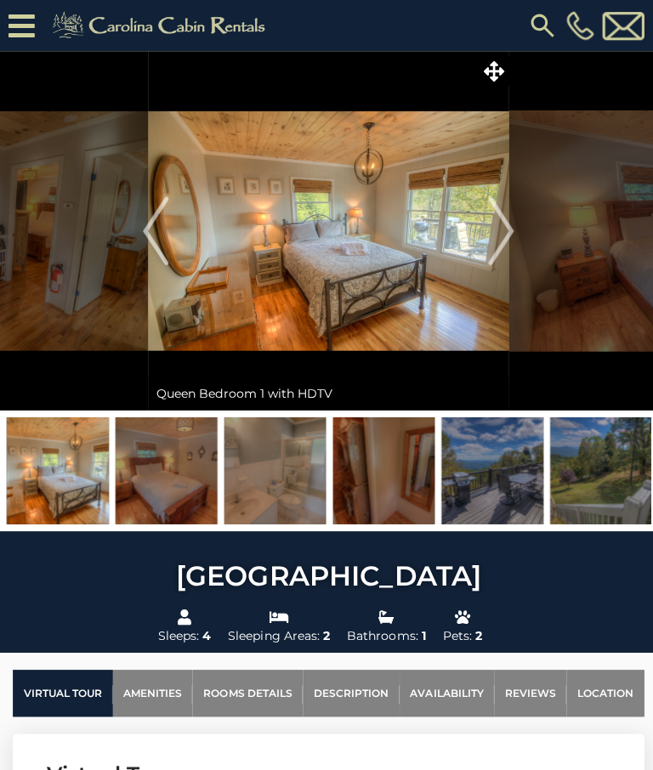
click at [498, 225] on img "Next" at bounding box center [497, 229] width 25 height 68
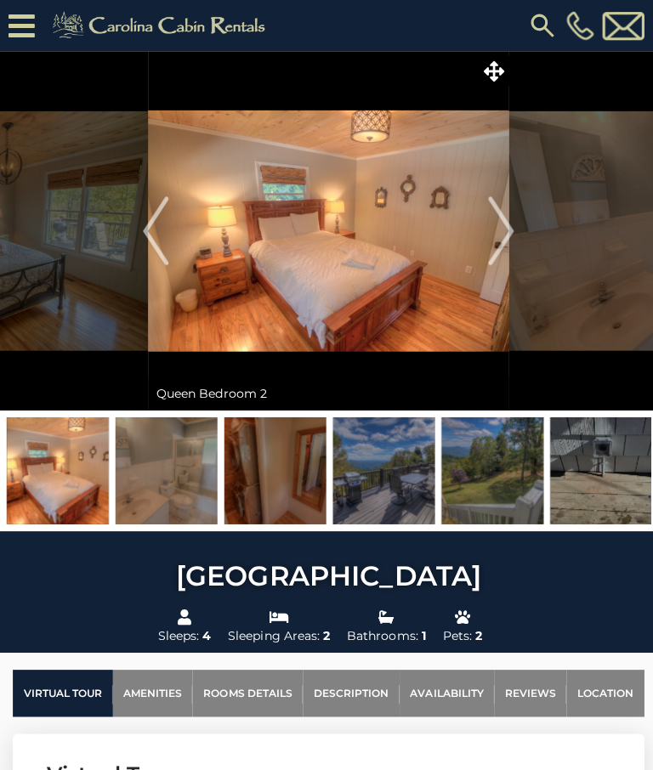
click at [505, 224] on img "Next" at bounding box center [497, 229] width 25 height 68
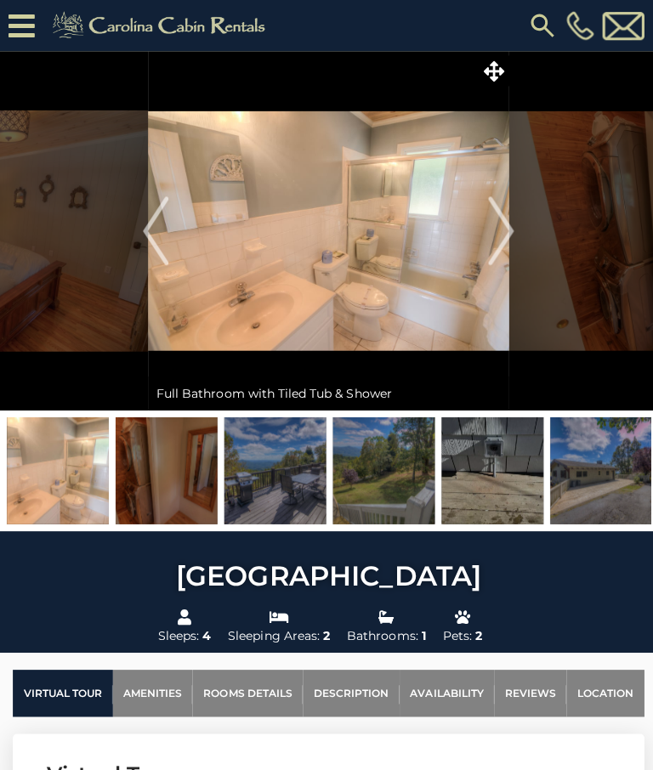
click at [501, 229] on img "Next" at bounding box center [497, 229] width 25 height 68
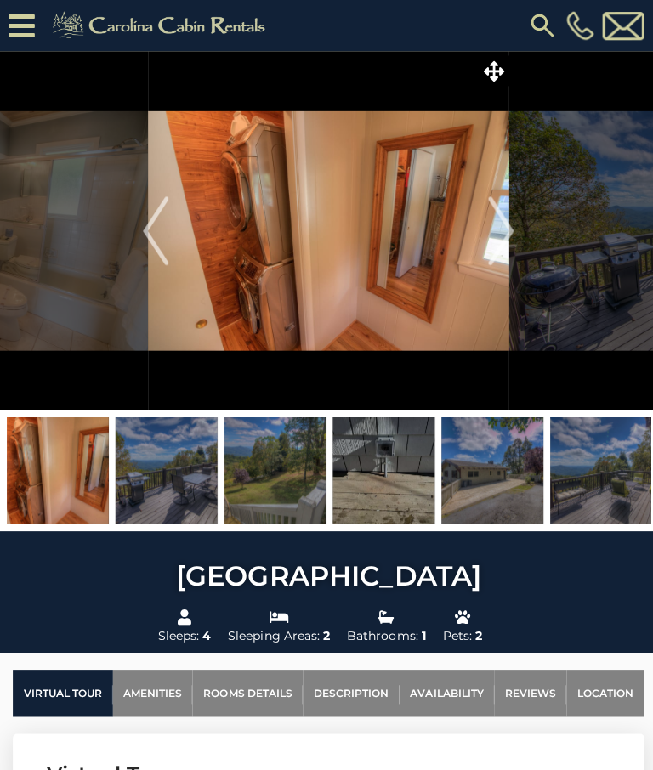
click at [505, 221] on img "Next" at bounding box center [497, 229] width 25 height 68
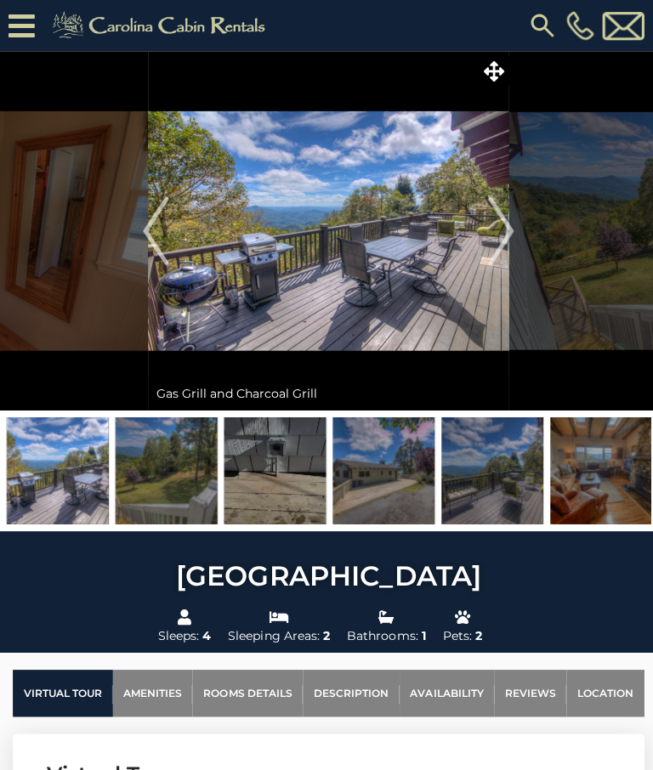
click at [500, 227] on img "Next" at bounding box center [497, 229] width 25 height 68
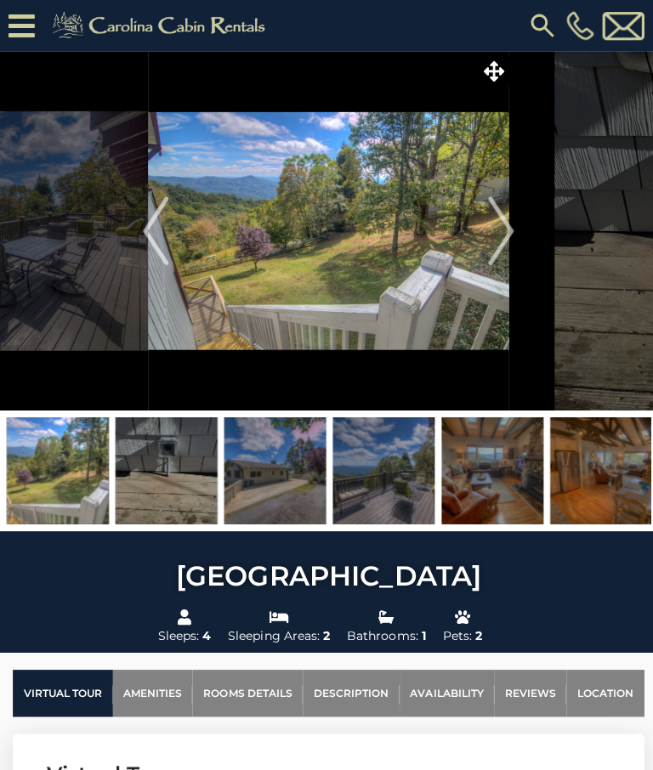
click at [500, 223] on img "Next" at bounding box center [497, 229] width 25 height 68
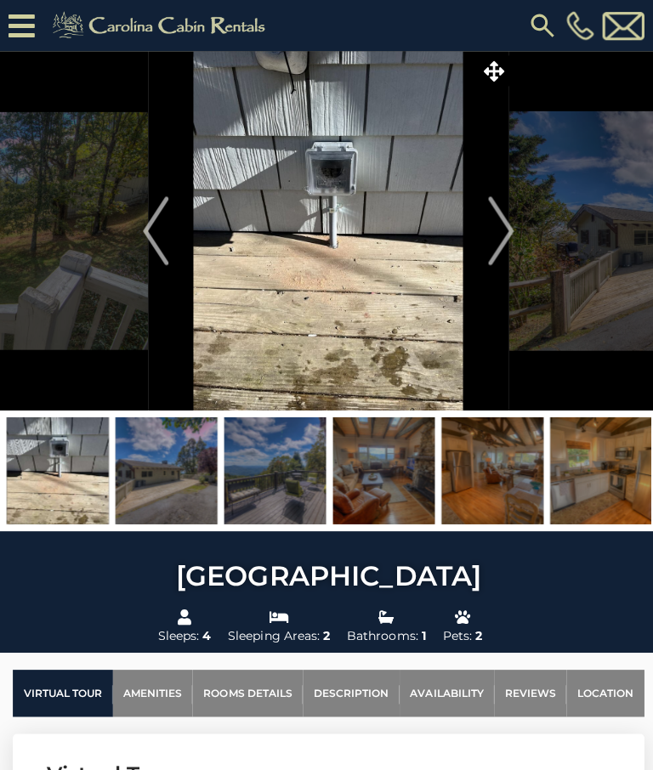
click at [502, 224] on img "Next" at bounding box center [497, 229] width 25 height 68
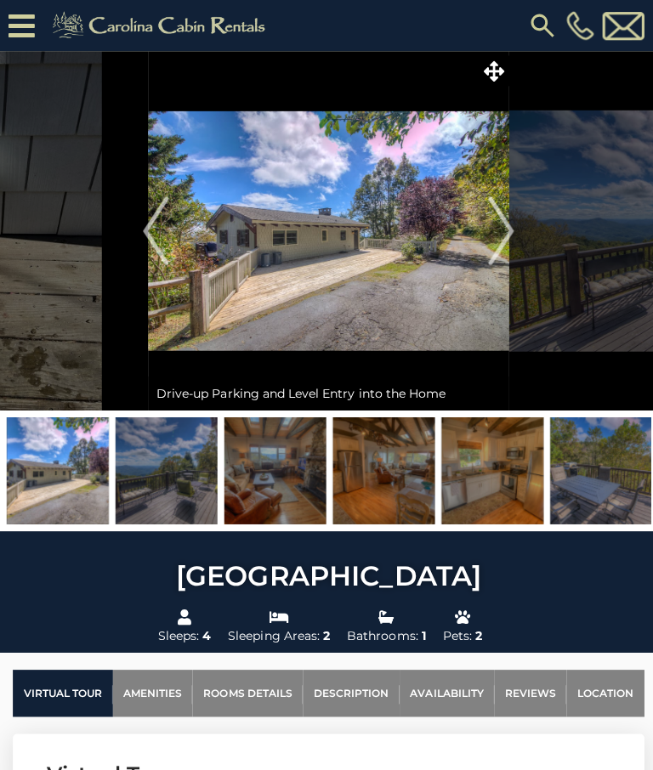
click at [505, 226] on img "Next" at bounding box center [497, 229] width 25 height 68
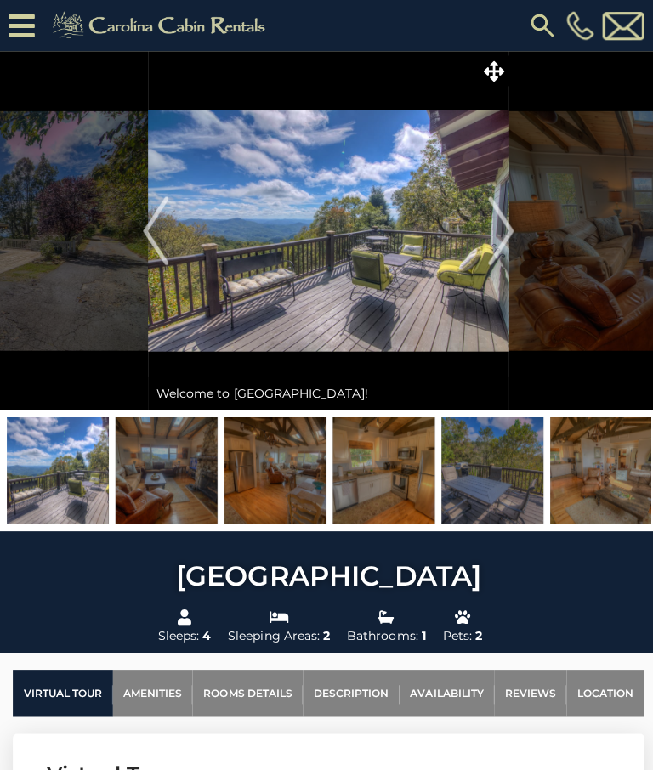
click at [503, 229] on img "Next" at bounding box center [497, 229] width 25 height 68
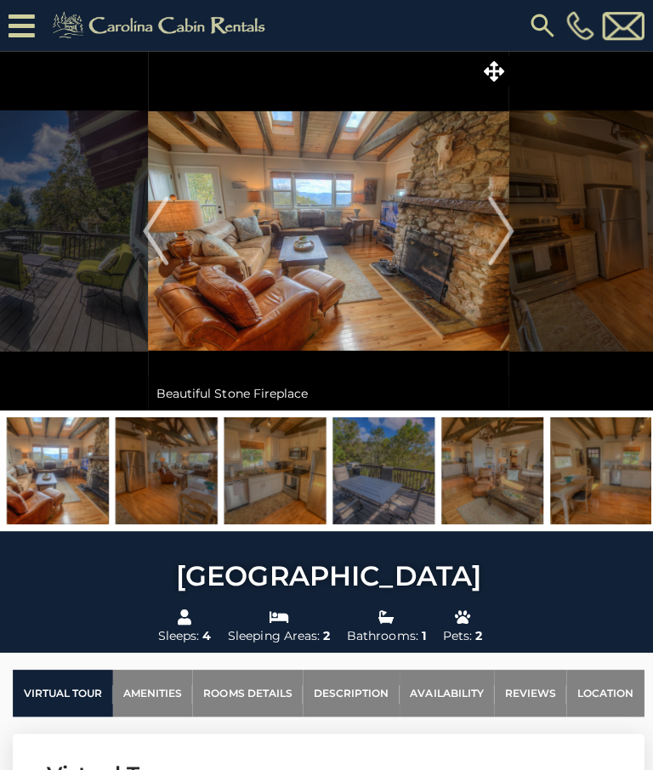
click at [500, 219] on img "Next" at bounding box center [497, 229] width 25 height 68
